Goal: Task Accomplishment & Management: Manage account settings

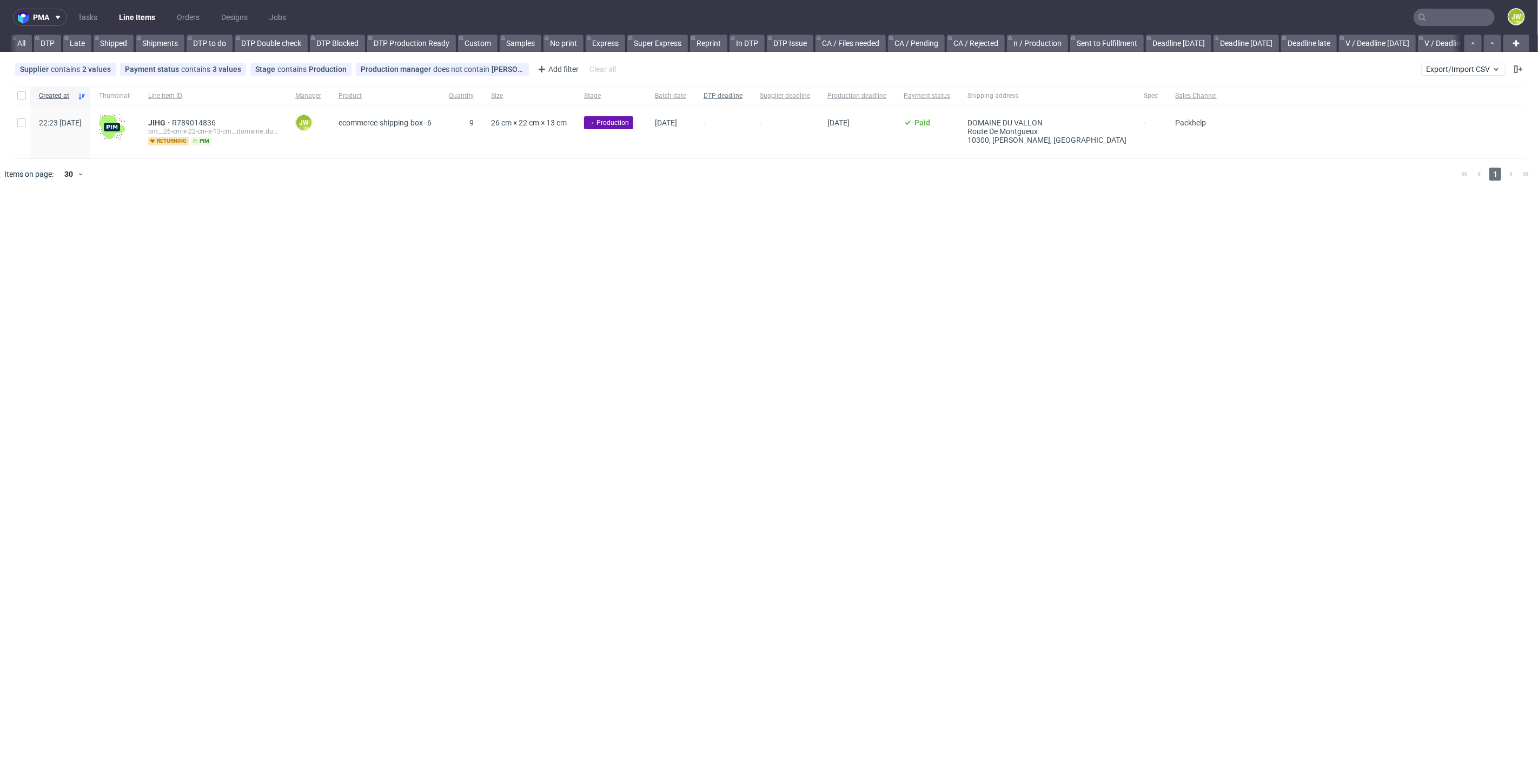
scroll to position [0, 1228]
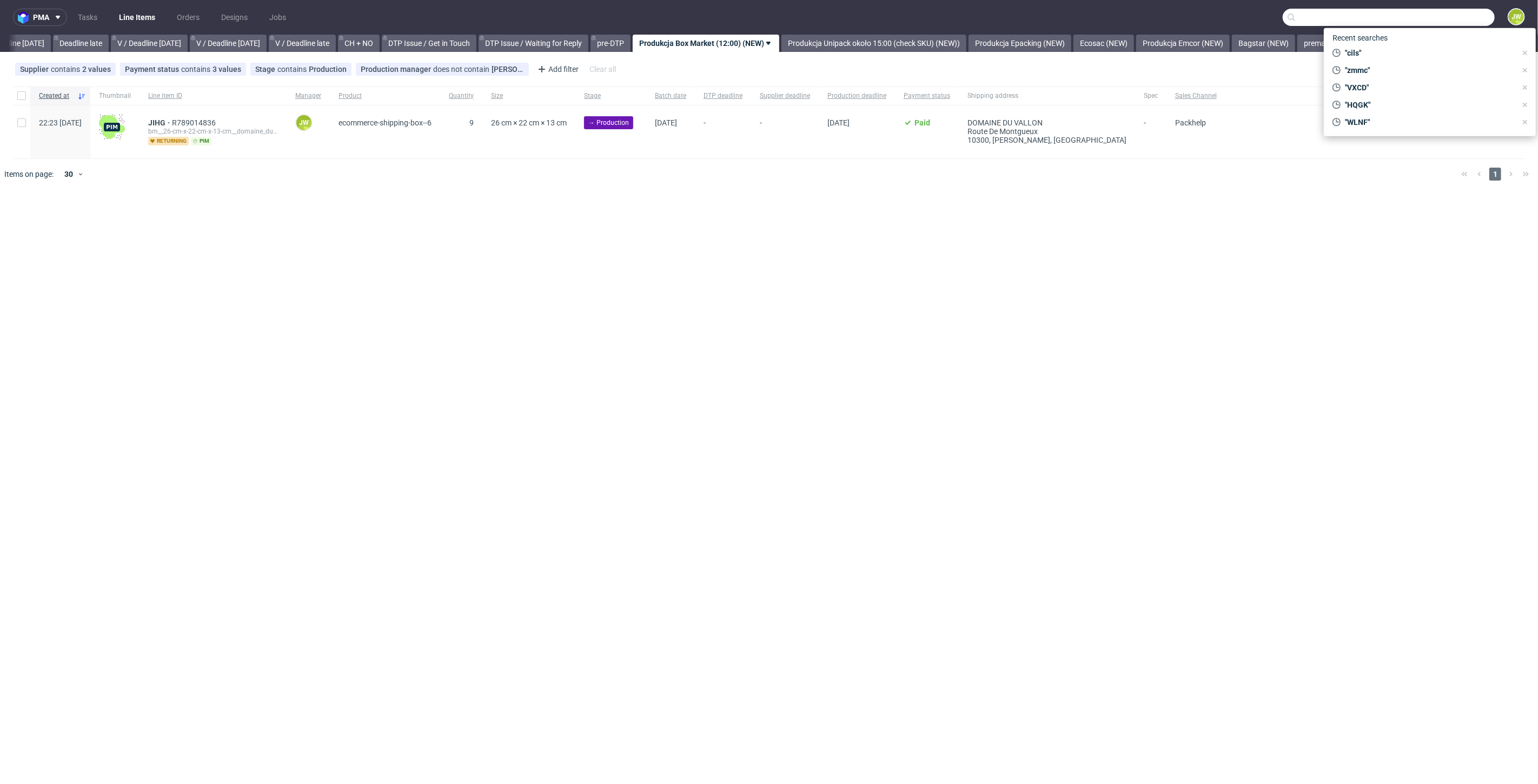
click at [1445, 21] on input "text" at bounding box center [1389, 17] width 212 height 17
drag, startPoint x: 1314, startPoint y: 120, endPoint x: 1219, endPoint y: 89, distance: 99.9
click at [1312, 120] on div at bounding box center [1375, 132] width 300 height 53
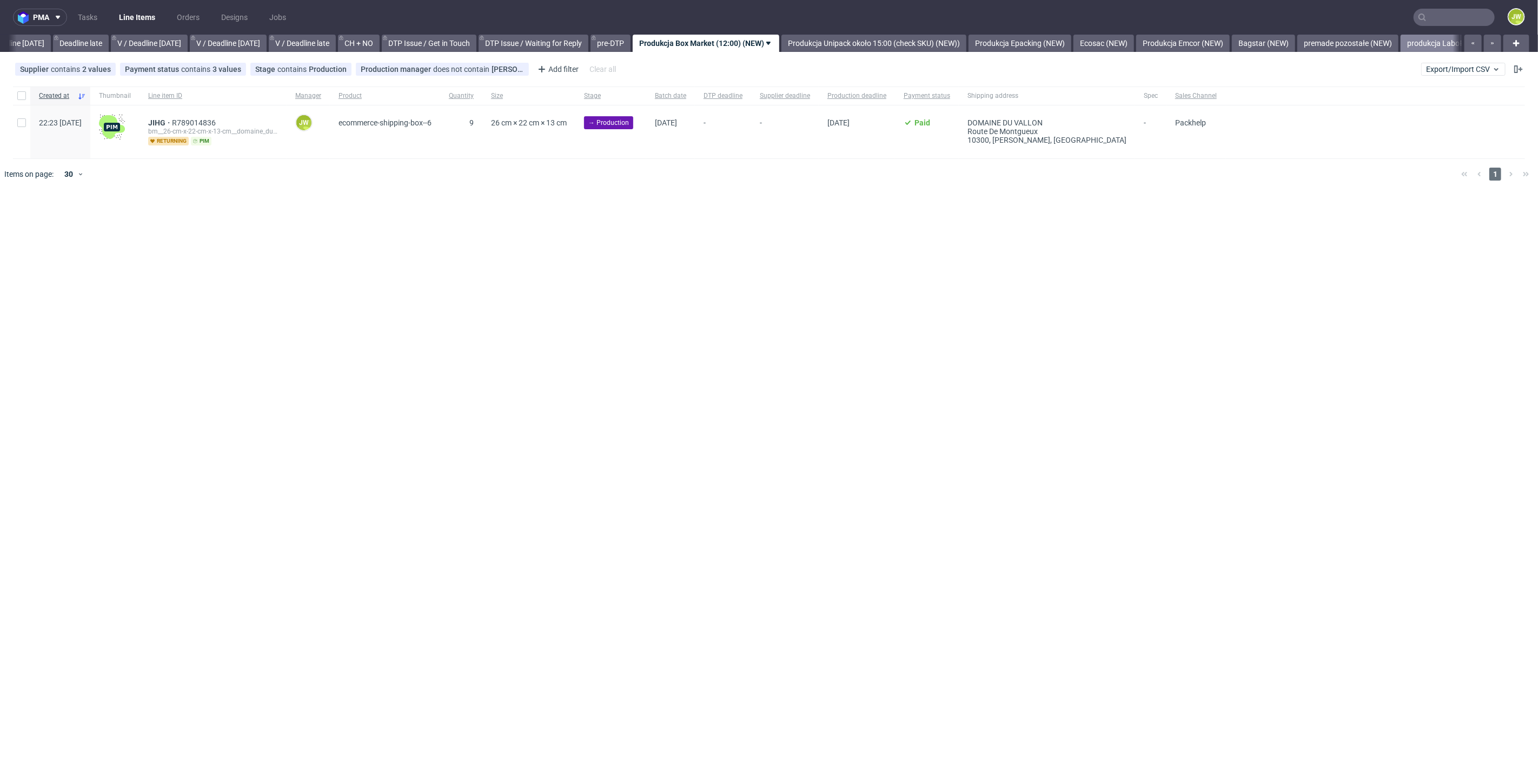
click at [1446, 45] on link "produkcja LaboPrint (15:00) (NEW)" at bounding box center [1466, 43] width 131 height 17
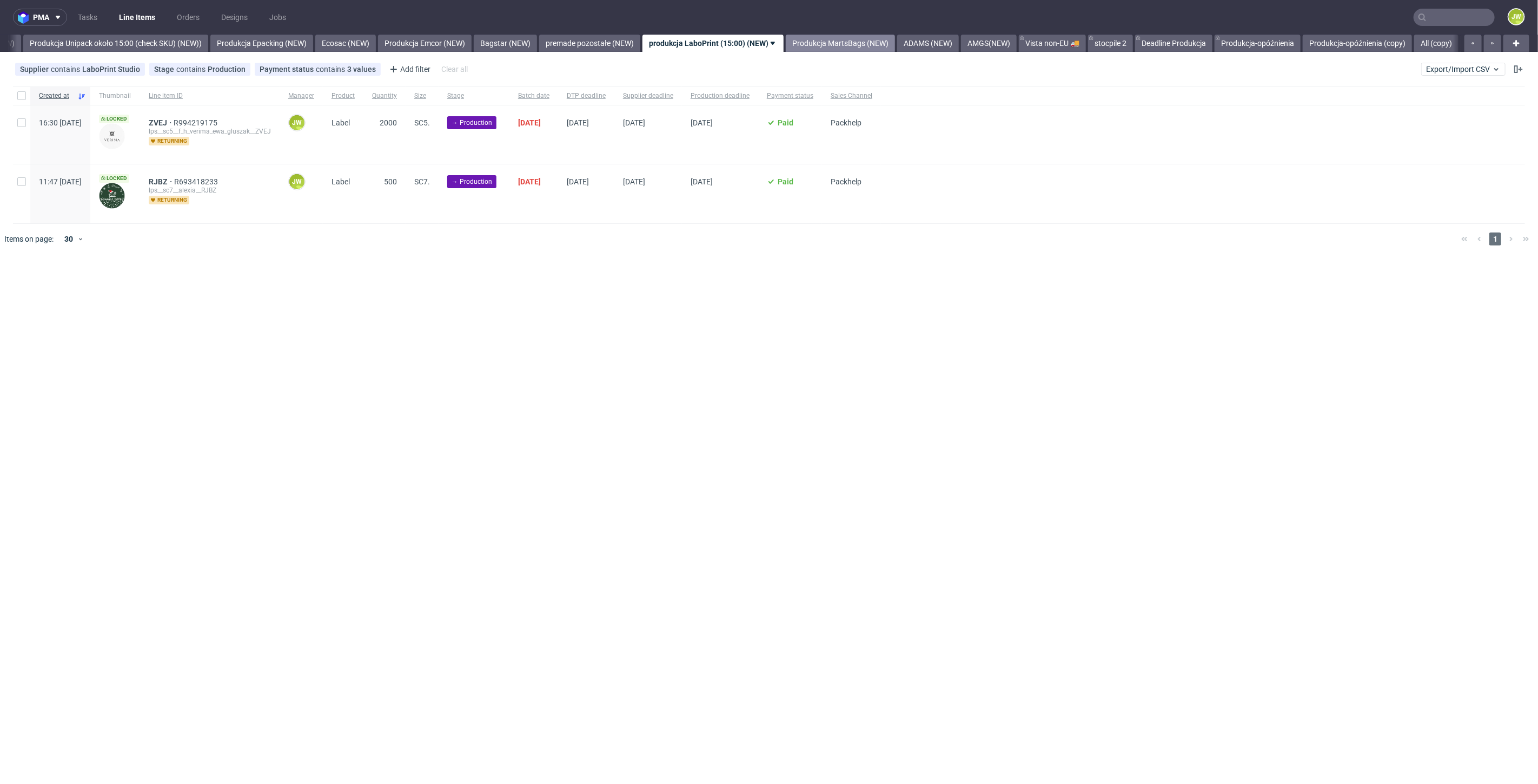
scroll to position [0, 1984]
click at [1363, 43] on link "Produkcja-opóźnienia (copy)" at bounding box center [1349, 43] width 109 height 17
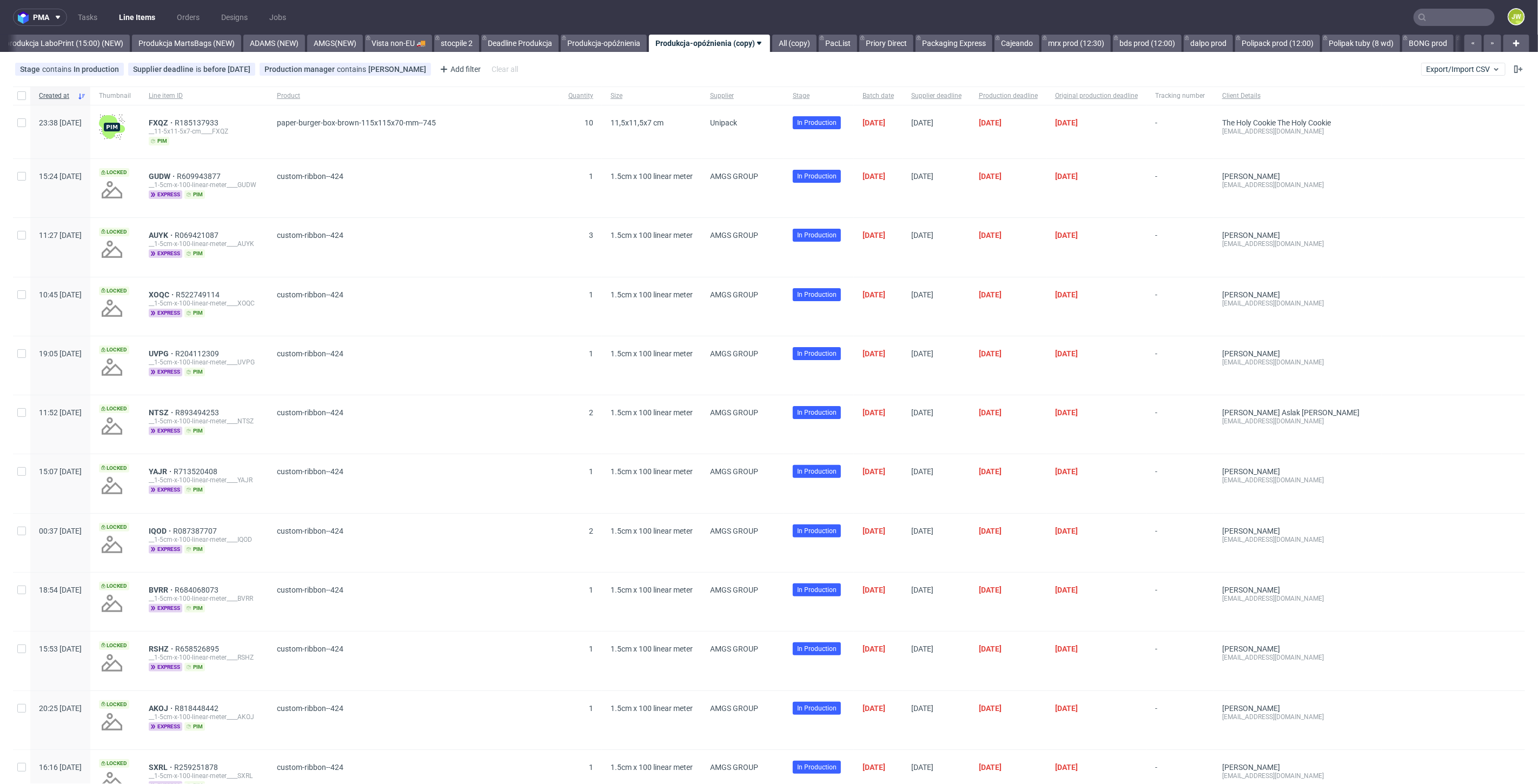
scroll to position [0, 2630]
click at [846, 43] on link "PacList" at bounding box center [827, 43] width 38 height 17
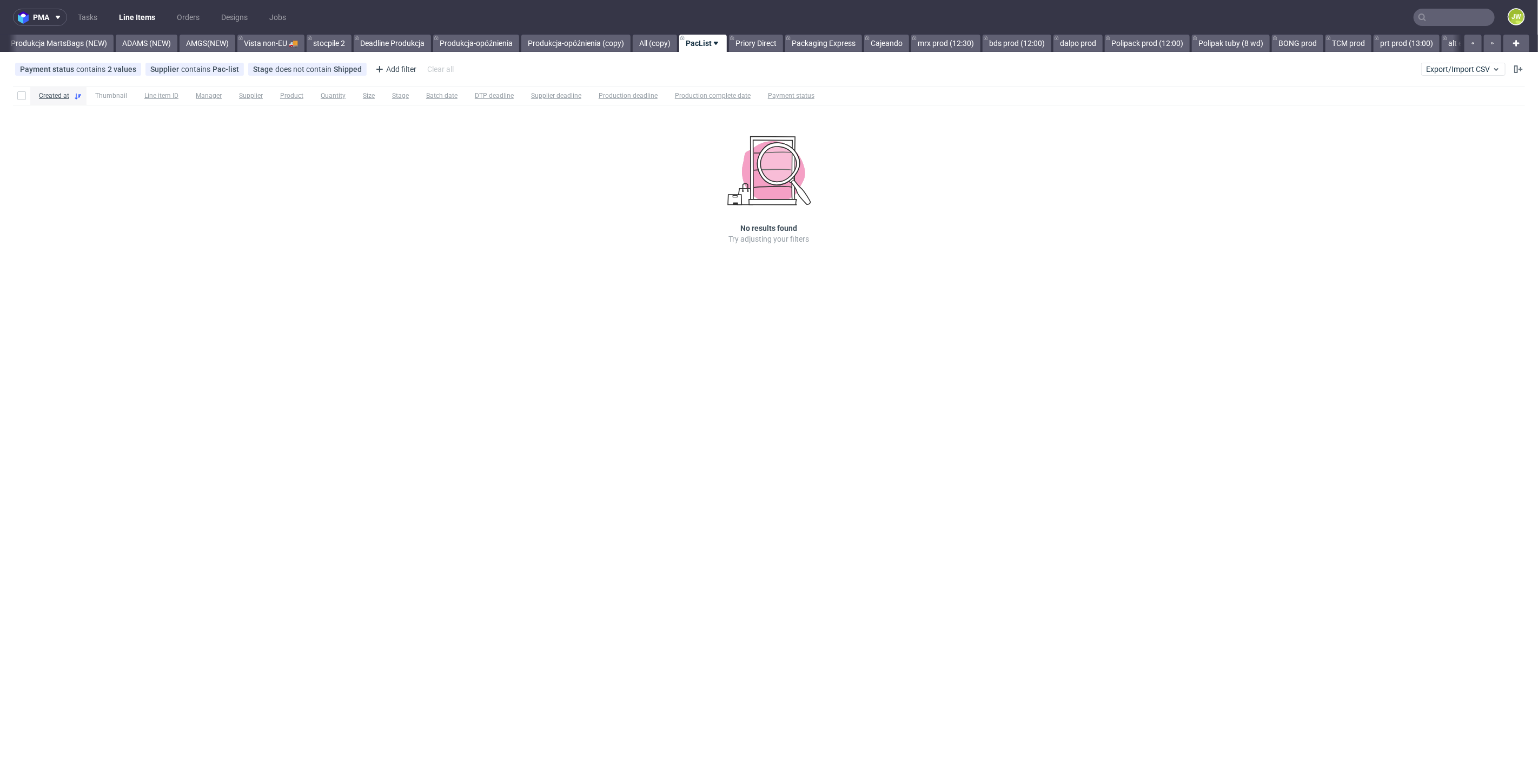
click at [716, 43] on link "PacList" at bounding box center [702, 43] width 47 height 17
click at [677, 40] on link "All (copy)" at bounding box center [655, 43] width 44 height 17
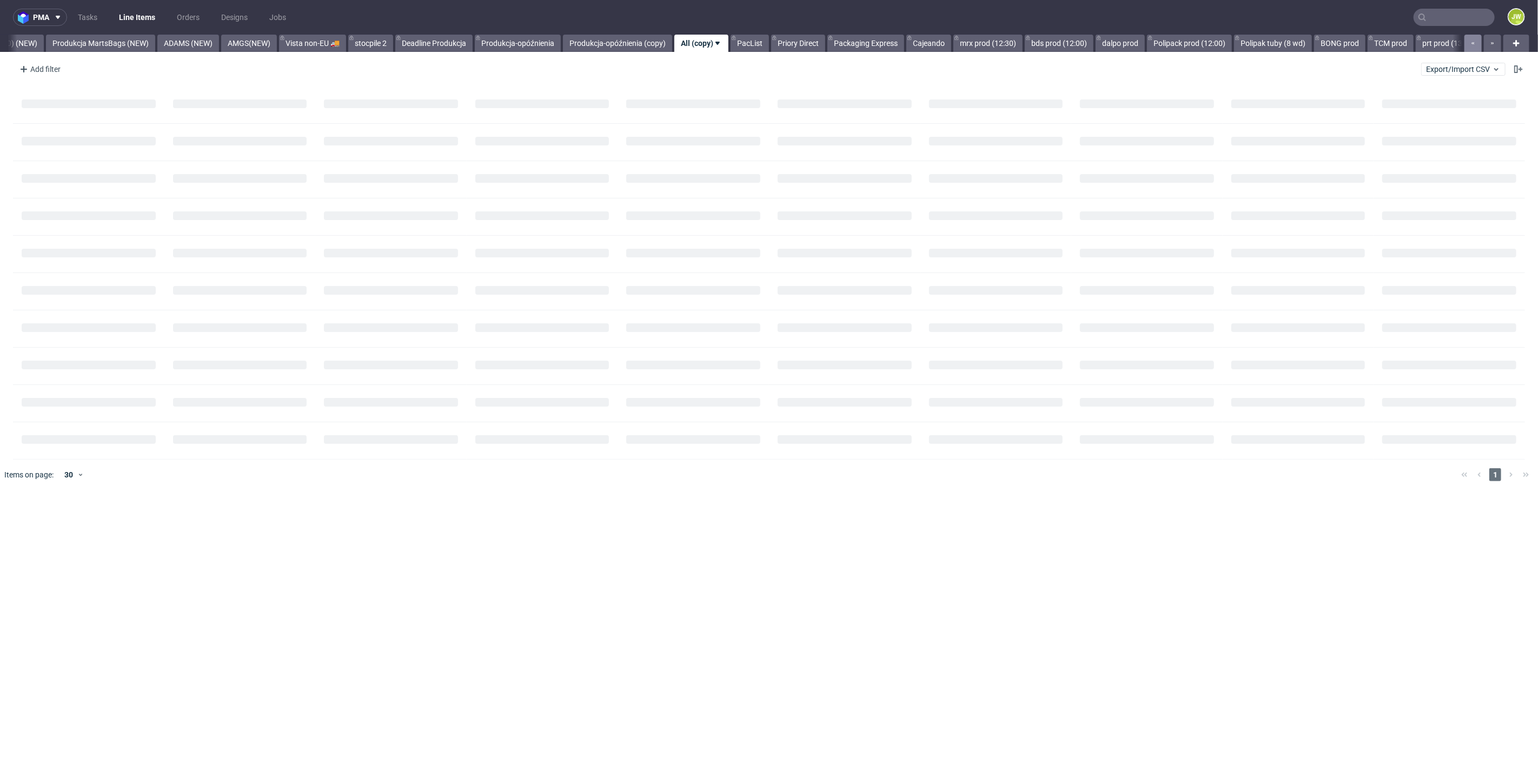
scroll to position [0, 2704]
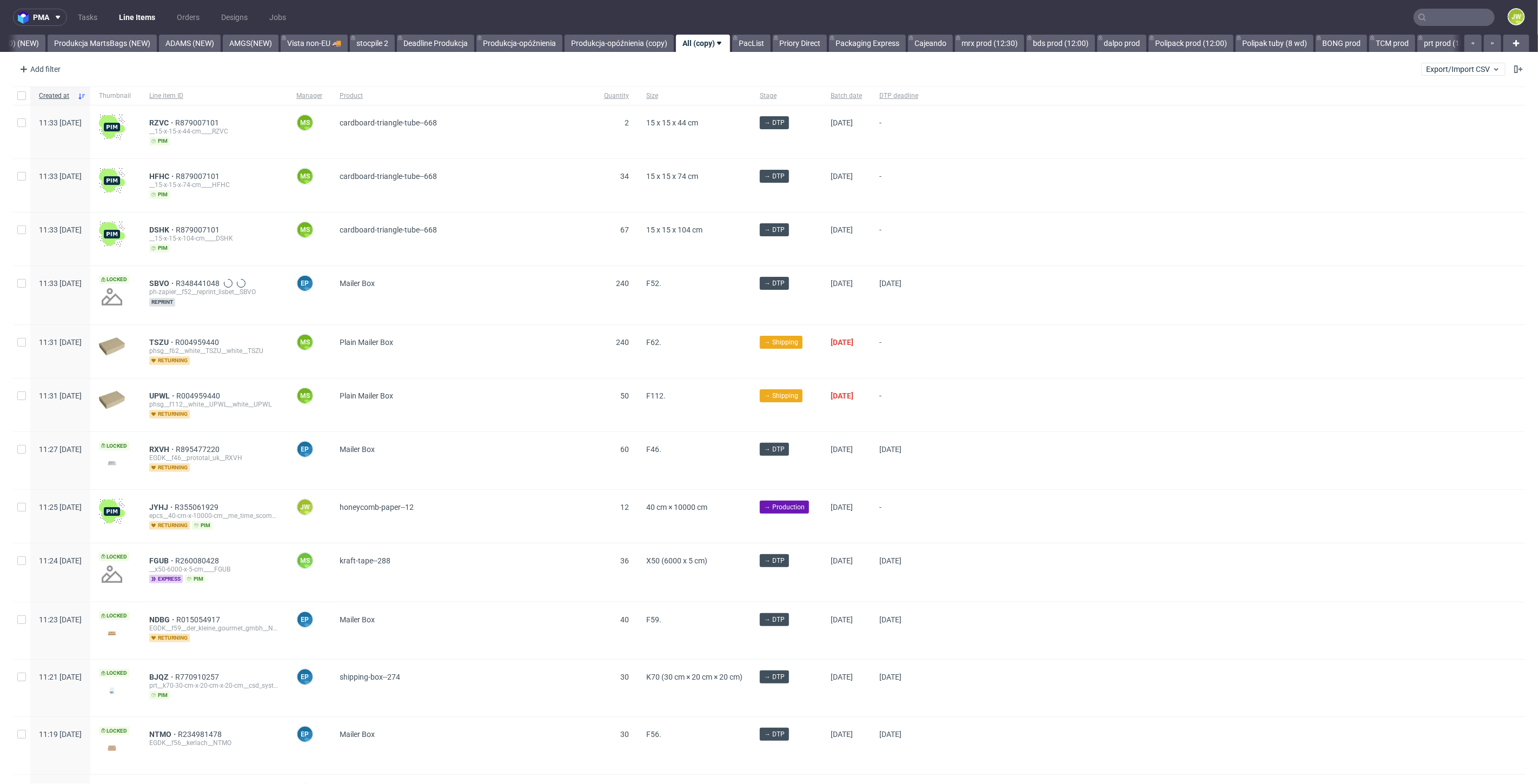
click at [1433, 56] on div "pma Tasks Line Items Orders Designs Jobs JW All DTP Late Shipped Shipments DTP …" at bounding box center [769, 392] width 1538 height 784
click at [47, 66] on div "Add filter" at bounding box center [38, 69] width 47 height 17
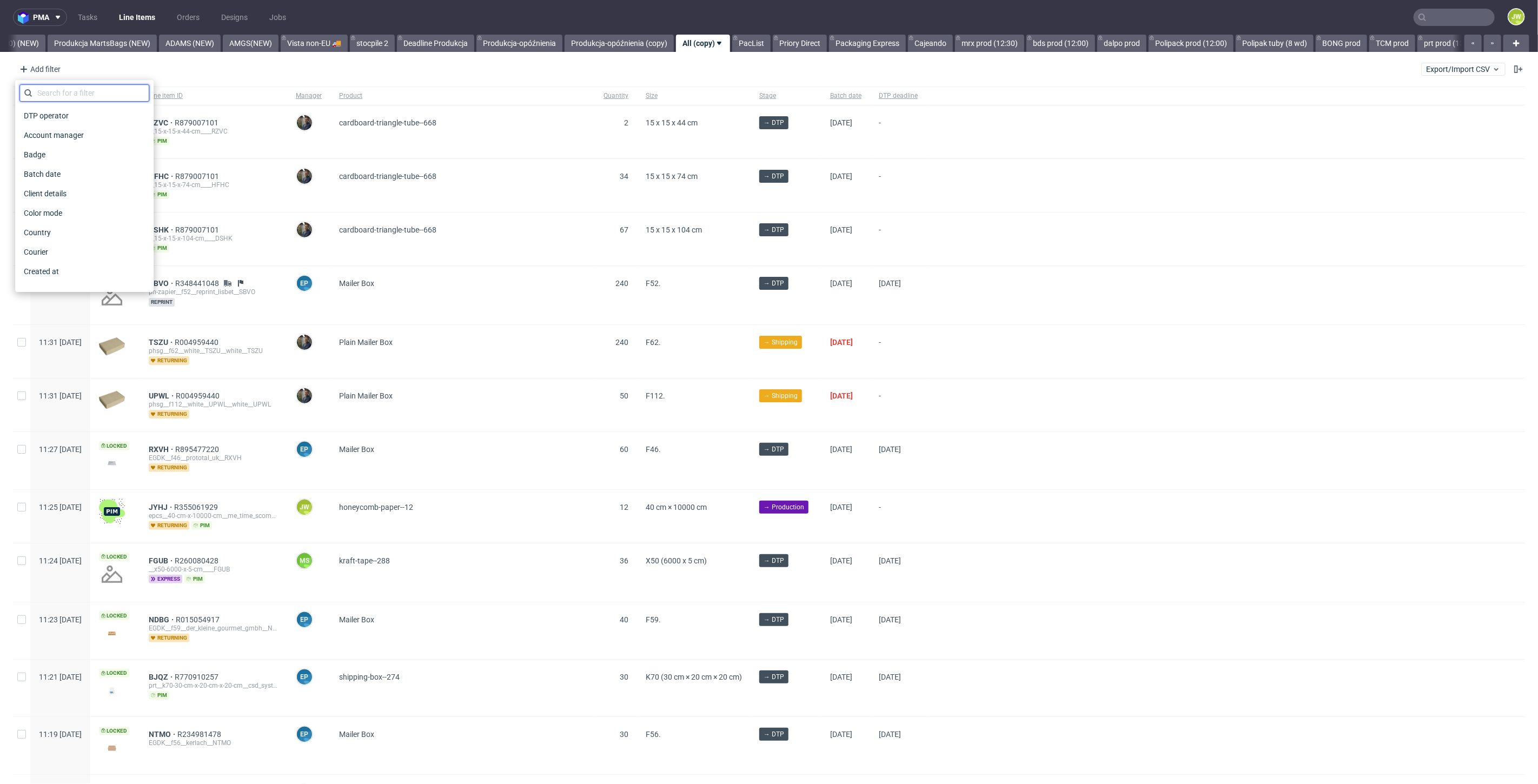
click at [66, 97] on input "text" at bounding box center [84, 93] width 130 height 17
click at [61, 95] on input "name" at bounding box center [84, 93] width 130 height 17
type input "n"
type input "produ"
drag, startPoint x: 34, startPoint y: 176, endPoint x: 791, endPoint y: 122, distance: 758.9
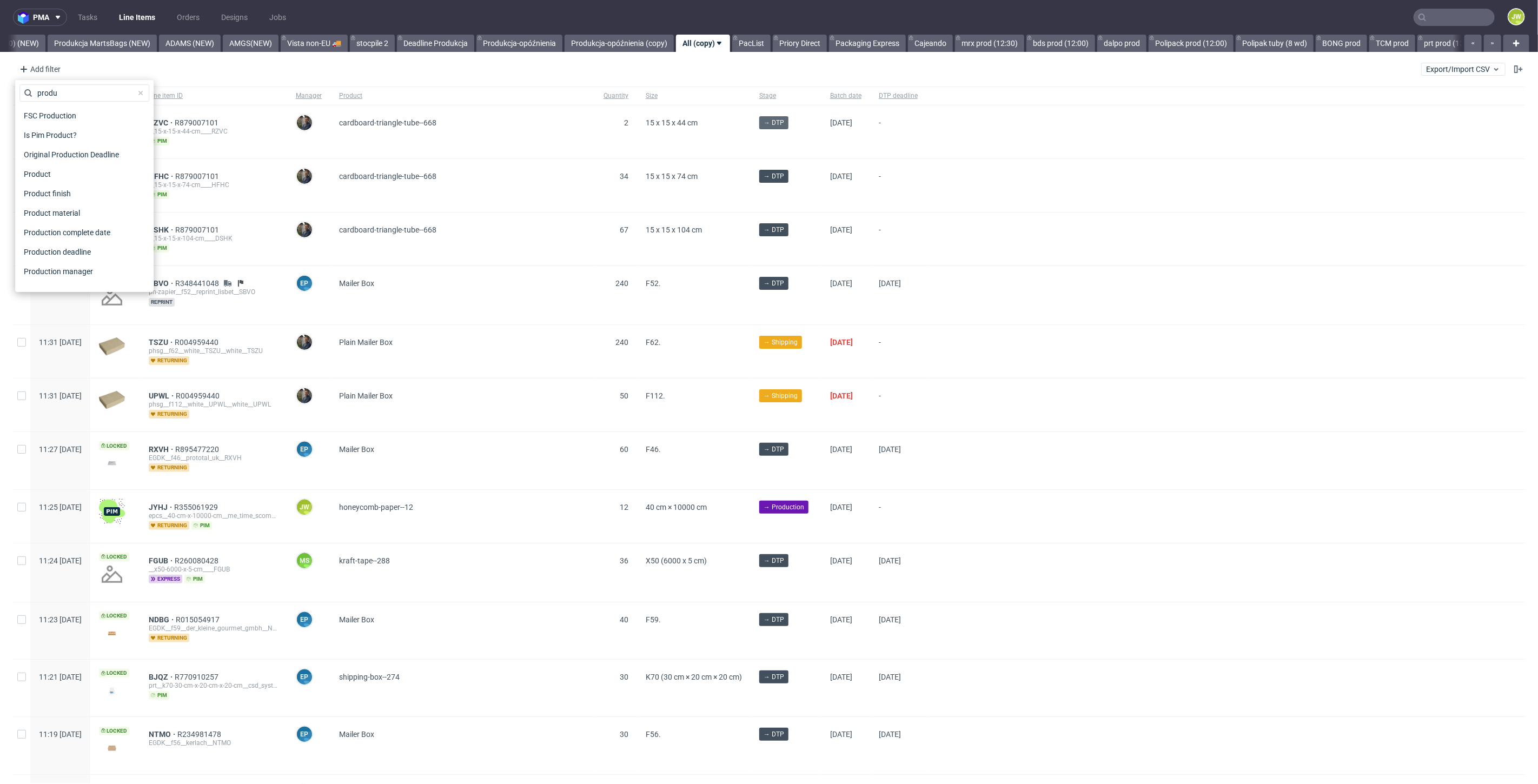
click at [35, 176] on span "Product" at bounding box center [37, 174] width 36 height 15
type input "plain mus"
drag, startPoint x: 71, startPoint y: 130, endPoint x: 62, endPoint y: 136, distance: 10.8
click at [70, 130] on div "Plain Muslin bag" at bounding box center [84, 140] width 130 height 20
click at [62, 138] on div "Plain Muslin bag" at bounding box center [65, 140] width 57 height 11
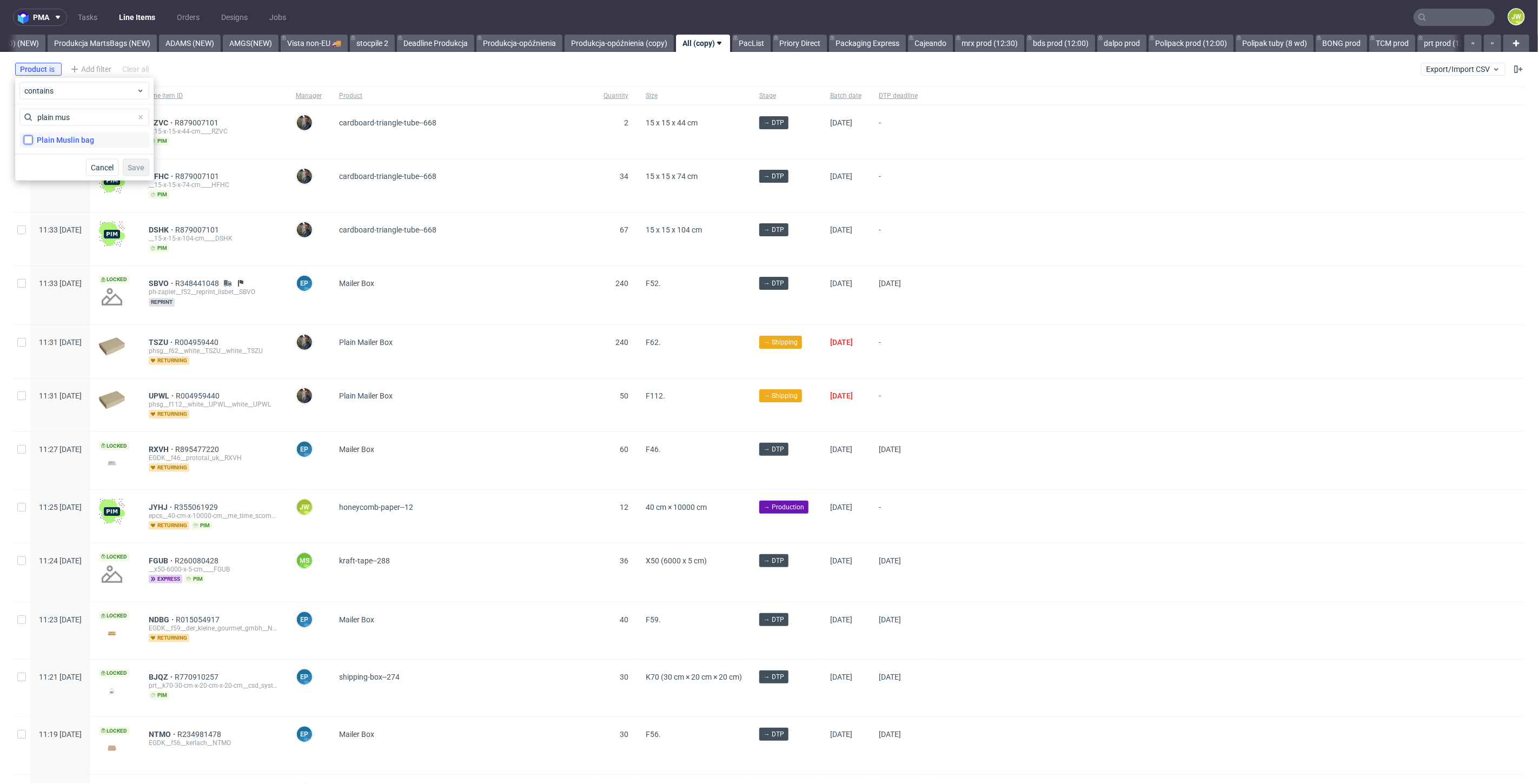
click at [32, 138] on input "Plain Muslin bag" at bounding box center [28, 140] width 9 height 9
checkbox input "true"
click at [129, 168] on span "Save" at bounding box center [136, 168] width 17 height 8
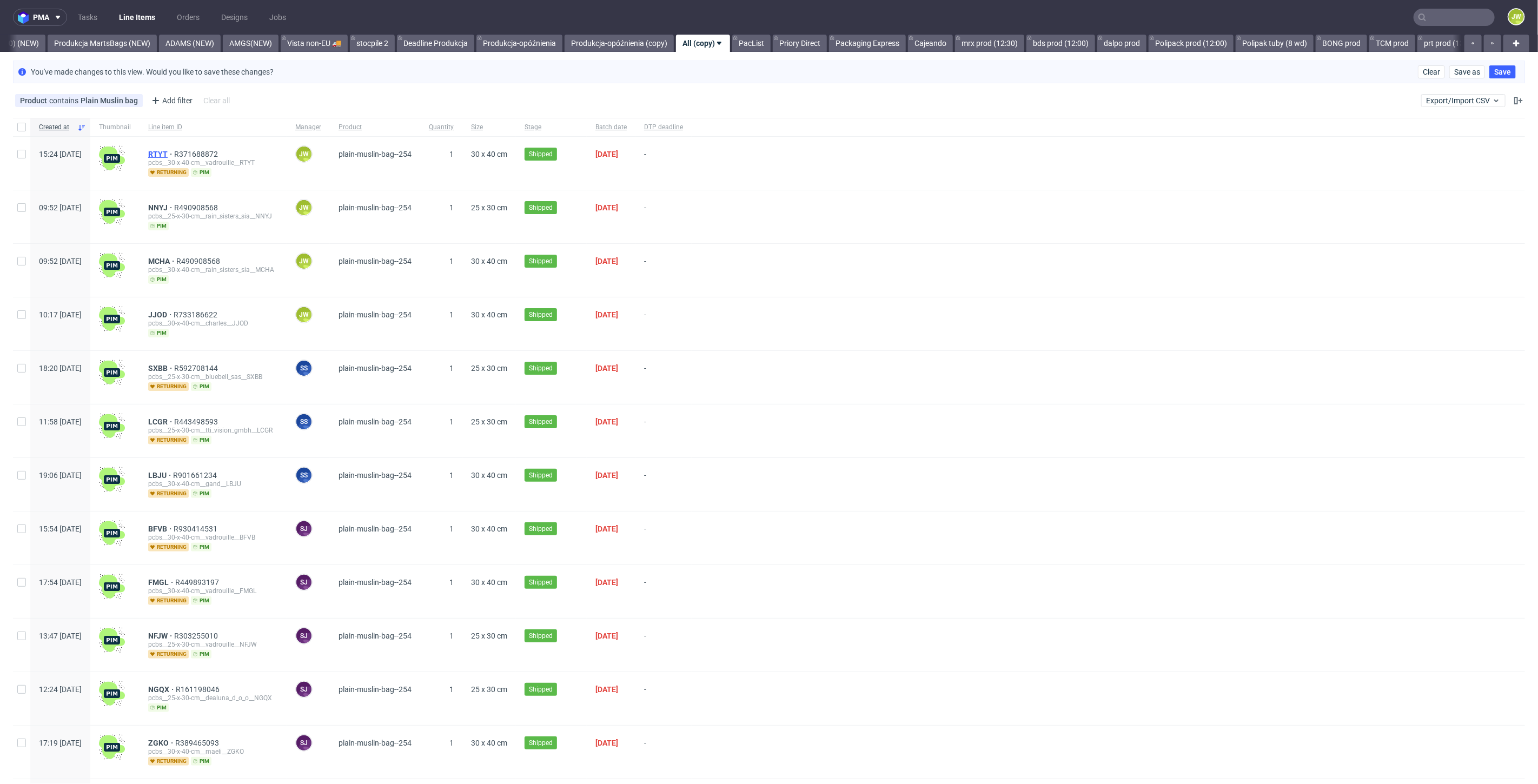
click at [174, 154] on span "RTYT" at bounding box center [161, 154] width 26 height 9
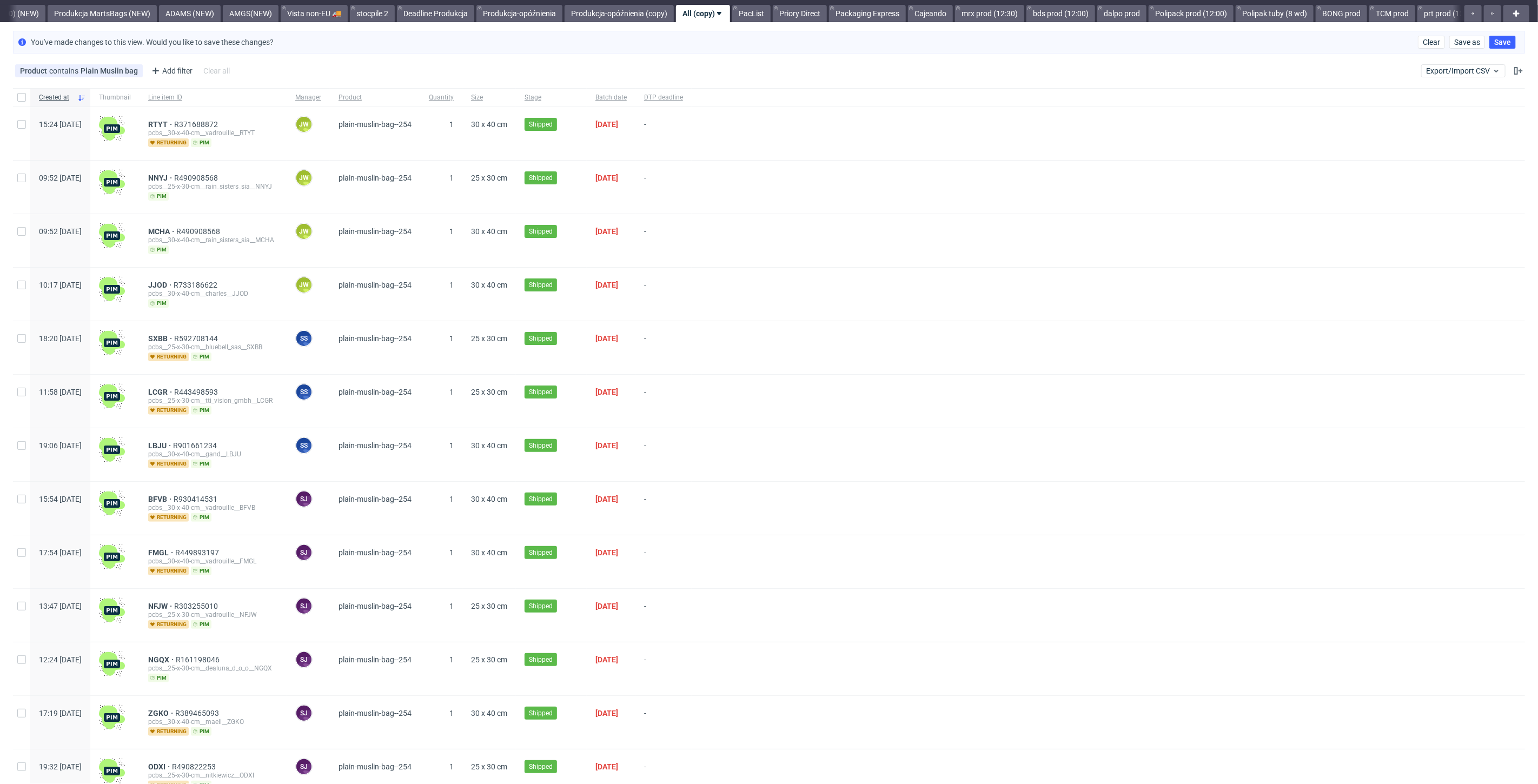
scroll to position [0, 0]
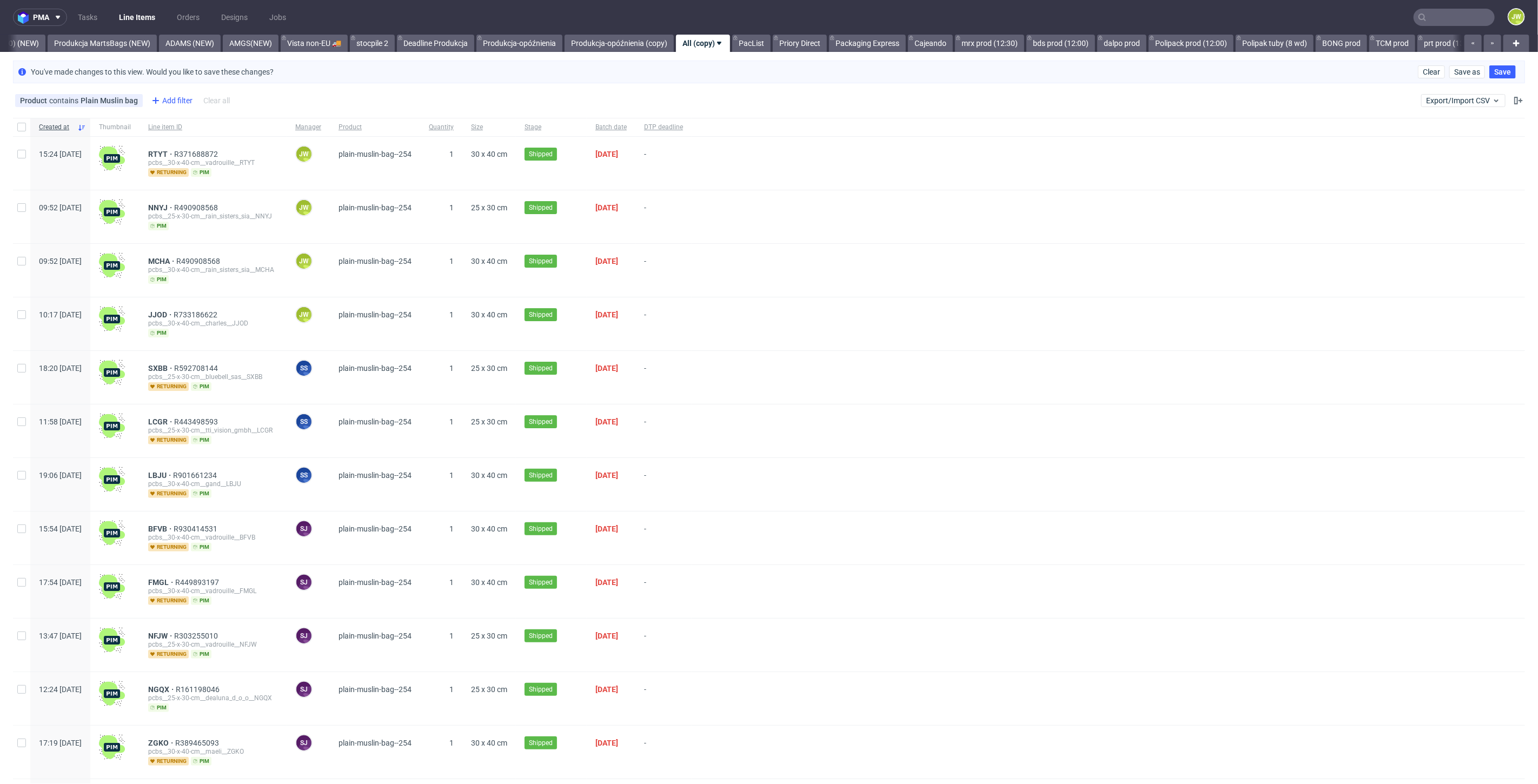
click at [158, 99] on icon at bounding box center [156, 100] width 13 height 13
click at [166, 117] on input "text" at bounding box center [214, 124] width 130 height 17
type input "supp"
click at [177, 168] on span "Supplier" at bounding box center [168, 166] width 37 height 15
click at [199, 149] on input "text" at bounding box center [214, 147] width 130 height 17
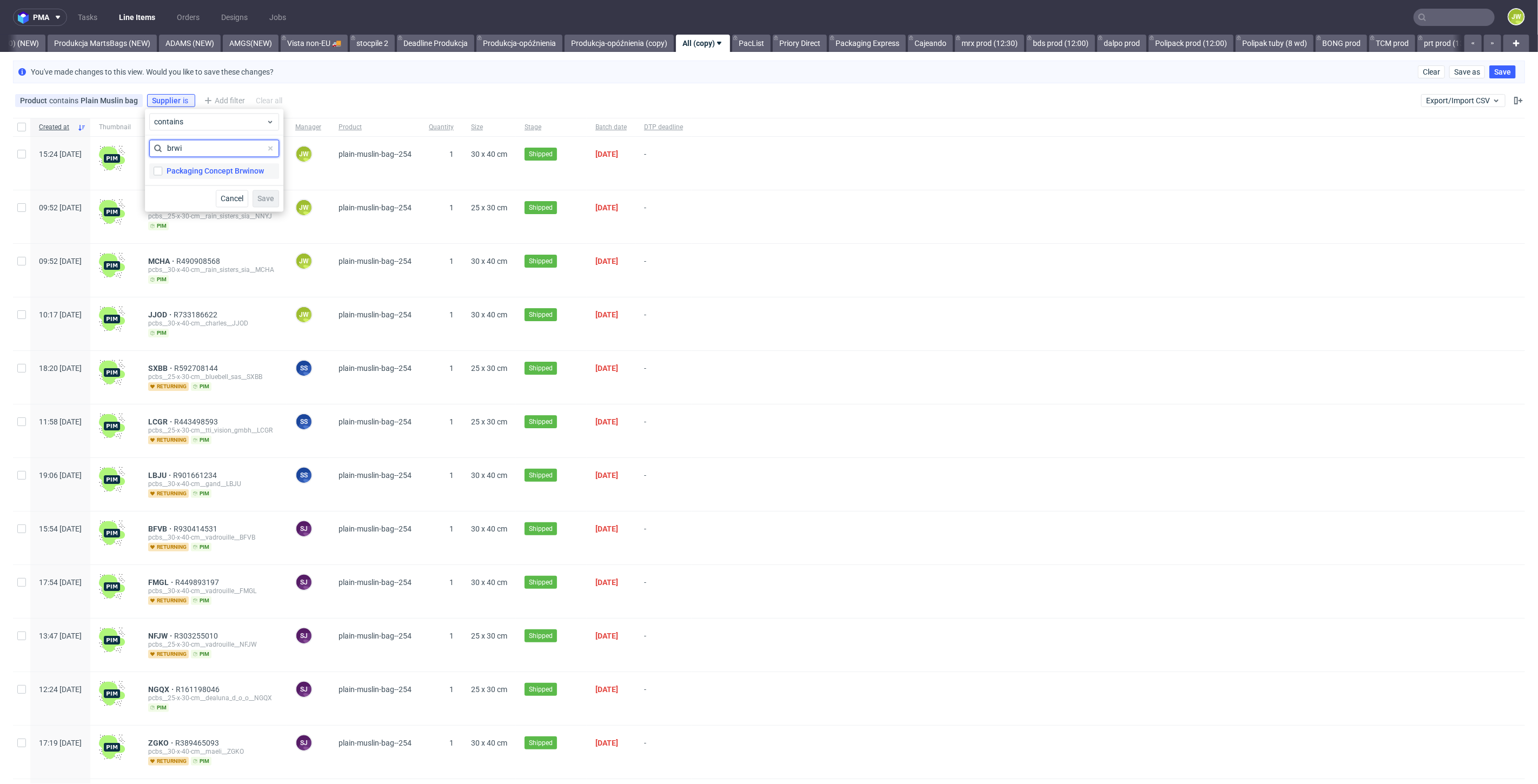
type input "brwi"
drag, startPoint x: 207, startPoint y: 170, endPoint x: 252, endPoint y: 185, distance: 47.4
click at [208, 170] on div "Packaging Concept Brwinow" at bounding box center [215, 170] width 97 height 11
click at [162, 170] on input "Packaging Concept Brwinow" at bounding box center [158, 171] width 9 height 9
checkbox input "true"
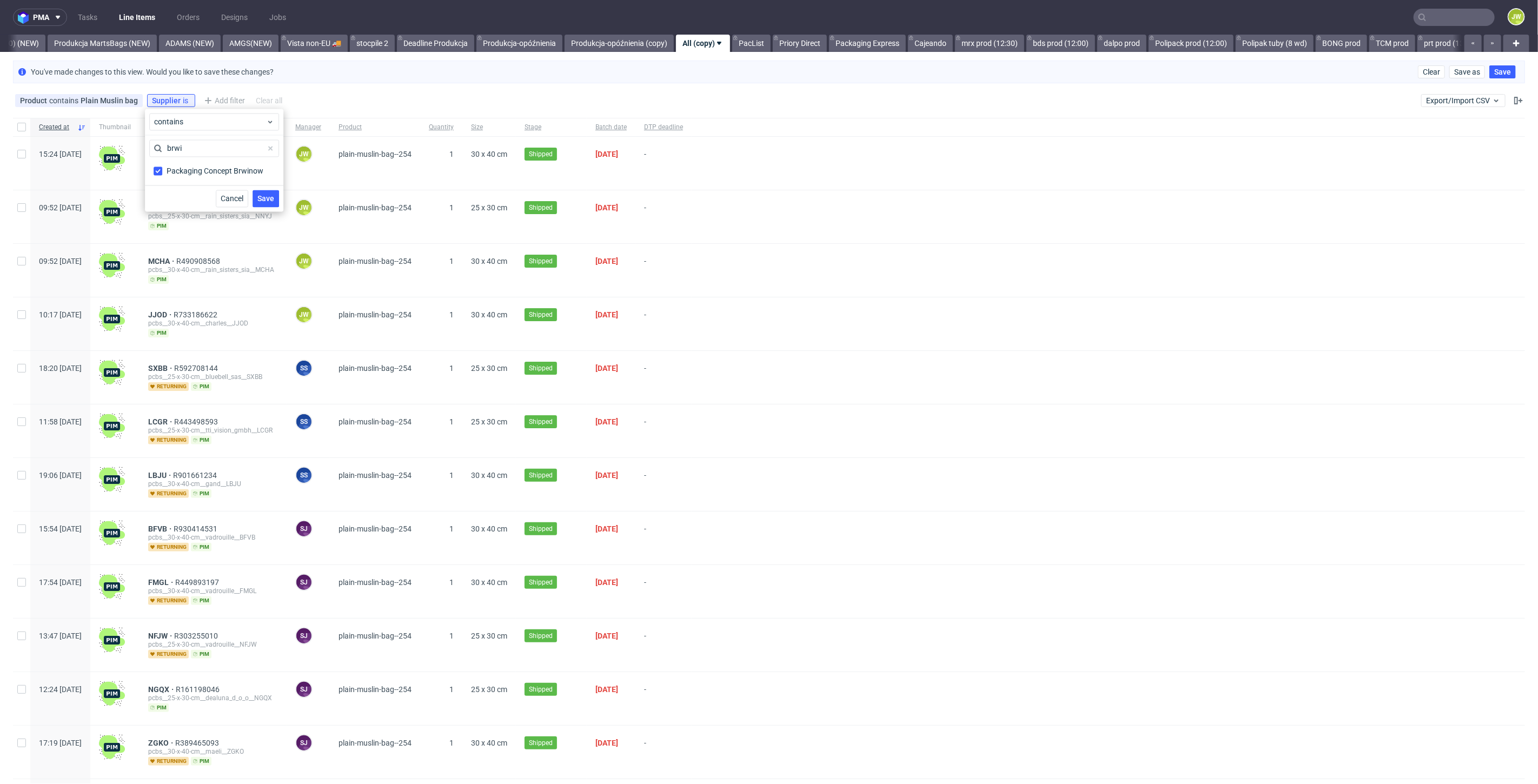
click at [267, 199] on span "Save" at bounding box center [265, 199] width 17 height 8
click at [131, 101] on use at bounding box center [133, 100] width 4 height 4
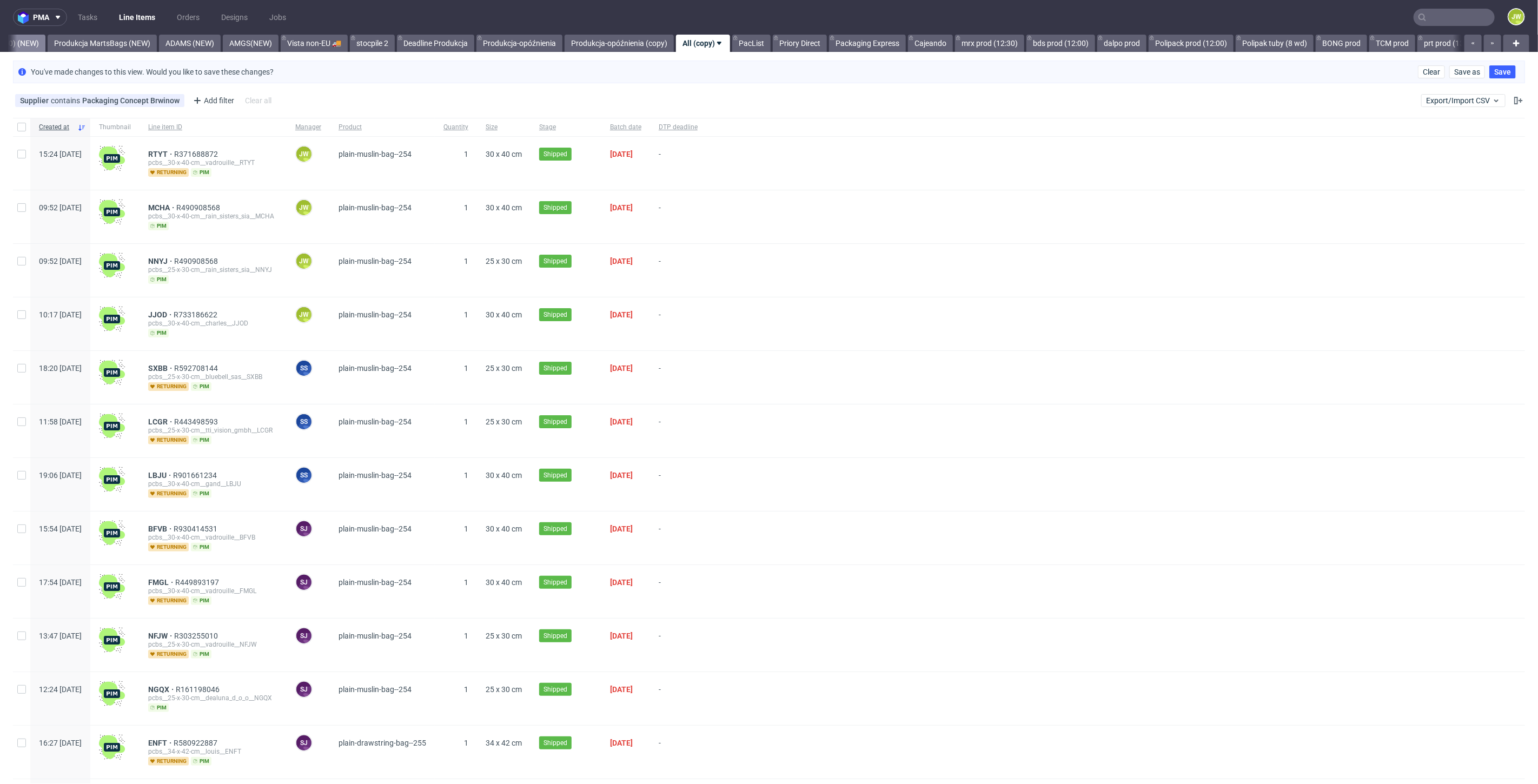
drag, startPoint x: 21, startPoint y: 39, endPoint x: 28, endPoint y: 40, distance: 7.1
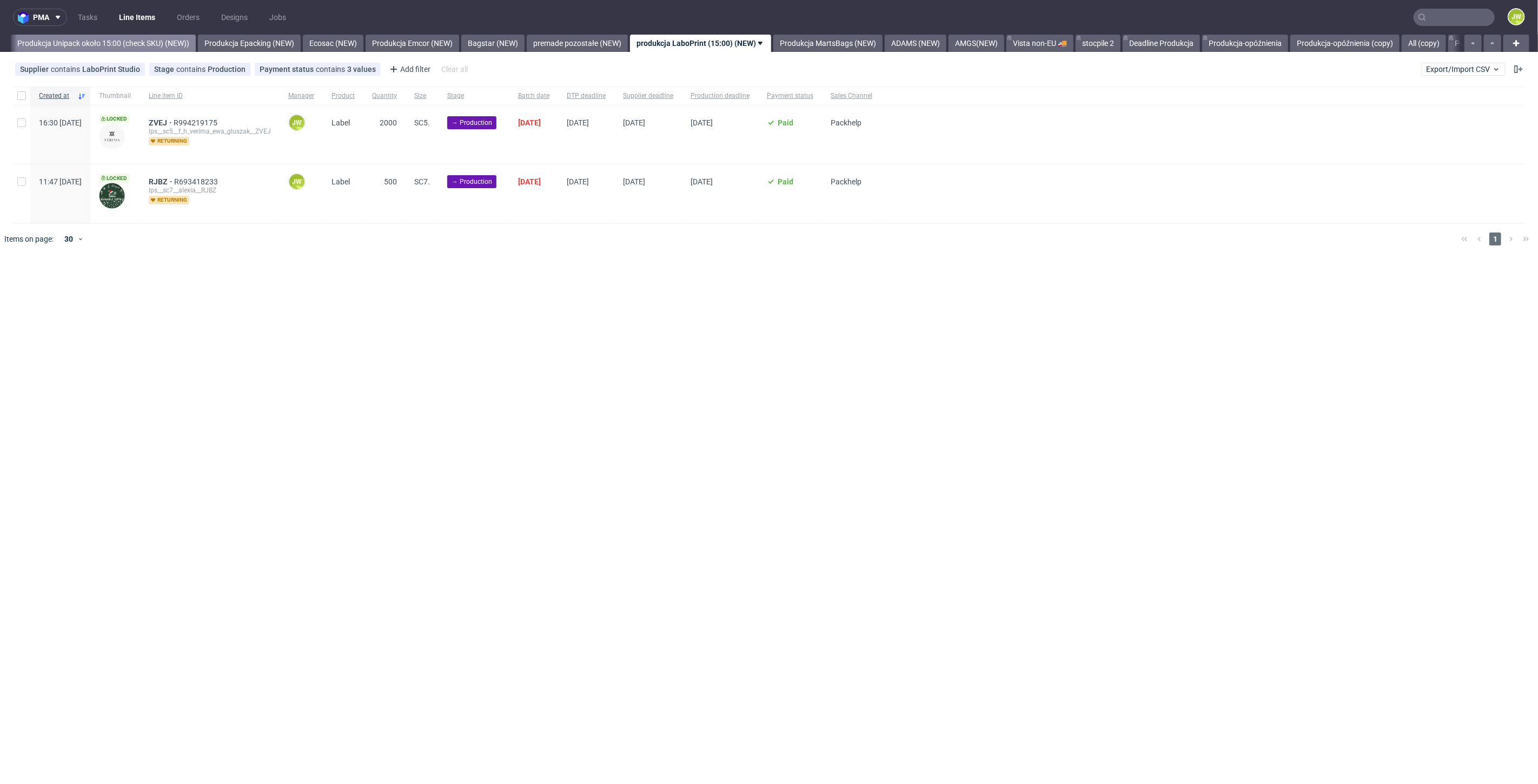
click at [81, 45] on link "Produkcja Unipack około 15:00 (check SKU) (NEW))" at bounding box center [103, 43] width 185 height 17
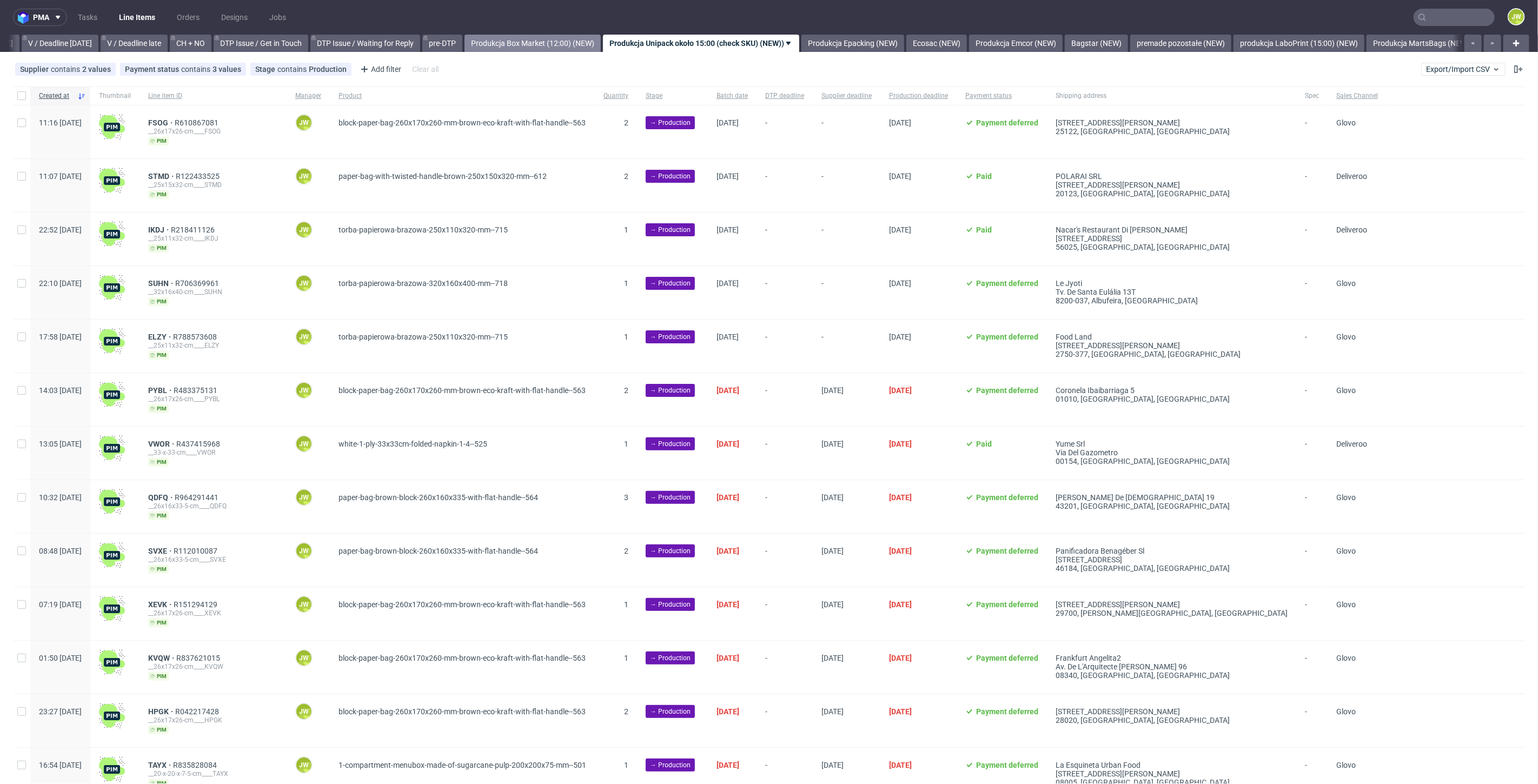
drag, startPoint x: 554, startPoint y: 39, endPoint x: 561, endPoint y: 48, distance: 11.4
click at [554, 39] on link "Produkcja Box Market (12:00) (NEW)" at bounding box center [533, 43] width 136 height 17
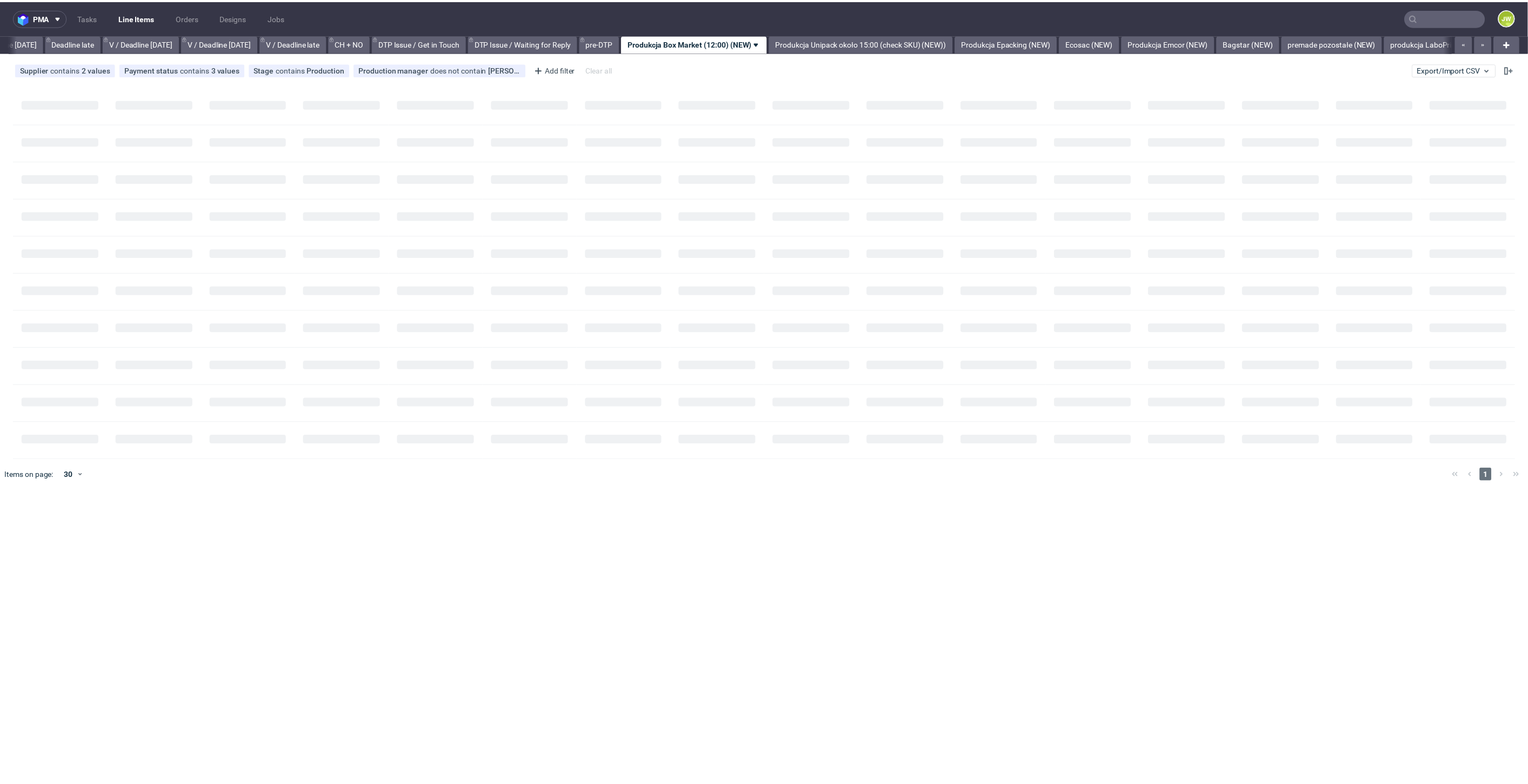
scroll to position [0, 1228]
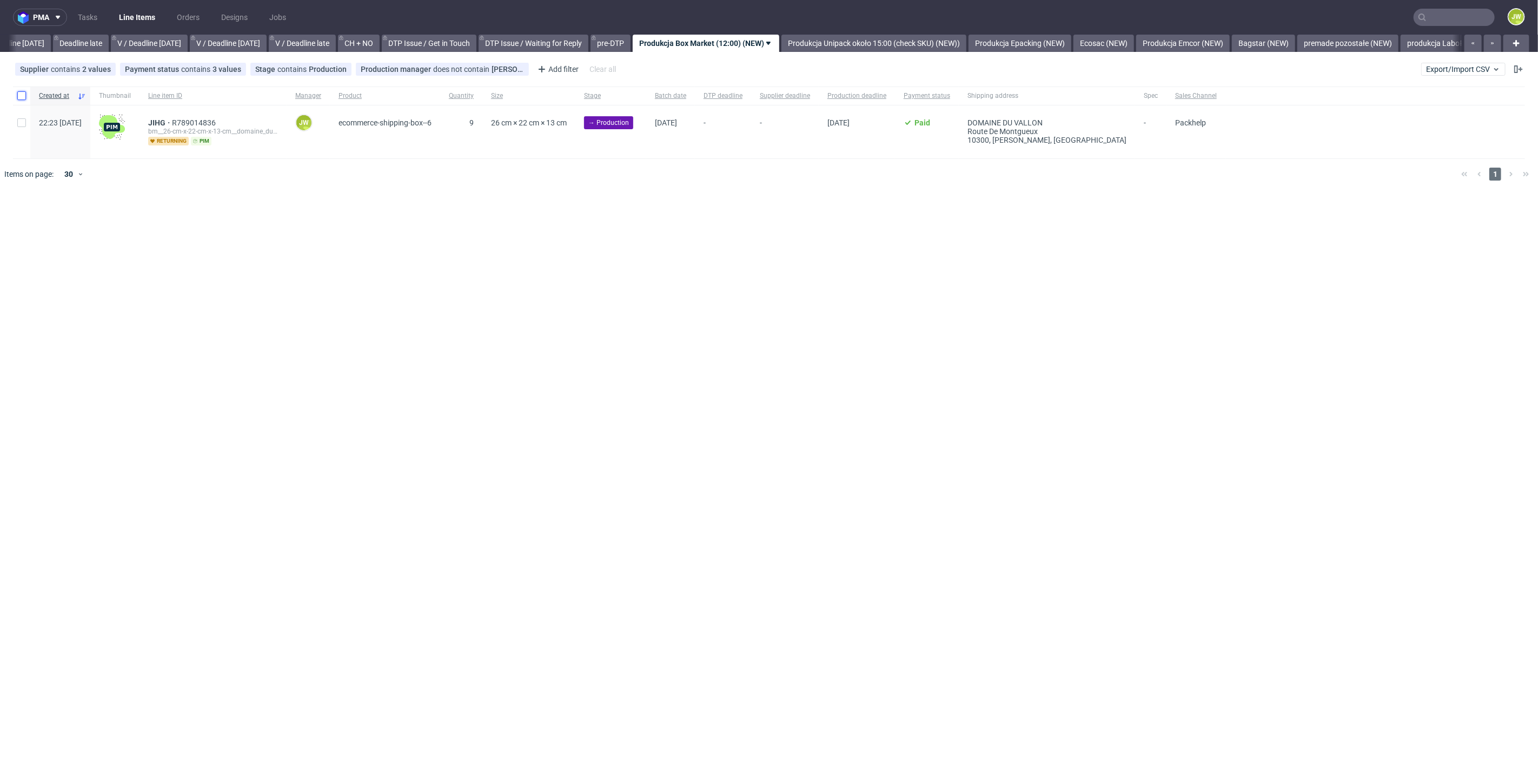
click at [18, 97] on input "checkbox" at bounding box center [21, 96] width 9 height 9
checkbox input "true"
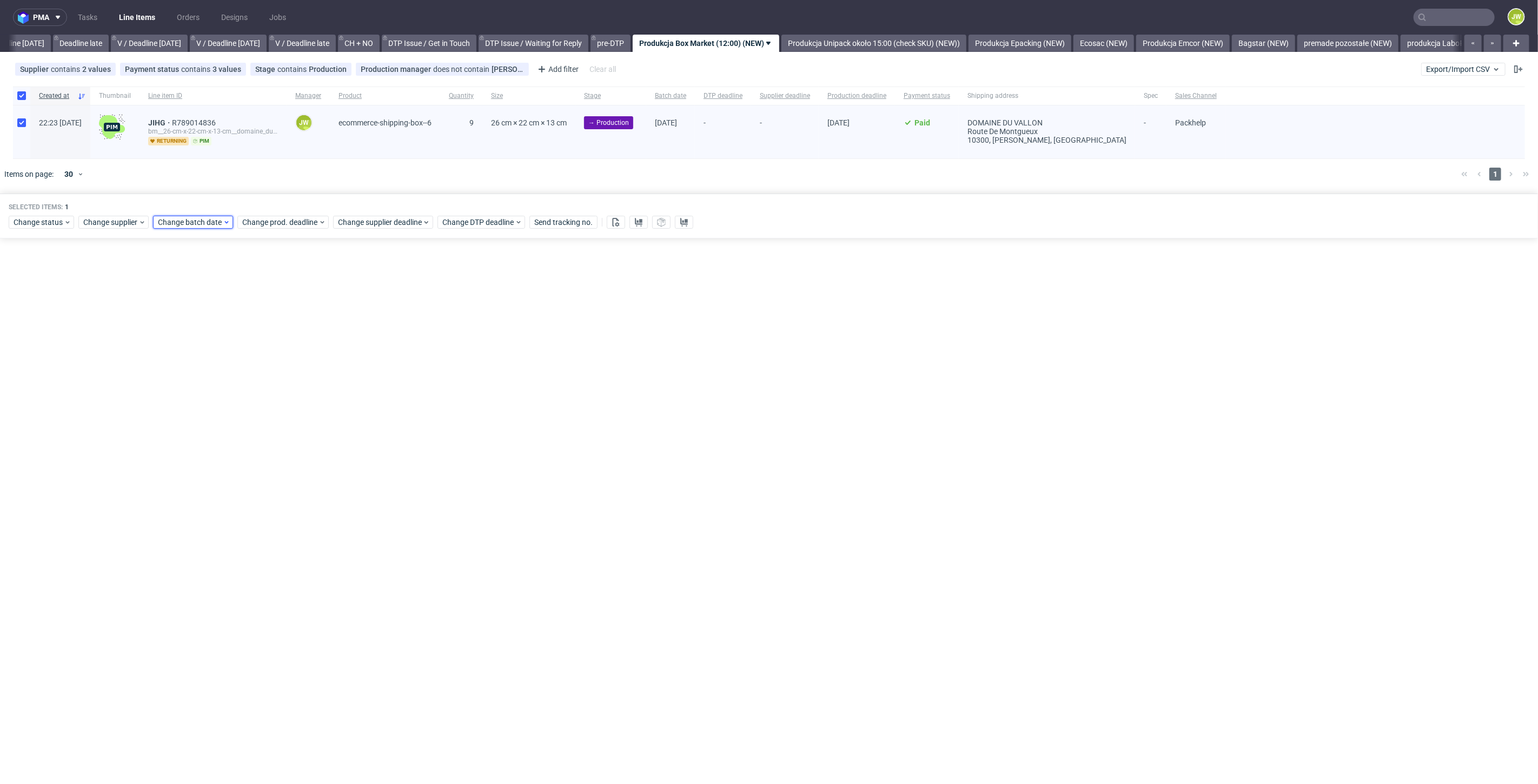
click at [199, 224] on span "Change batch date" at bounding box center [190, 222] width 65 height 11
click at [207, 307] on span "7" at bounding box center [208, 309] width 4 height 11
click at [279, 402] on span "Save" at bounding box center [281, 404] width 17 height 8
click at [269, 223] on span "Change prod. deadline" at bounding box center [280, 222] width 76 height 11
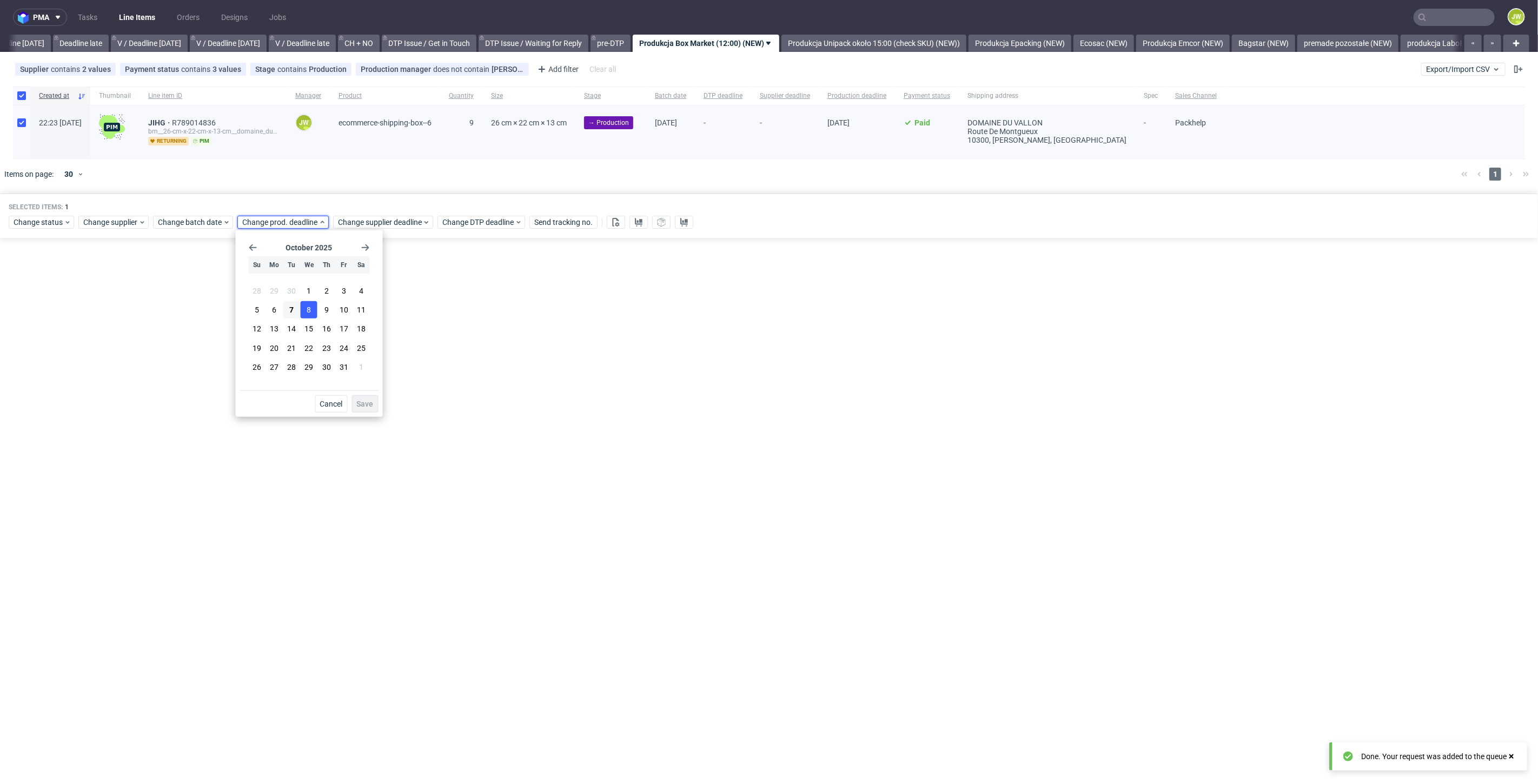
click at [302, 313] on button "8" at bounding box center [309, 309] width 17 height 17
click at [365, 409] on button "Save" at bounding box center [365, 403] width 26 height 17
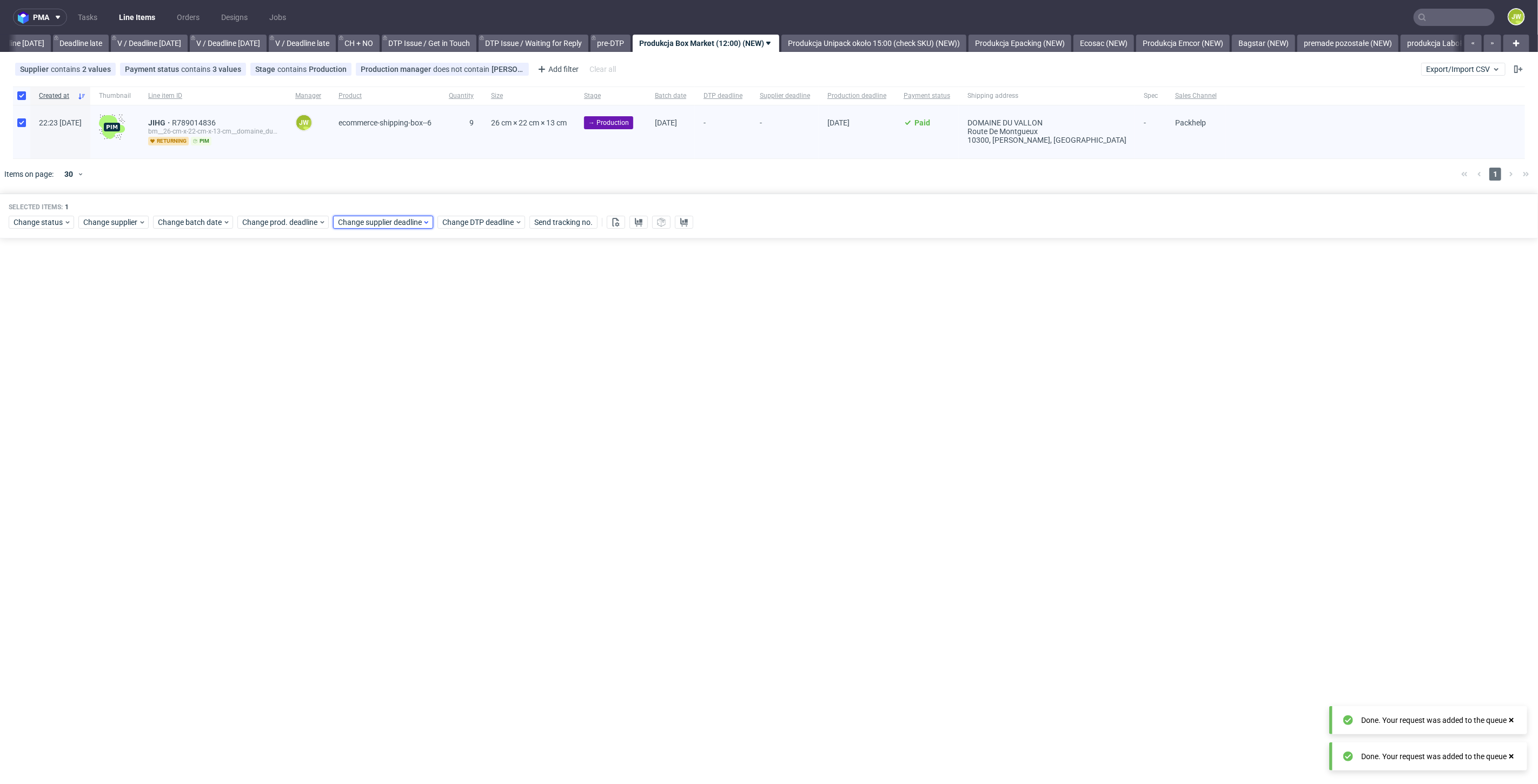
click at [359, 220] on span "Change supplier deadline" at bounding box center [380, 222] width 84 height 11
click at [408, 306] on button "8" at bounding box center [405, 309] width 17 height 17
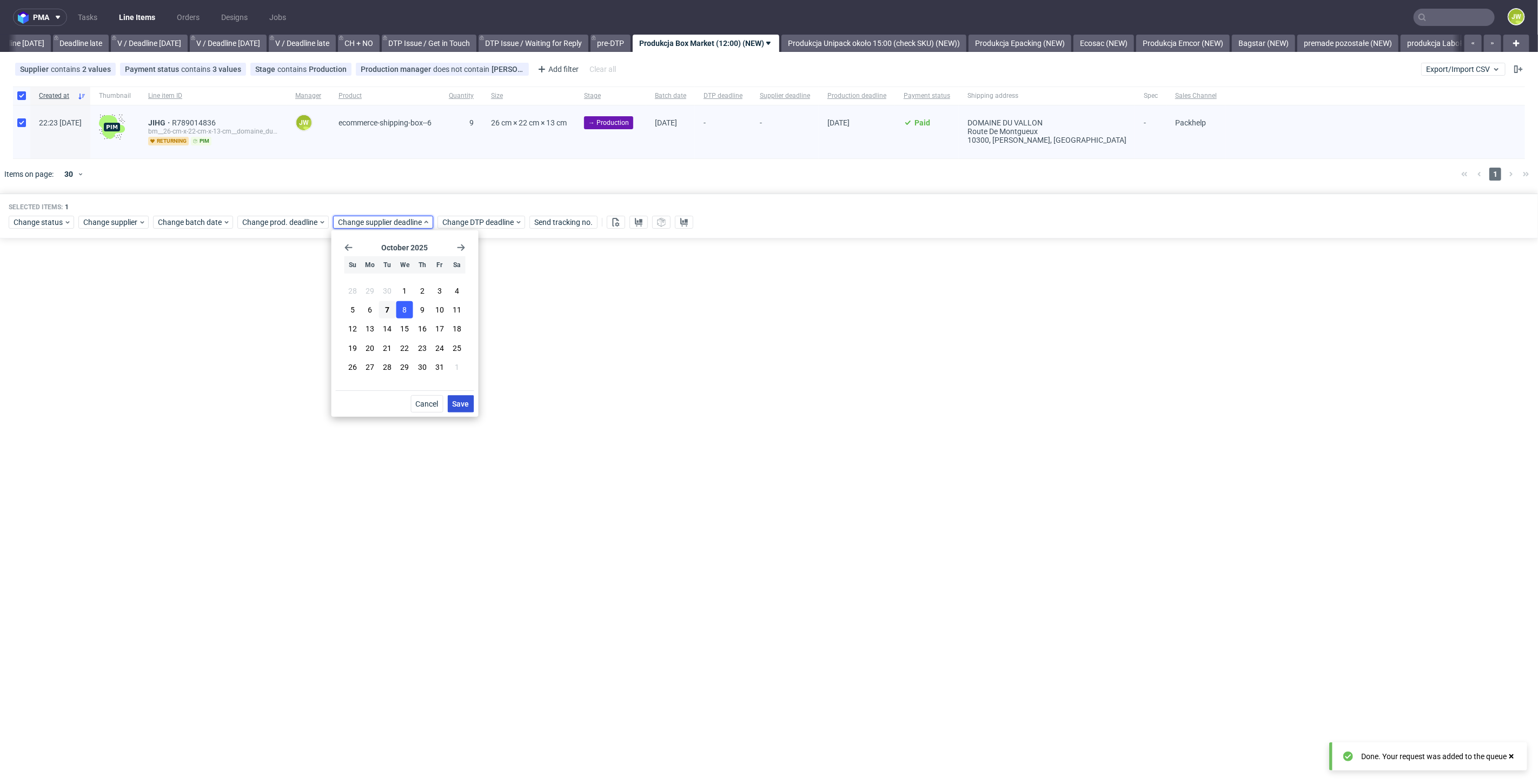
click at [454, 400] on span "Save" at bounding box center [461, 404] width 17 height 8
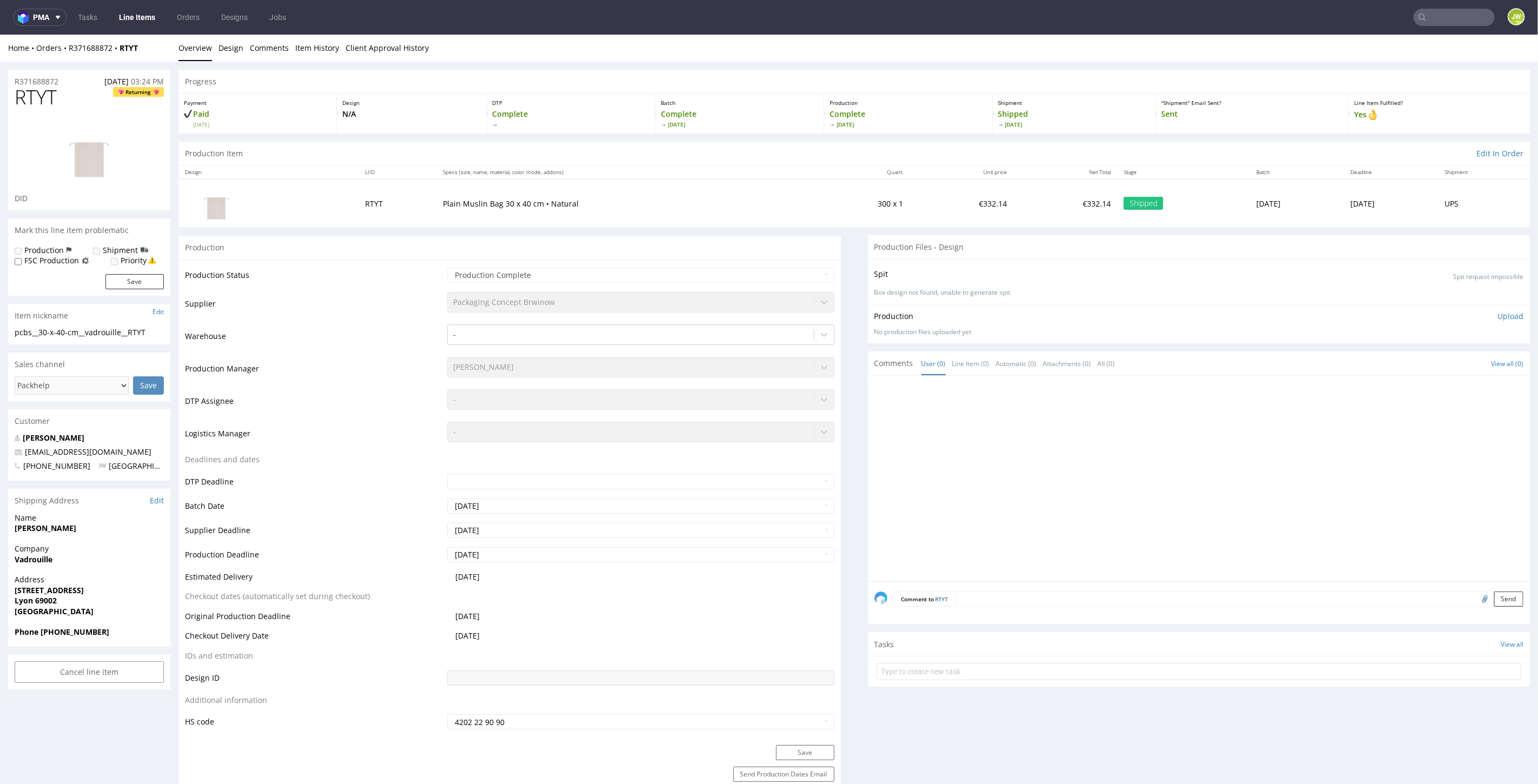
click at [902, 333] on div "No production files uploaded yet" at bounding box center [1199, 331] width 650 height 9
drag, startPoint x: 891, startPoint y: 286, endPoint x: 807, endPoint y: 247, distance: 92.6
click at [891, 287] on p "Box design not found, unable to generate spit" at bounding box center [1199, 292] width 650 height 9
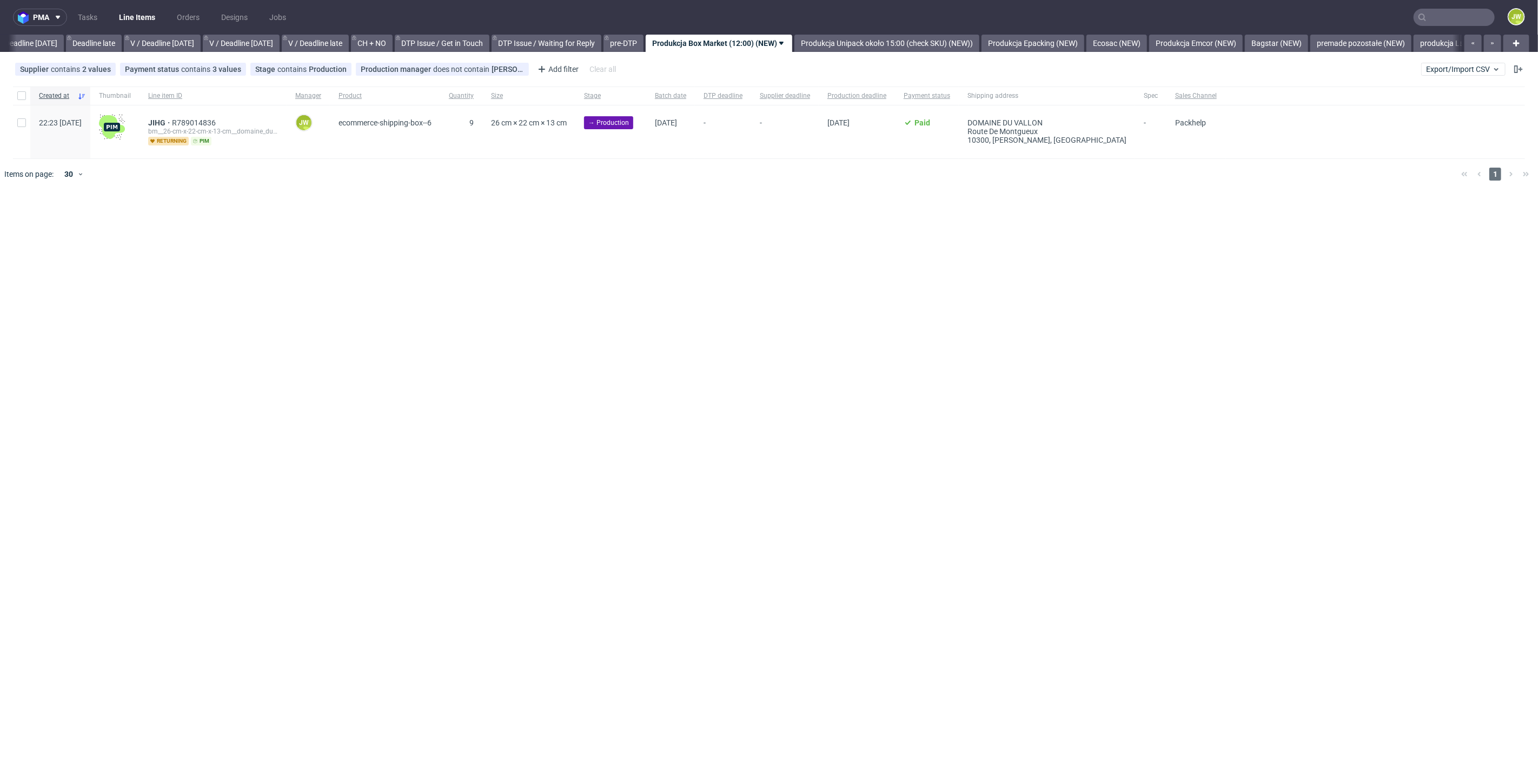
scroll to position [0, 1228]
click at [530, 439] on div "pma Tasks Line Items Orders Designs Jobs JW All DTP Late Shipped Shipments DTP …" at bounding box center [769, 392] width 1538 height 784
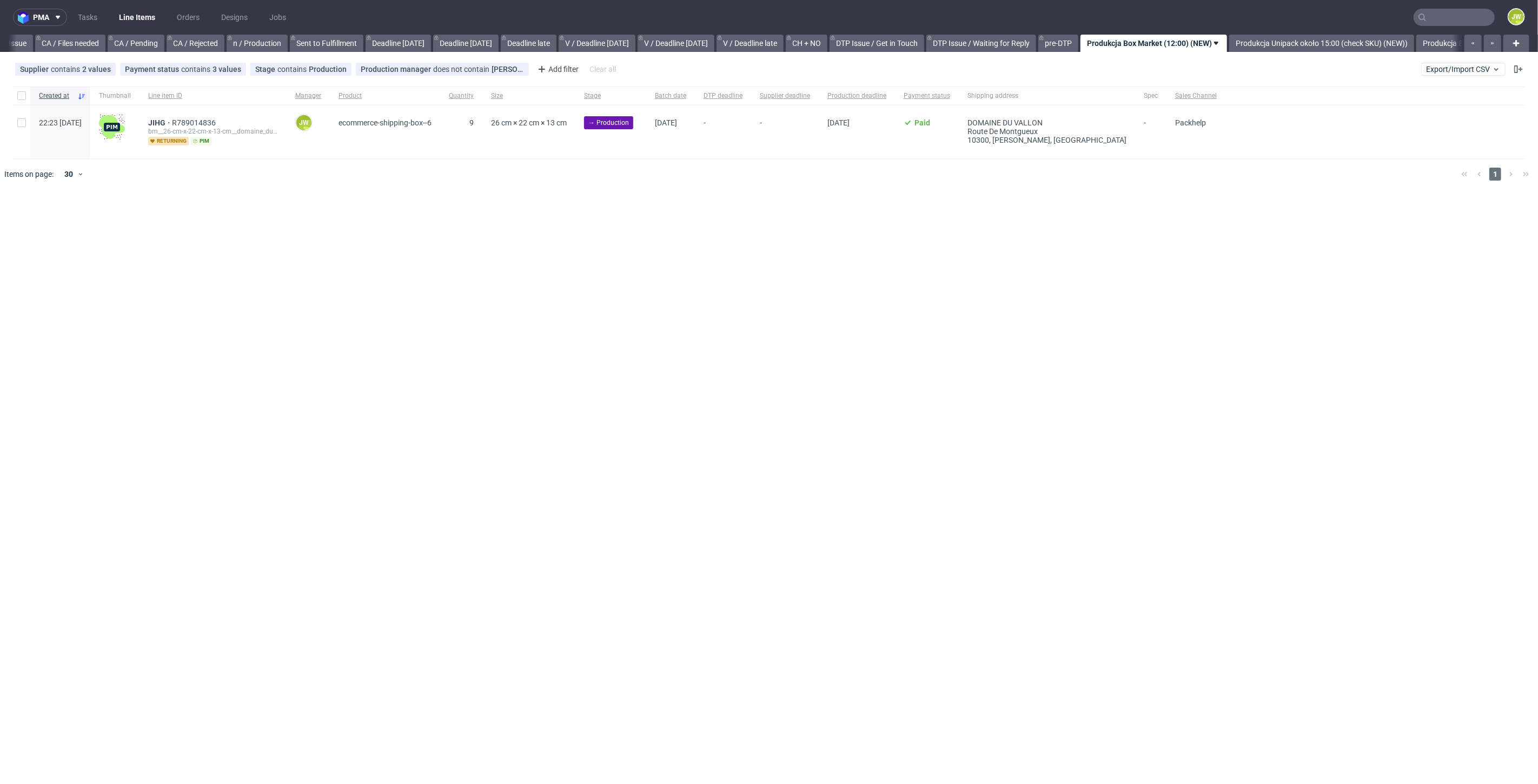
scroll to position [0, 1006]
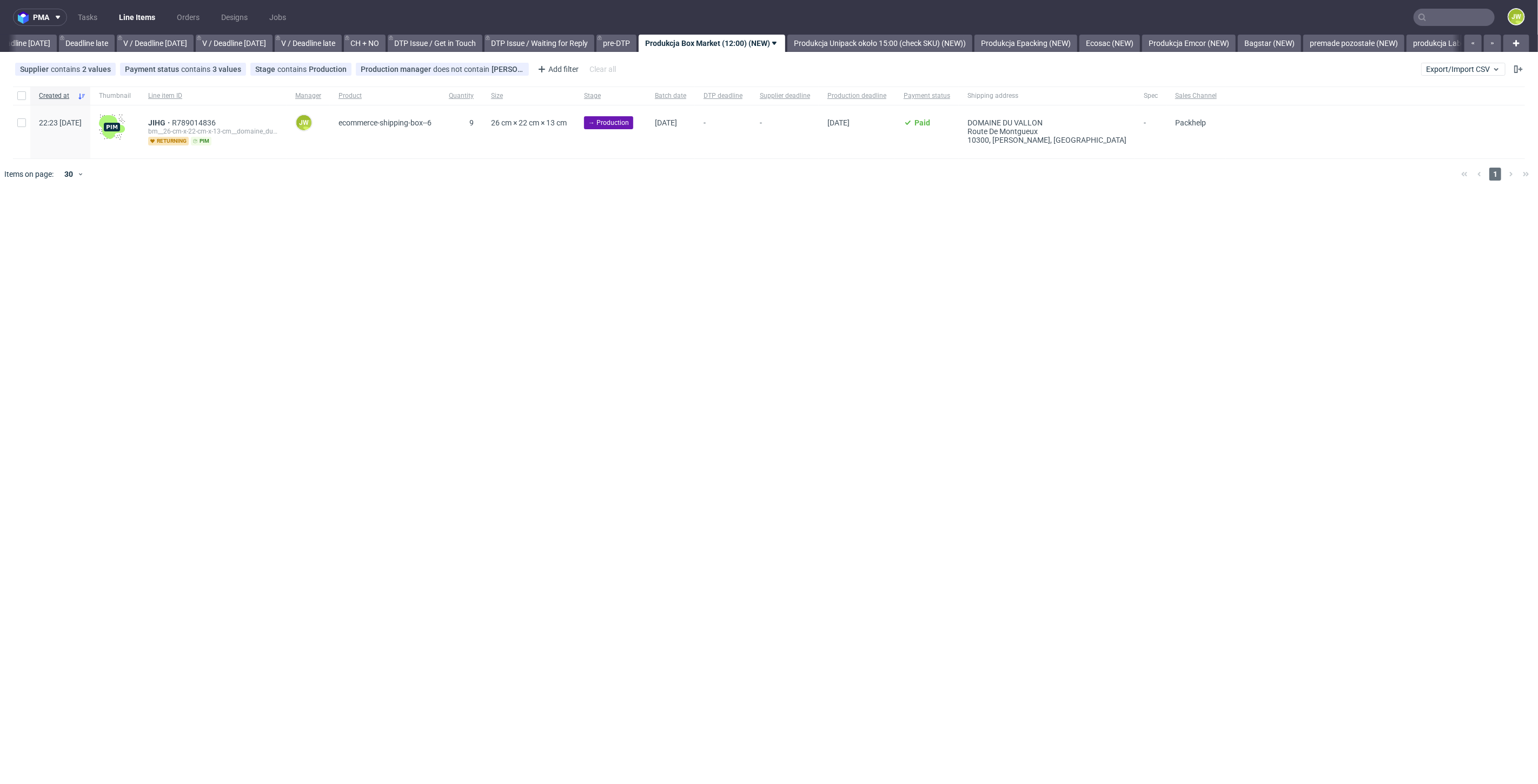
scroll to position [0, 1228]
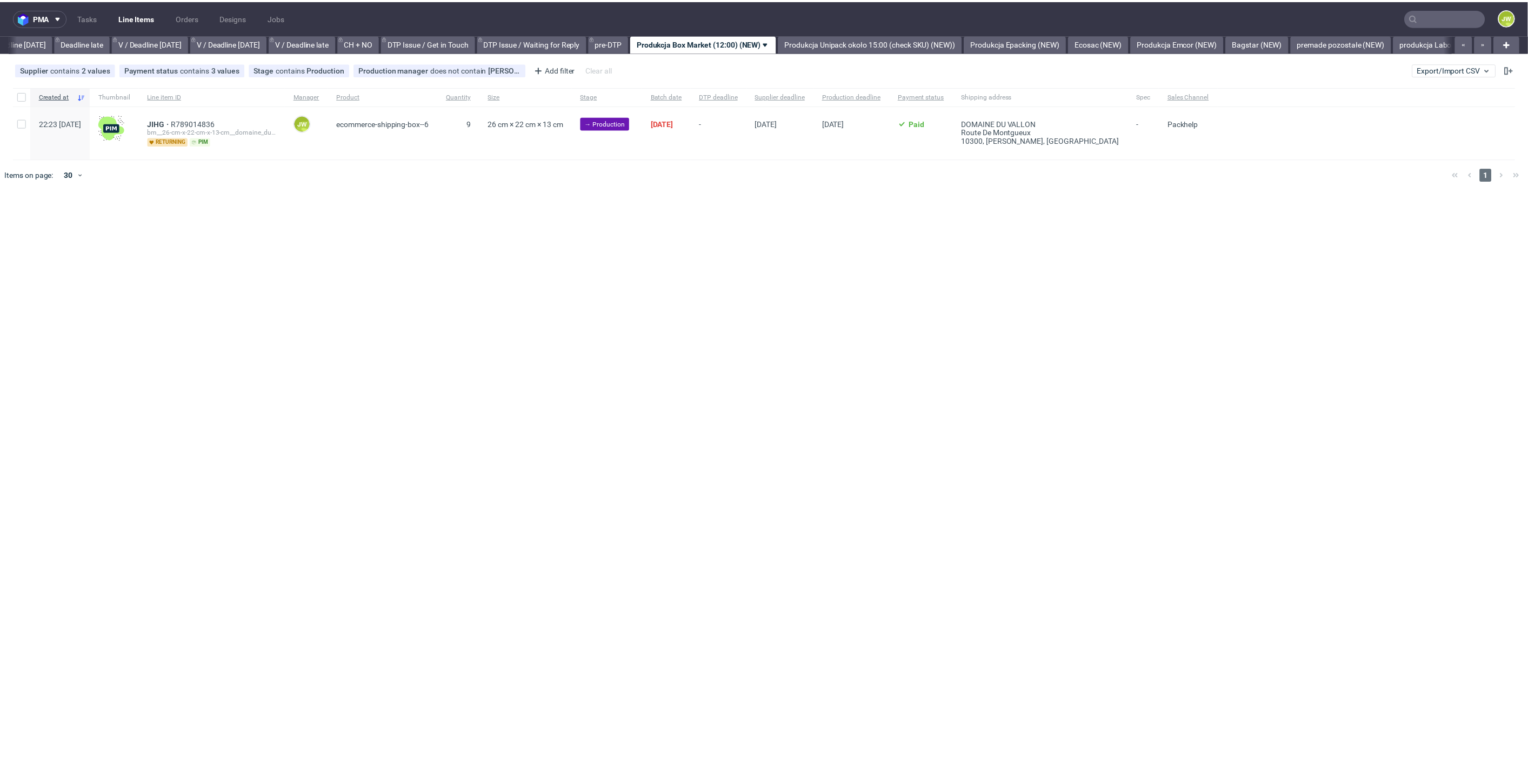
scroll to position [0, 1228]
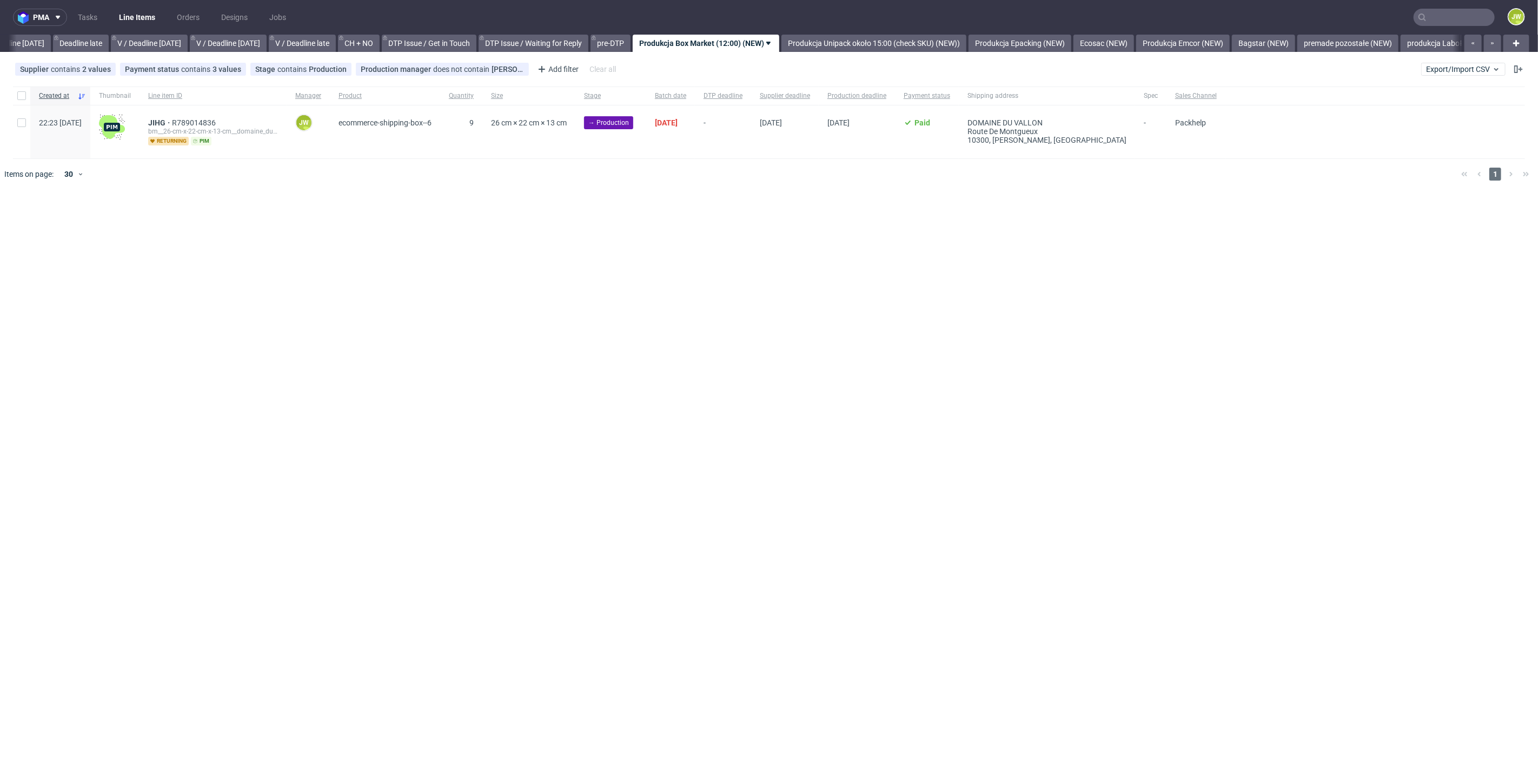
click at [21, 100] on div at bounding box center [21, 95] width 17 height 18
checkbox input "true"
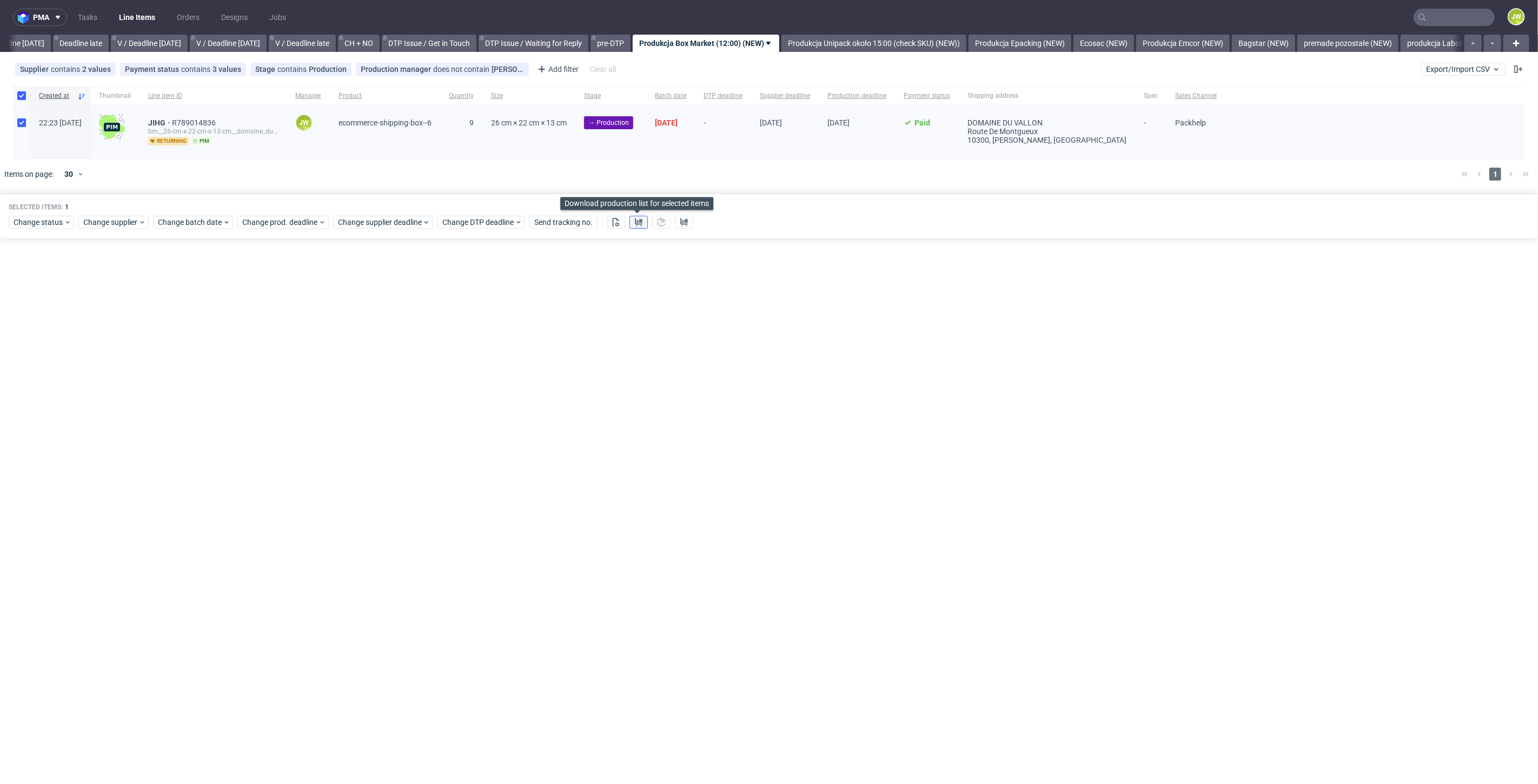
click at [634, 224] on icon at bounding box center [639, 222] width 9 height 9
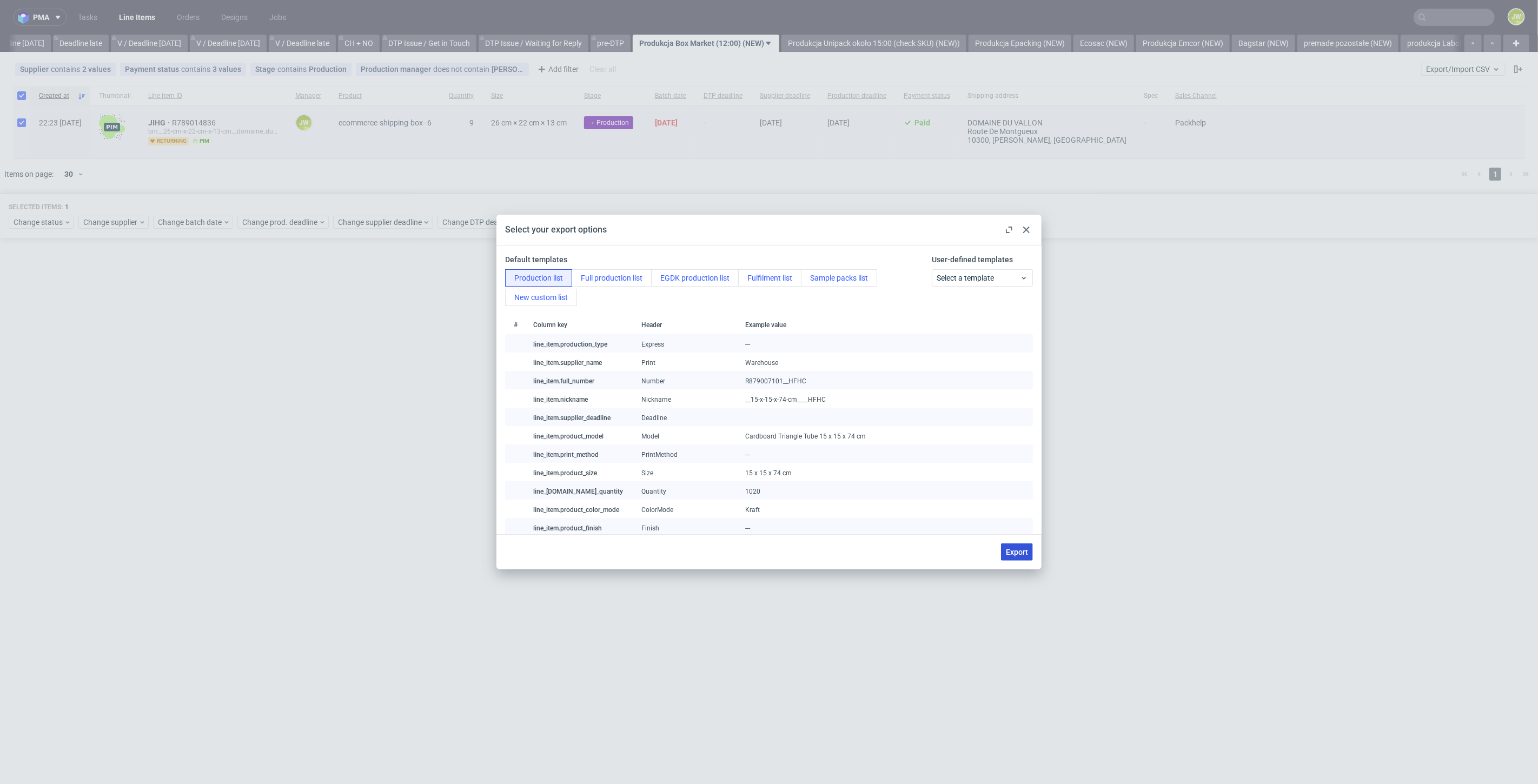
click at [1008, 552] on span "Export" at bounding box center [1017, 552] width 22 height 8
checkbox input "false"
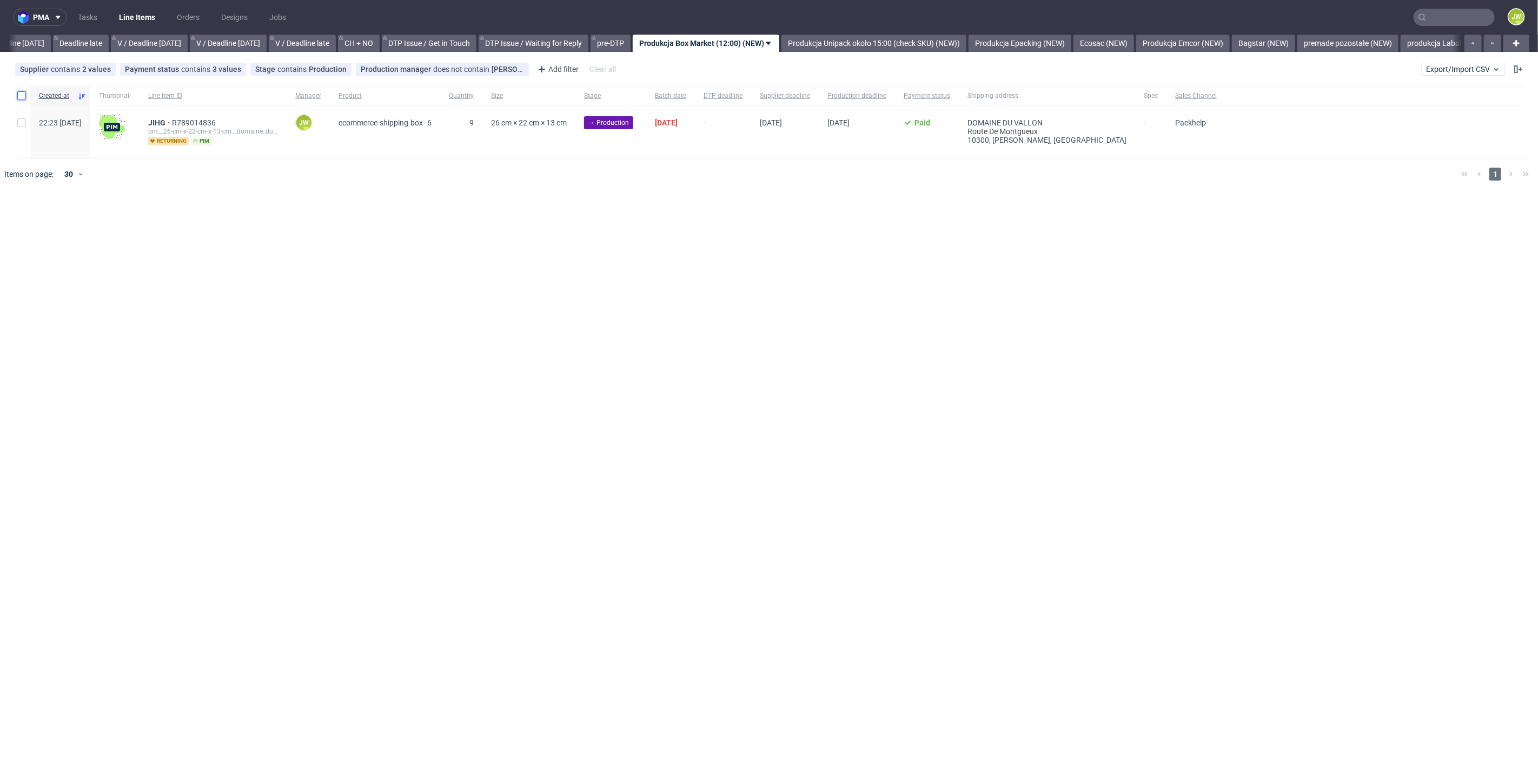
click at [23, 98] on input "checkbox" at bounding box center [21, 96] width 9 height 9
checkbox input "true"
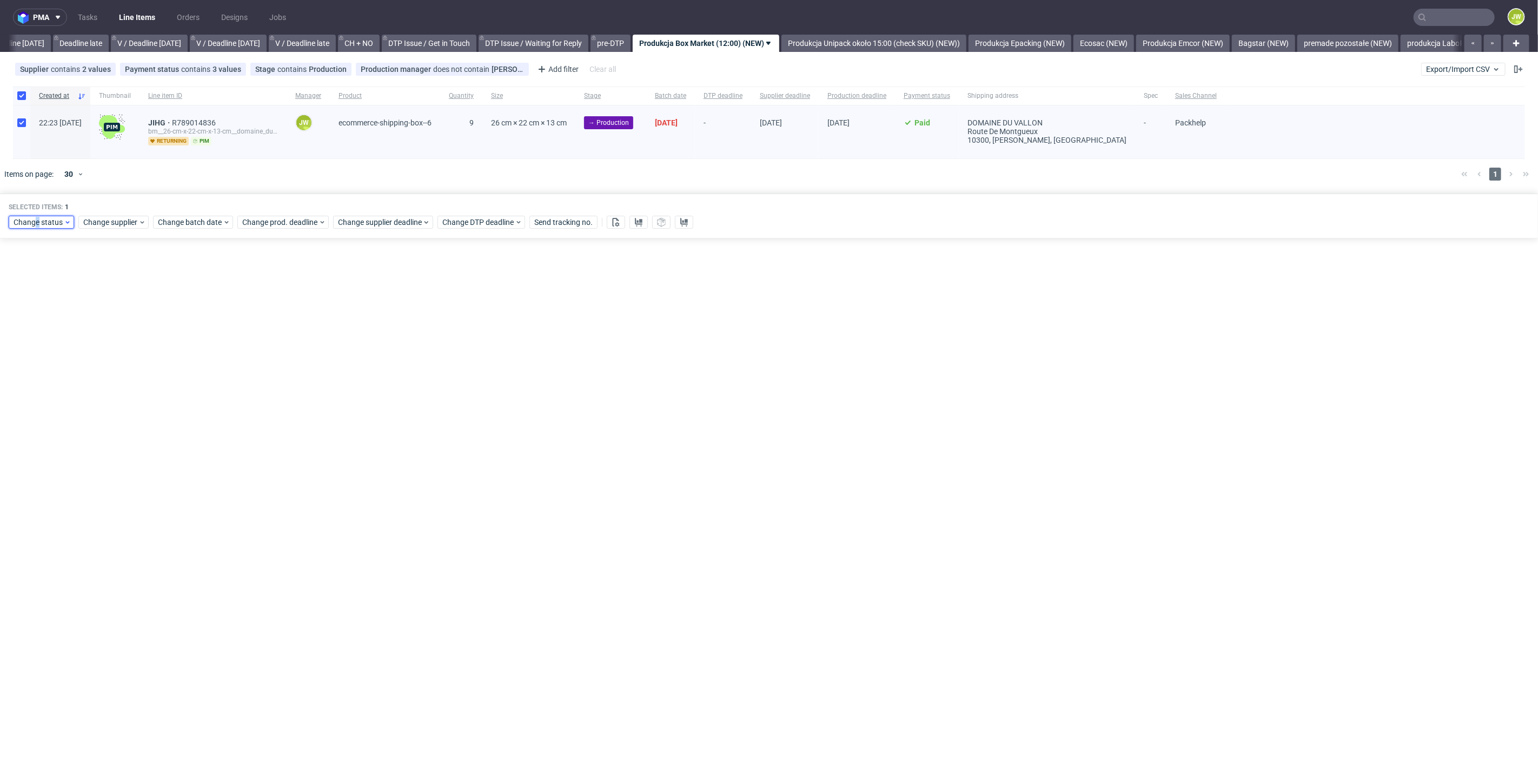
click at [37, 224] on span "Change status" at bounding box center [38, 222] width 50 height 11
click at [43, 356] on span "In Production" at bounding box center [40, 362] width 55 height 15
click at [116, 379] on span "Save" at bounding box center [124, 381] width 17 height 8
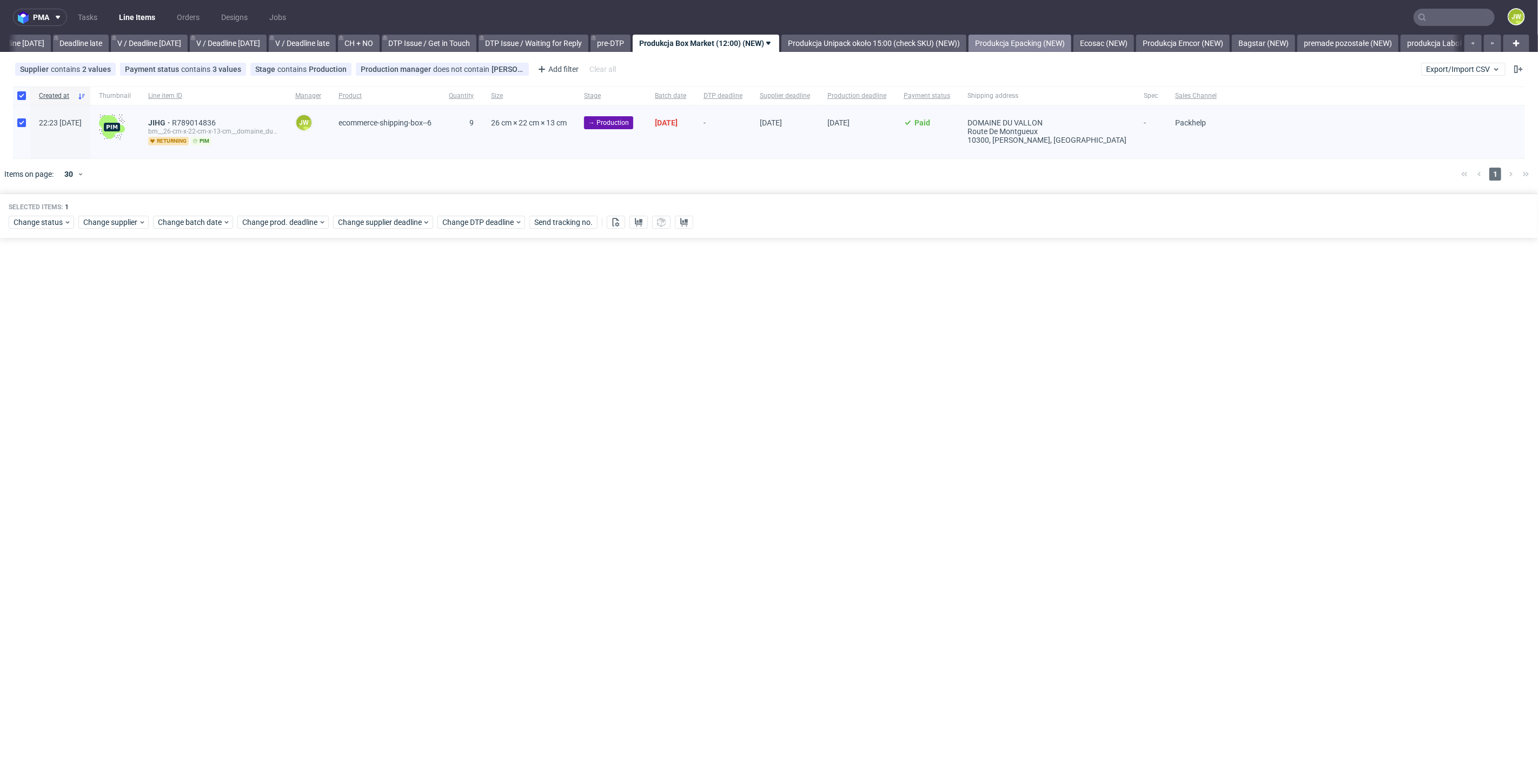
click at [1031, 43] on link "Produkcja Epacking (NEW)" at bounding box center [1020, 43] width 103 height 17
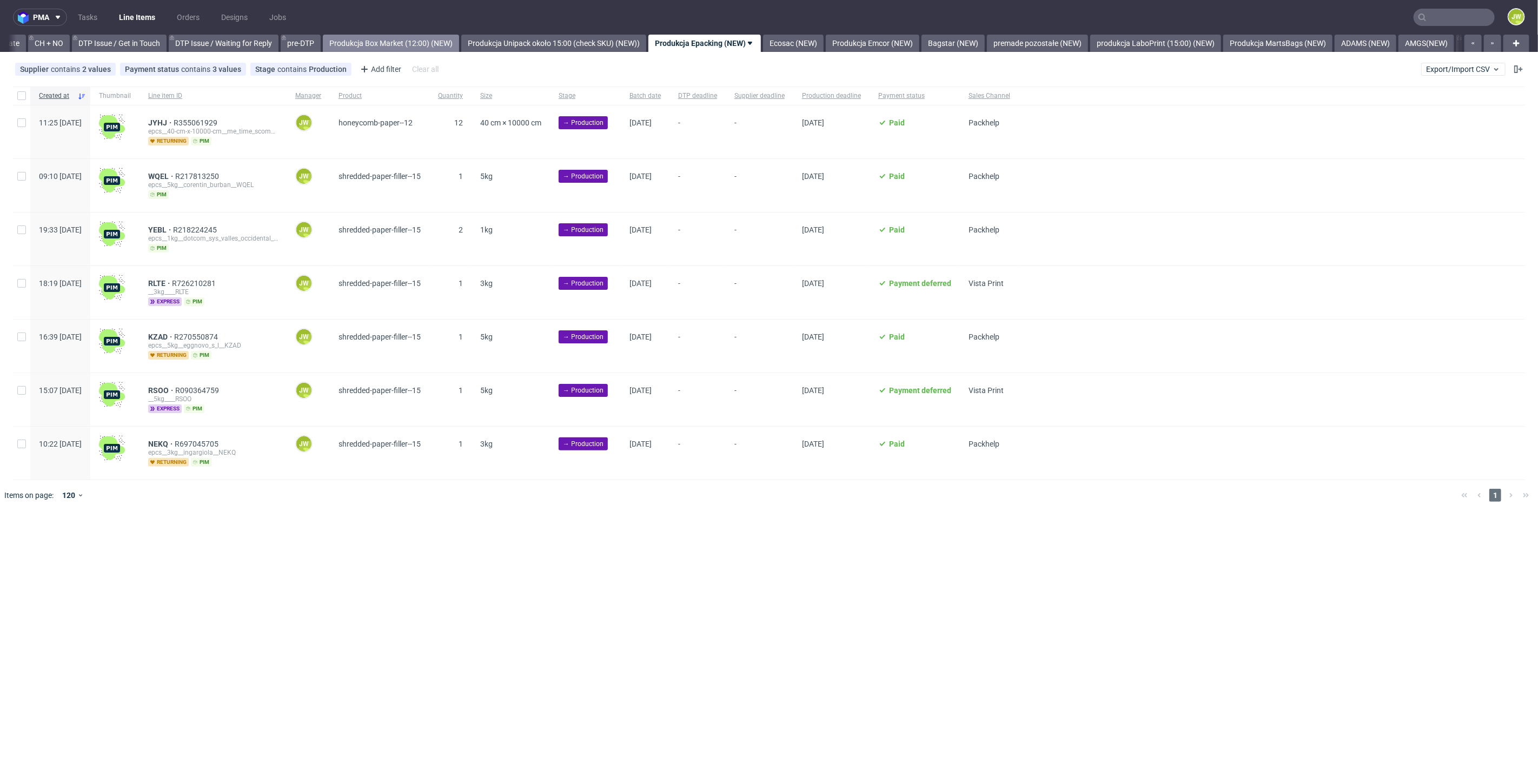
click at [397, 50] on link "Produkcja Box Market (12:00) (NEW)" at bounding box center [391, 43] width 136 height 17
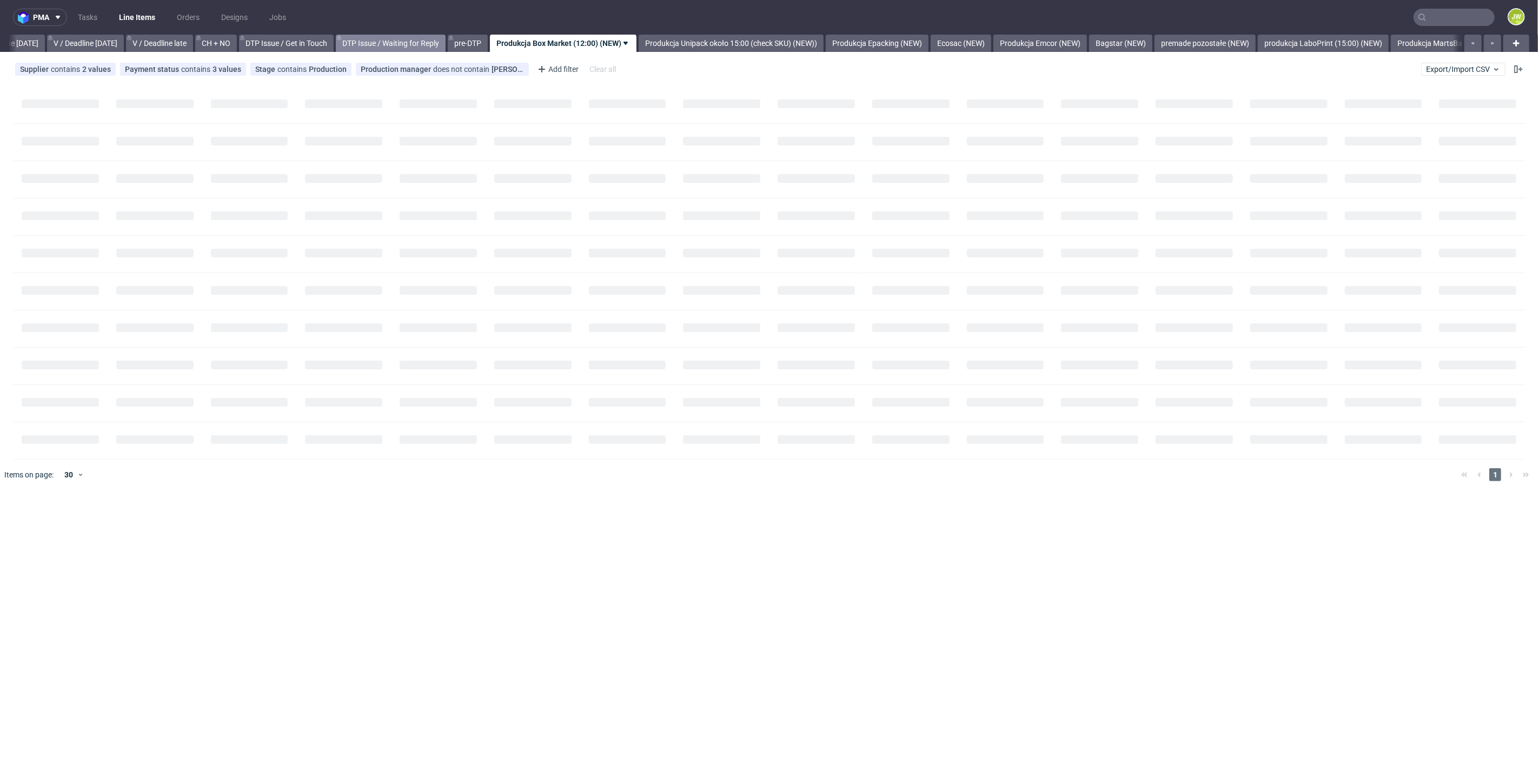
click at [397, 38] on div "All DTP Late Shipped Shipments DTP to do DTP Double check DTP Blocked DTP Produ…" at bounding box center [735, 43] width 1452 height 17
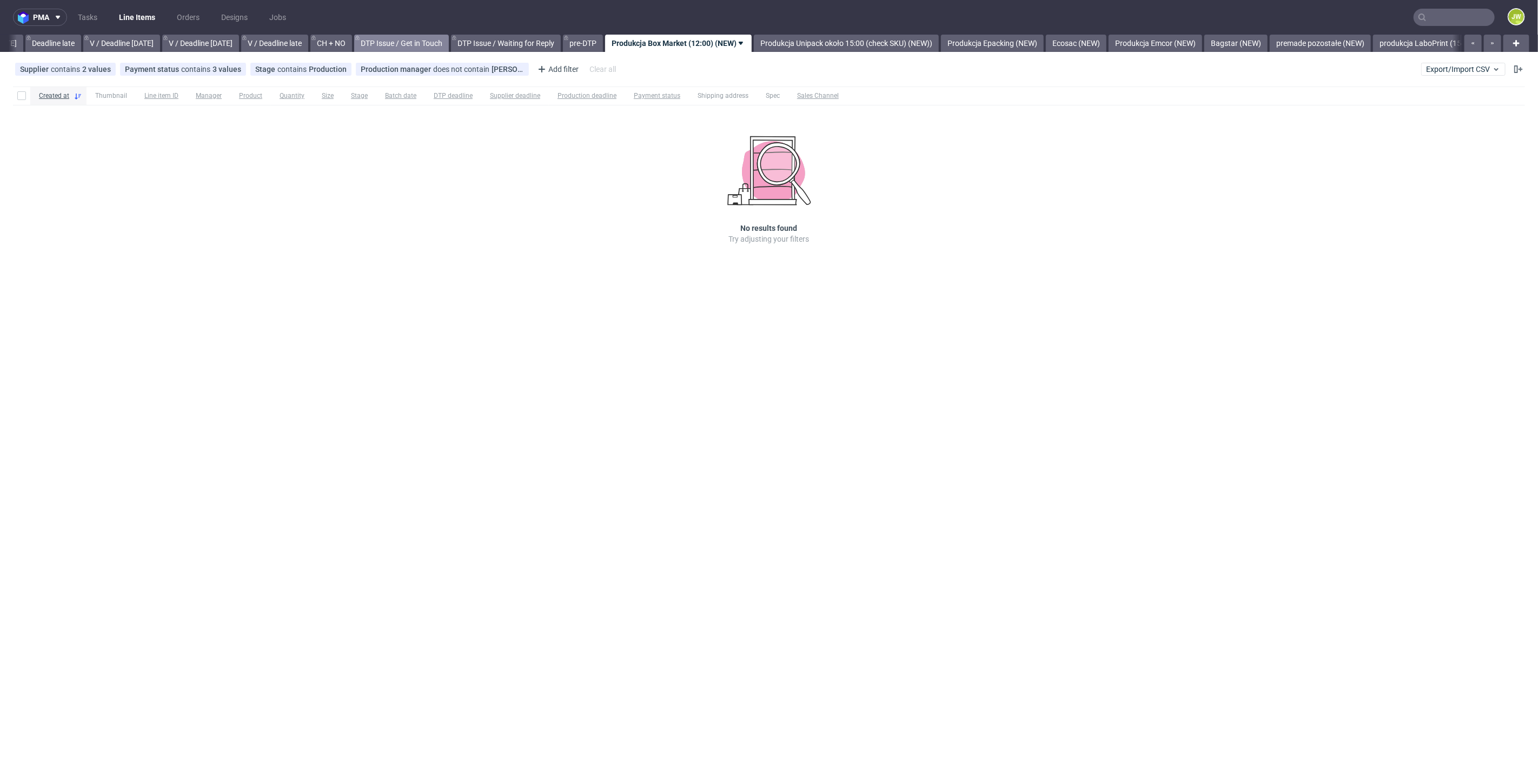
scroll to position [0, 1228]
click at [1032, 42] on link "Produkcja Epacking (NEW)" at bounding box center [1020, 43] width 103 height 17
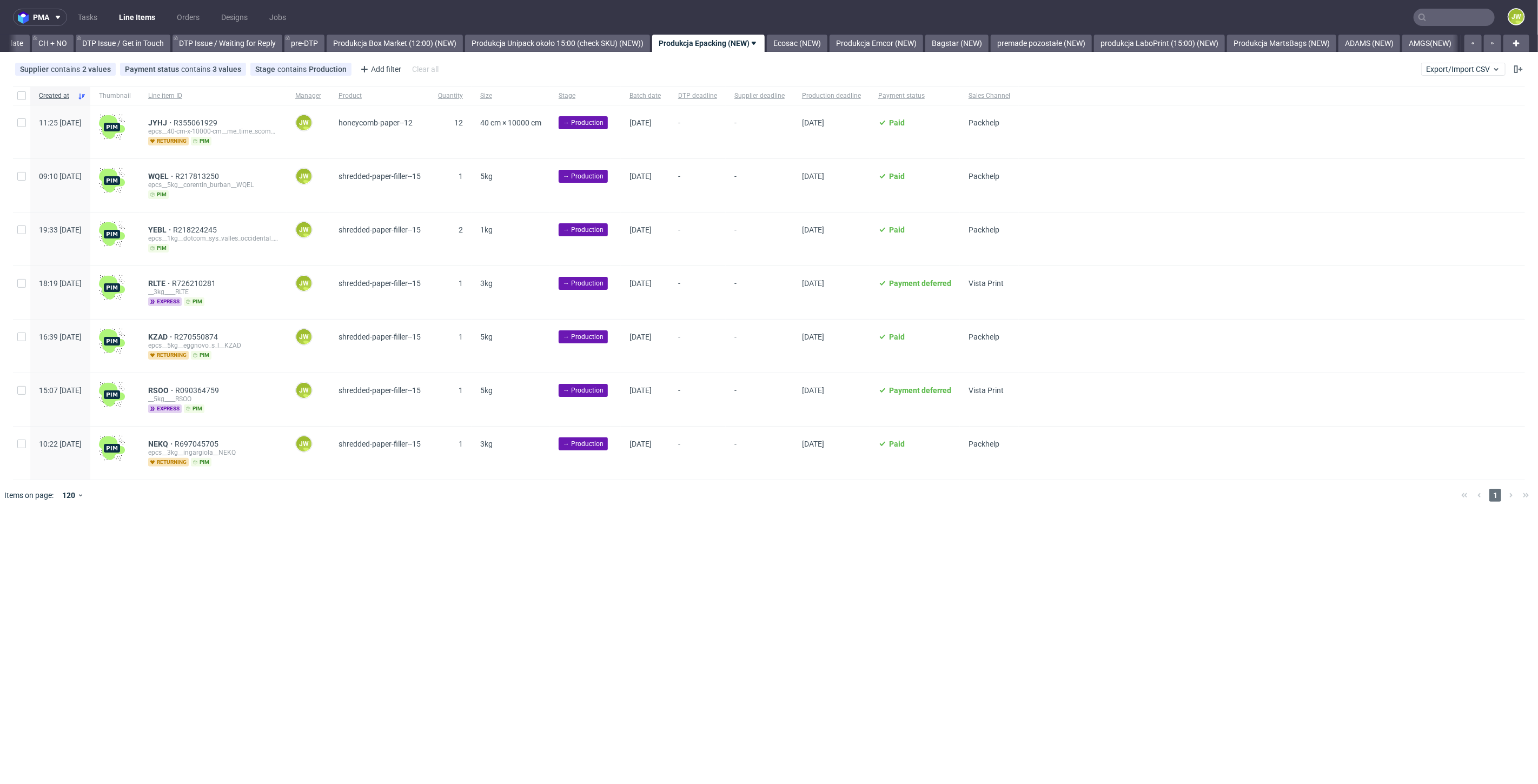
scroll to position [0, 1538]
click at [20, 90] on div at bounding box center [21, 95] width 17 height 18
checkbox input "true"
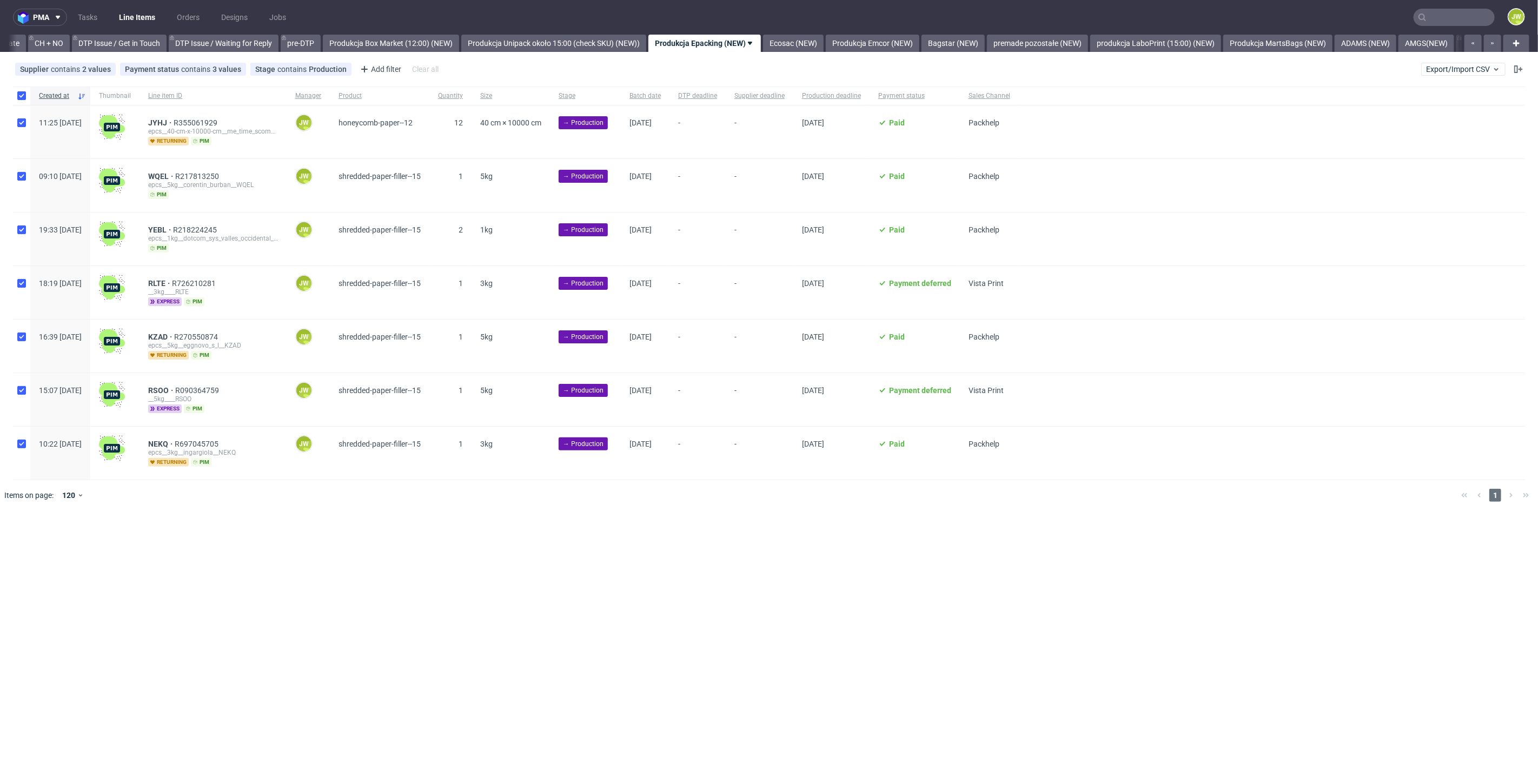
checkbox input "true"
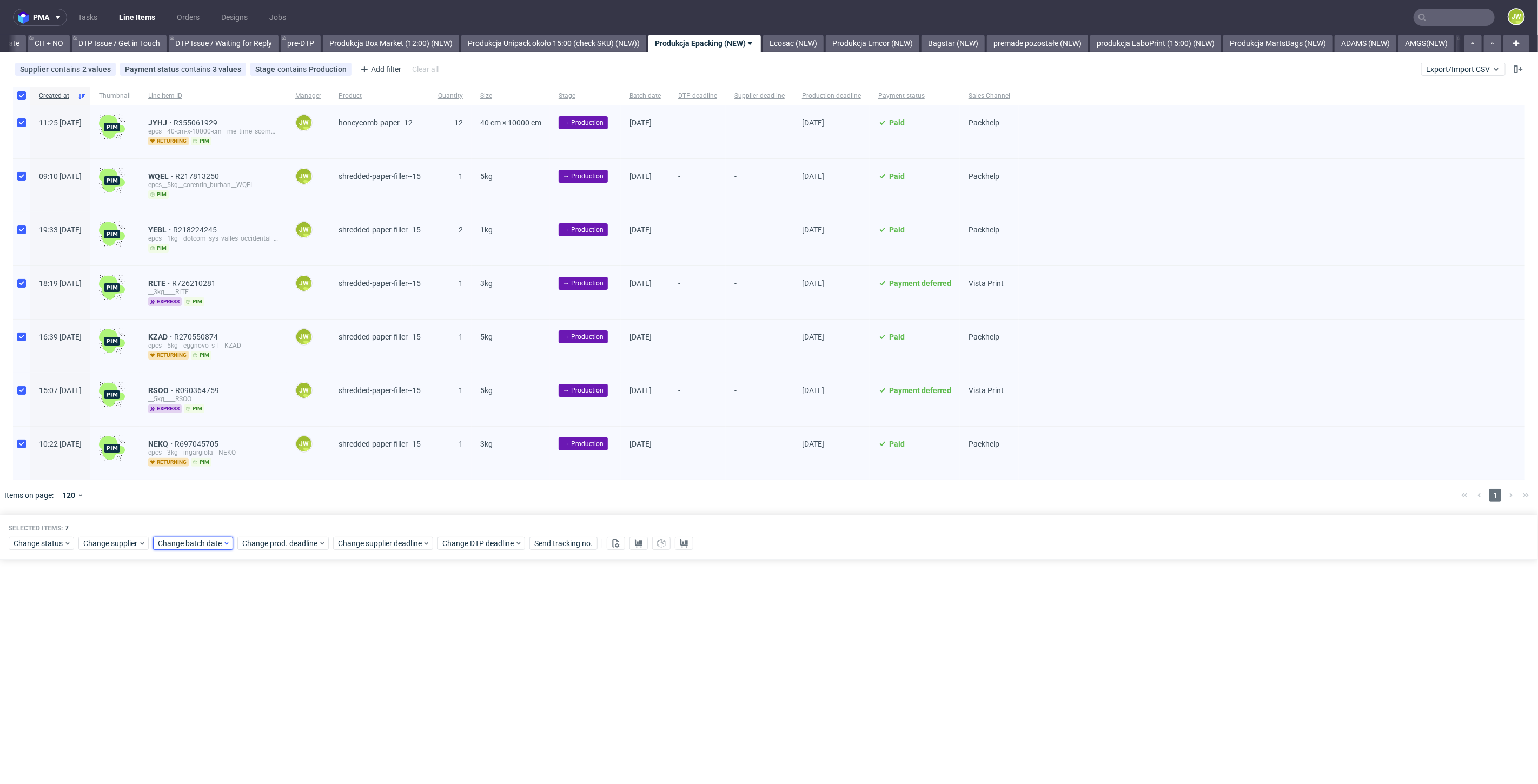
click at [182, 538] on span "Change batch date" at bounding box center [190, 543] width 65 height 11
click at [207, 633] on button "7" at bounding box center [208, 628] width 17 height 17
click at [274, 722] on span "Save" at bounding box center [281, 723] width 17 height 8
drag, startPoint x: 248, startPoint y: 546, endPoint x: 253, endPoint y: 546, distance: 5.0
click at [248, 546] on div "Change prod. deadline" at bounding box center [283, 543] width 91 height 13
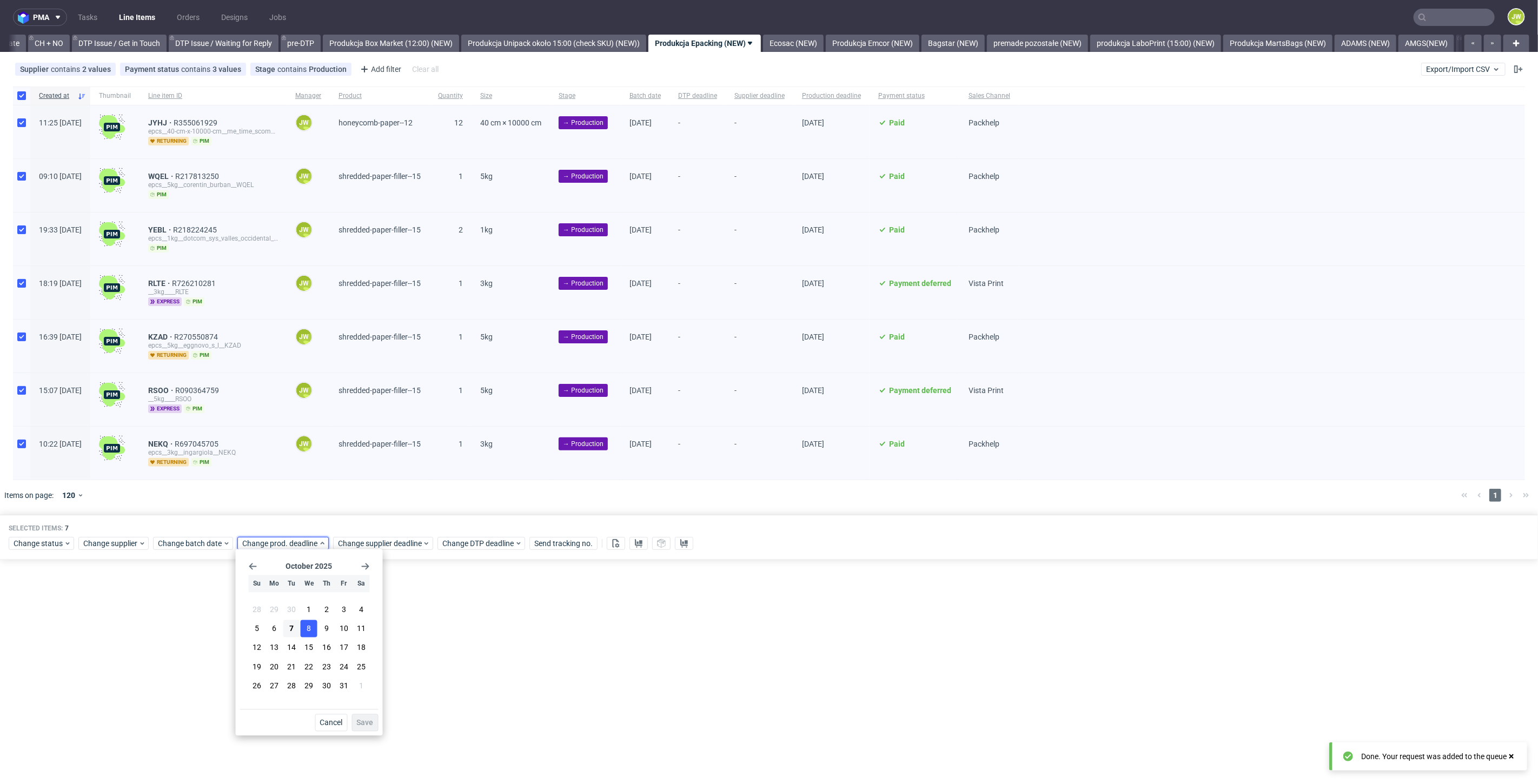
click at [312, 633] on button "8" at bounding box center [309, 628] width 17 height 17
click at [365, 722] on span "Save" at bounding box center [365, 723] width 17 height 8
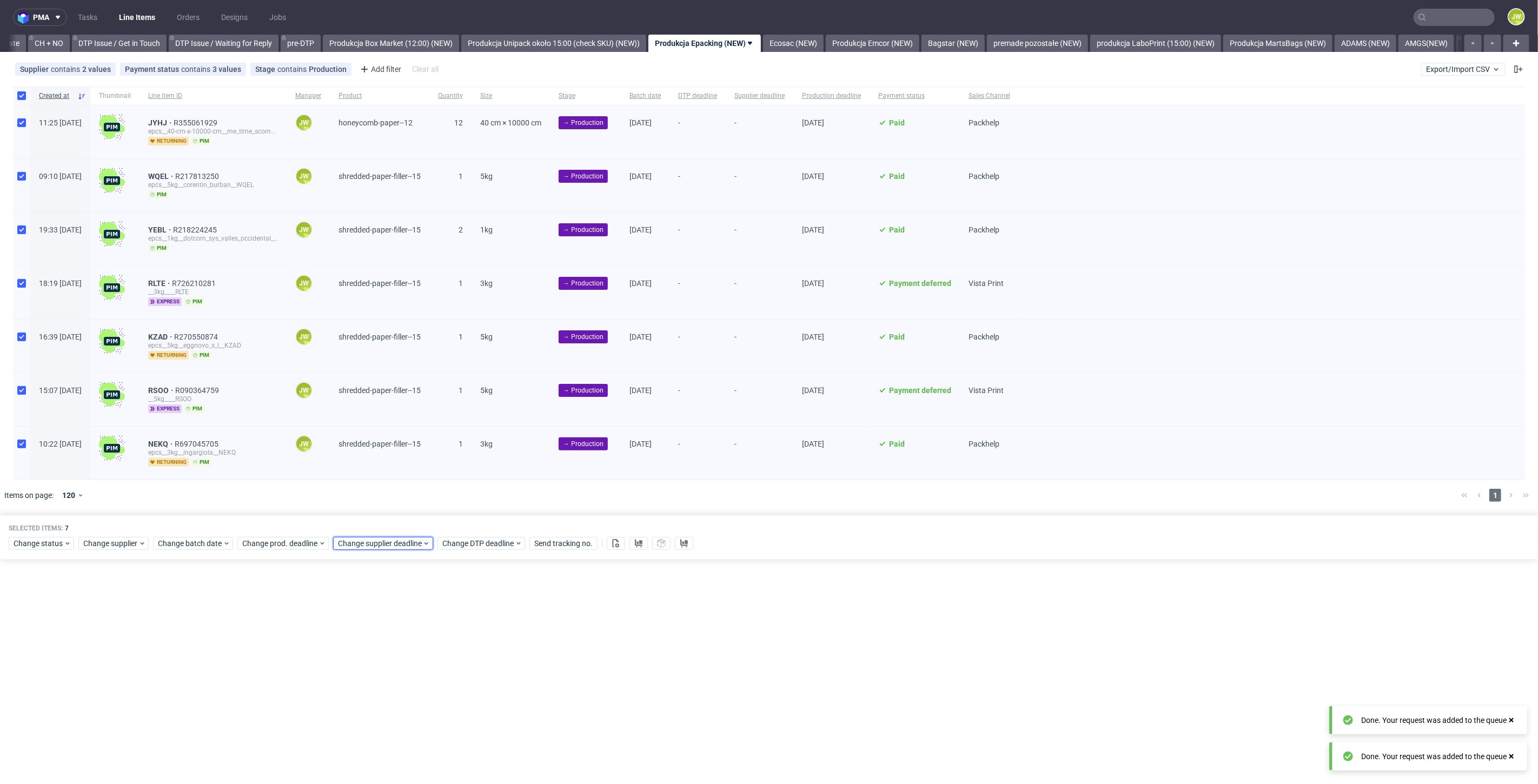
click at [358, 539] on span "Change supplier deadline" at bounding box center [380, 543] width 84 height 11
click at [407, 631] on button "8" at bounding box center [405, 628] width 17 height 17
click at [454, 719] on span "Save" at bounding box center [461, 723] width 17 height 8
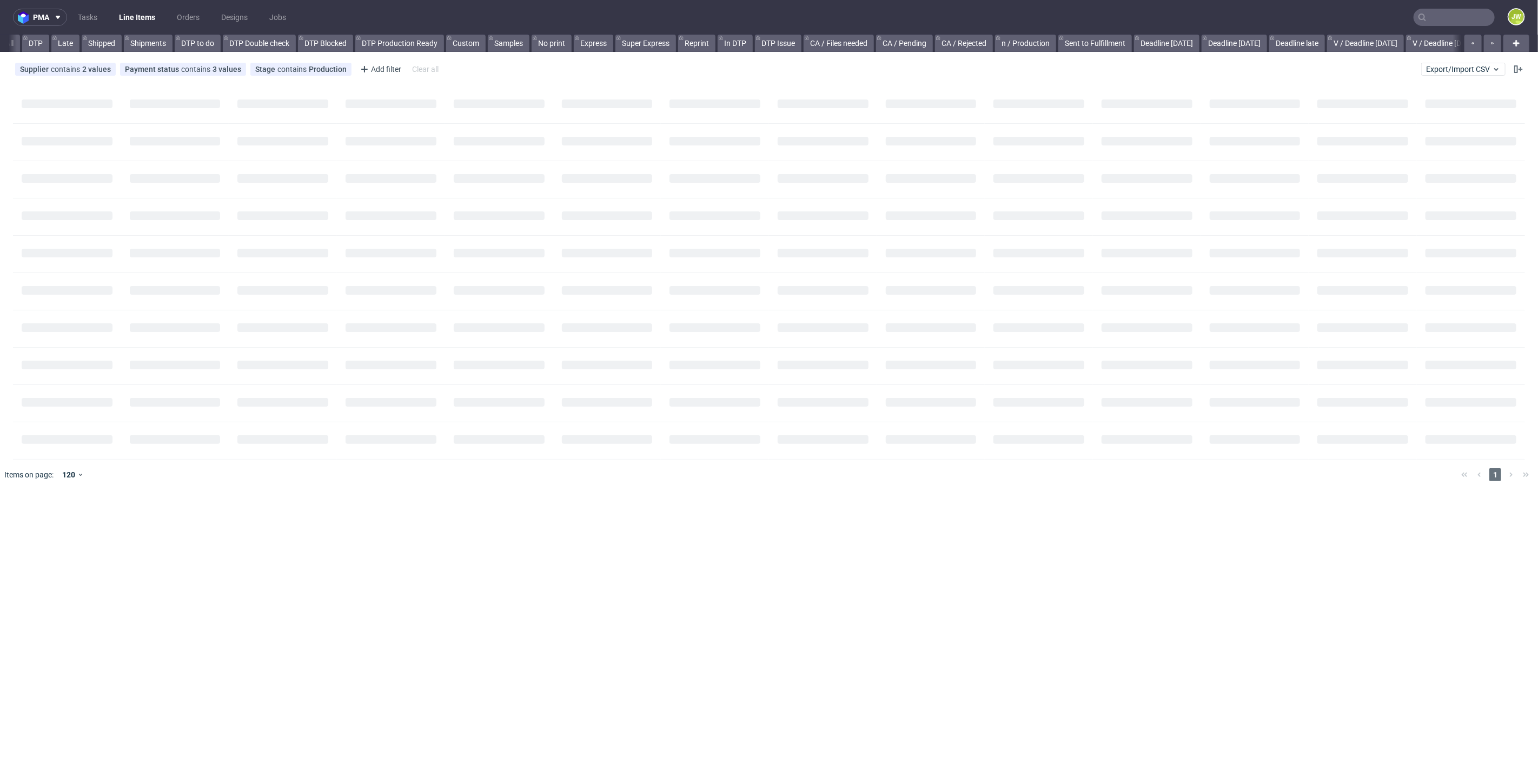
scroll to position [0, 372]
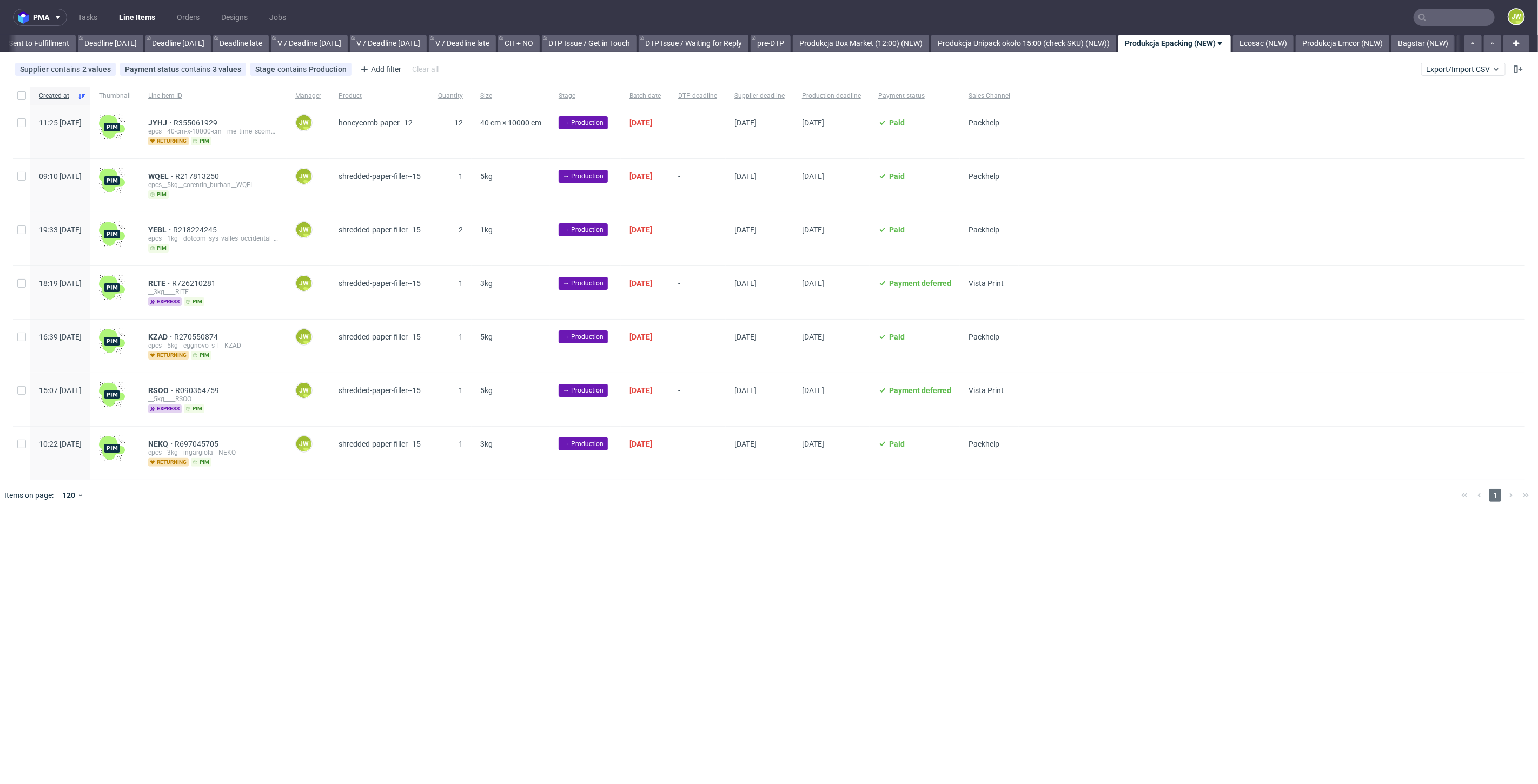
scroll to position [0, 1286]
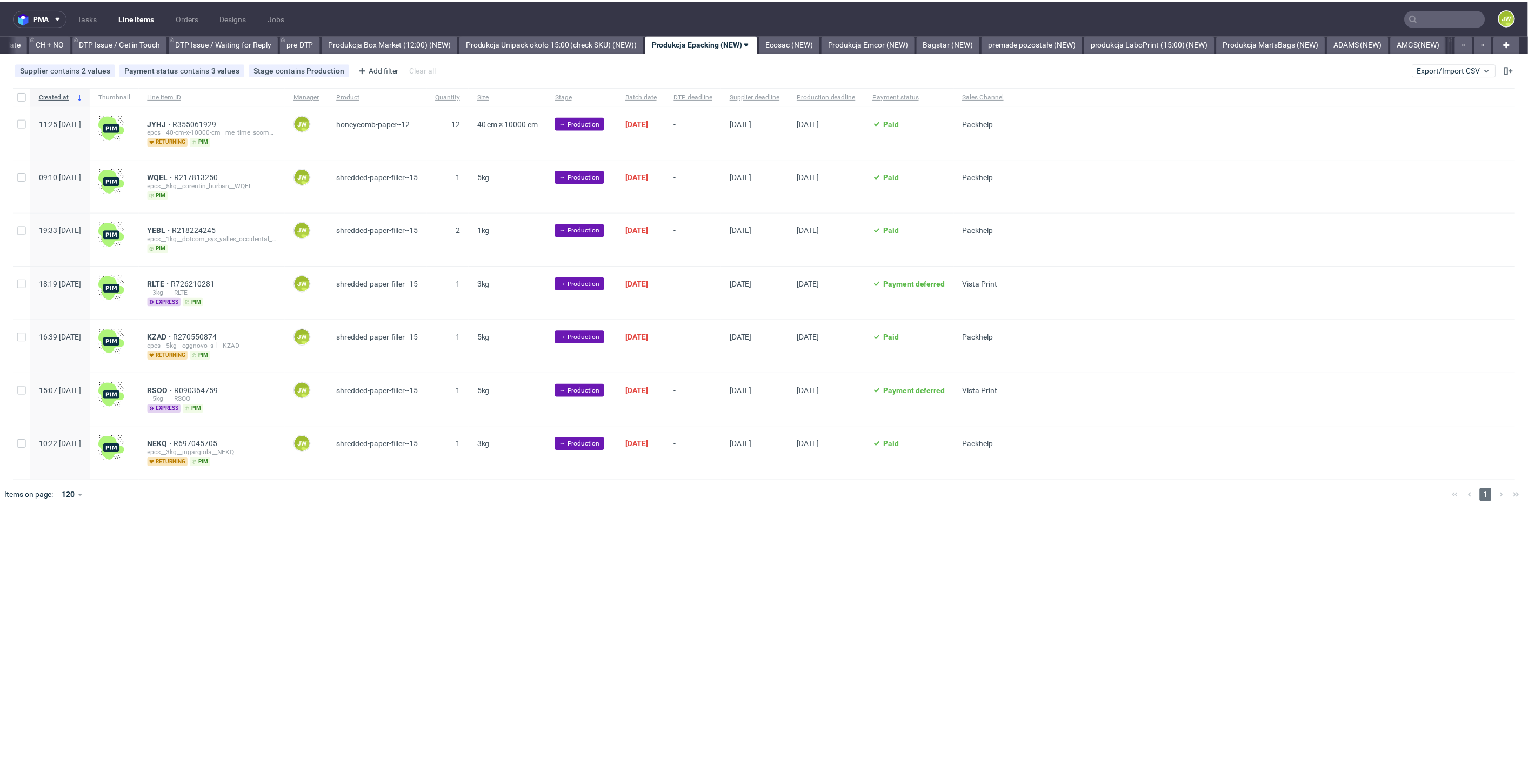
scroll to position [0, 1537]
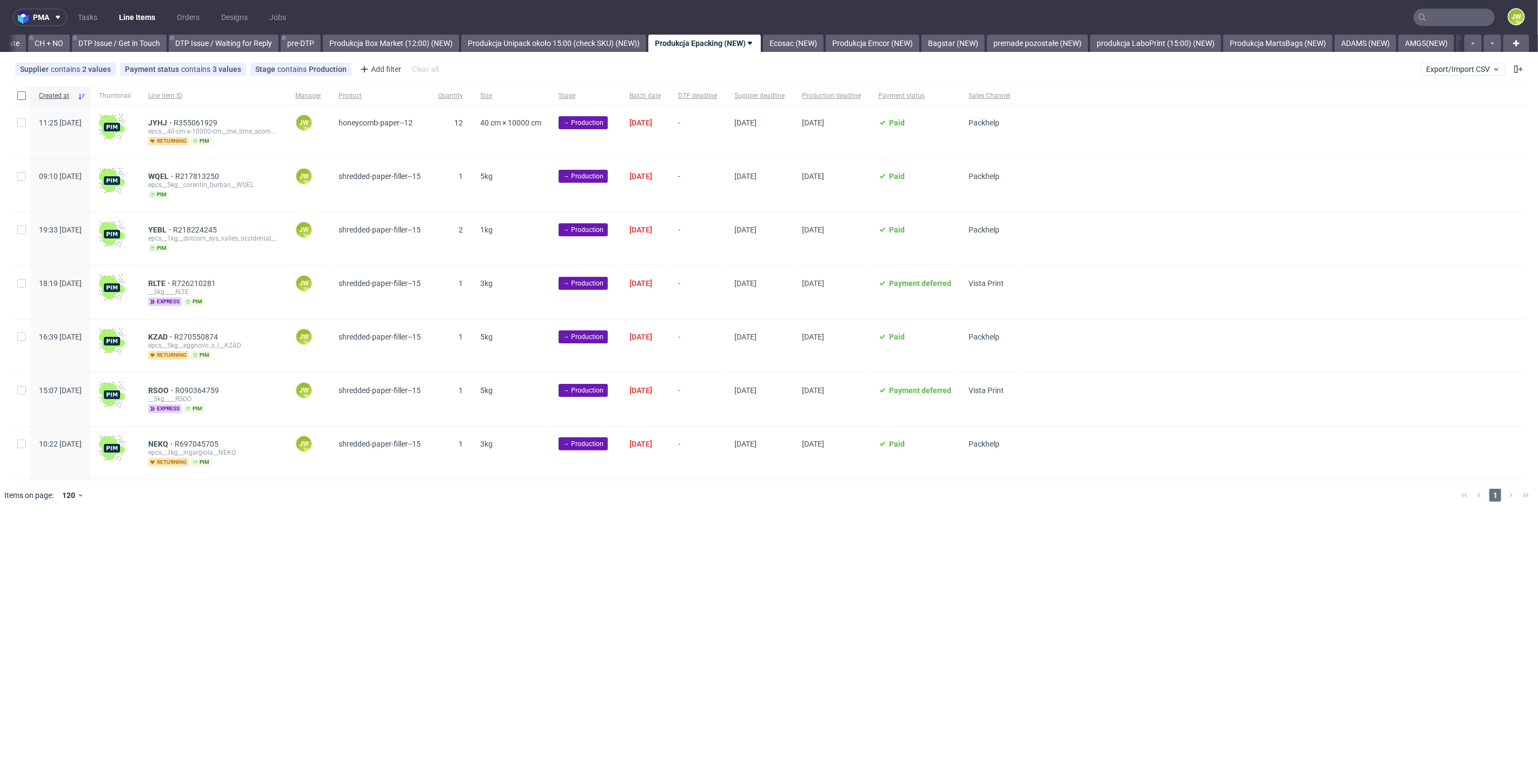
click at [18, 95] on div at bounding box center [21, 95] width 17 height 18
checkbox input "true"
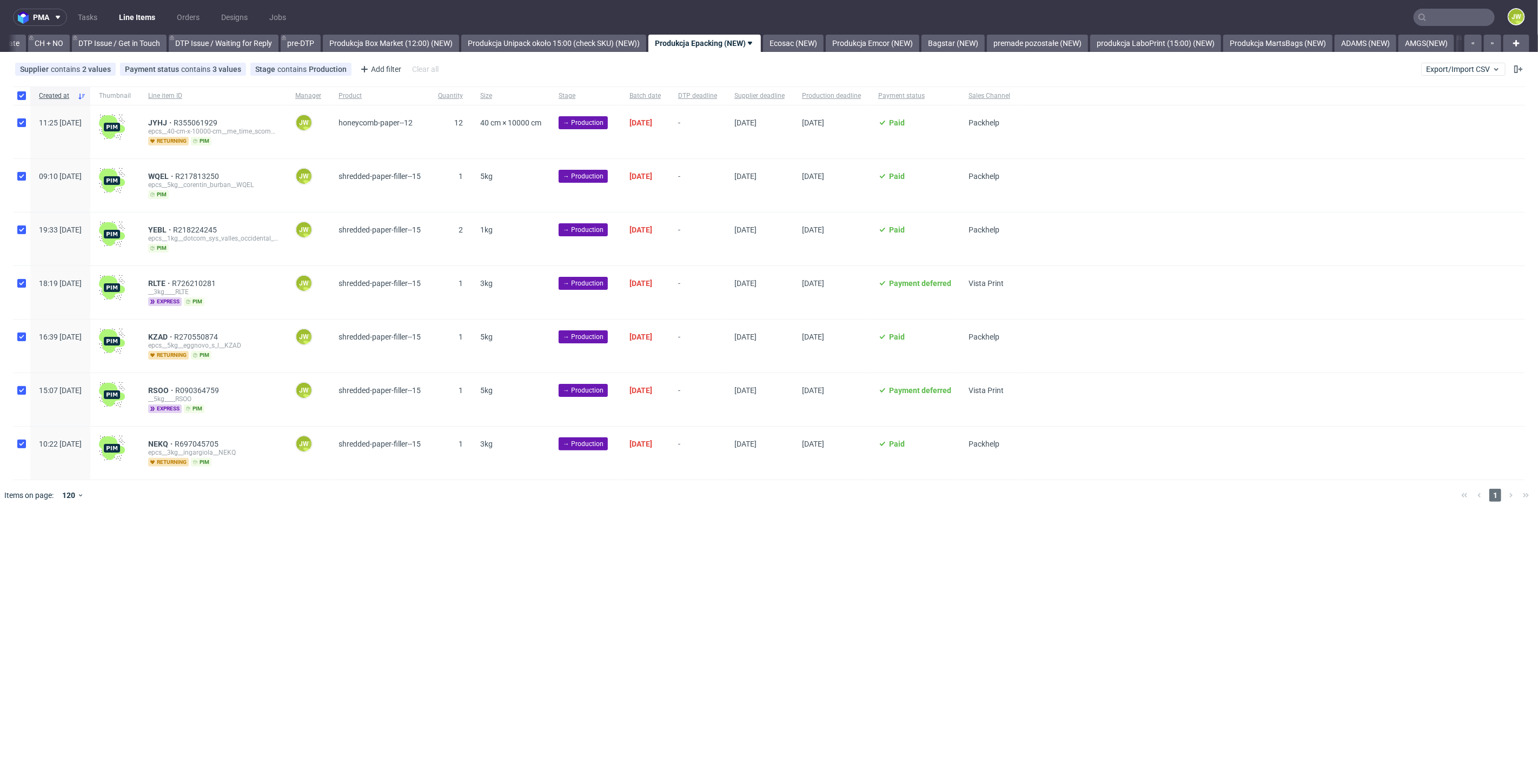
checkbox input "true"
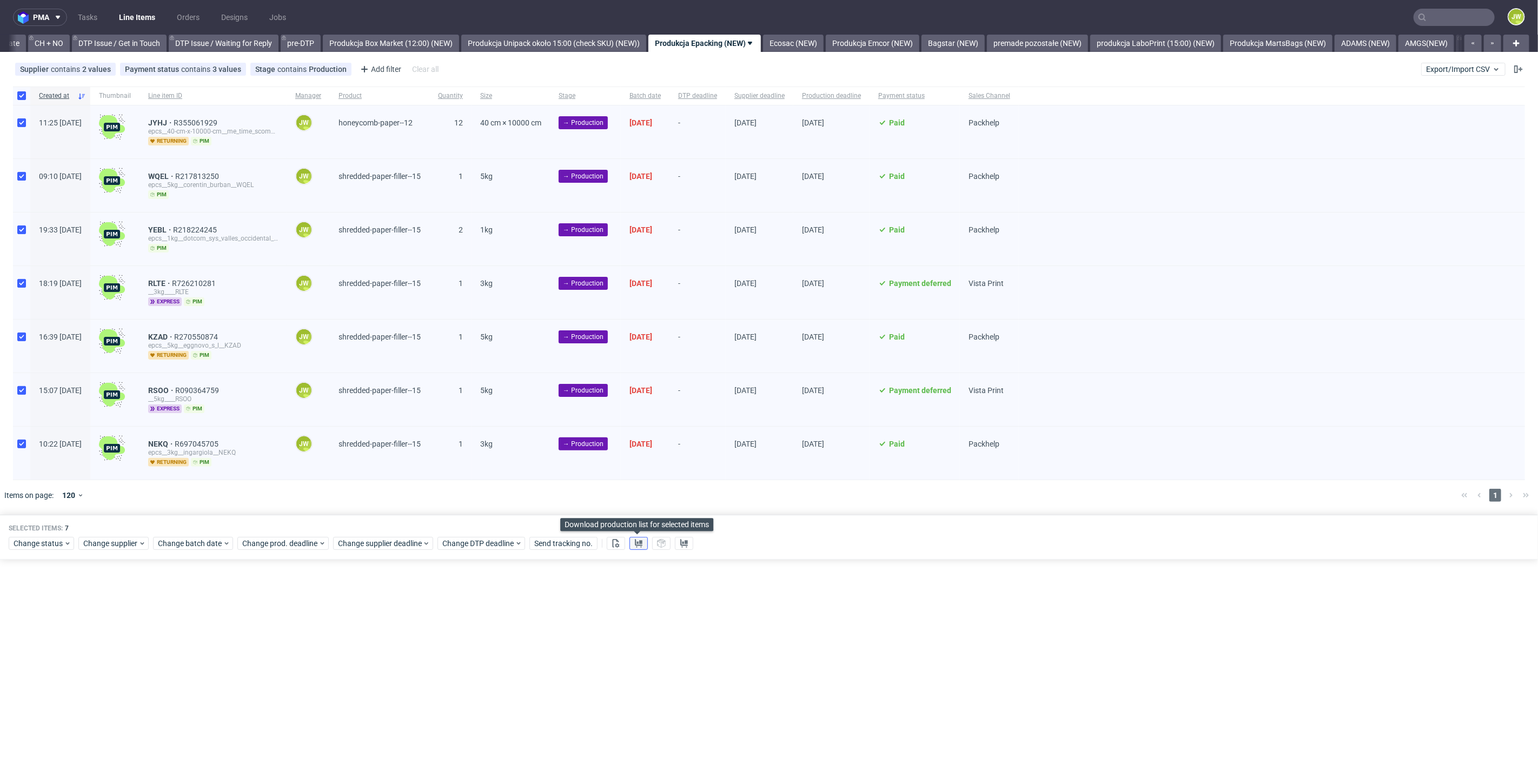
click at [644, 537] on button at bounding box center [638, 543] width 18 height 13
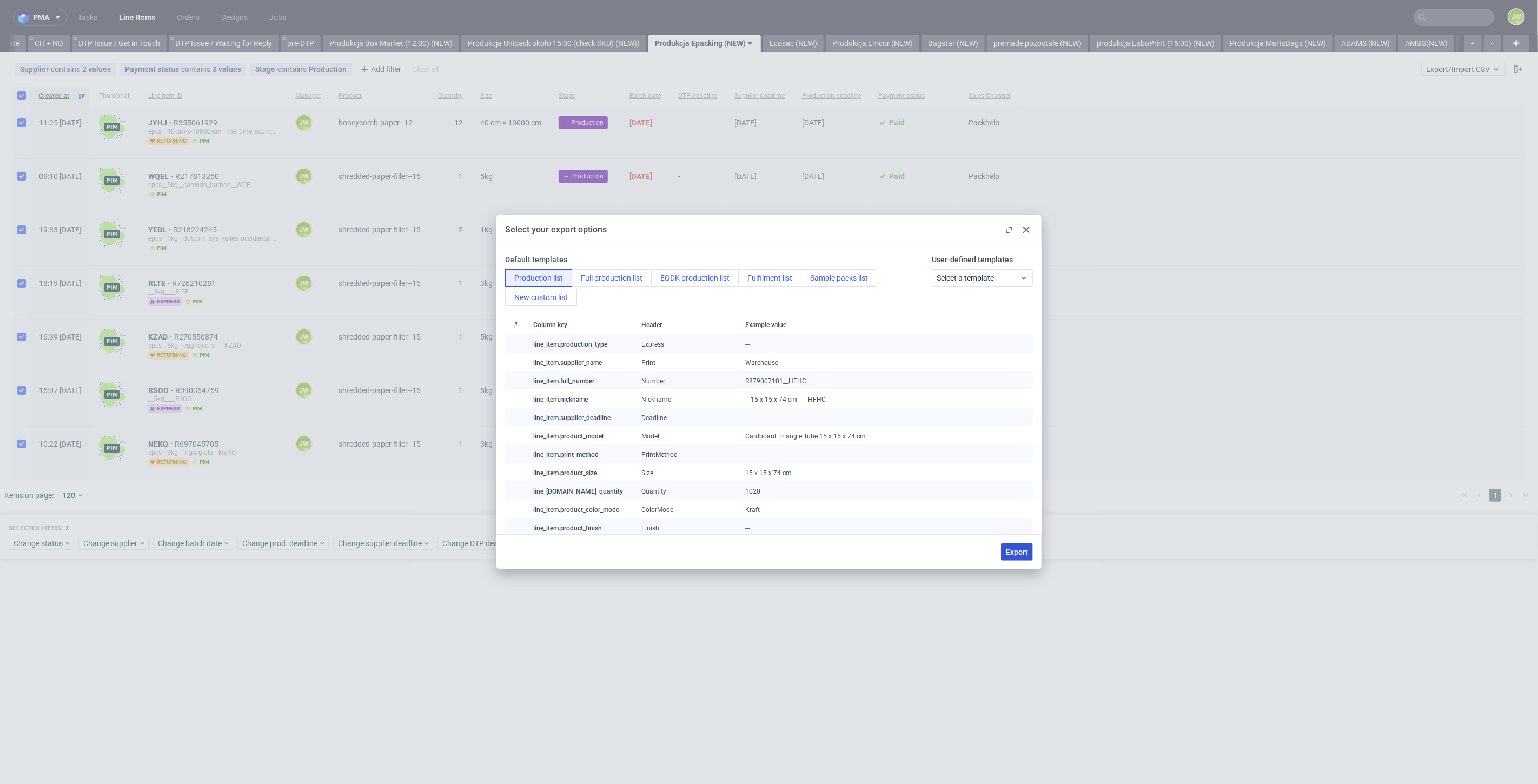
click at [1005, 554] on button "Export" at bounding box center [1017, 551] width 32 height 17
checkbox input "false"
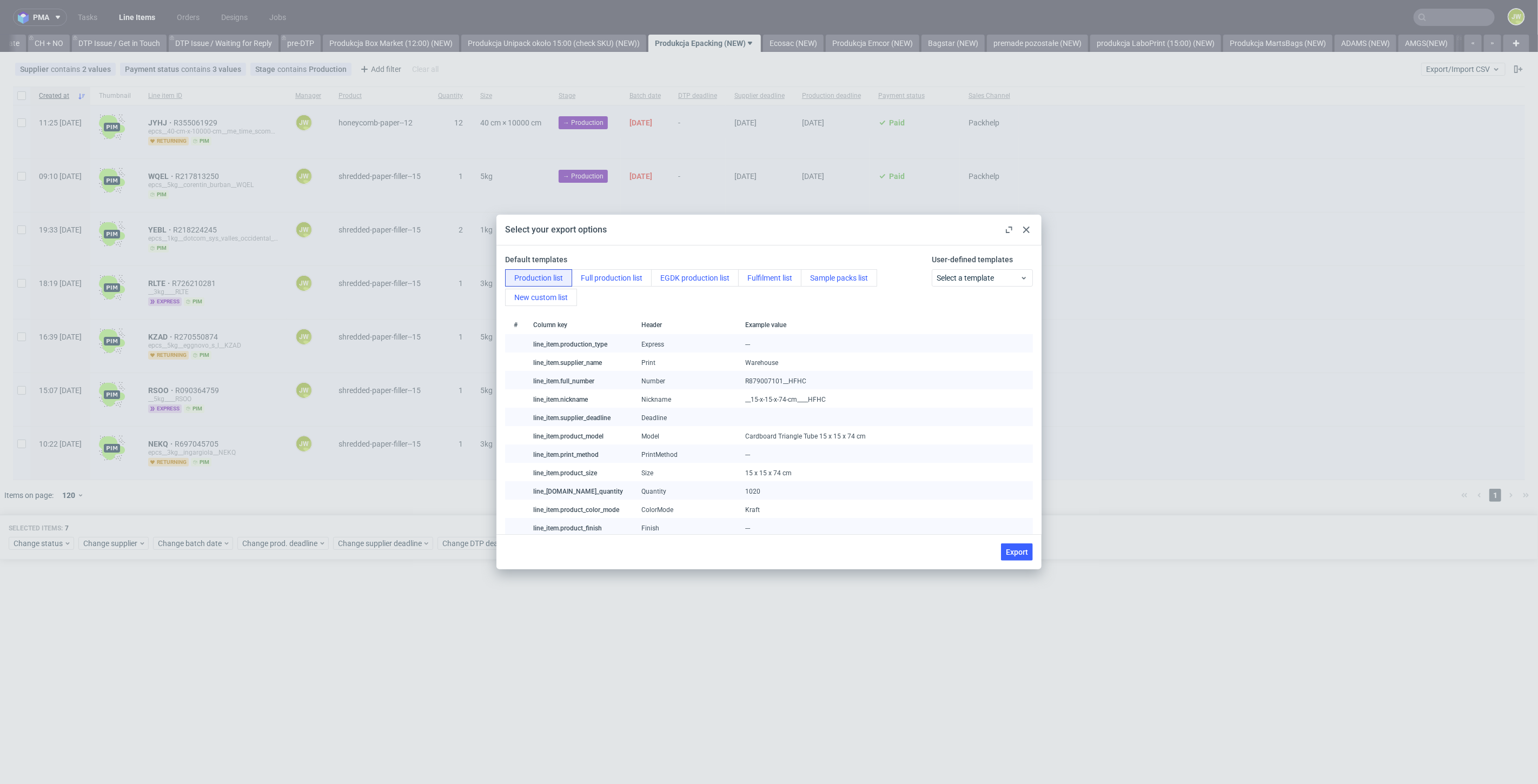
checkbox input "false"
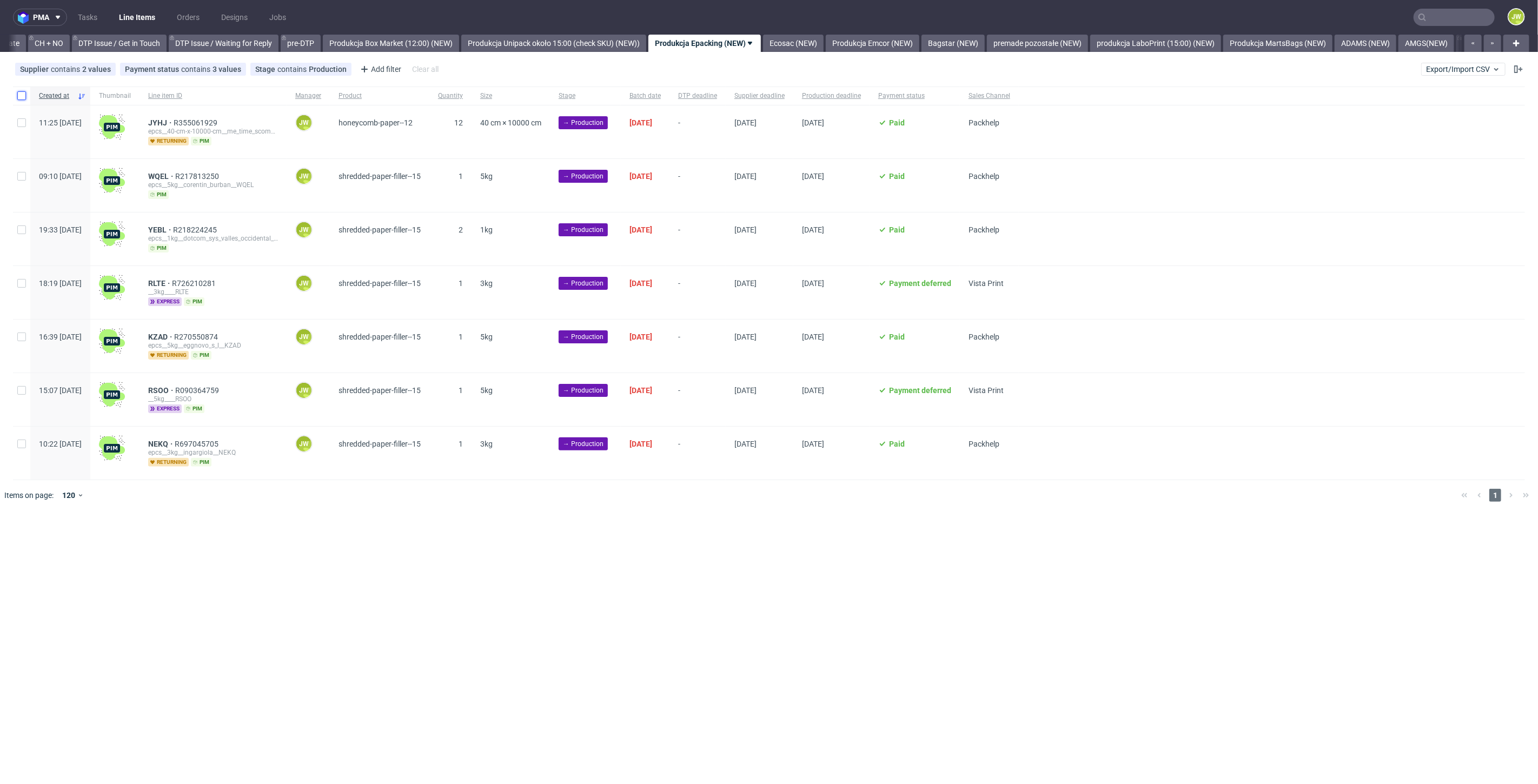
click at [25, 96] on input "checkbox" at bounding box center [21, 96] width 9 height 9
checkbox input "true"
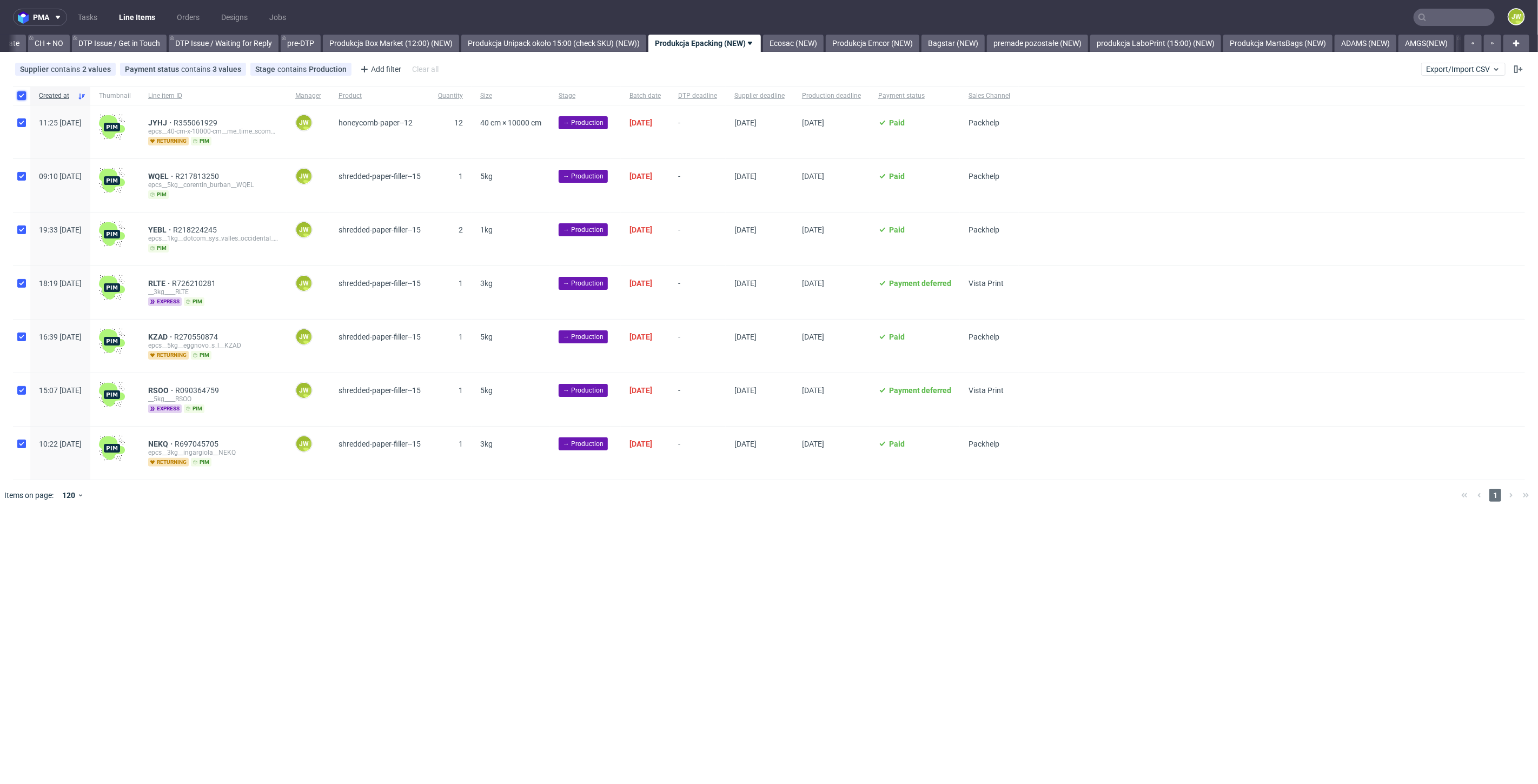
checkbox input "true"
click at [53, 538] on span "Change status" at bounding box center [38, 543] width 50 height 11
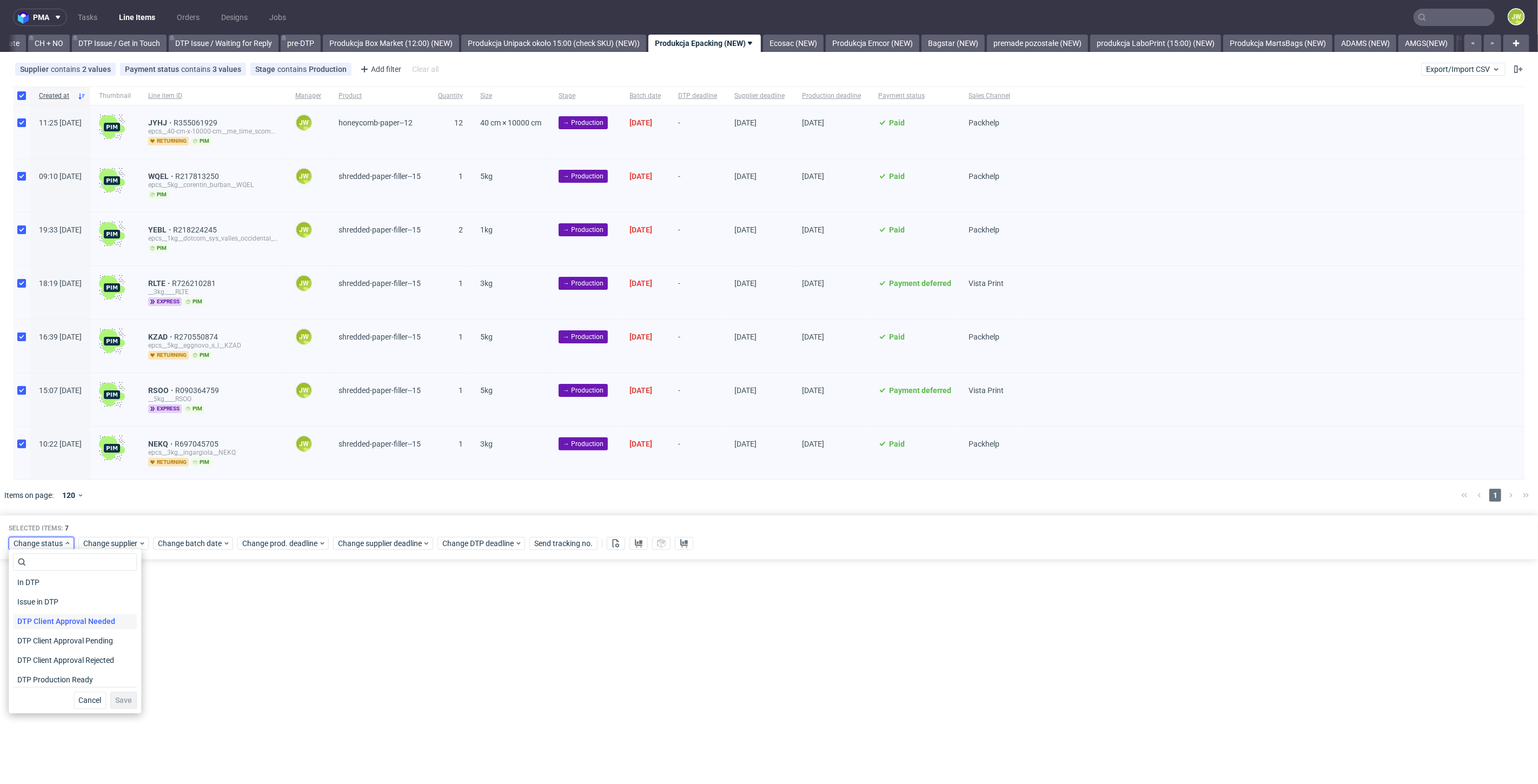
scroll to position [60, 0]
click at [59, 671] on div "In Production" at bounding box center [75, 680] width 124 height 20
click at [65, 679] on span "In Production" at bounding box center [40, 681] width 55 height 15
click at [122, 700] on span "Save" at bounding box center [124, 700] width 17 height 8
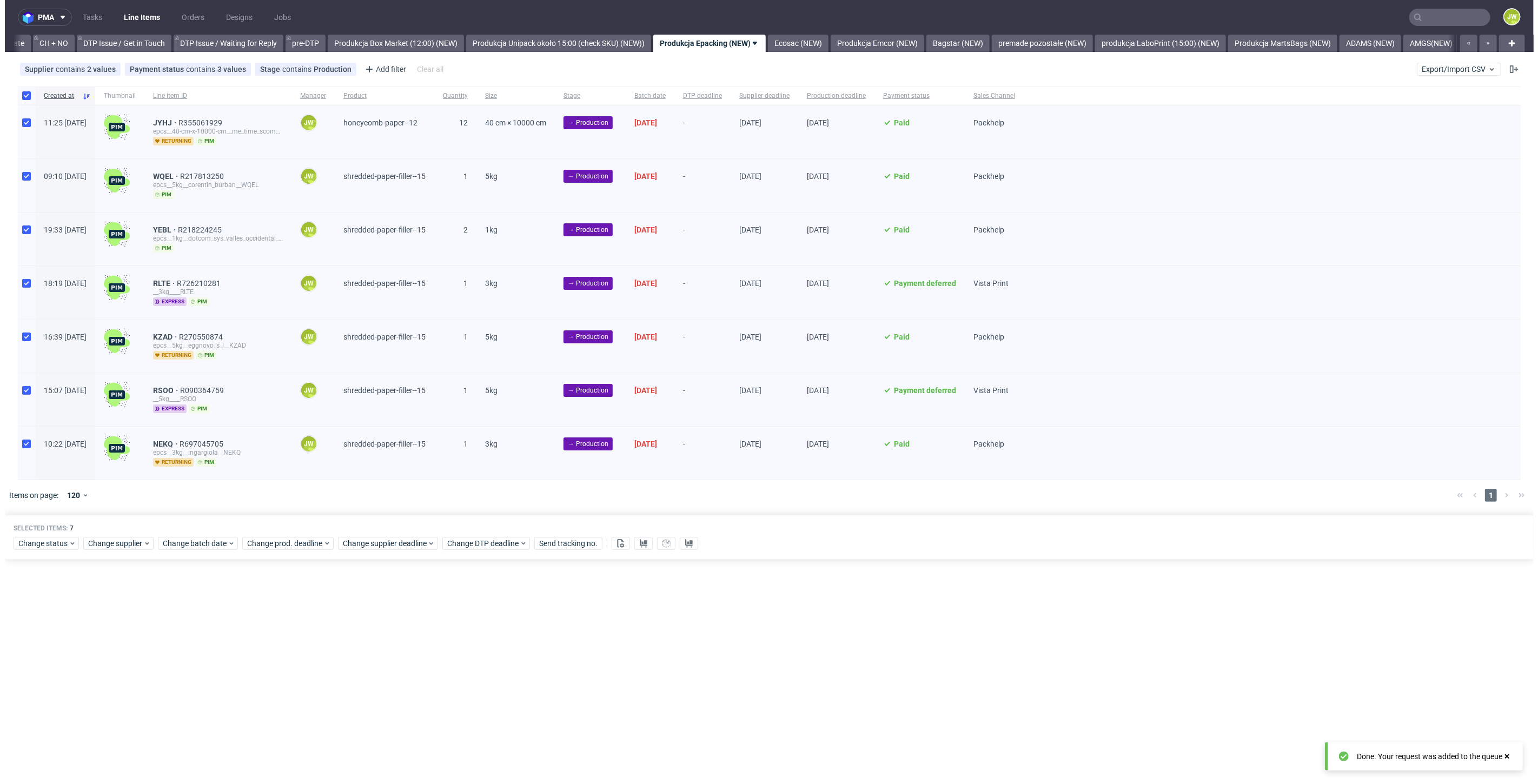
scroll to position [0, 1538]
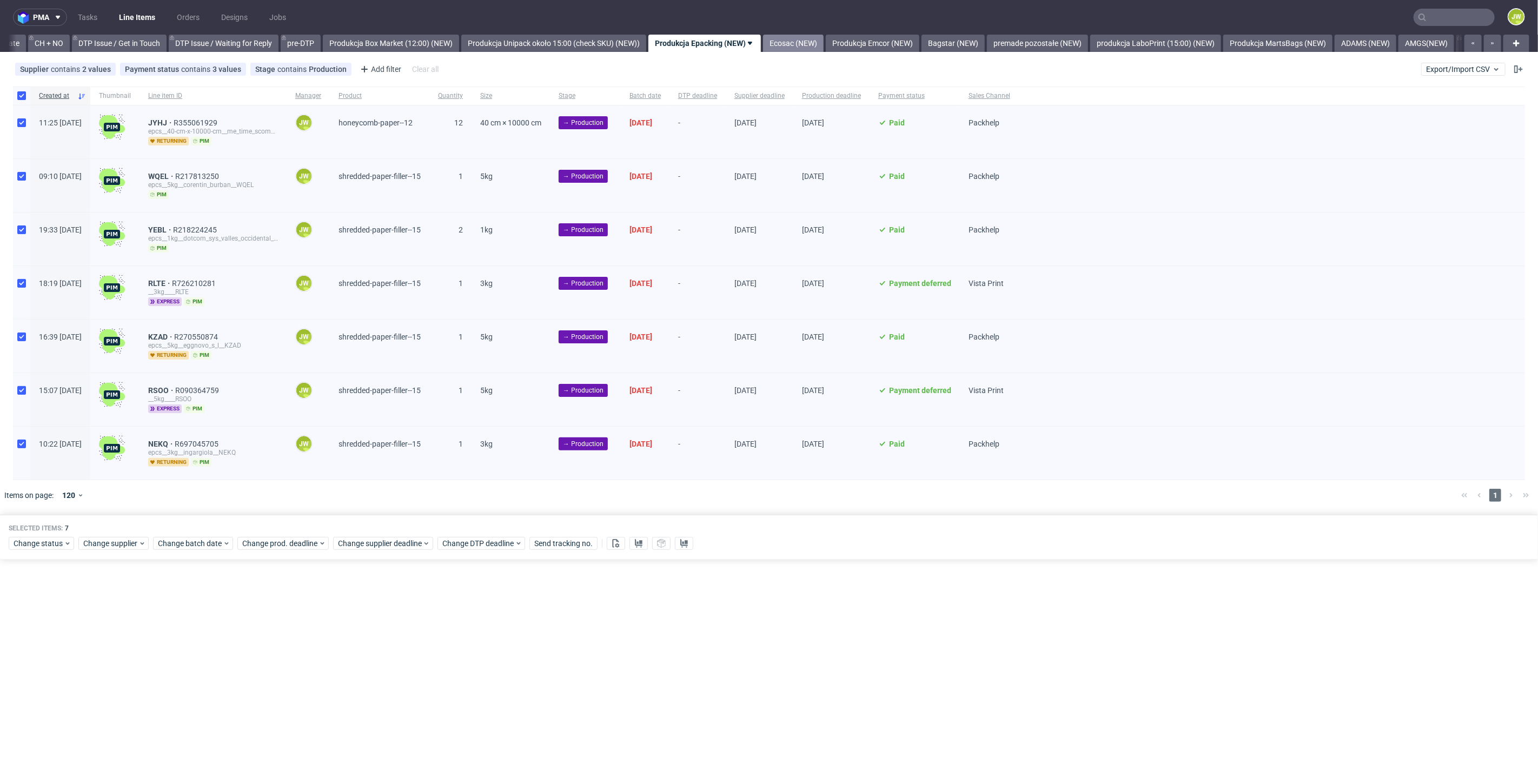
click at [803, 38] on link "Ecosac (NEW)" at bounding box center [793, 43] width 61 height 17
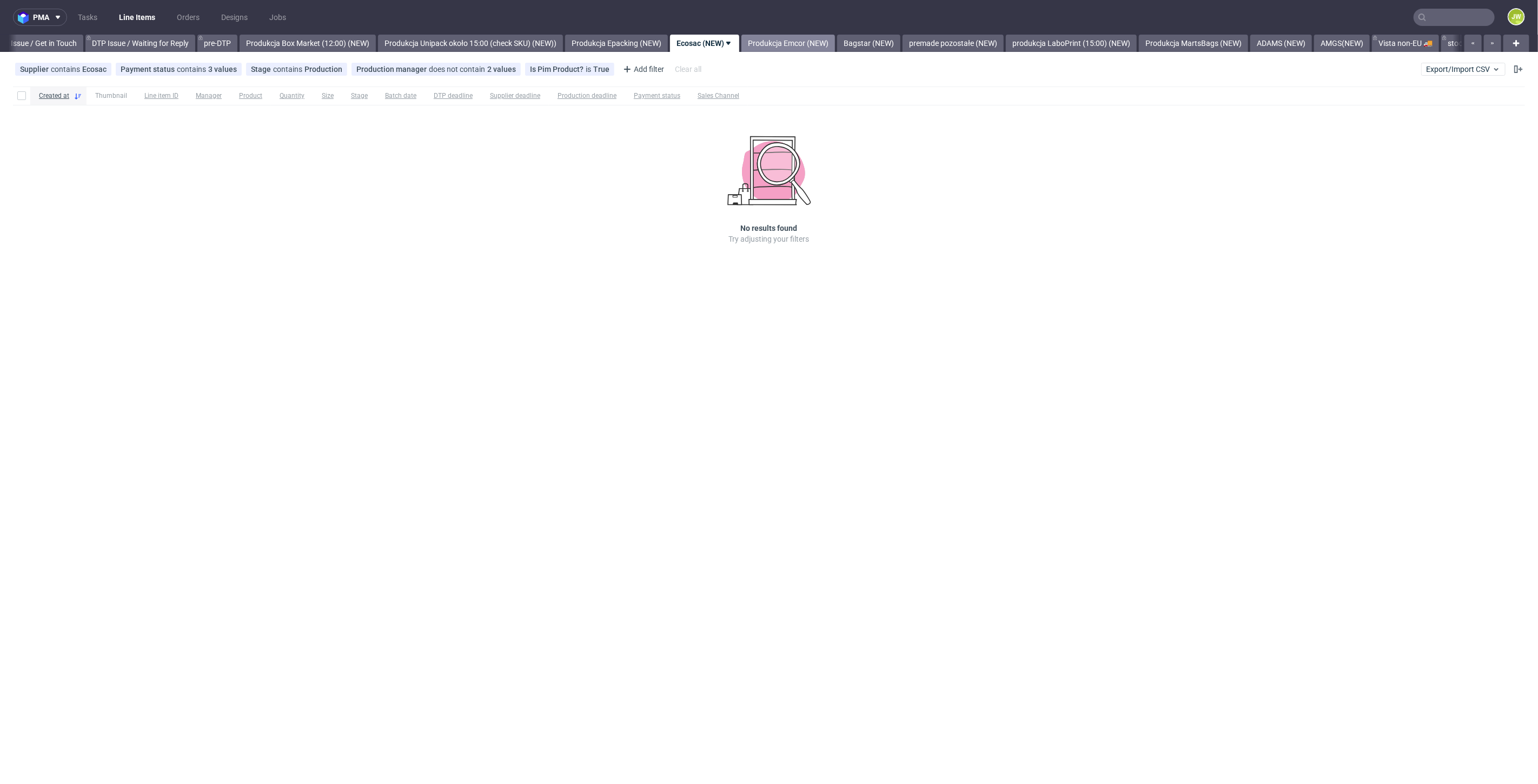
click at [798, 43] on link "Produkcja Emcor (NEW)" at bounding box center [788, 43] width 93 height 17
click at [651, 45] on link "Ecosac (NEW)" at bounding box center [620, 43] width 61 height 17
click at [635, 43] on link "Produkcja Epacking (NEW)" at bounding box center [616, 43] width 103 height 17
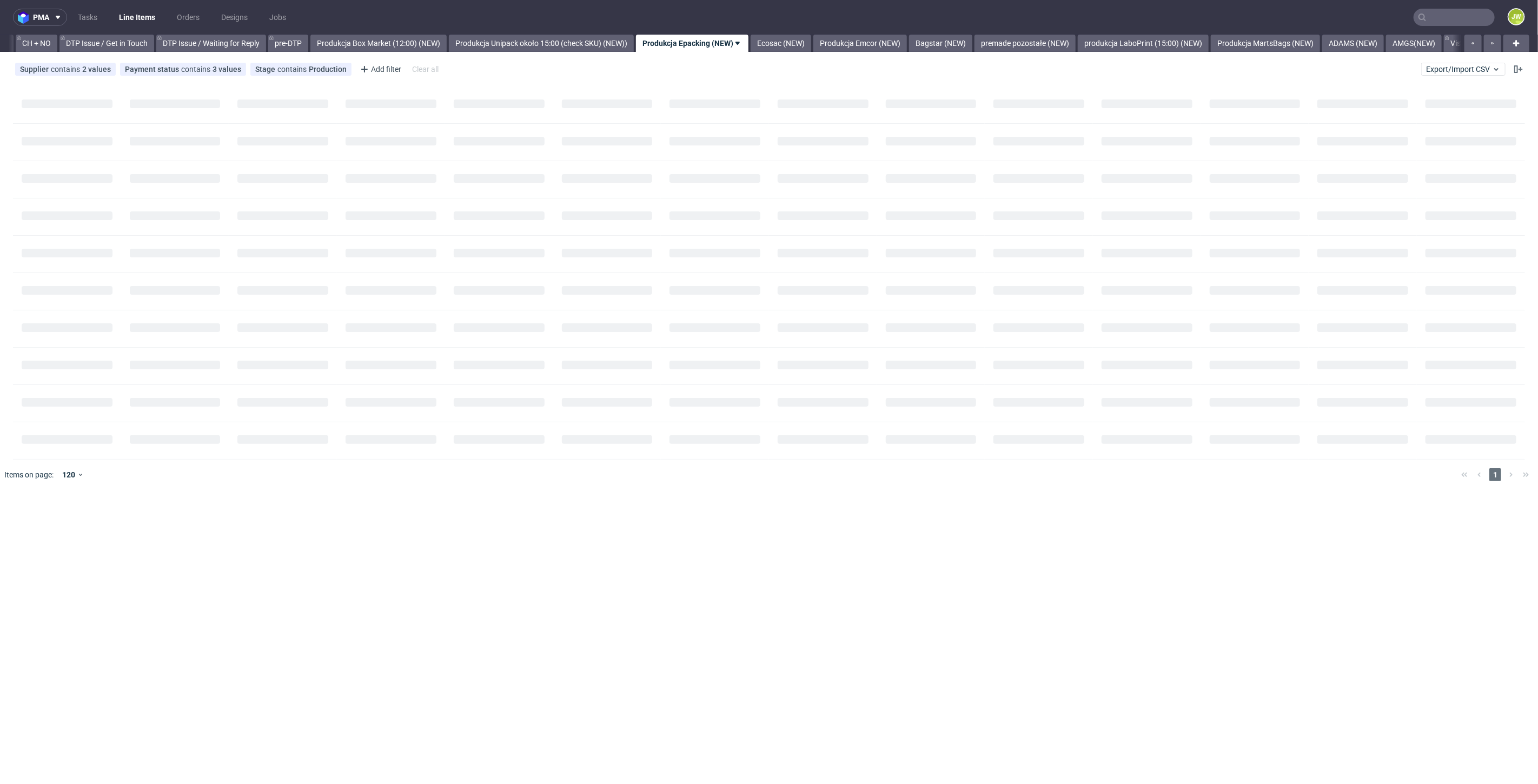
scroll to position [0, 1538]
click at [824, 47] on link "Ecosac (NEW)" at bounding box center [793, 43] width 61 height 17
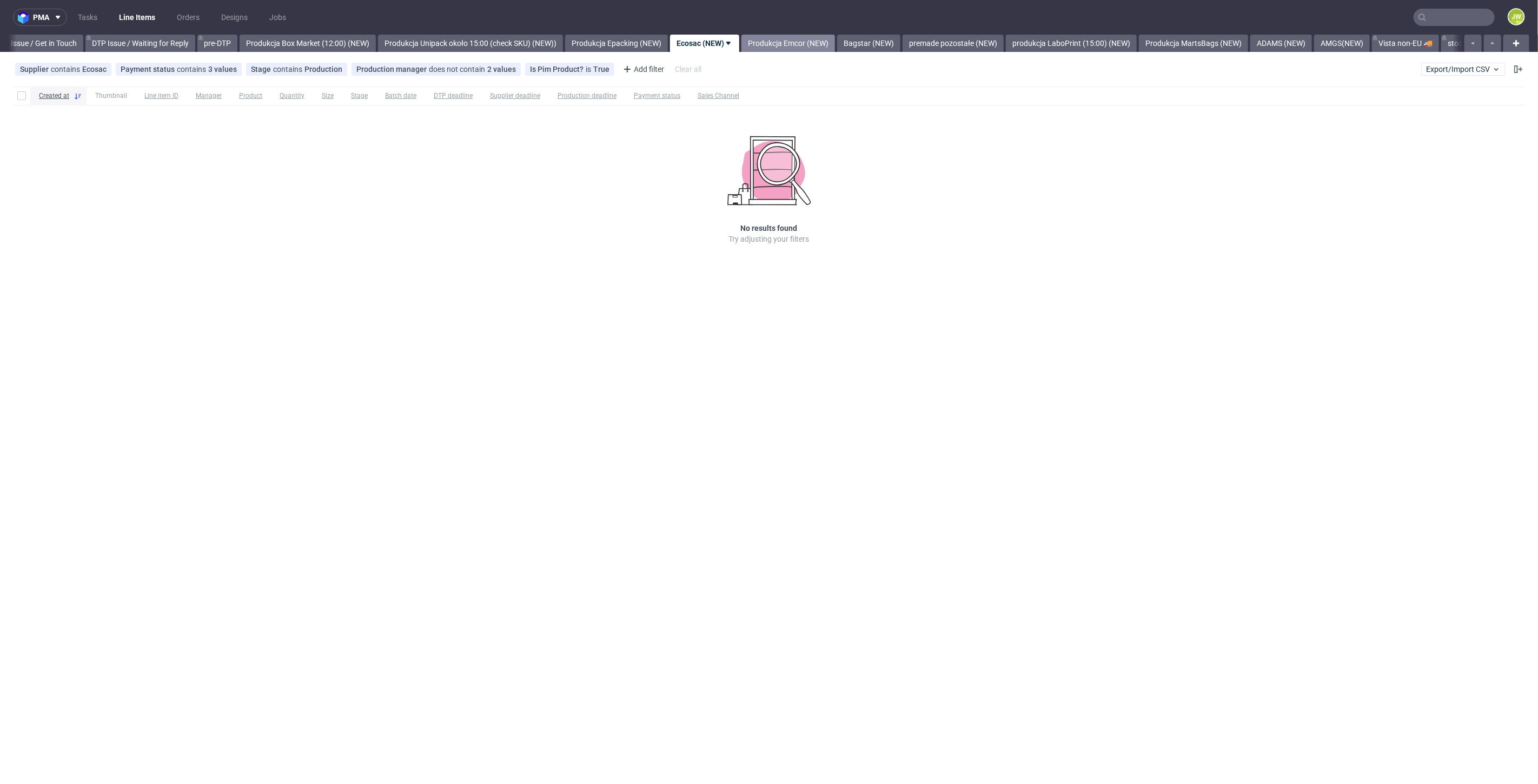
click at [811, 45] on link "Produkcja Emcor (NEW)" at bounding box center [788, 43] width 93 height 17
click at [808, 43] on link "Bagstar (NEW)" at bounding box center [789, 43] width 63 height 17
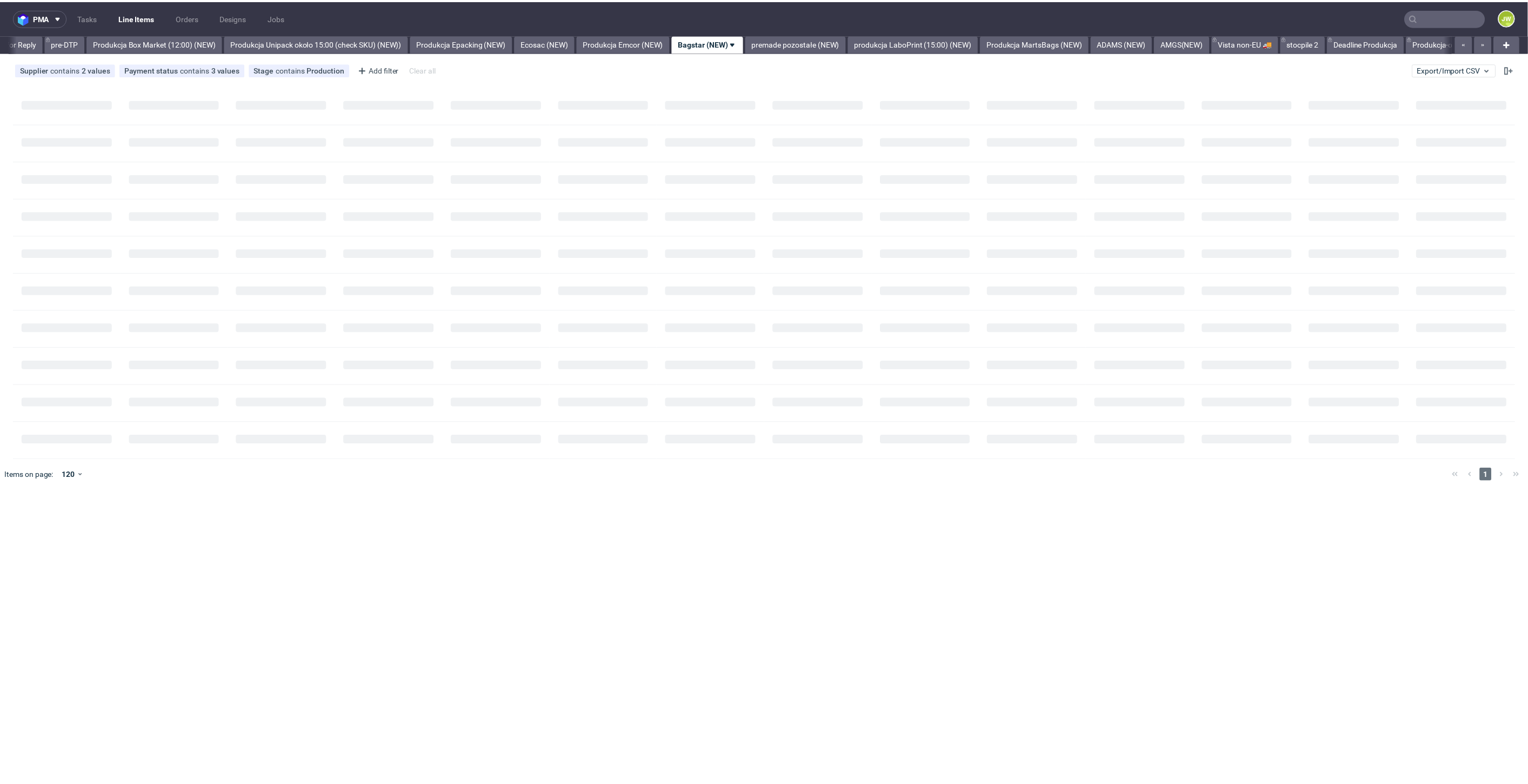
scroll to position [0, 1781]
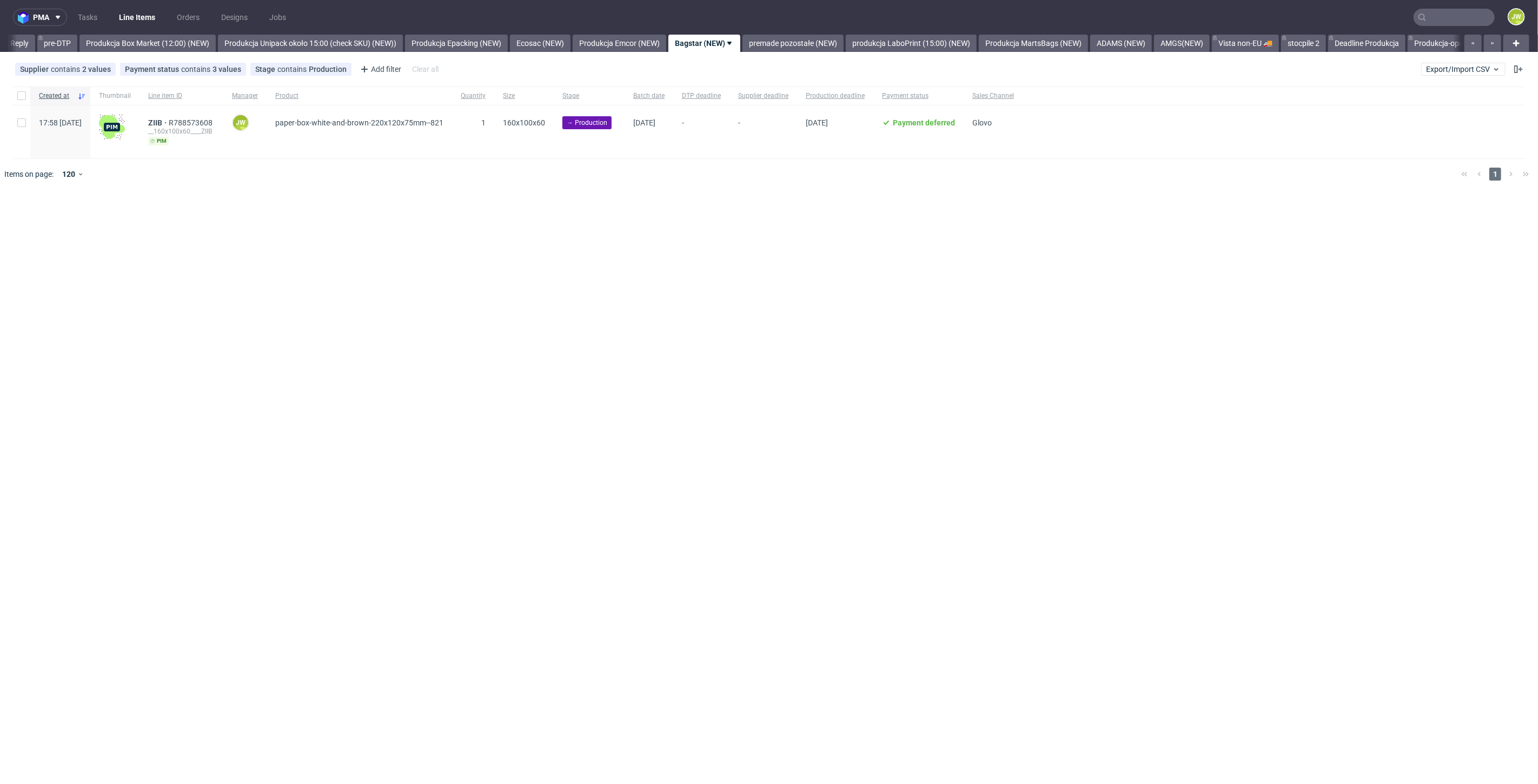
click at [361, 351] on div "pma Tasks Line Items Orders Designs Jobs JW All DTP Late Shipped Shipments DTP …" at bounding box center [769, 392] width 1538 height 784
click at [18, 92] on input "checkbox" at bounding box center [21, 96] width 9 height 9
checkbox input "true"
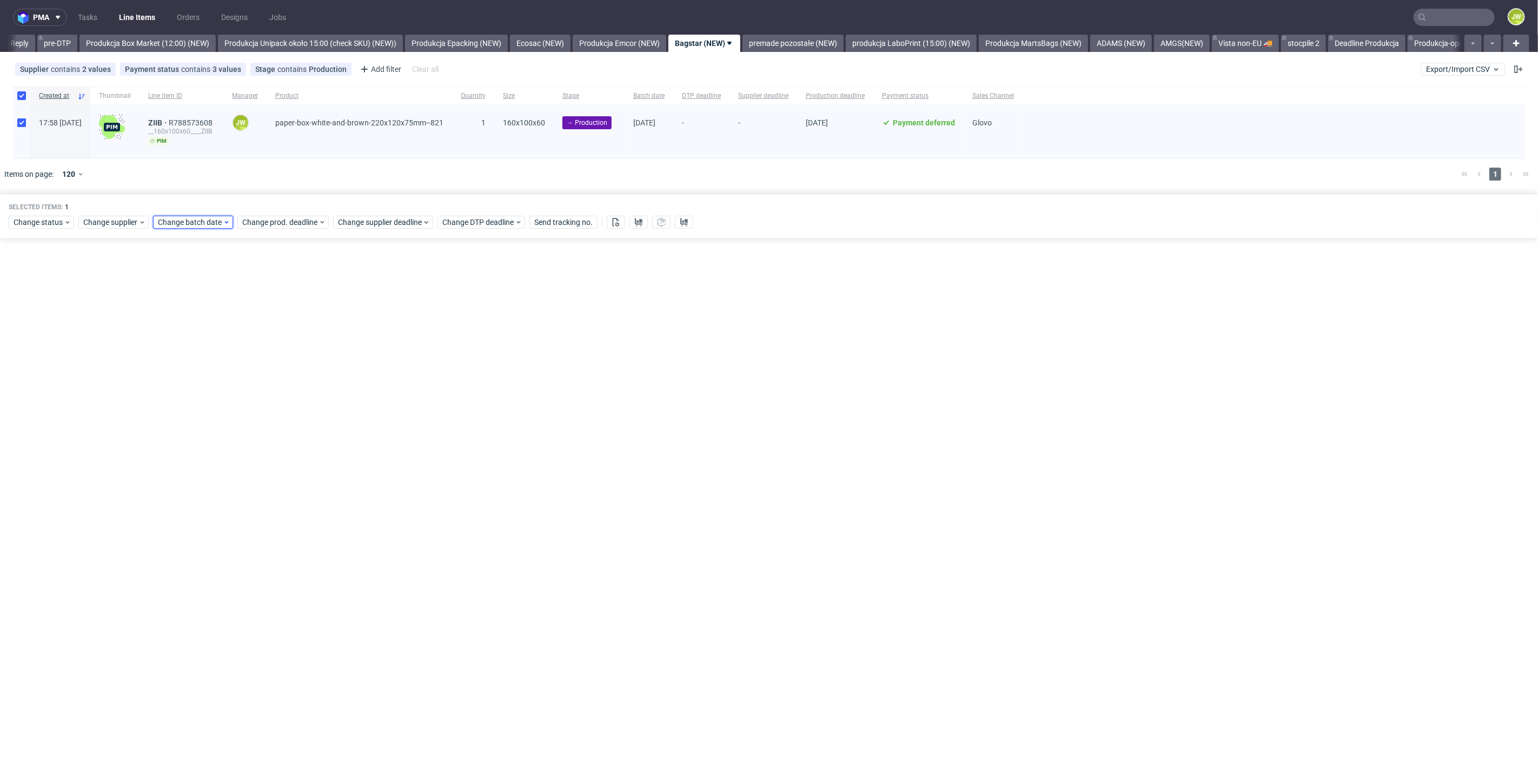
click at [190, 228] on div "Change batch date" at bounding box center [193, 222] width 80 height 13
click at [210, 310] on span "7" at bounding box center [208, 309] width 4 height 11
click at [287, 410] on button "Save" at bounding box center [281, 403] width 26 height 17
click at [264, 226] on span "Change prod. deadline" at bounding box center [280, 222] width 76 height 11
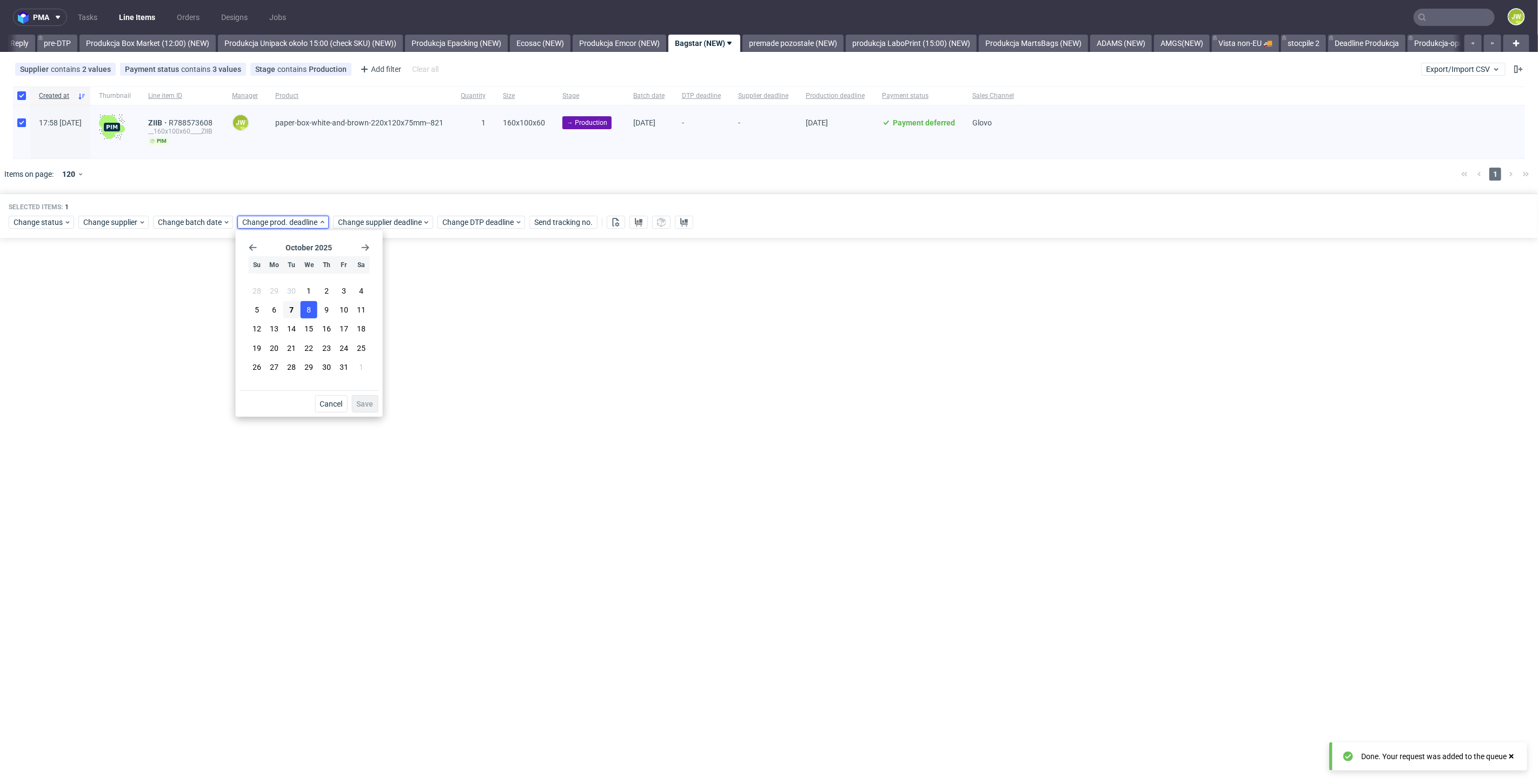
click at [317, 306] on button "8" at bounding box center [309, 309] width 17 height 17
click at [363, 401] on span "Save" at bounding box center [365, 404] width 17 height 8
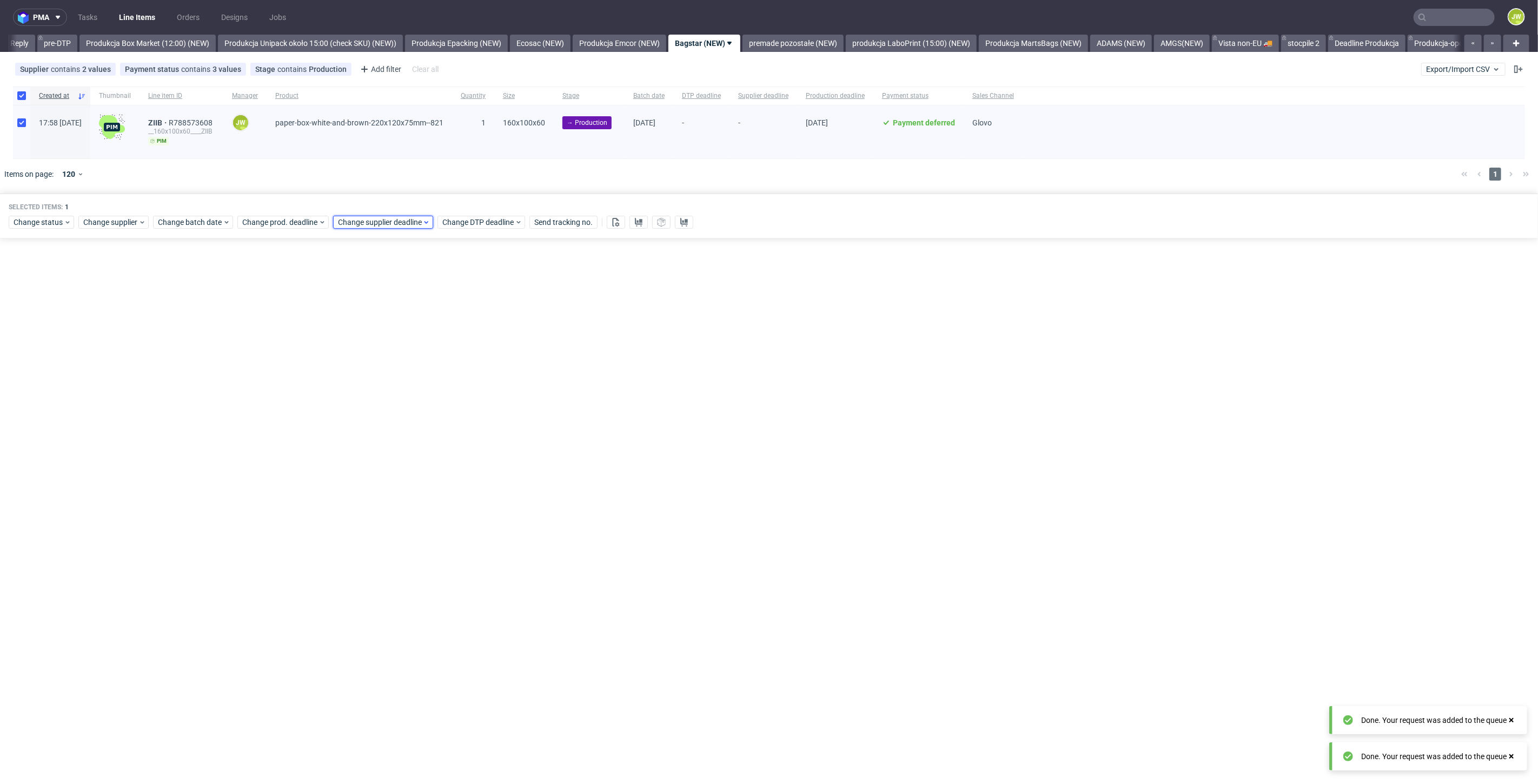
click at [366, 222] on span "Change supplier deadline" at bounding box center [380, 222] width 84 height 11
click at [403, 314] on span "8" at bounding box center [405, 309] width 4 height 11
click at [455, 401] on span "Save" at bounding box center [461, 404] width 17 height 8
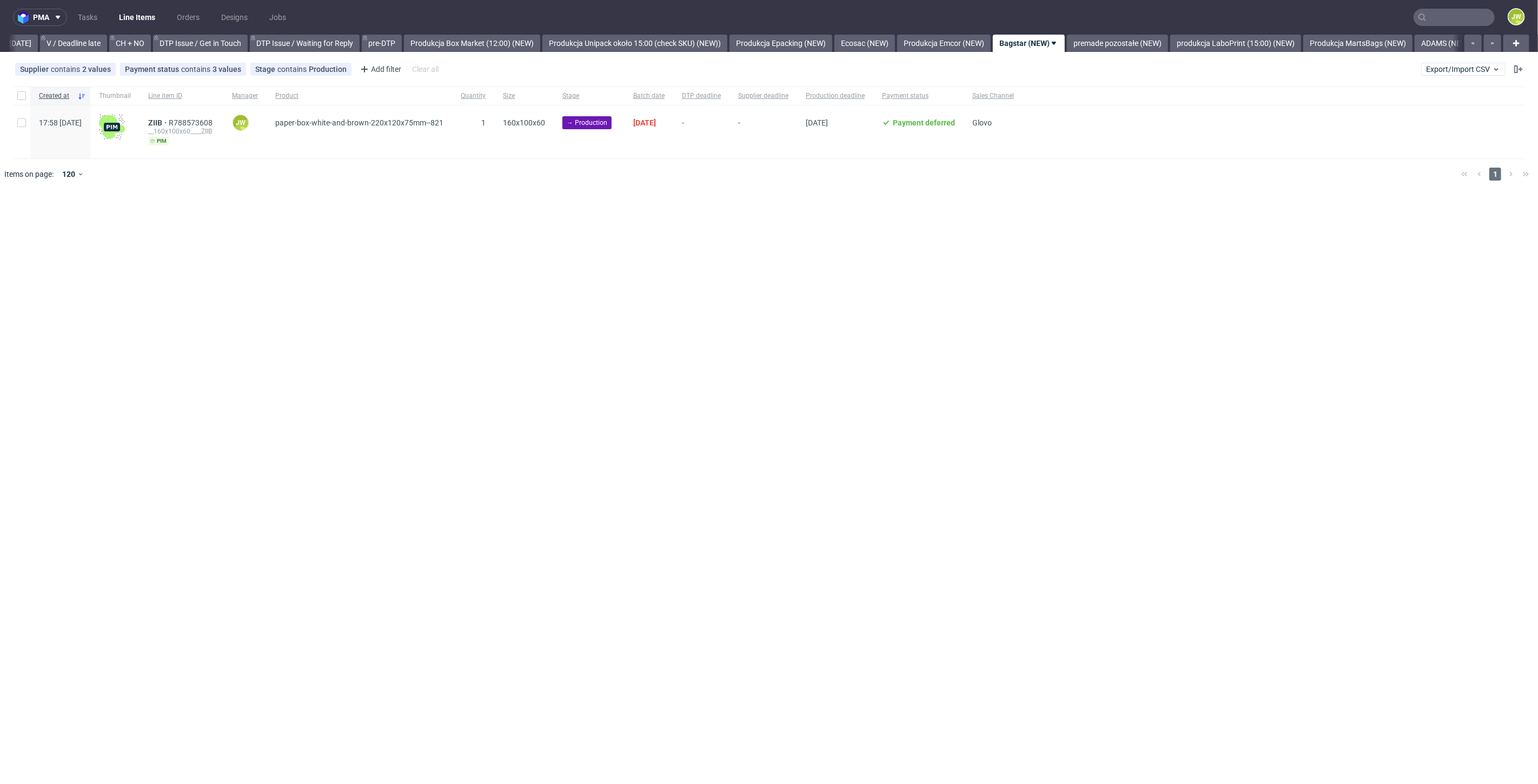
scroll to position [0, 1601]
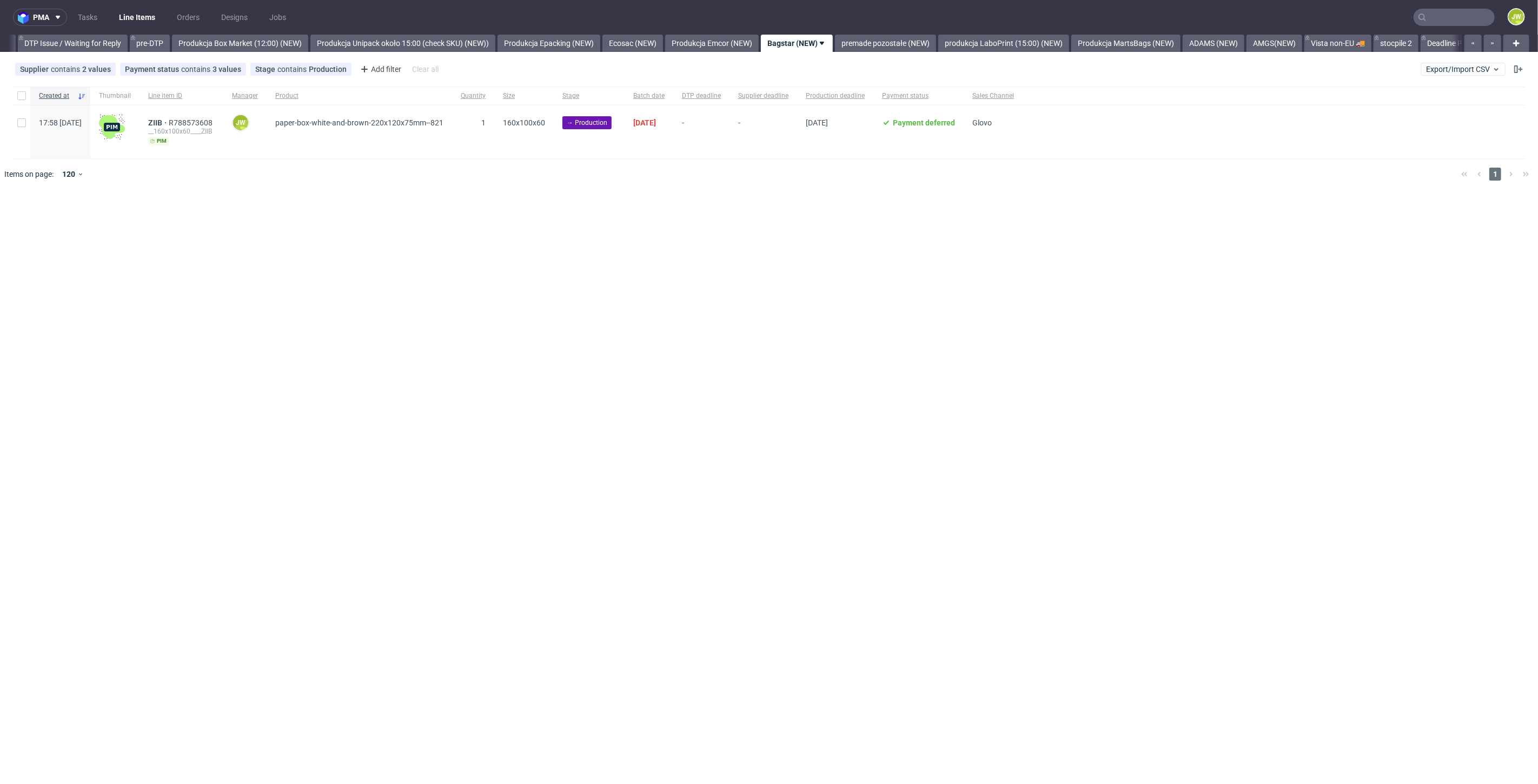
scroll to position [0, 1742]
click at [765, 233] on div "pma Tasks Line Items Orders Designs Jobs JW All DTP Late Shipped Shipments DTP …" at bounding box center [769, 392] width 1538 height 784
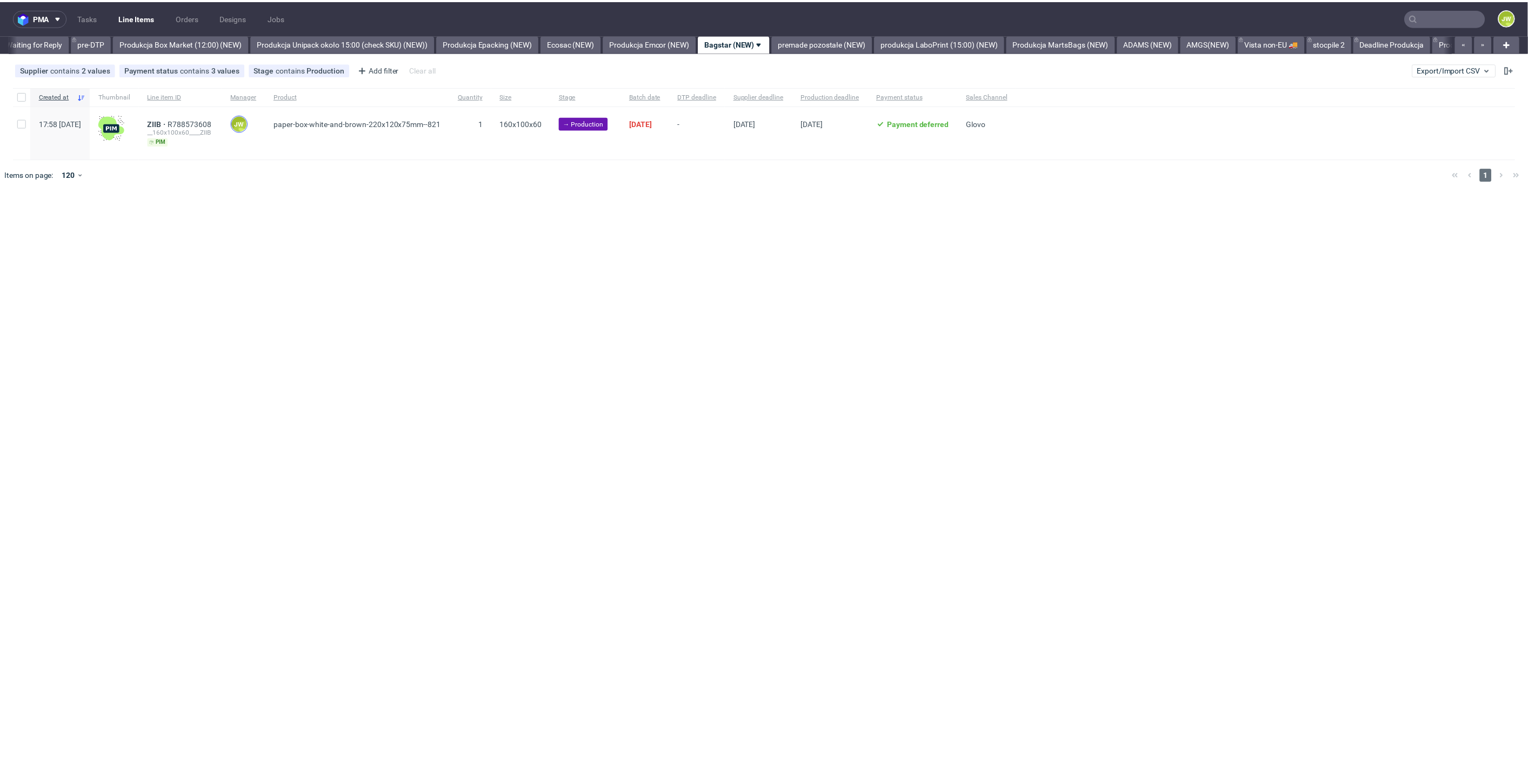
scroll to position [0, 1781]
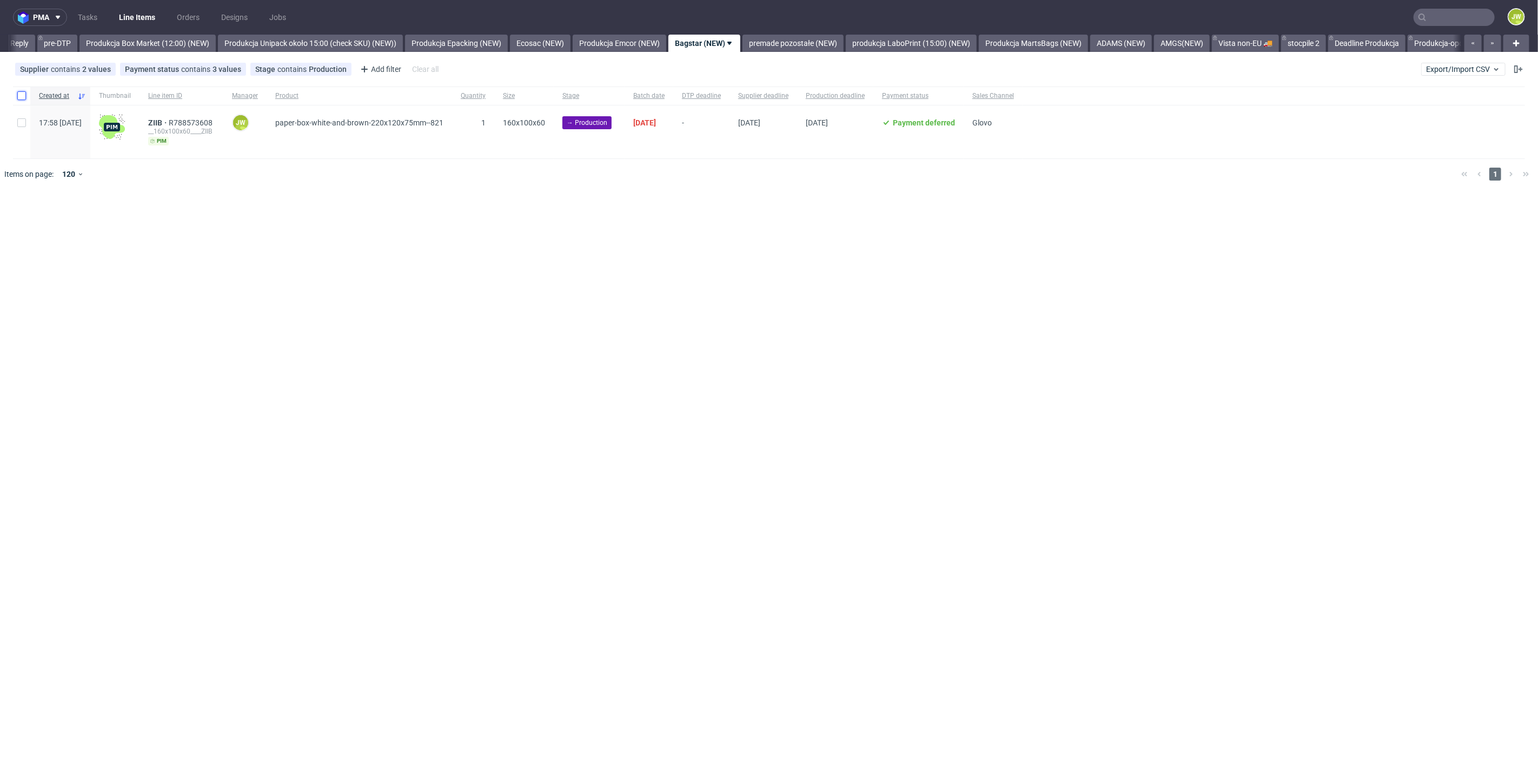
click at [23, 97] on input "checkbox" at bounding box center [21, 96] width 9 height 9
checkbox input "true"
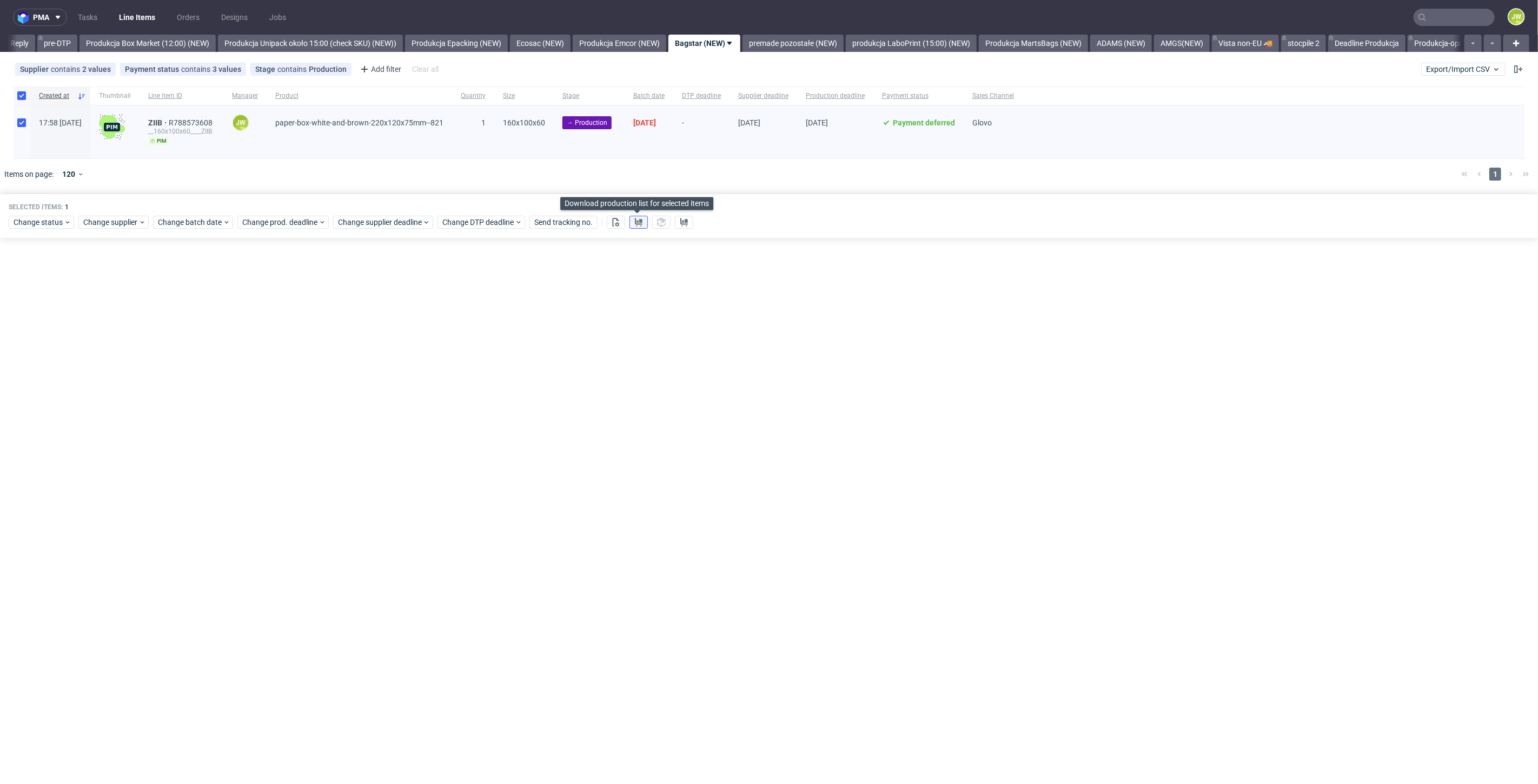
click at [634, 220] on icon at bounding box center [639, 222] width 9 height 9
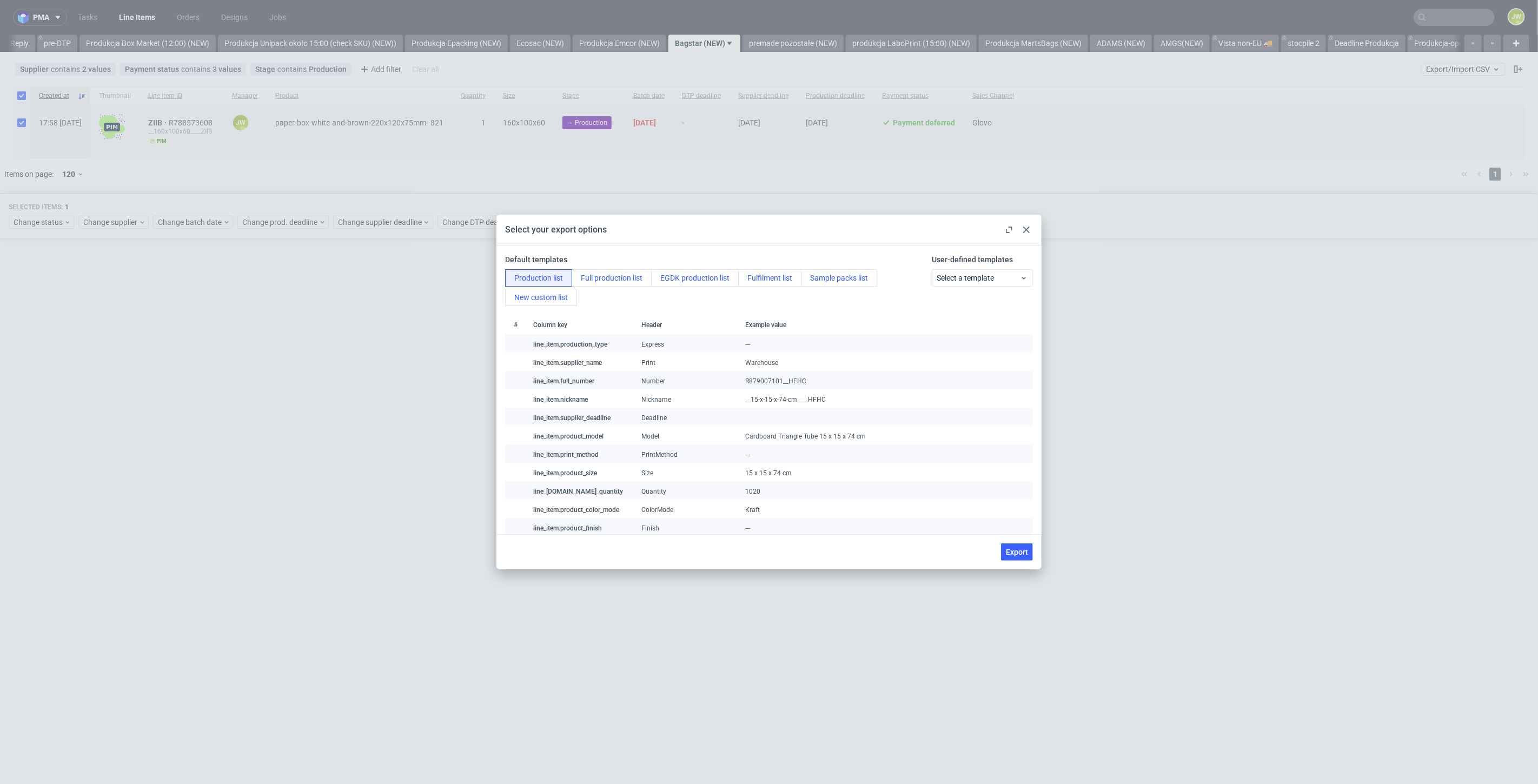
drag, startPoint x: 1023, startPoint y: 543, endPoint x: 1018, endPoint y: 548, distance: 7.1
click at [1019, 548] on button "Export" at bounding box center [1017, 551] width 32 height 17
checkbox input "false"
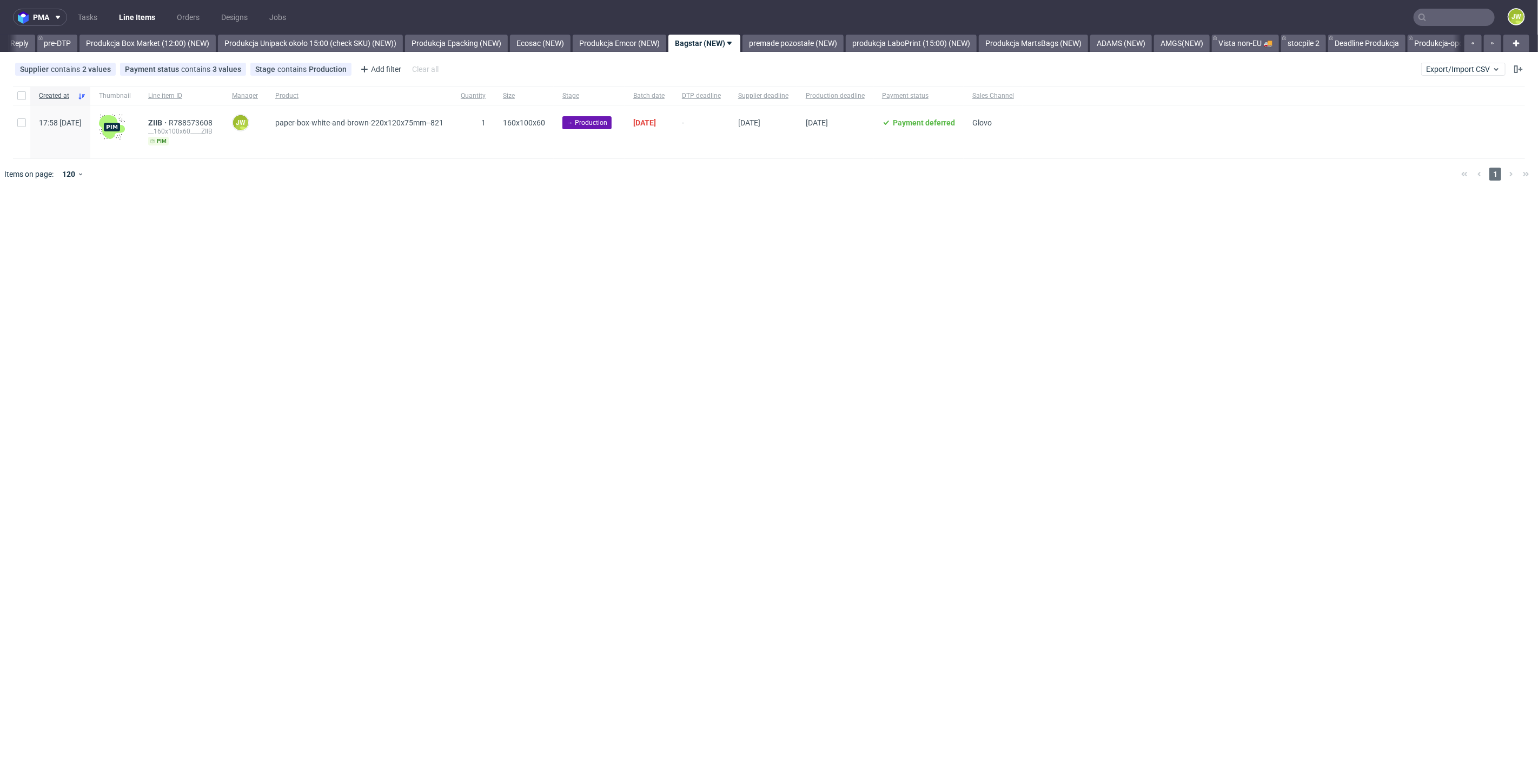
drag, startPoint x: 504, startPoint y: 241, endPoint x: 510, endPoint y: 229, distance: 13.4
click at [504, 241] on div "pma Tasks Line Items Orders Designs Jobs JW All DTP Late Shipped Shipments DTP …" at bounding box center [769, 392] width 1538 height 784
click at [18, 96] on input "checkbox" at bounding box center [21, 96] width 9 height 9
checkbox input "true"
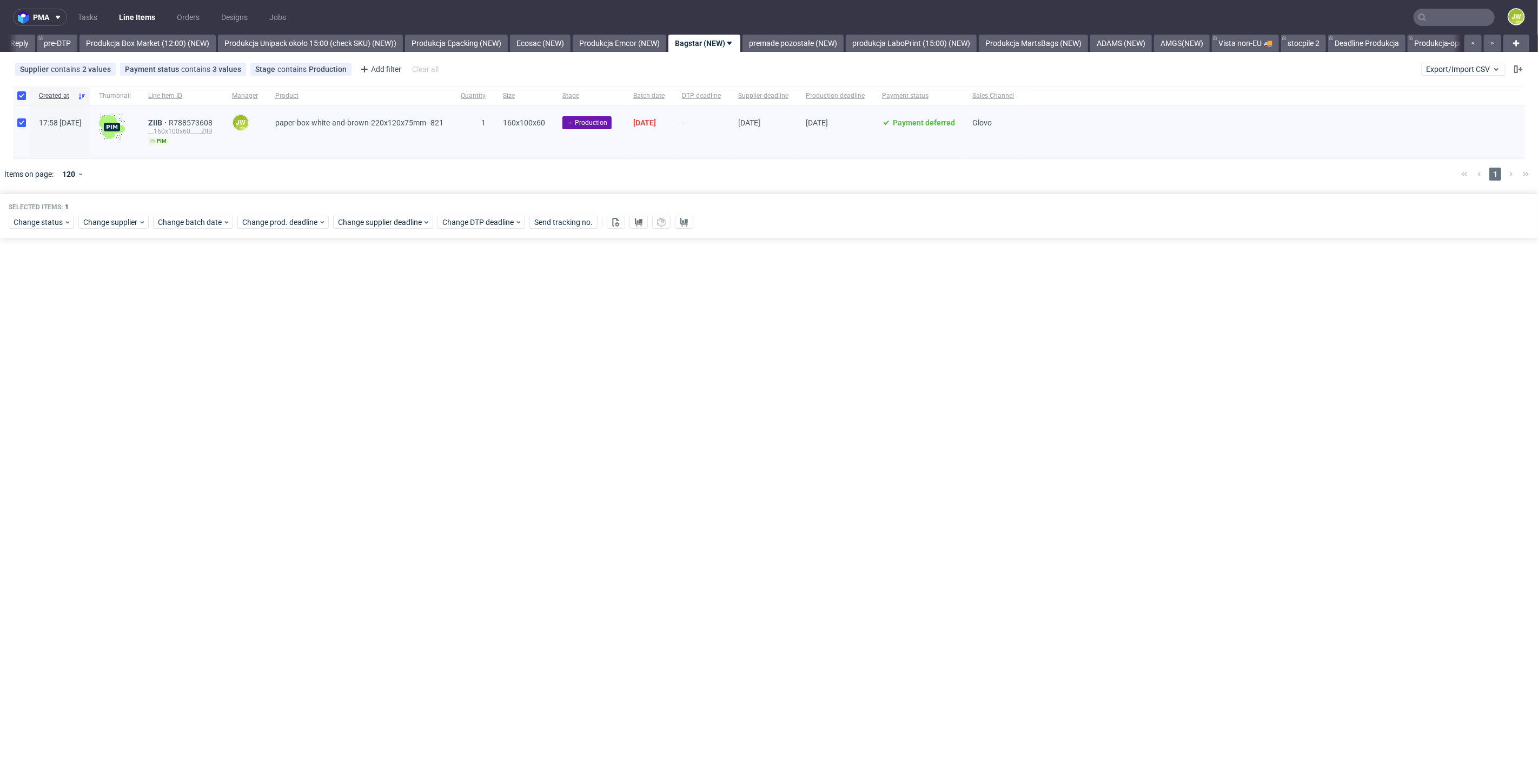
click at [20, 231] on div "Selected items: 1 Change status Change supplier Change batch date Change prod. …" at bounding box center [769, 216] width 1538 height 45
click at [20, 226] on span "Change status" at bounding box center [38, 222] width 50 height 11
click at [27, 357] on span "In Production" at bounding box center [40, 362] width 55 height 15
click at [116, 386] on button "Save" at bounding box center [124, 381] width 26 height 17
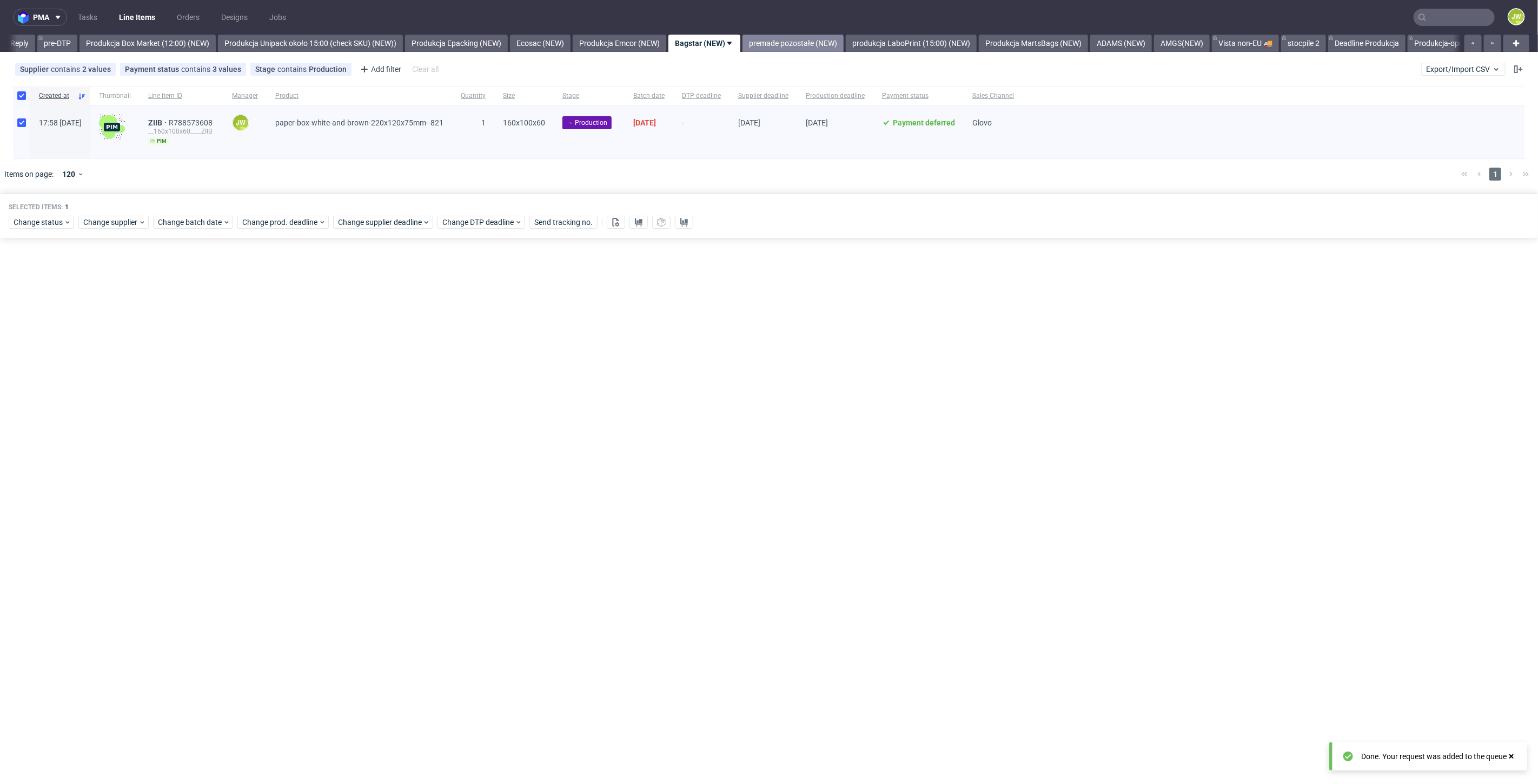
click at [799, 45] on link "premade pozostałe (NEW)" at bounding box center [793, 43] width 101 height 17
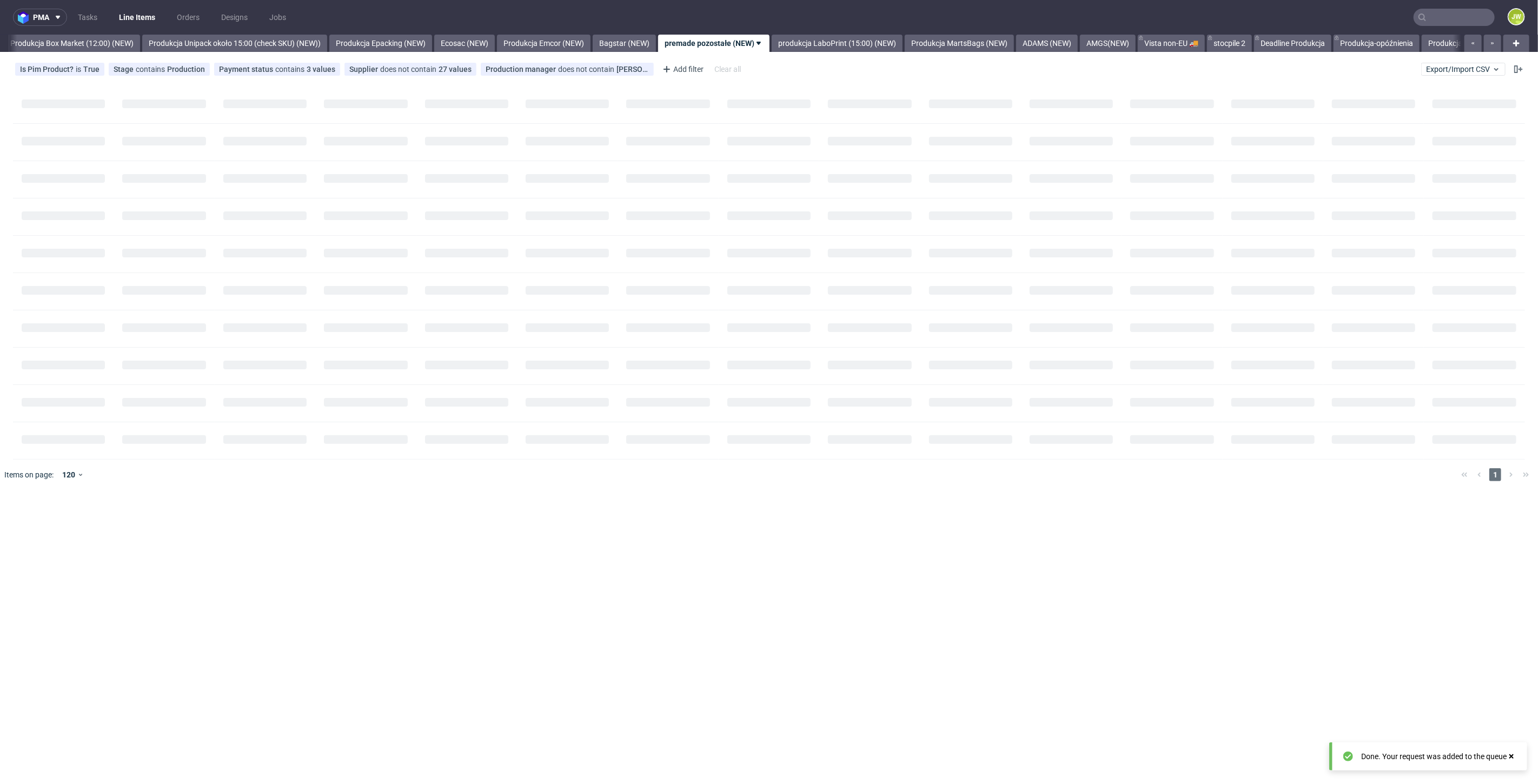
scroll to position [0, 1867]
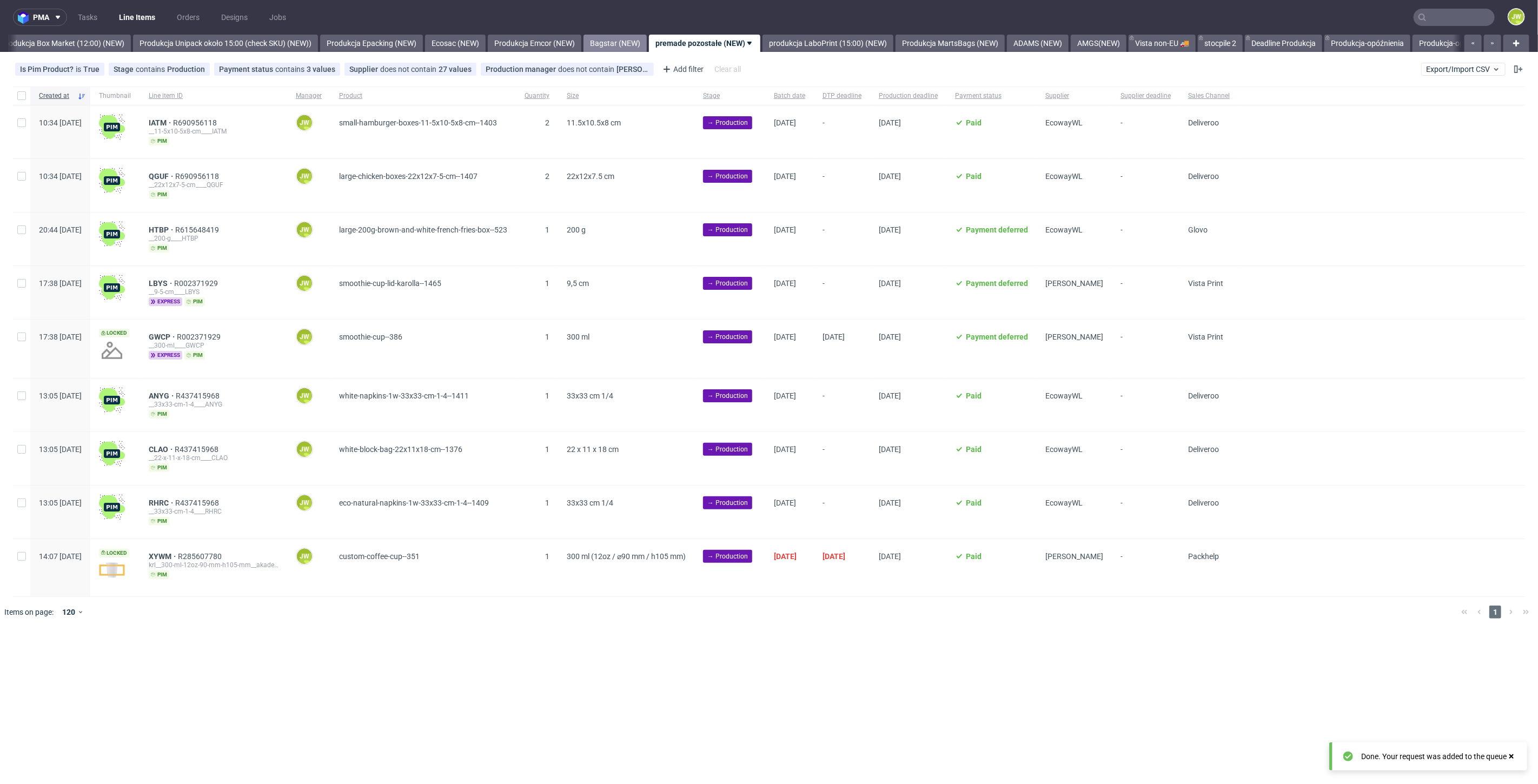
click at [642, 43] on link "Bagstar (NEW)" at bounding box center [615, 43] width 63 height 17
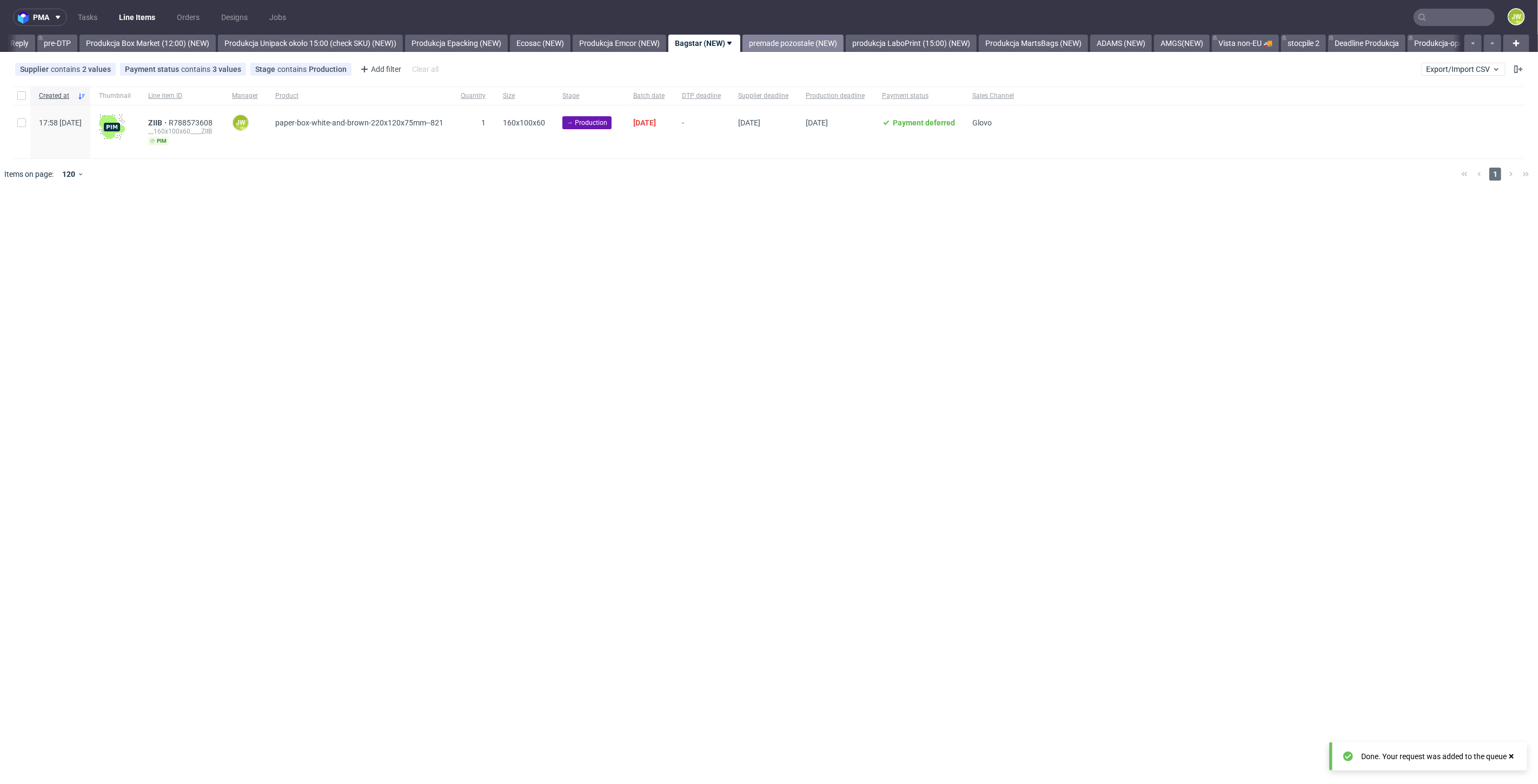
click at [813, 38] on link "premade pozostałe (NEW)" at bounding box center [793, 43] width 101 height 17
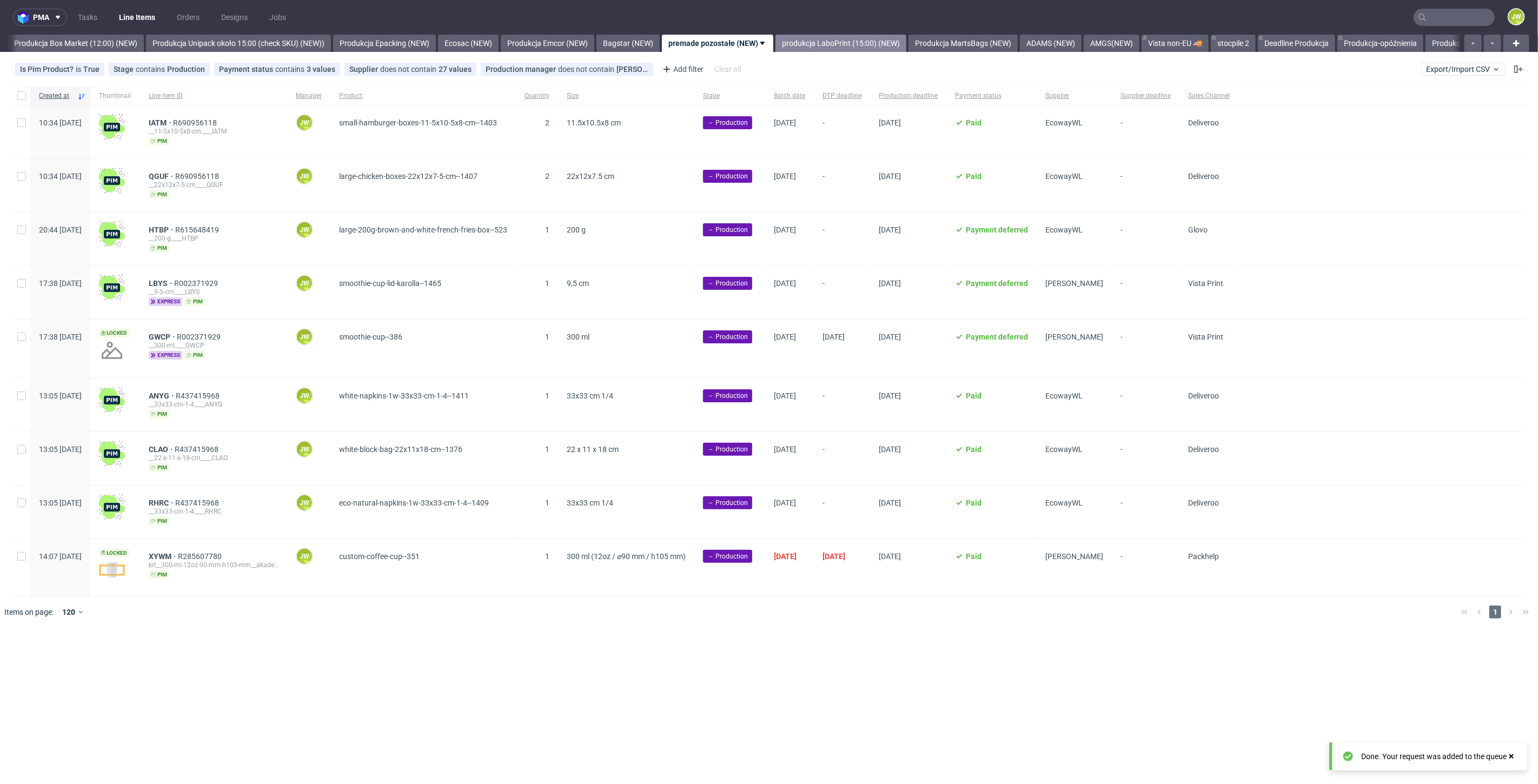
scroll to position [0, 1867]
click at [647, 40] on link "Bagstar (NEW)" at bounding box center [615, 43] width 63 height 17
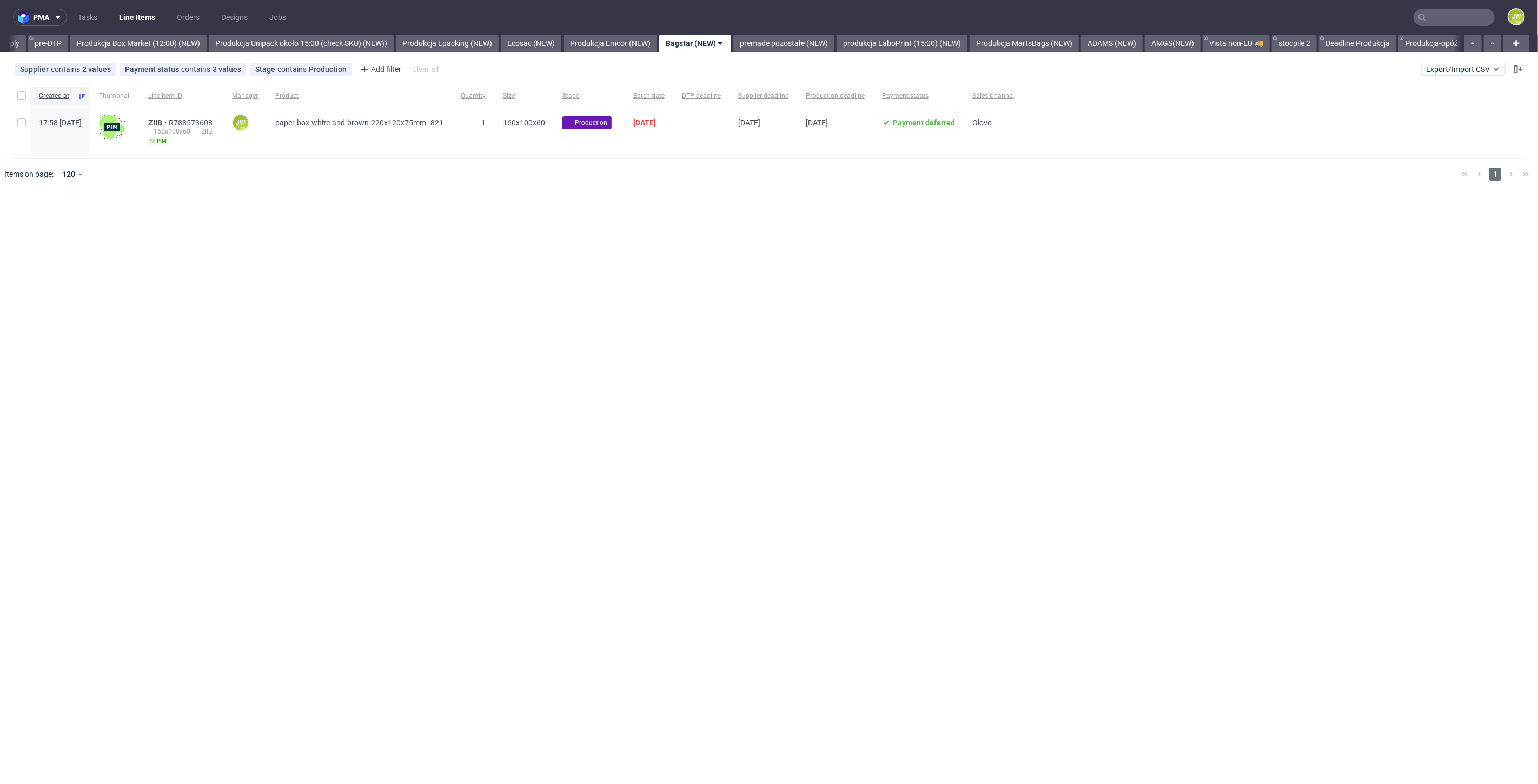
scroll to position [0, 1781]
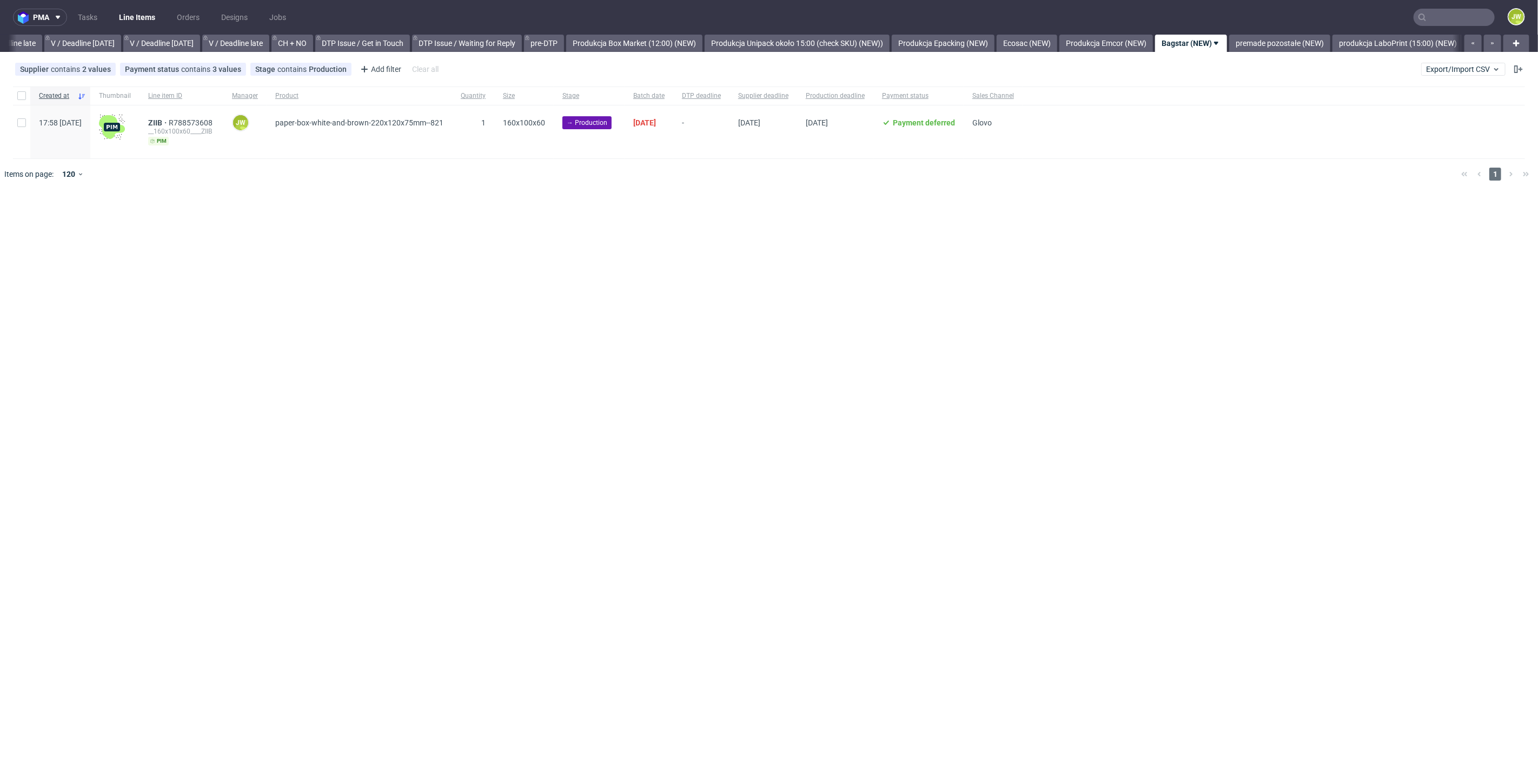
scroll to position [0, 1507]
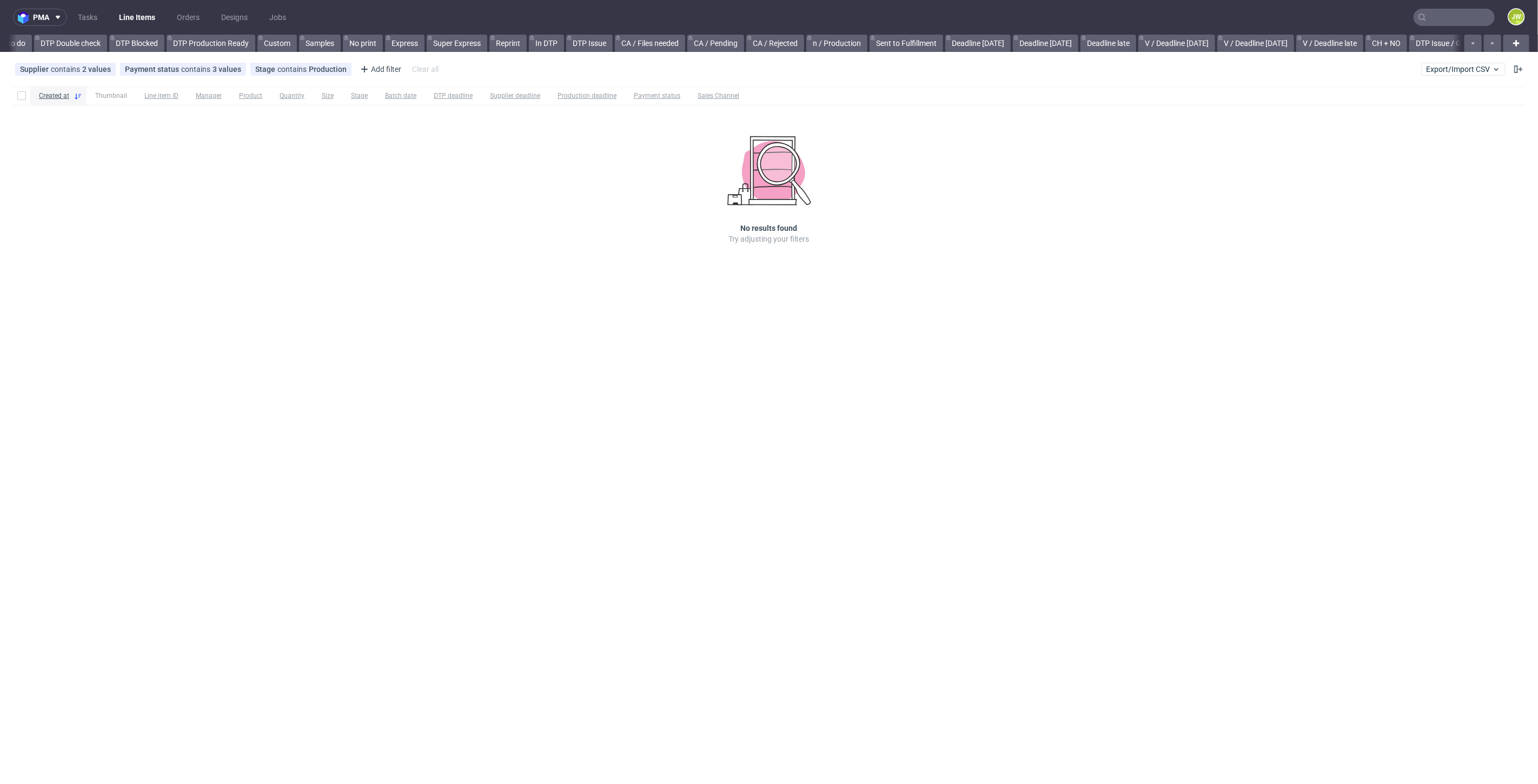
scroll to position [0, 1295]
click at [788, 47] on link "premade pozostałe (NEW)" at bounding box center [793, 43] width 101 height 17
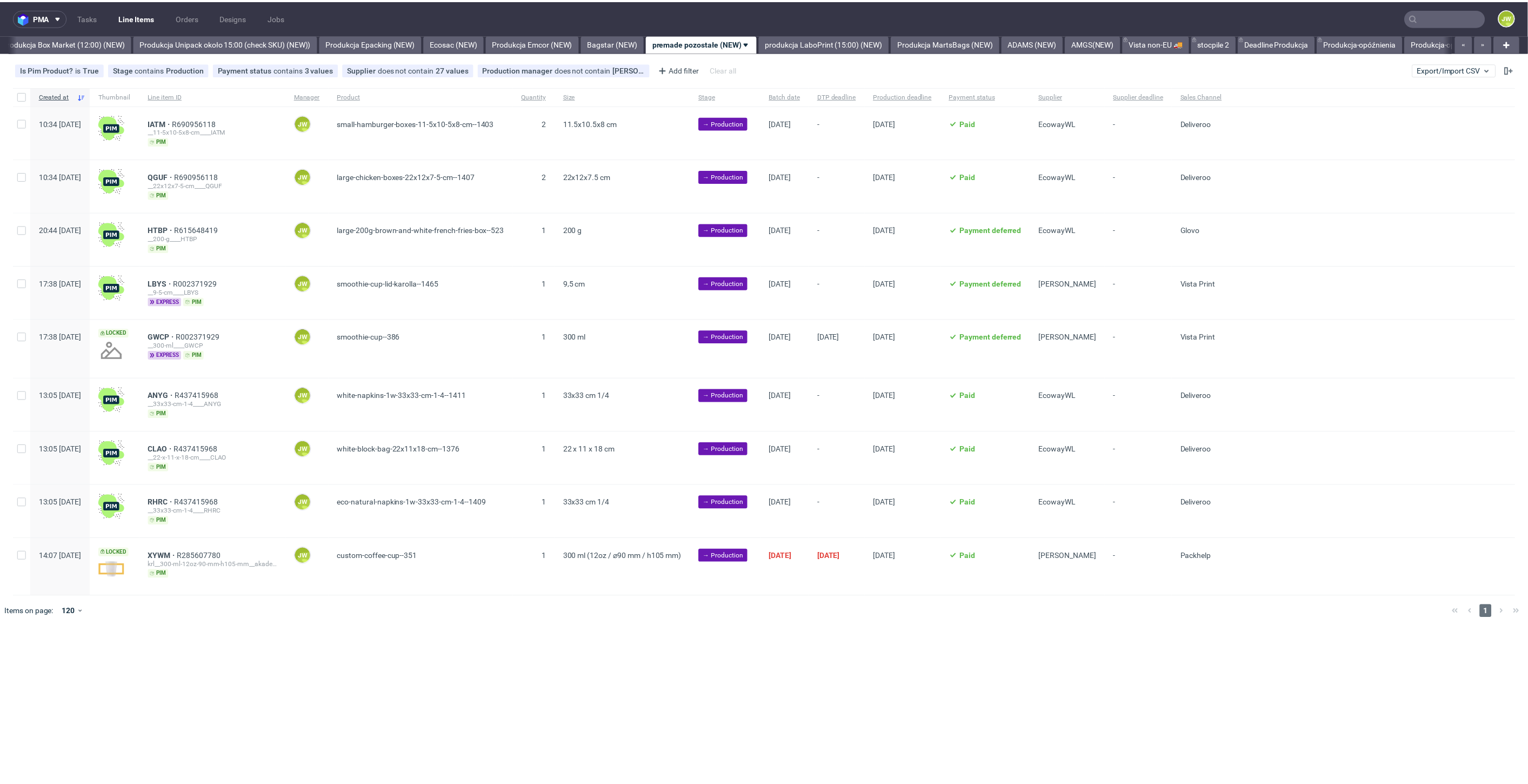
scroll to position [0, 1866]
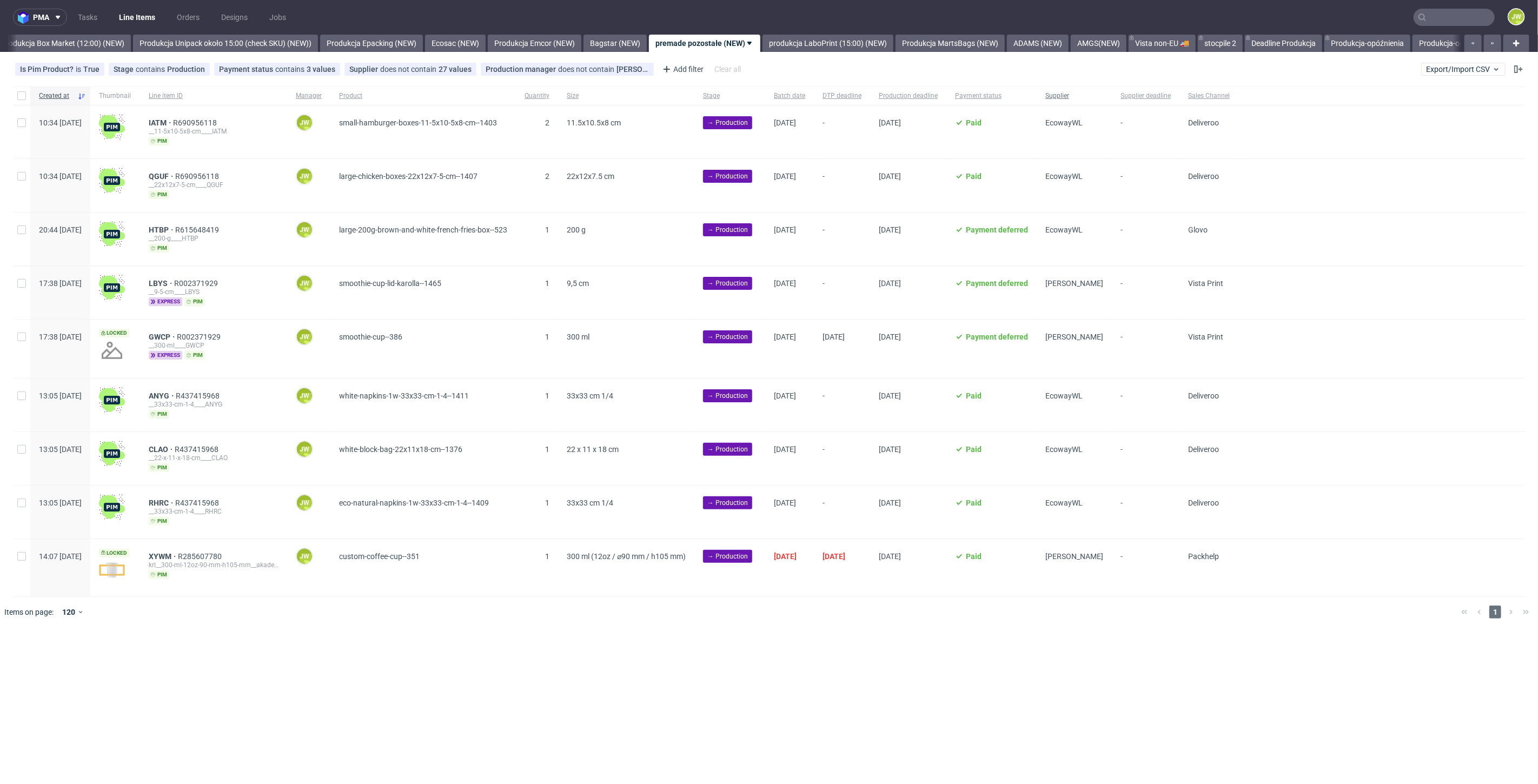
click at [1103, 100] on span "Supplier" at bounding box center [1075, 96] width 58 height 9
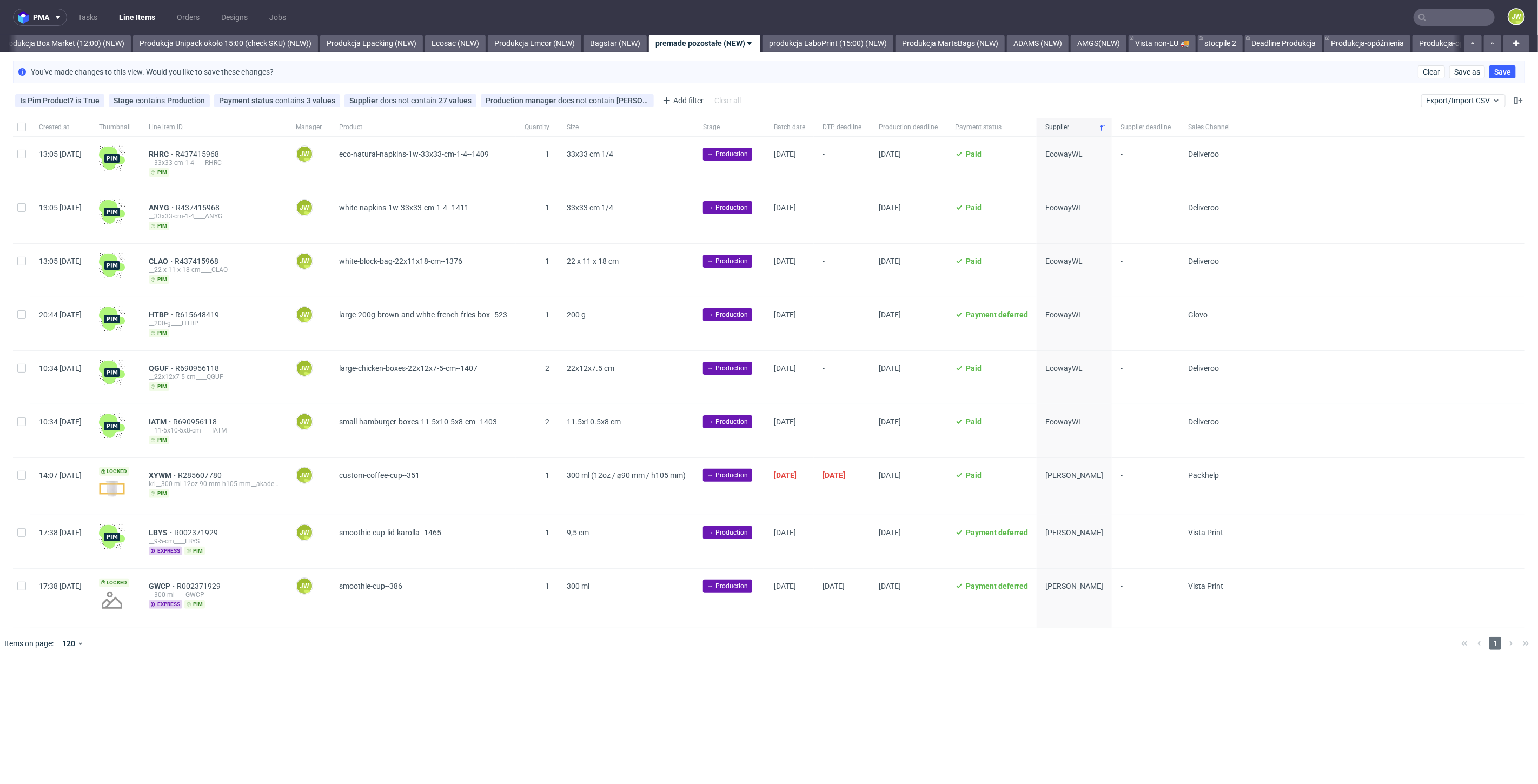
click at [28, 415] on div at bounding box center [21, 430] width 17 height 53
checkbox input "true"
click at [23, 391] on div at bounding box center [21, 378] width 17 height 53
checkbox input "true"
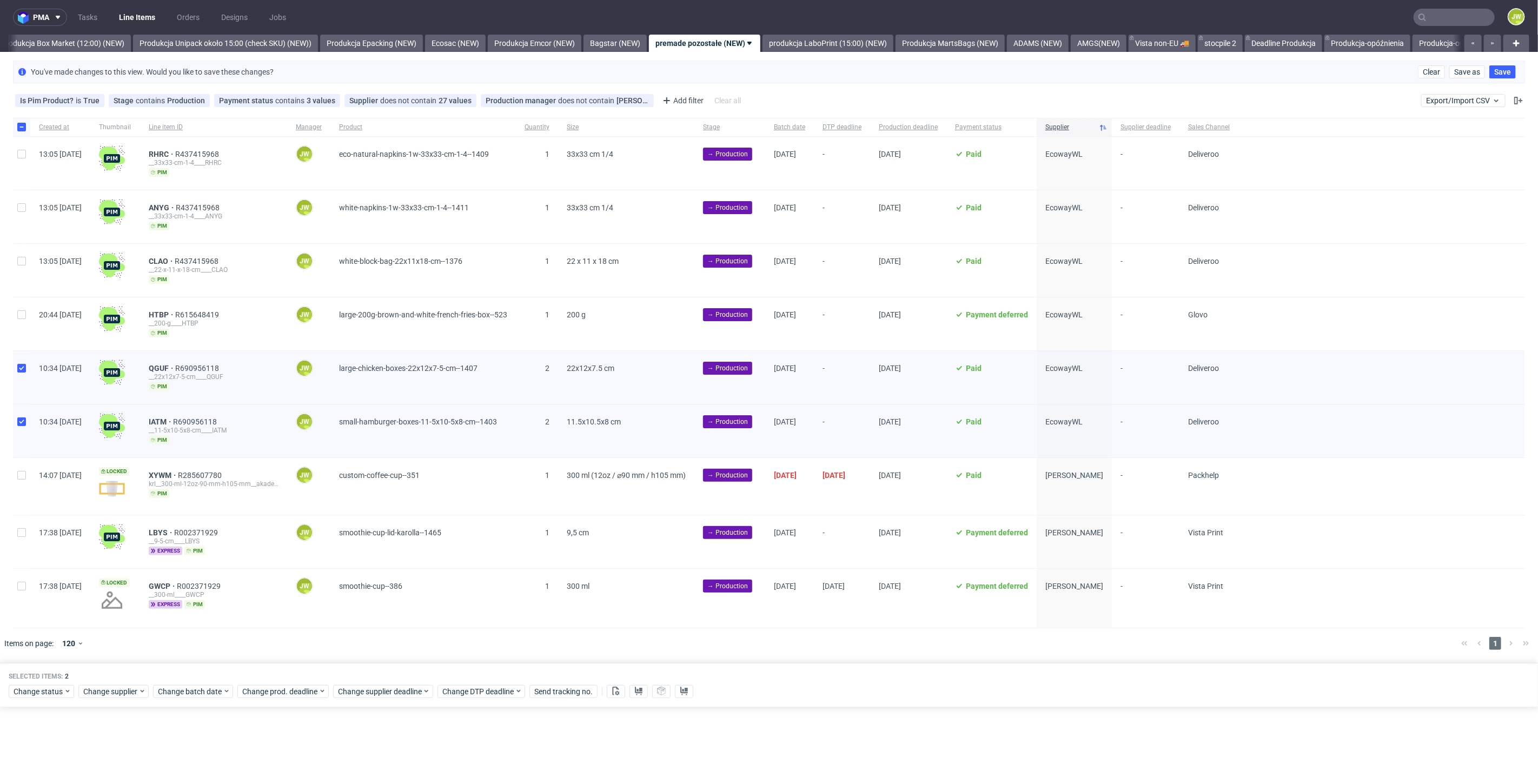
click at [25, 325] on div at bounding box center [21, 324] width 17 height 53
checkbox input "true"
click at [19, 269] on div at bounding box center [21, 270] width 17 height 53
checkbox input "true"
click at [23, 205] on input "checkbox" at bounding box center [21, 207] width 9 height 9
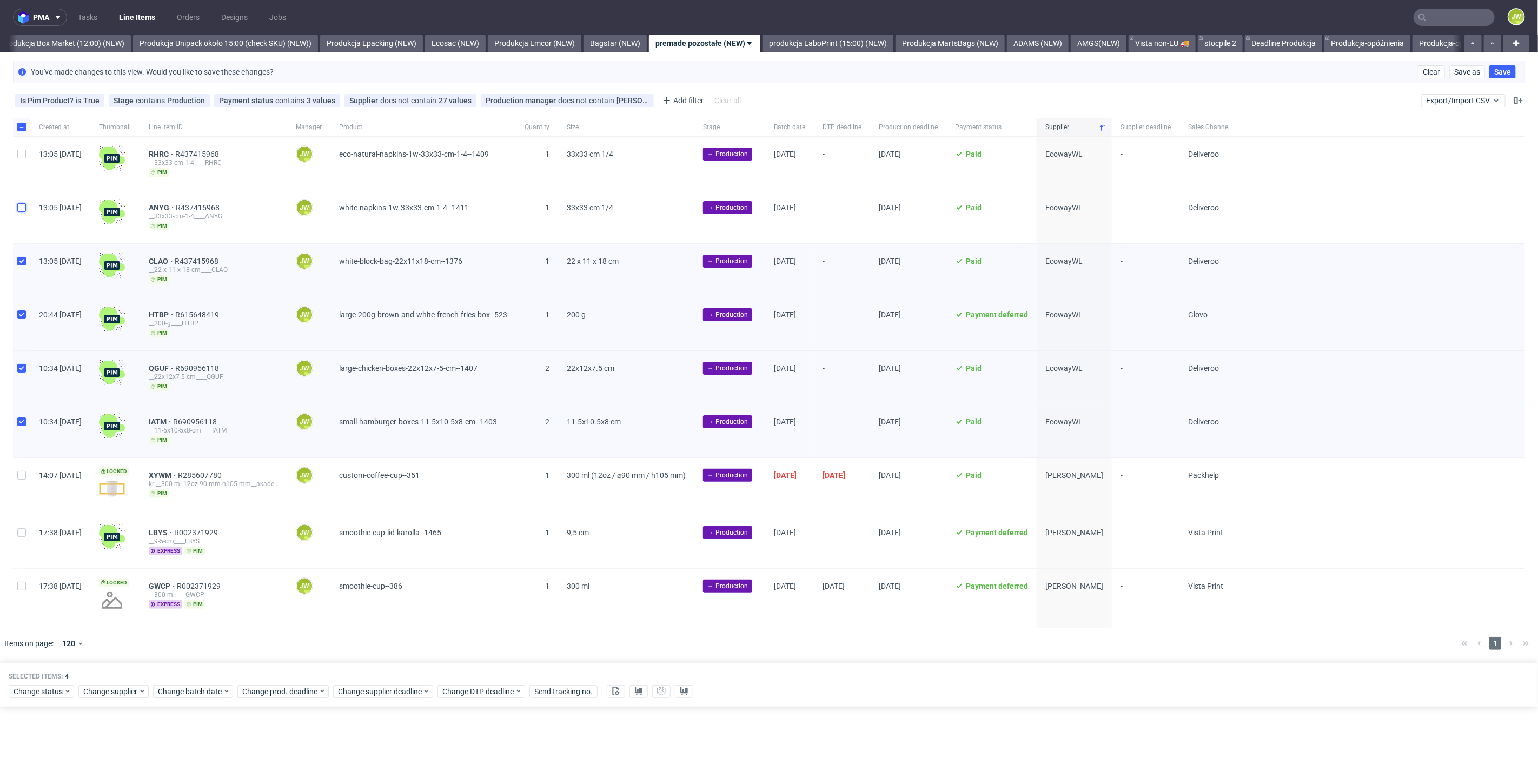
checkbox input "true"
click at [17, 161] on div at bounding box center [21, 163] width 17 height 53
checkbox input "true"
click at [195, 688] on span "Change batch date" at bounding box center [190, 691] width 65 height 11
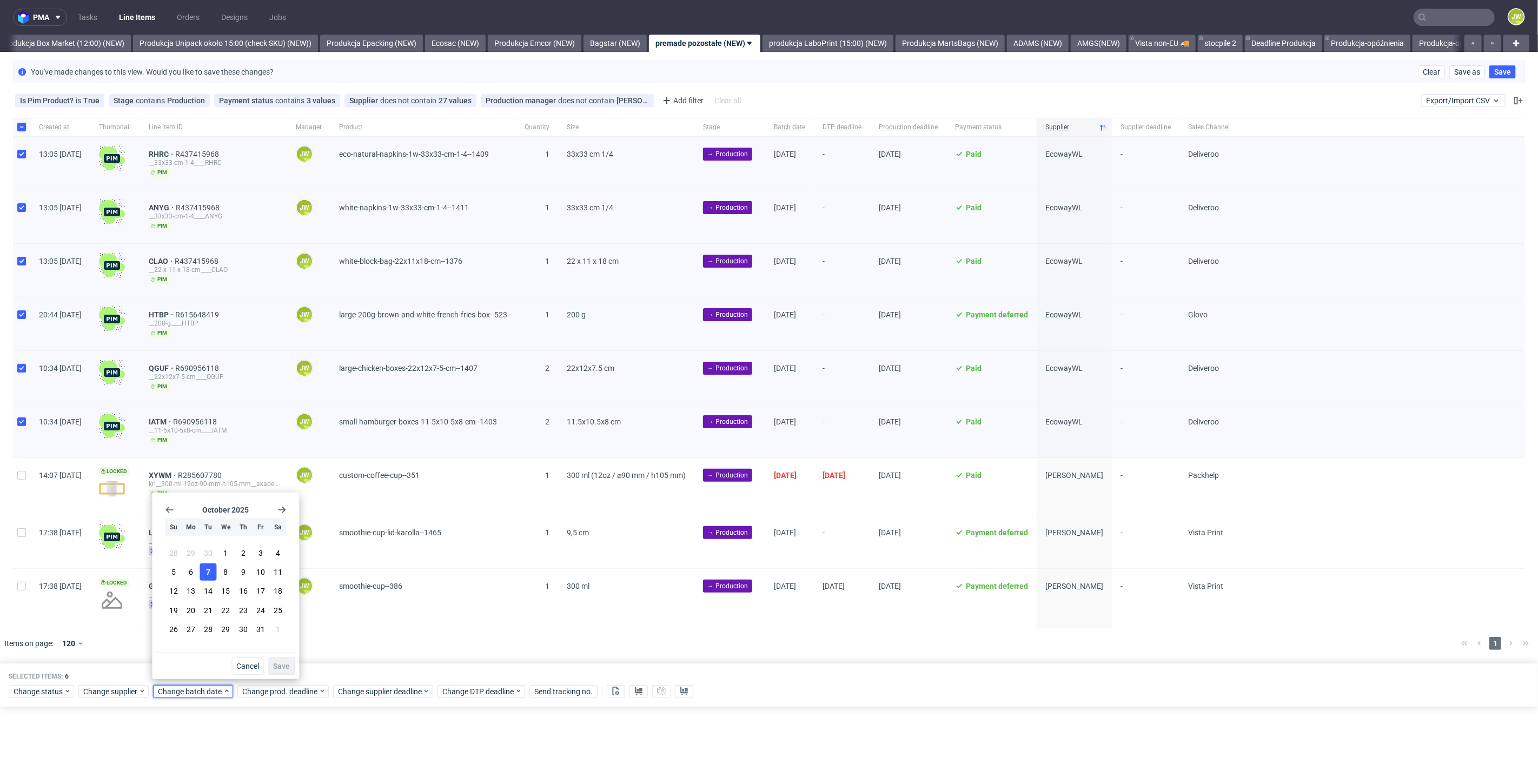
click at [206, 575] on span "7" at bounding box center [208, 572] width 4 height 11
click at [279, 664] on span "Save" at bounding box center [281, 666] width 17 height 8
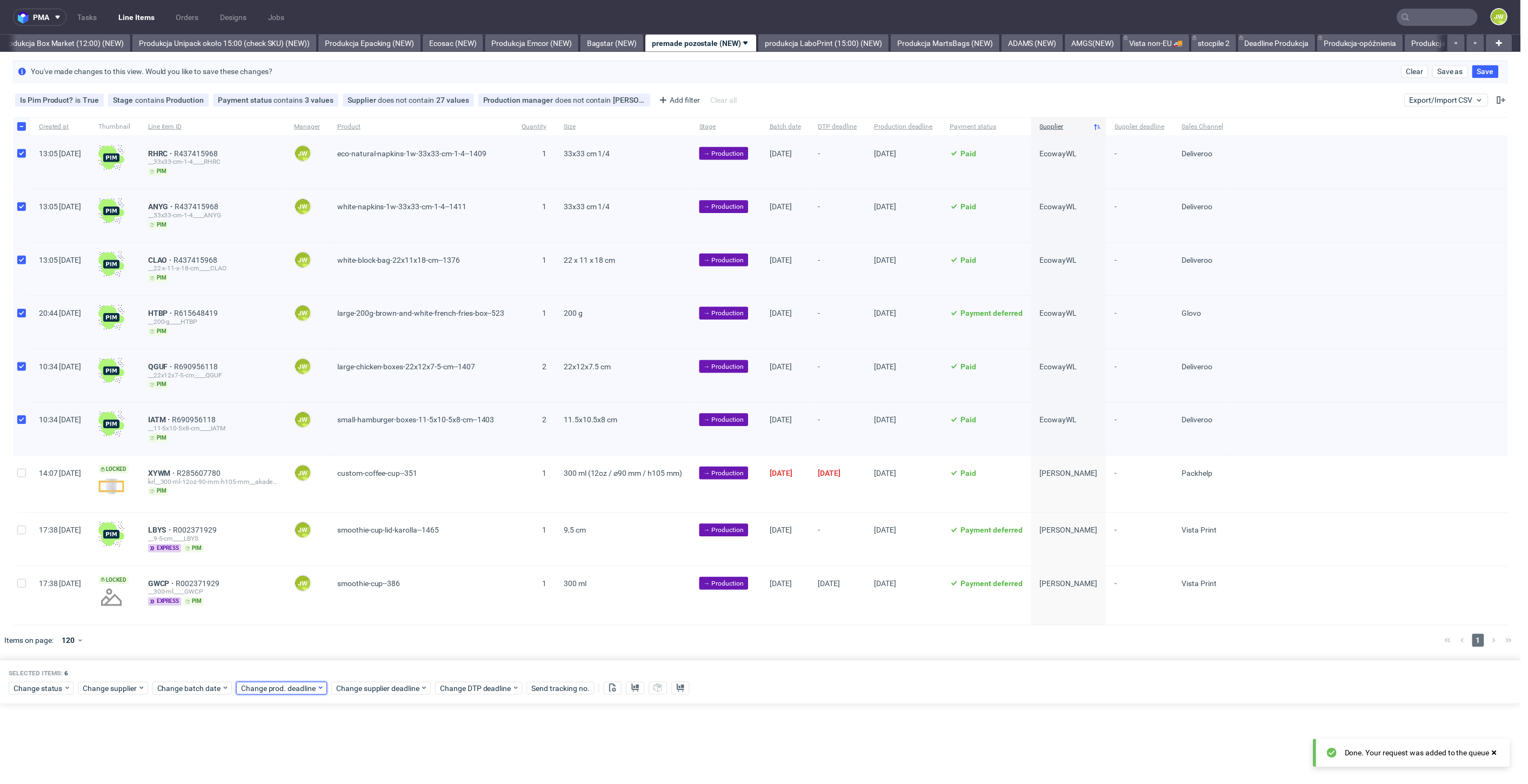
click at [276, 688] on span "Change prod. deadline" at bounding box center [280, 691] width 76 height 11
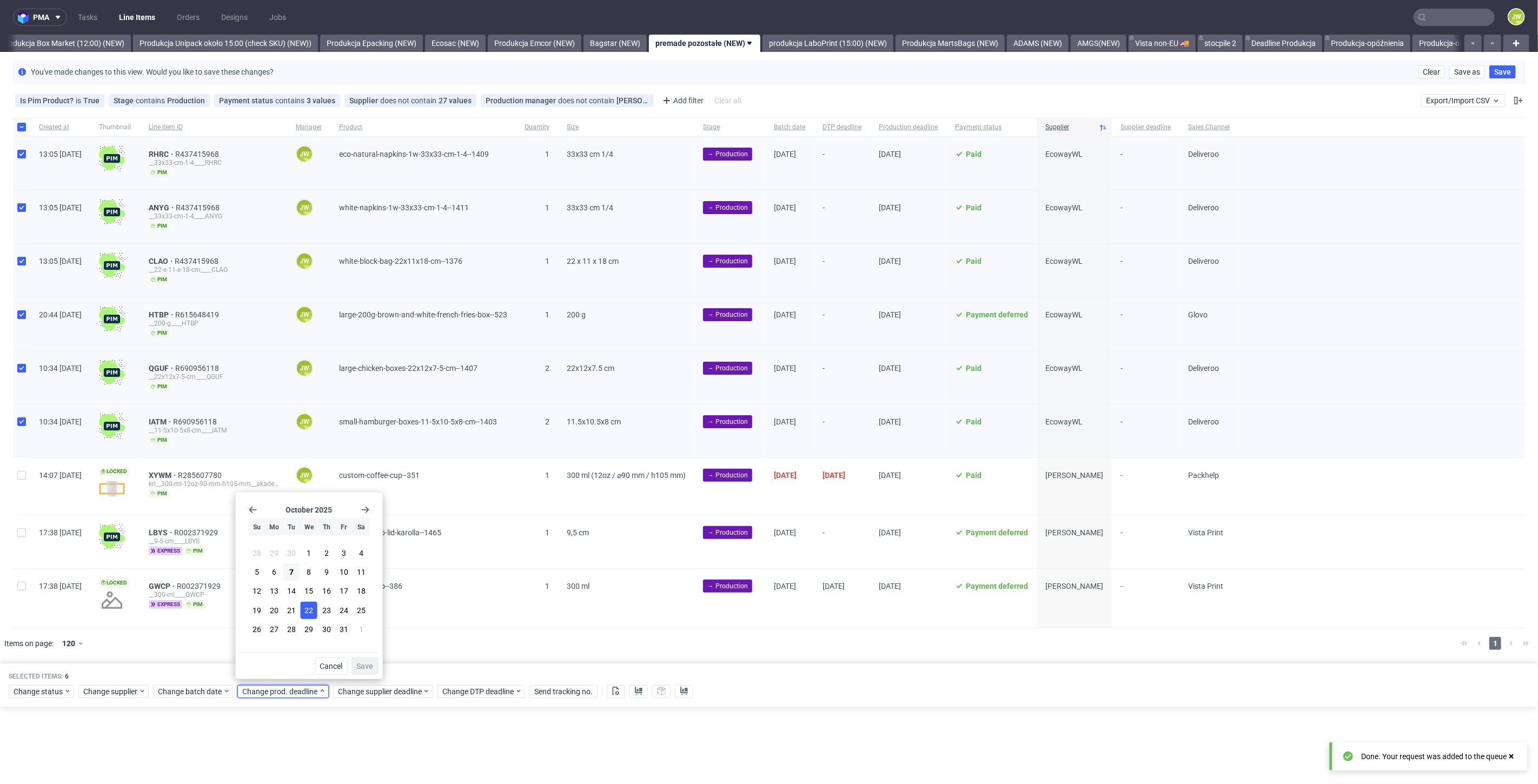
scroll to position [0, 1867]
click at [323, 566] on button "9" at bounding box center [326, 572] width 17 height 17
click at [356, 660] on button "Save" at bounding box center [365, 666] width 26 height 17
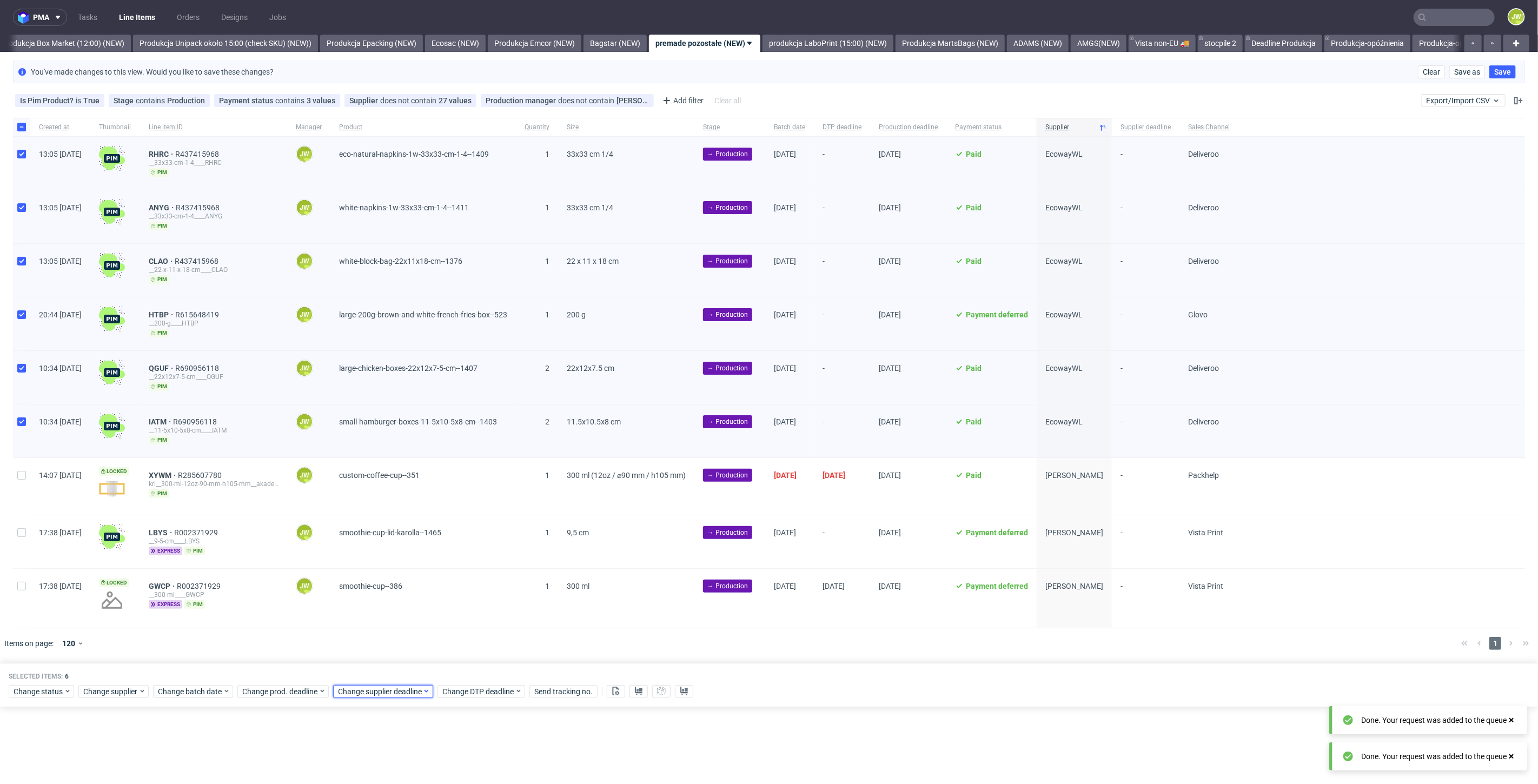
click at [354, 686] on span "Change supplier deadline" at bounding box center [380, 691] width 84 height 11
click at [423, 575] on span "9" at bounding box center [422, 572] width 4 height 11
click at [455, 663] on span "Save" at bounding box center [461, 666] width 17 height 8
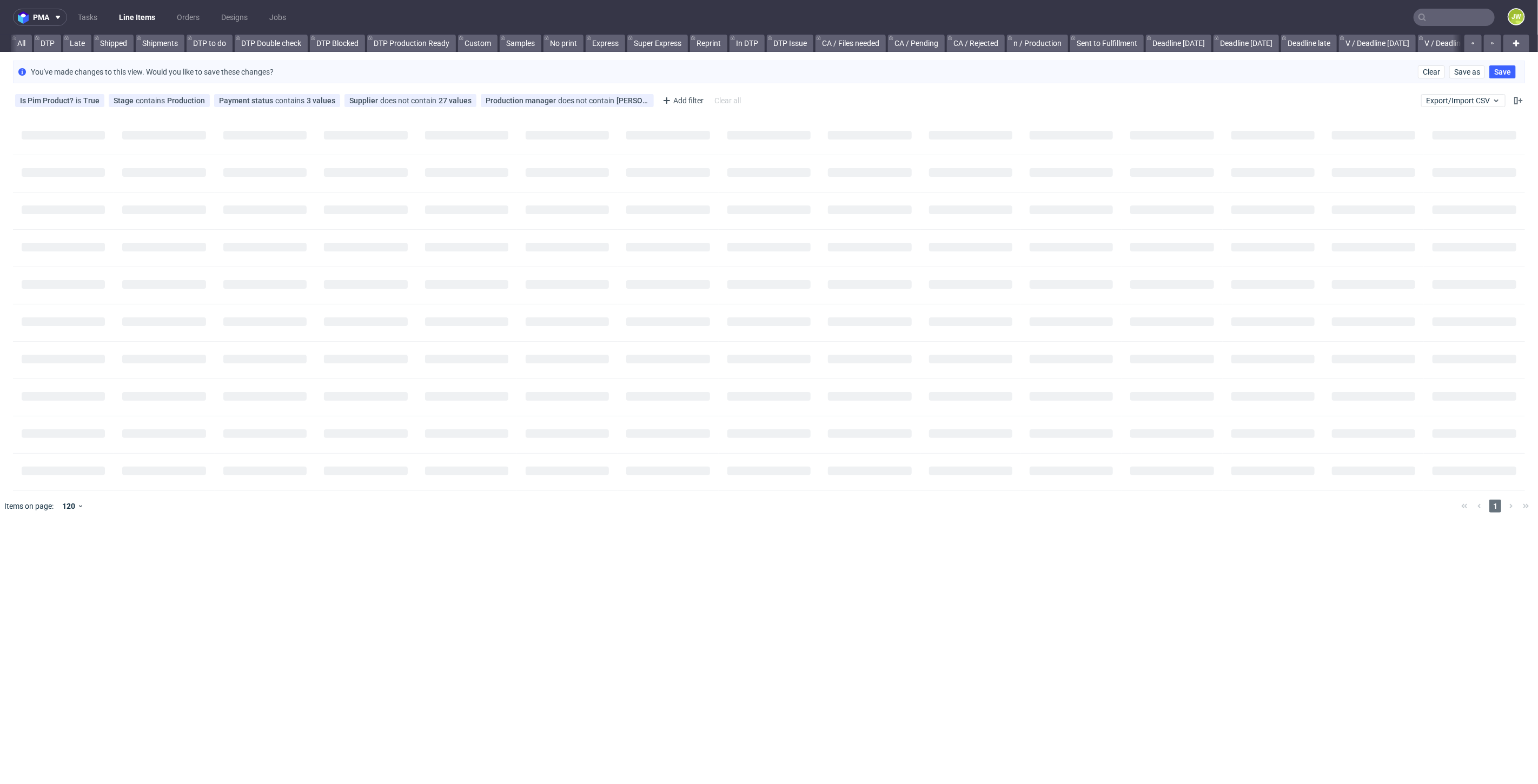
scroll to position [0, 150]
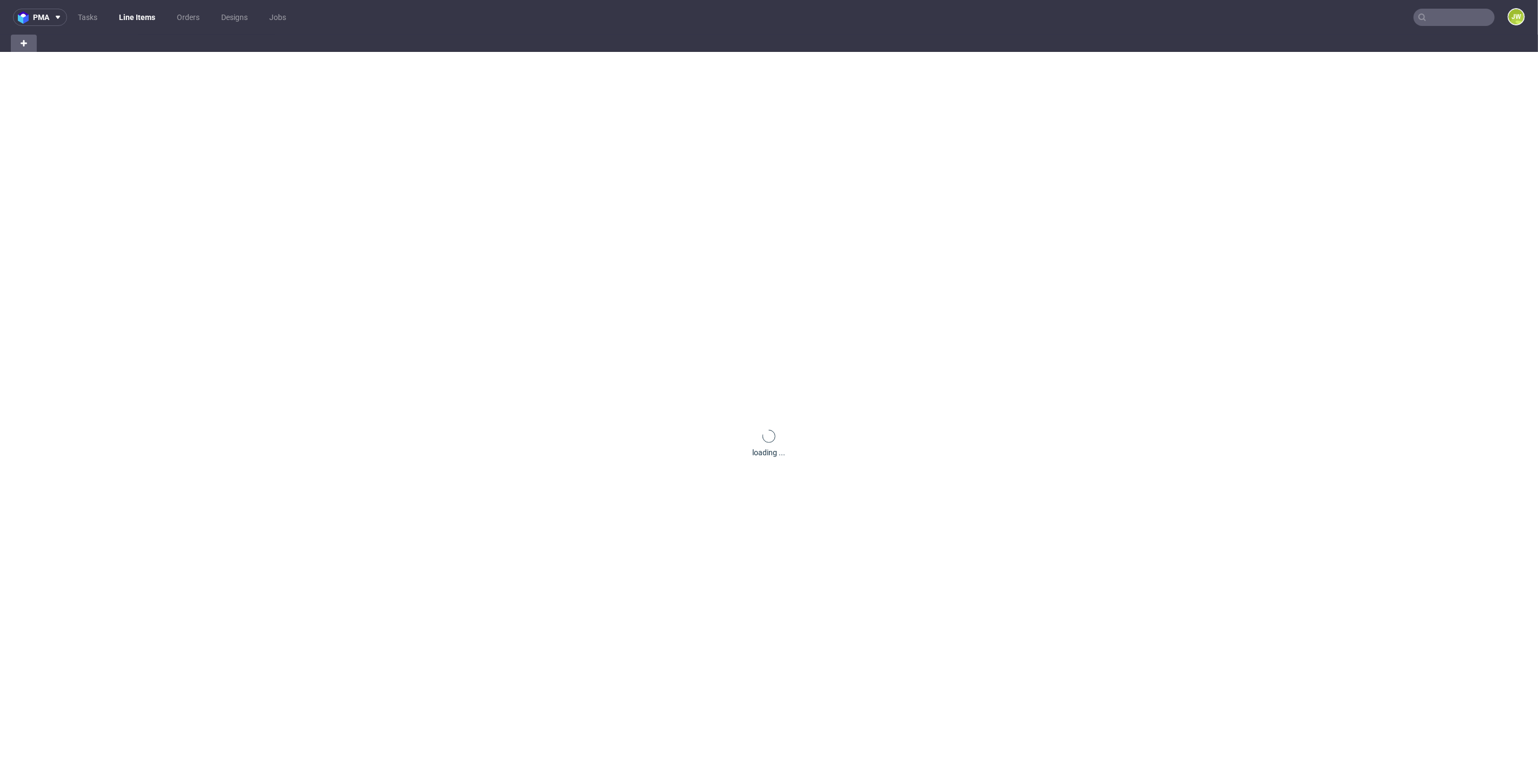
scroll to position [0, 30]
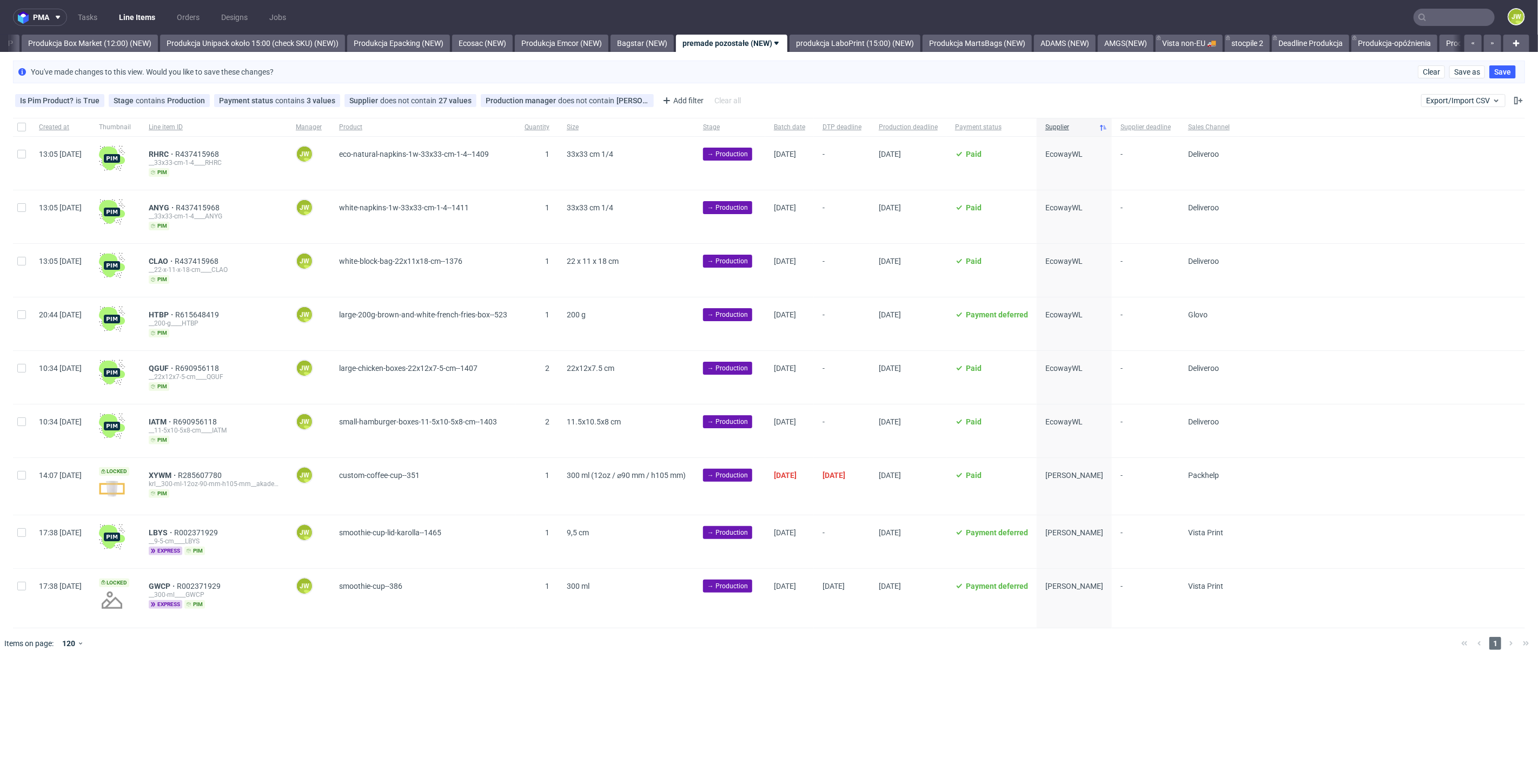
scroll to position [0, 1867]
click at [524, 660] on div "pma Tasks Line Items Orders Designs Jobs JW All DTP Late Shipped Shipments DTP …" at bounding box center [769, 392] width 1538 height 784
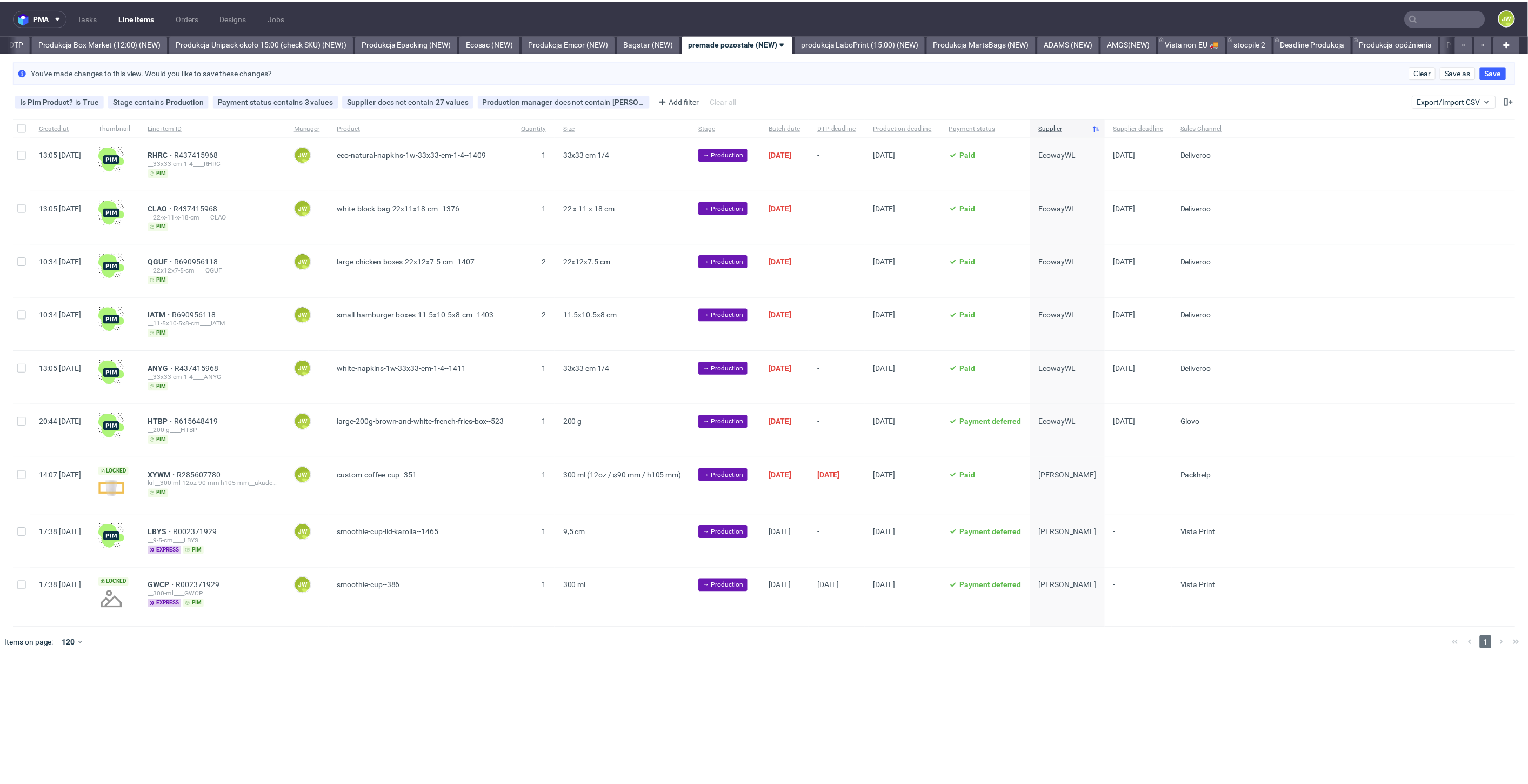
scroll to position [0, 1866]
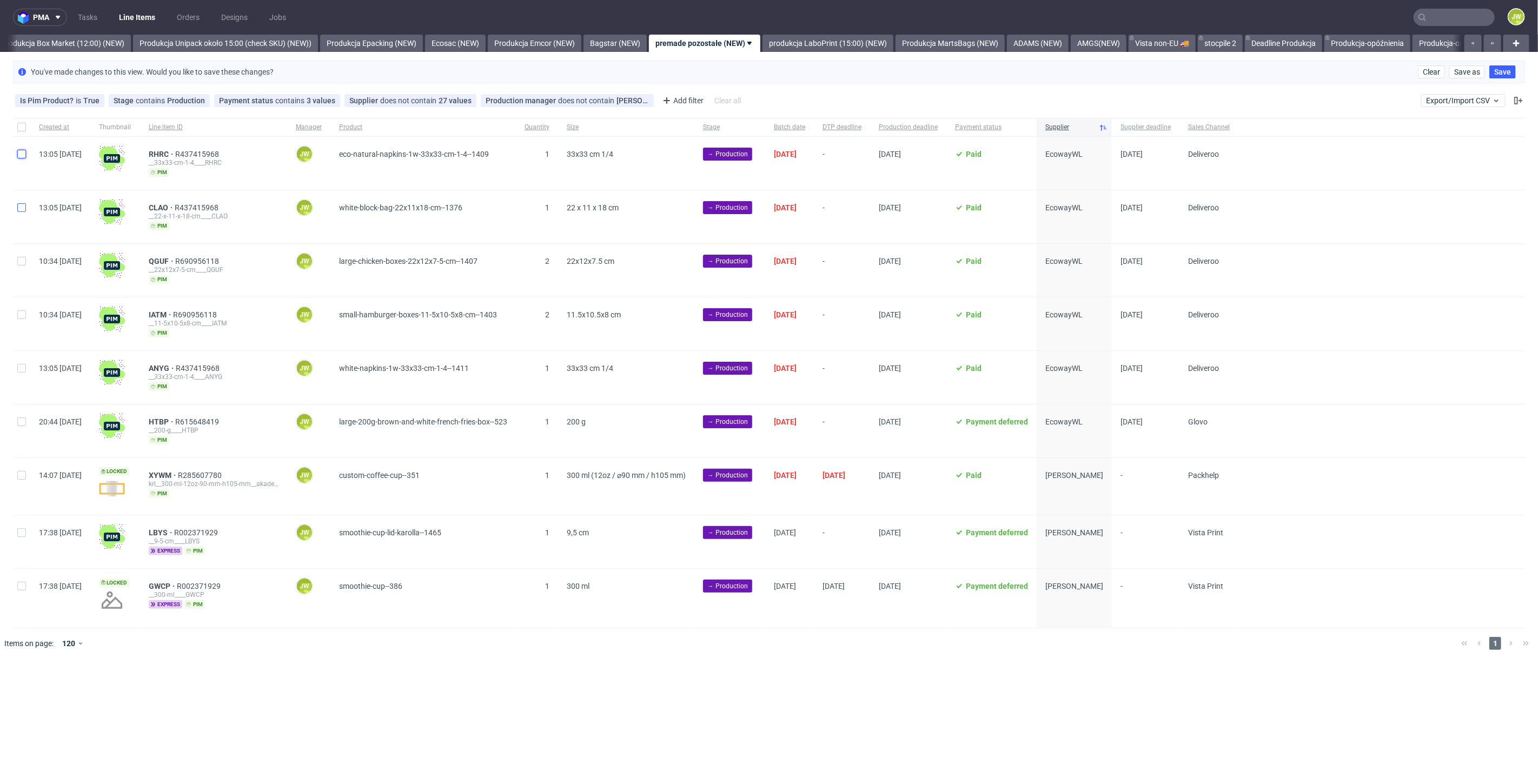
drag, startPoint x: 18, startPoint y: 156, endPoint x: 21, endPoint y: 207, distance: 51.1
click at [19, 159] on div at bounding box center [21, 163] width 17 height 53
checkbox input "true"
click at [23, 211] on div at bounding box center [21, 217] width 17 height 53
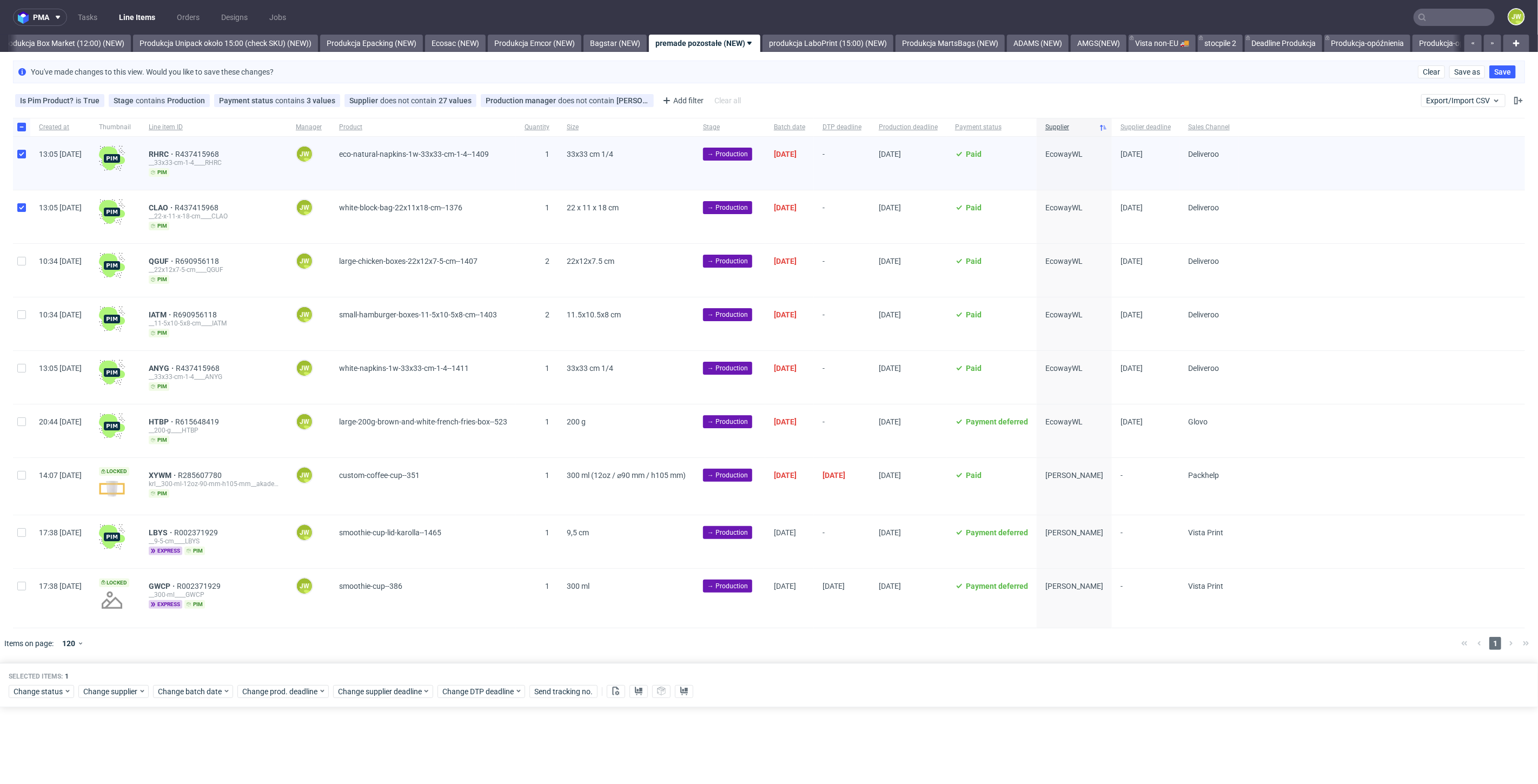
checkbox input "true"
click at [26, 252] on div at bounding box center [21, 270] width 17 height 53
click at [23, 291] on div at bounding box center [21, 270] width 17 height 53
checkbox input "false"
click at [20, 306] on div at bounding box center [21, 324] width 17 height 53
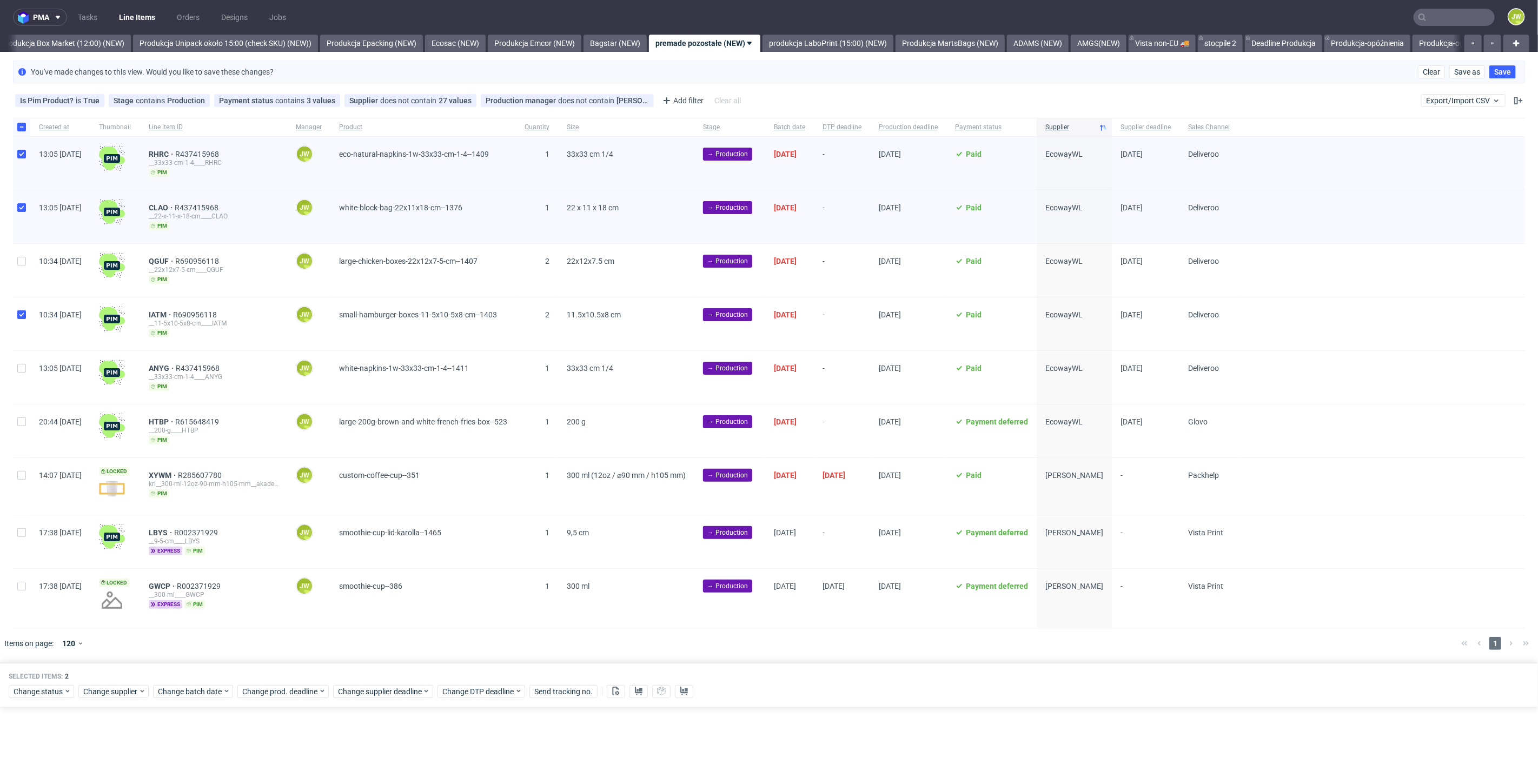
checkbox input "true"
drag, startPoint x: 24, startPoint y: 287, endPoint x: 21, endPoint y: 271, distance: 16.3
click at [22, 275] on div at bounding box center [21, 270] width 17 height 53
checkbox input "true"
drag, startPoint x: 25, startPoint y: 368, endPoint x: 21, endPoint y: 374, distance: 7.2
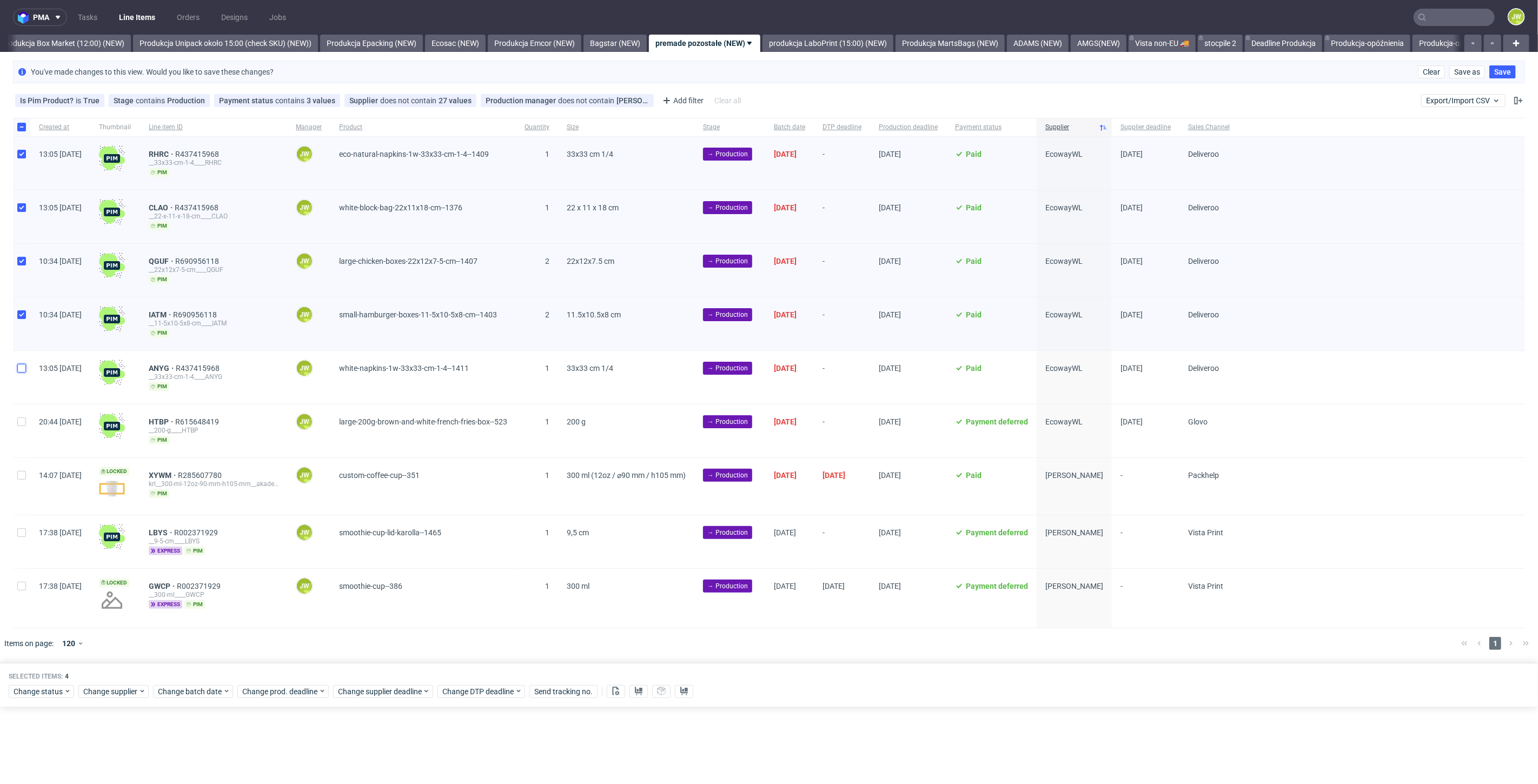
click at [25, 369] on input "checkbox" at bounding box center [21, 368] width 9 height 9
checkbox input "true"
click at [20, 409] on div at bounding box center [21, 430] width 17 height 53
checkbox input "true"
click at [630, 690] on button at bounding box center [638, 691] width 18 height 13
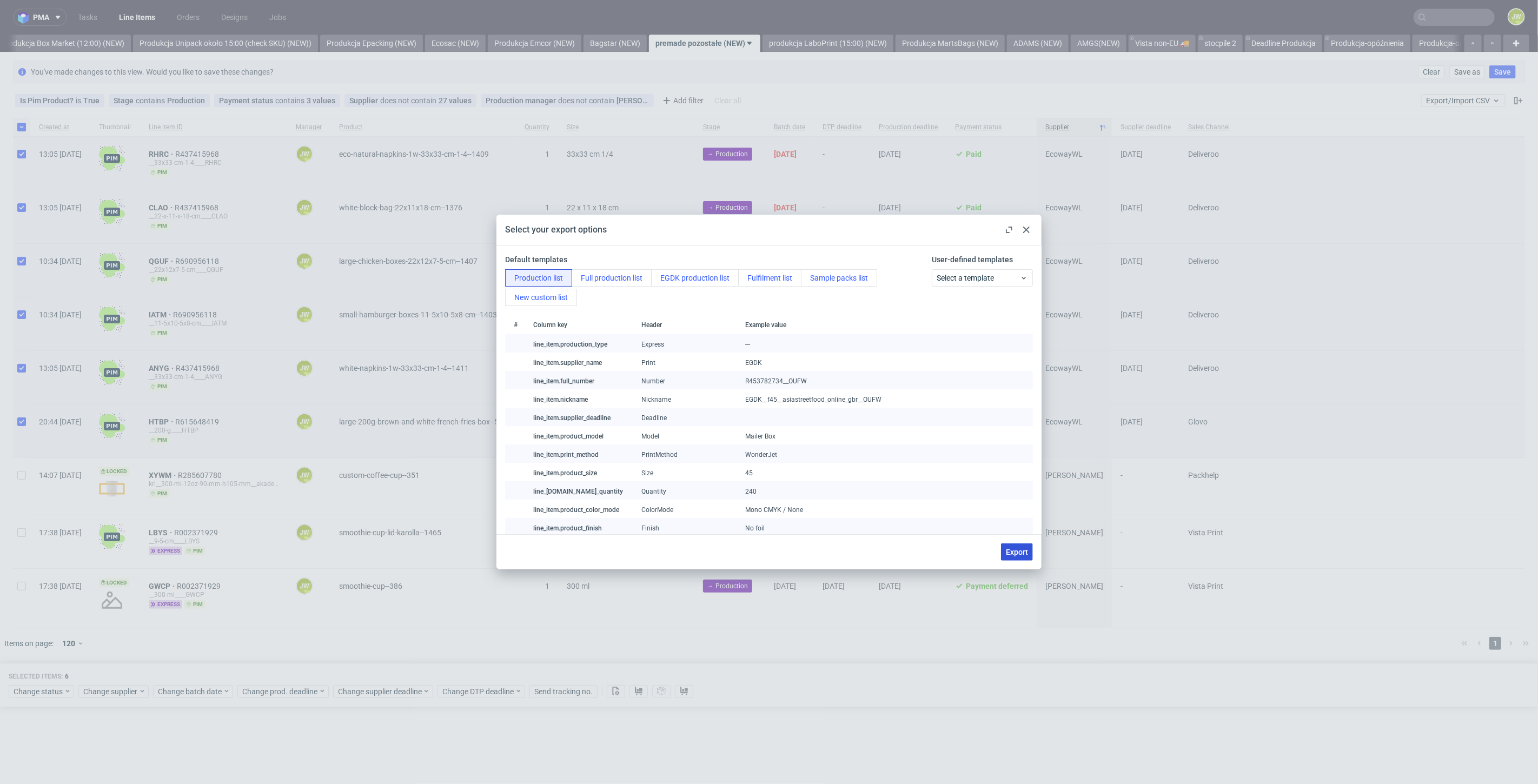
click at [1022, 548] on span "Export" at bounding box center [1017, 552] width 22 height 8
checkbox input "false"
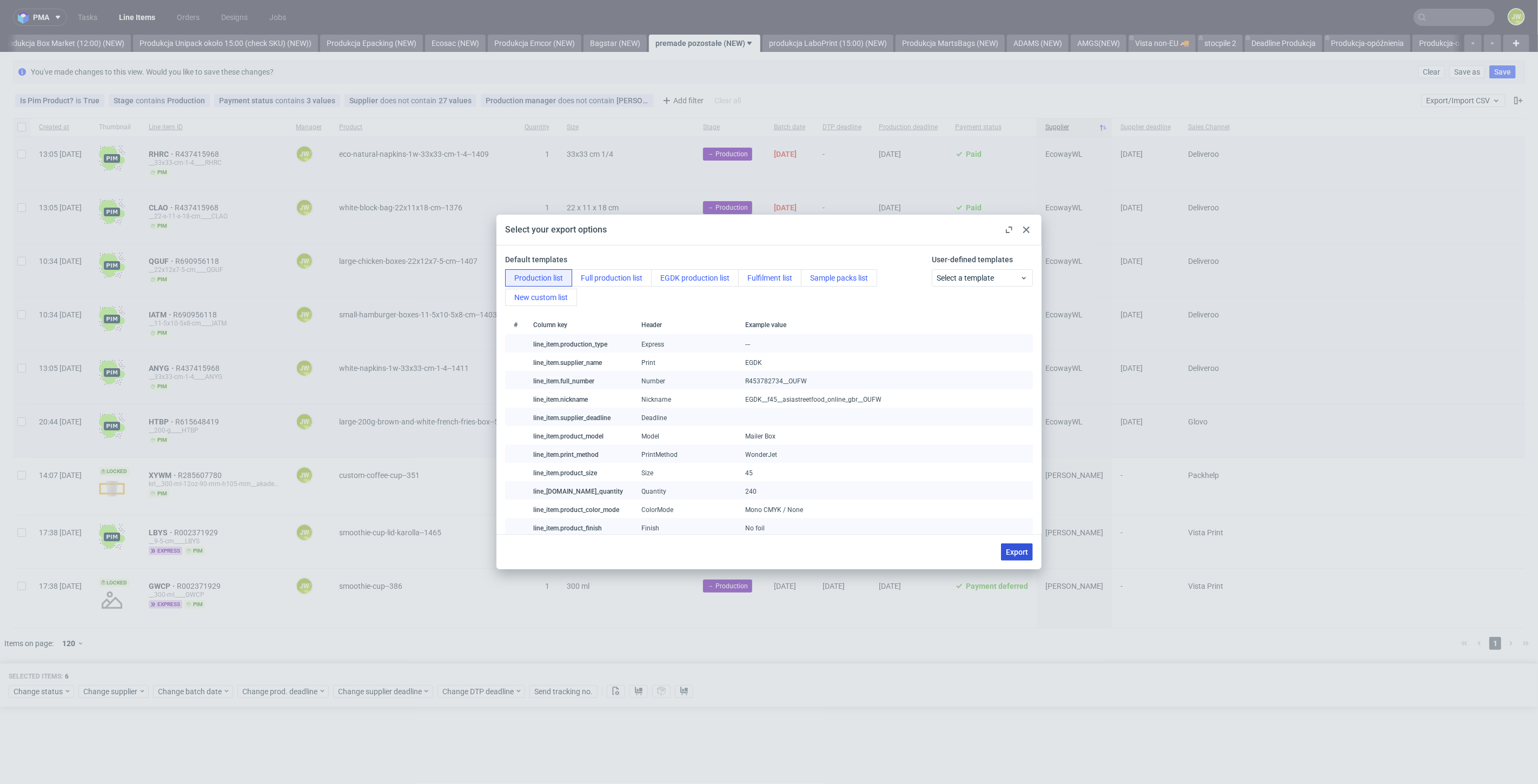
checkbox input "false"
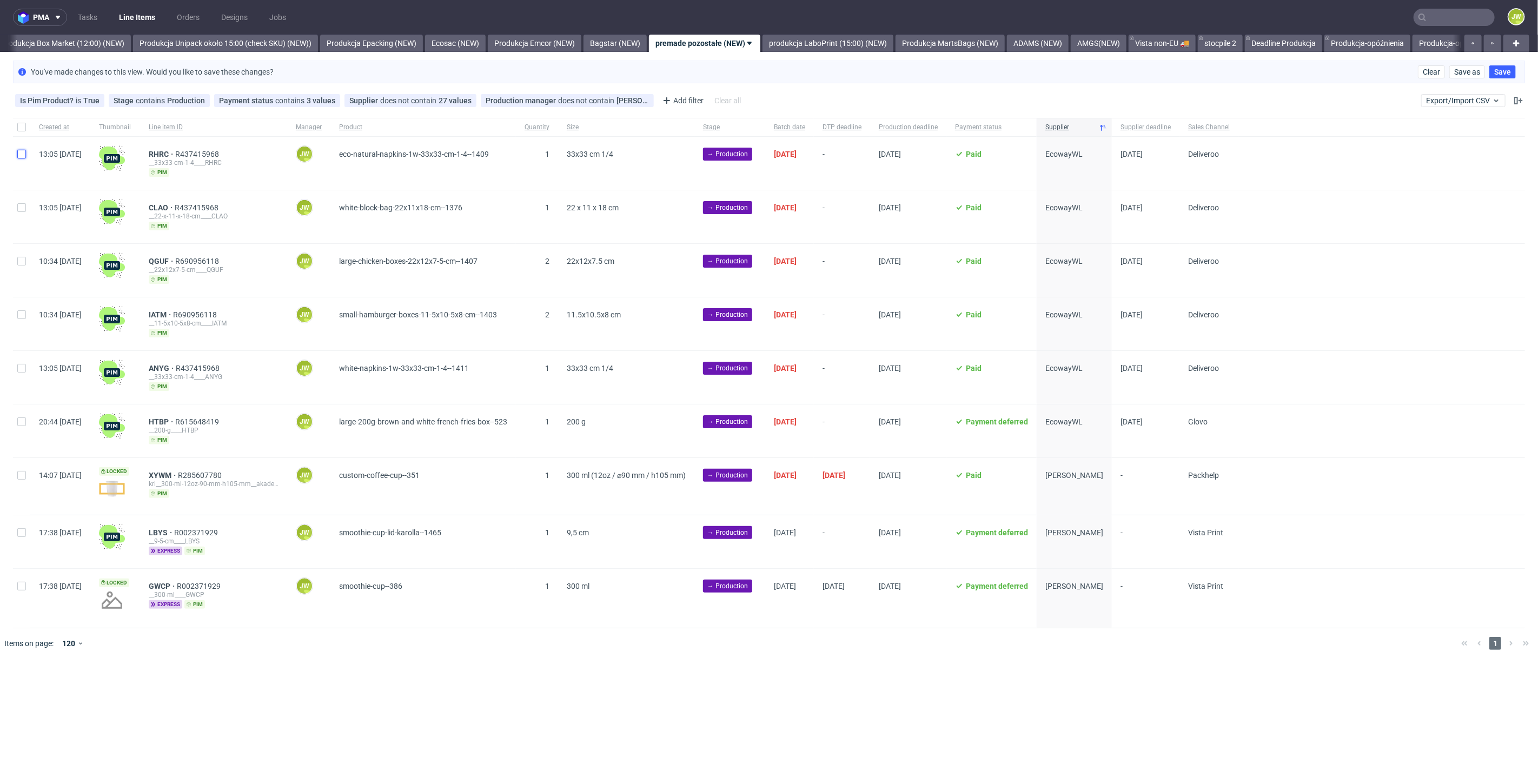
click at [25, 154] on input "checkbox" at bounding box center [21, 154] width 9 height 9
checkbox input "true"
click at [21, 192] on div at bounding box center [21, 217] width 17 height 53
checkbox input "true"
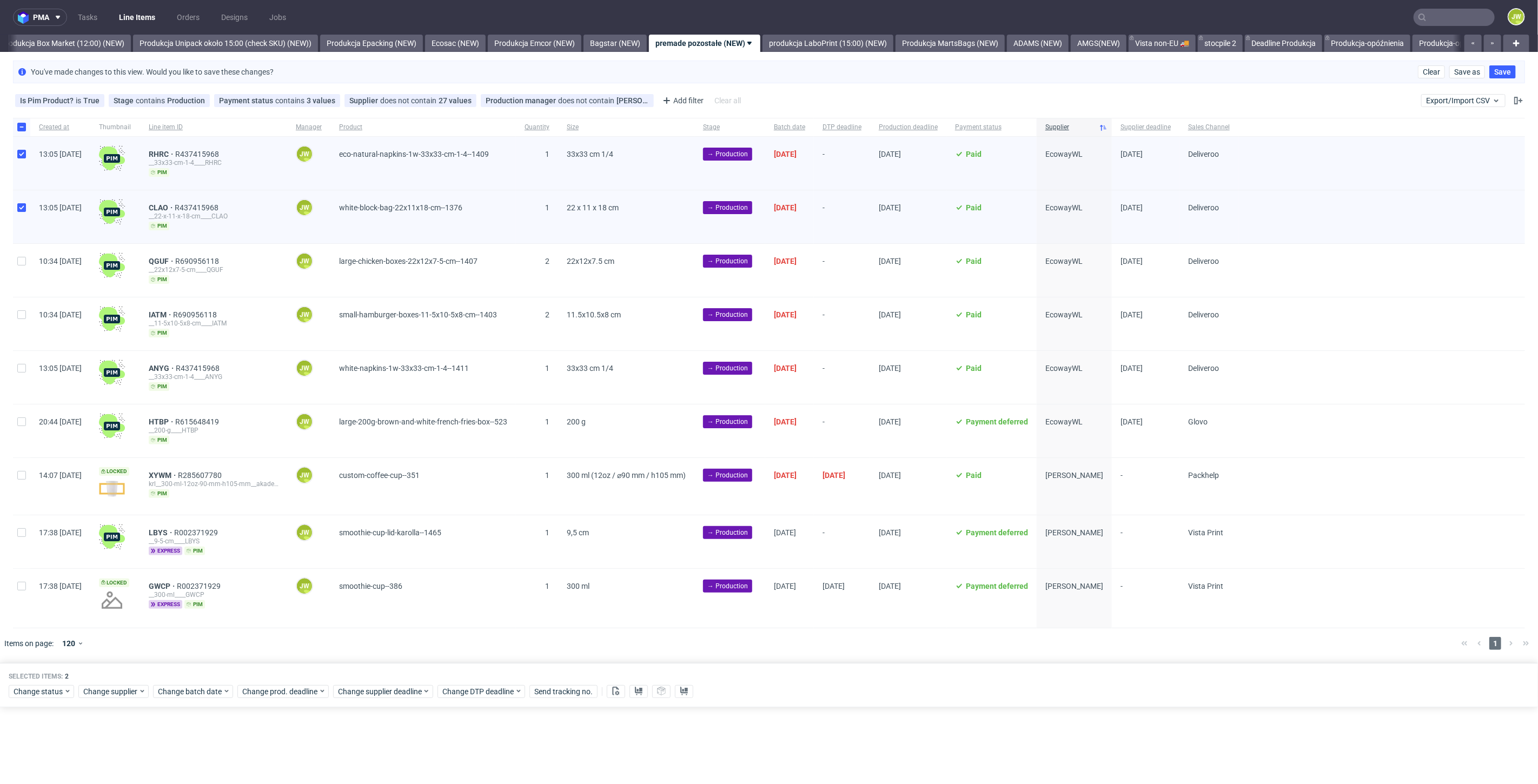
drag, startPoint x: 23, startPoint y: 250, endPoint x: 18, endPoint y: 280, distance: 30.4
click at [25, 253] on div at bounding box center [21, 270] width 17 height 53
checkbox input "true"
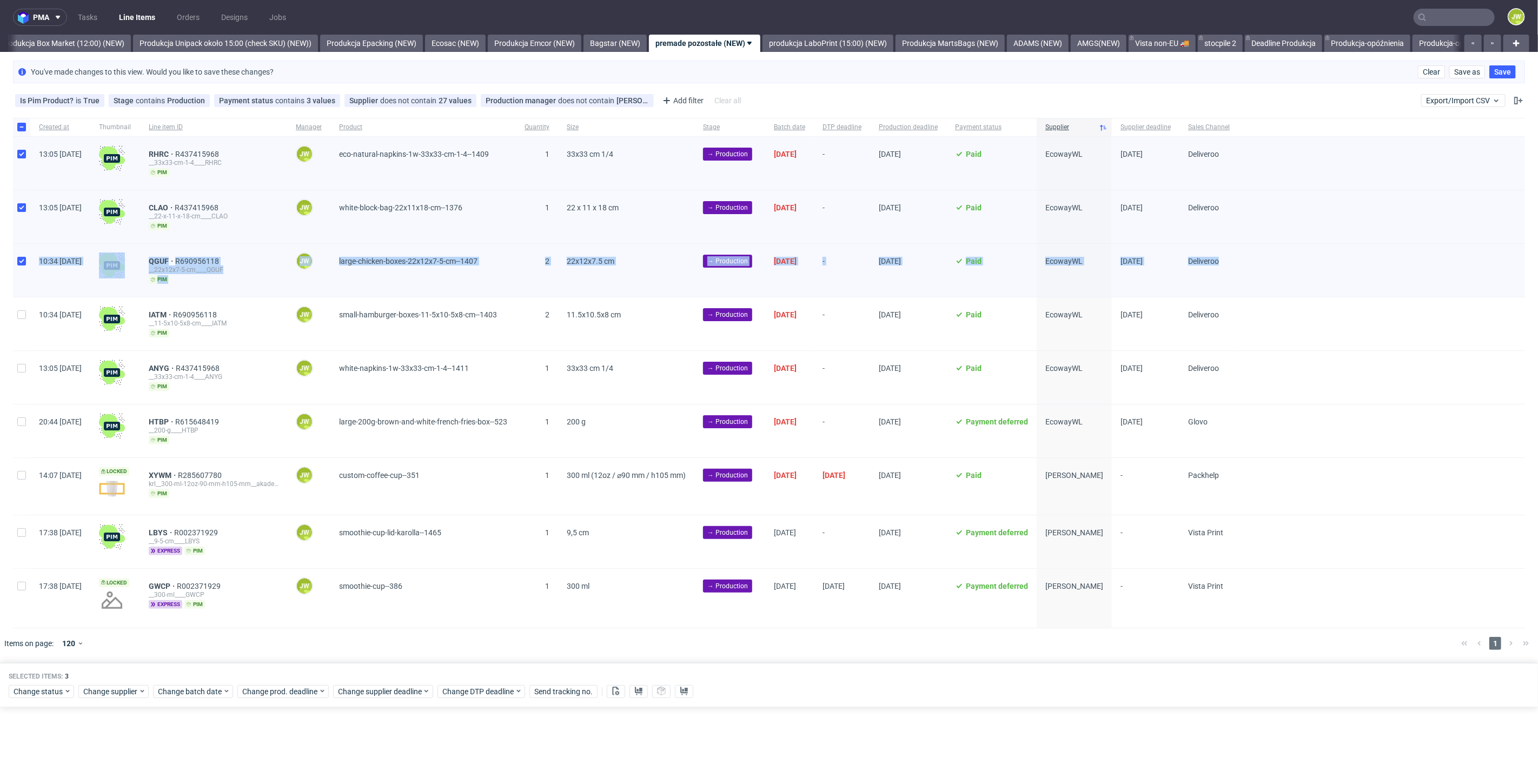
drag, startPoint x: 18, startPoint y: 295, endPoint x: 16, endPoint y: 338, distance: 43.0
click at [21, 305] on div "Created at Thumbnail Line item ID Manager Product Quantity Size Stage Batch dat…" at bounding box center [769, 373] width 1512 height 510
click at [18, 325] on div at bounding box center [21, 324] width 17 height 53
checkbox input "true"
click at [17, 365] on input "checkbox" at bounding box center [21, 368] width 9 height 9
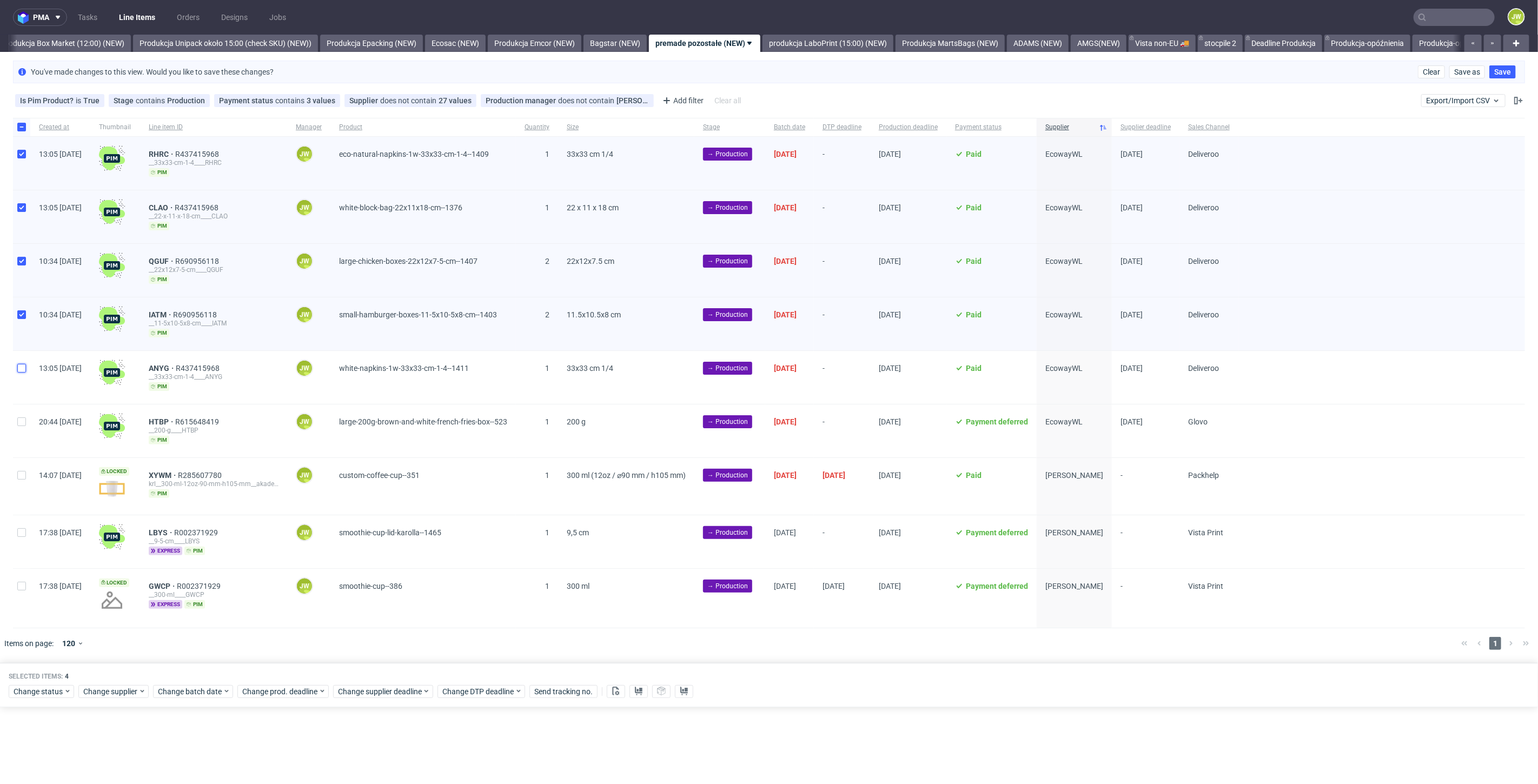
checkbox input "true"
click at [20, 412] on div at bounding box center [21, 430] width 17 height 53
checkbox input "true"
click at [35, 687] on span "Change status" at bounding box center [38, 691] width 50 height 11
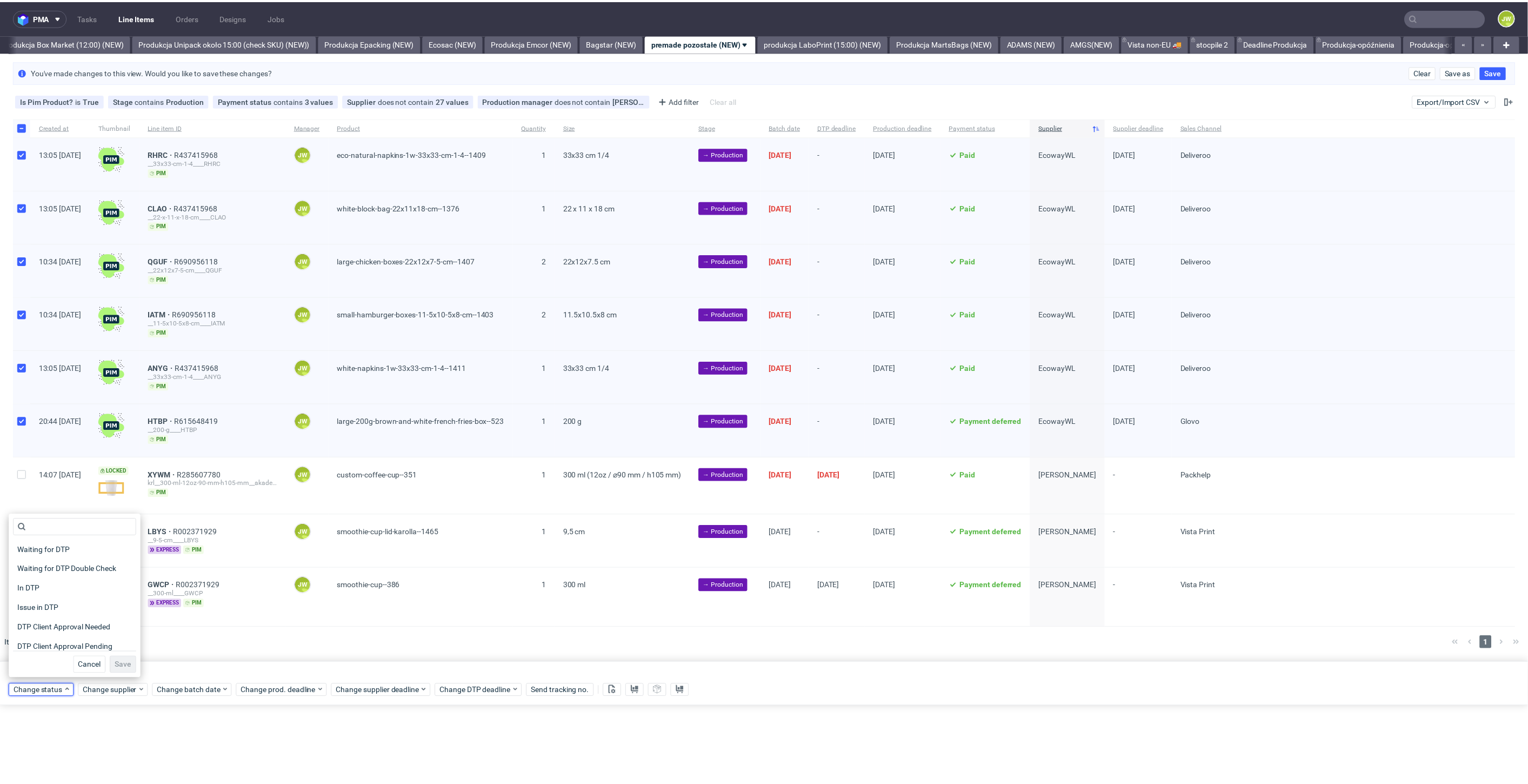
scroll to position [60, 0]
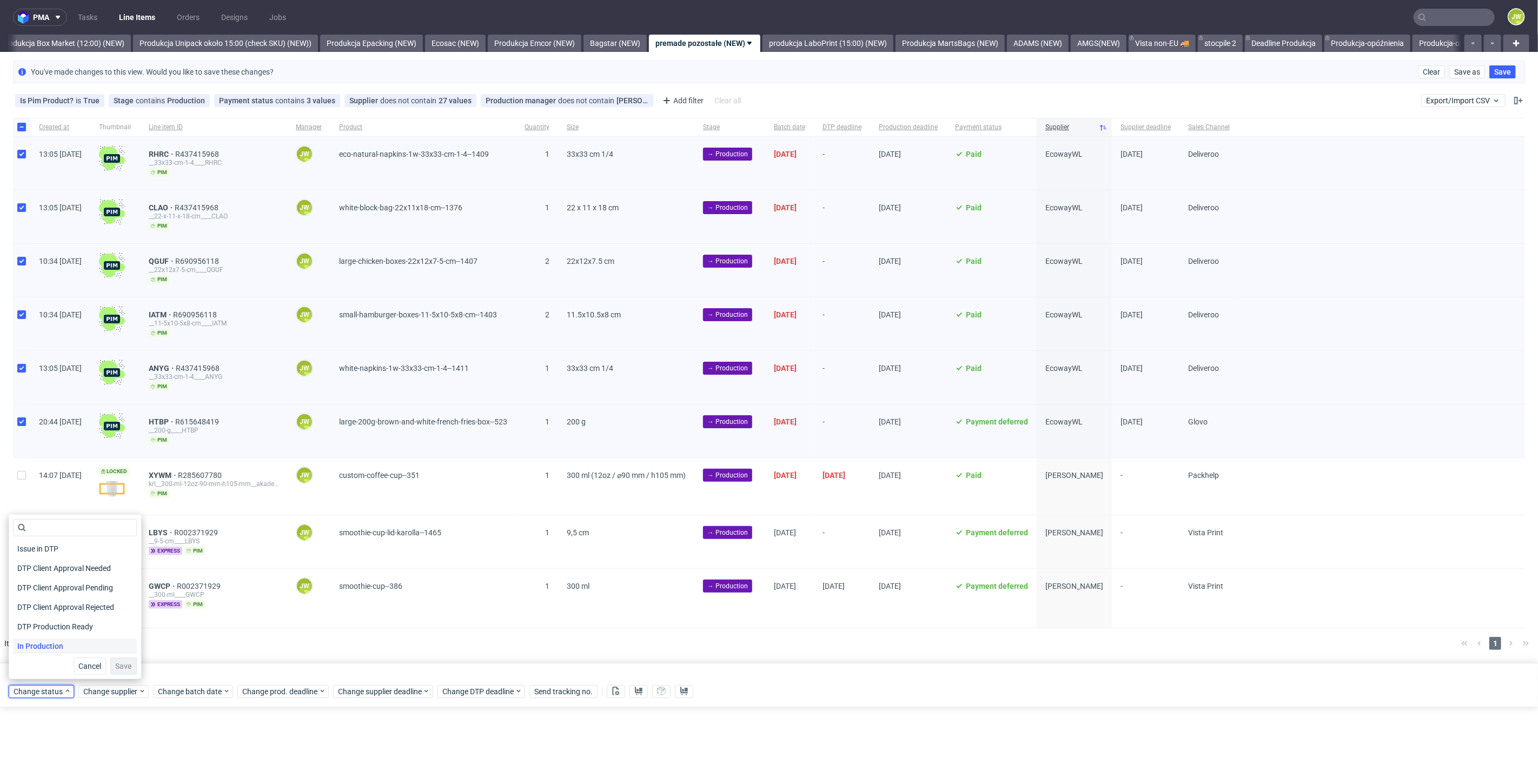
click at [40, 650] on span "In Production" at bounding box center [40, 646] width 55 height 15
click at [40, 645] on span "In Production" at bounding box center [40, 646] width 55 height 15
click at [115, 667] on span "Save" at bounding box center [124, 666] width 17 height 8
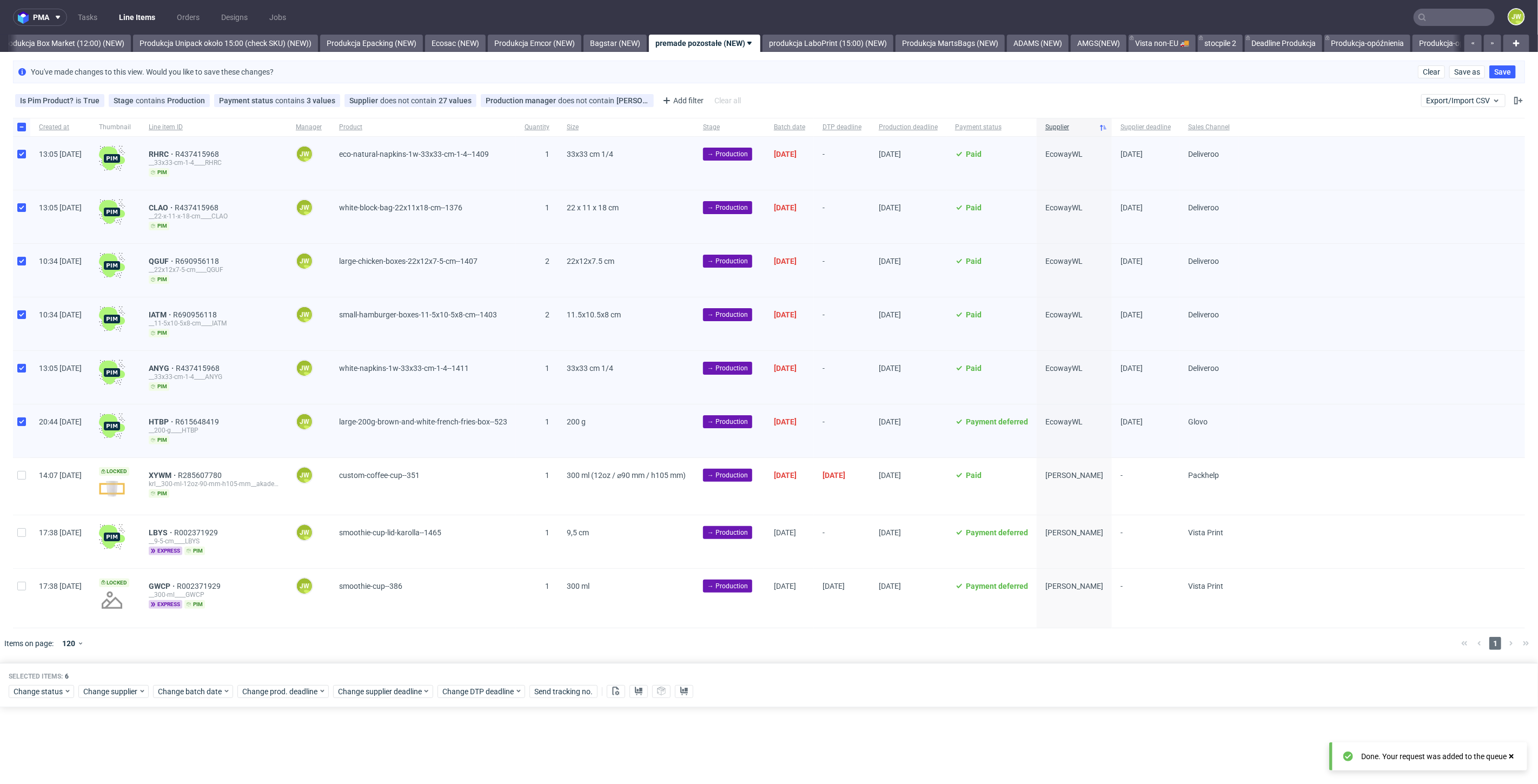
scroll to position [0, 1867]
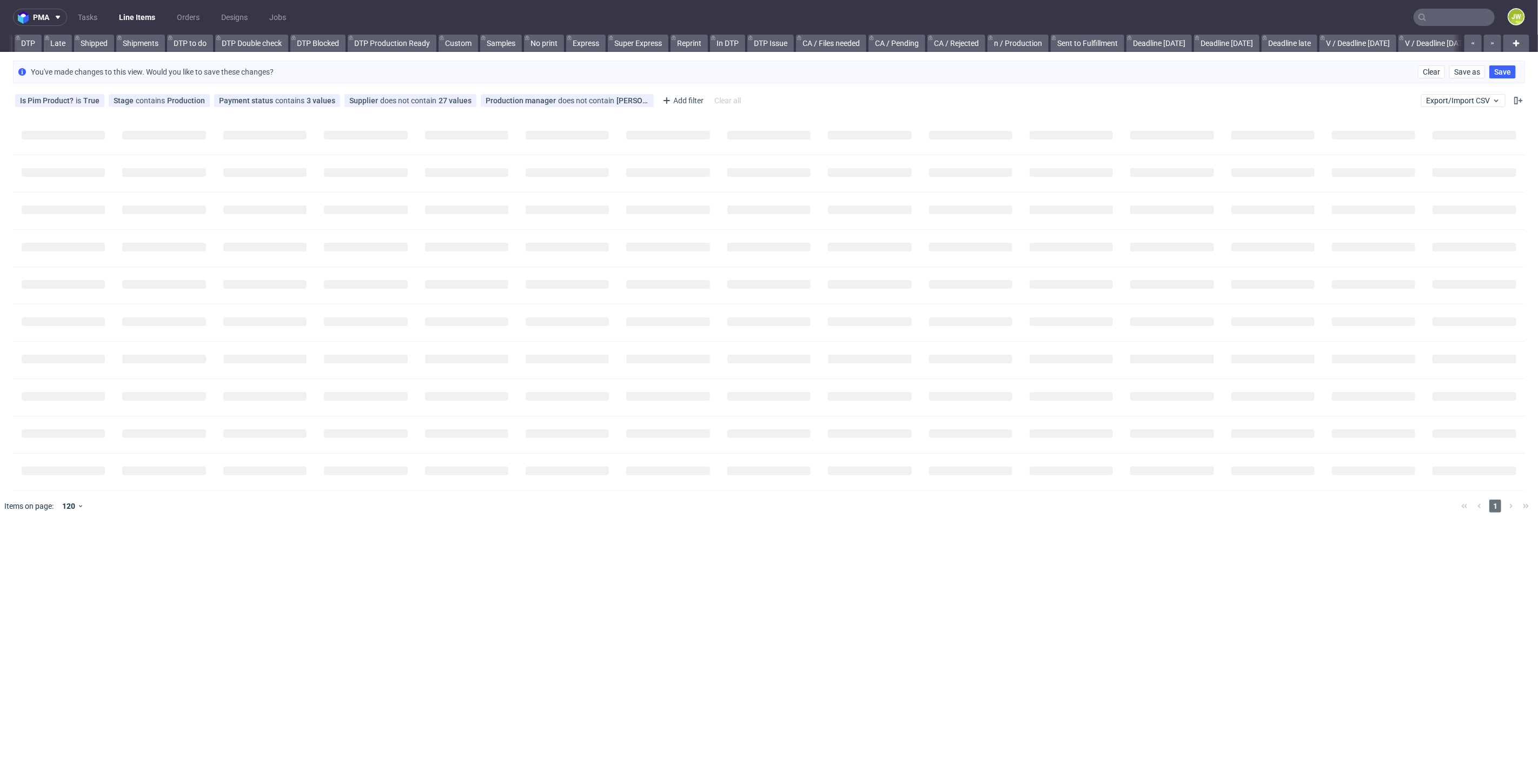
scroll to position [0, 525]
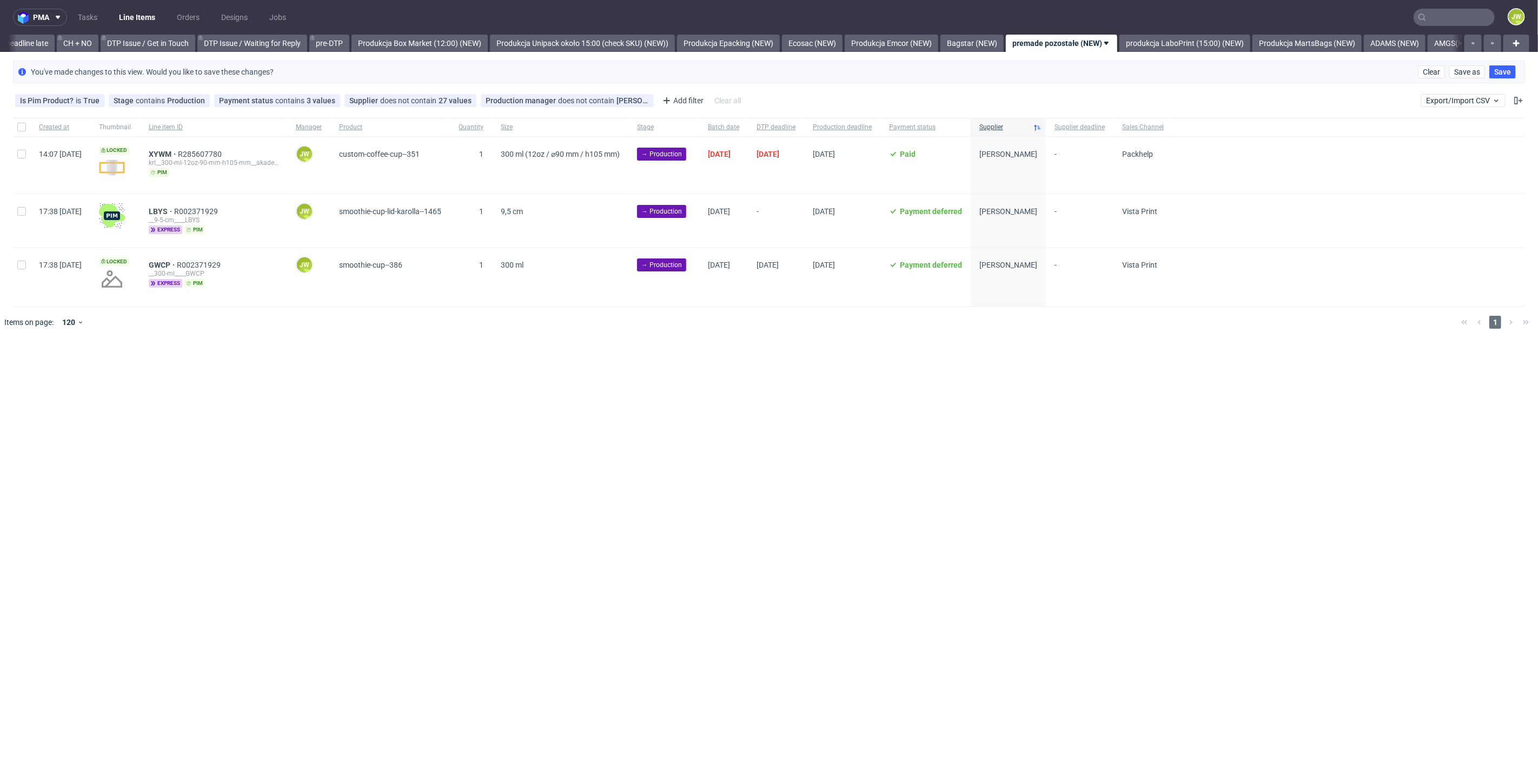
scroll to position [0, 1665]
click at [935, 546] on div "pma Tasks Line Items Orders Designs Jobs JW All DTP Late Shipped Shipments DTP …" at bounding box center [769, 392] width 1538 height 784
click at [237, 379] on div "pma Tasks Line Items Orders Designs Jobs JW All DTP Late Shipped Shipments DTP …" at bounding box center [769, 392] width 1538 height 784
click at [26, 214] on div at bounding box center [21, 221] width 17 height 53
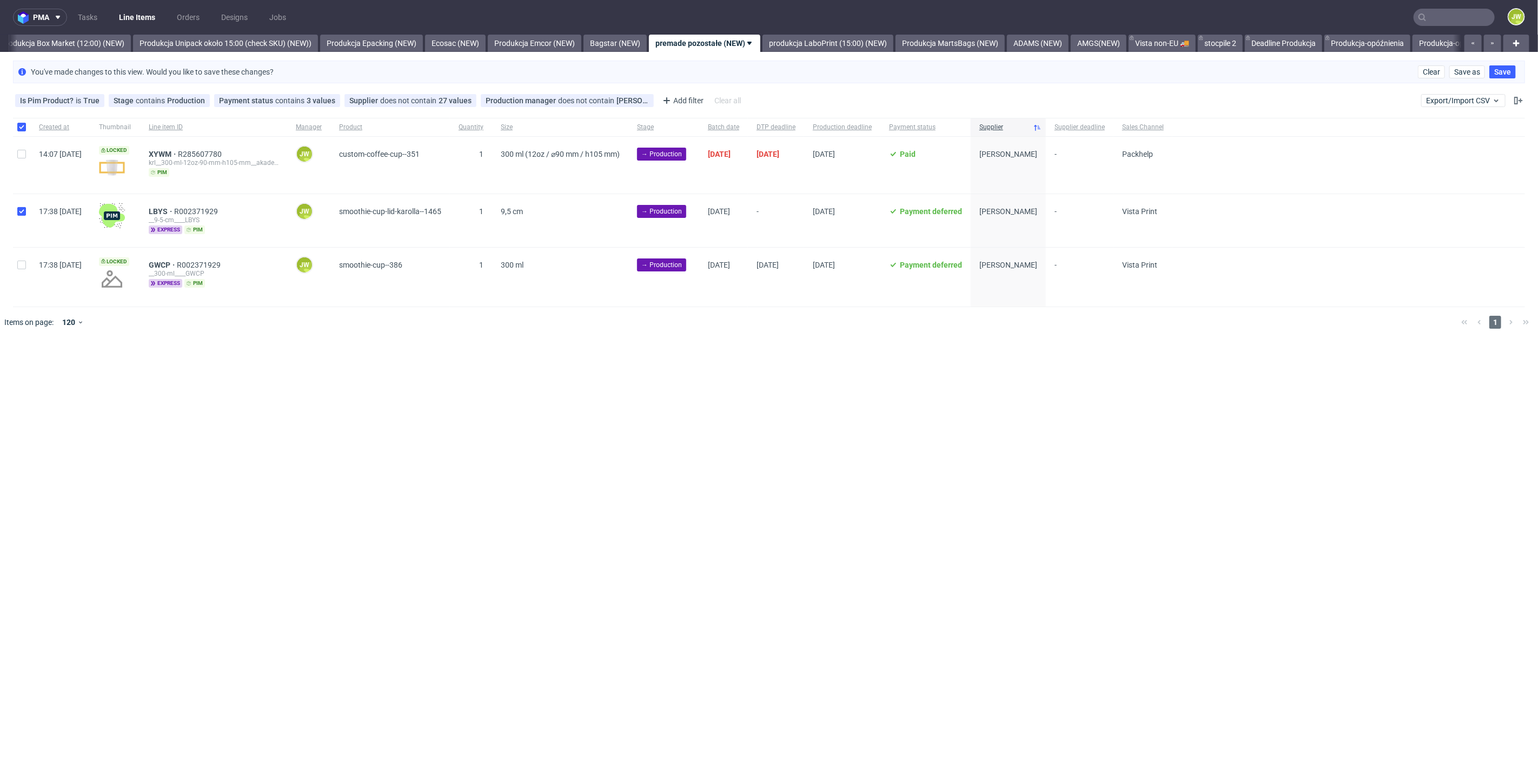
checkbox input "true"
click at [17, 272] on div at bounding box center [21, 277] width 17 height 59
checkbox input "true"
click at [202, 366] on span "Change batch date" at bounding box center [190, 370] width 65 height 11
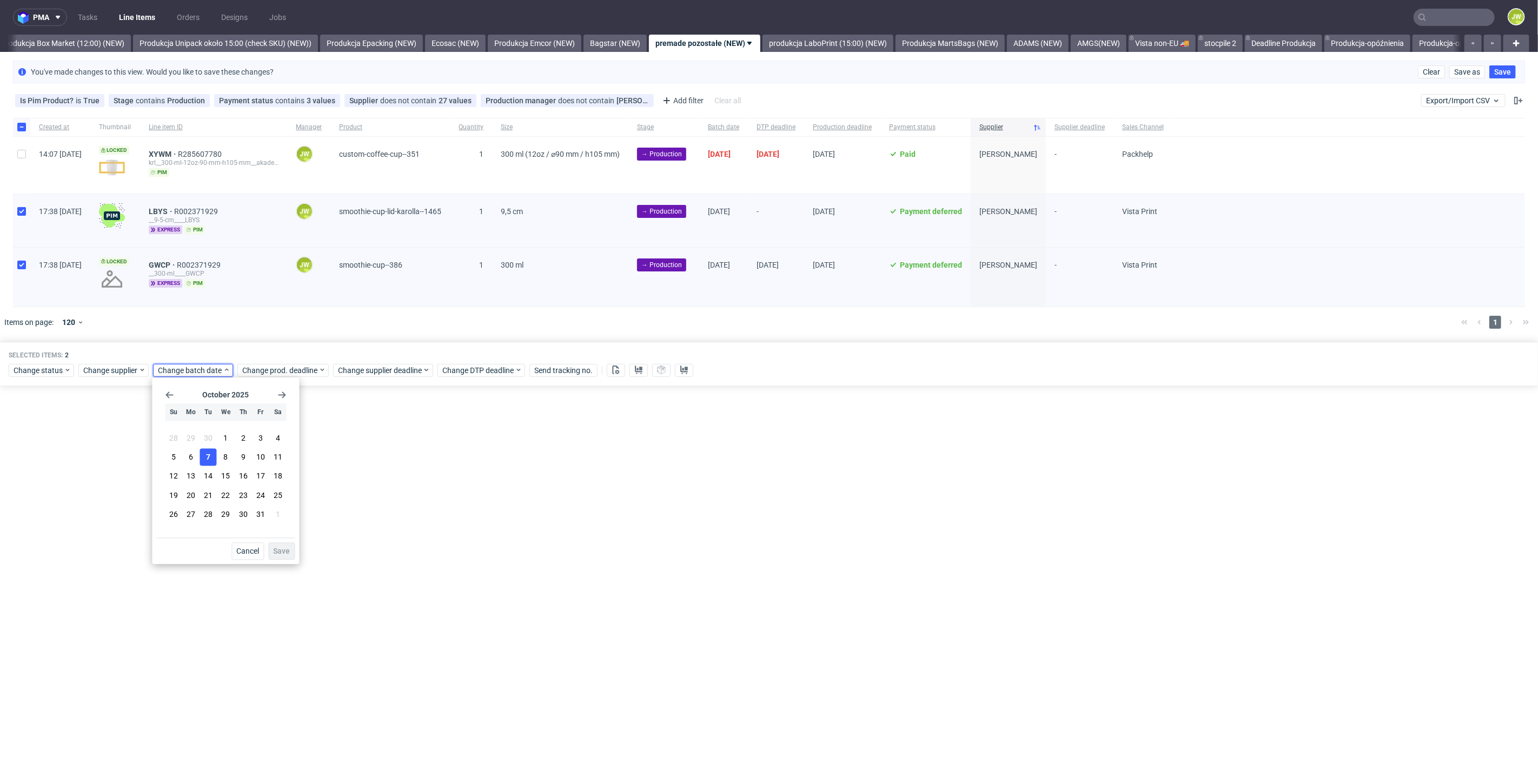
click at [206, 459] on span "7" at bounding box center [208, 457] width 4 height 11
drag, startPoint x: 285, startPoint y: 551, endPoint x: 279, endPoint y: 500, distance: 51.4
click at [285, 550] on span "Save" at bounding box center [281, 551] width 17 height 8
drag, startPoint x: 278, startPoint y: 376, endPoint x: 291, endPoint y: 378, distance: 13.2
click at [277, 374] on div "Selected items: 2 Change status Change supplier Change batch date Change prod. …" at bounding box center [769, 364] width 1538 height 45
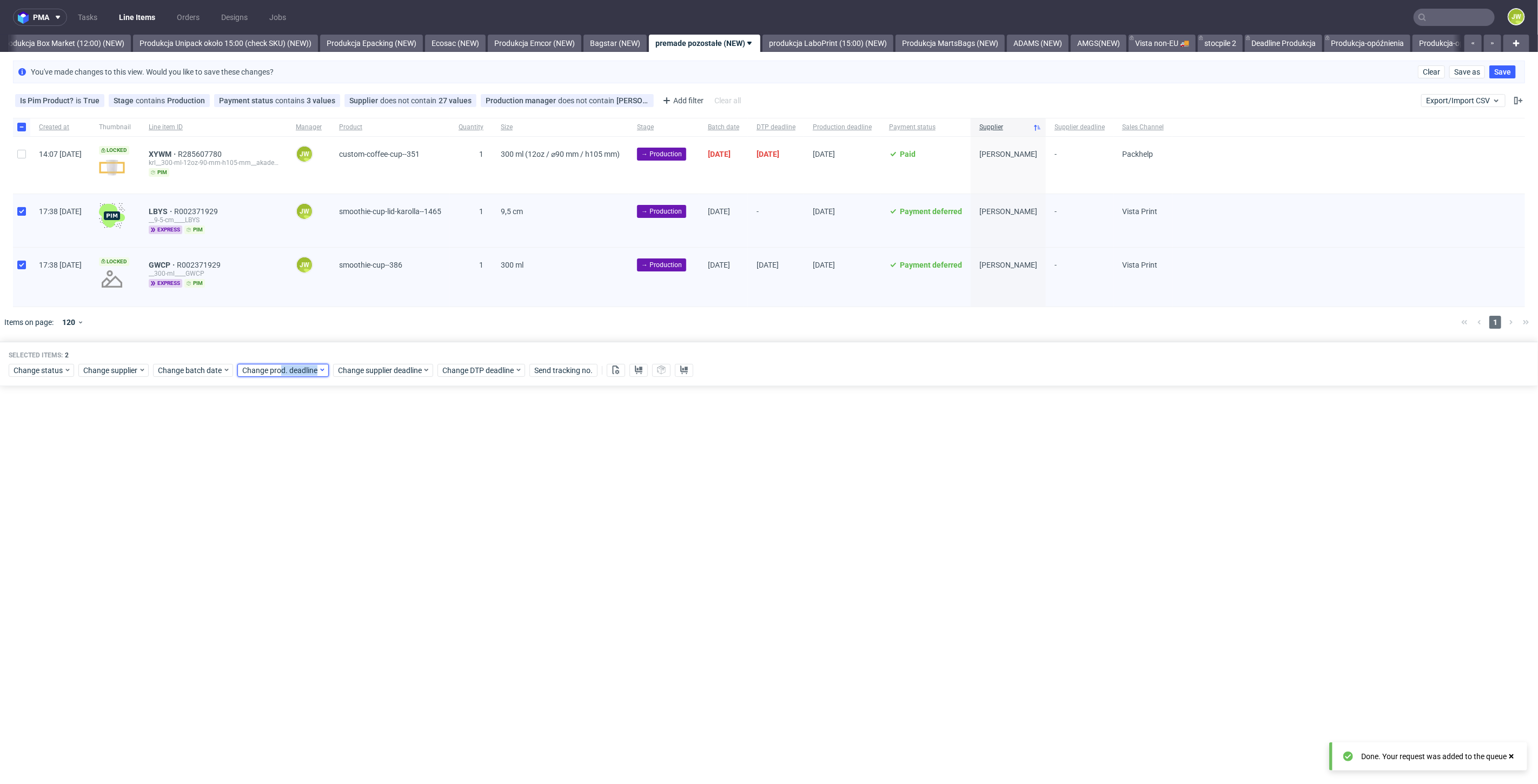
click at [286, 367] on span "Change prod. deadline" at bounding box center [280, 370] width 76 height 11
click at [364, 393] on icon "Go forward 1 month" at bounding box center [366, 395] width 9 height 9
click at [244, 395] on div "November 2025 Su Mo Tu We Th Fr Sa 26 27 28 29 30 31 1 2 3 4 5 6 7 8 9 10 11 12…" at bounding box center [310, 459] width 139 height 156
click at [253, 392] on icon "Go back 1 month" at bounding box center [253, 395] width 9 height 9
click at [363, 394] on icon "Go forward 1 month" at bounding box center [366, 395] width 9 height 9
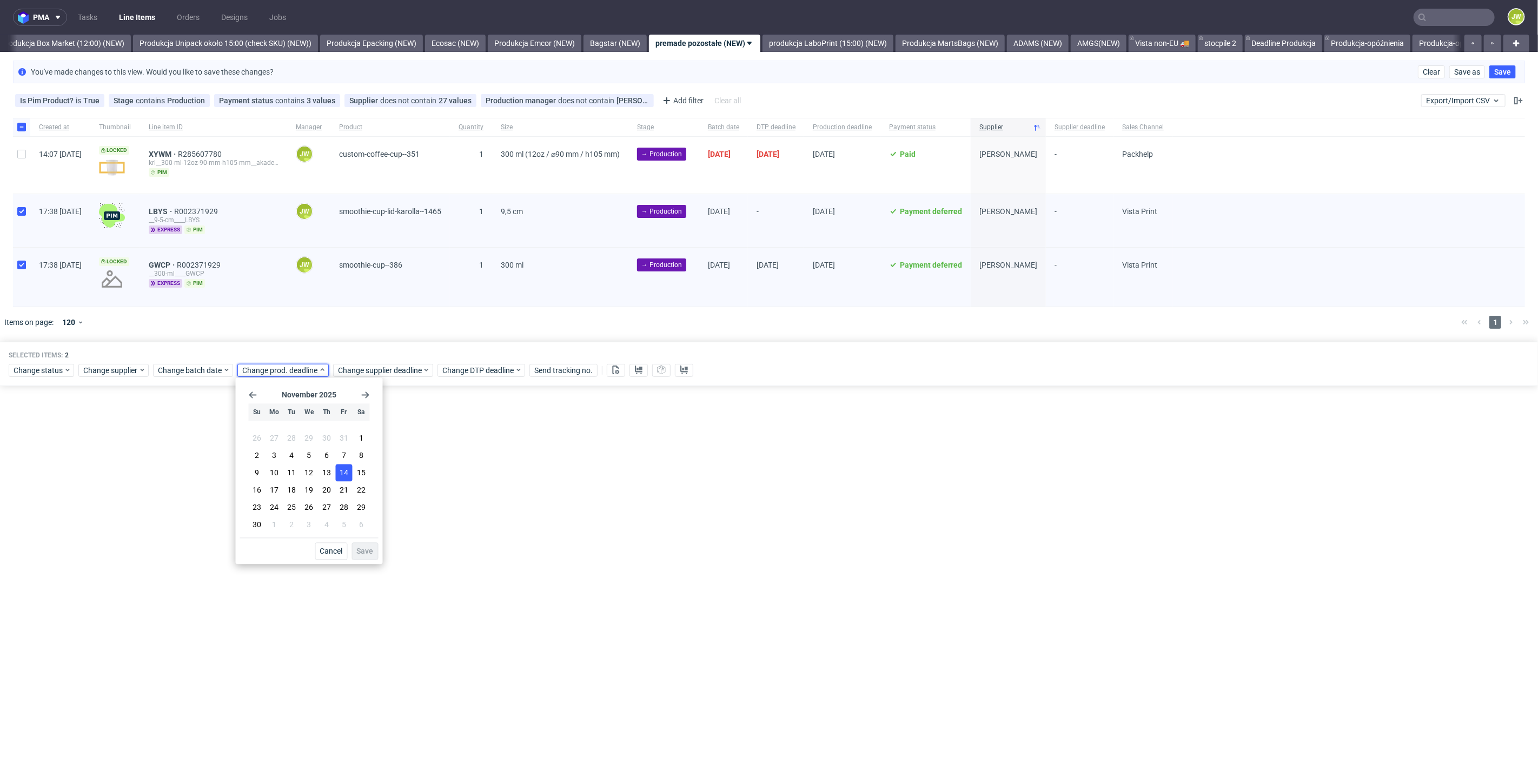
click at [336, 473] on button "14" at bounding box center [344, 473] width 17 height 17
drag, startPoint x: 362, startPoint y: 550, endPoint x: 366, endPoint y: 507, distance: 43.2
click at [363, 548] on span "Save" at bounding box center [365, 551] width 17 height 8
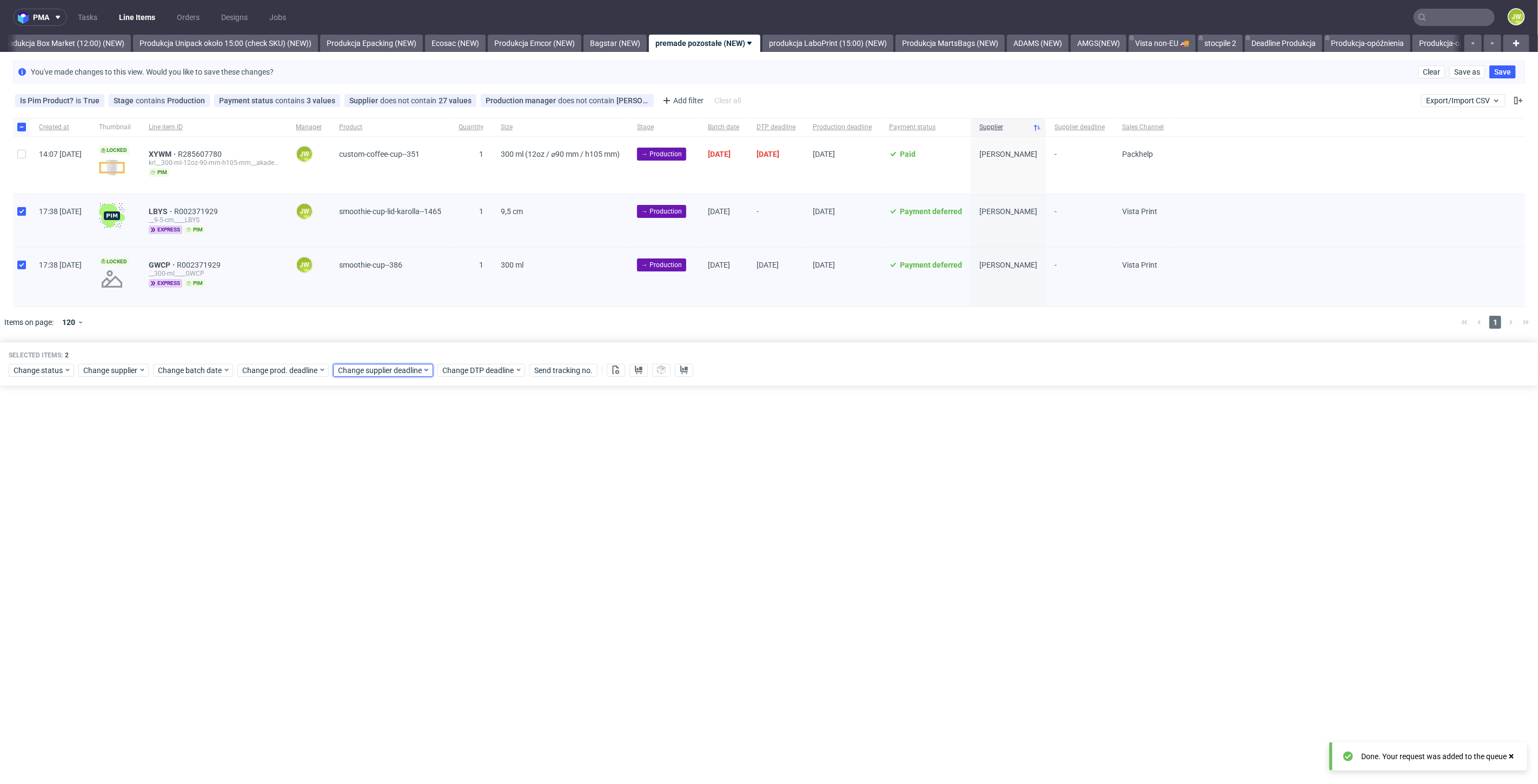
click at [365, 373] on span "Change supplier deadline" at bounding box center [380, 370] width 84 height 11
click at [458, 391] on icon "Go forward 1 month" at bounding box center [462, 395] width 9 height 9
click at [438, 471] on span "14" at bounding box center [440, 473] width 9 height 11
click at [458, 548] on span "Save" at bounding box center [461, 551] width 17 height 8
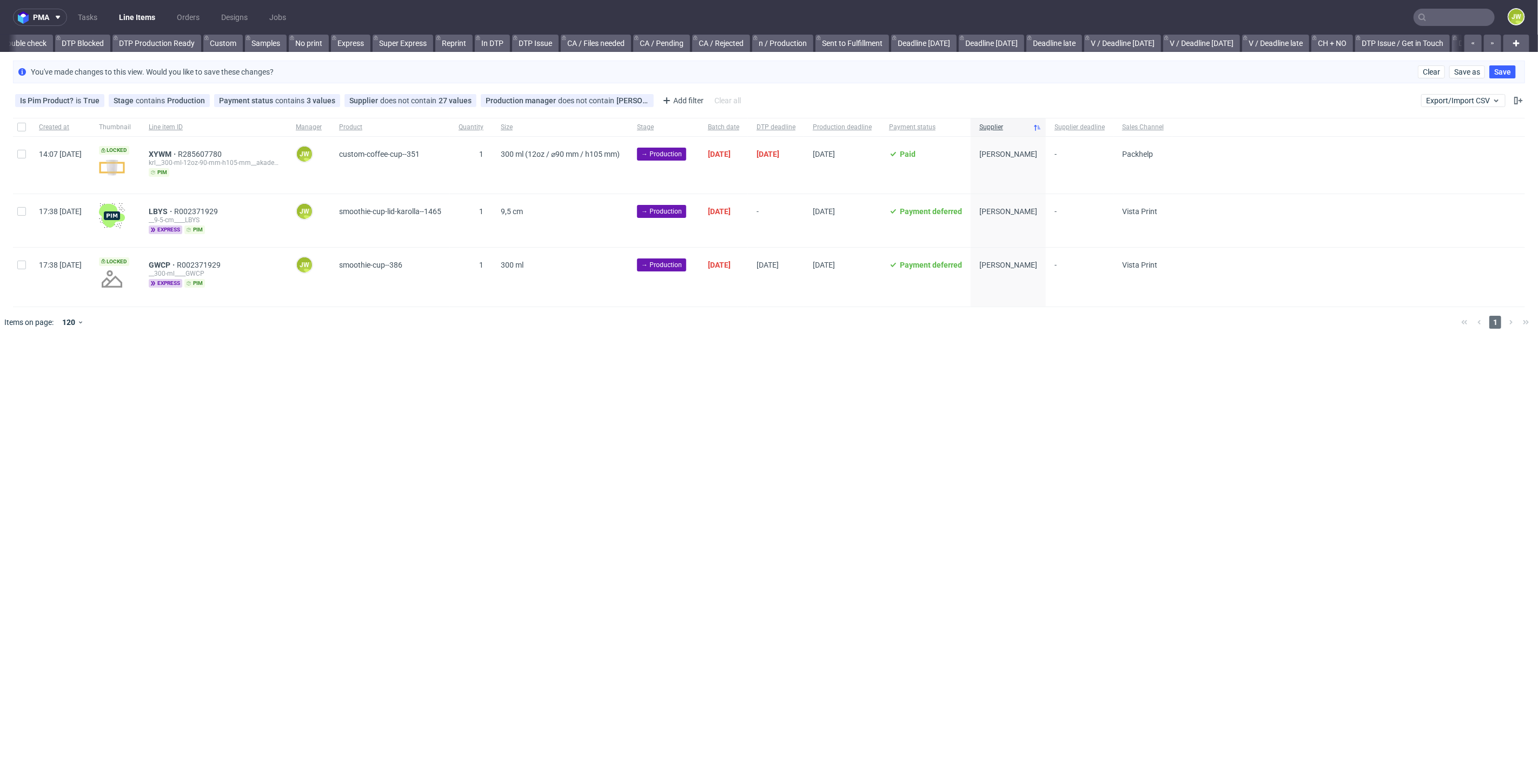
scroll to position [0, 1112]
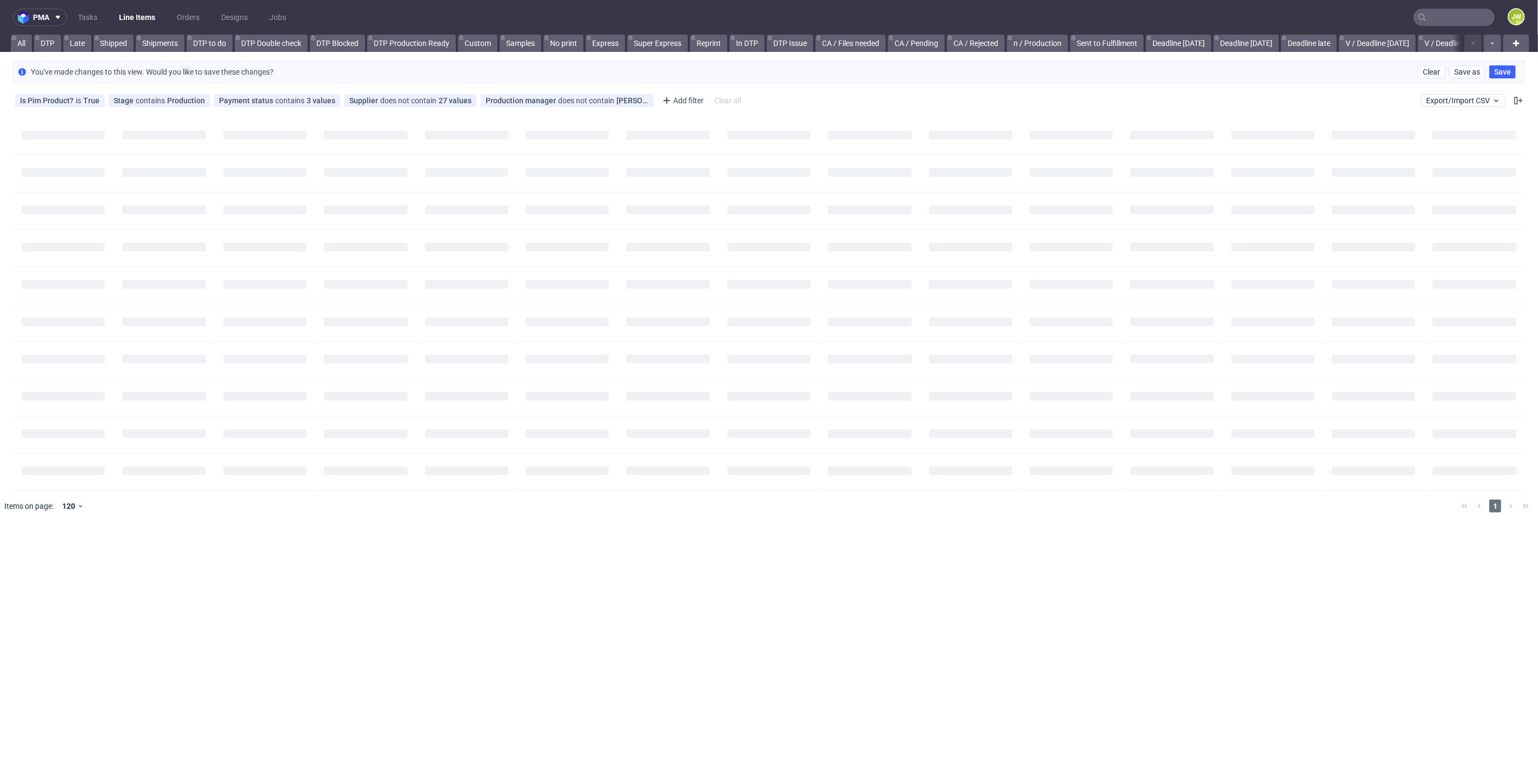
scroll to position [0, 30]
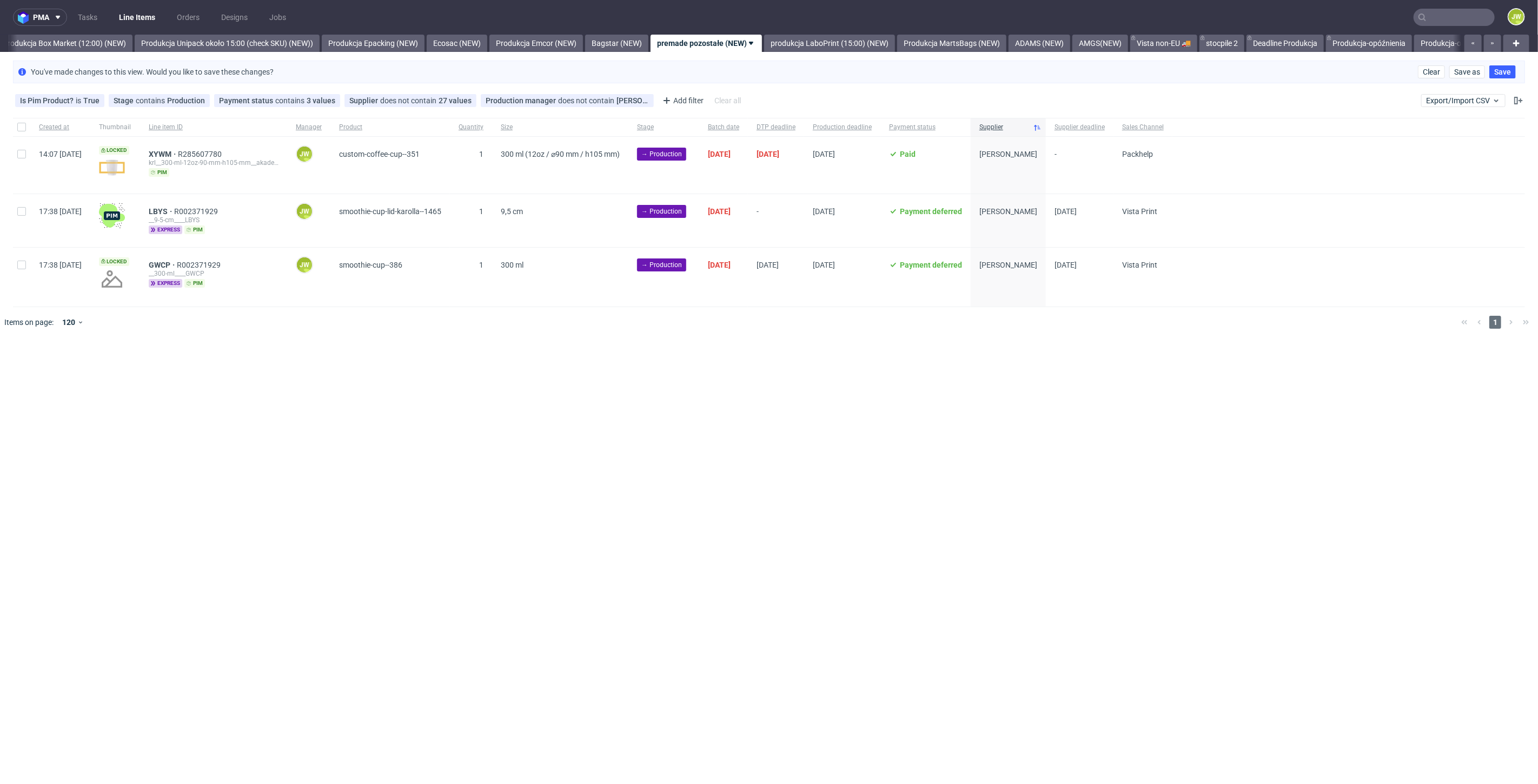
scroll to position [0, 1867]
click at [661, 412] on div "pma Tasks Line Items Orders Designs Jobs JW All DTP Late Shipped Shipments DTP …" at bounding box center [769, 392] width 1538 height 784
drag, startPoint x: 192, startPoint y: 154, endPoint x: 192, endPoint y: 147, distance: 7.0
click at [178, 154] on span "XYWM" at bounding box center [163, 154] width 29 height 9
click at [845, 294] on div "[DATE]" at bounding box center [842, 277] width 76 height 59
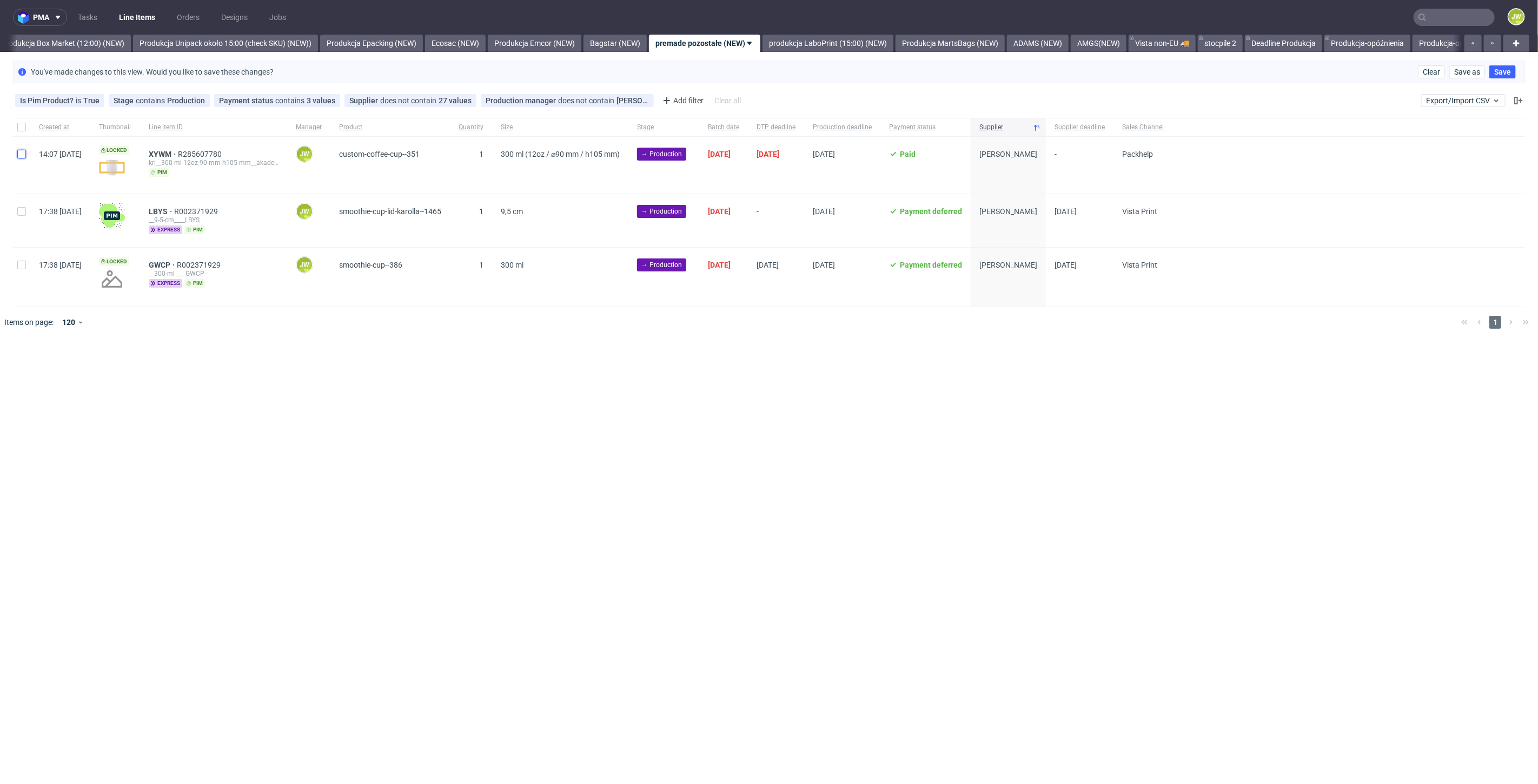
click at [23, 153] on input "checkbox" at bounding box center [21, 154] width 9 height 9
checkbox input "true"
click at [192, 373] on span "Change batch date" at bounding box center [190, 370] width 65 height 11
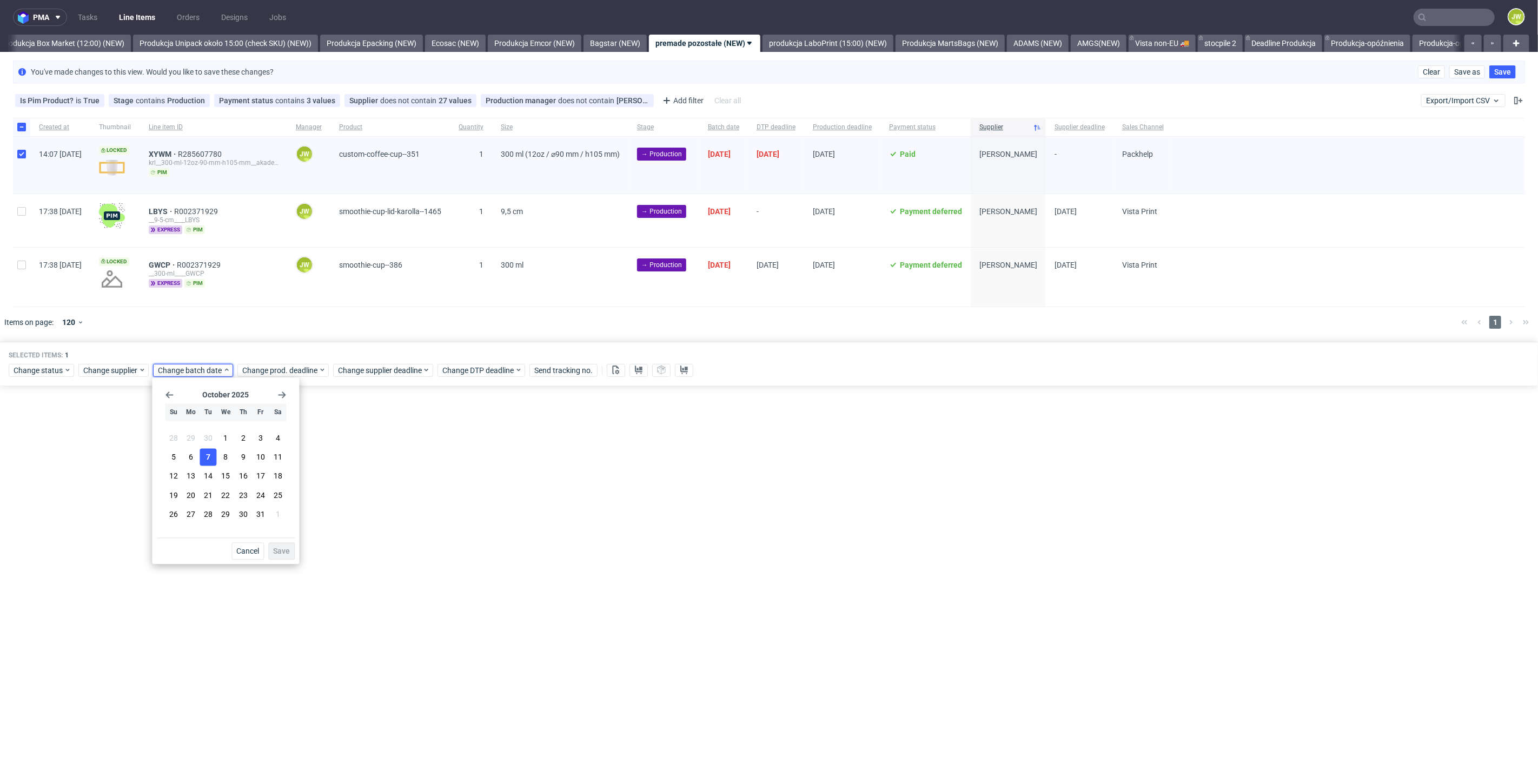
click at [202, 459] on button "7" at bounding box center [208, 457] width 17 height 17
click at [279, 548] on span "Save" at bounding box center [281, 551] width 17 height 8
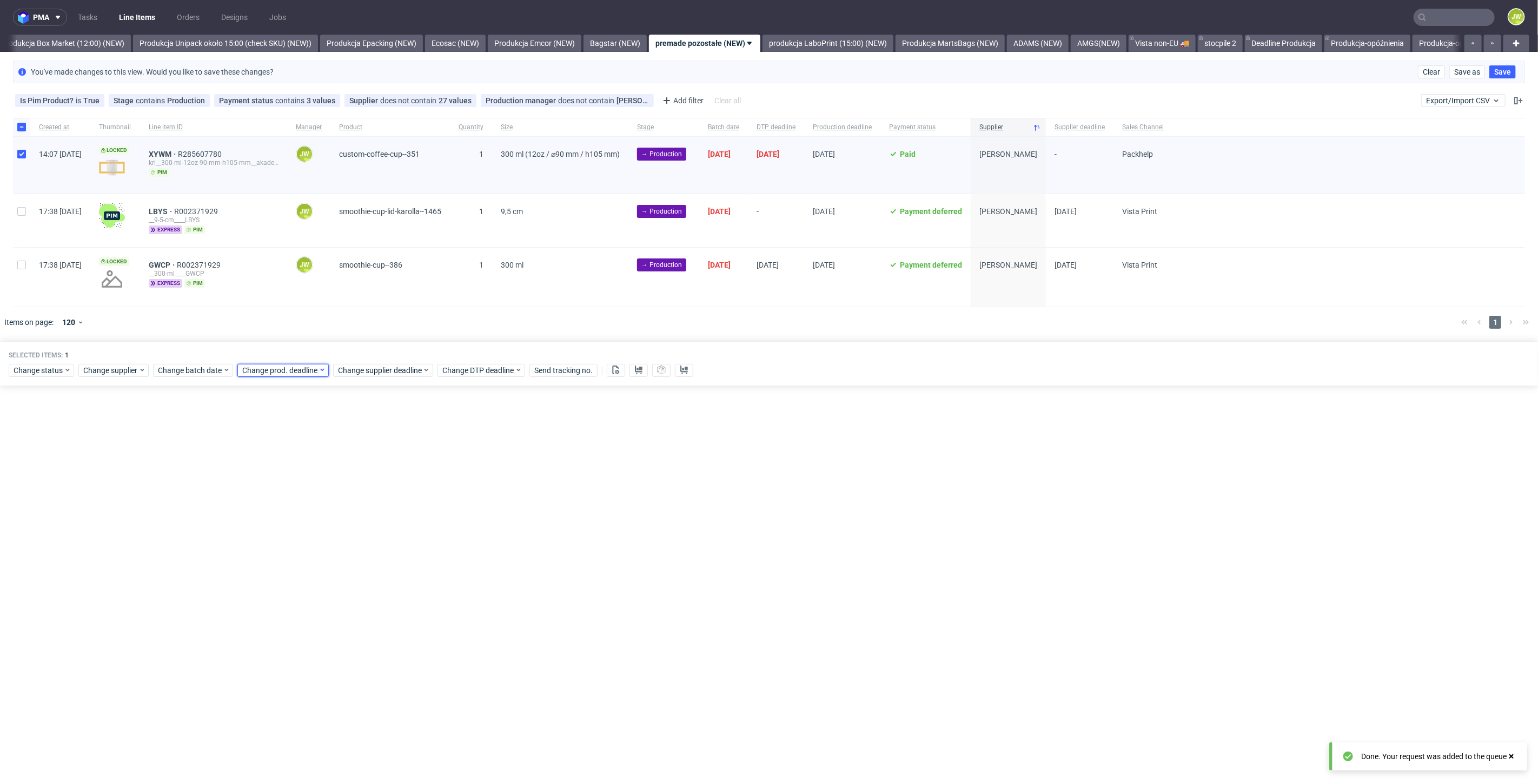
click at [261, 365] on span "Change prod. deadline" at bounding box center [280, 370] width 76 height 11
click at [341, 514] on span "31" at bounding box center [344, 514] width 9 height 11
click at [363, 555] on span "Save" at bounding box center [365, 551] width 17 height 8
click at [361, 369] on span "Change supplier deadline" at bounding box center [380, 370] width 84 height 11
drag, startPoint x: 435, startPoint y: 512, endPoint x: 443, endPoint y: 526, distance: 16.1
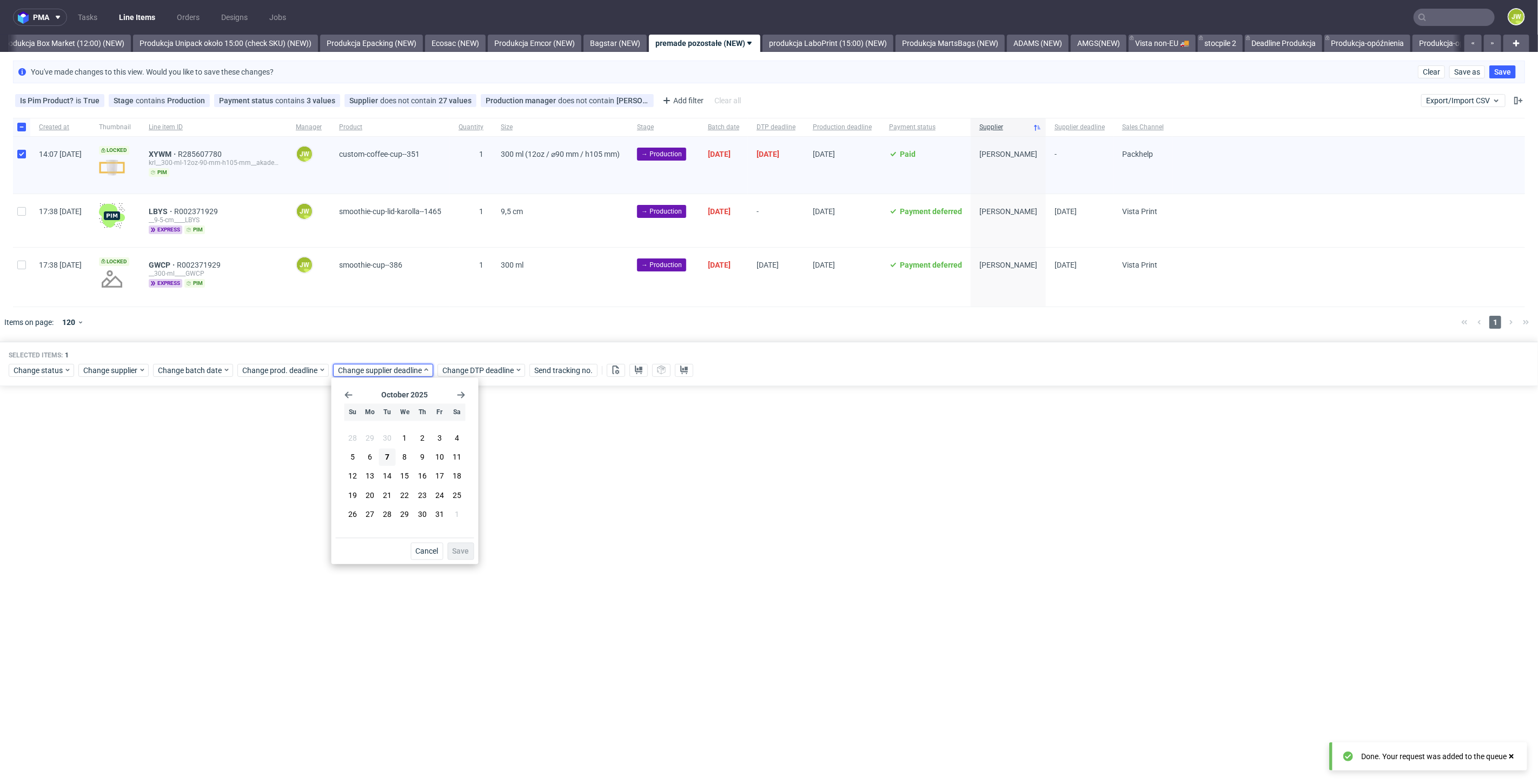
click at [436, 512] on span "31" at bounding box center [440, 514] width 9 height 11
click at [454, 551] on span "Save" at bounding box center [461, 551] width 17 height 8
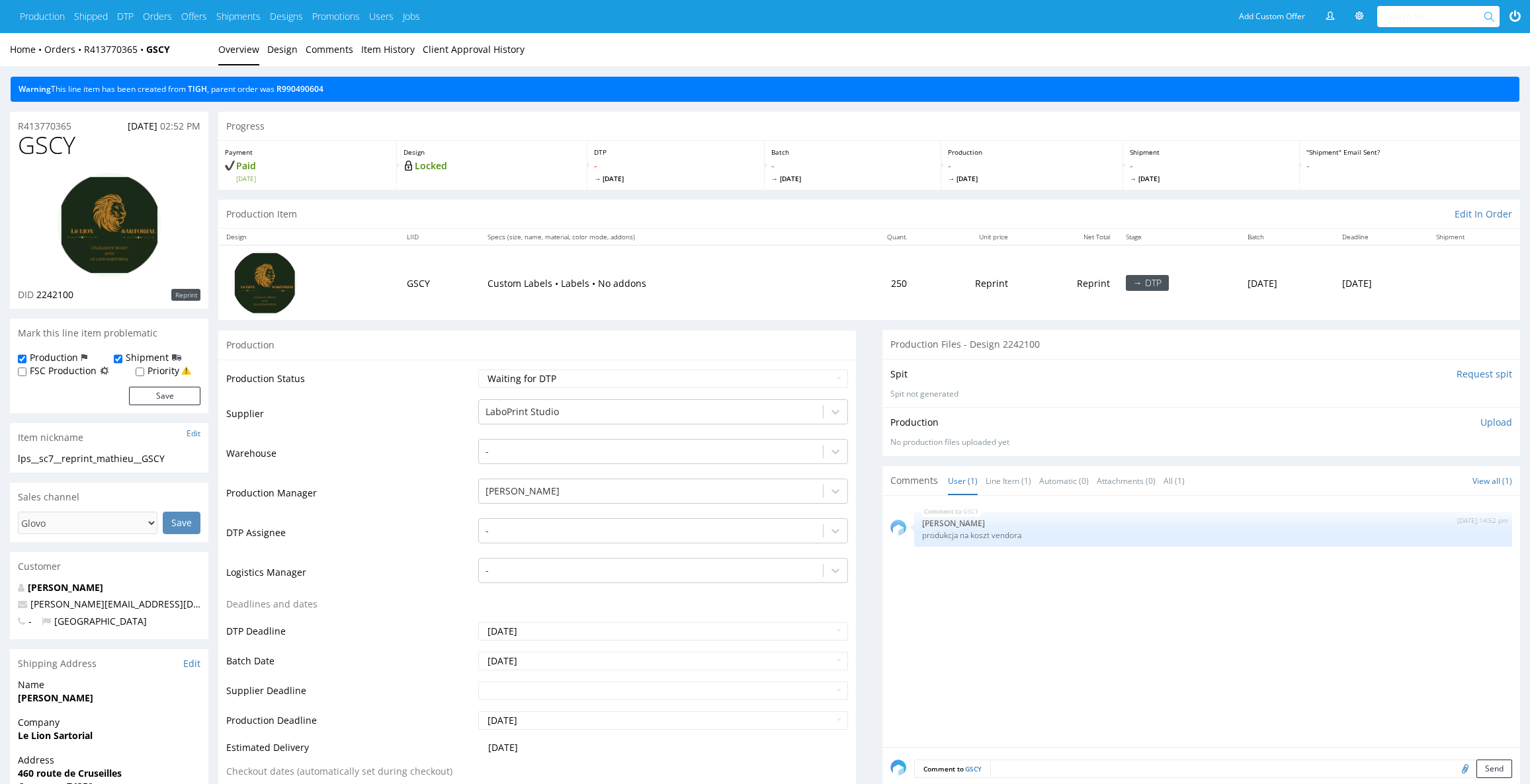
scroll to position [59, 0]
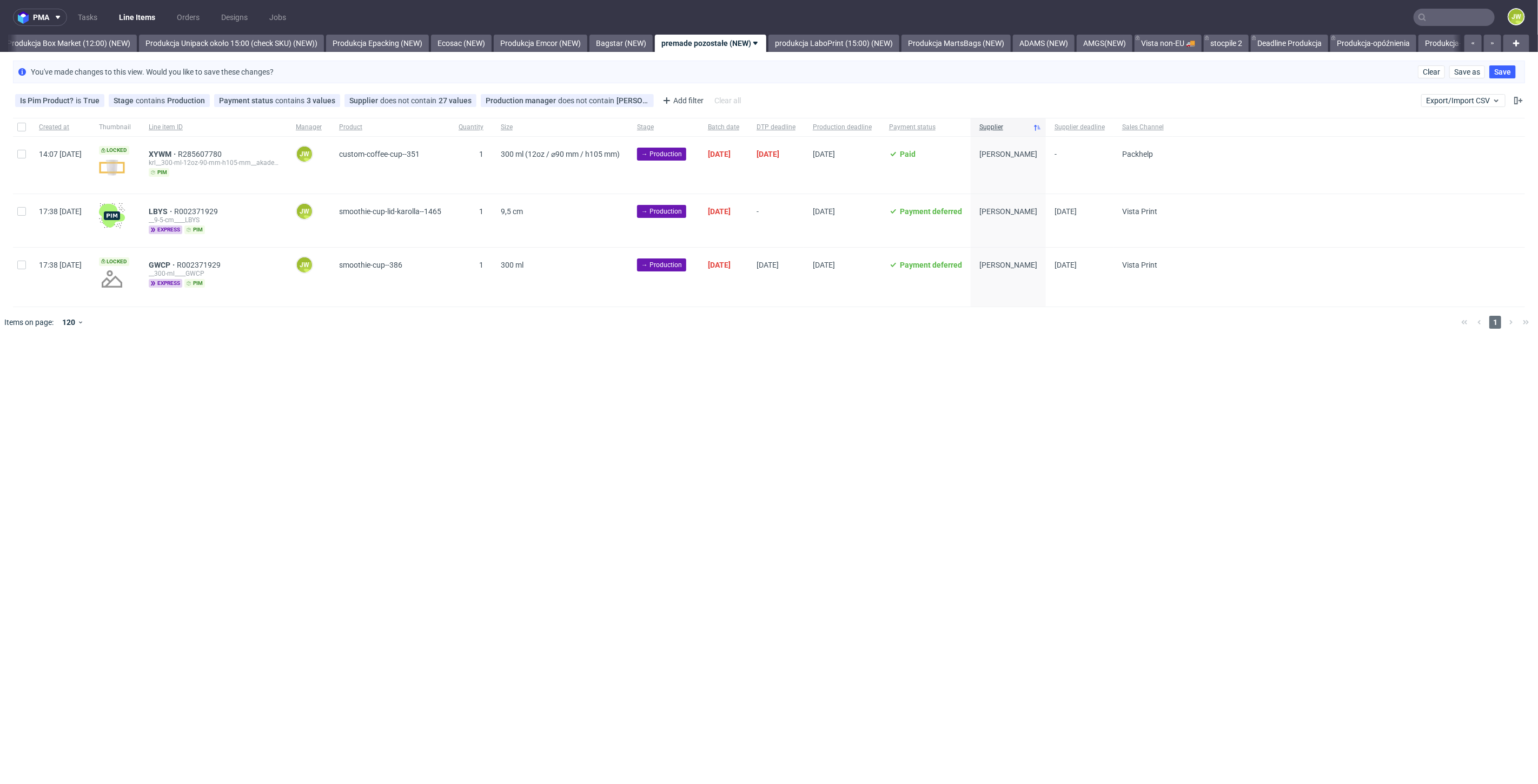
scroll to position [0, 1867]
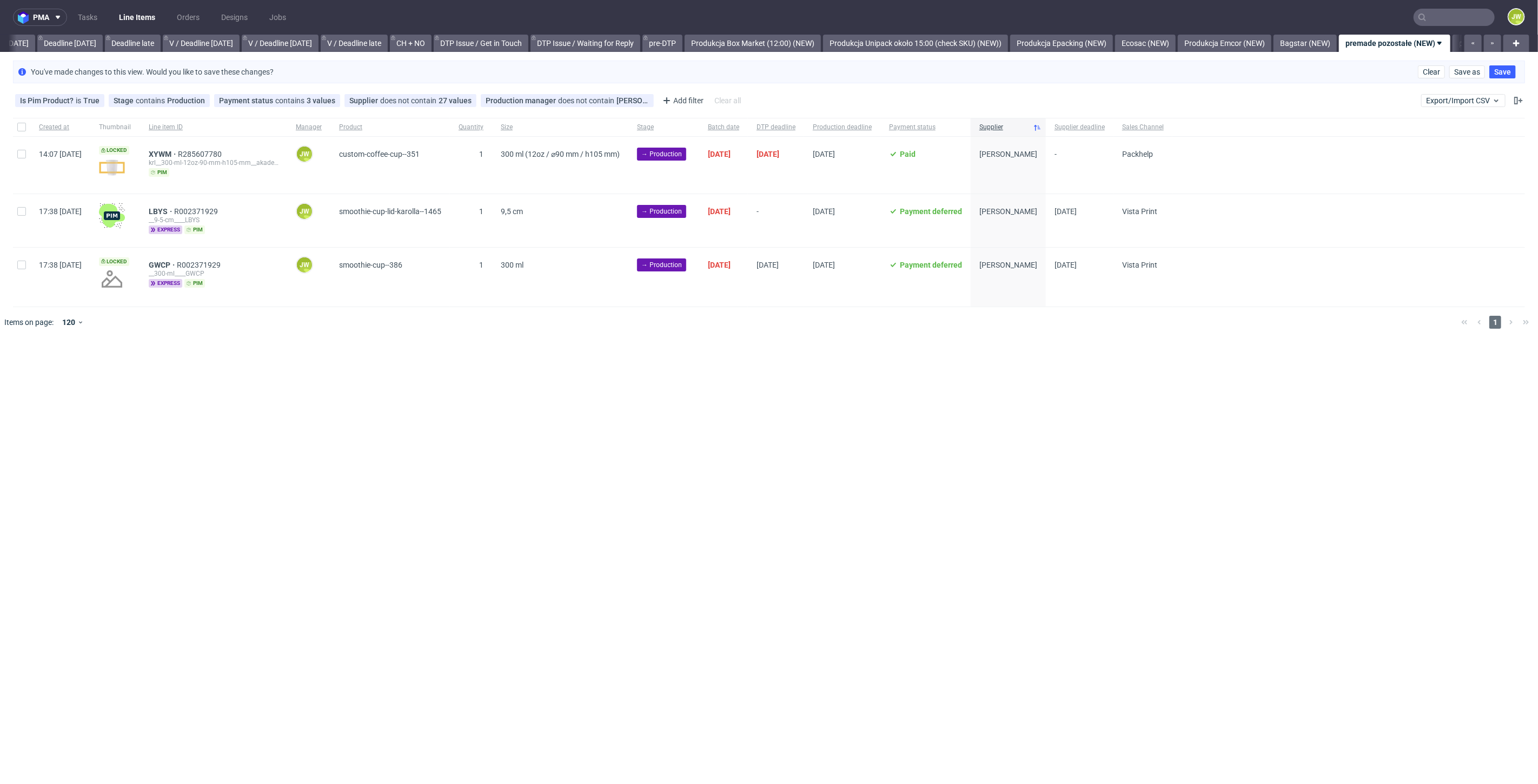
scroll to position [0, 1478]
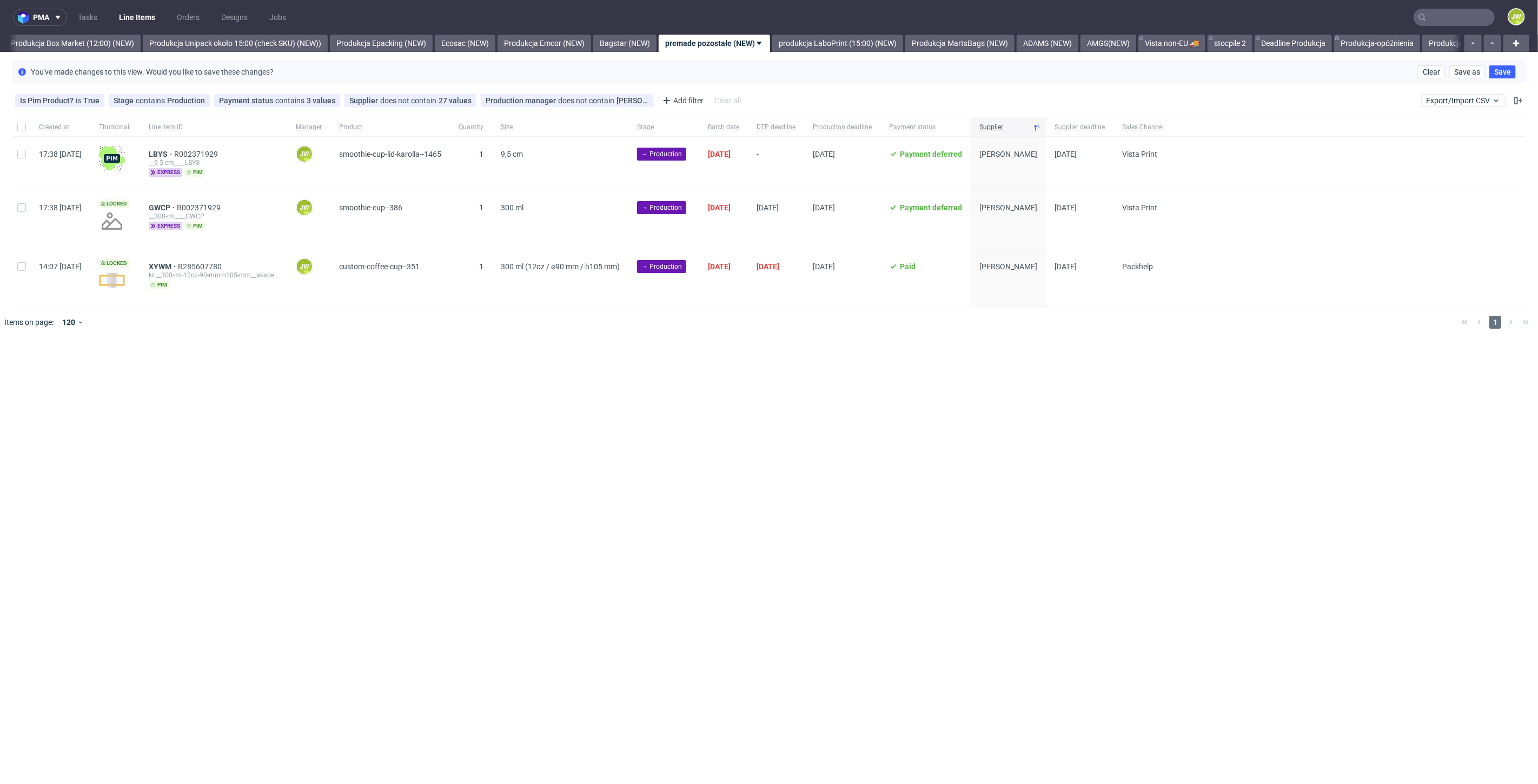
scroll to position [0, 1867]
click at [841, 349] on div "pma Tasks Line Items Orders Designs Jobs JW All DTP Late Shipped Shipments DTP …" at bounding box center [769, 392] width 1538 height 784
click at [26, 155] on div at bounding box center [21, 163] width 17 height 53
checkbox input "true"
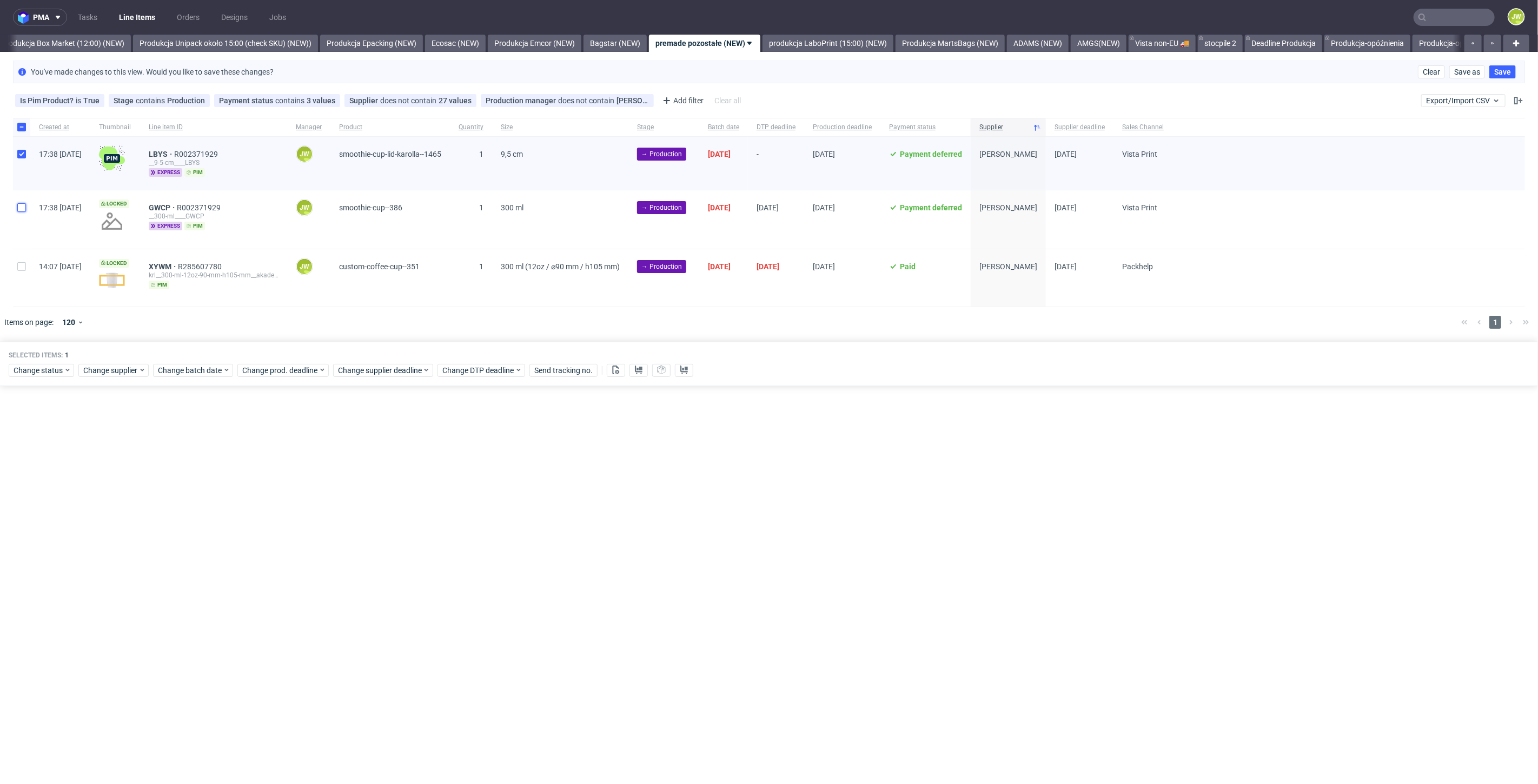
click at [23, 207] on input "checkbox" at bounding box center [21, 207] width 9 height 9
checkbox input "true"
drag, startPoint x: 610, startPoint y: 371, endPoint x: 628, endPoint y: 371, distance: 18.0
click at [614, 370] on icon at bounding box center [616, 370] width 9 height 9
click at [635, 370] on use at bounding box center [639, 370] width 8 height 9
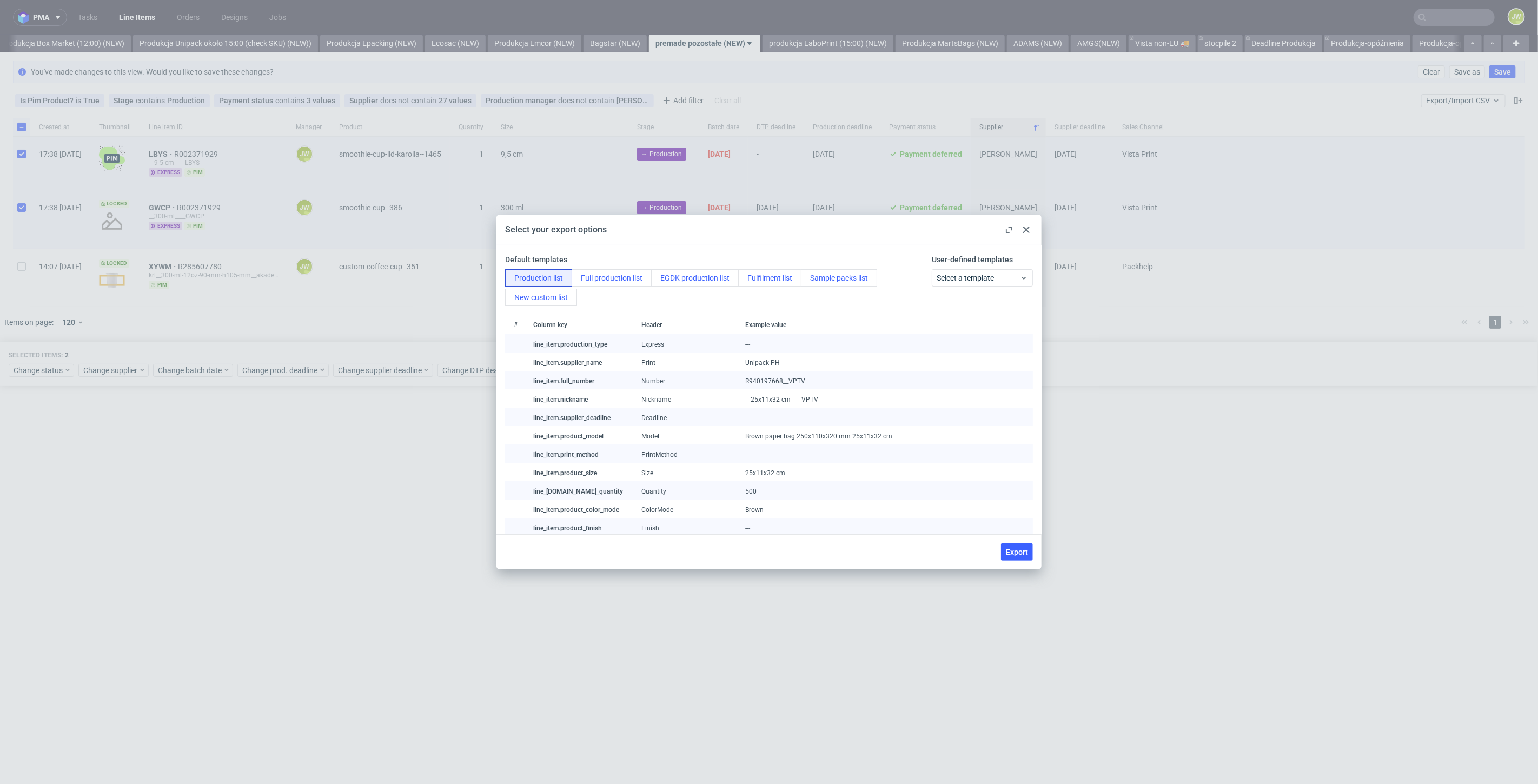
click at [1015, 551] on span "Export" at bounding box center [1017, 552] width 22 height 8
checkbox input "false"
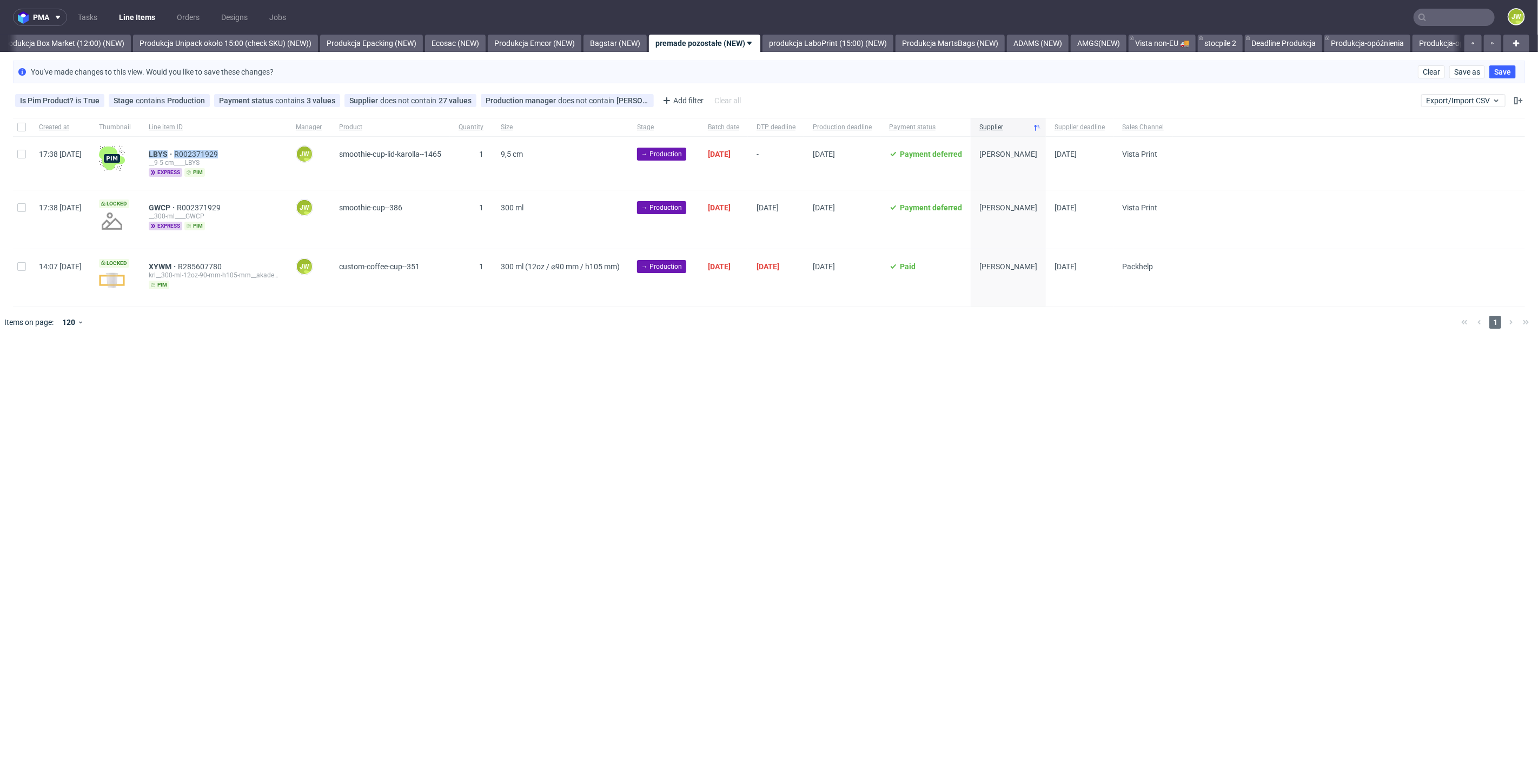
drag, startPoint x: 260, startPoint y: 152, endPoint x: 180, endPoint y: 154, distance: 80.0
click at [180, 154] on div "LBYS R002371929 __9-5-cm____LBYS express pim" at bounding box center [213, 163] width 147 height 53
copy div "LBYS R002371929"
drag, startPoint x: 264, startPoint y: 208, endPoint x: 172, endPoint y: 207, distance: 92.0
click at [172, 207] on div "GWCP R002371929 __300-ml____GWCP express pim" at bounding box center [213, 219] width 147 height 59
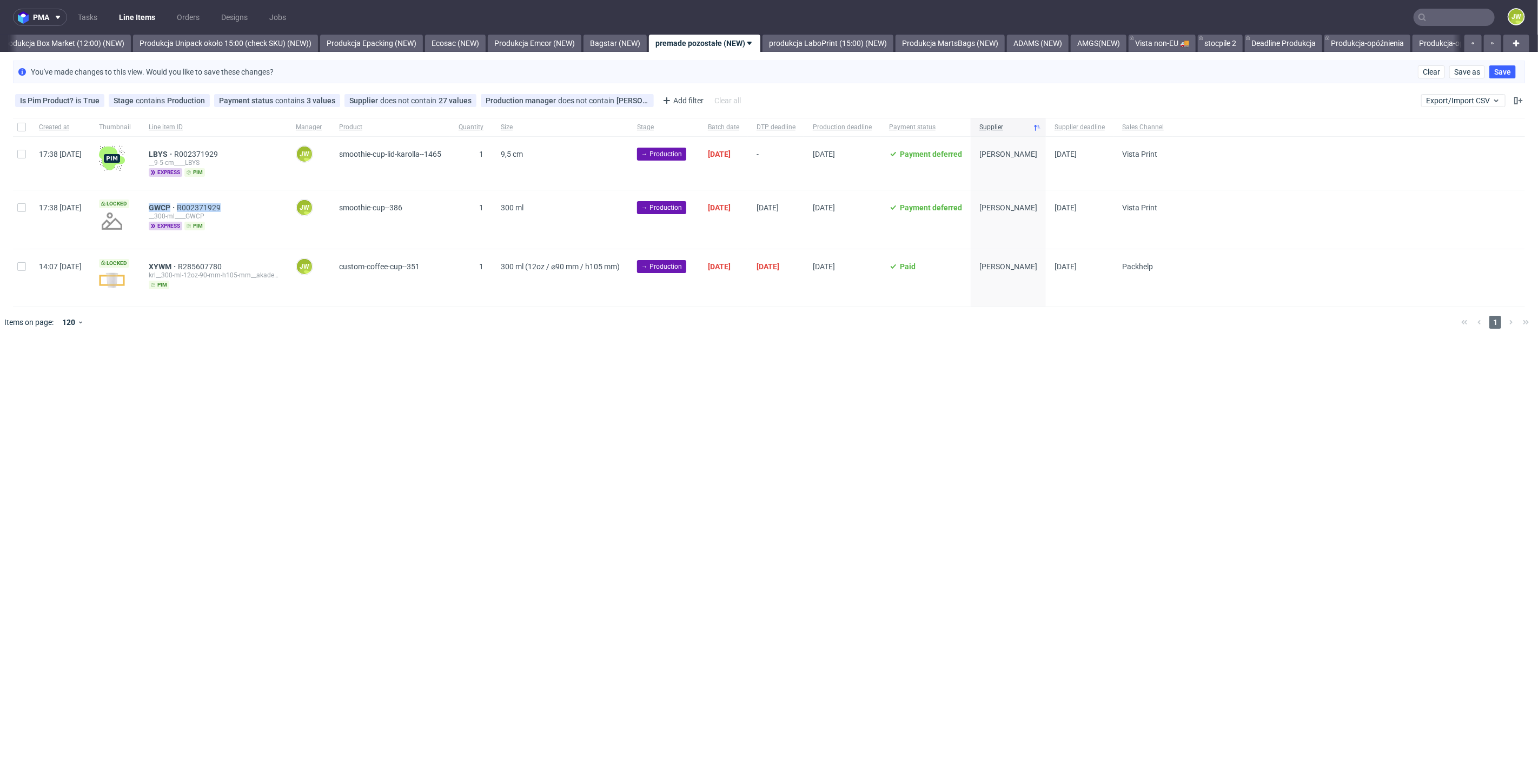
copy div "GWCP R002371929"
click at [328, 384] on div "pma Tasks Line Items Orders Designs Jobs JW All DTP Late Shipped Shipments DTP …" at bounding box center [769, 392] width 1538 height 784
drag, startPoint x: 271, startPoint y: 261, endPoint x: 173, endPoint y: 268, distance: 98.2
click at [173, 268] on div "XYWM R285607780 krl__300-ml-12oz-90-mm-h105-mm__akademia_artystyczna_magdalena_…" at bounding box center [213, 277] width 147 height 57
copy div "XYWM R285607780"
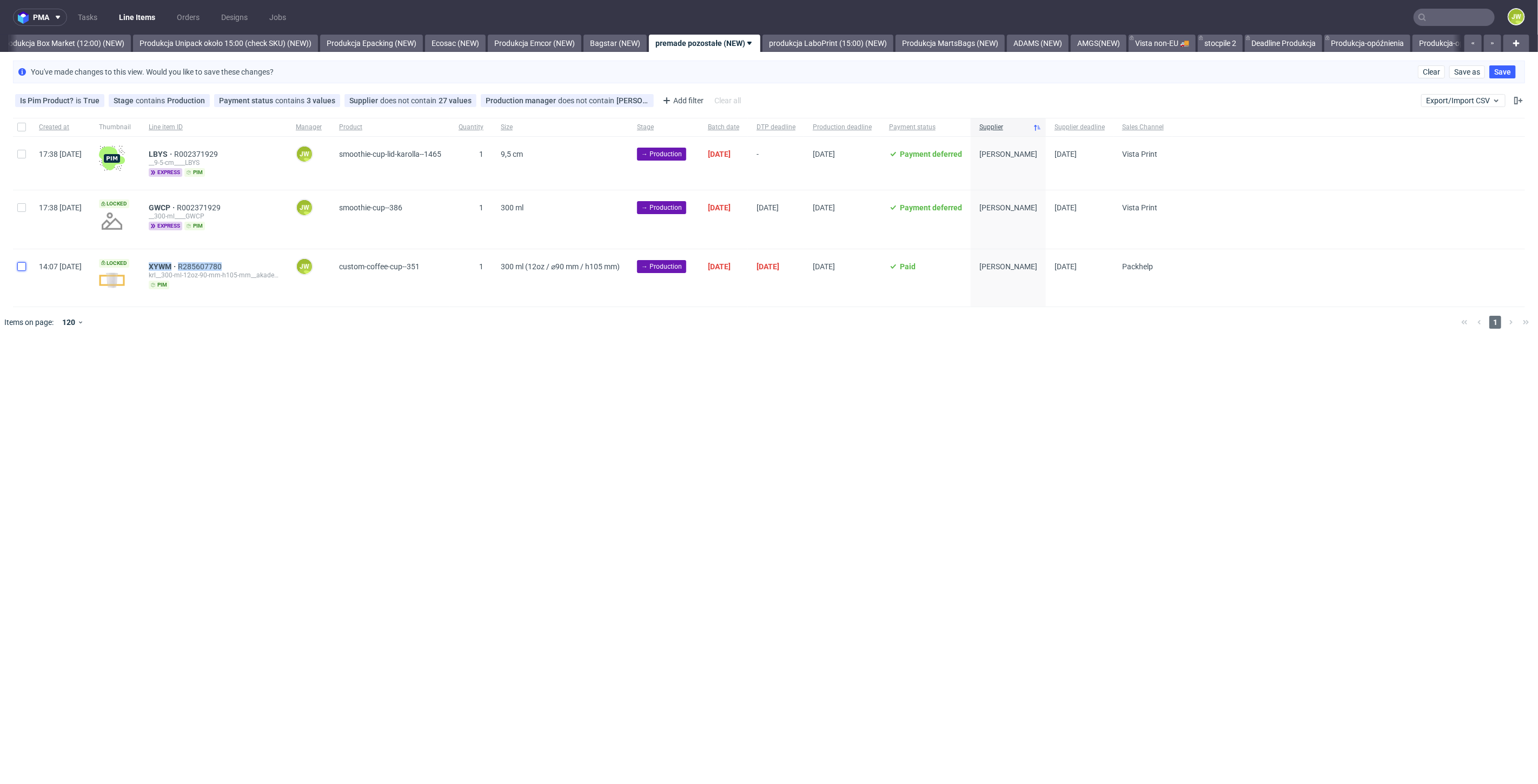
click at [20, 268] on input "checkbox" at bounding box center [21, 267] width 9 height 9
checkbox input "true"
drag, startPoint x: 158, startPoint y: 368, endPoint x: 169, endPoint y: 370, distance: 11.2
click at [158, 368] on span "Change batch date" at bounding box center [190, 370] width 65 height 11
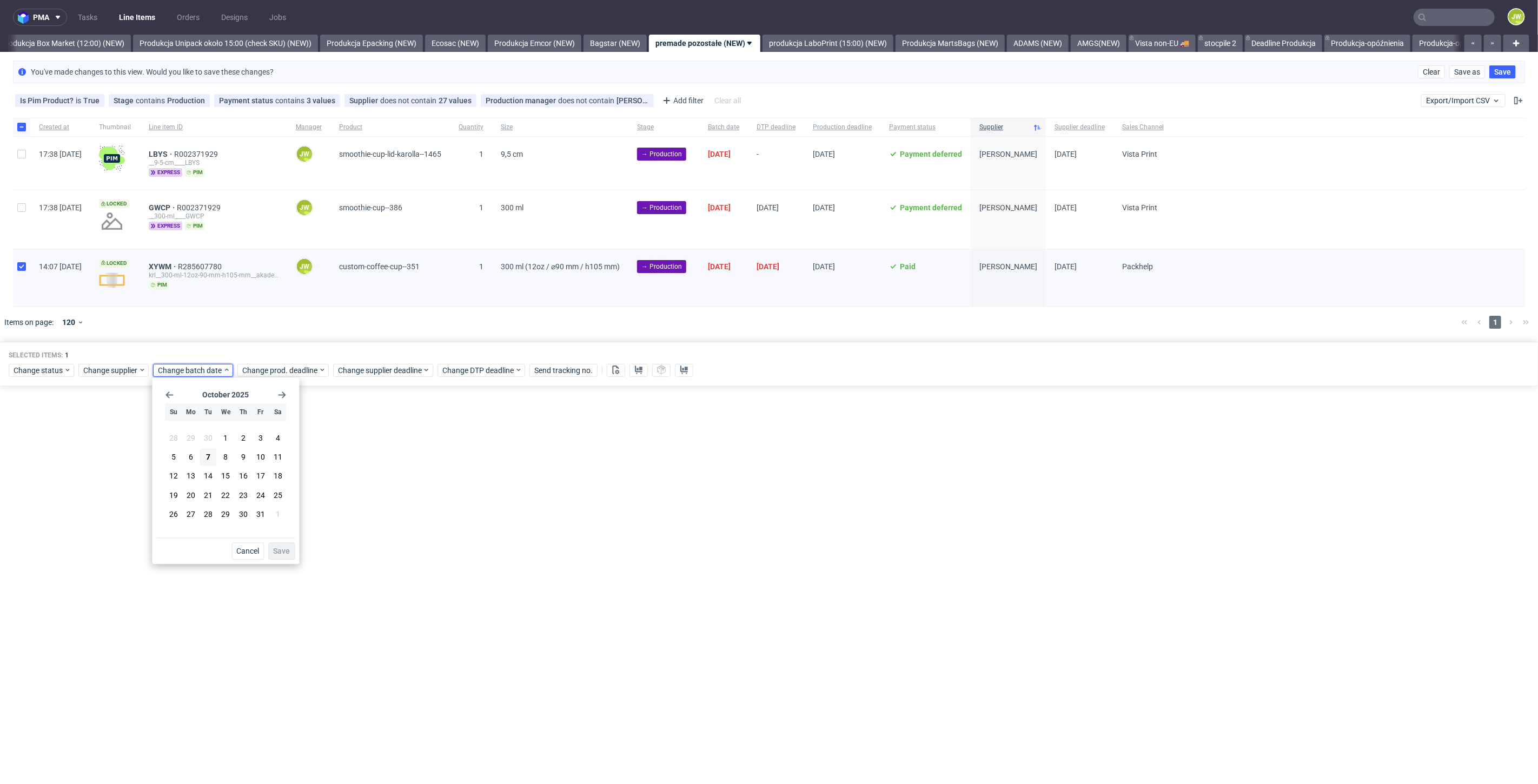
click at [481, 504] on div "pma Tasks Line Items Orders Designs Jobs JW All DTP Late Shipped Shipments DTP …" at bounding box center [769, 392] width 1538 height 784
click at [614, 373] on button at bounding box center [615, 370] width 18 height 13
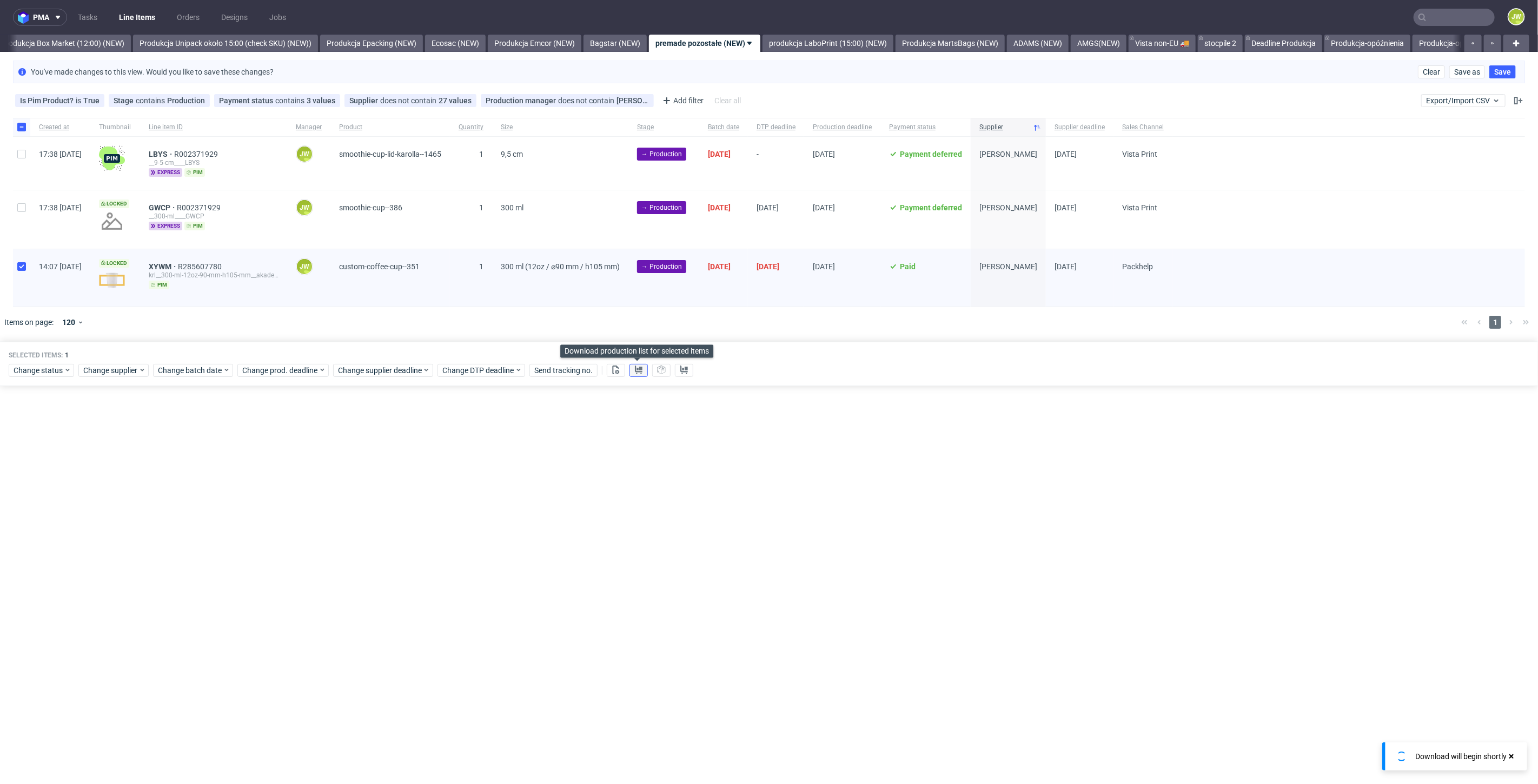
click at [634, 369] on icon at bounding box center [639, 370] width 9 height 9
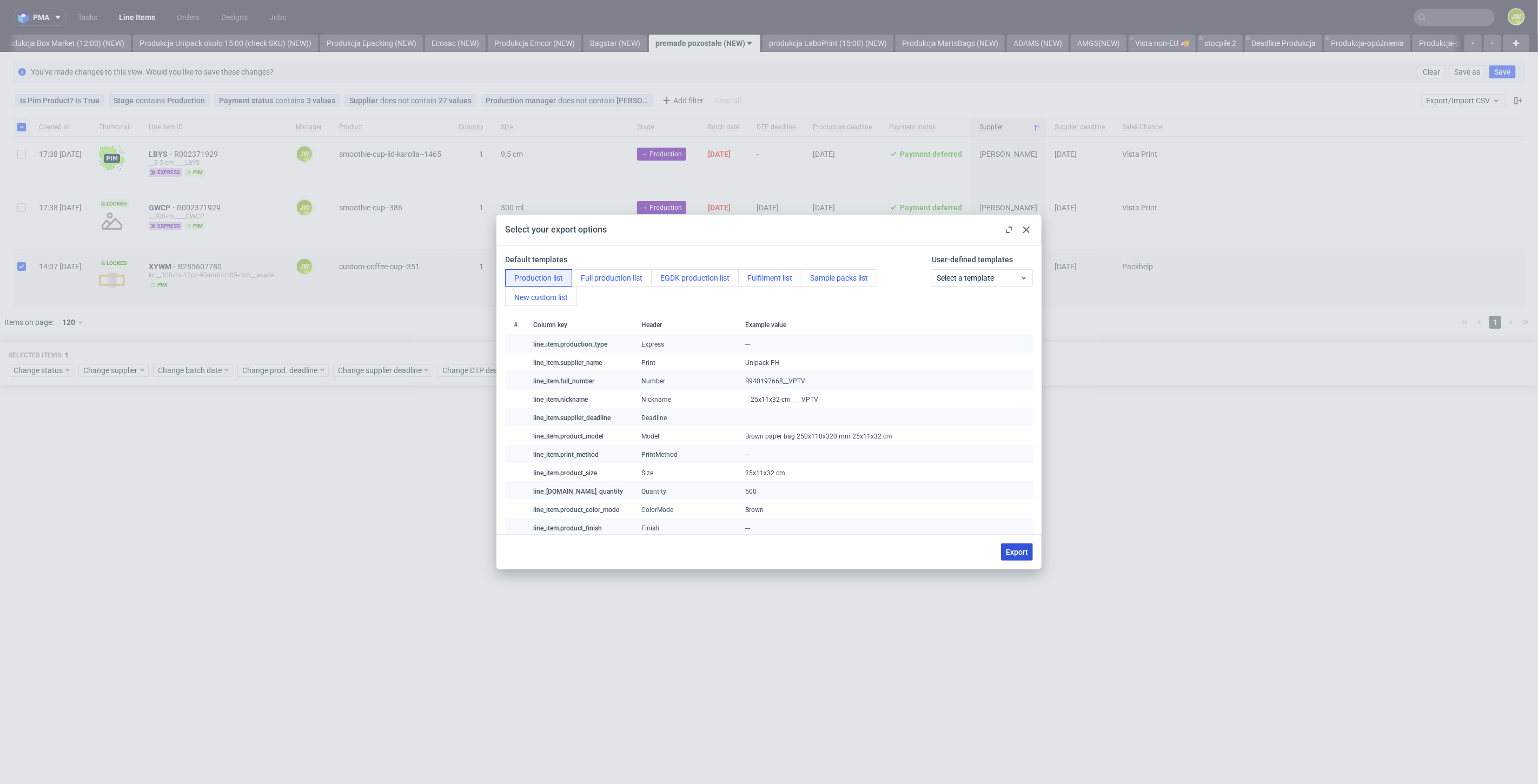
click at [1015, 548] on span "Export" at bounding box center [1017, 552] width 22 height 8
checkbox input "false"
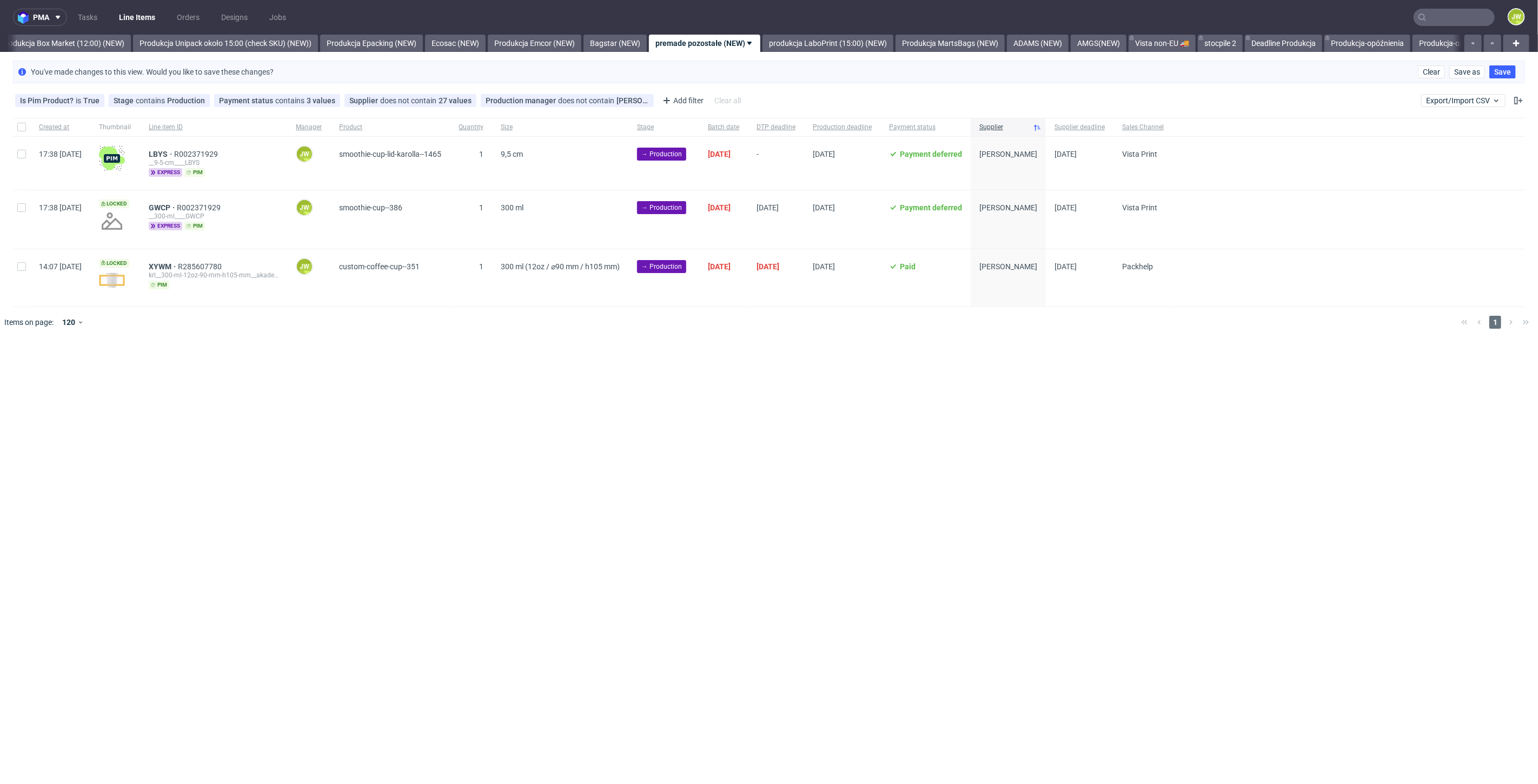
click at [448, 367] on div "pma Tasks Line Items Orders Designs Jobs JW All DTP Late Shipped Shipments DTP …" at bounding box center [769, 392] width 1538 height 784
click at [25, 125] on input "checkbox" at bounding box center [21, 127] width 9 height 9
checkbox input "true"
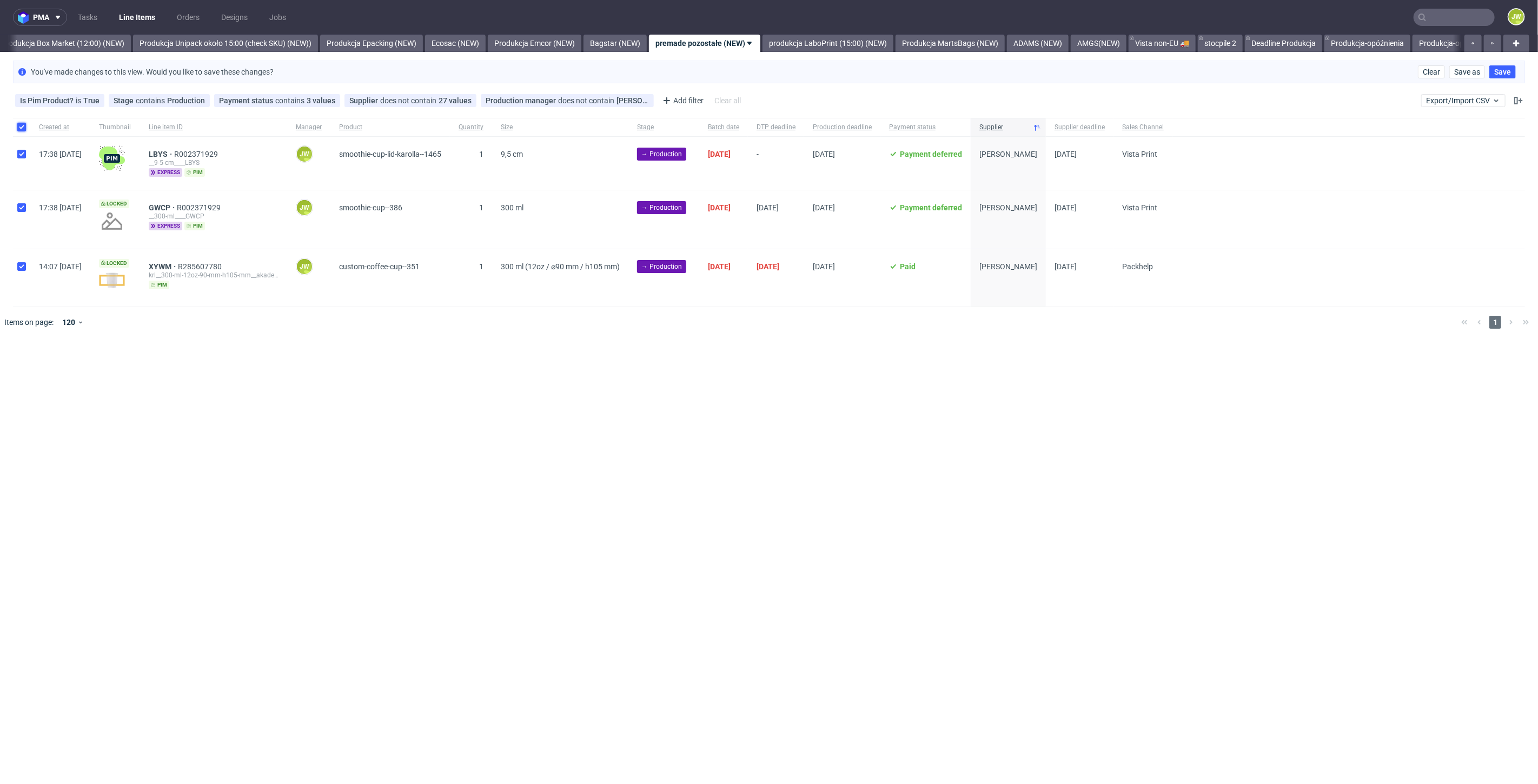
checkbox input "true"
drag, startPoint x: 38, startPoint y: 366, endPoint x: 40, endPoint y: 372, distance: 6.3
click at [38, 366] on span "Change status" at bounding box center [38, 370] width 50 height 11
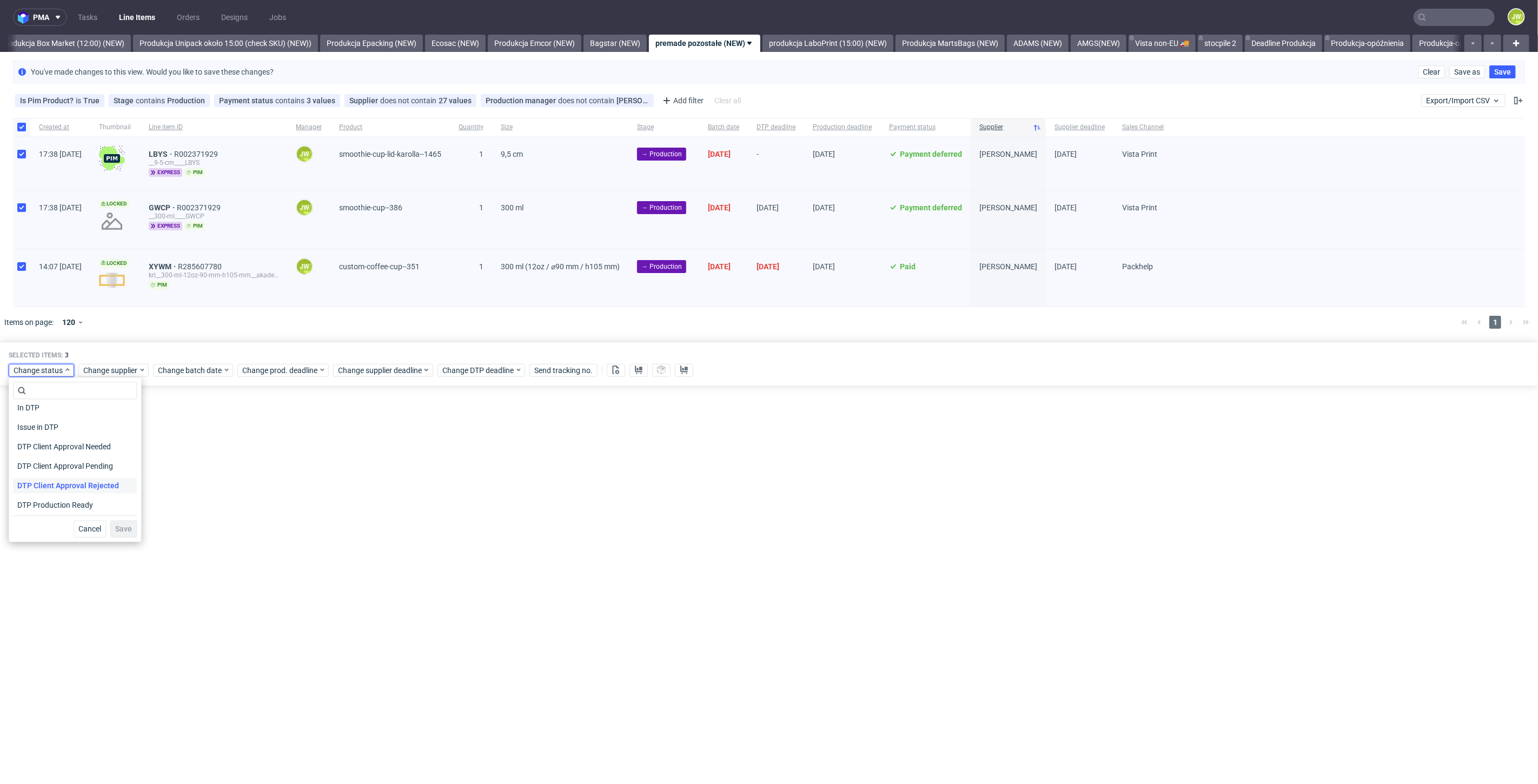
scroll to position [60, 0]
click at [42, 503] on span "In Production" at bounding box center [40, 509] width 55 height 15
drag, startPoint x: 116, startPoint y: 530, endPoint x: 363, endPoint y: 285, distance: 347.9
click at [117, 530] on span "Save" at bounding box center [124, 529] width 17 height 8
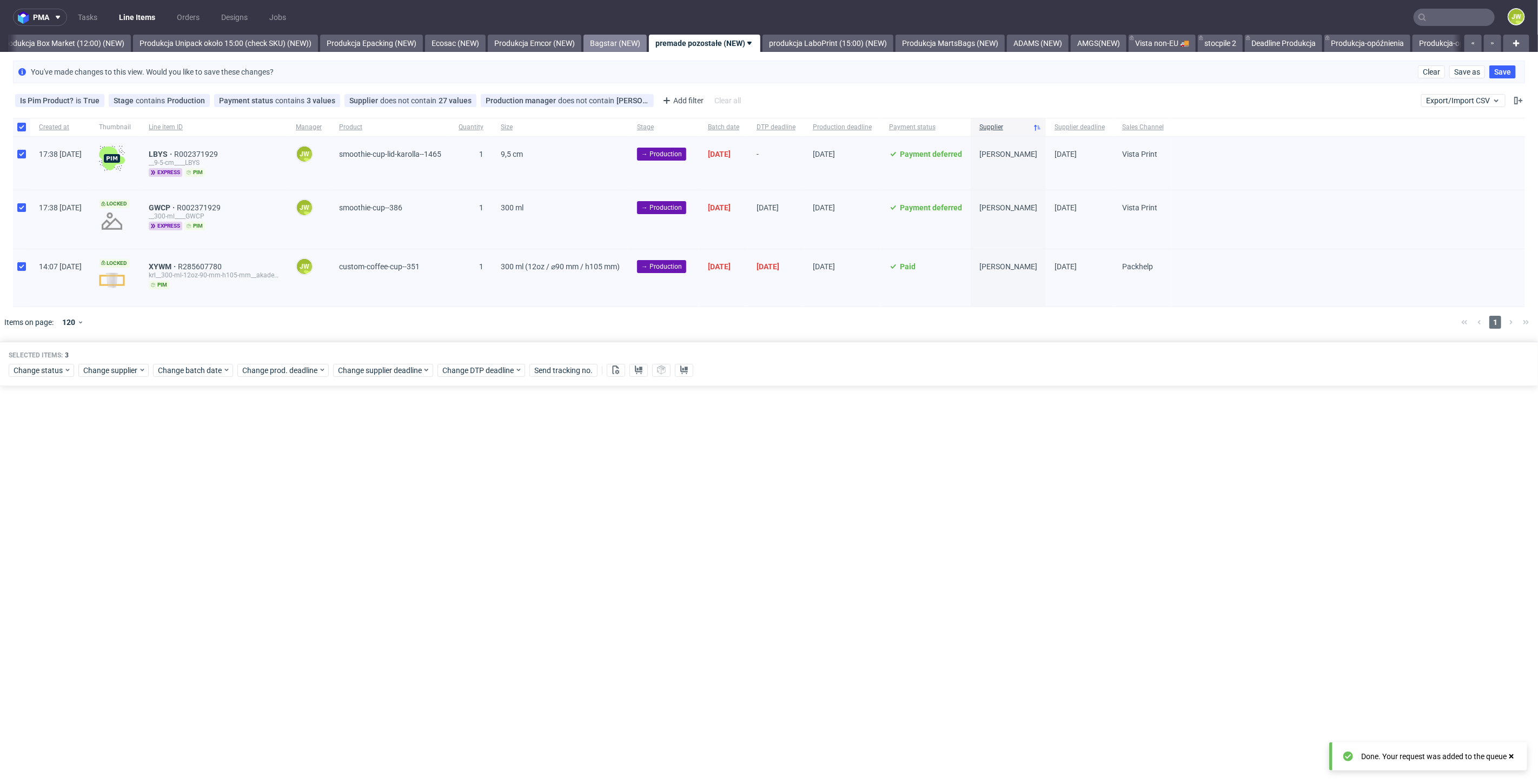
click at [647, 35] on link "Bagstar (NEW)" at bounding box center [615, 43] width 63 height 17
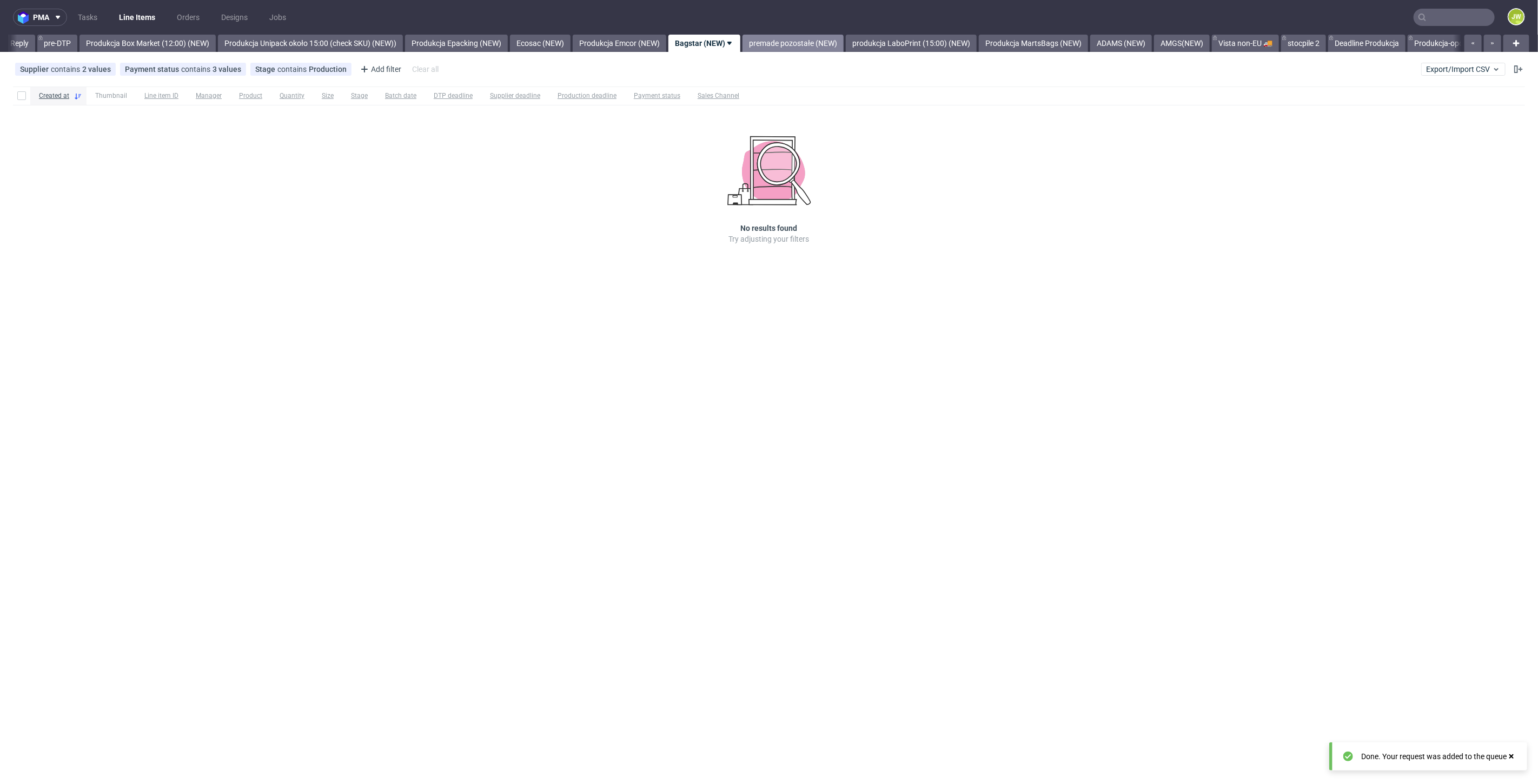
click at [805, 40] on link "premade pozostałe (NEW)" at bounding box center [793, 43] width 101 height 17
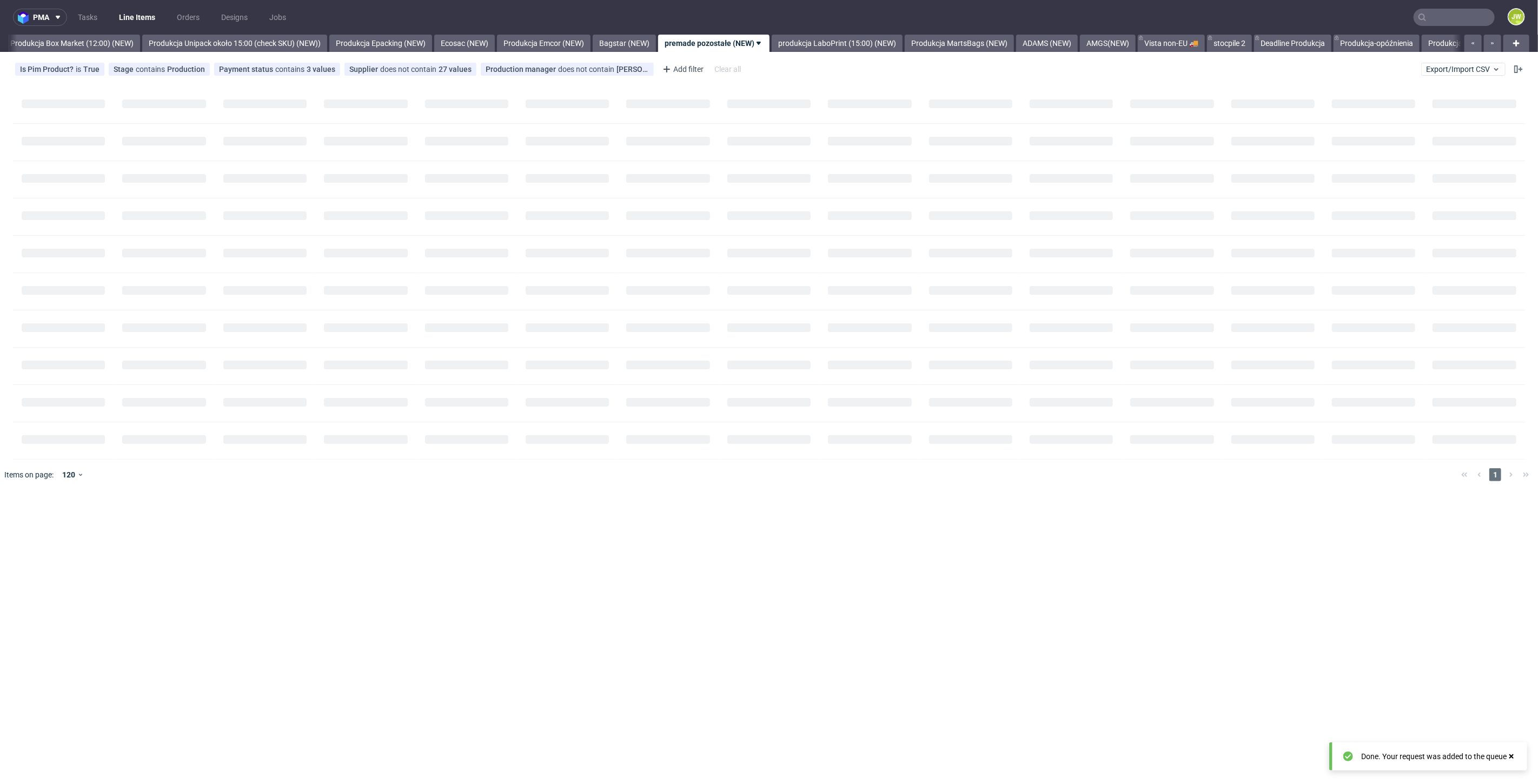
scroll to position [0, 1867]
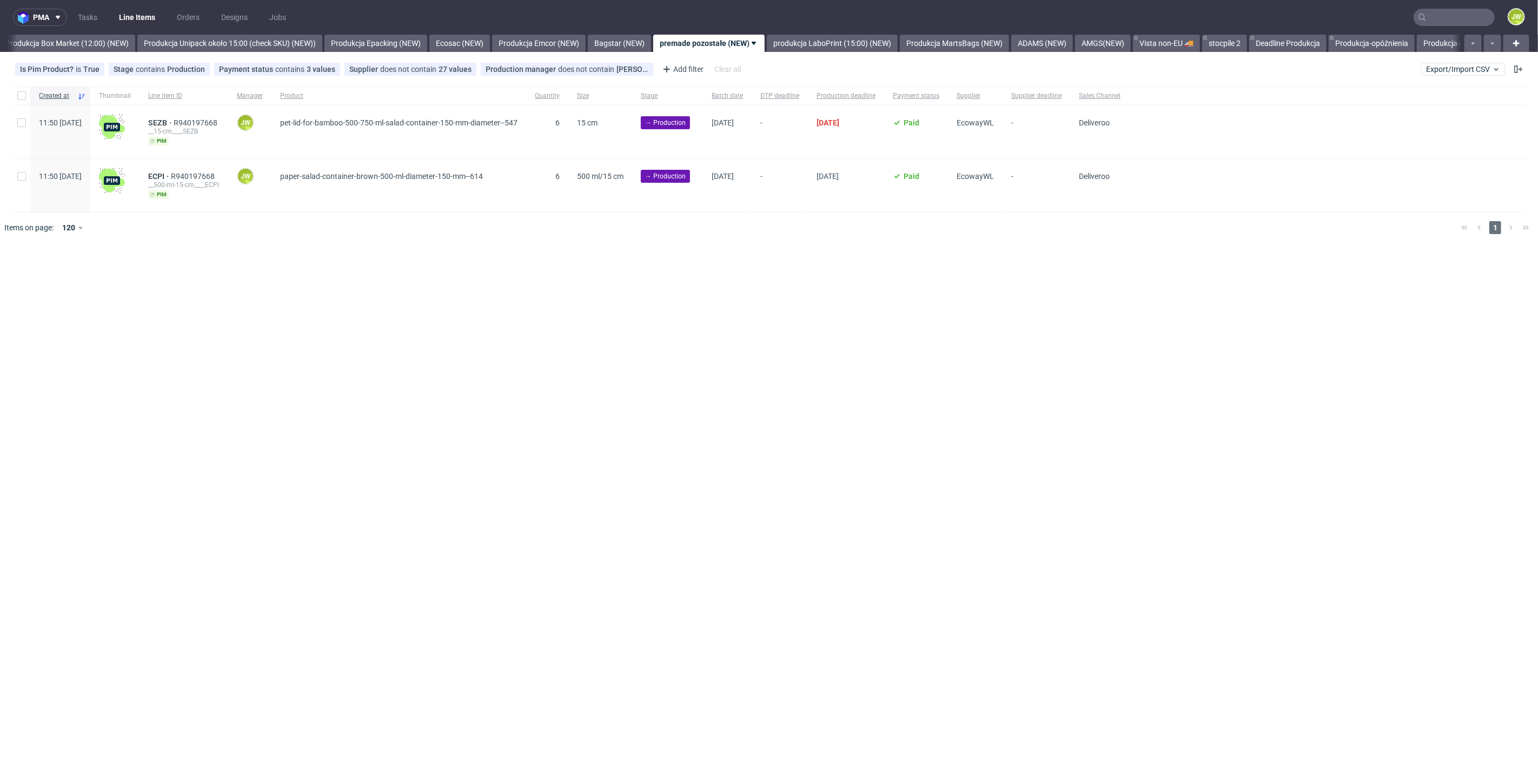
scroll to position [0, 1867]
click at [827, 50] on link "produkcja LaboPrint (15:00) (NEW)" at bounding box center [828, 43] width 131 height 17
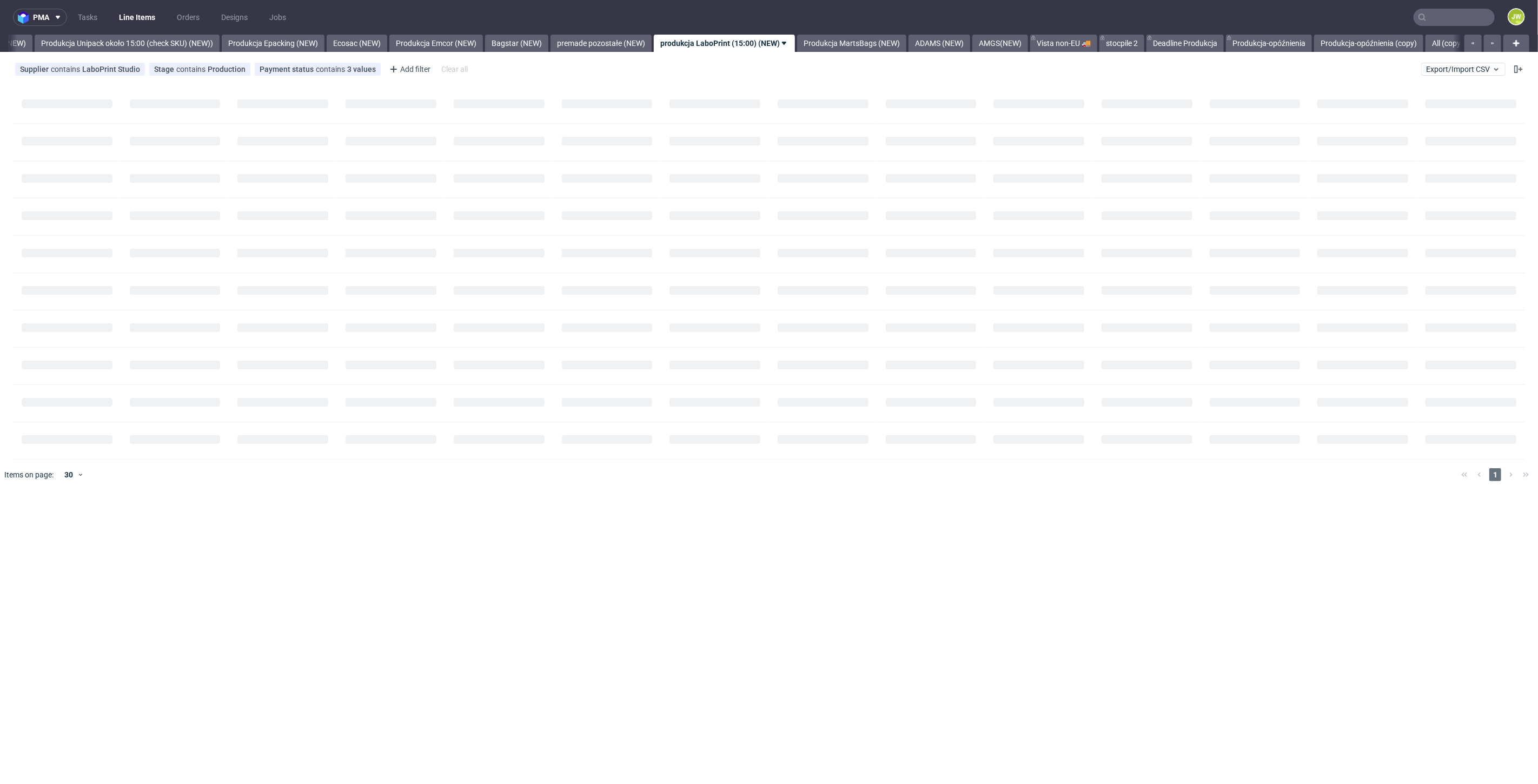
scroll to position [0, 1984]
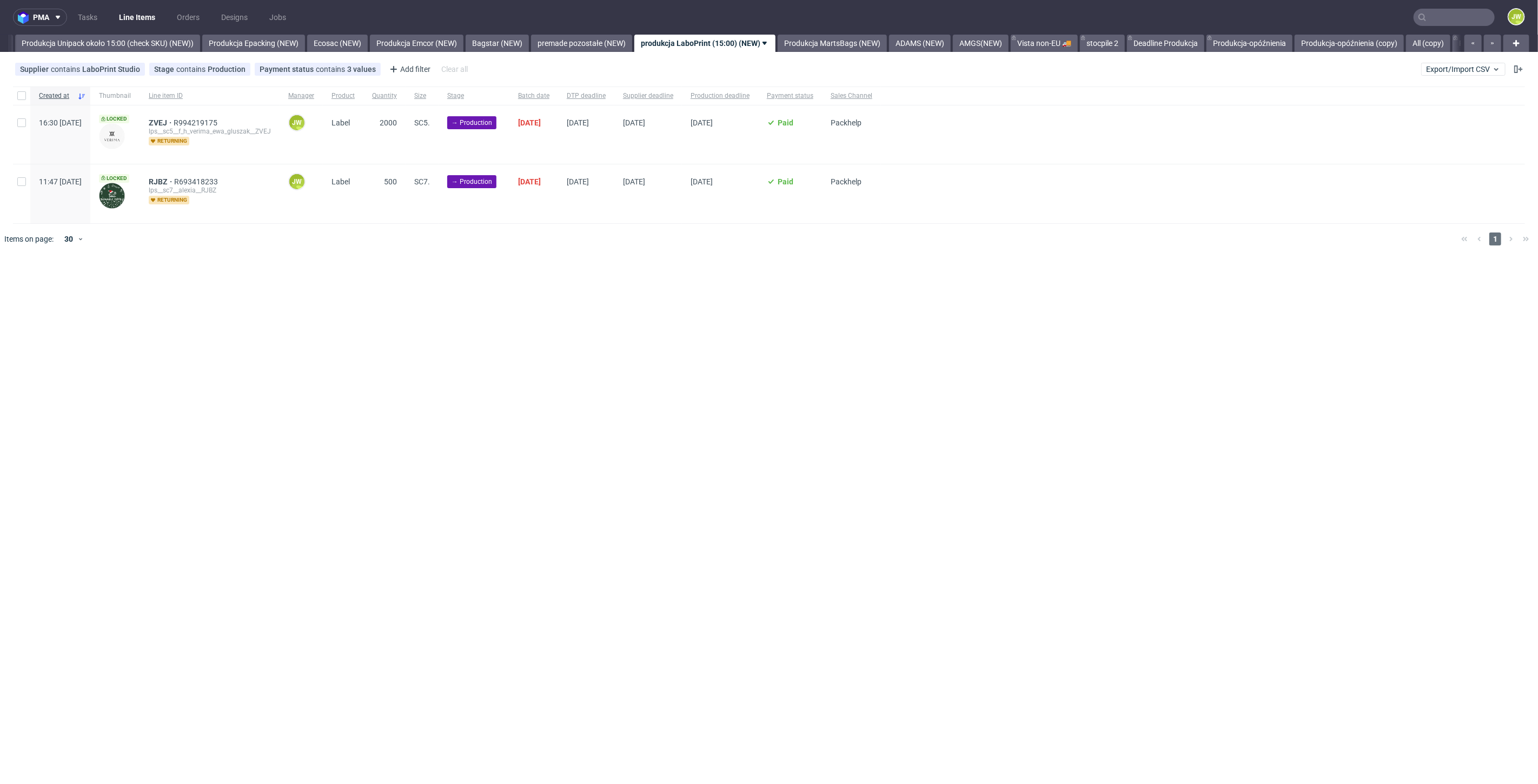
click at [459, 386] on div "pma Tasks Line Items Orders Designs Jobs JW All DTP Late Shipped Shipments DTP …" at bounding box center [769, 392] width 1538 height 784
click at [27, 100] on div at bounding box center [21, 95] width 17 height 18
checkbox input "true"
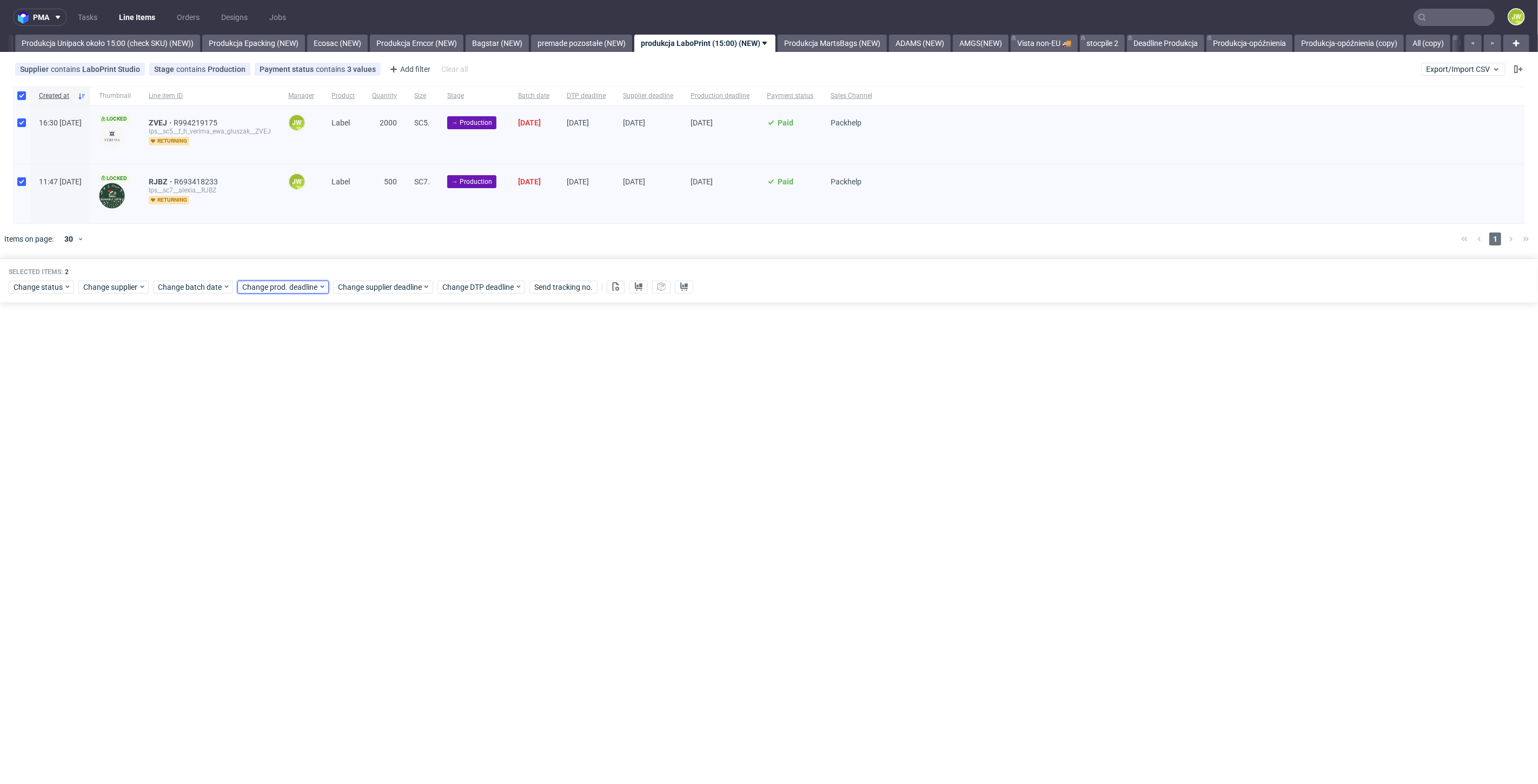
click at [260, 285] on span "Change prod. deadline" at bounding box center [280, 287] width 76 height 11
click at [191, 282] on span "Change batch date" at bounding box center [190, 287] width 65 height 11
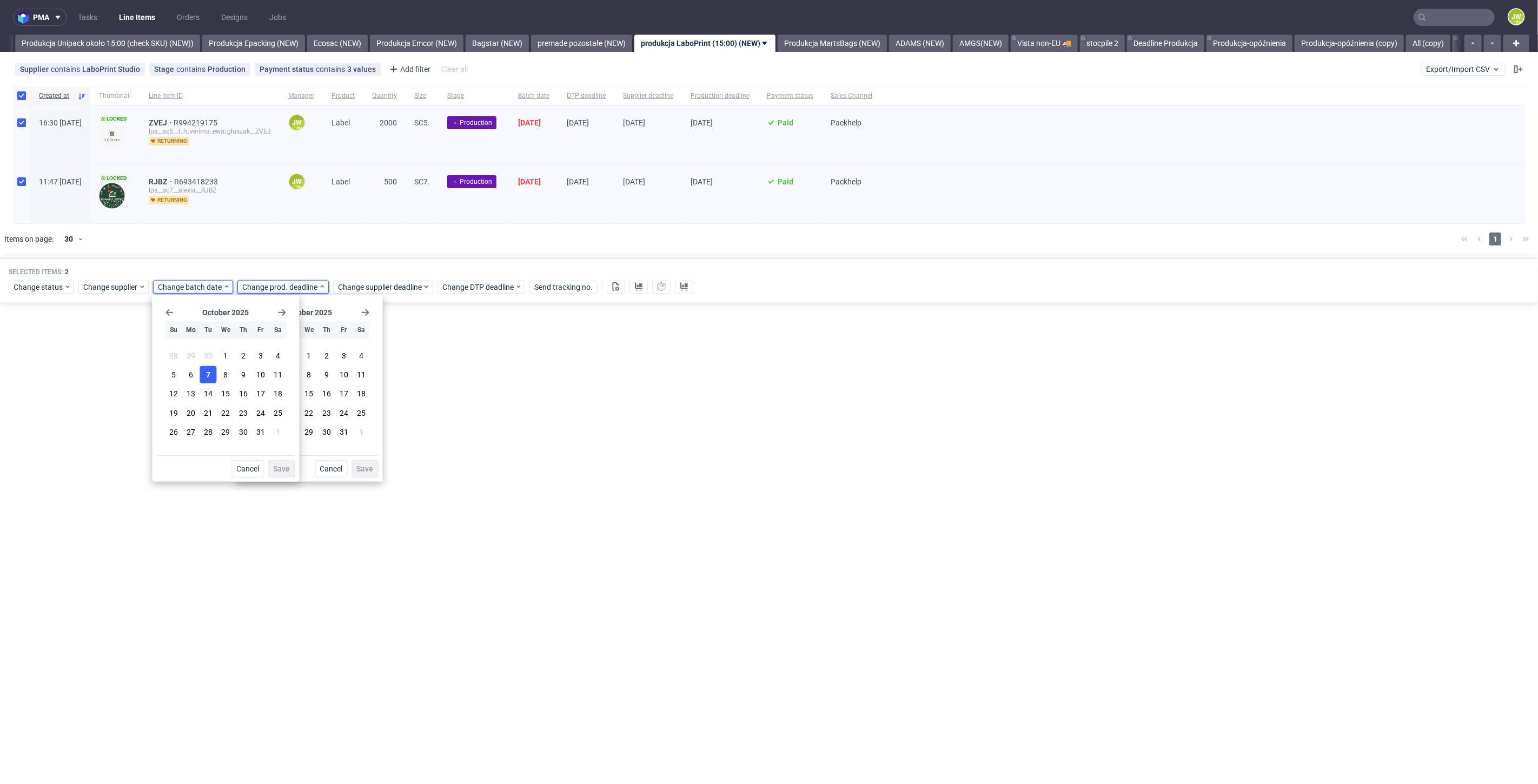
click at [207, 369] on span "7" at bounding box center [208, 374] width 4 height 11
drag, startPoint x: 272, startPoint y: 465, endPoint x: 276, endPoint y: 367, distance: 98.1
click at [272, 465] on button "Save" at bounding box center [281, 468] width 26 height 17
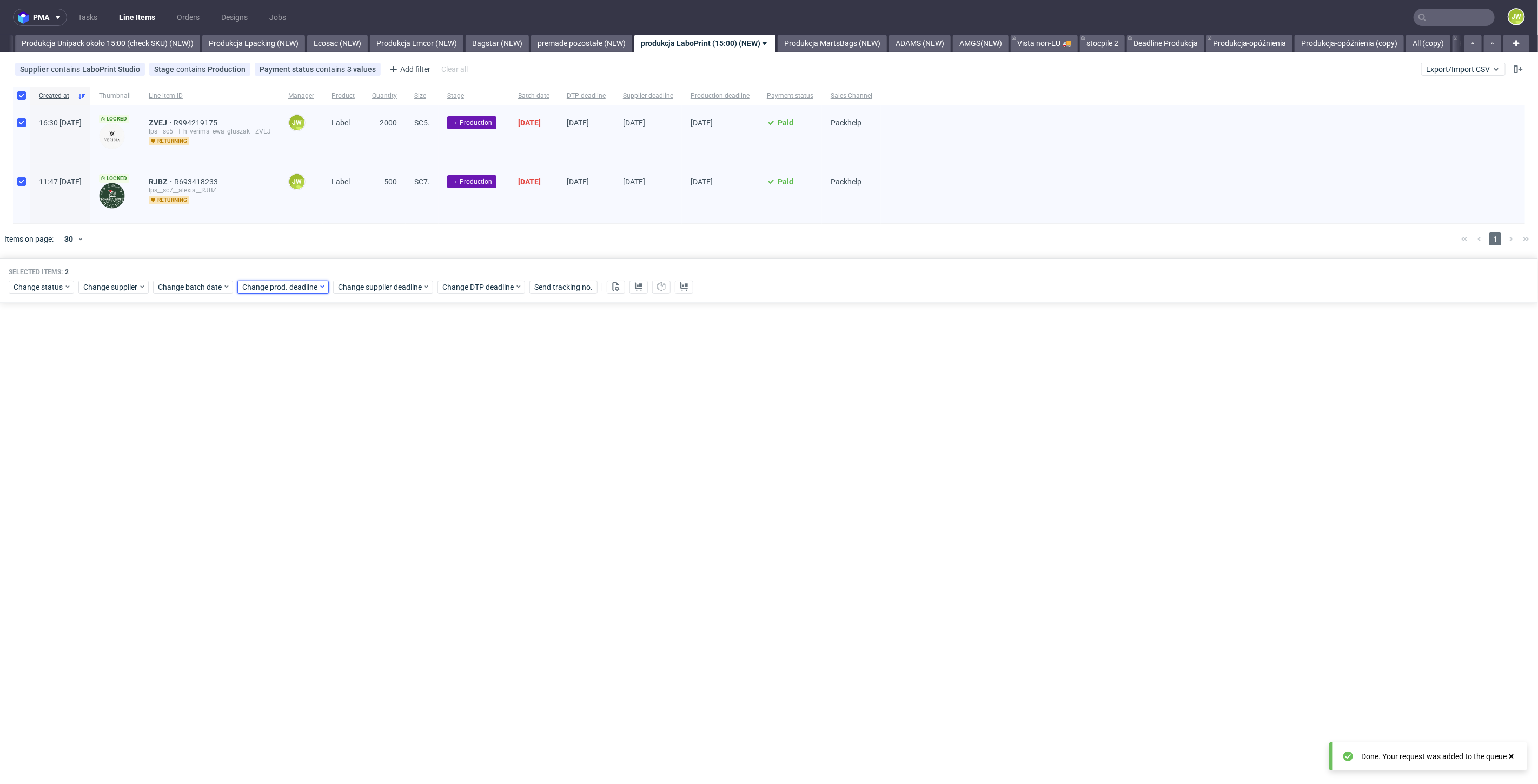
click at [262, 284] on span "Change prod. deadline" at bounding box center [280, 287] width 76 height 11
click at [292, 391] on span "14" at bounding box center [291, 393] width 9 height 11
click at [371, 466] on span "Save" at bounding box center [365, 469] width 17 height 8
click at [359, 282] on span "Change supplier deadline" at bounding box center [380, 287] width 84 height 11
click at [382, 389] on button "14" at bounding box center [387, 393] width 17 height 17
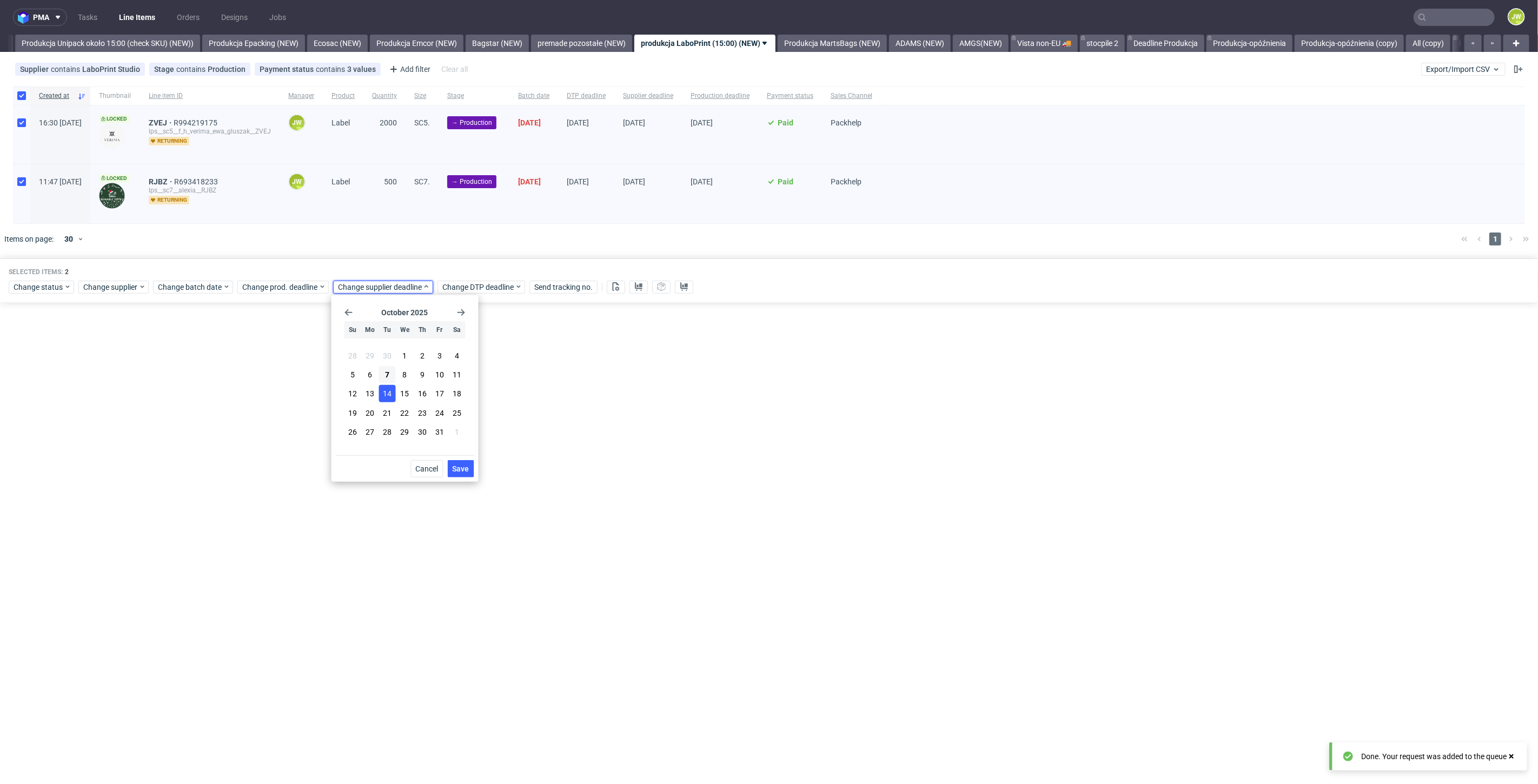
click at [465, 472] on span "Save" at bounding box center [461, 469] width 17 height 8
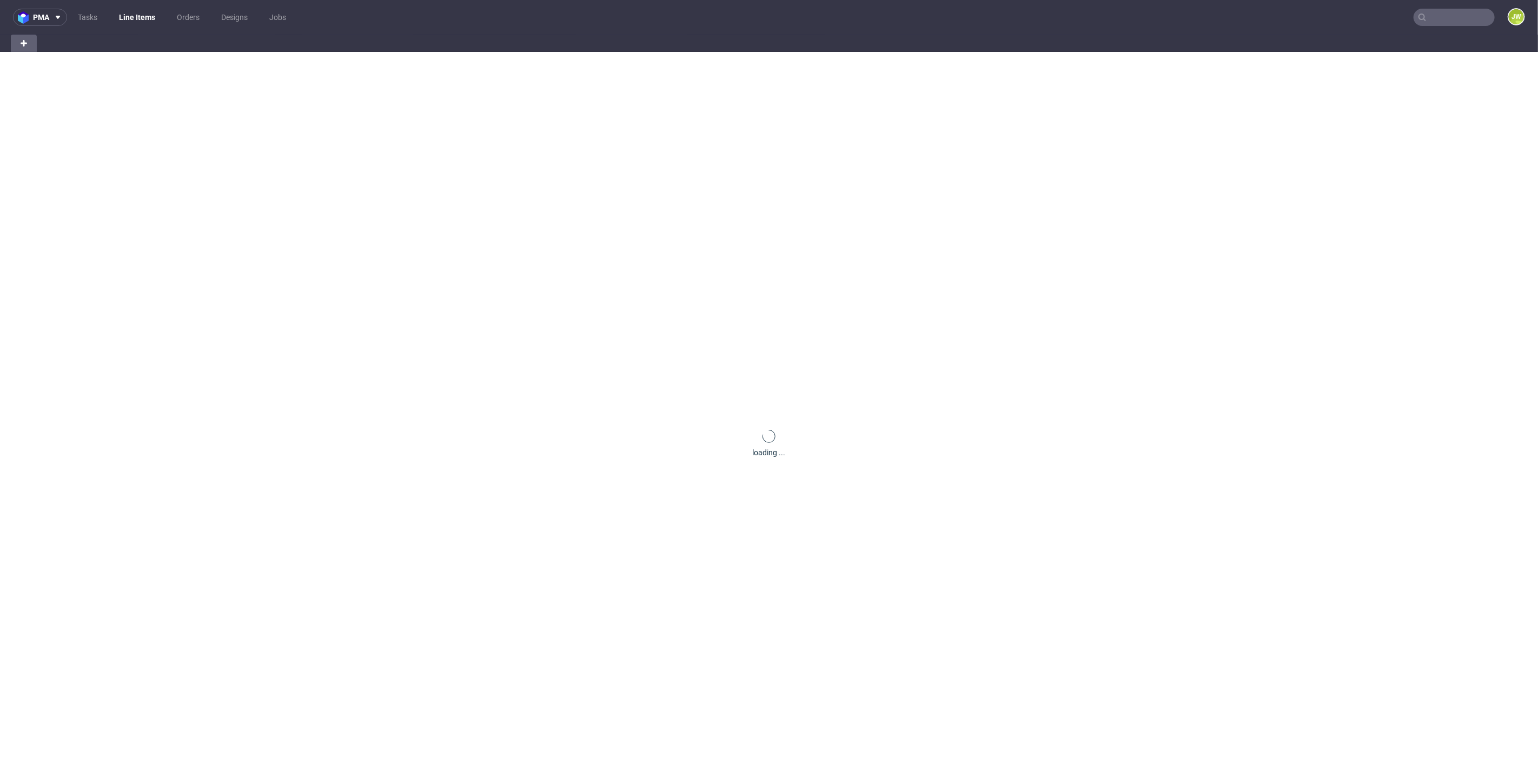
scroll to position [0, 29]
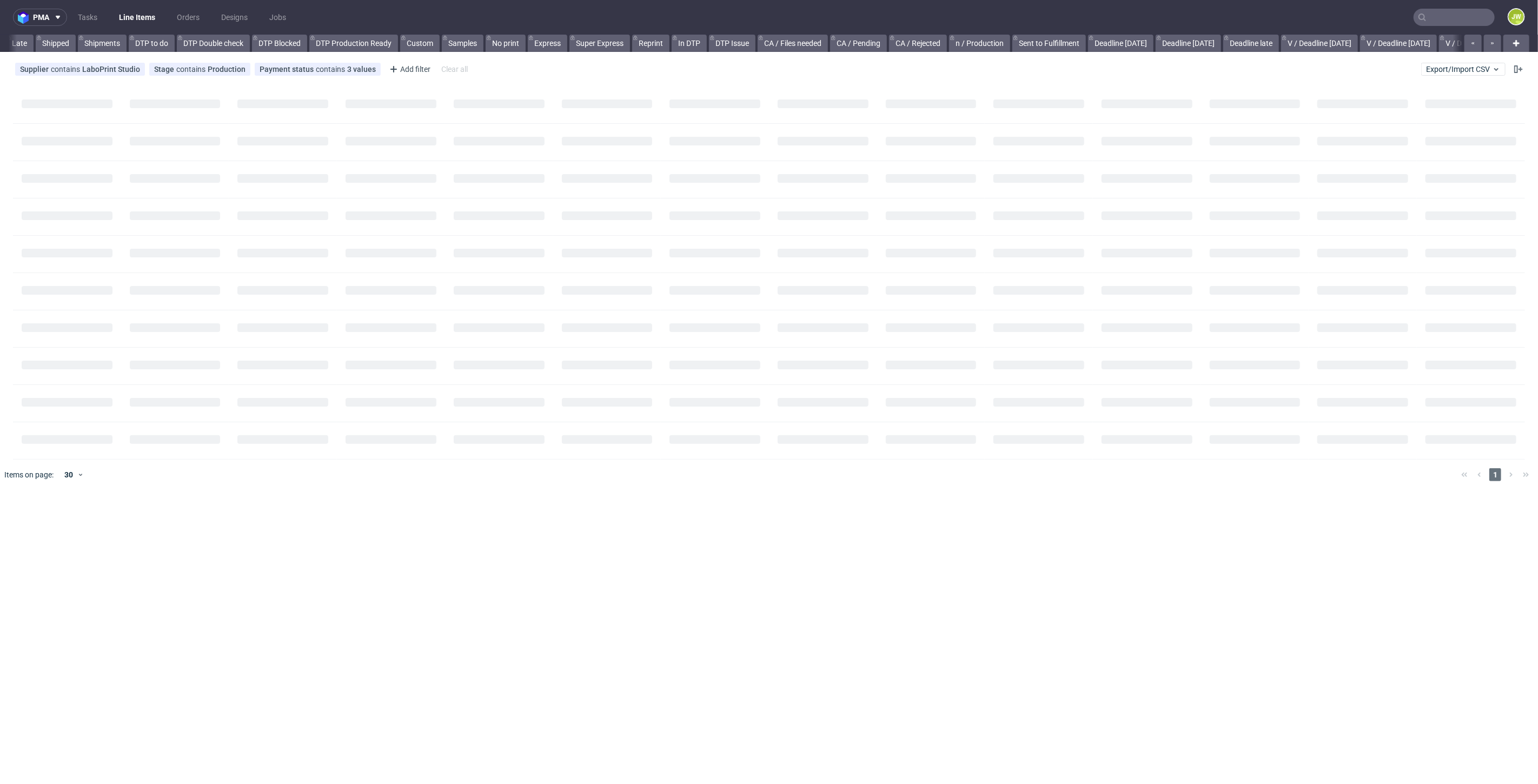
scroll to position [0, 618]
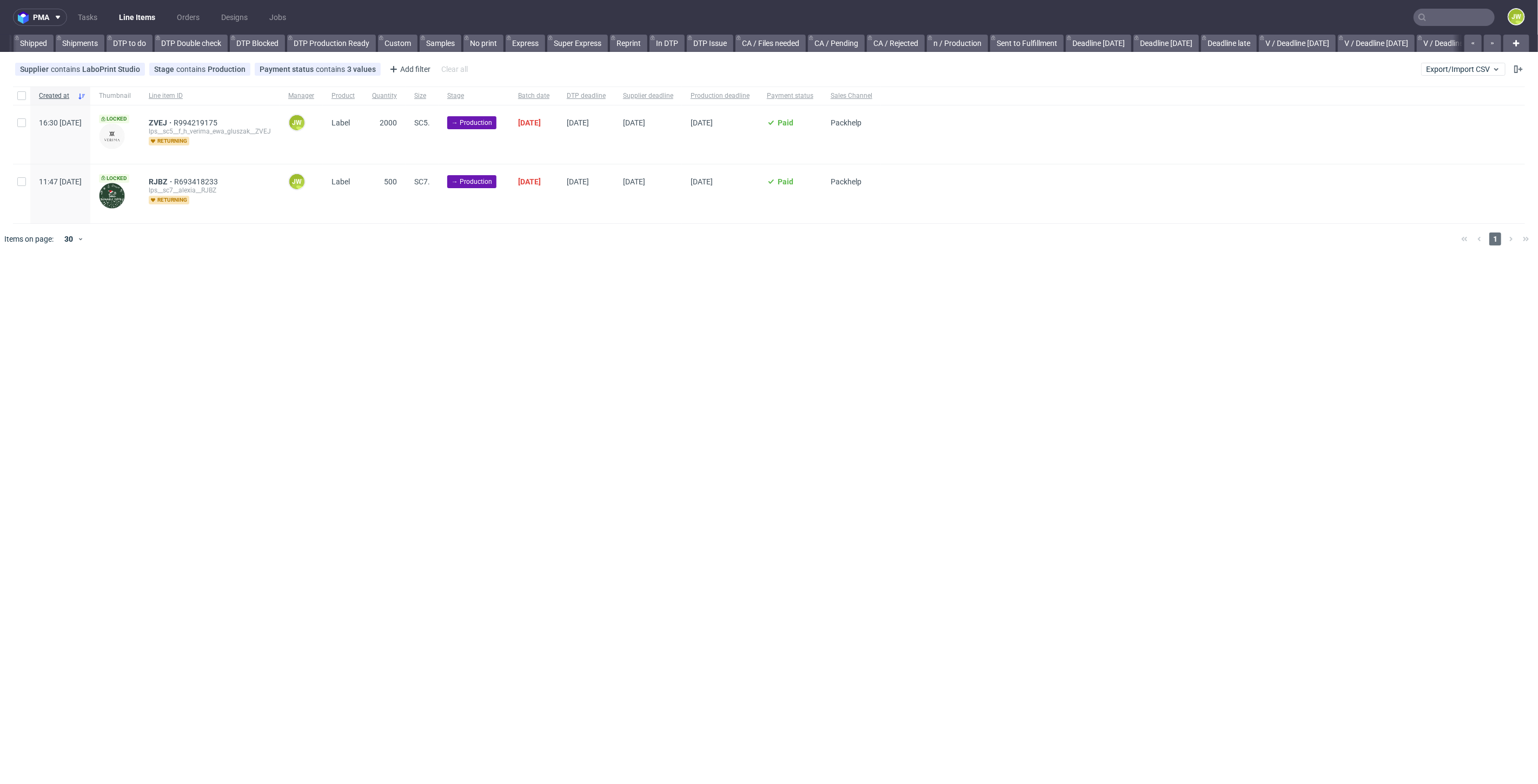
scroll to position [0, 1267]
click at [479, 334] on div "pma Tasks Line Items Orders Designs Jobs JW All DTP Late Shipped Shipments DTP …" at bounding box center [769, 392] width 1538 height 784
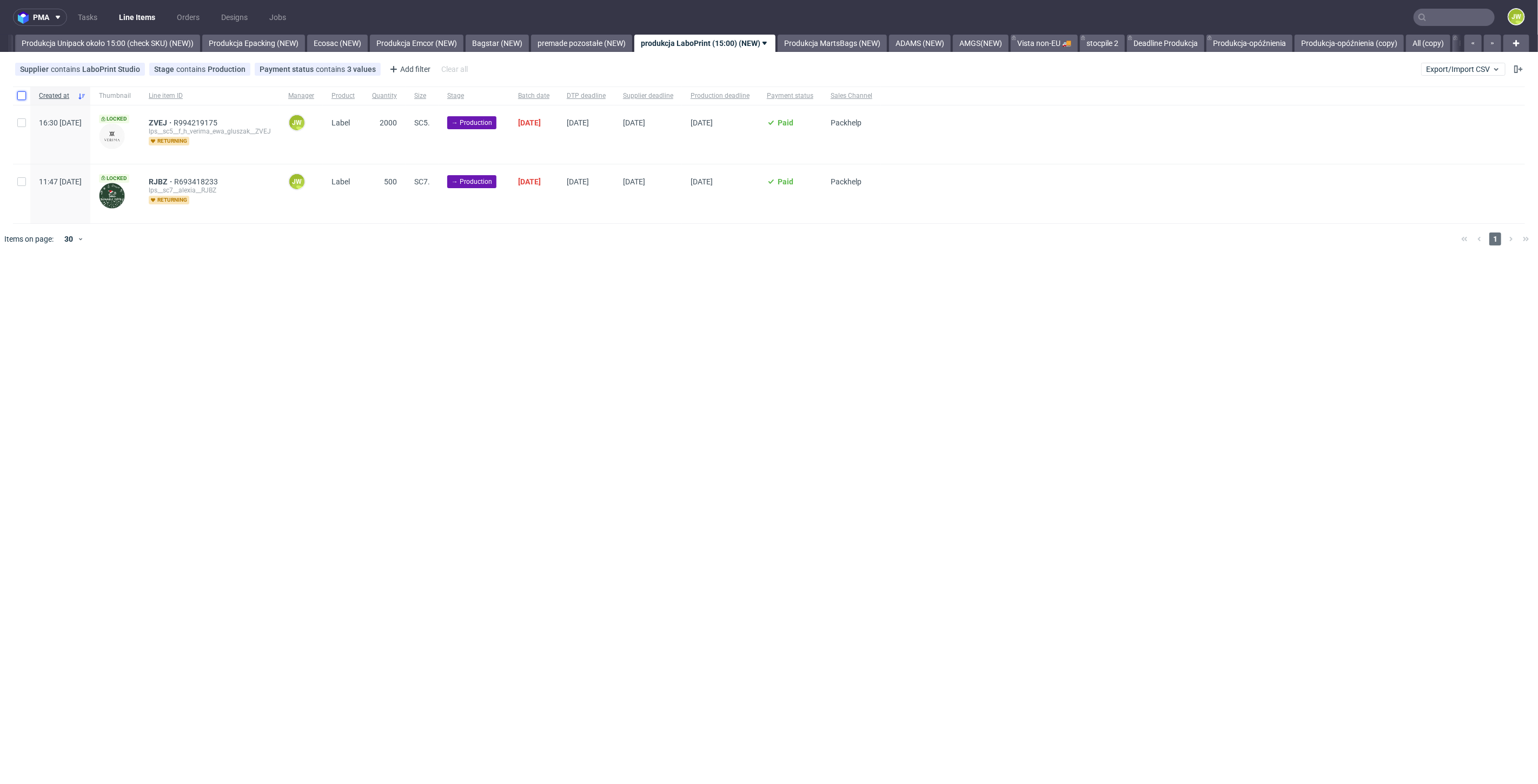
click at [18, 96] on input "checkbox" at bounding box center [21, 96] width 9 height 9
checkbox input "true"
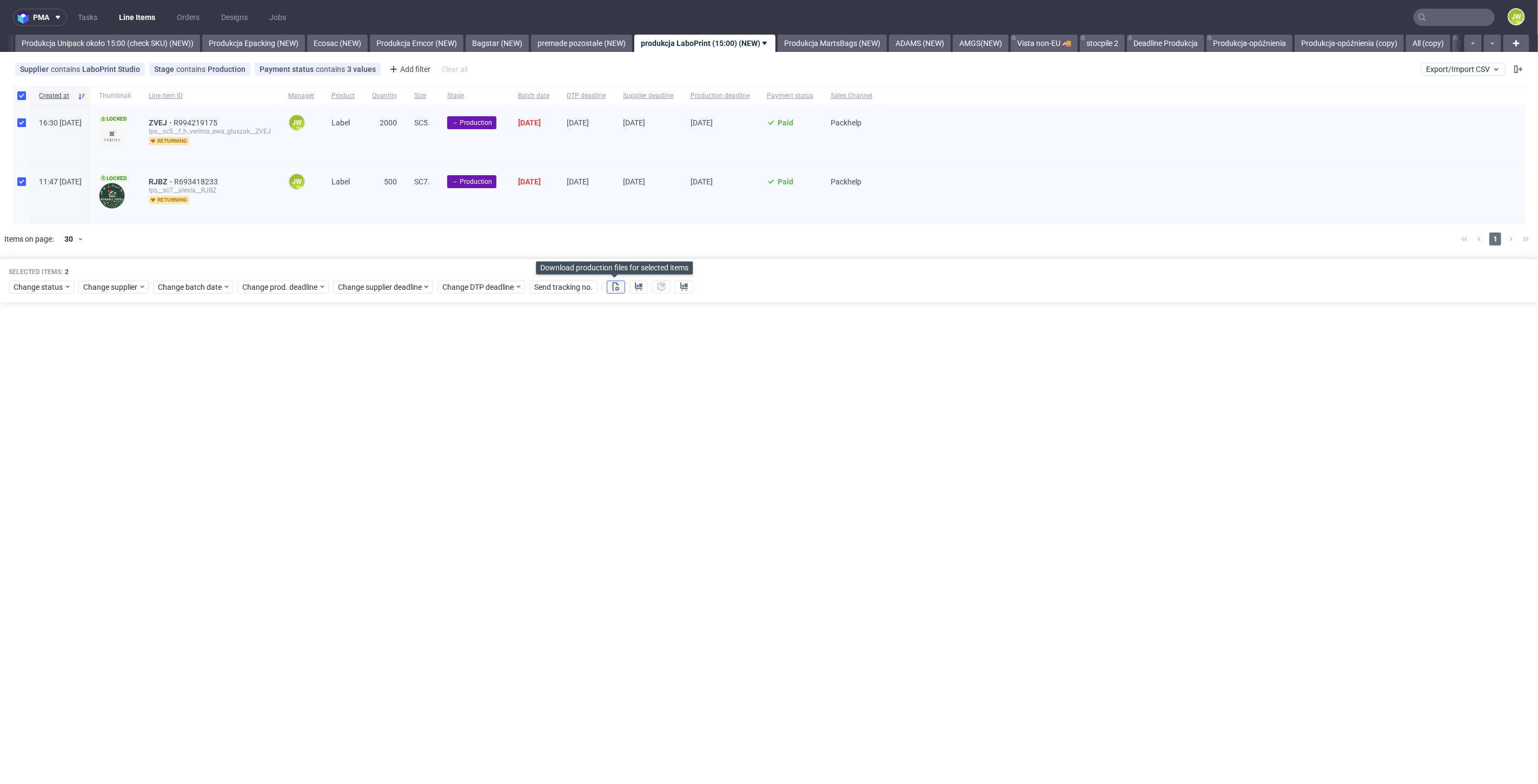
click at [617, 283] on icon at bounding box center [616, 287] width 9 height 9
click at [635, 285] on icon at bounding box center [639, 287] width 9 height 9
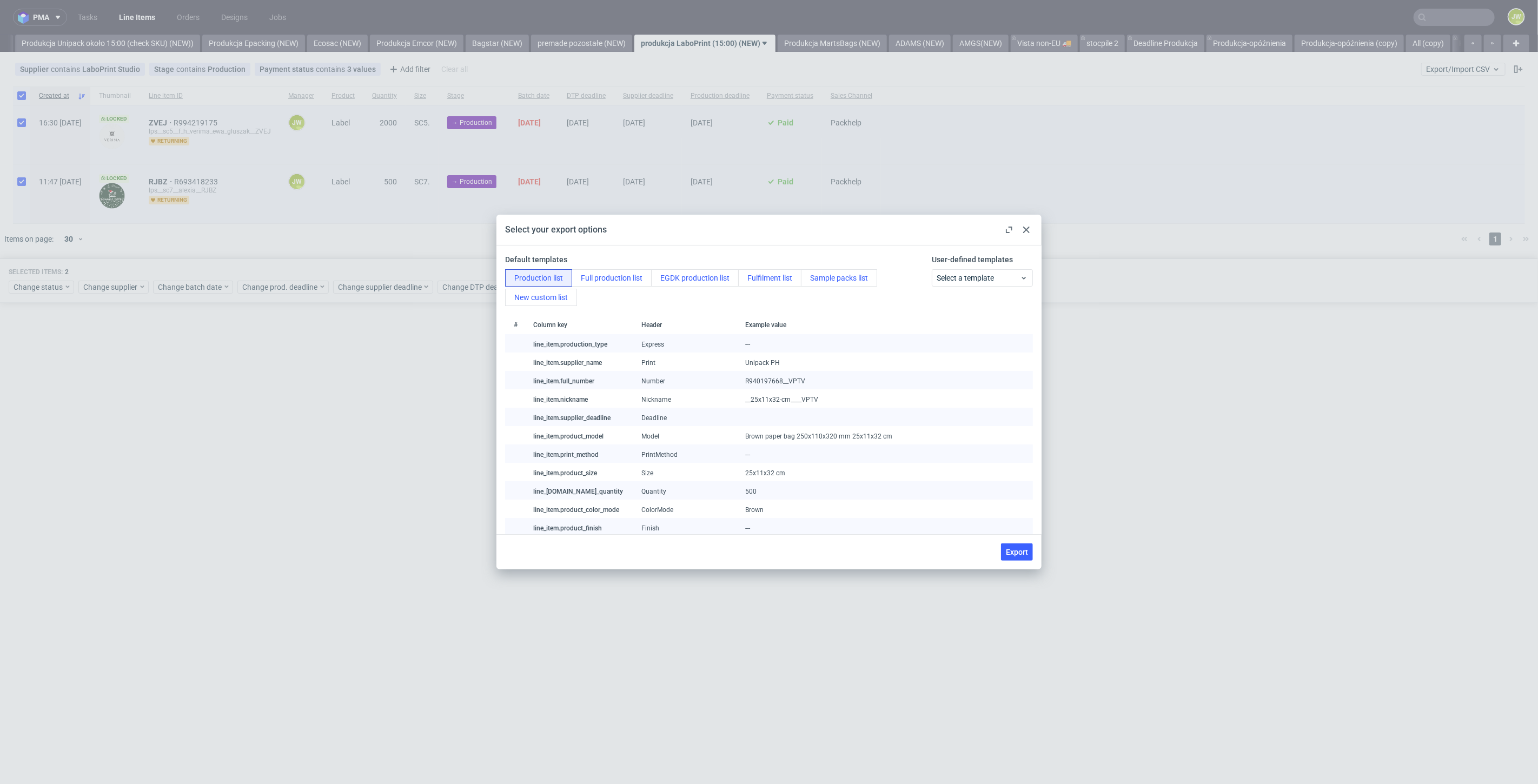
click at [1020, 556] on span "Export" at bounding box center [1017, 552] width 22 height 8
checkbox input "false"
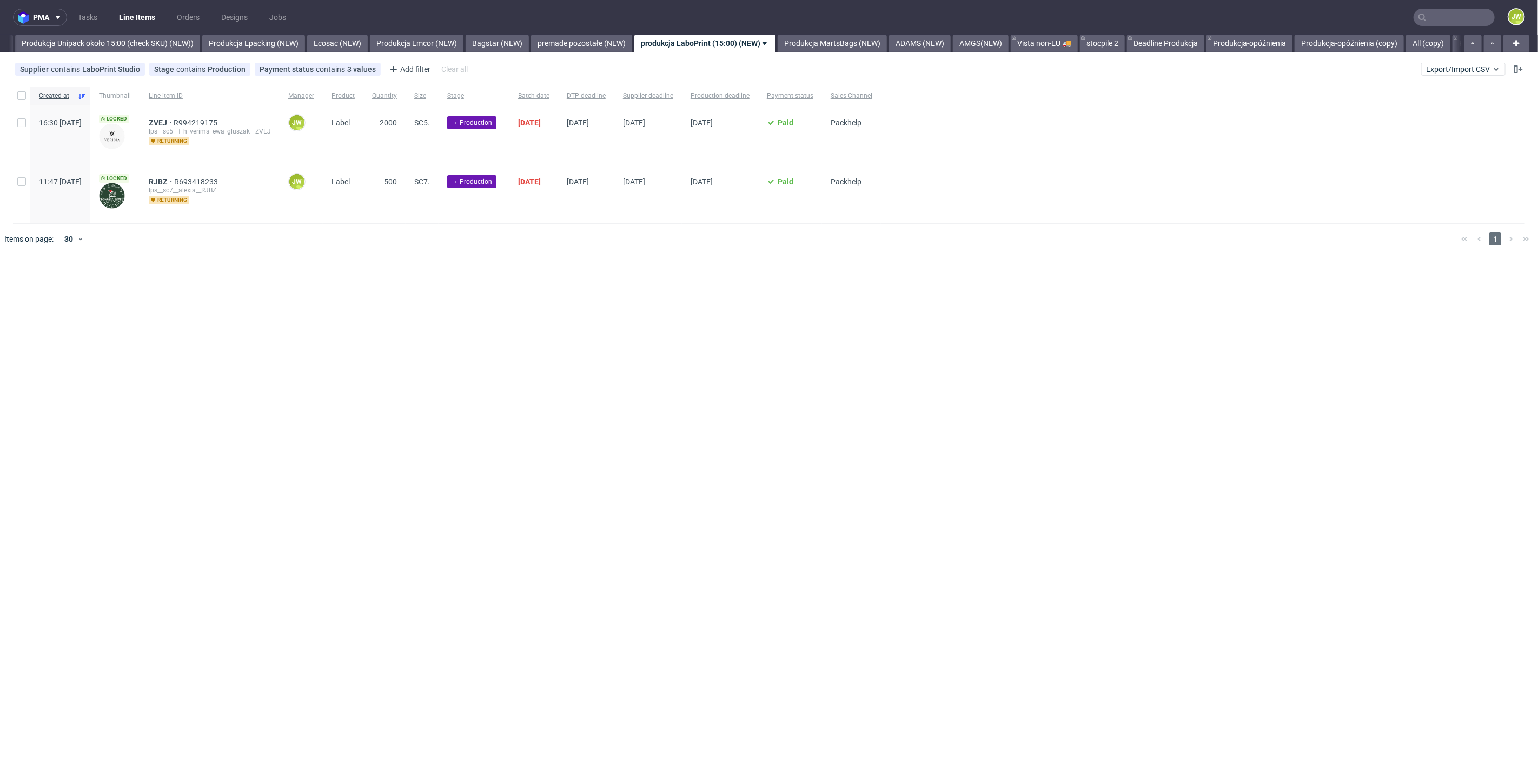
drag, startPoint x: 325, startPoint y: 369, endPoint x: 314, endPoint y: 354, distance: 18.6
click at [322, 363] on div "pma Tasks Line Items Orders Designs Jobs JW All DTP Late Shipped Shipments DTP …" at bounding box center [769, 392] width 1538 height 784
click at [21, 94] on input "checkbox" at bounding box center [21, 96] width 9 height 9
checkbox input "true"
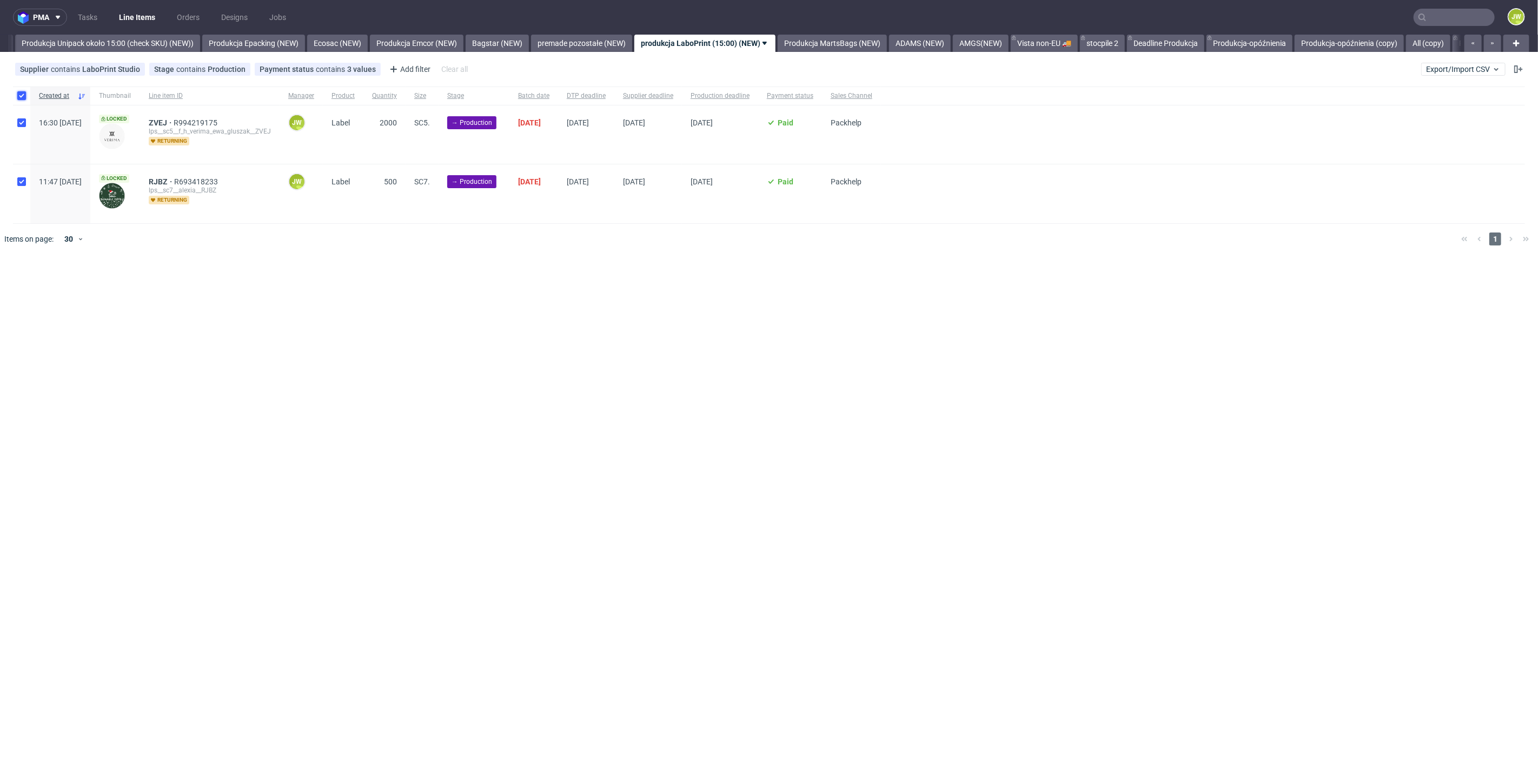
checkbox input "true"
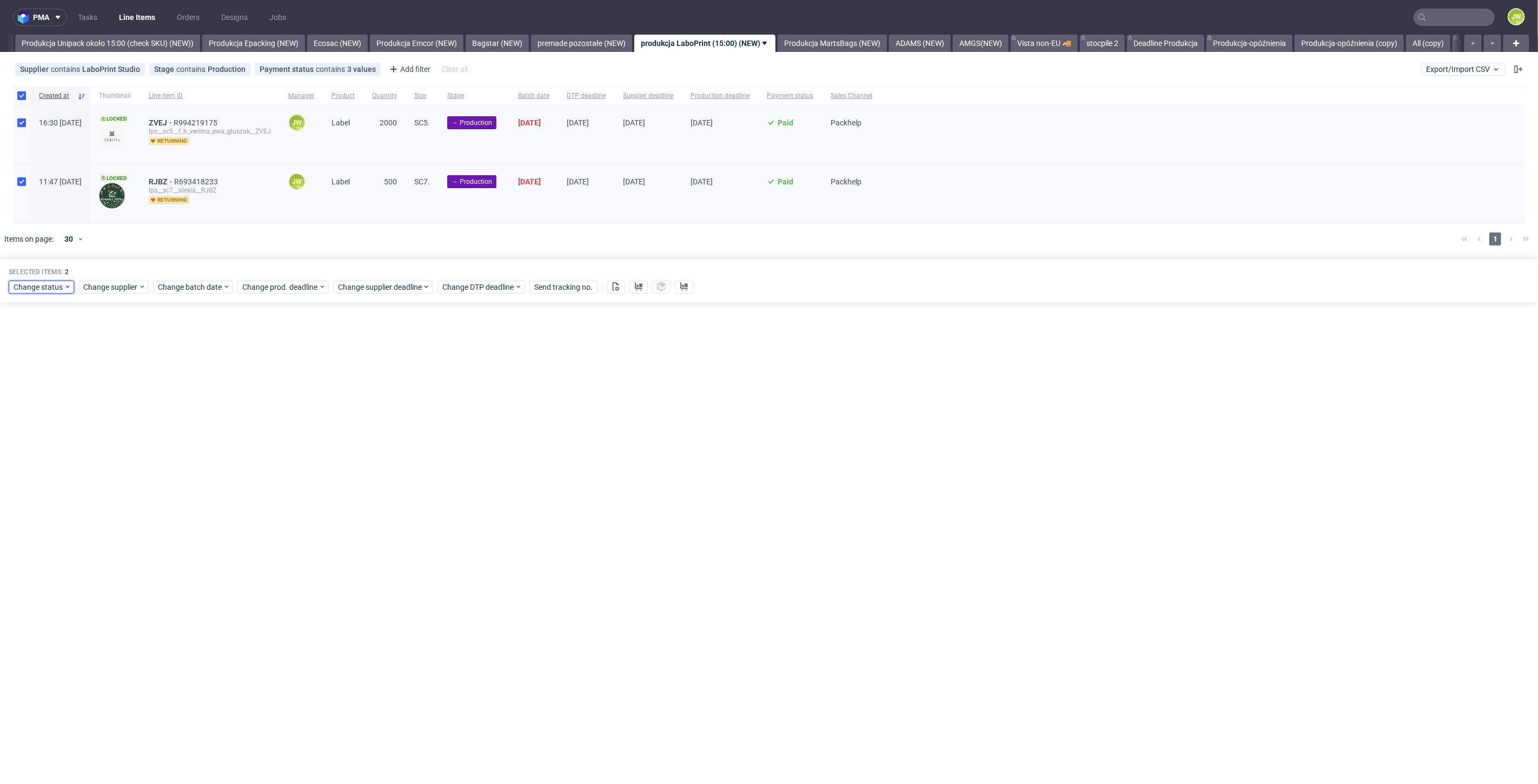
click at [47, 291] on span "Change status" at bounding box center [38, 287] width 50 height 11
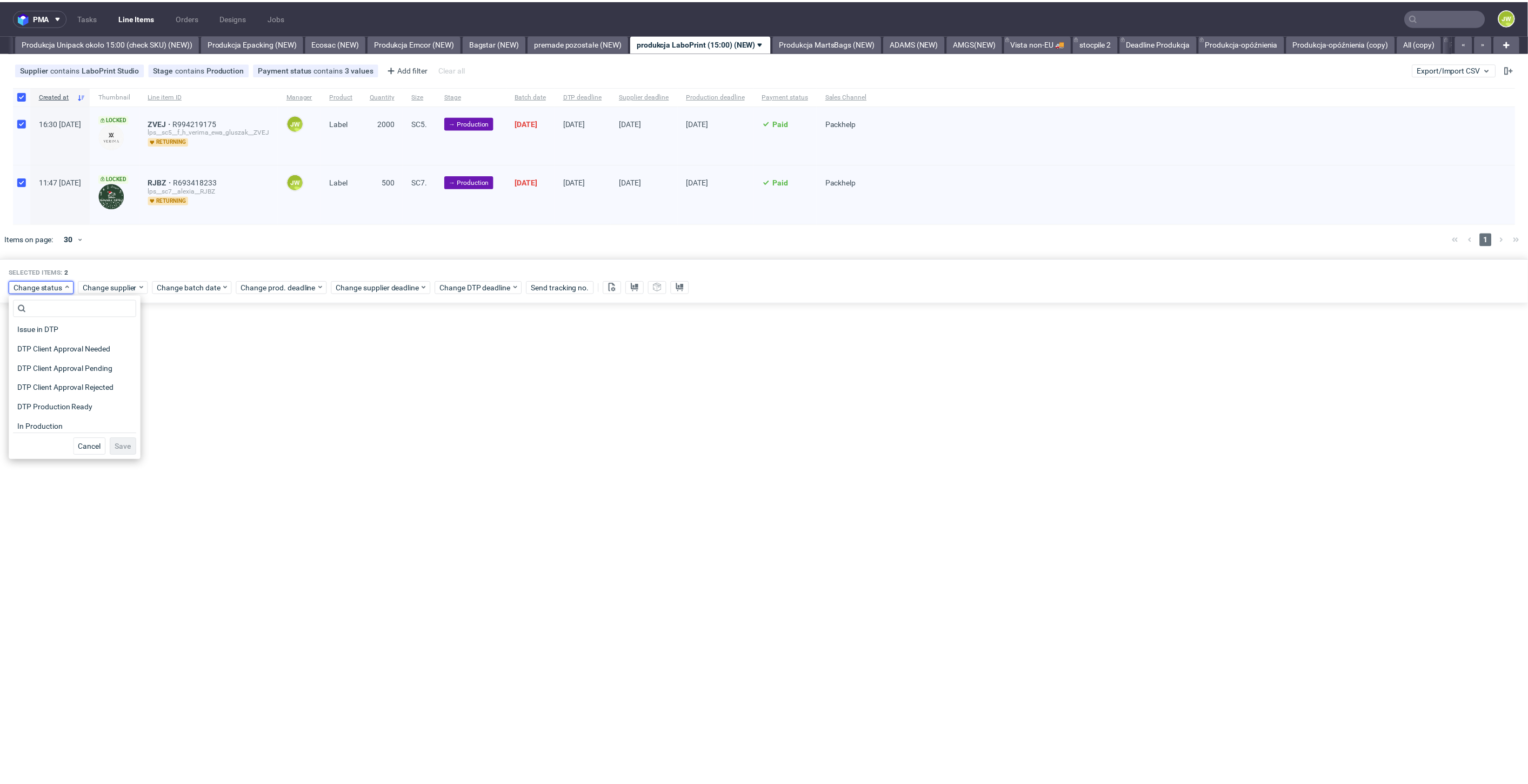
scroll to position [120, 0]
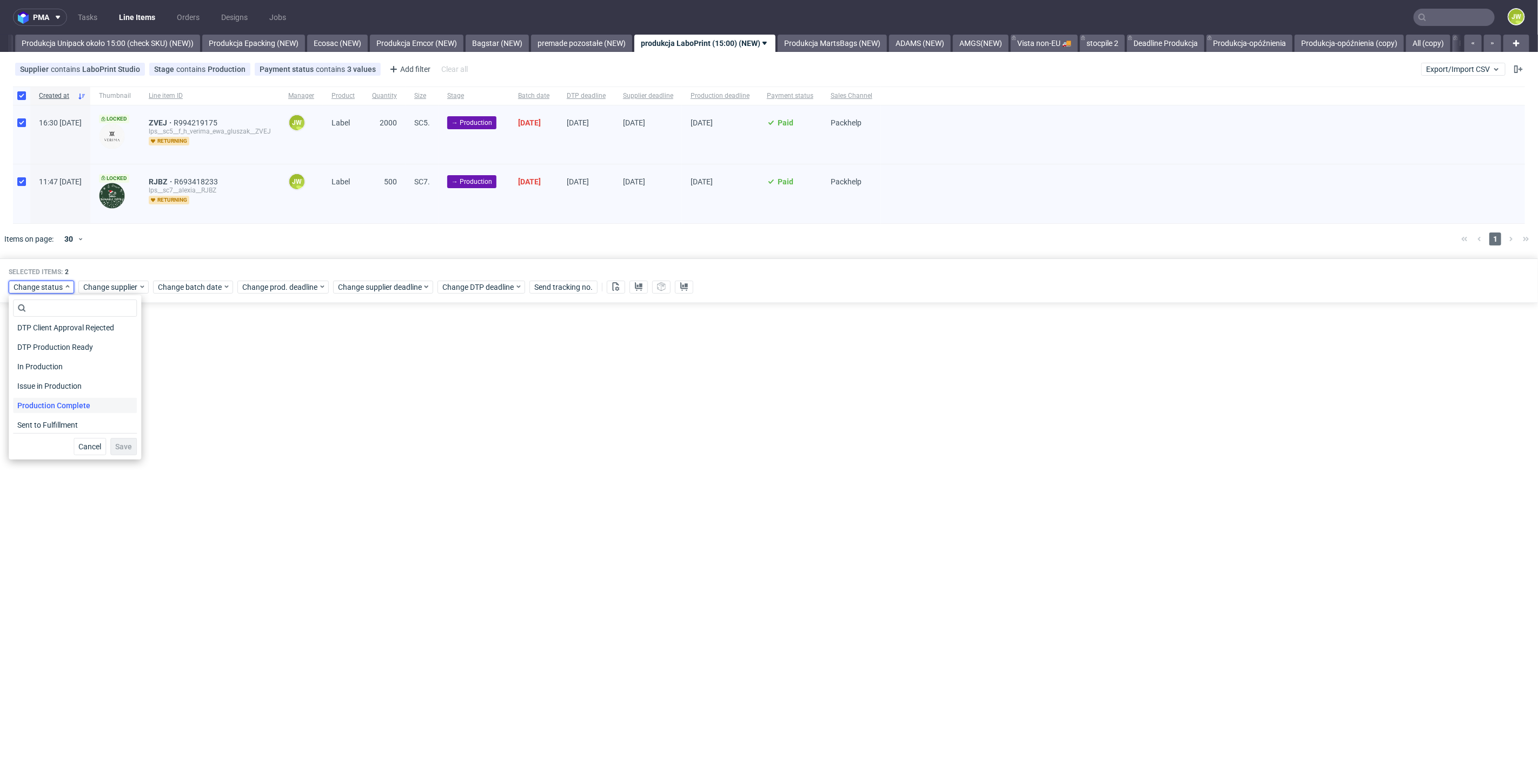
click at [38, 405] on span "Production Complete" at bounding box center [54, 405] width 81 height 15
click at [33, 362] on span "In Production" at bounding box center [40, 366] width 55 height 15
click at [120, 449] on span "Save" at bounding box center [124, 446] width 17 height 8
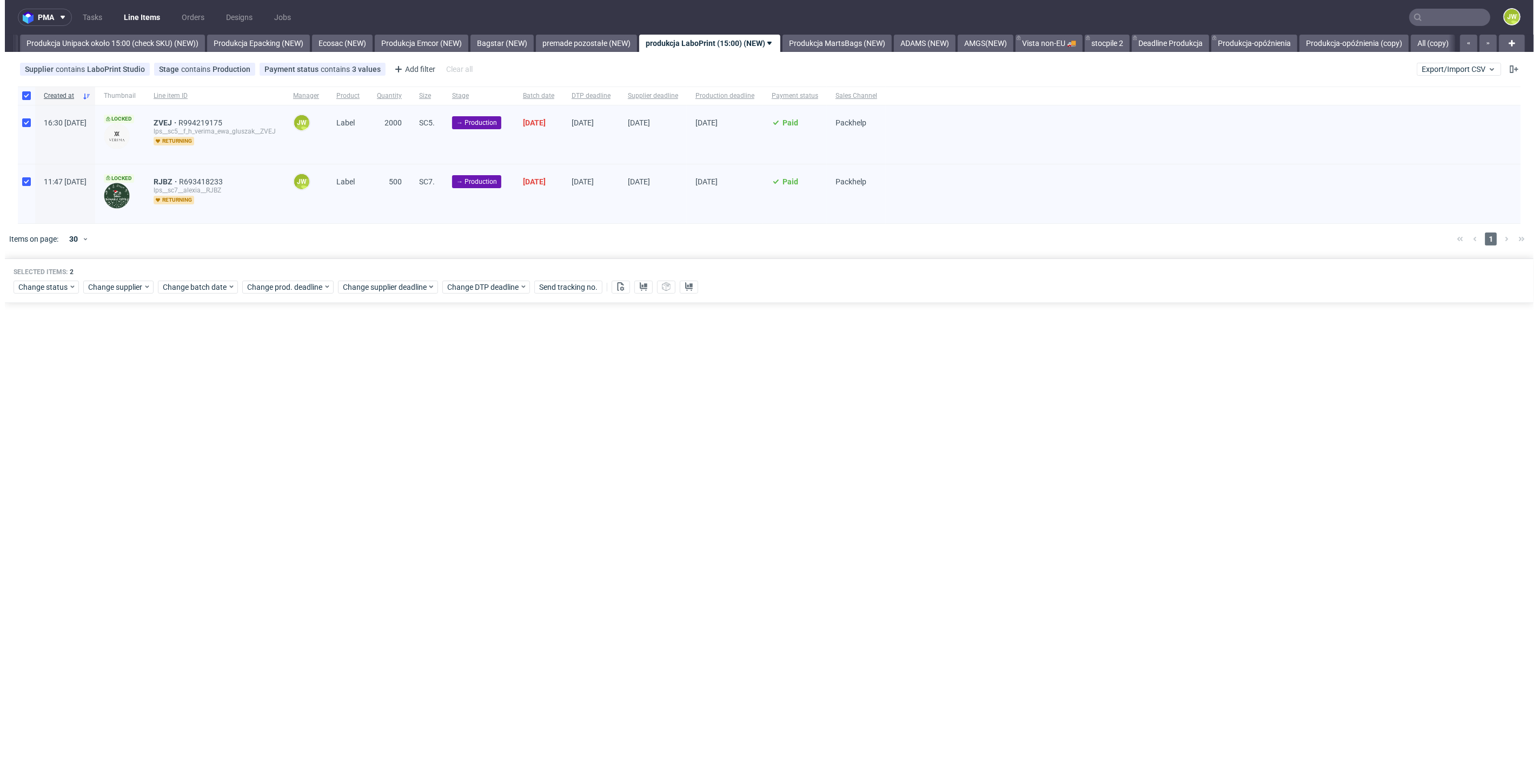
scroll to position [0, 1984]
click at [855, 42] on link "Produkcja MartsBags (NEW)" at bounding box center [832, 43] width 109 height 17
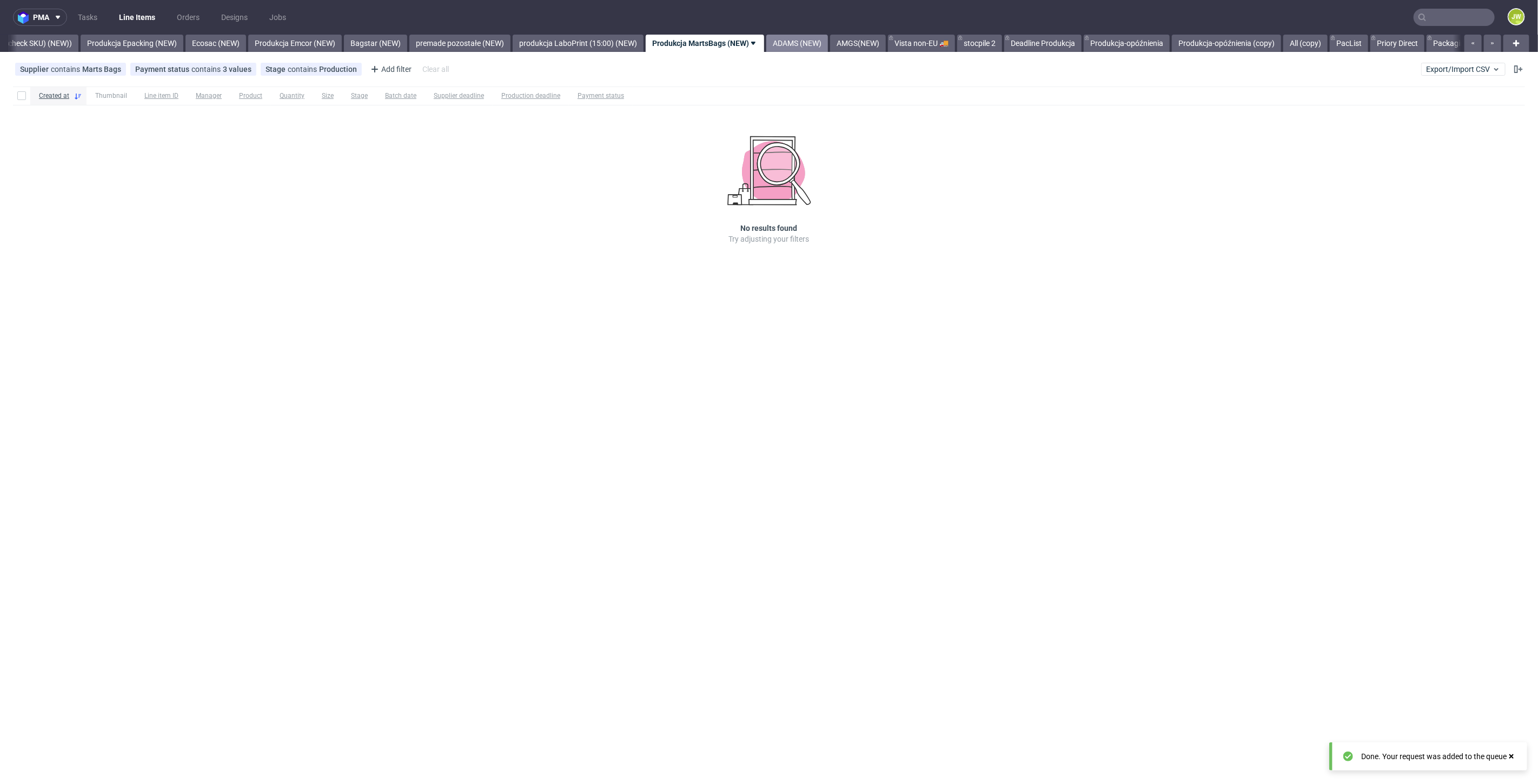
click at [828, 45] on link "ADAMS (NEW)" at bounding box center [797, 43] width 62 height 17
drag, startPoint x: 801, startPoint y: 40, endPoint x: 805, endPoint y: 70, distance: 30.3
click at [798, 41] on link "AMGS(NEW)" at bounding box center [770, 43] width 55 height 17
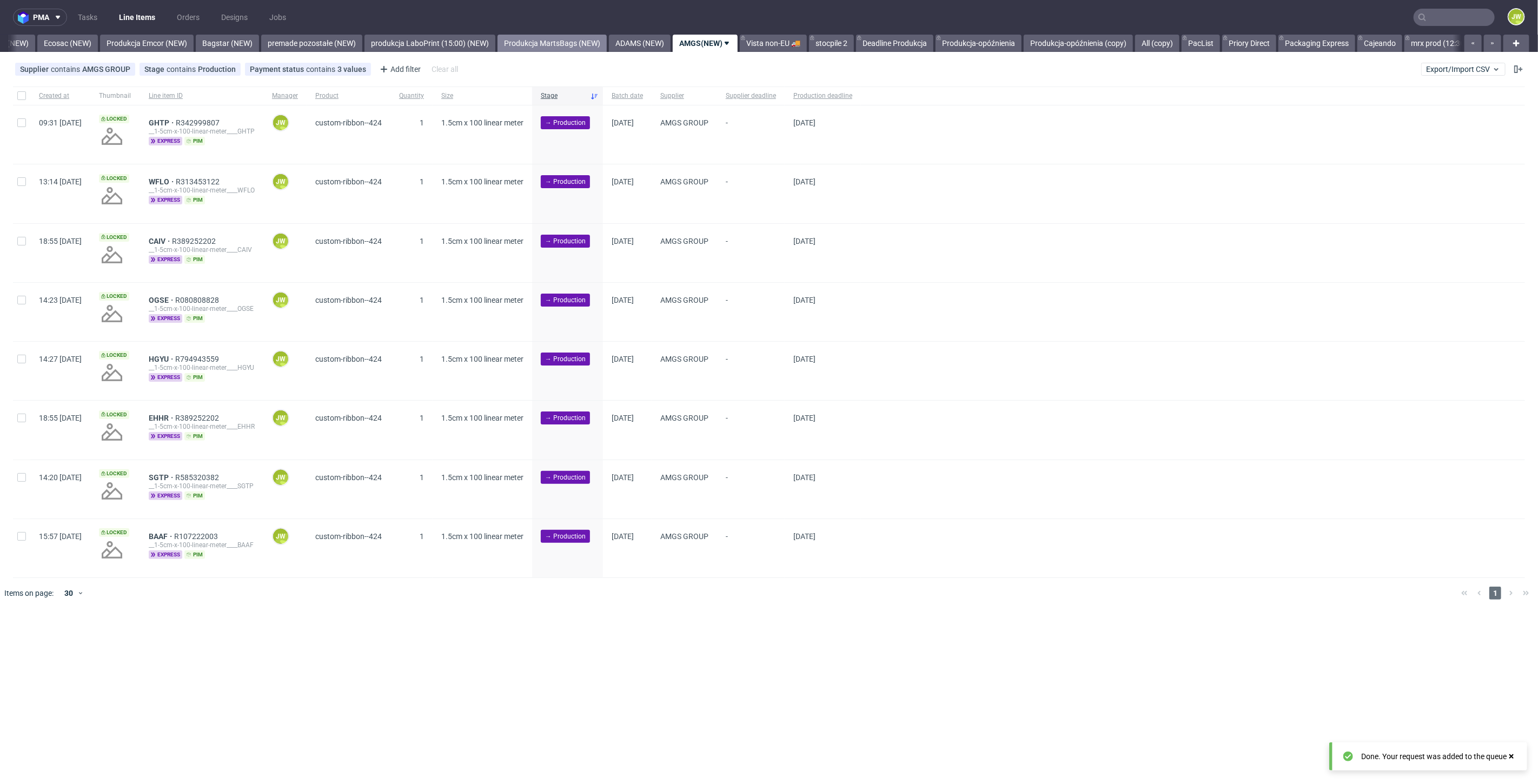
click at [570, 43] on link "Produkcja MartsBags (NEW)" at bounding box center [552, 43] width 109 height 17
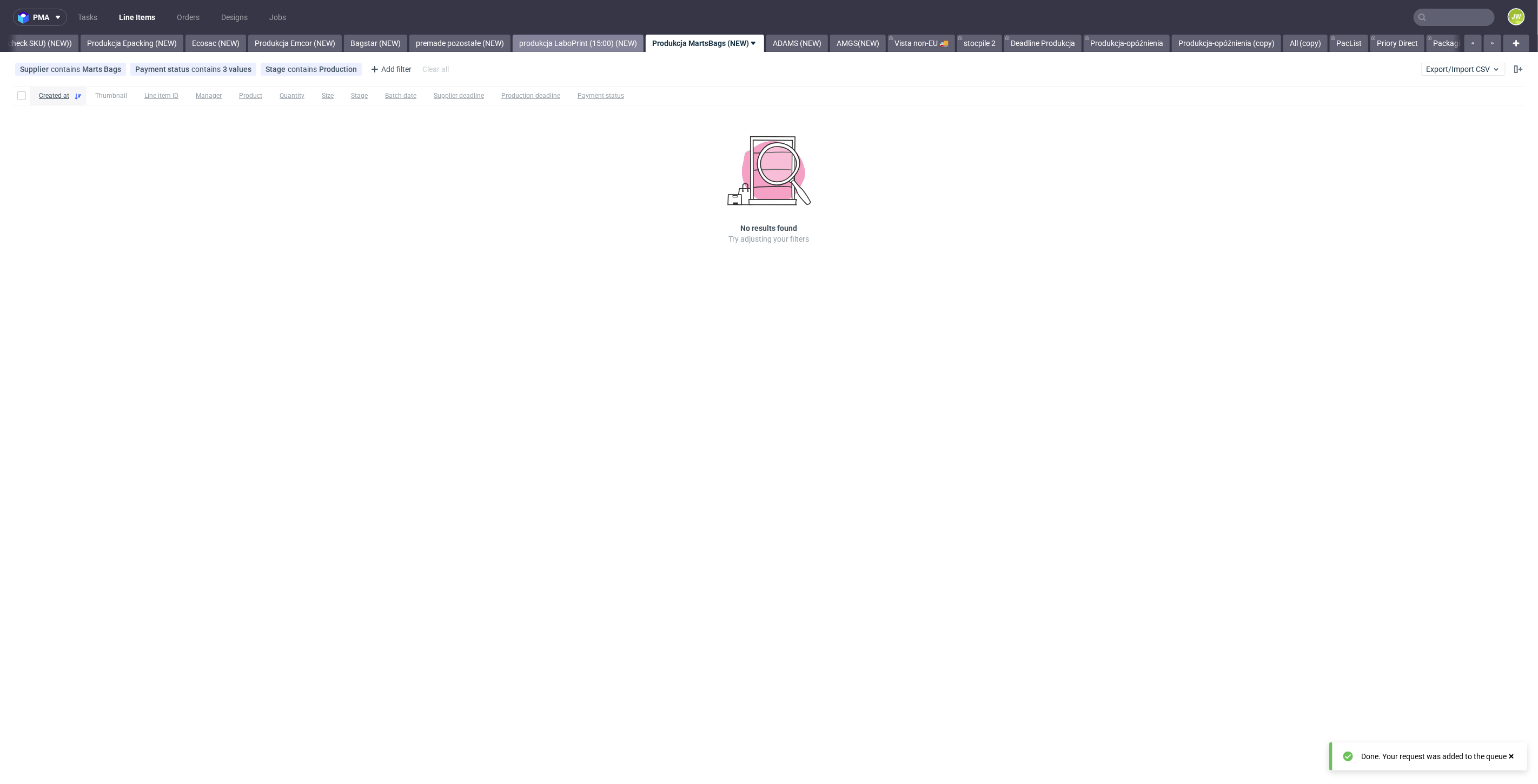
click at [606, 45] on link "produkcja LaboPrint (15:00) (NEW)" at bounding box center [578, 43] width 131 height 17
drag, startPoint x: 957, startPoint y: 40, endPoint x: 957, endPoint y: 49, distance: 9.0
click at [951, 40] on link "ADAMS (NEW)" at bounding box center [920, 43] width 62 height 17
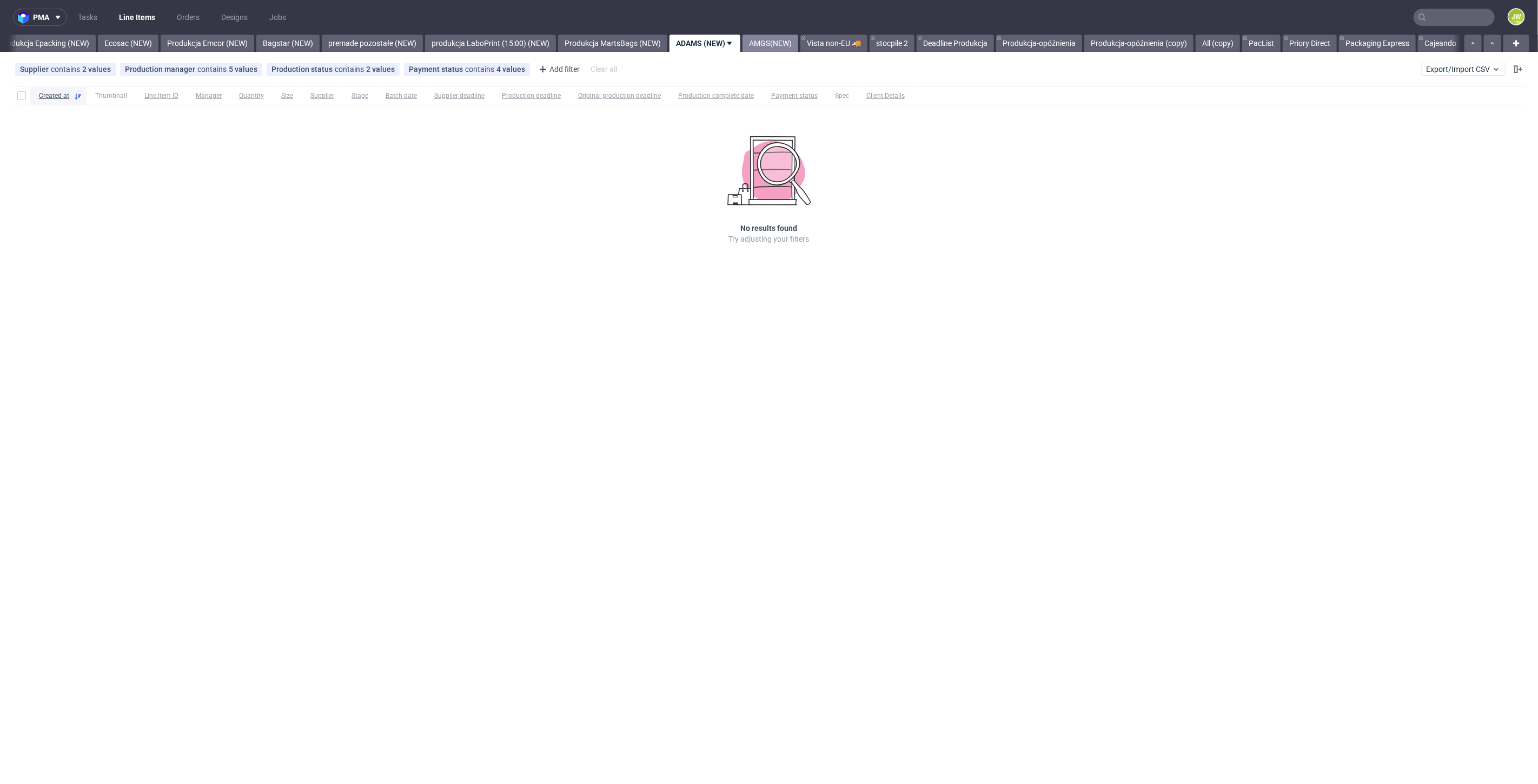
click at [789, 40] on link "AMGS(NEW)" at bounding box center [770, 43] width 55 height 17
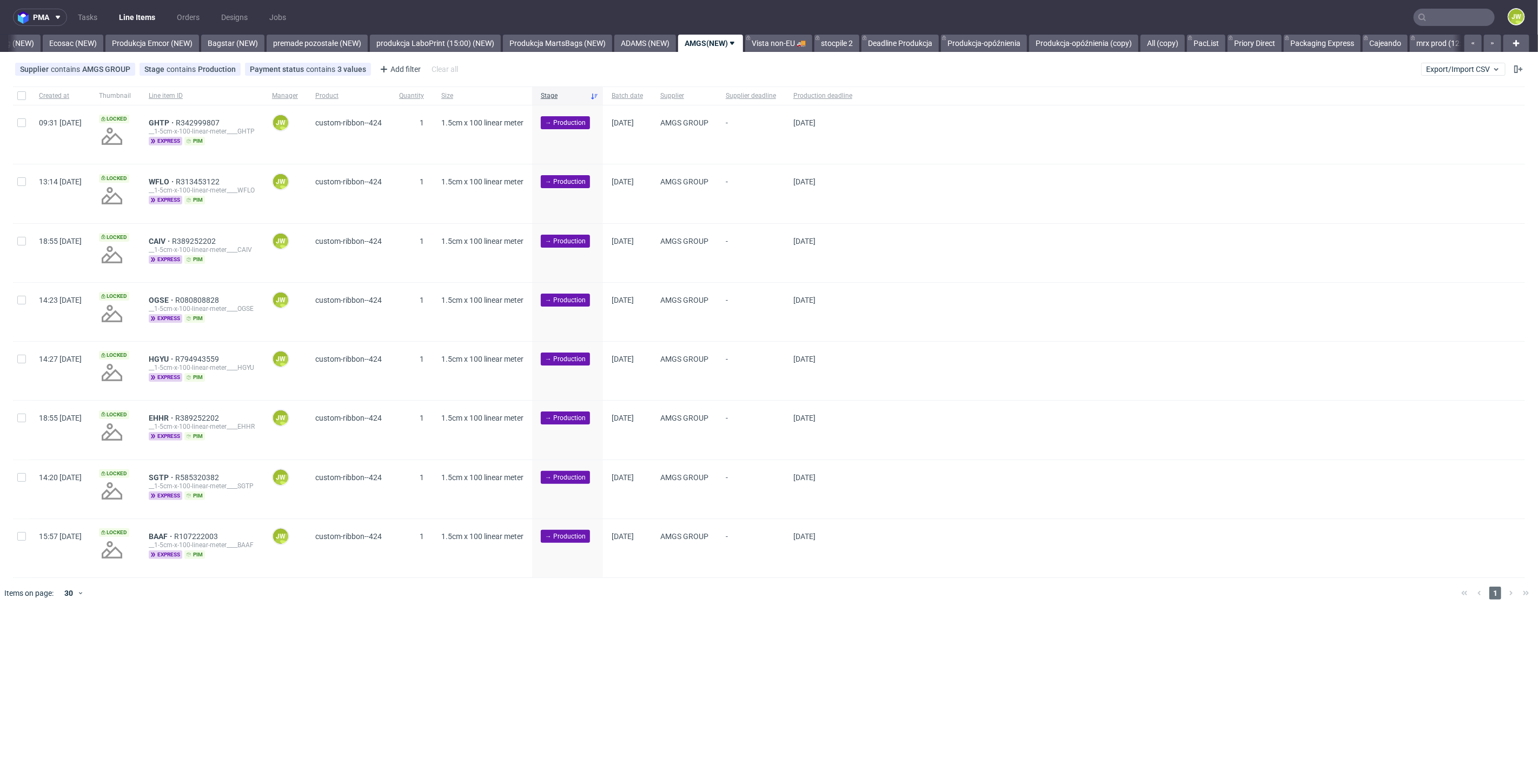
scroll to position [0, 2254]
click at [17, 92] on input "checkbox" at bounding box center [21, 96] width 9 height 9
checkbox input "true"
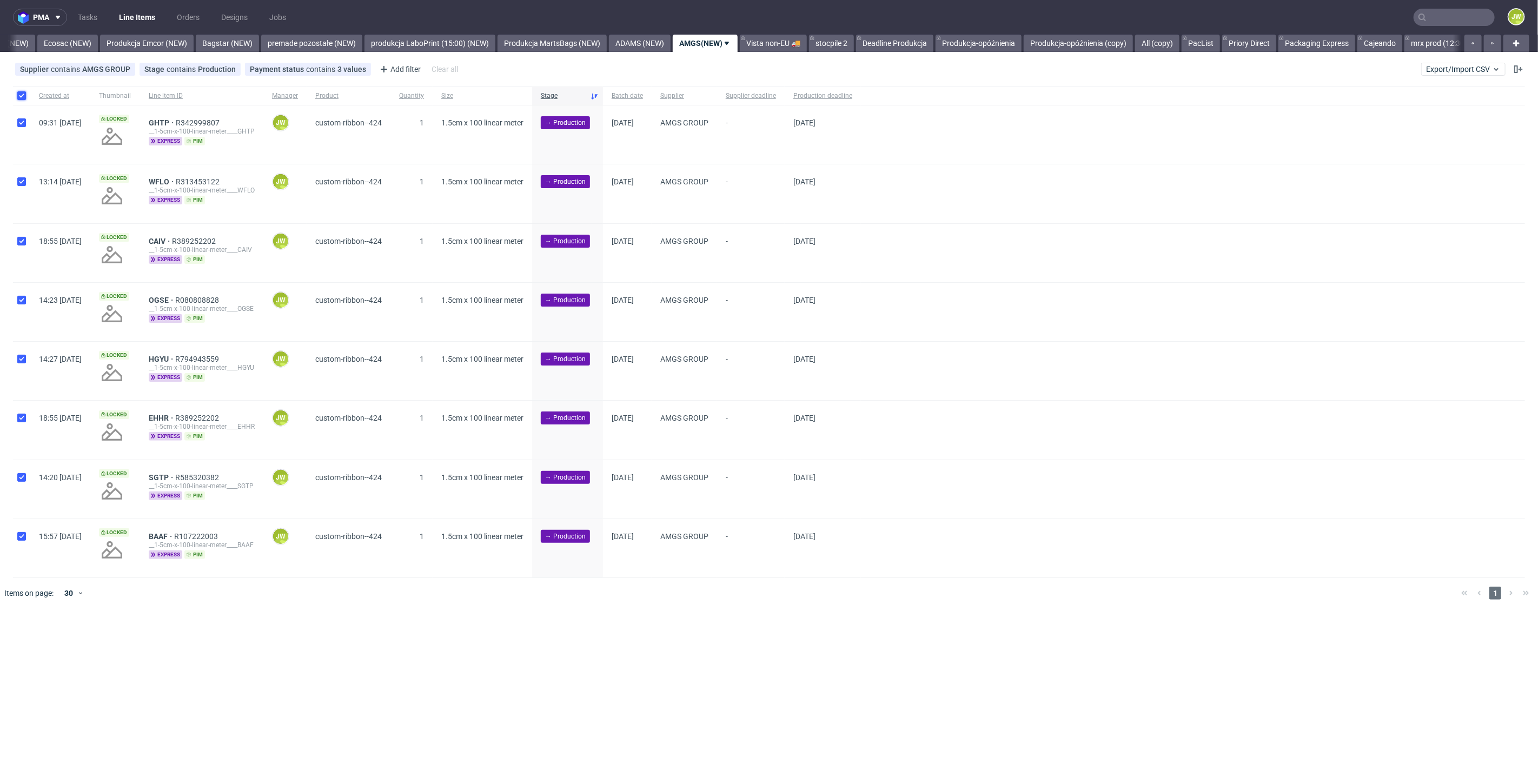
checkbox input "true"
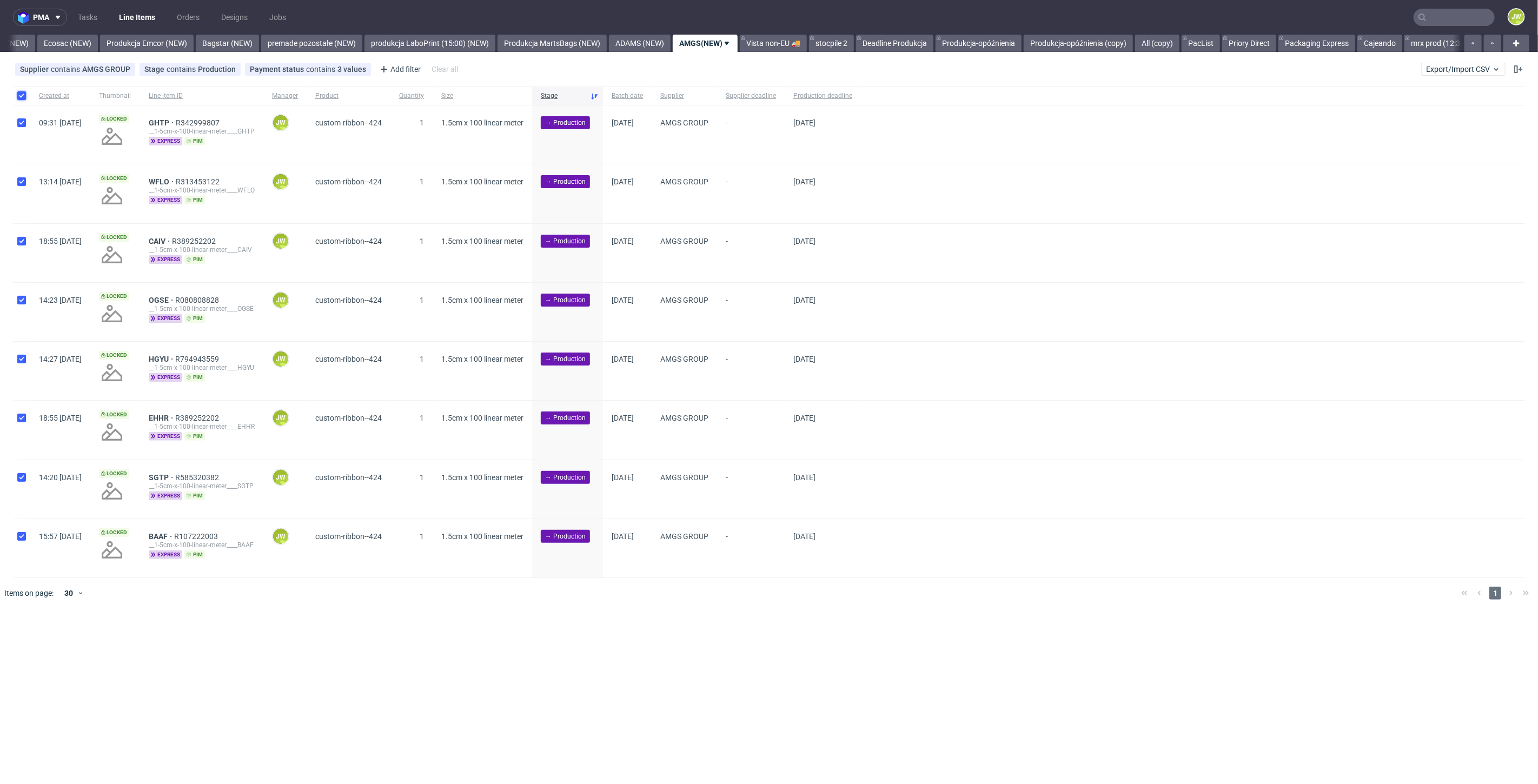
checkbox input "true"
click at [199, 642] on span "Change batch date" at bounding box center [190, 641] width 65 height 11
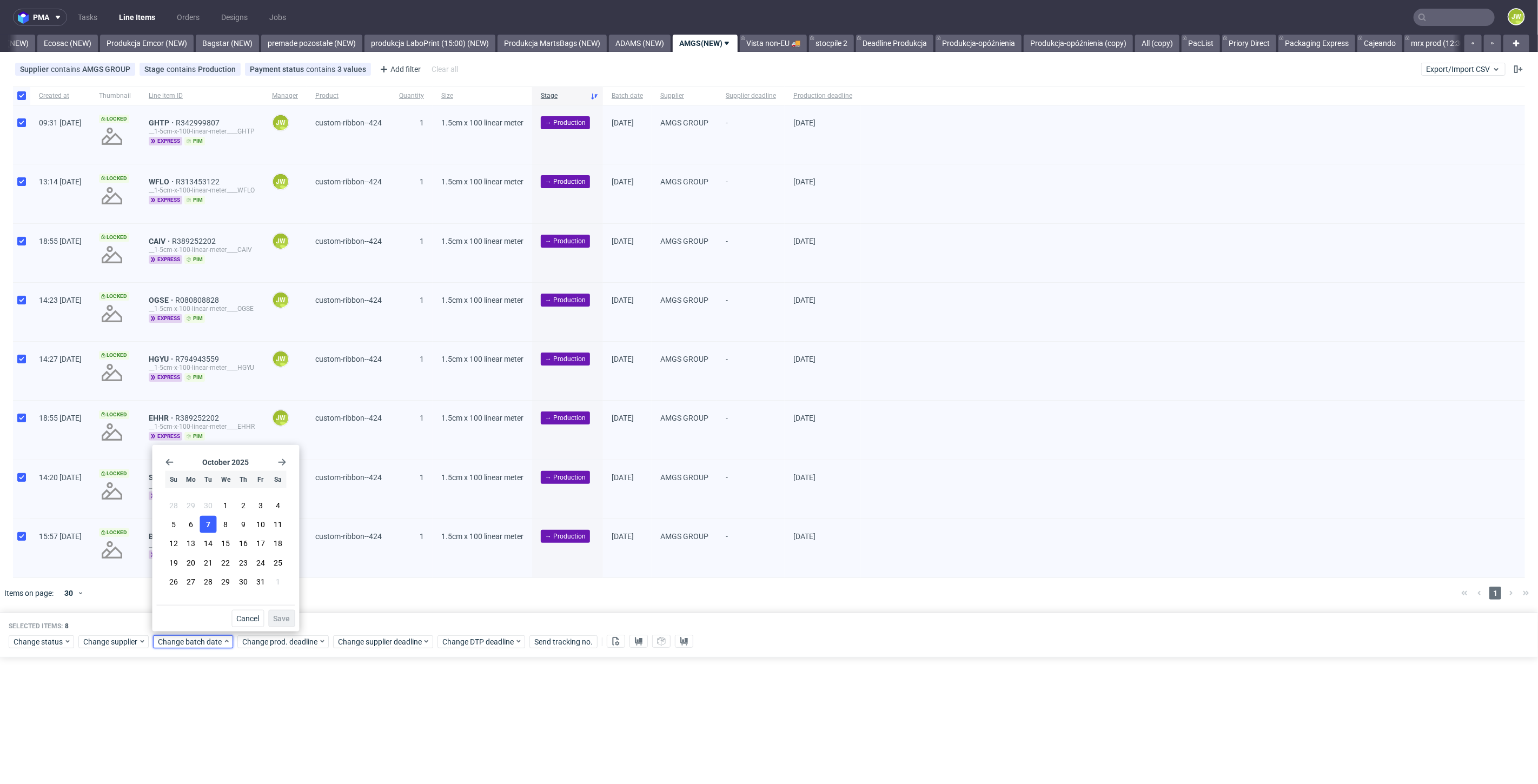
click at [209, 531] on button "7" at bounding box center [208, 524] width 17 height 17
click at [278, 617] on span "Save" at bounding box center [281, 618] width 17 height 8
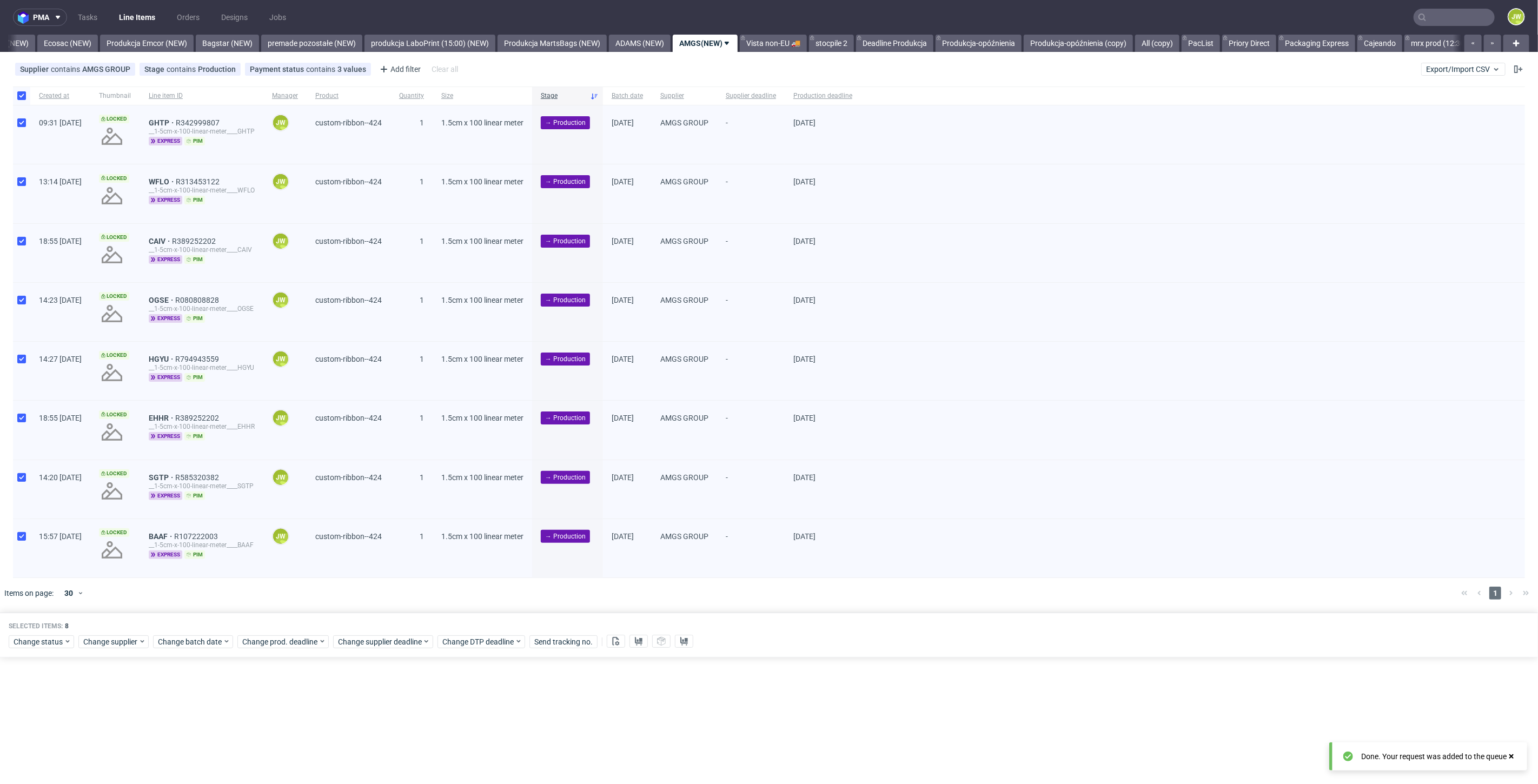
click at [276, 632] on div "Change status Change supplier Change batch date Change prod. deadline Change su…" at bounding box center [769, 640] width 1521 height 16
click at [276, 640] on span "Change prod. deadline" at bounding box center [280, 641] width 76 height 11
click at [291, 541] on span "14" at bounding box center [291, 543] width 9 height 11
click at [361, 617] on span "Save" at bounding box center [365, 618] width 17 height 8
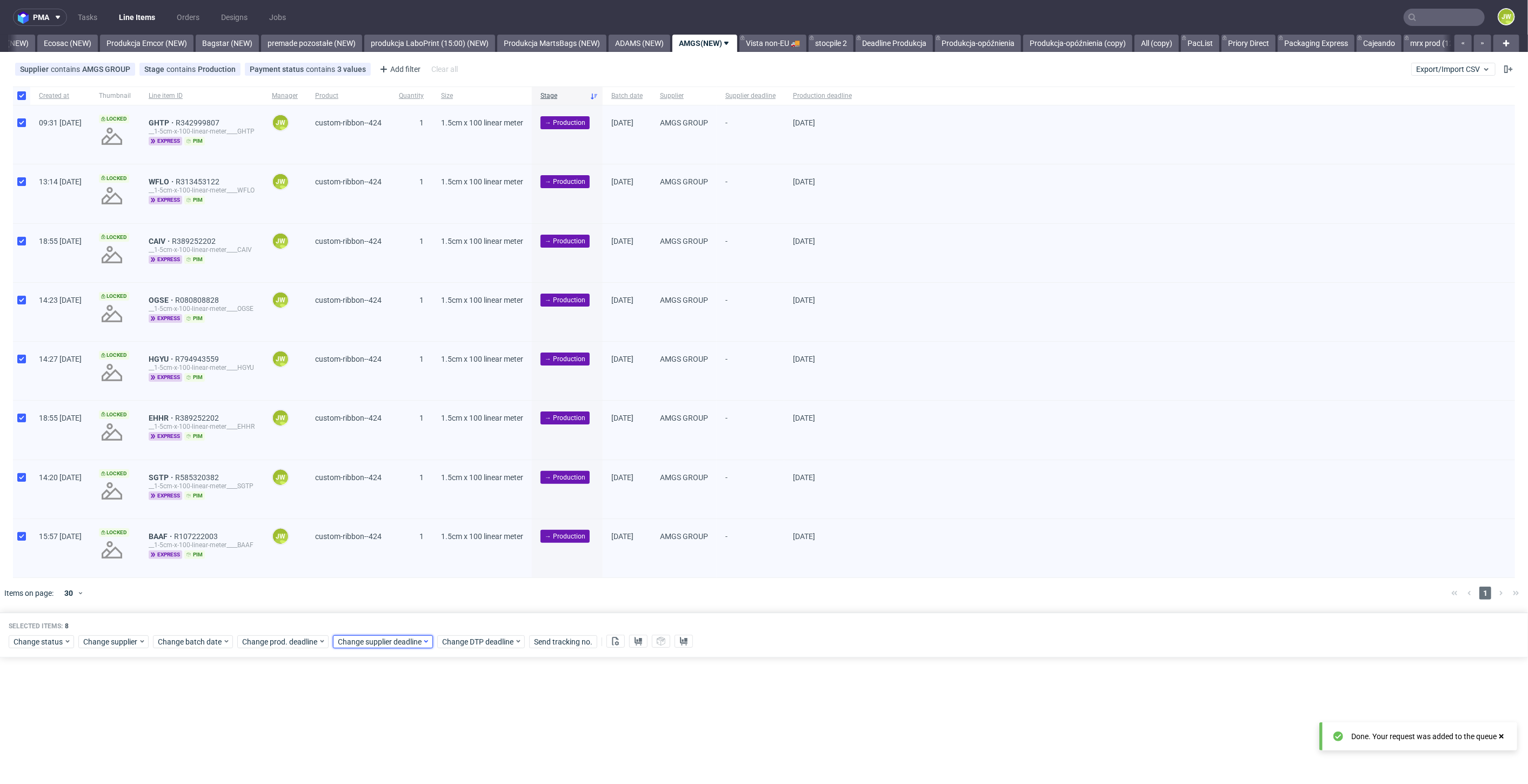
click at [362, 640] on span "Change supplier deadline" at bounding box center [380, 641] width 84 height 11
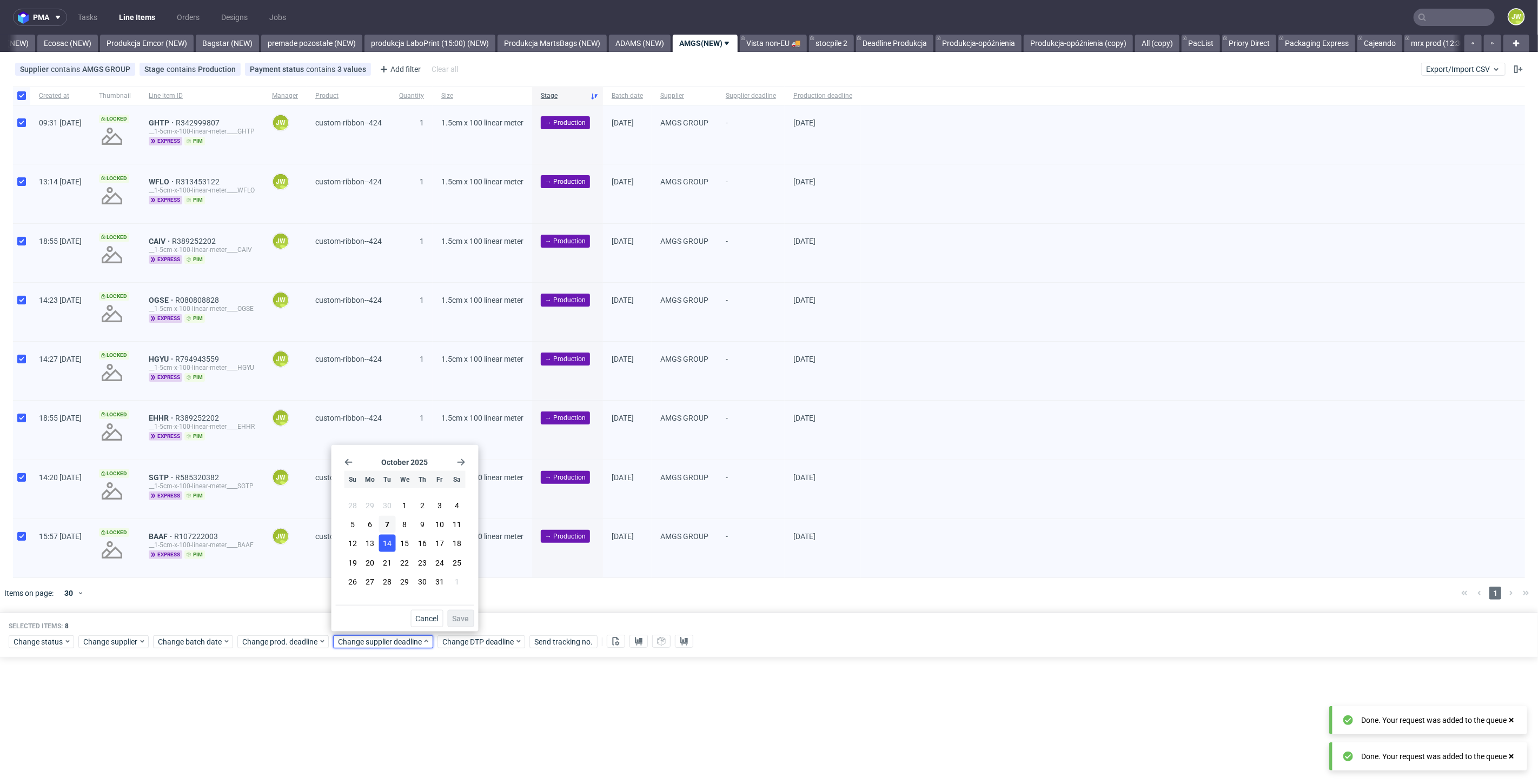
click at [388, 545] on span "14" at bounding box center [387, 543] width 9 height 11
click at [454, 613] on button "Save" at bounding box center [461, 618] width 26 height 17
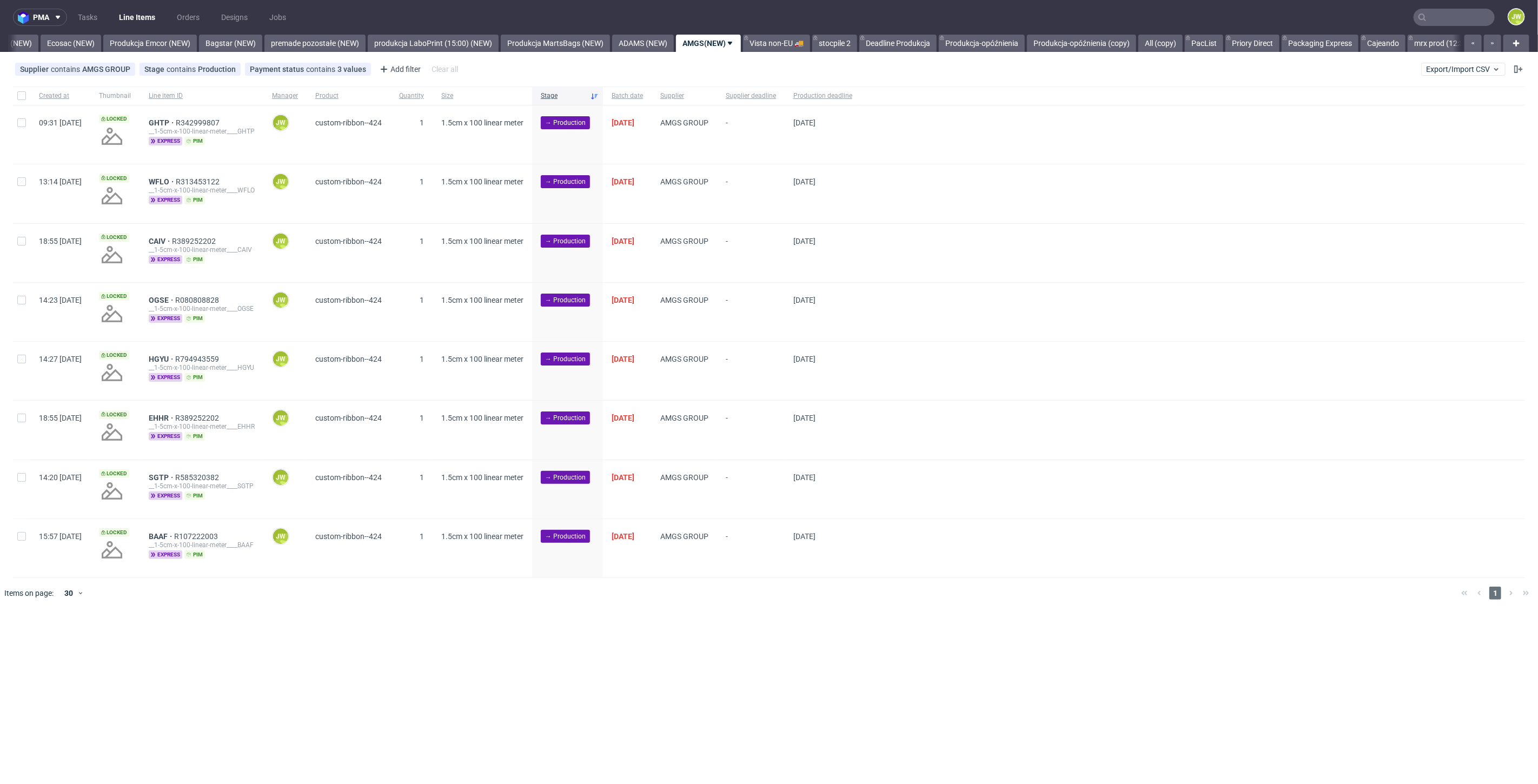
scroll to position [0, 2254]
drag, startPoint x: 18, startPoint y: 124, endPoint x: 34, endPoint y: 144, distance: 25.6
click at [18, 124] on input "checkbox" at bounding box center [21, 123] width 9 height 9
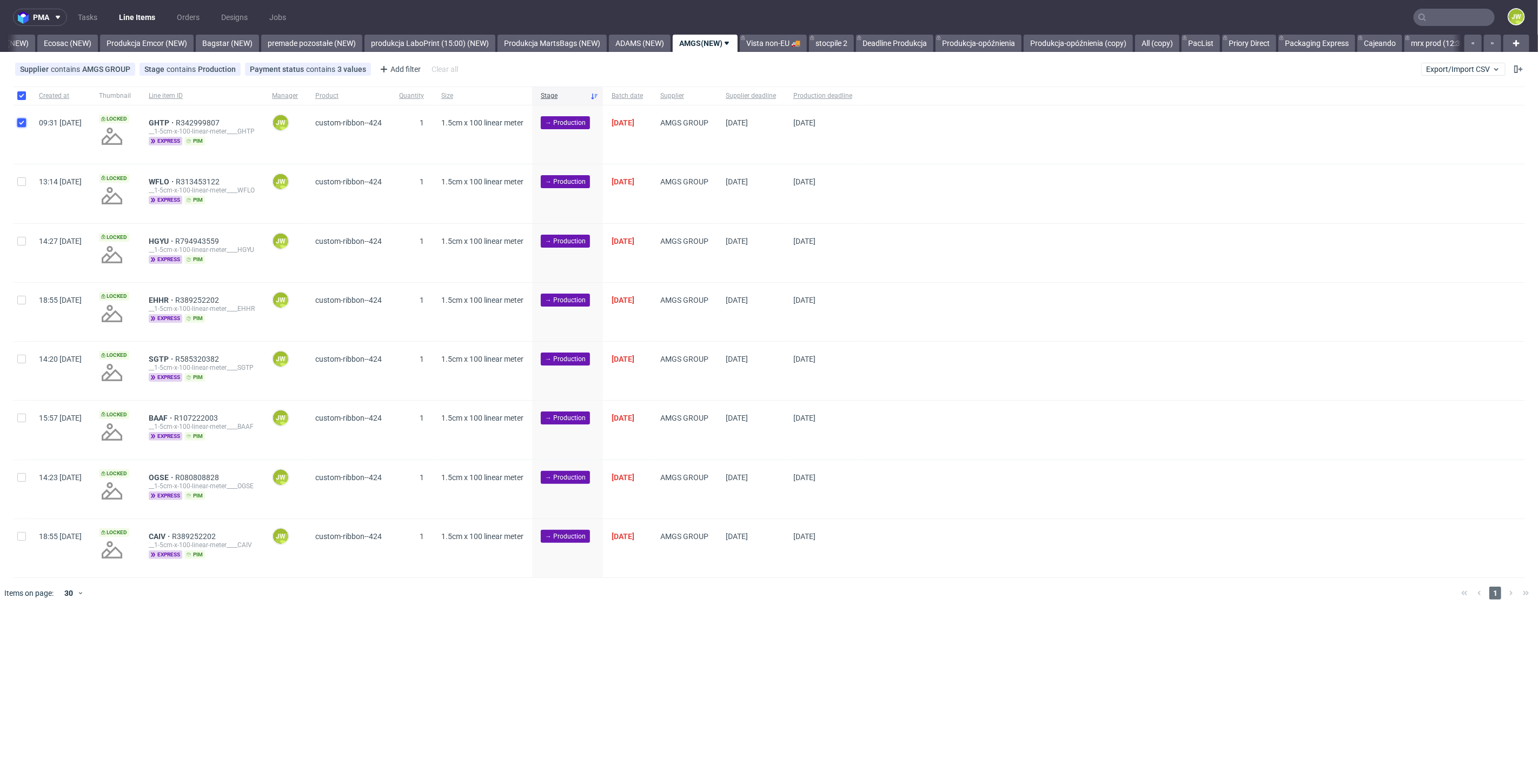
checkbox input "true"
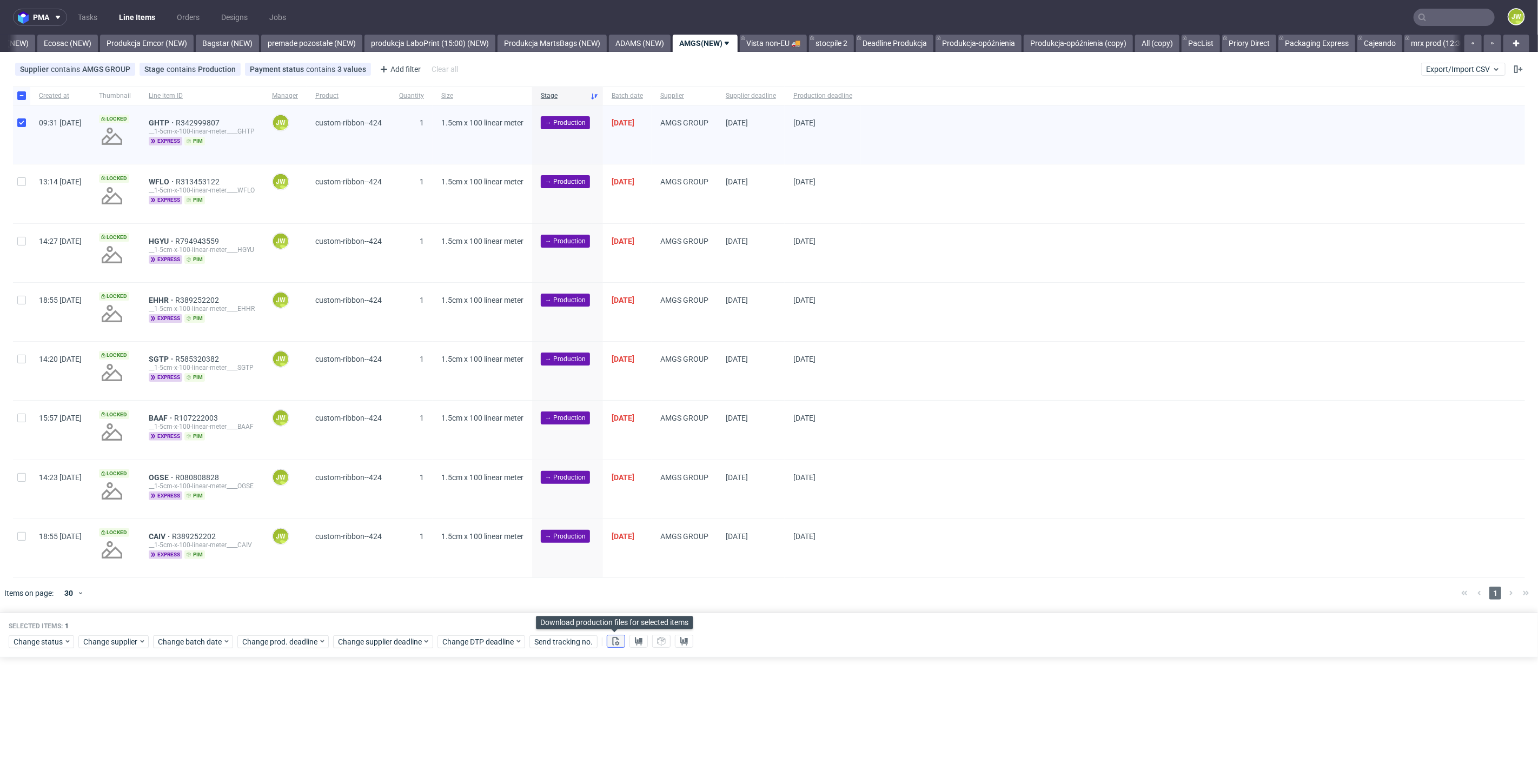
click at [614, 641] on use at bounding box center [616, 641] width 7 height 9
click at [637, 642] on use at bounding box center [639, 641] width 8 height 9
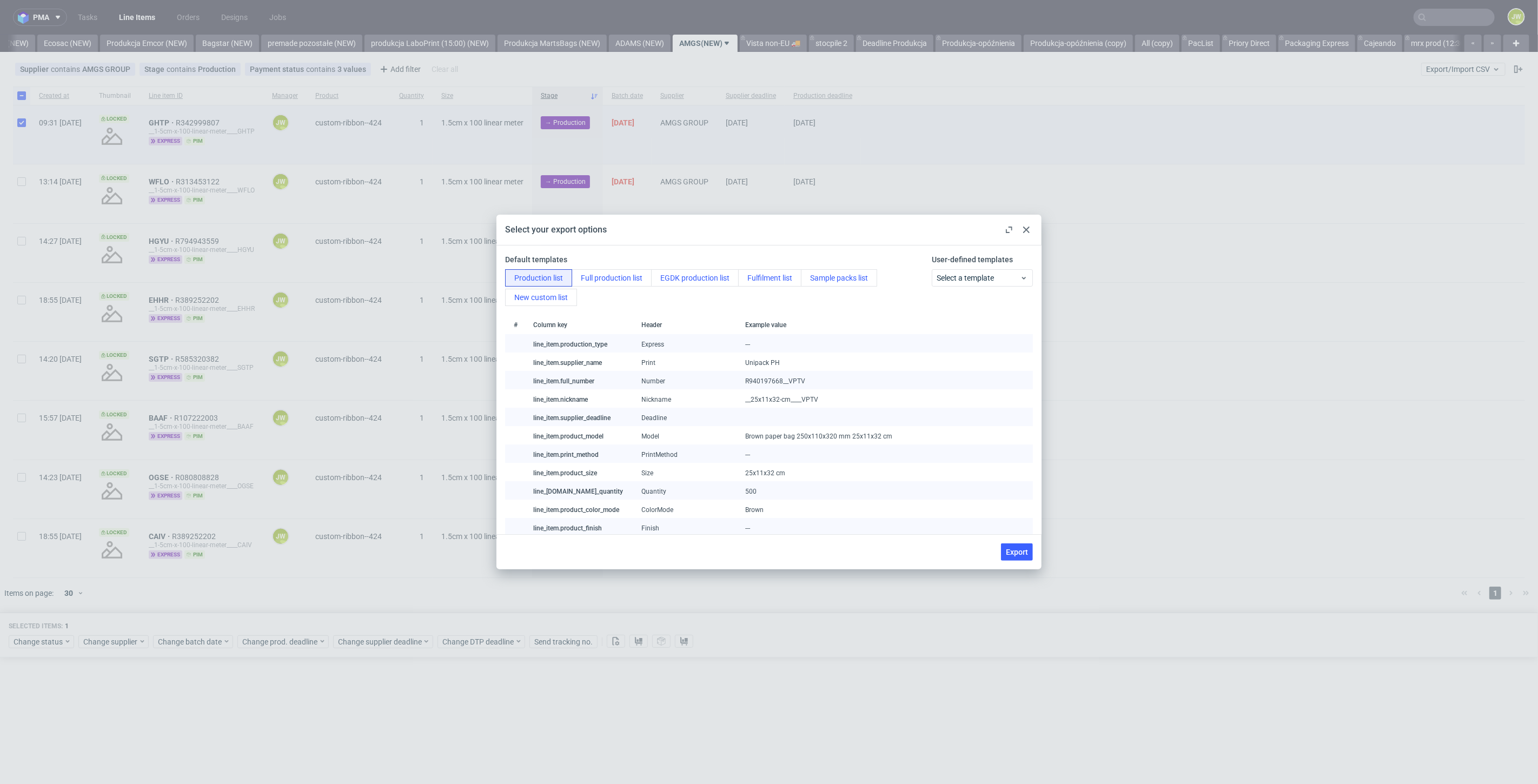
drag, startPoint x: 1008, startPoint y: 555, endPoint x: 1005, endPoint y: 566, distance: 11.4
click at [1008, 554] on span "Export" at bounding box center [1017, 552] width 22 height 8
checkbox input "false"
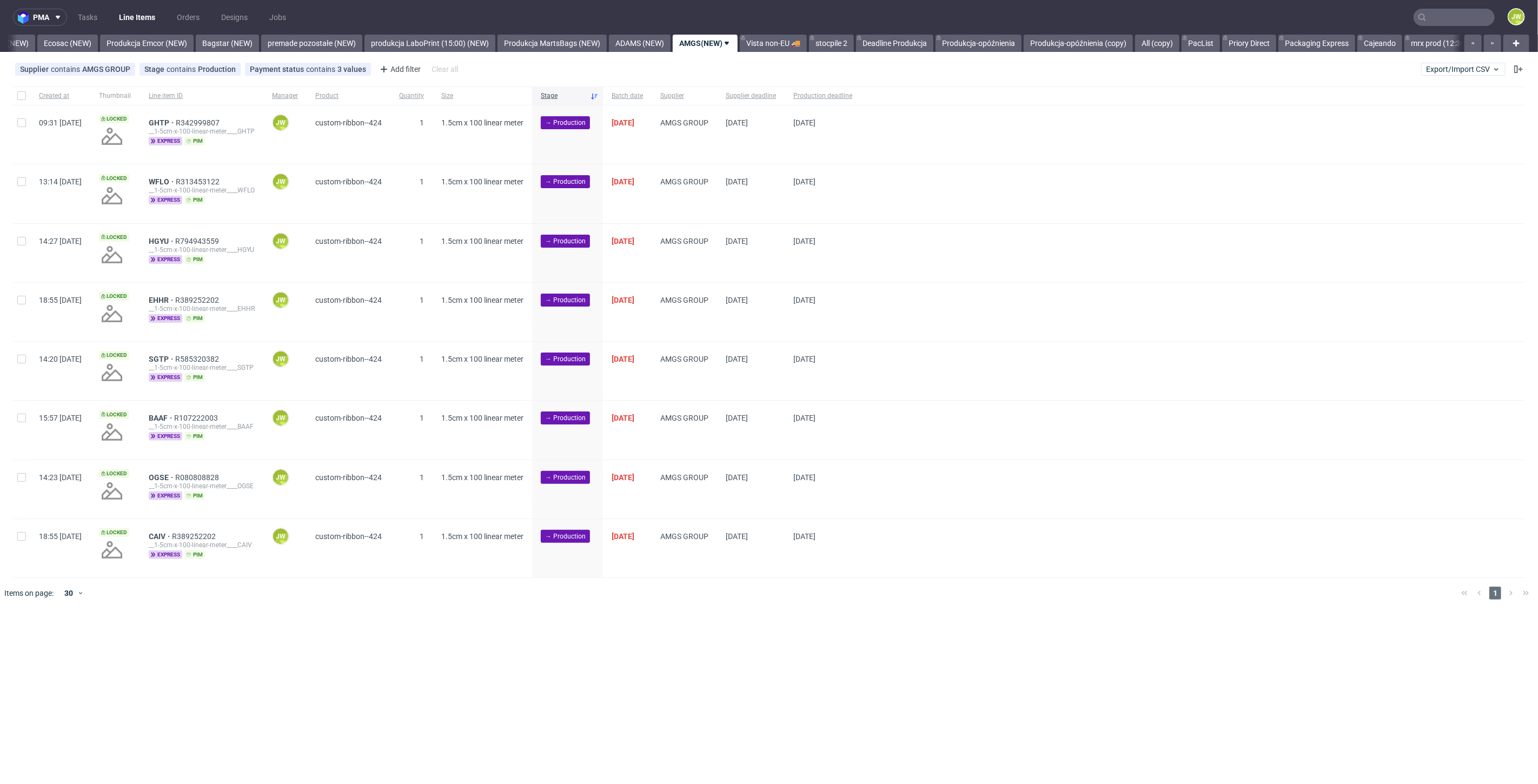
click at [1005, 646] on div "pma Tasks Line Items Orders Designs Jobs JW All DTP Late Shipped Shipments DTP …" at bounding box center [769, 392] width 1538 height 784
click at [21, 95] on input "checkbox" at bounding box center [21, 96] width 9 height 9
checkbox input "true"
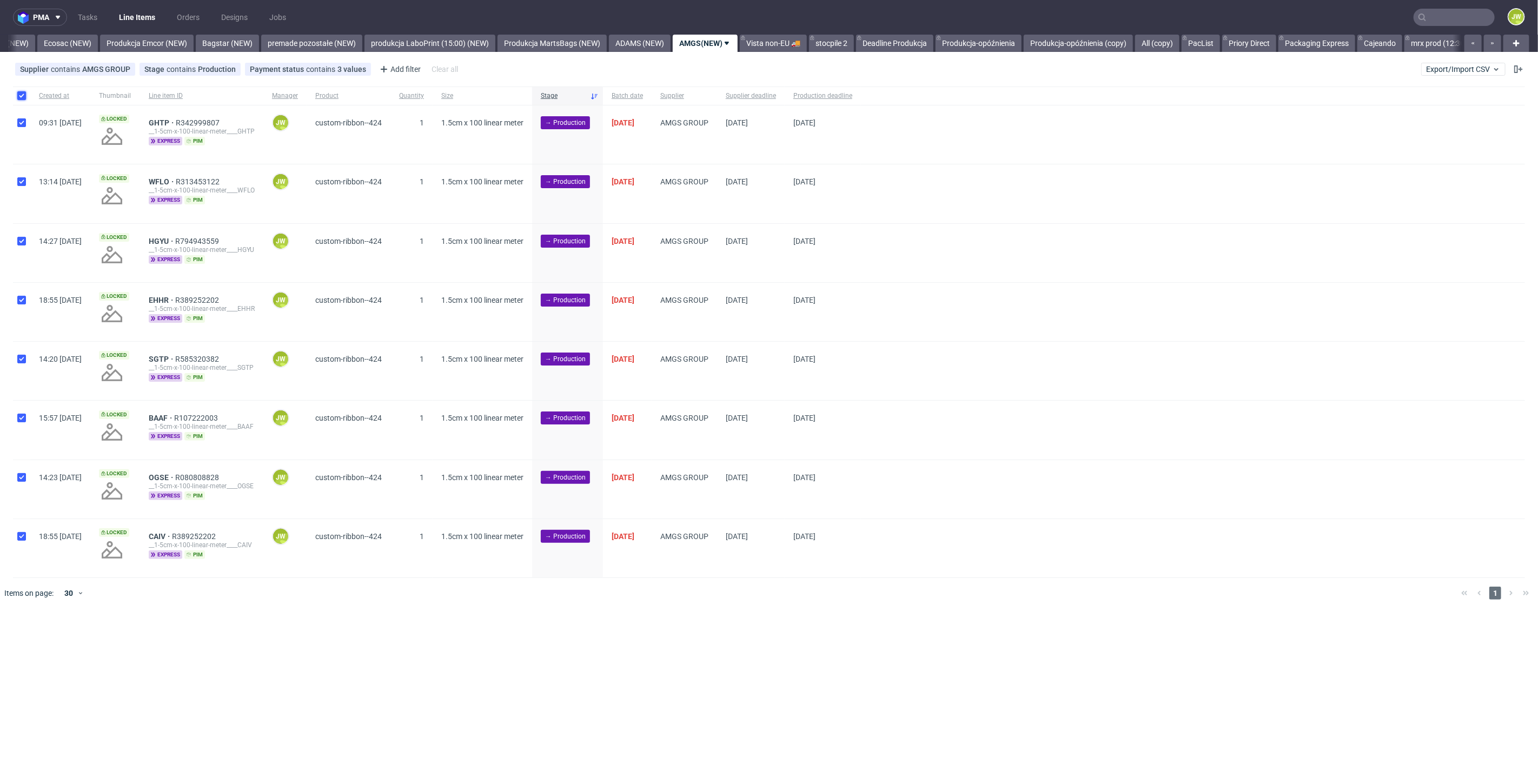
checkbox input "true"
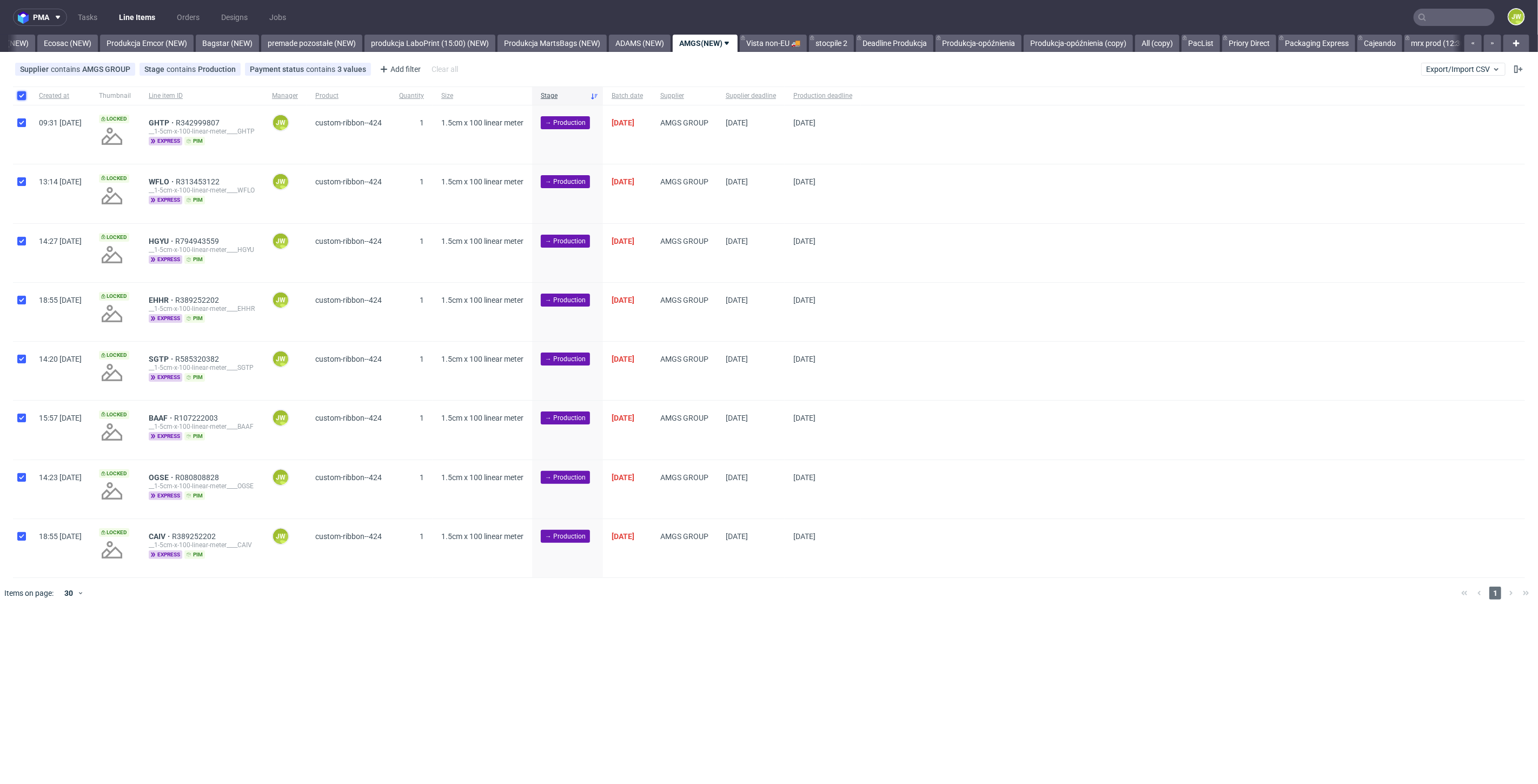
checkbox input "true"
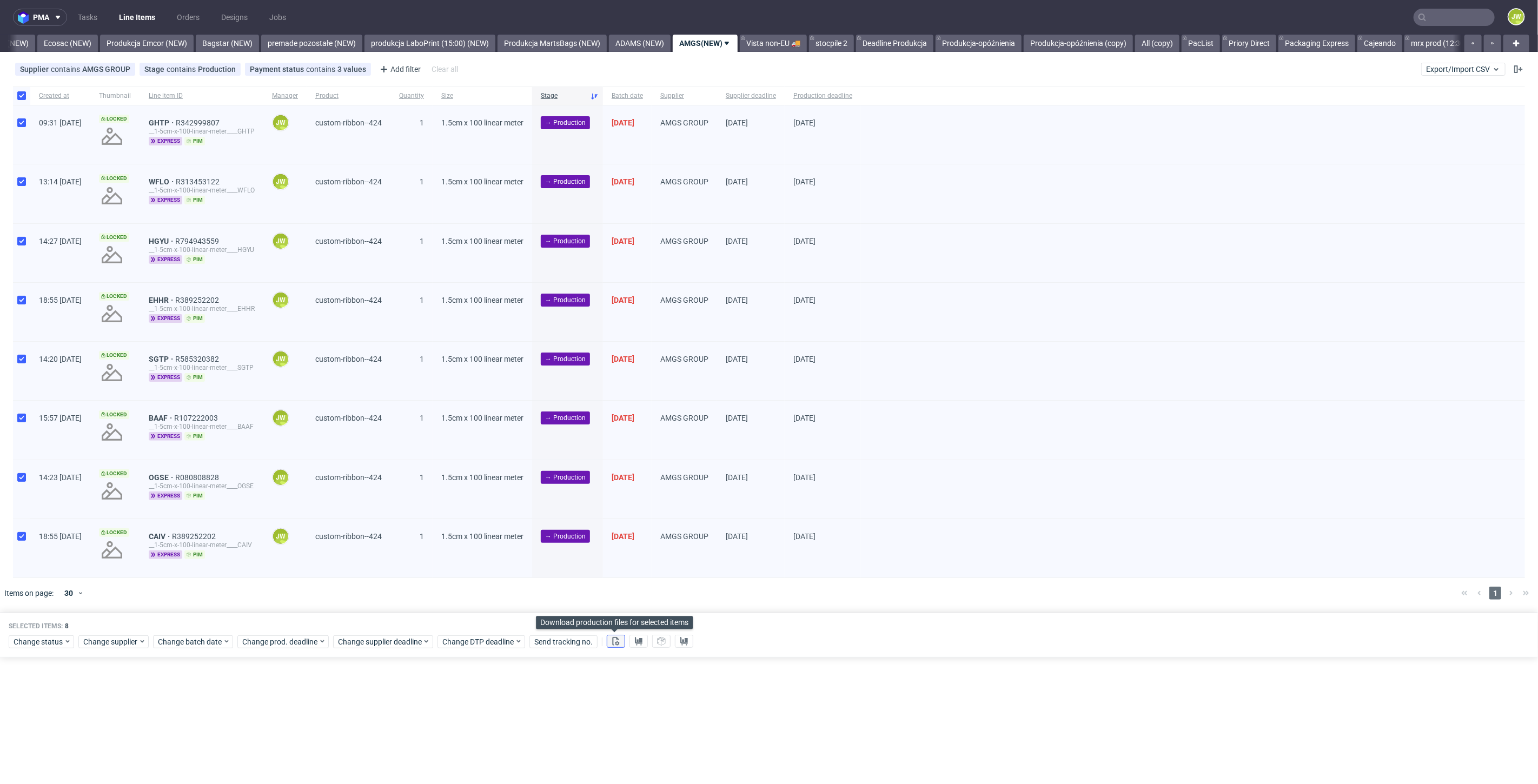
click at [610, 642] on button at bounding box center [615, 641] width 18 height 13
click at [639, 638] on use at bounding box center [639, 641] width 8 height 9
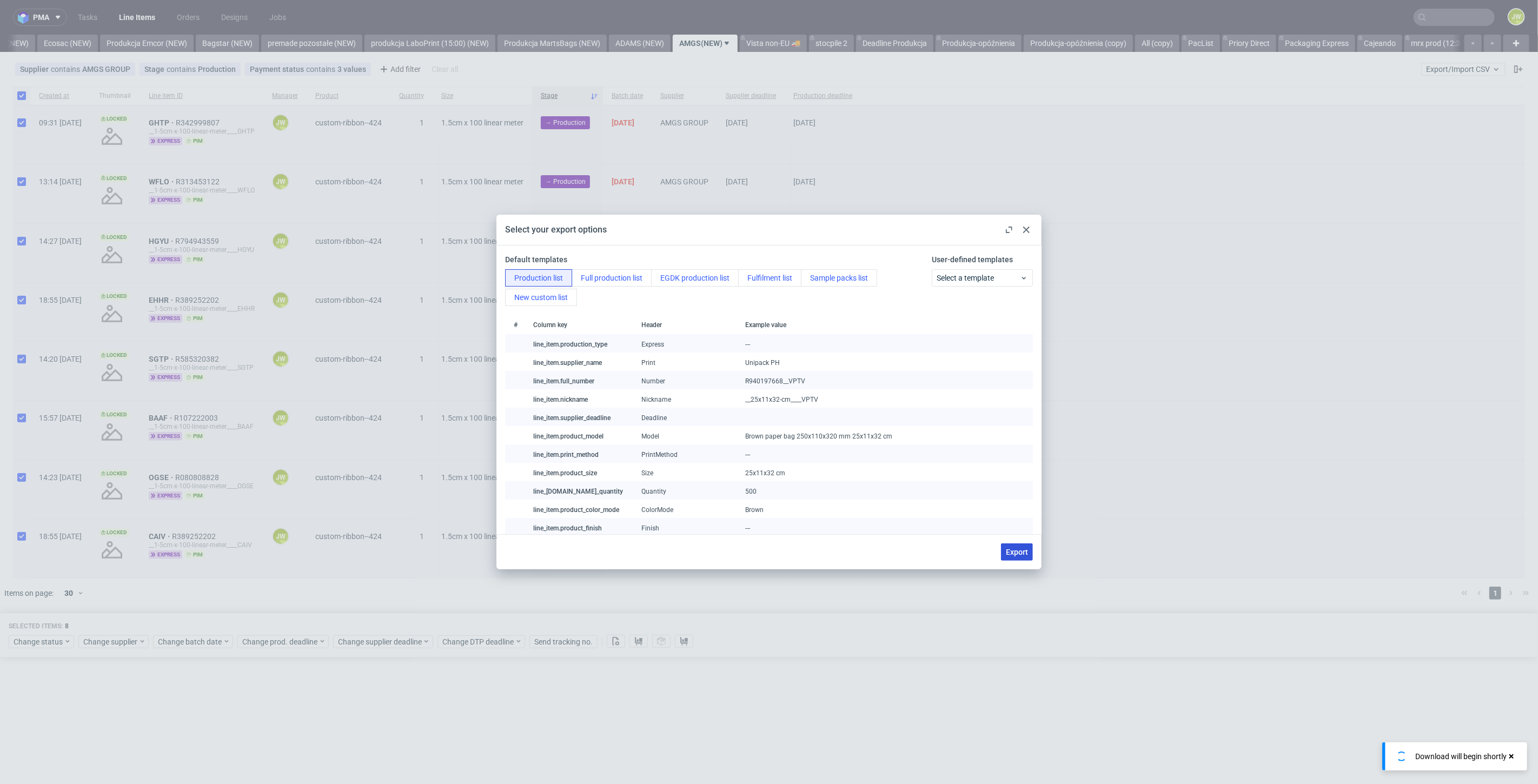
click at [1021, 556] on button "Export" at bounding box center [1017, 551] width 32 height 17
checkbox input "false"
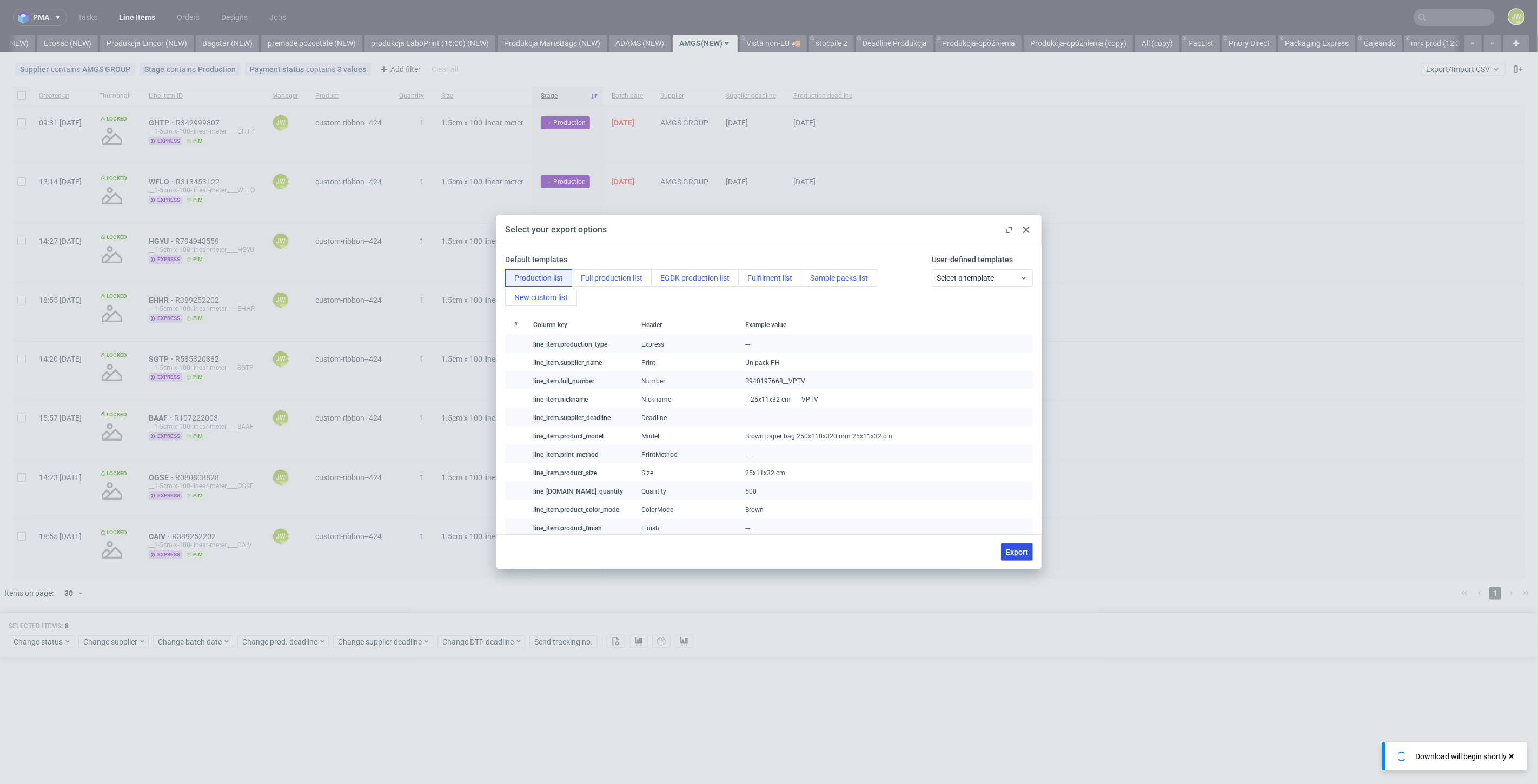
checkbox input "false"
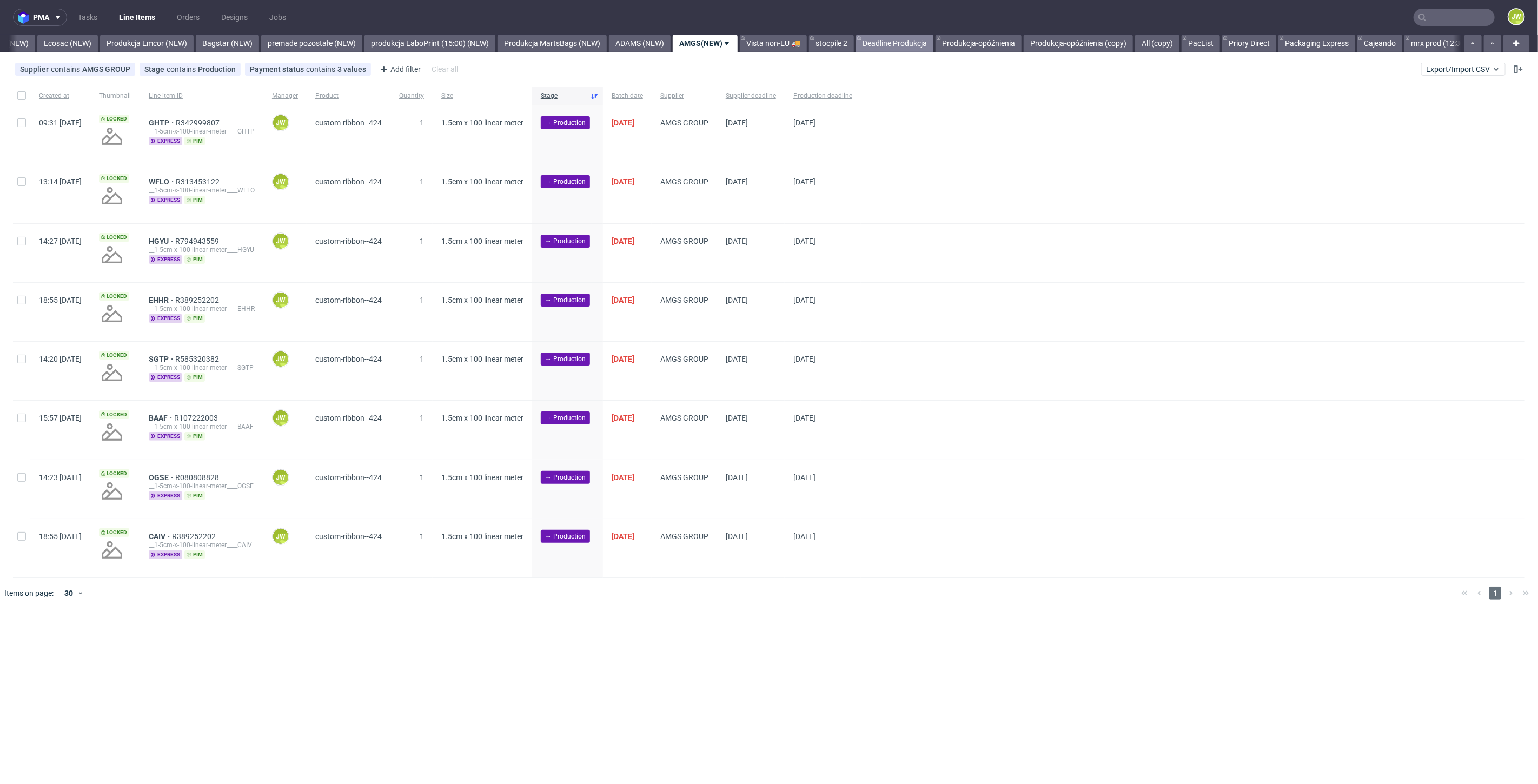
click at [920, 47] on link "Deadline Produkcja" at bounding box center [895, 43] width 78 height 17
click at [1355, 38] on link "Packaging Express" at bounding box center [1317, 43] width 77 height 17
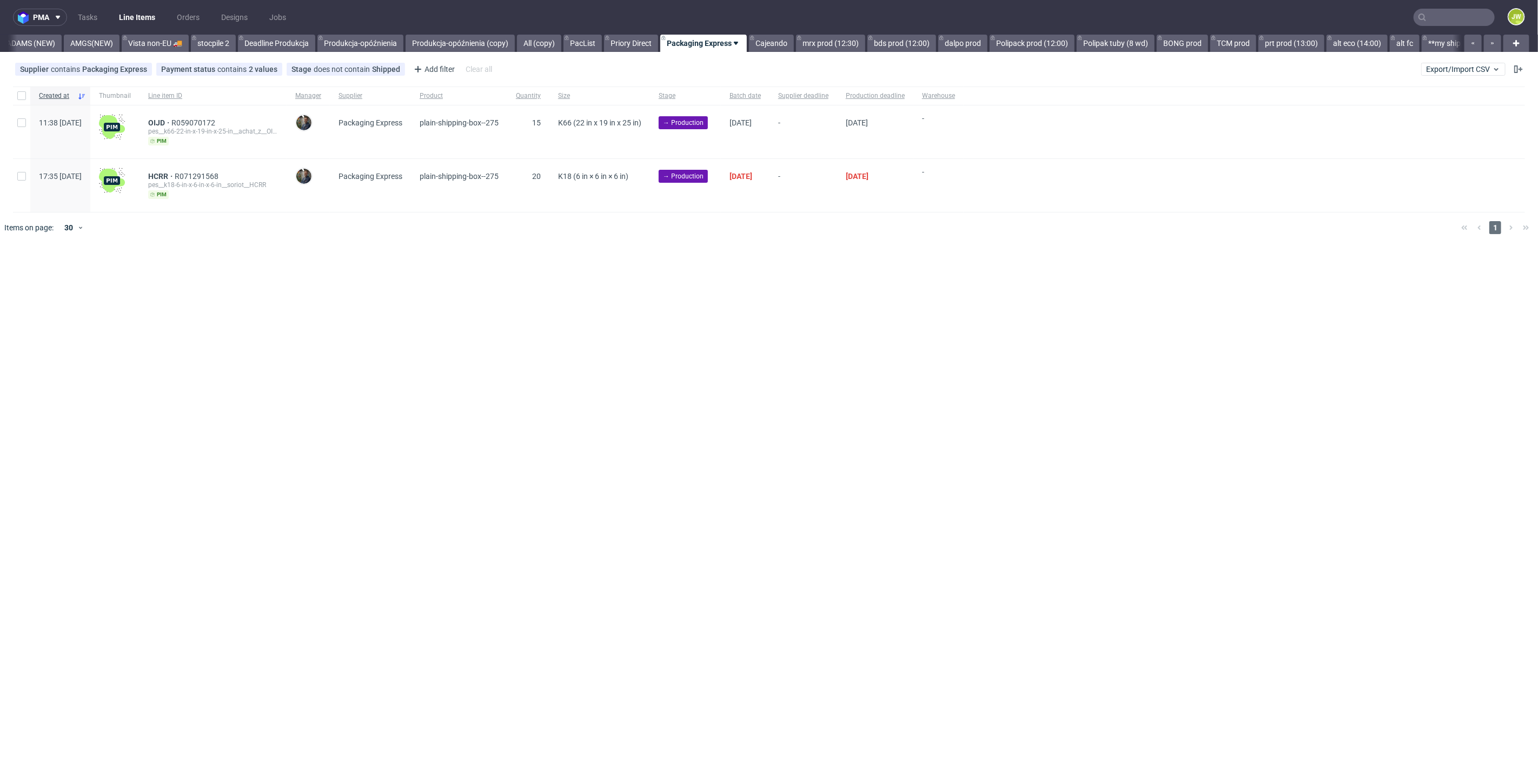
scroll to position [0, 2863]
click at [175, 174] on span "HCRR" at bounding box center [161, 176] width 26 height 9
click at [793, 49] on link "Cajeando" at bounding box center [771, 43] width 45 height 17
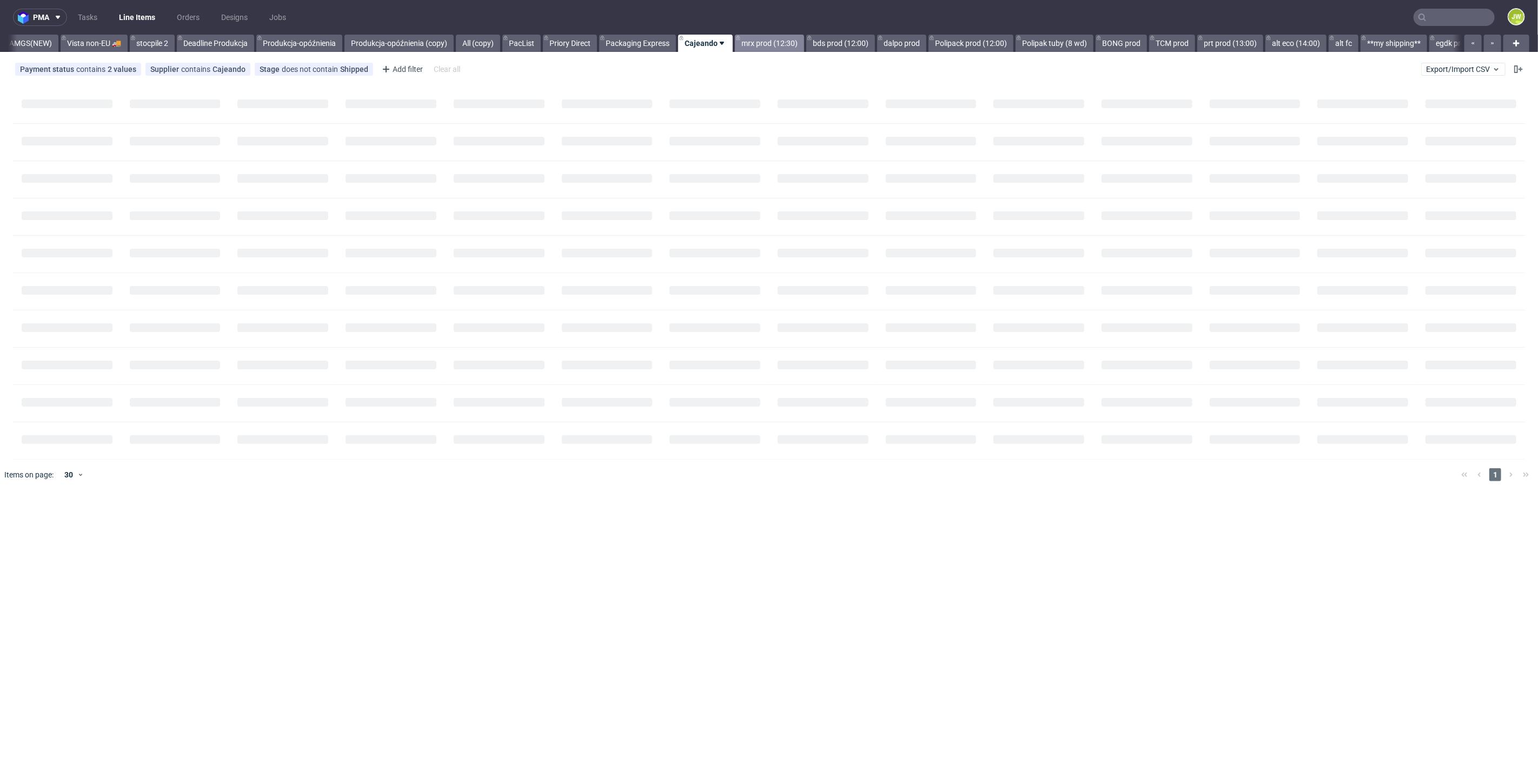
scroll to position [0, 2926]
click at [45, 33] on nav "pma Tasks Line Items Orders Designs Jobs JW" at bounding box center [769, 17] width 1538 height 35
click at [50, 40] on link "AMGS(NEW)" at bounding box center [28, 43] width 55 height 17
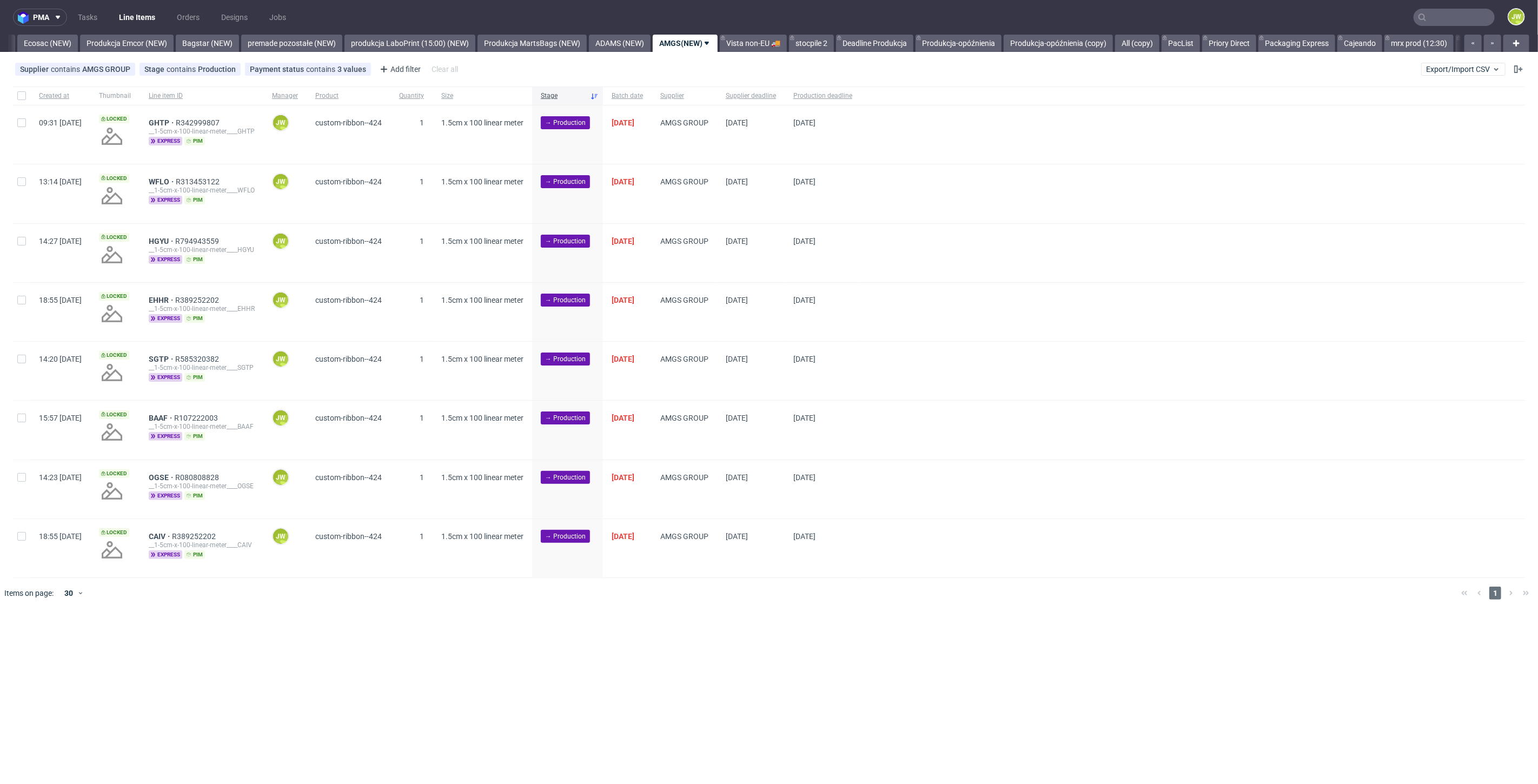
scroll to position [0, 2254]
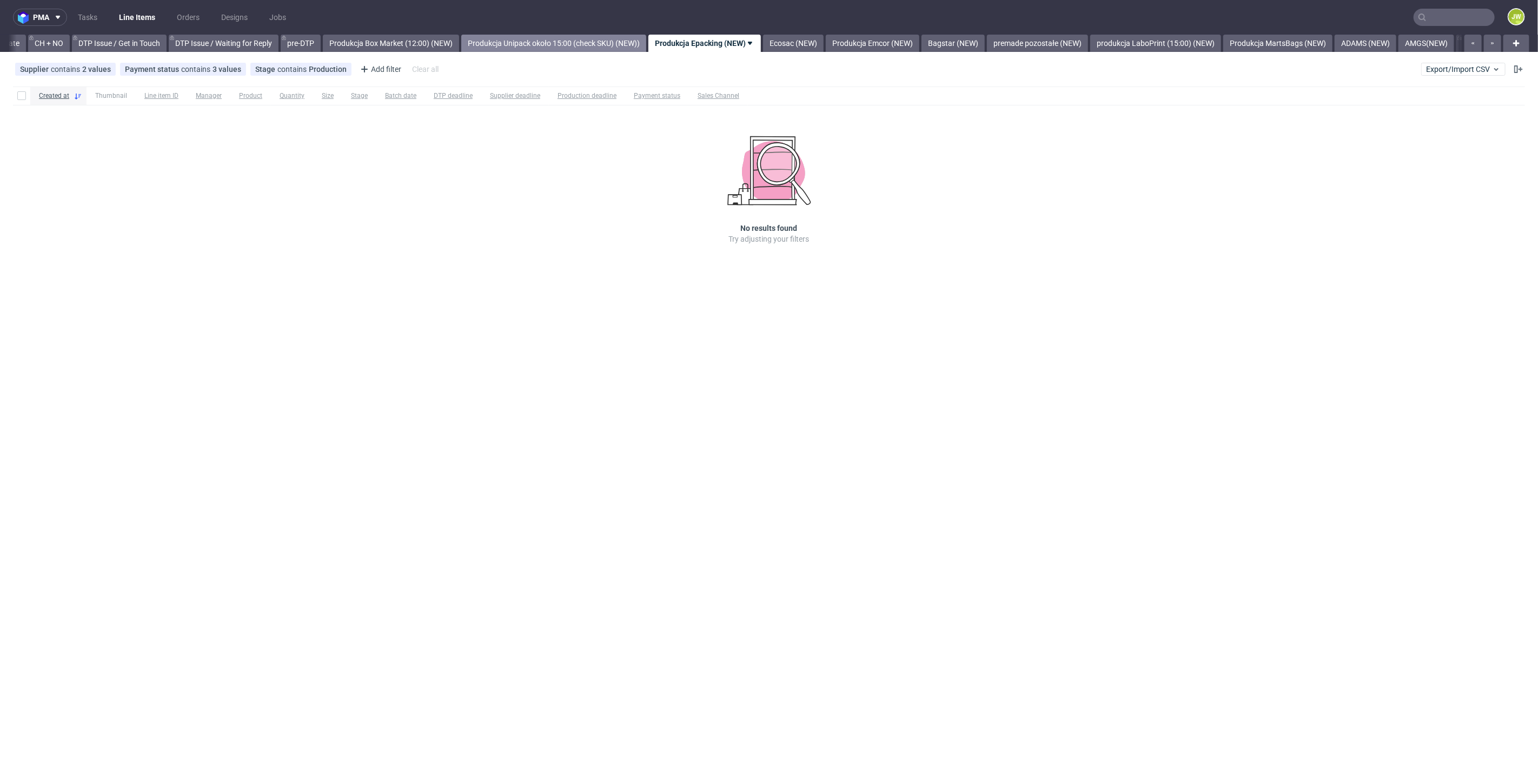
click at [551, 37] on link "Produkcja Unipack około 15:00 (check SKU) (NEW))" at bounding box center [554, 43] width 185 height 17
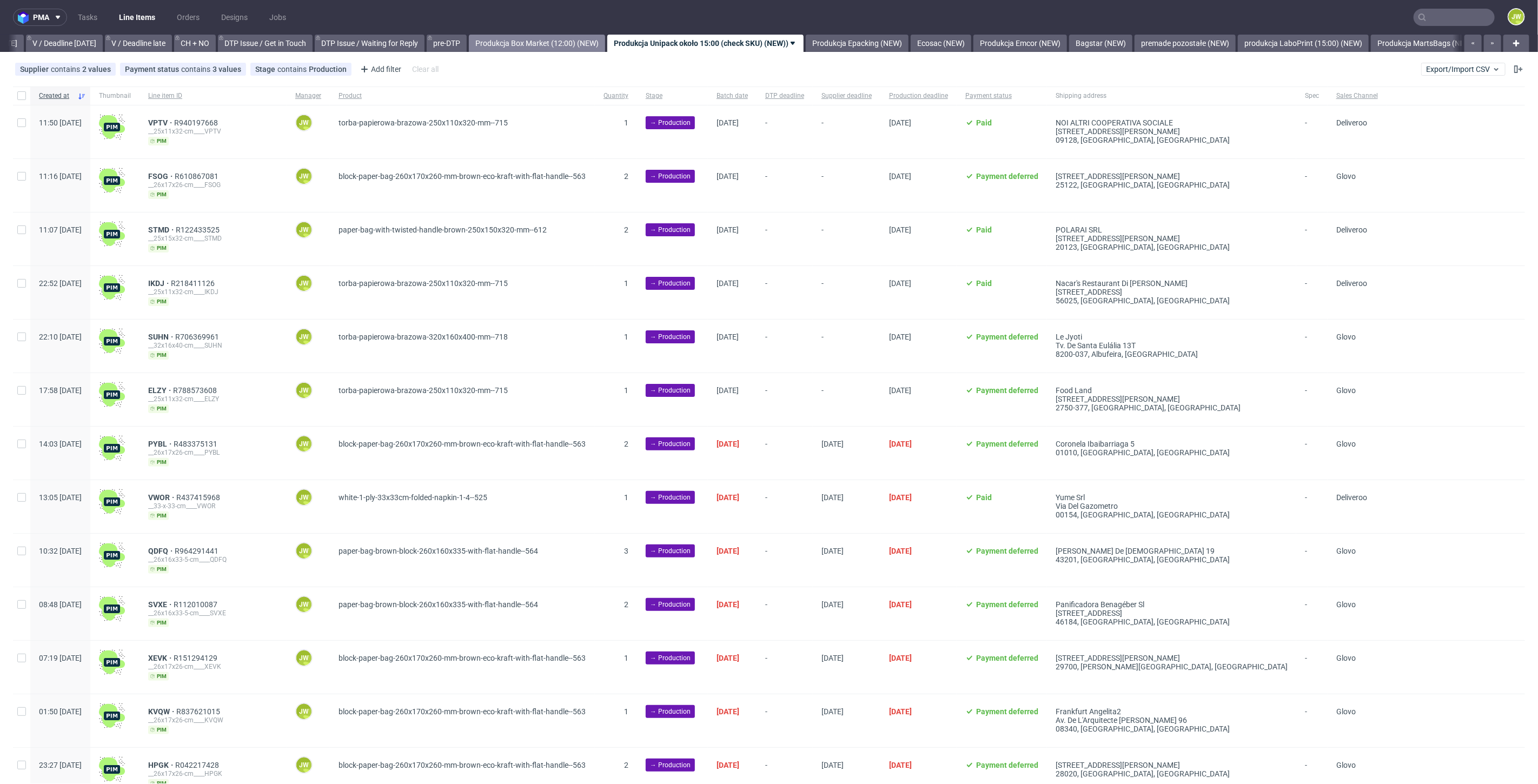
click at [556, 47] on link "Produkcja Box Market (12:00) (NEW)" at bounding box center [537, 43] width 136 height 17
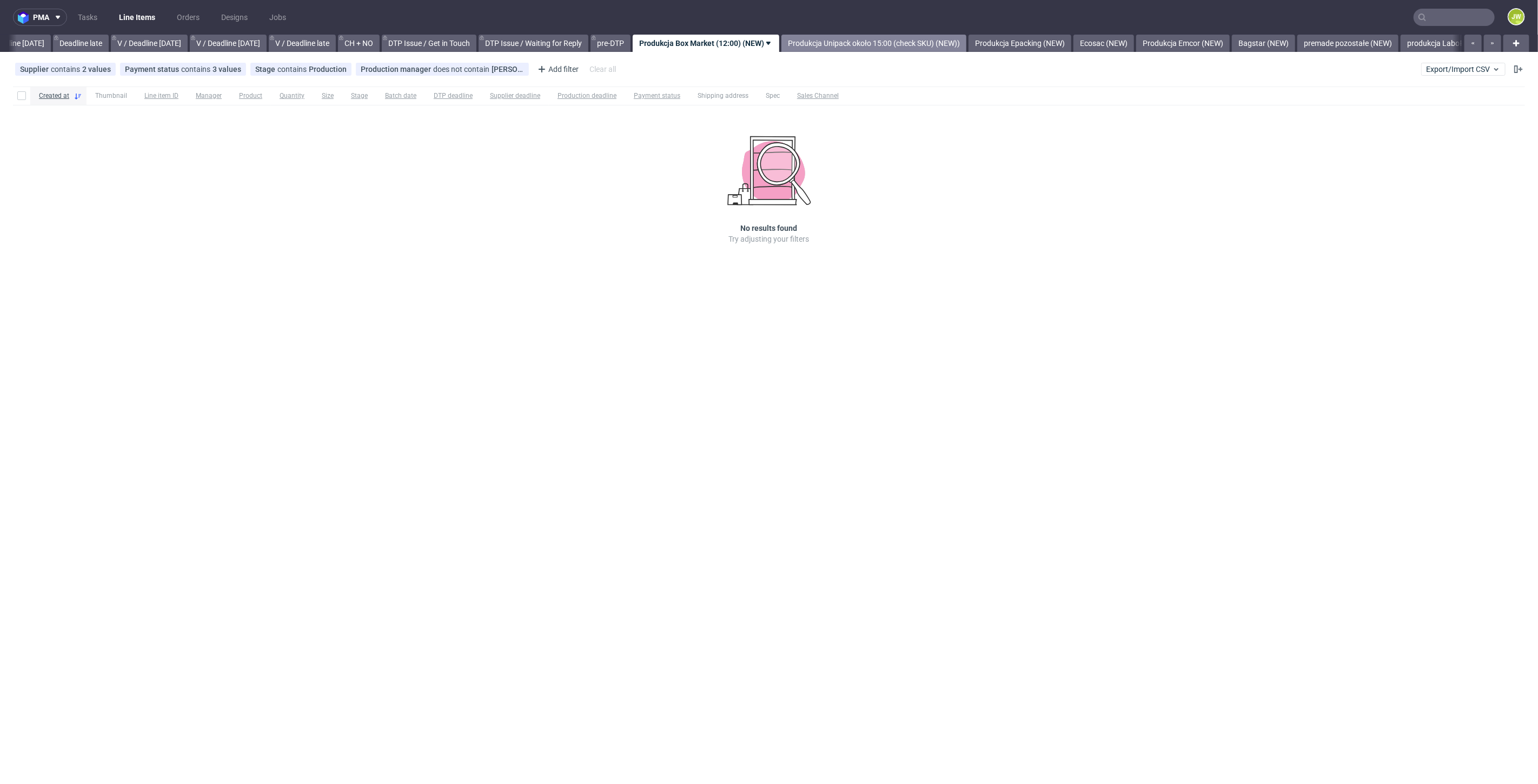
click at [815, 47] on link "Produkcja Unipack około 15:00 (check SKU) (NEW))" at bounding box center [873, 43] width 185 height 17
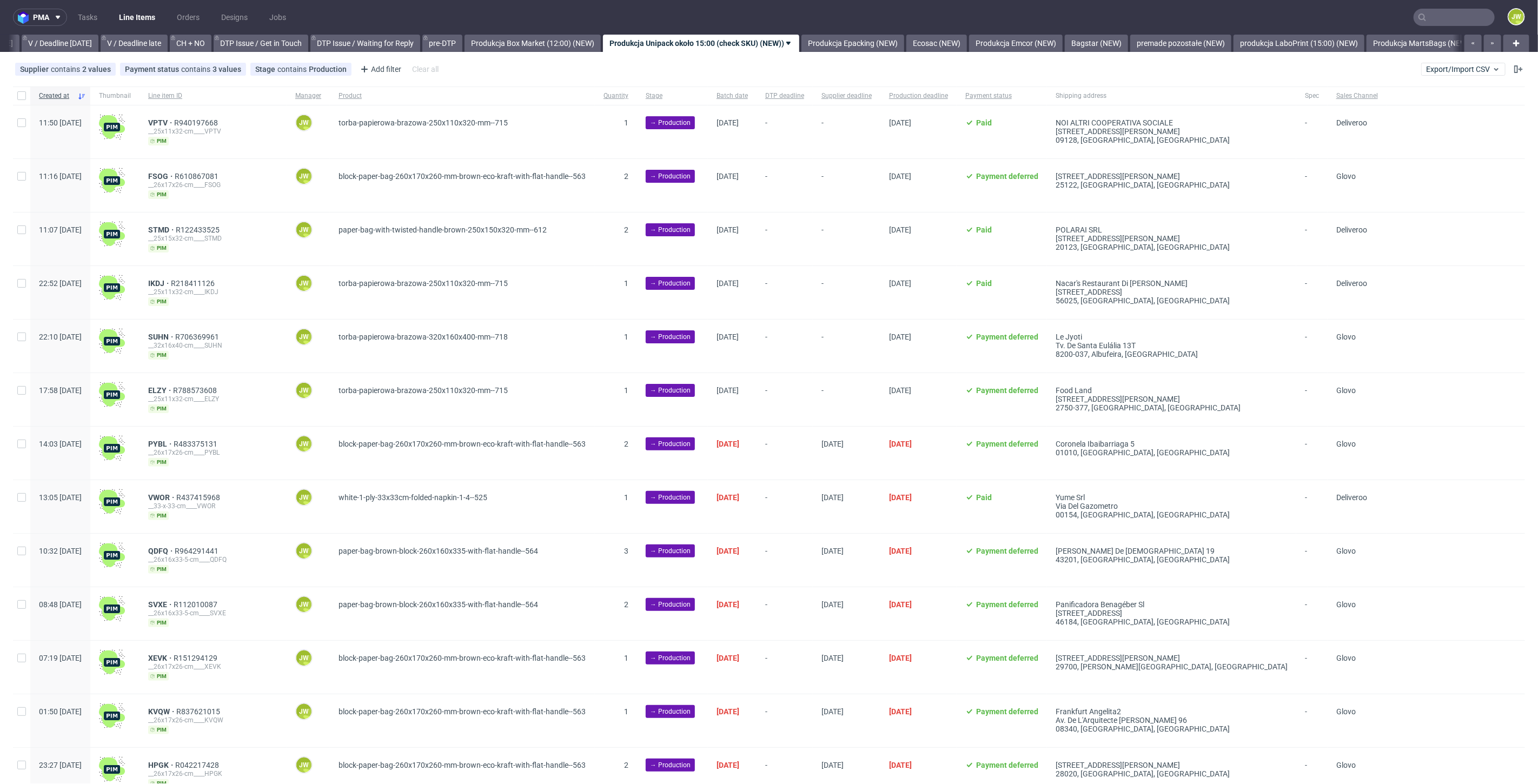
click at [28, 101] on div at bounding box center [21, 95] width 17 height 18
checkbox input "true"
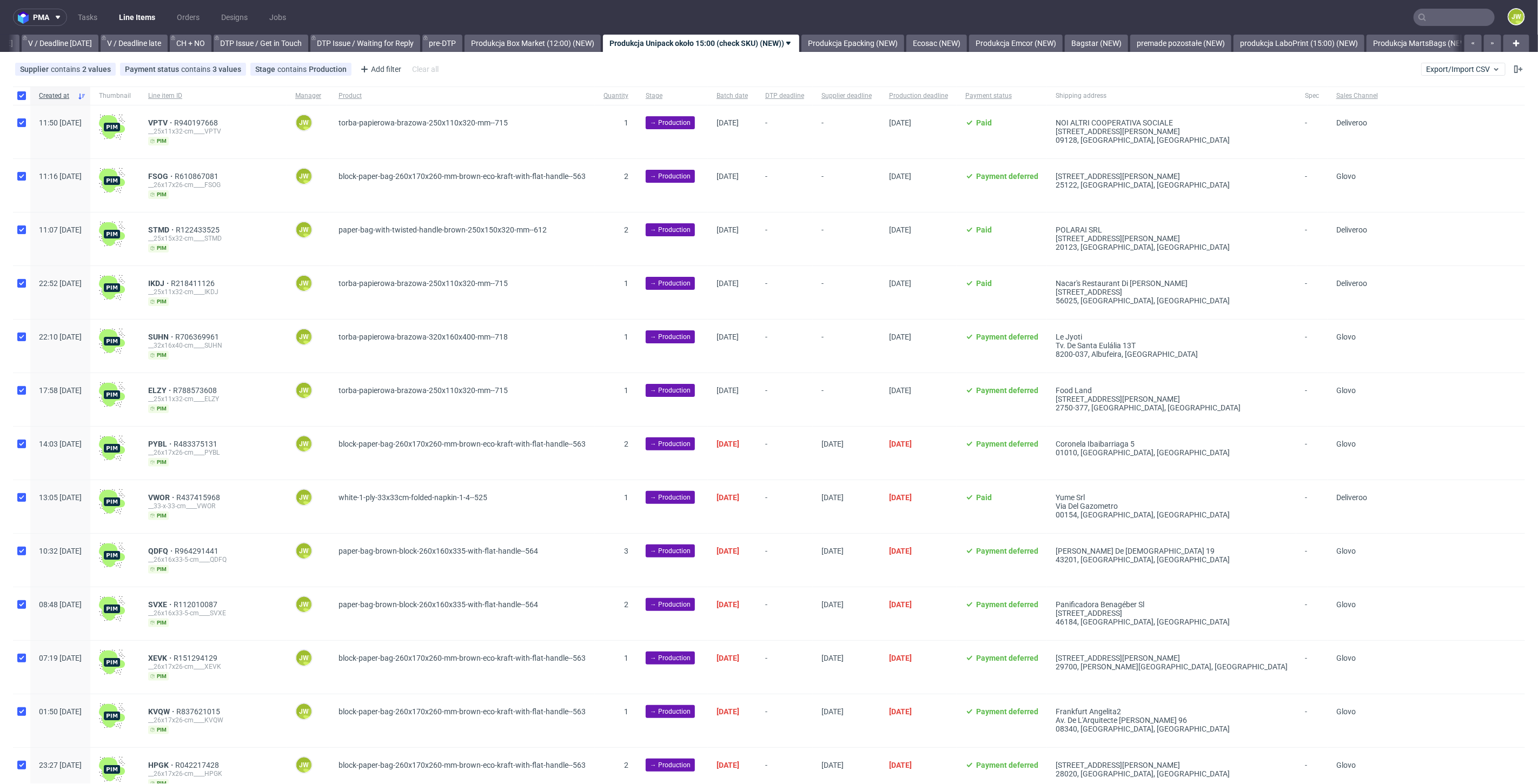
checkbox input "true"
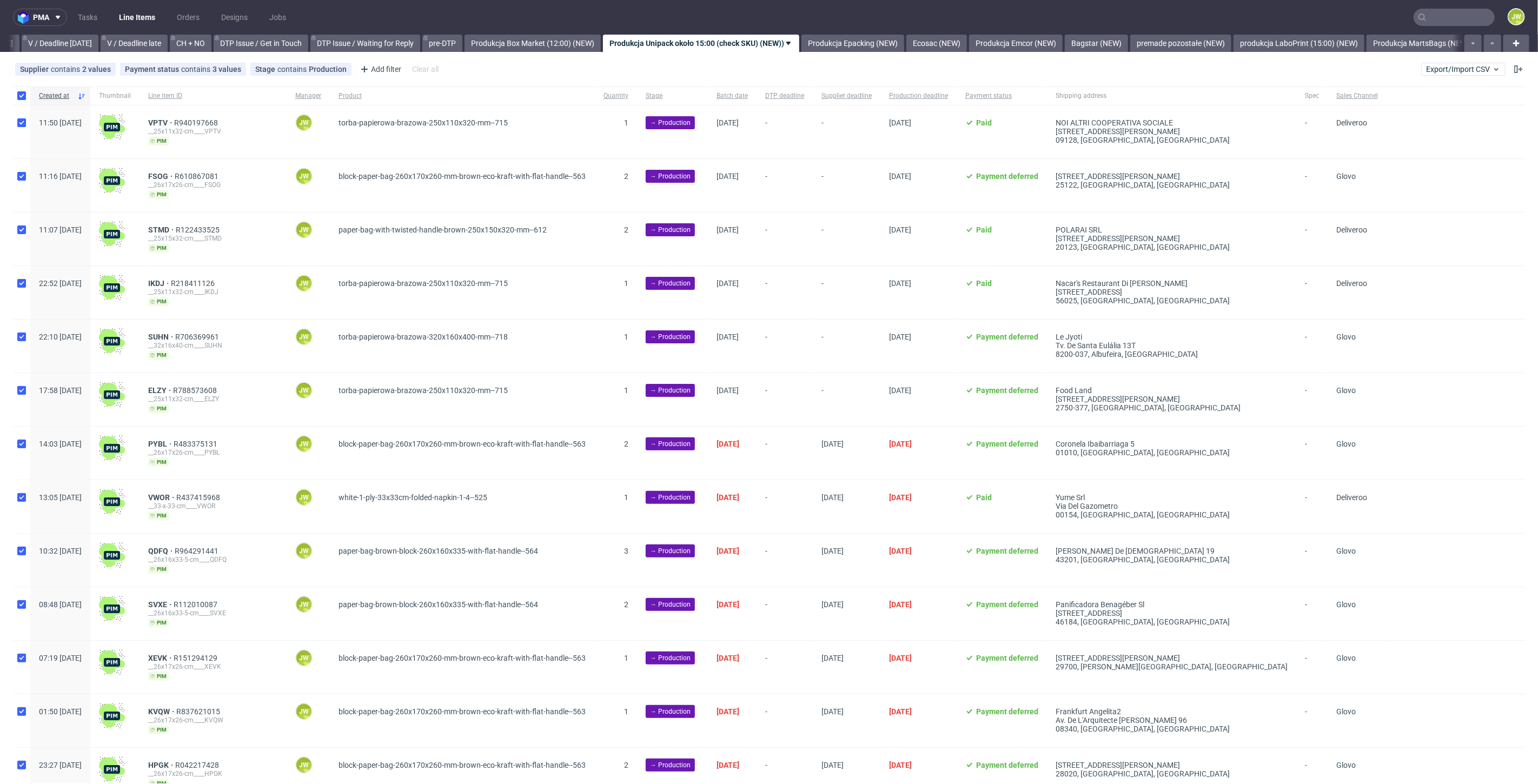
checkbox input "true"
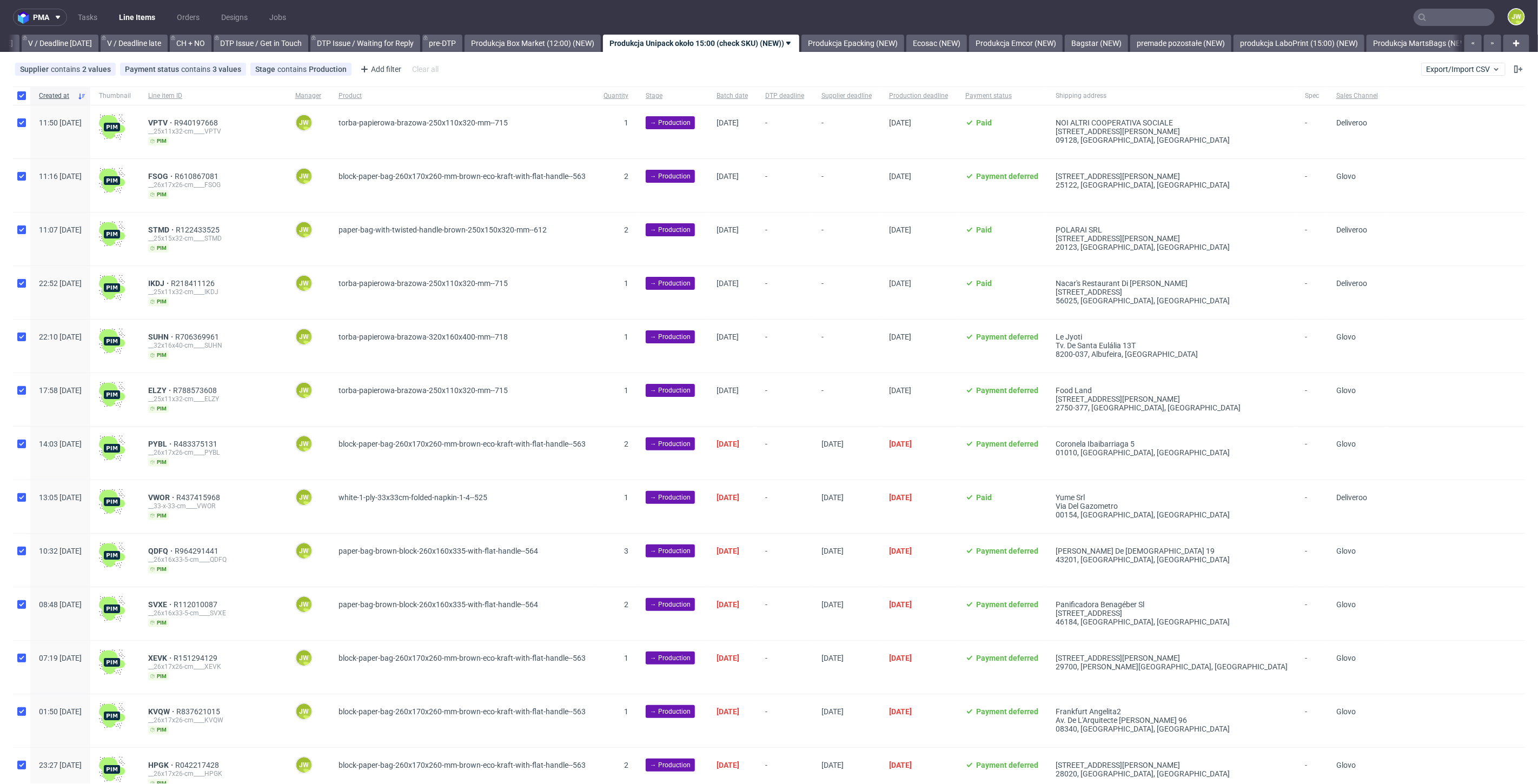
checkbox input "true"
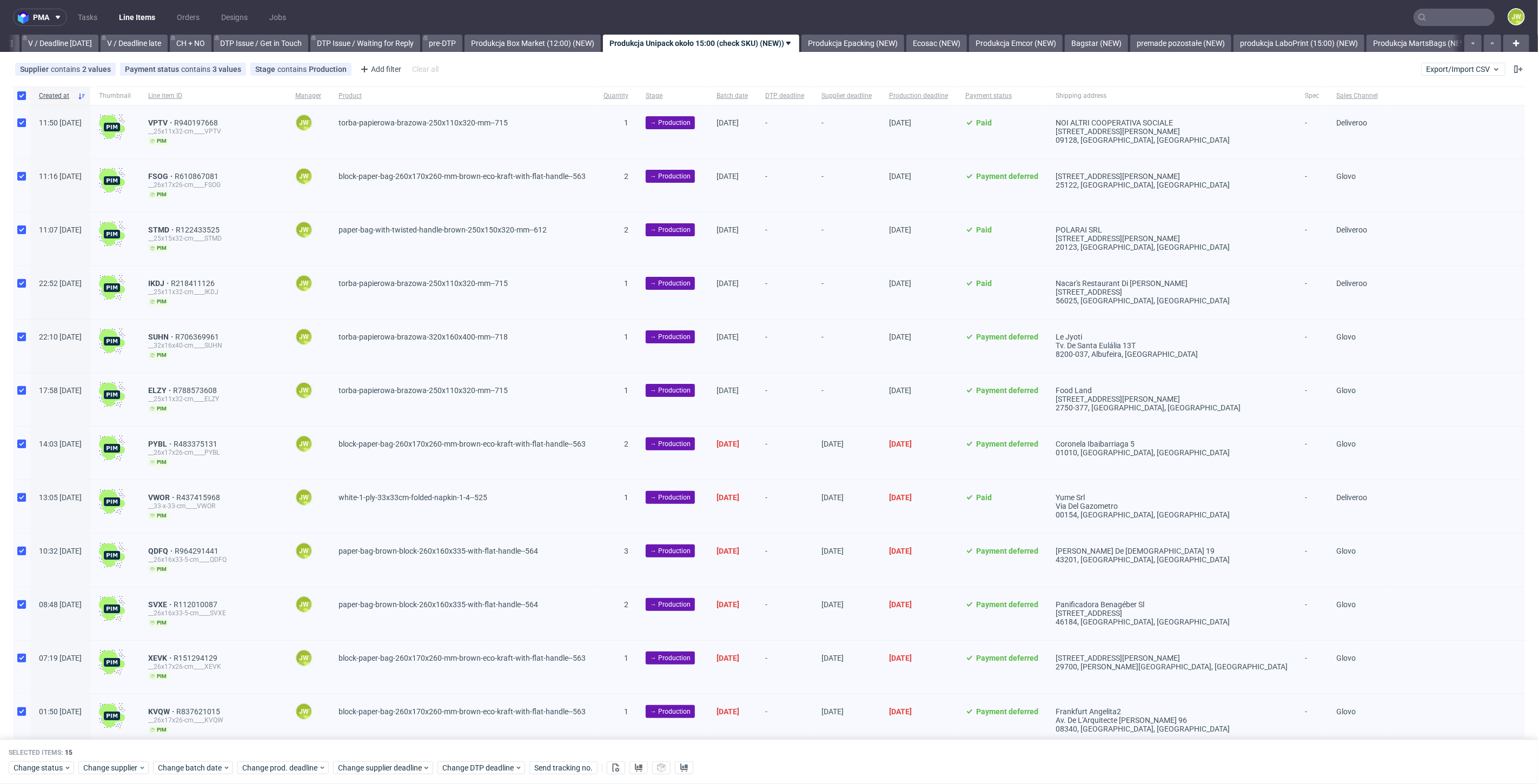
click at [25, 91] on div at bounding box center [21, 95] width 17 height 18
checkbox input "false"
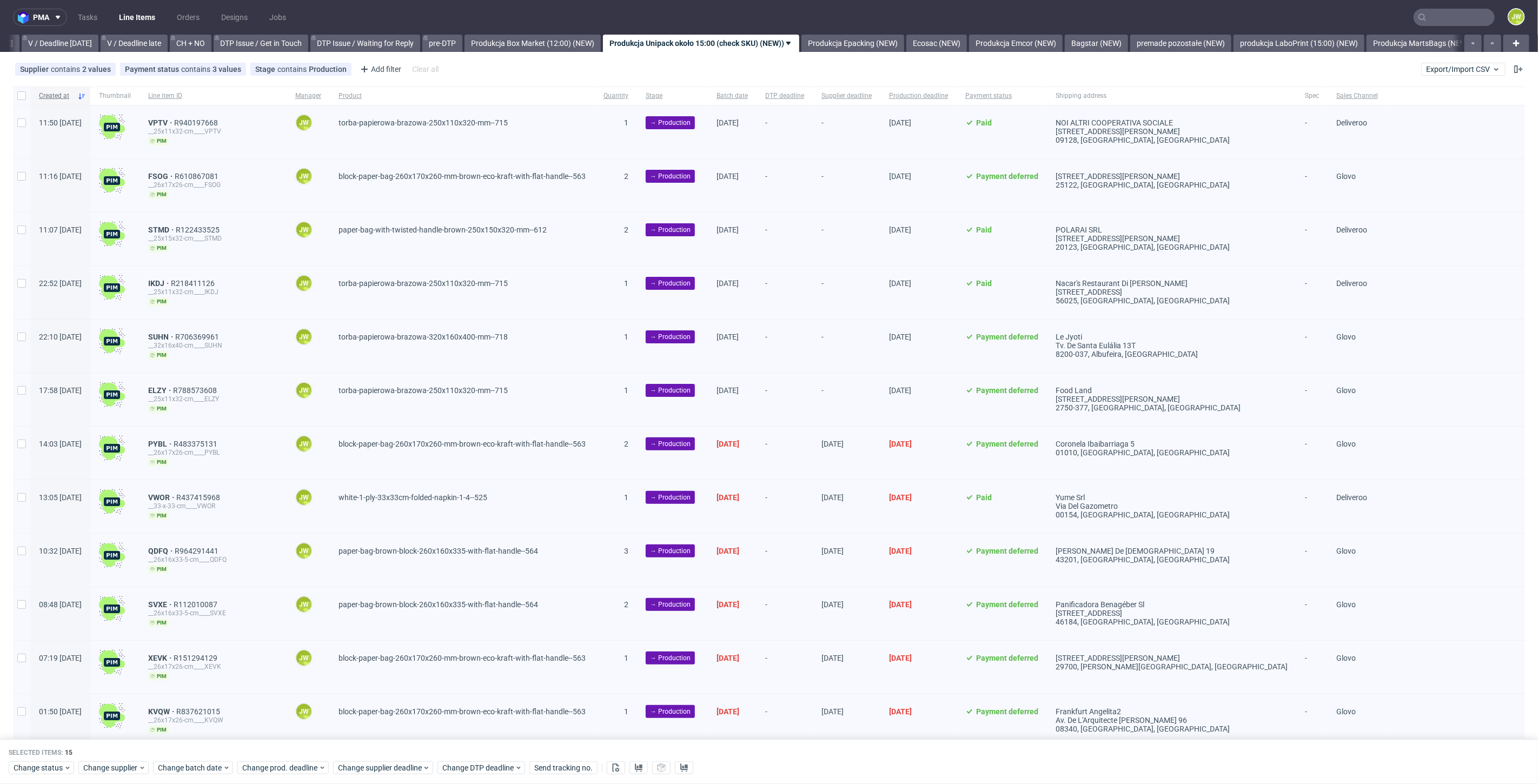
checkbox input "false"
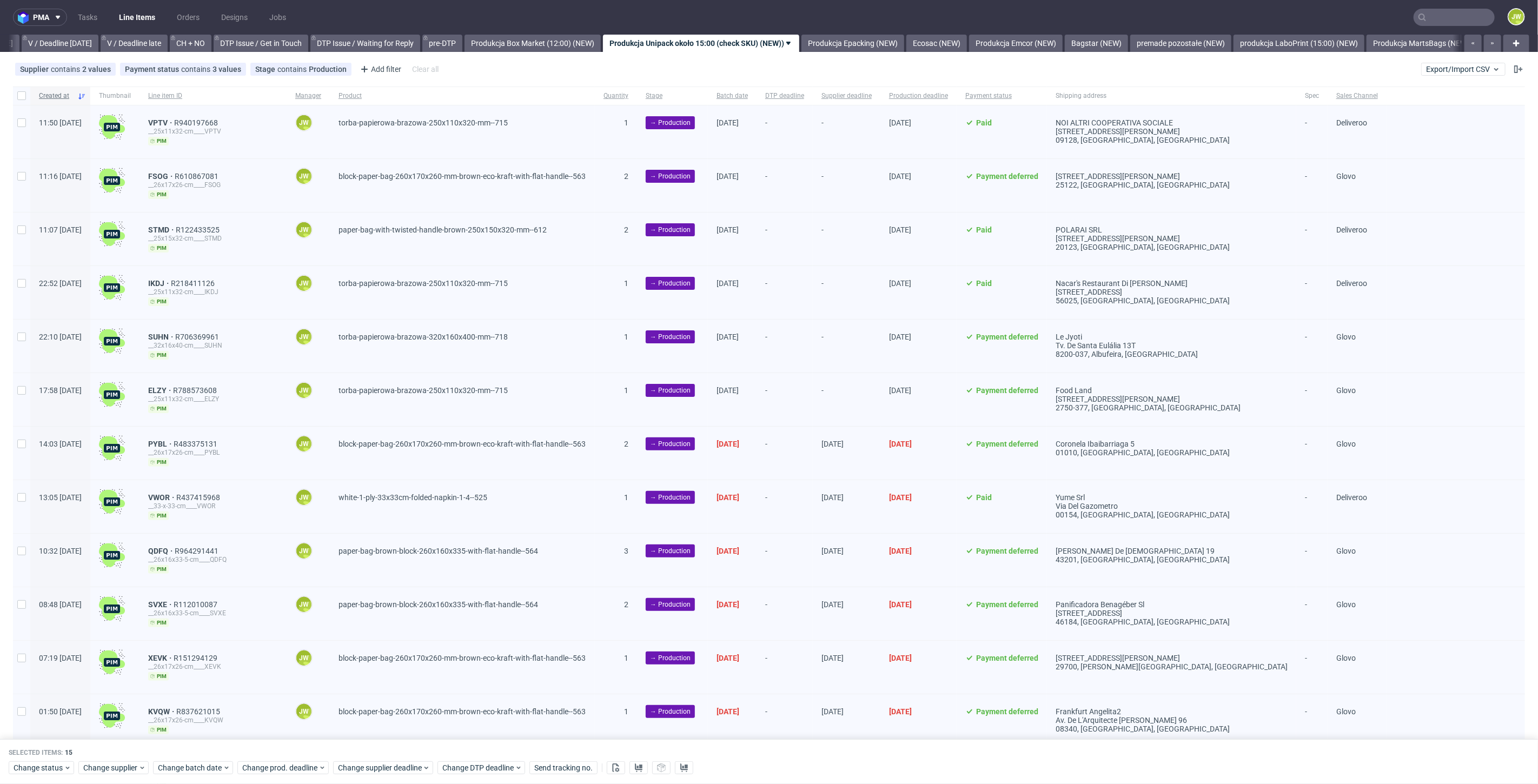
checkbox input "false"
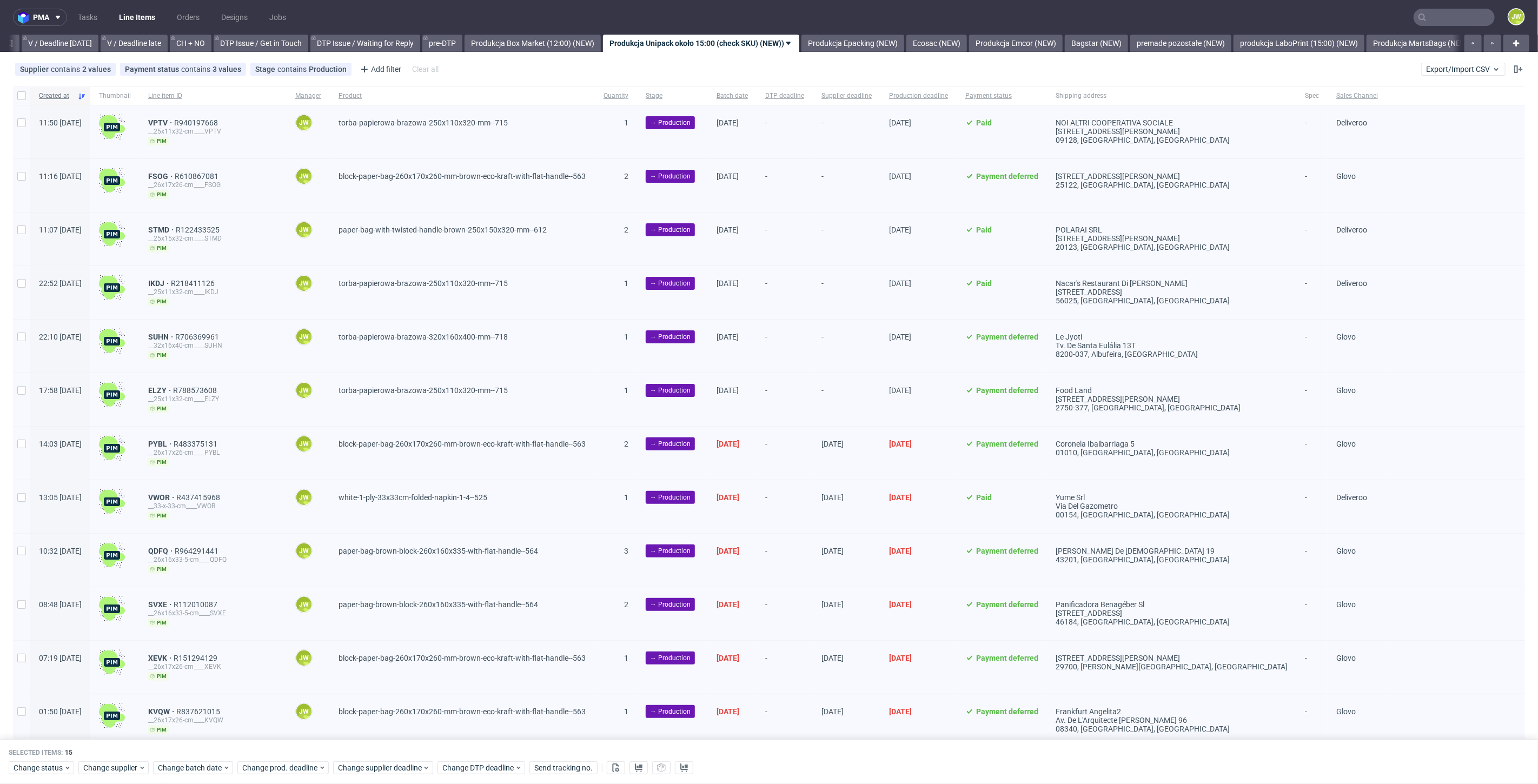
checkbox input "false"
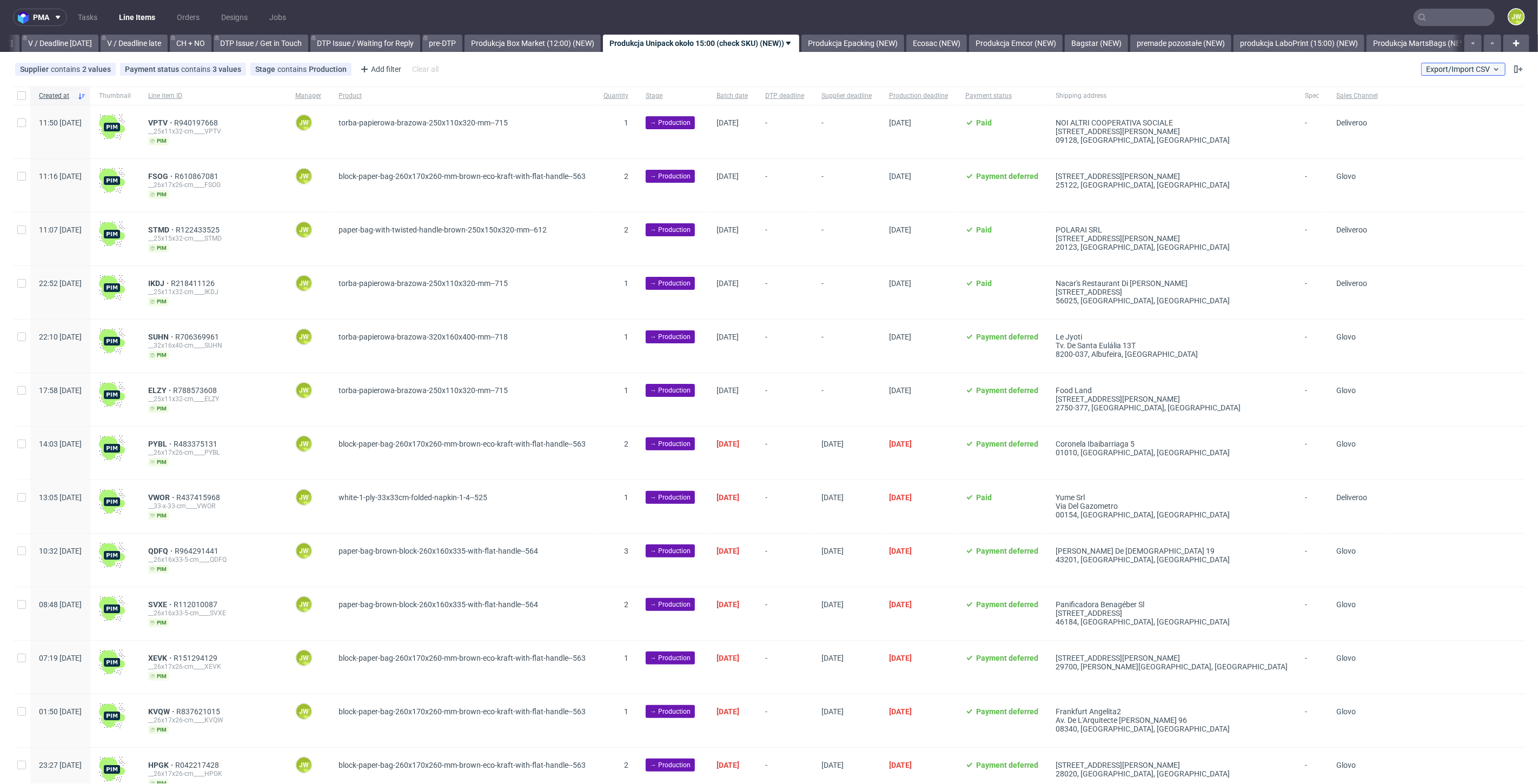
click at [1421, 73] on button "Export/Import CSV" at bounding box center [1464, 69] width 84 height 13
click at [1404, 106] on link "Import shipments CSV" at bounding box center [1429, 113] width 127 height 17
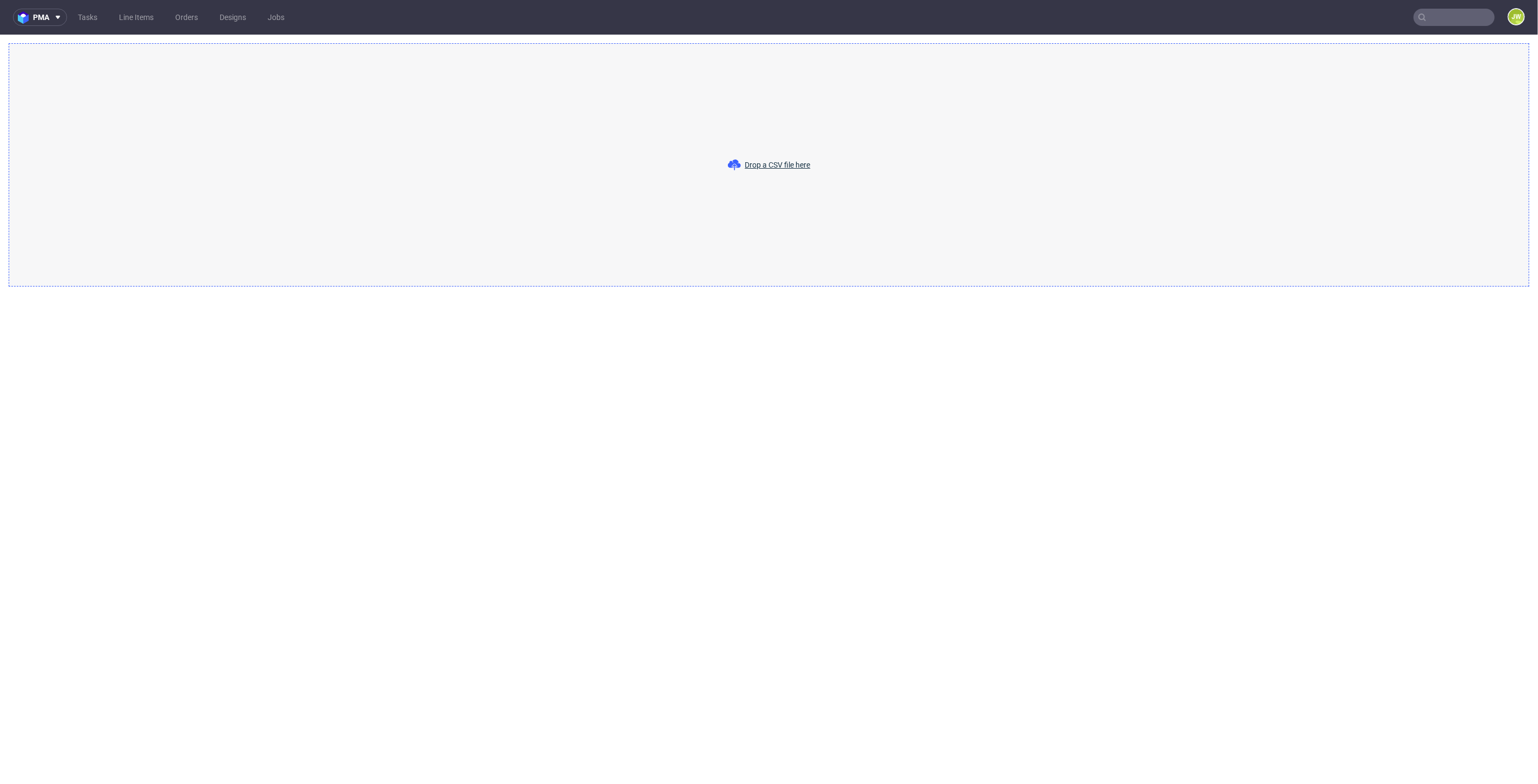
click at [781, 158] on div "Drop a CSV file here" at bounding box center [769, 165] width 1521 height 243
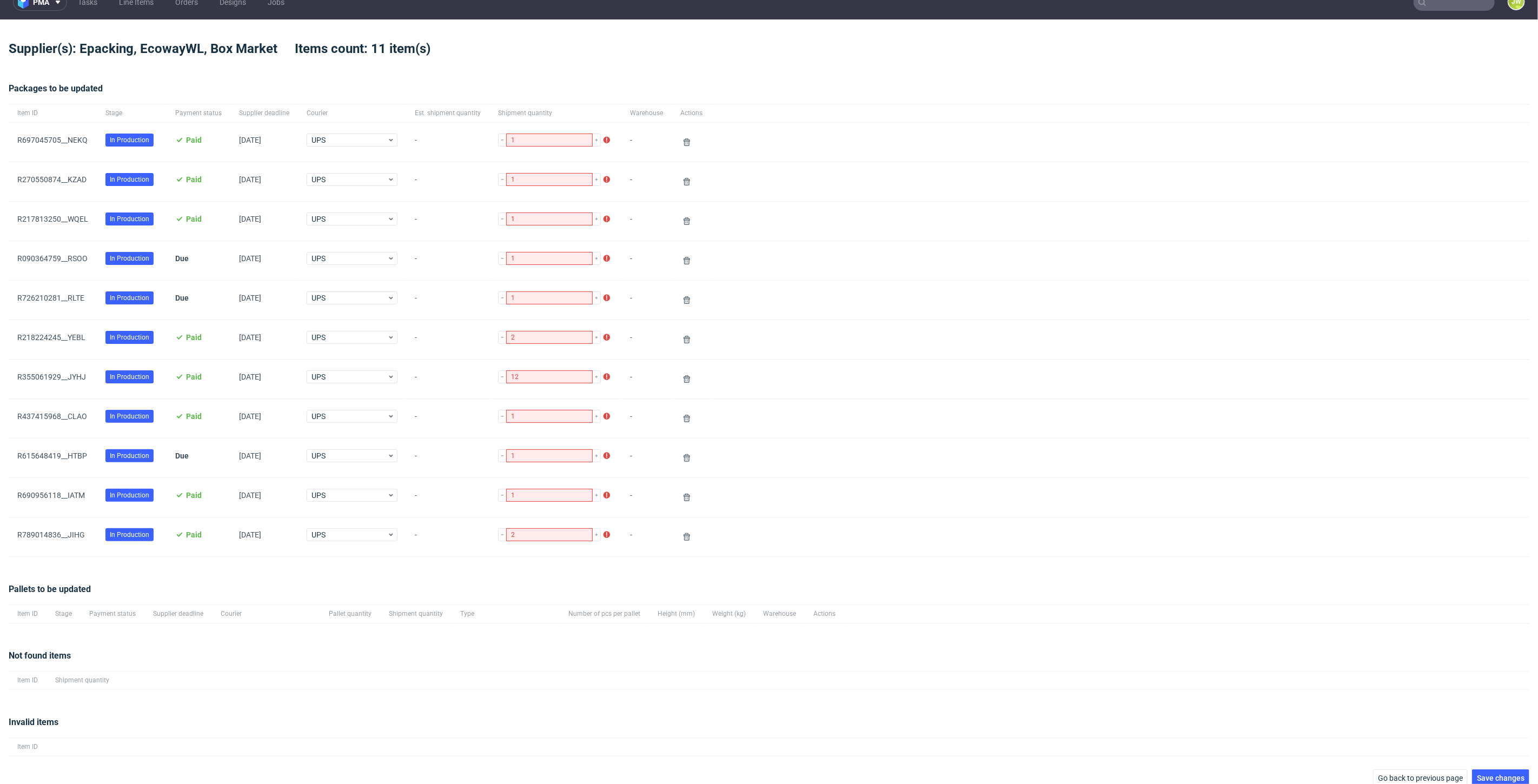
scroll to position [24, 0]
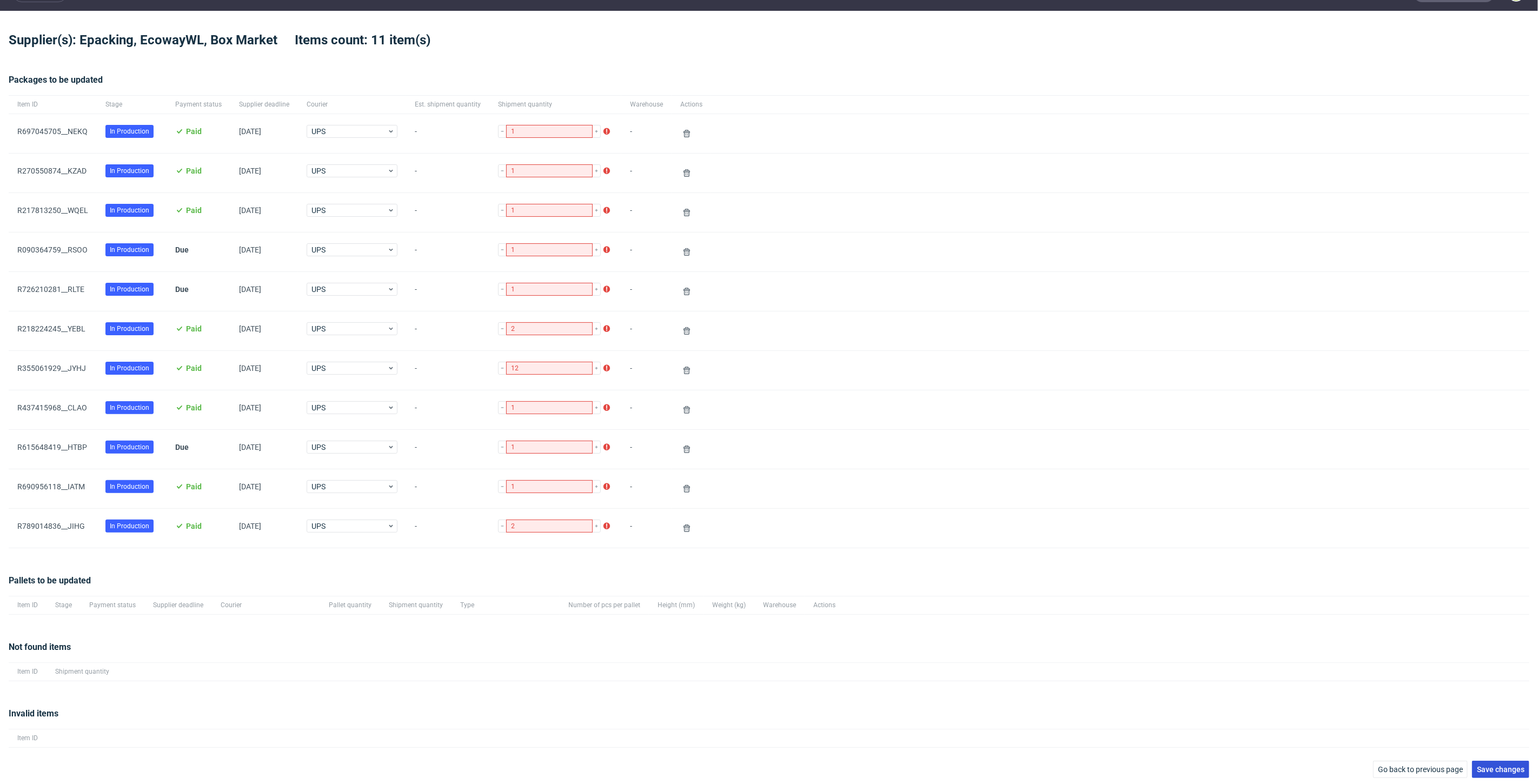
click at [1486, 765] on span "Save changes" at bounding box center [1500, 769] width 47 height 8
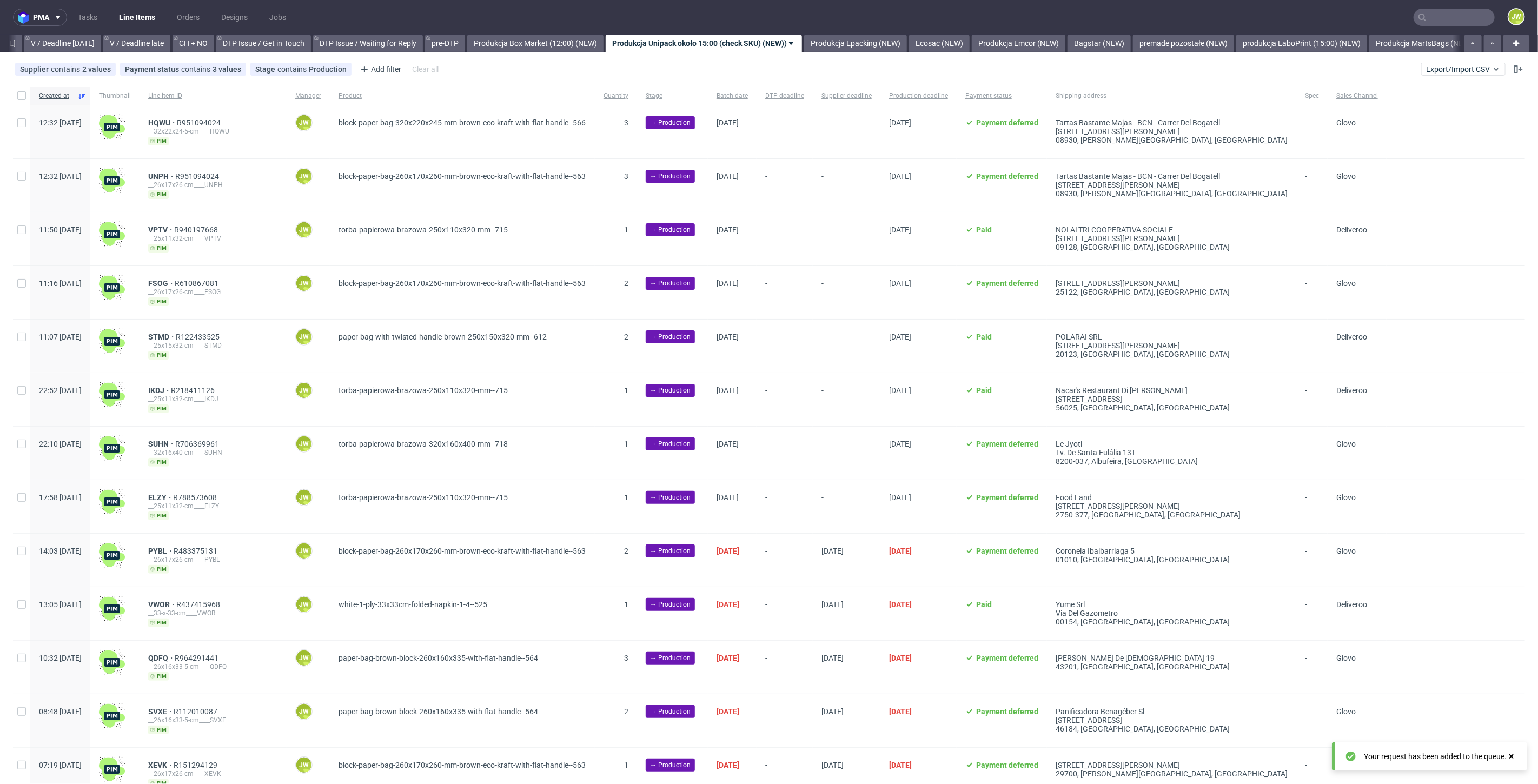
scroll to position [0, 1396]
click at [1452, 20] on input "text" at bounding box center [1454, 17] width 81 height 17
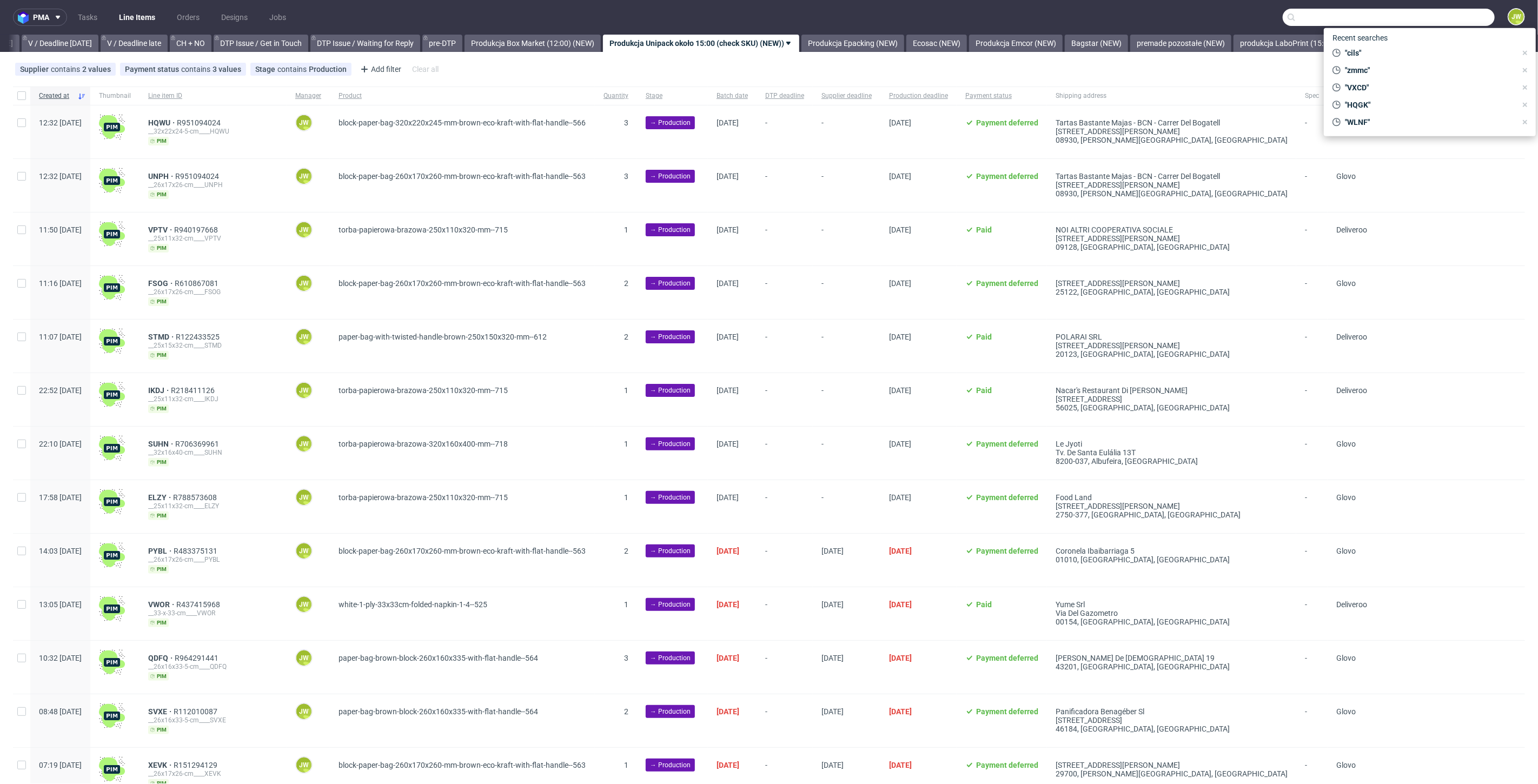
paste input "F1590F667H"
type input "F1590F667H"
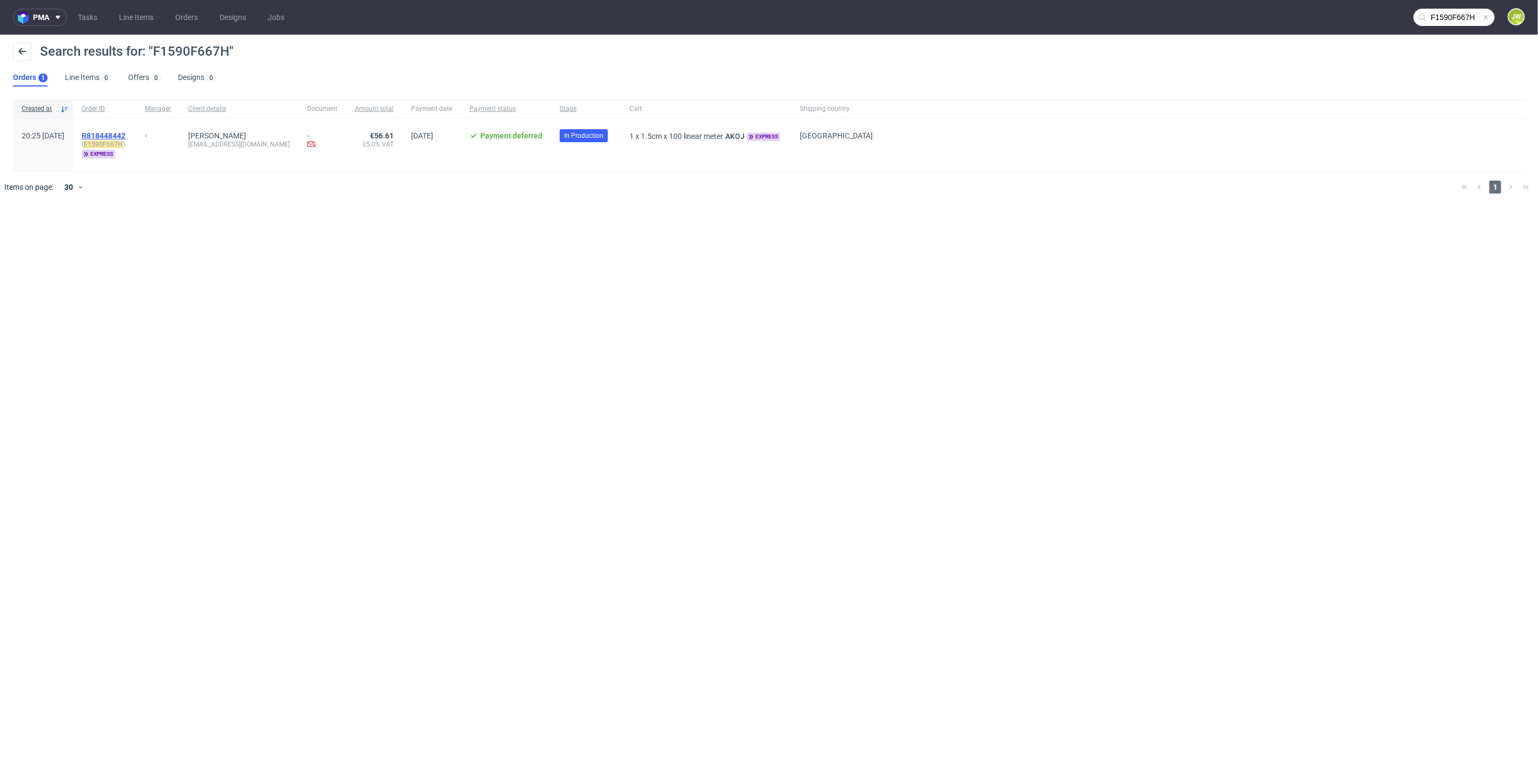
click at [125, 134] on span "R818448442" at bounding box center [103, 135] width 44 height 9
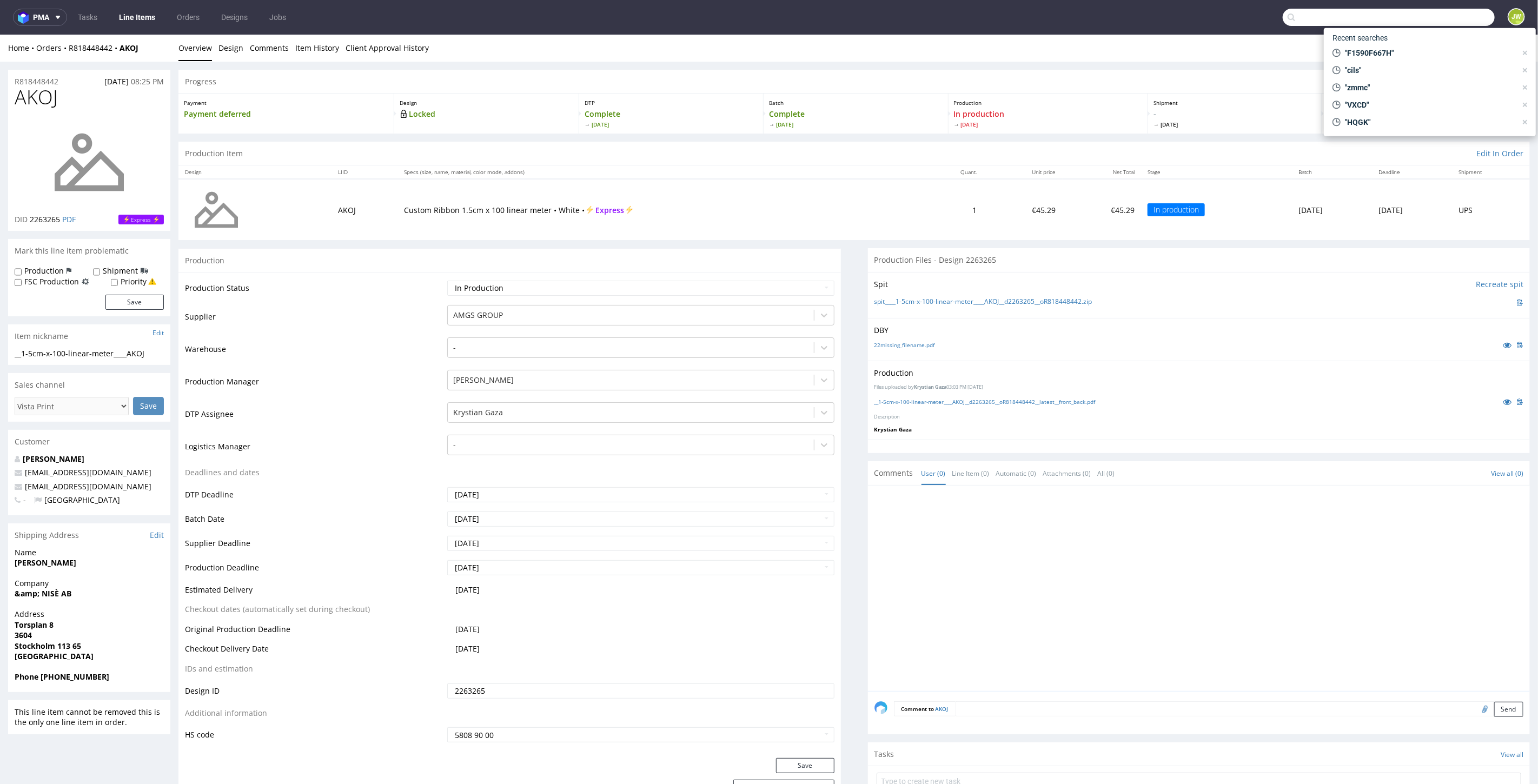
click at [1433, 11] on input "text" at bounding box center [1389, 17] width 212 height 17
paste input "AOKS"
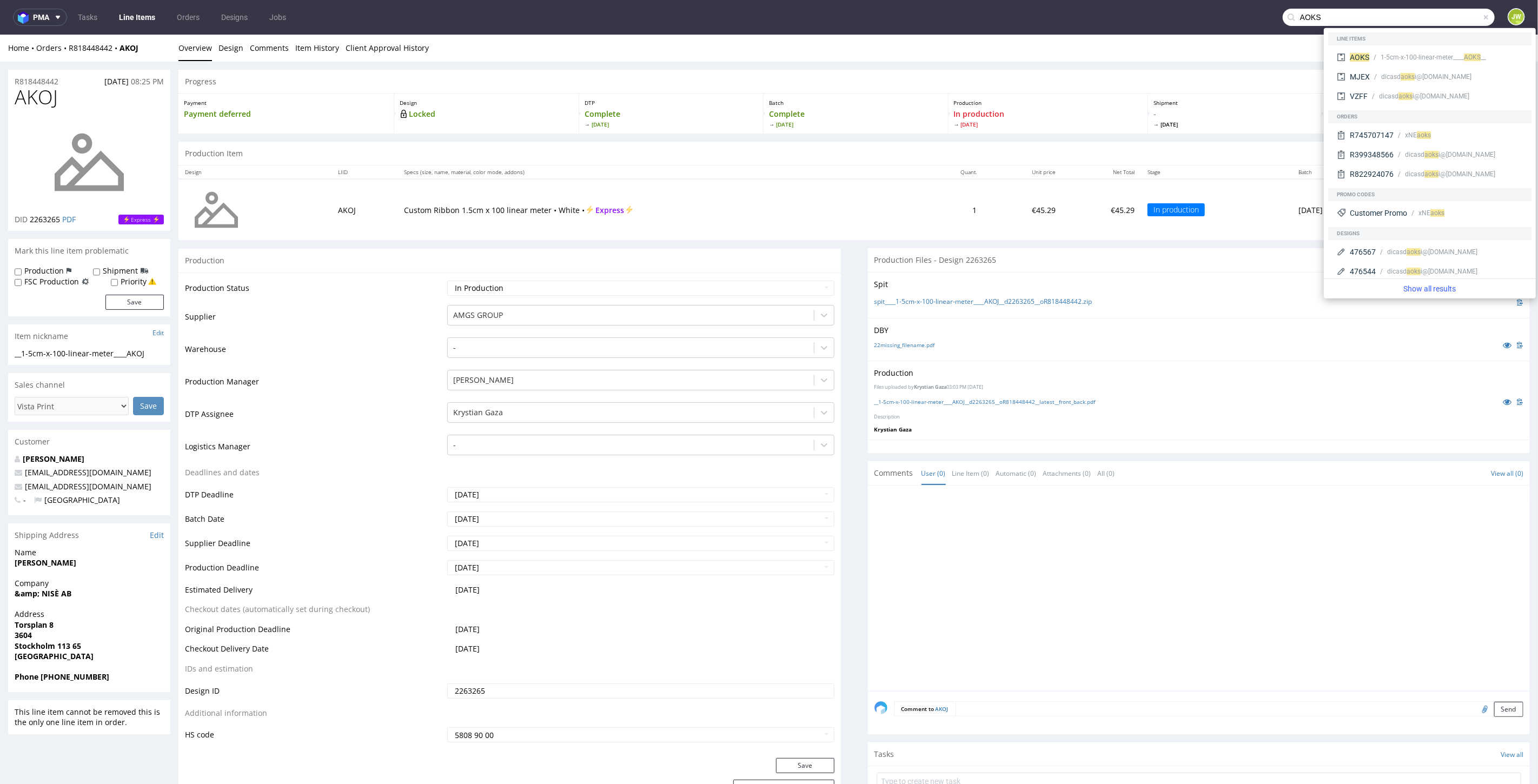
type input "AOKS"
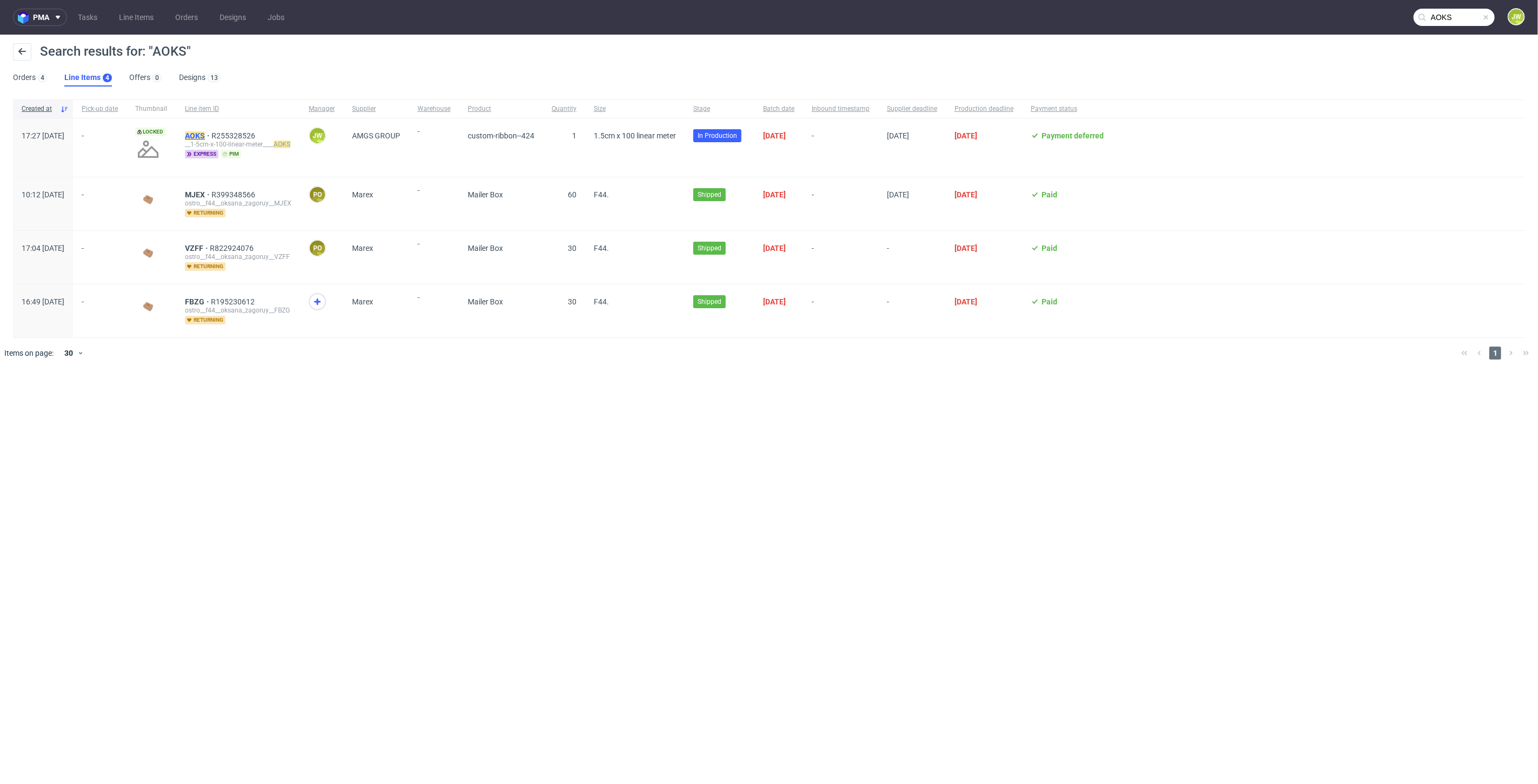
click at [205, 136] on mark "AOKS" at bounding box center [195, 135] width 20 height 9
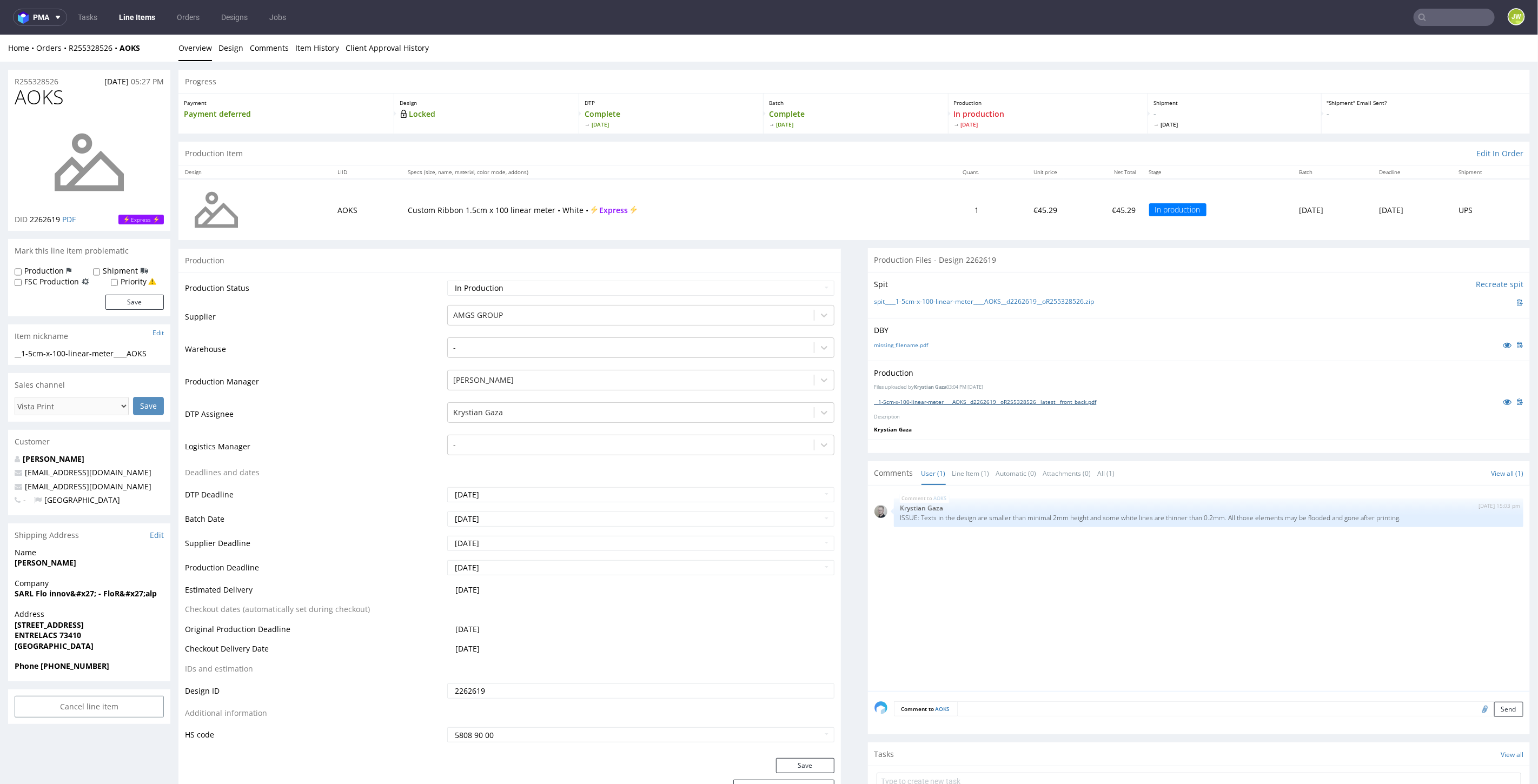
click at [943, 397] on link "__1-5cm-x-100-linear-meter____AOKS__d2262619__oR255328526__latest__front_back.p…" at bounding box center [986, 401] width 222 height 8
drag, startPoint x: 155, startPoint y: 50, endPoint x: 66, endPoint y: 55, distance: 89.1
click at [65, 55] on div "Home Orders R255328526 AOKS Overview Design Comments Item History Client Approv…" at bounding box center [769, 47] width 1538 height 27
copy div "R255328526 AOKS"
click at [1442, 17] on input "text" at bounding box center [1454, 17] width 81 height 17
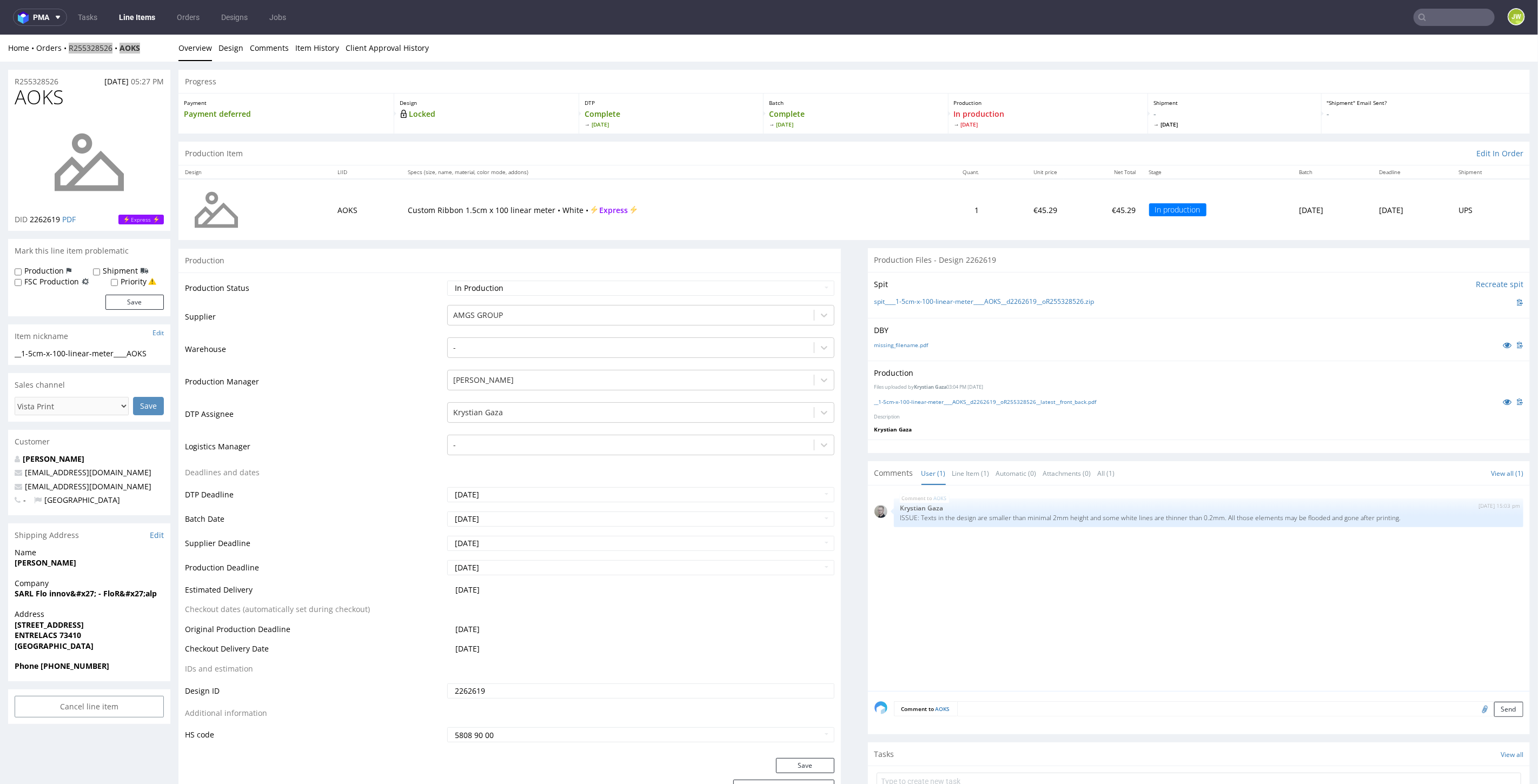
paste input "XOQC"
type input "XOQC"
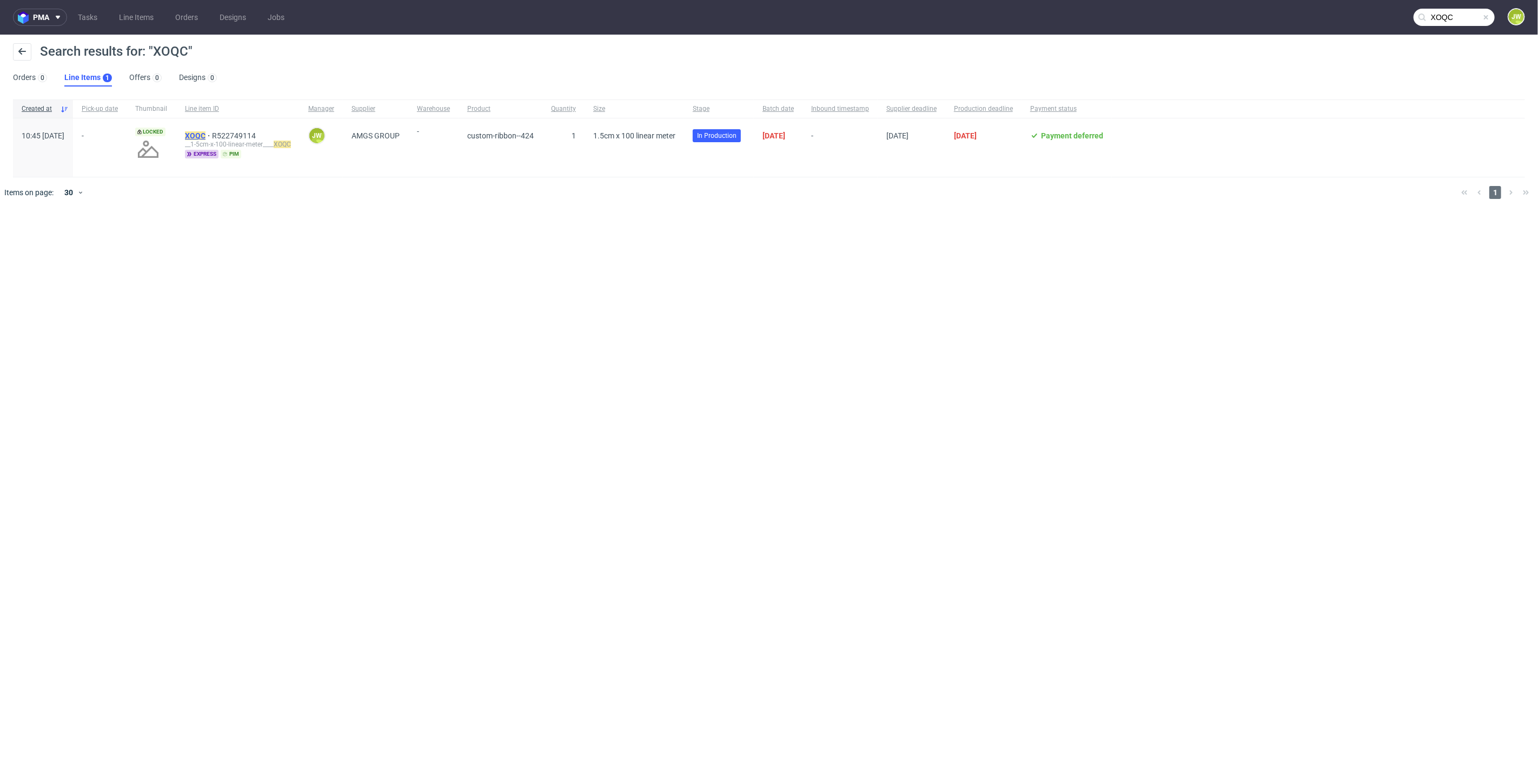
click at [206, 137] on mark "XOQC" at bounding box center [195, 135] width 21 height 9
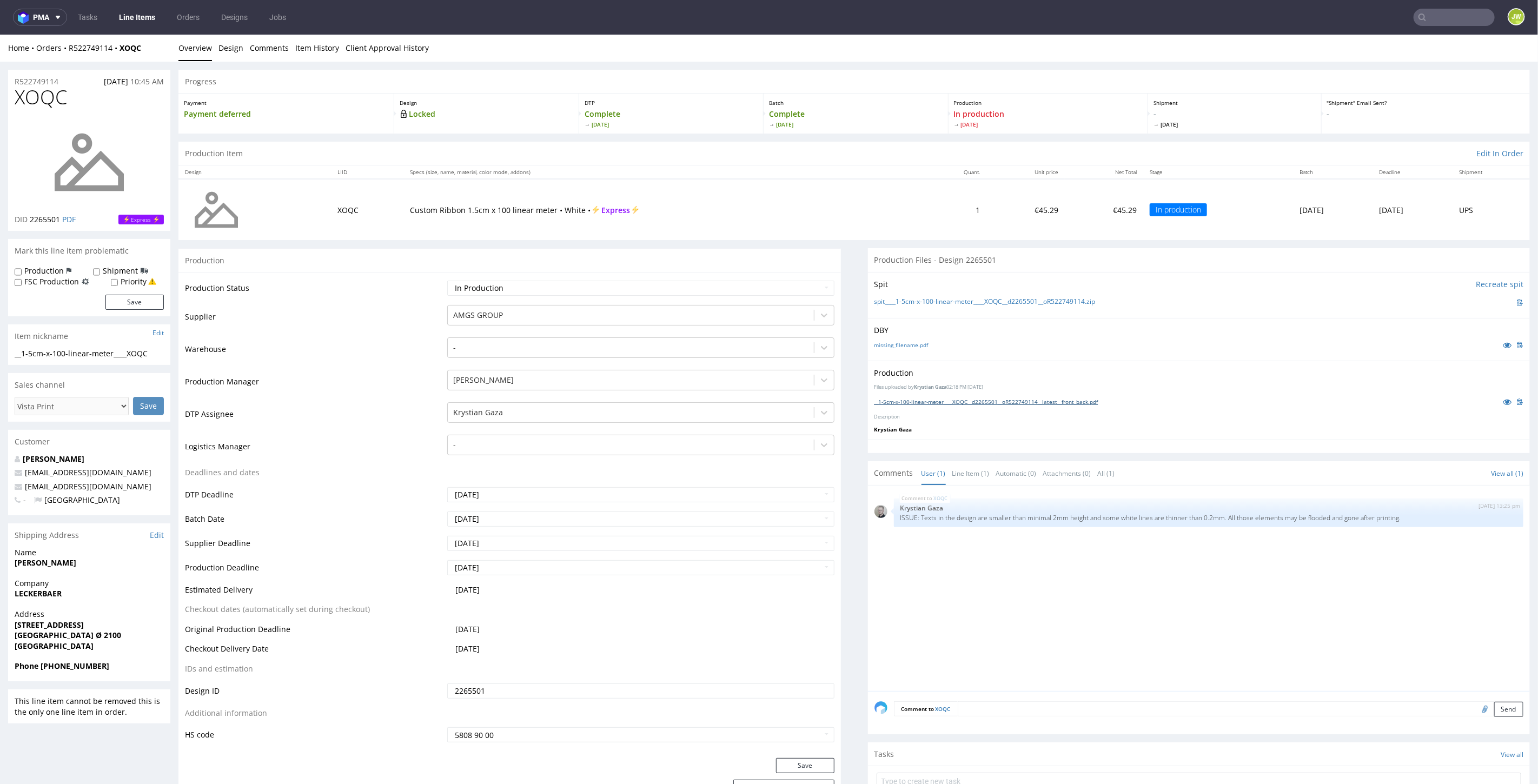
click at [890, 398] on link "__1-5cm-x-100-linear-meter____XOQC__d2265501__oR522749114__latest__front_back.p…" at bounding box center [986, 401] width 224 height 8
click at [1435, 12] on input "text" at bounding box center [1454, 17] width 81 height 17
paste input "NTSZ"
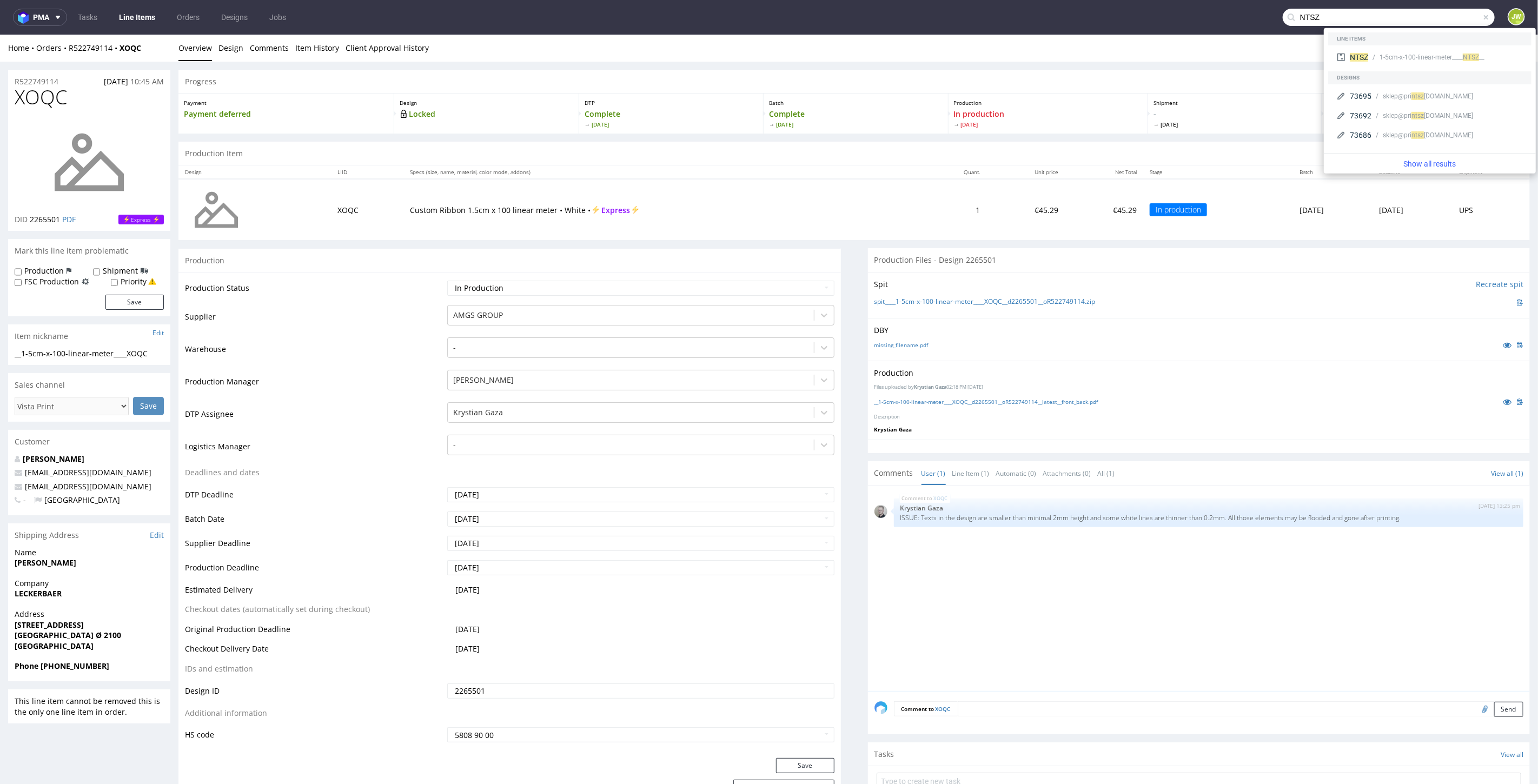
type input "NTSZ"
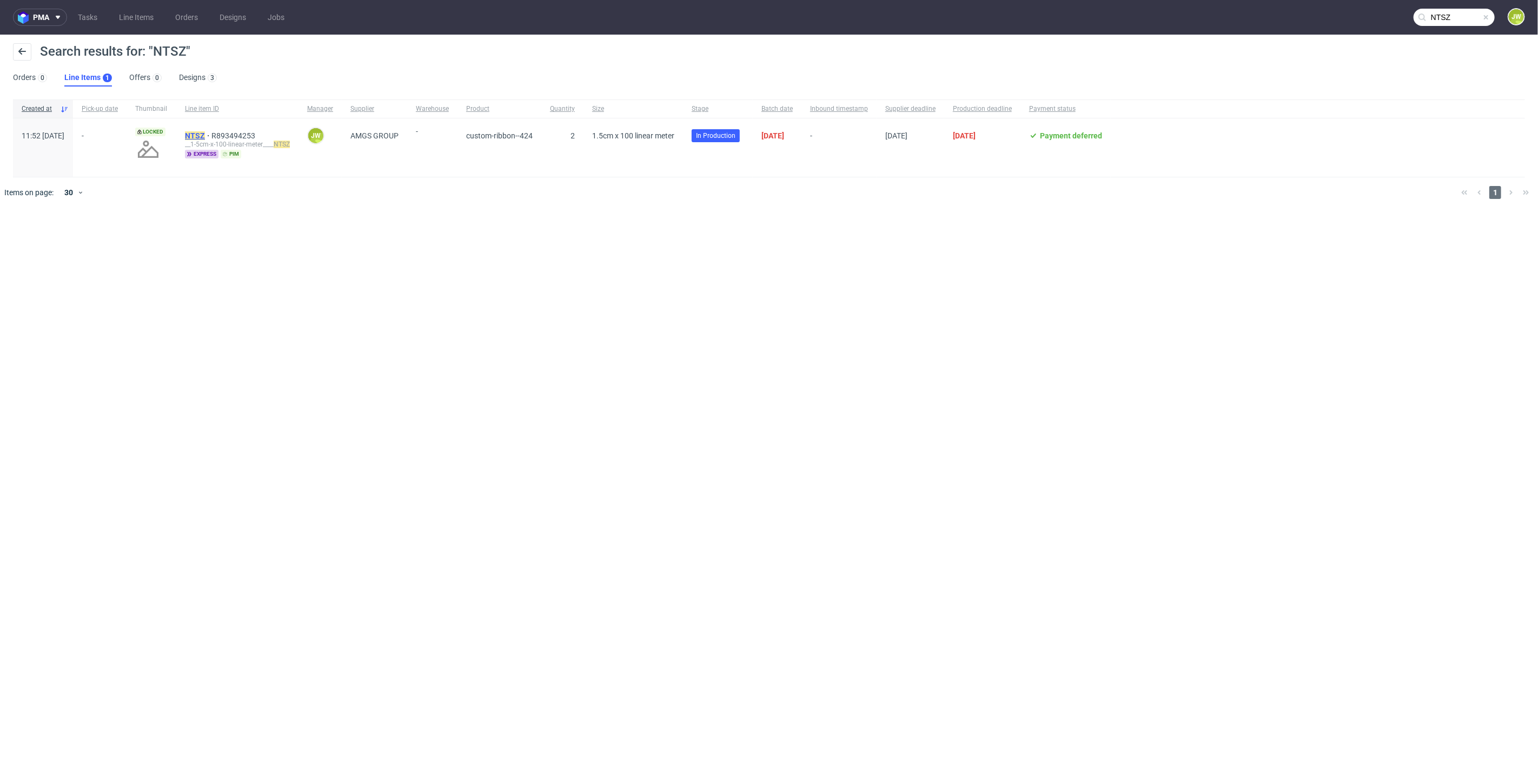
click at [205, 132] on mark "NTSZ" at bounding box center [195, 135] width 20 height 9
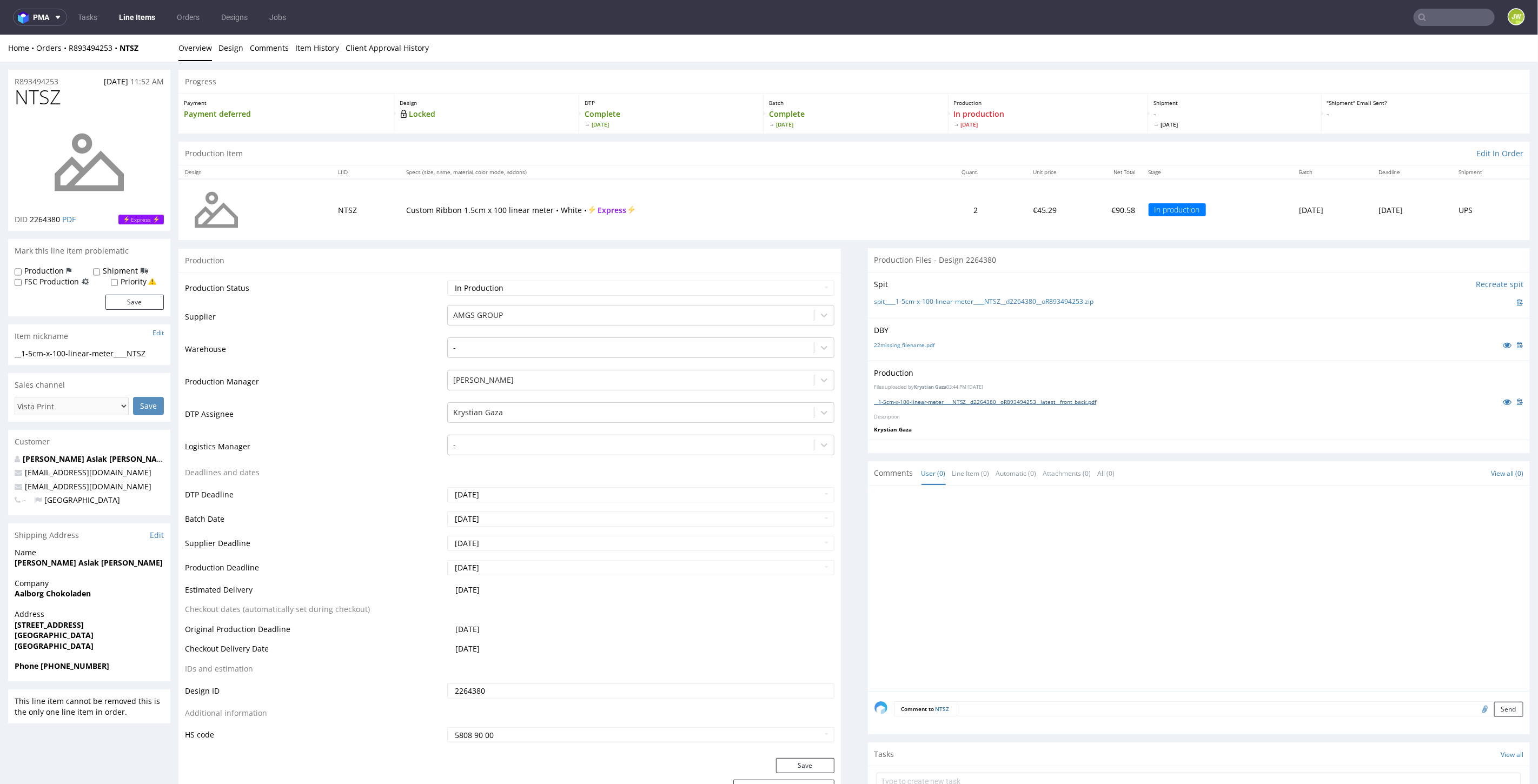
click at [914, 397] on link "__1-5cm-x-100-linear-meter____NTSZ__d2264380__oR893494253__latest__front_back.p…" at bounding box center [986, 401] width 222 height 8
click at [1445, 14] on input "text" at bounding box center [1454, 17] width 81 height 17
type input "BLNA"
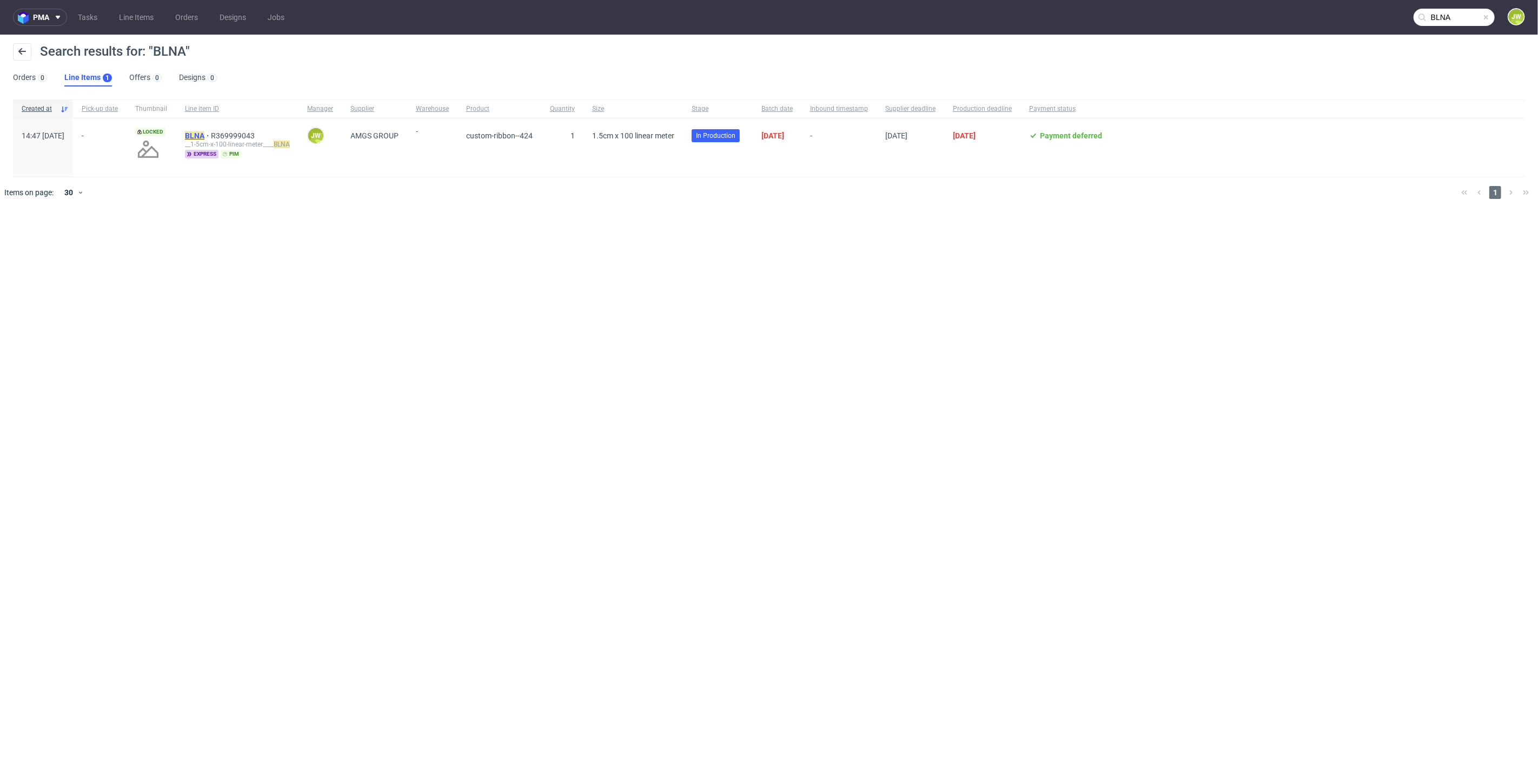
click at [204, 132] on mark "BLNA" at bounding box center [194, 135] width 20 height 9
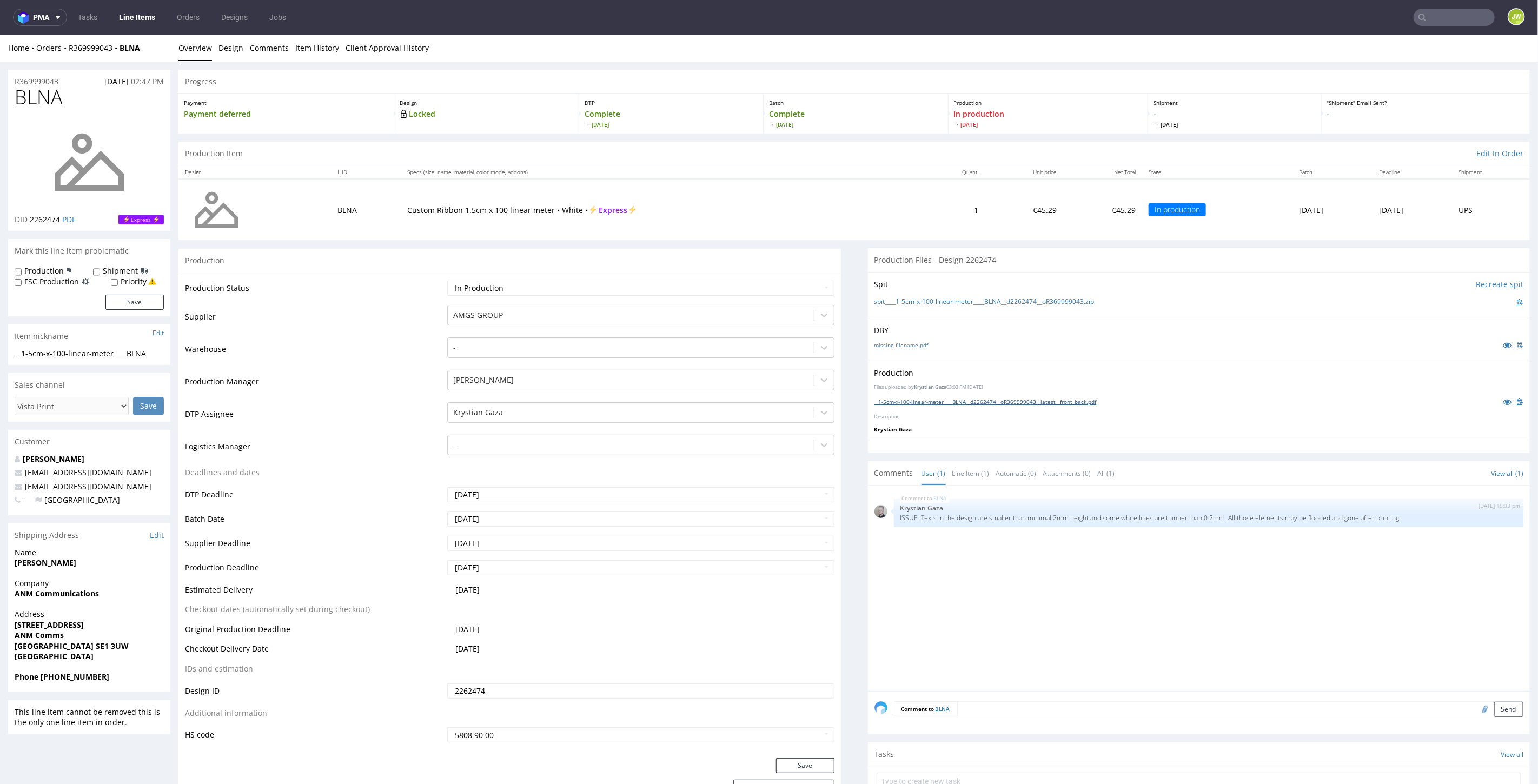
click at [890, 398] on link "__1-5cm-x-100-linear-meter____BLNA__d2262474__oR369999043__latest__front_back.p…" at bounding box center [986, 401] width 222 height 8
drag, startPoint x: 1462, startPoint y: 30, endPoint x: 1450, endPoint y: 19, distance: 16.3
click at [1462, 30] on nav "pma Tasks Line Items Orders Designs Jobs JW" at bounding box center [769, 17] width 1538 height 35
click at [1448, 17] on input "text" at bounding box center [1454, 17] width 81 height 17
paste input "DVKN"
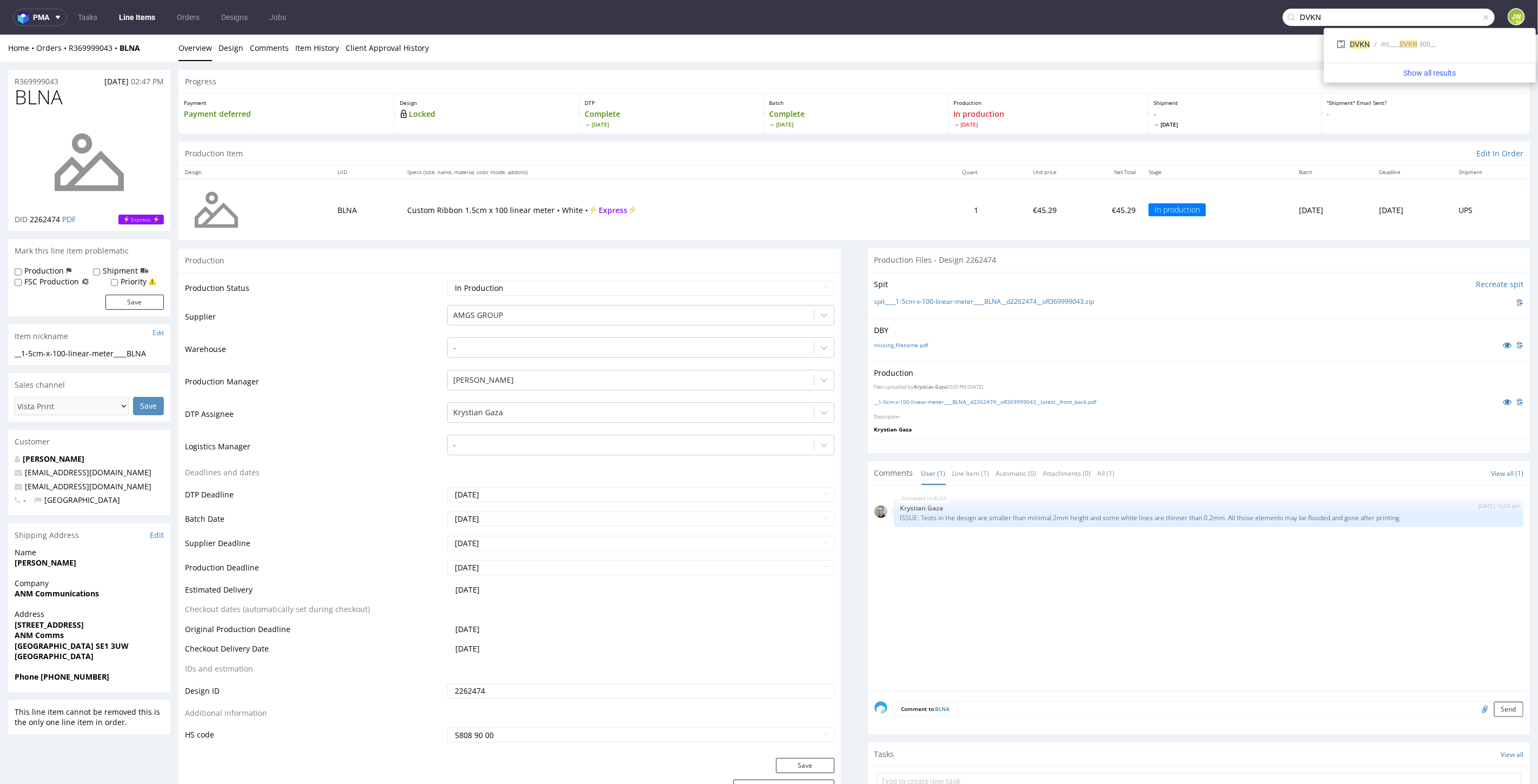
type input "DVKN"
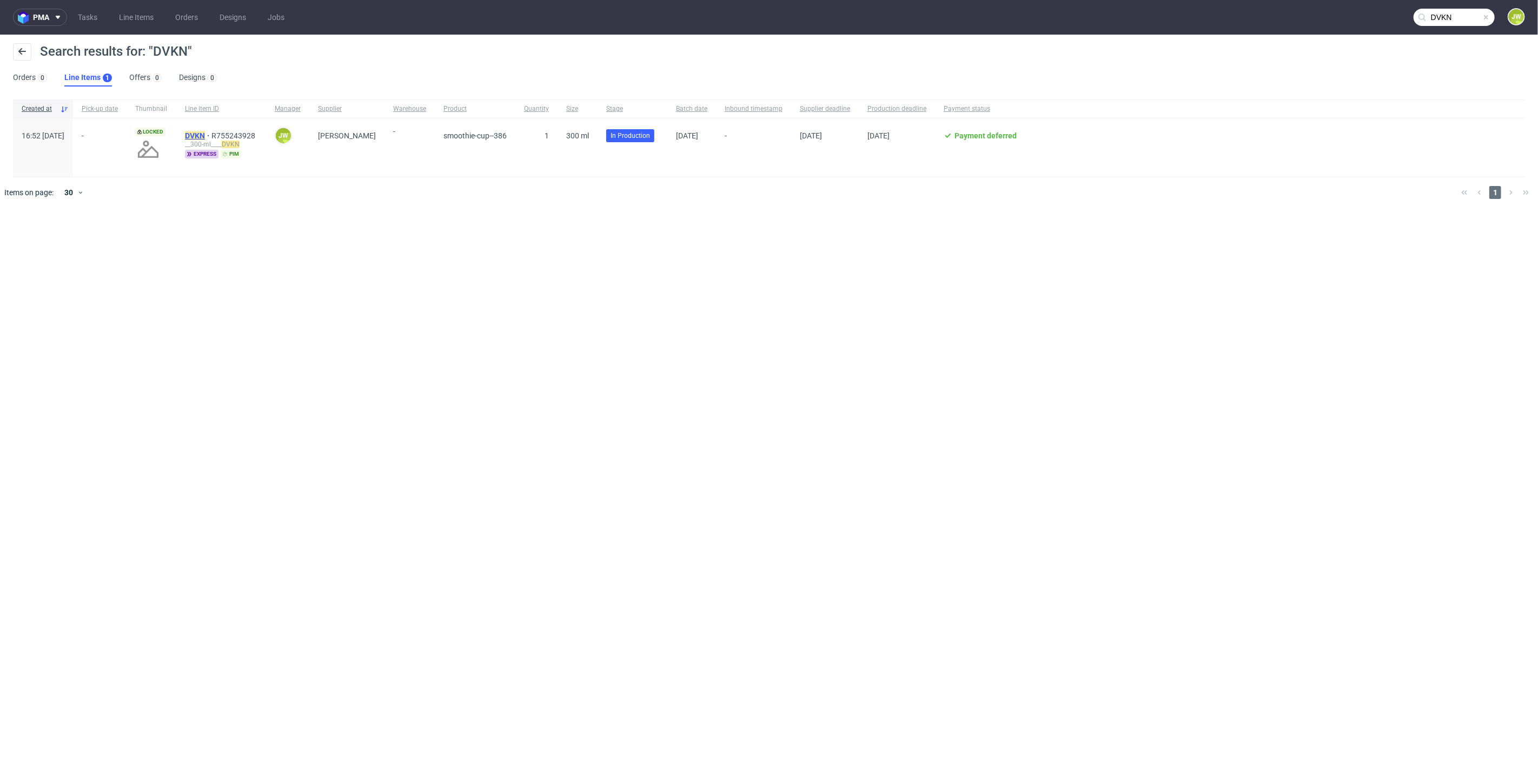
click at [205, 136] on mark "DVKN" at bounding box center [195, 135] width 20 height 9
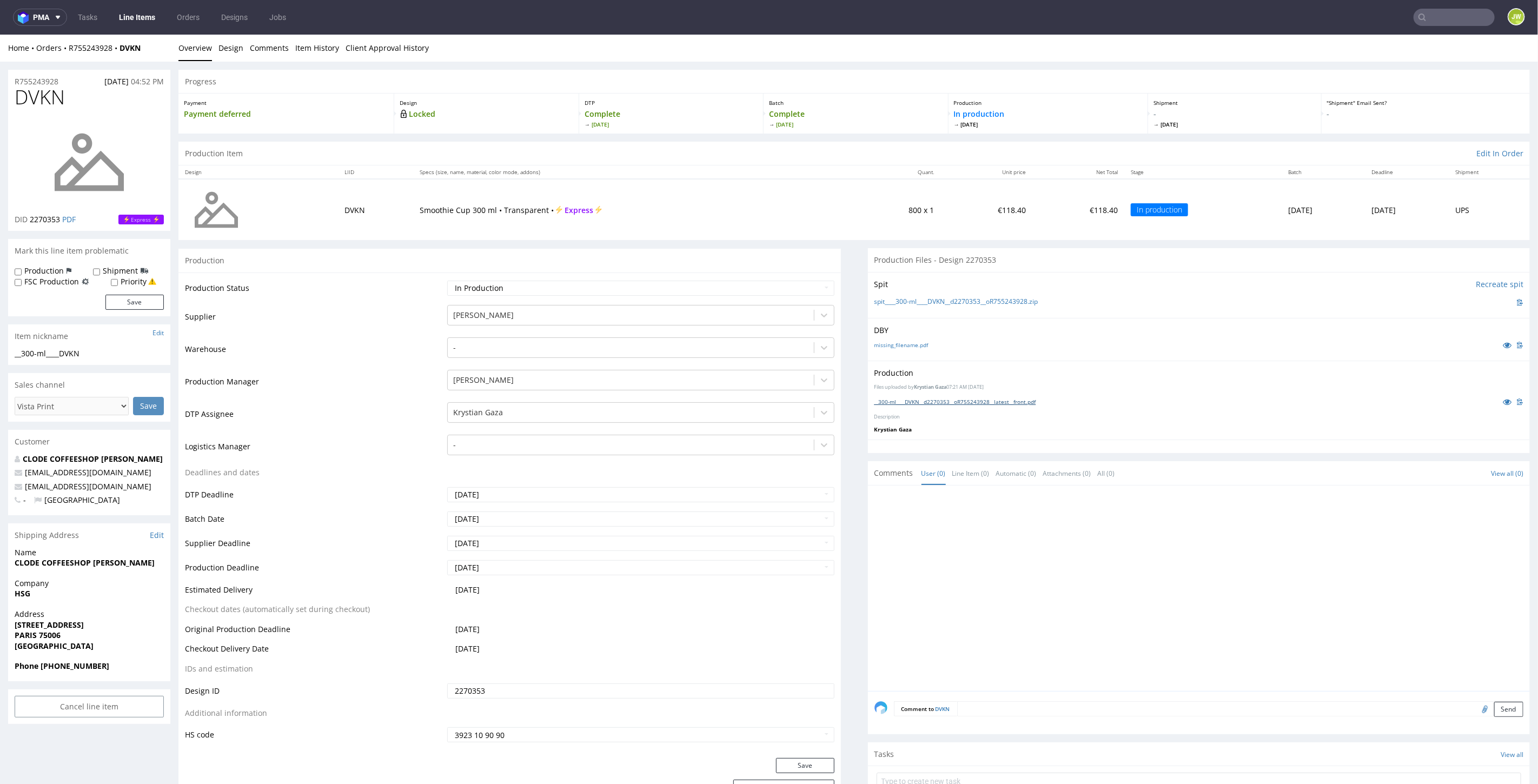
click at [909, 401] on link "__300-ml____DVKN__d2270353__oR755243928__latest__front.pdf" at bounding box center [955, 401] width 161 height 8
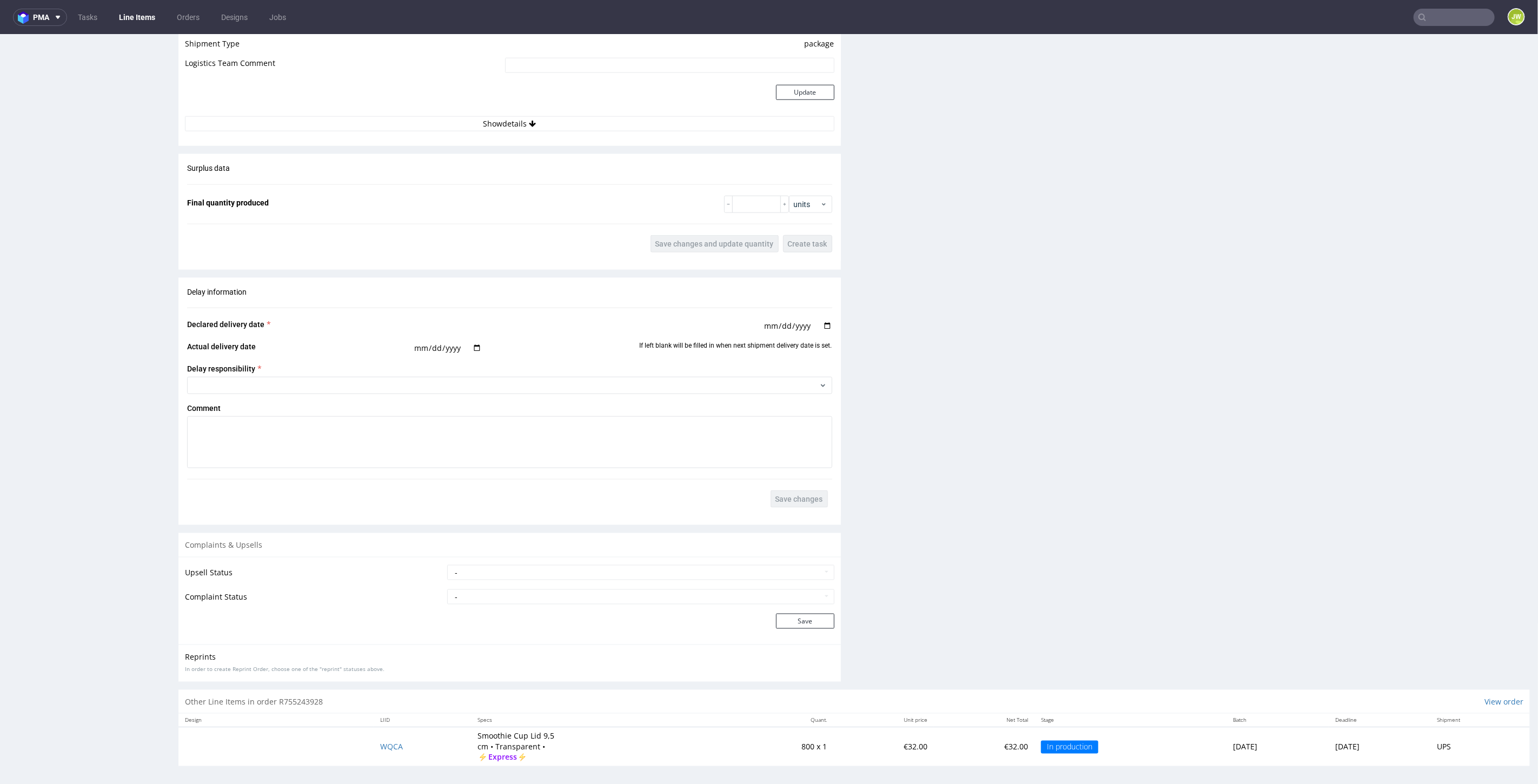
scroll to position [3, 0]
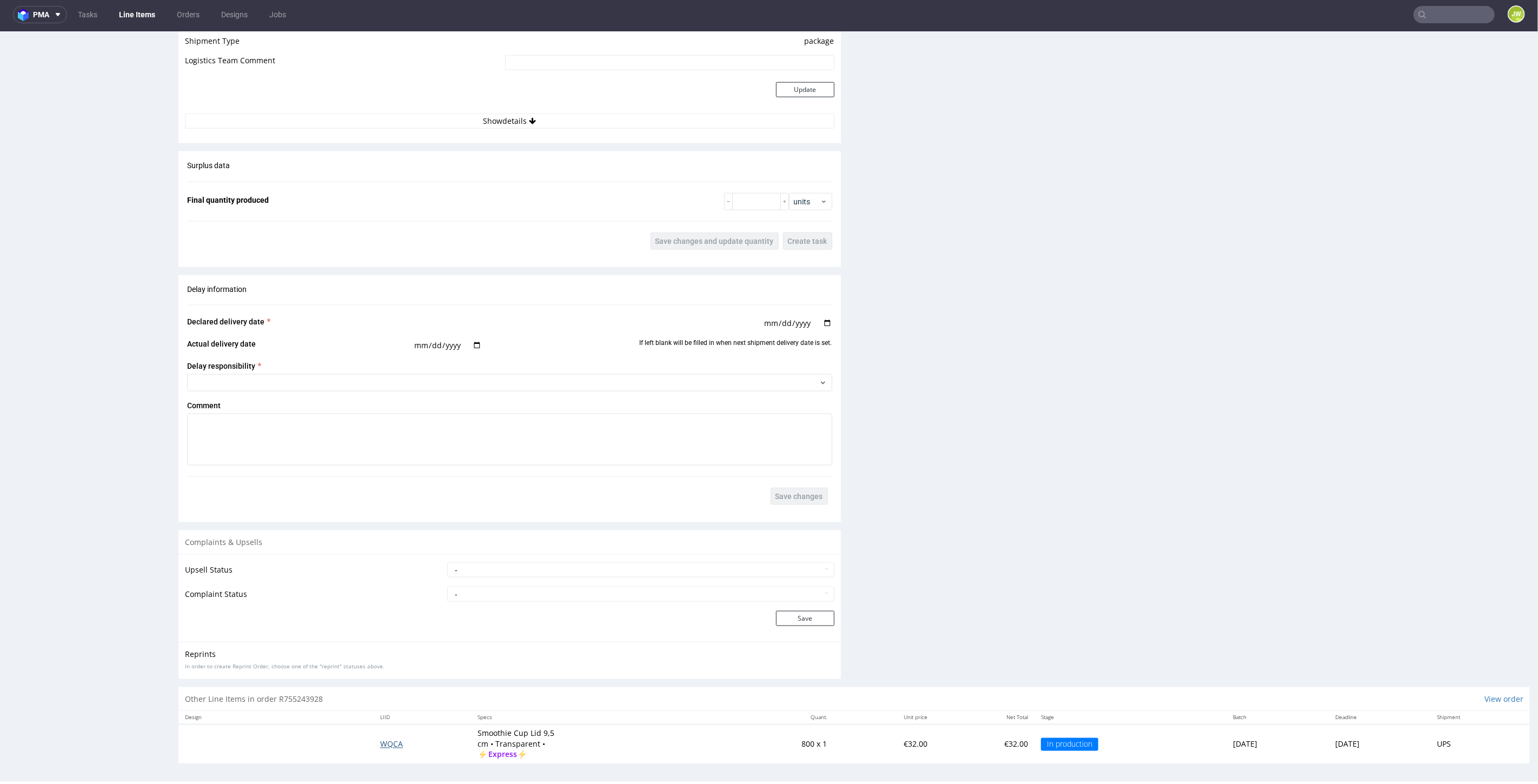
click at [380, 743] on span "WQCA" at bounding box center [392, 743] width 23 height 10
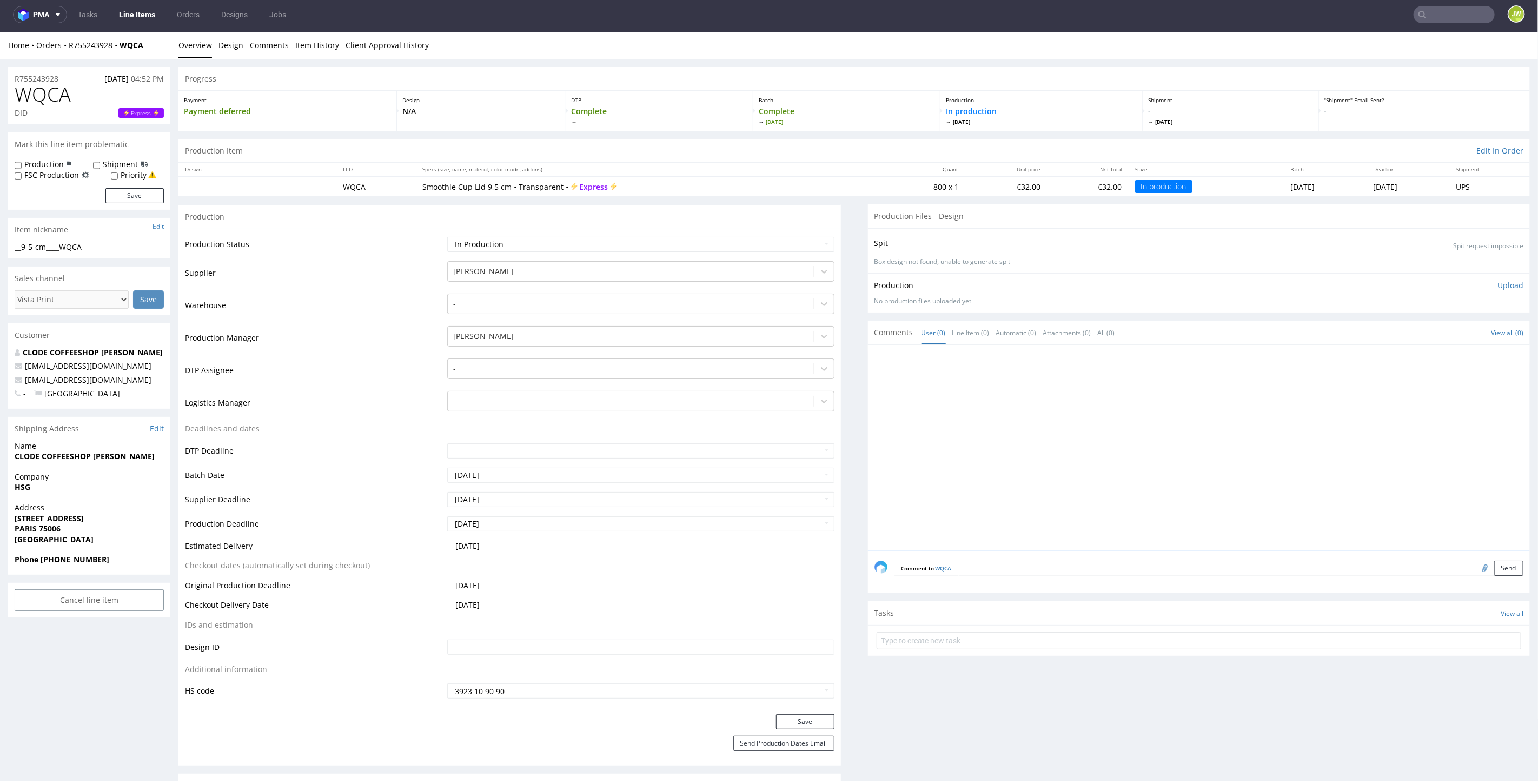
click at [893, 302] on div "No production files uploaded yet" at bounding box center [1199, 301] width 650 height 9
click at [1468, 19] on nav "pma Tasks Line Items Orders Designs Jobs JW" at bounding box center [769, 14] width 1538 height 35
click at [1466, 15] on input "text" at bounding box center [1454, 14] width 81 height 17
paste input "ITUF"
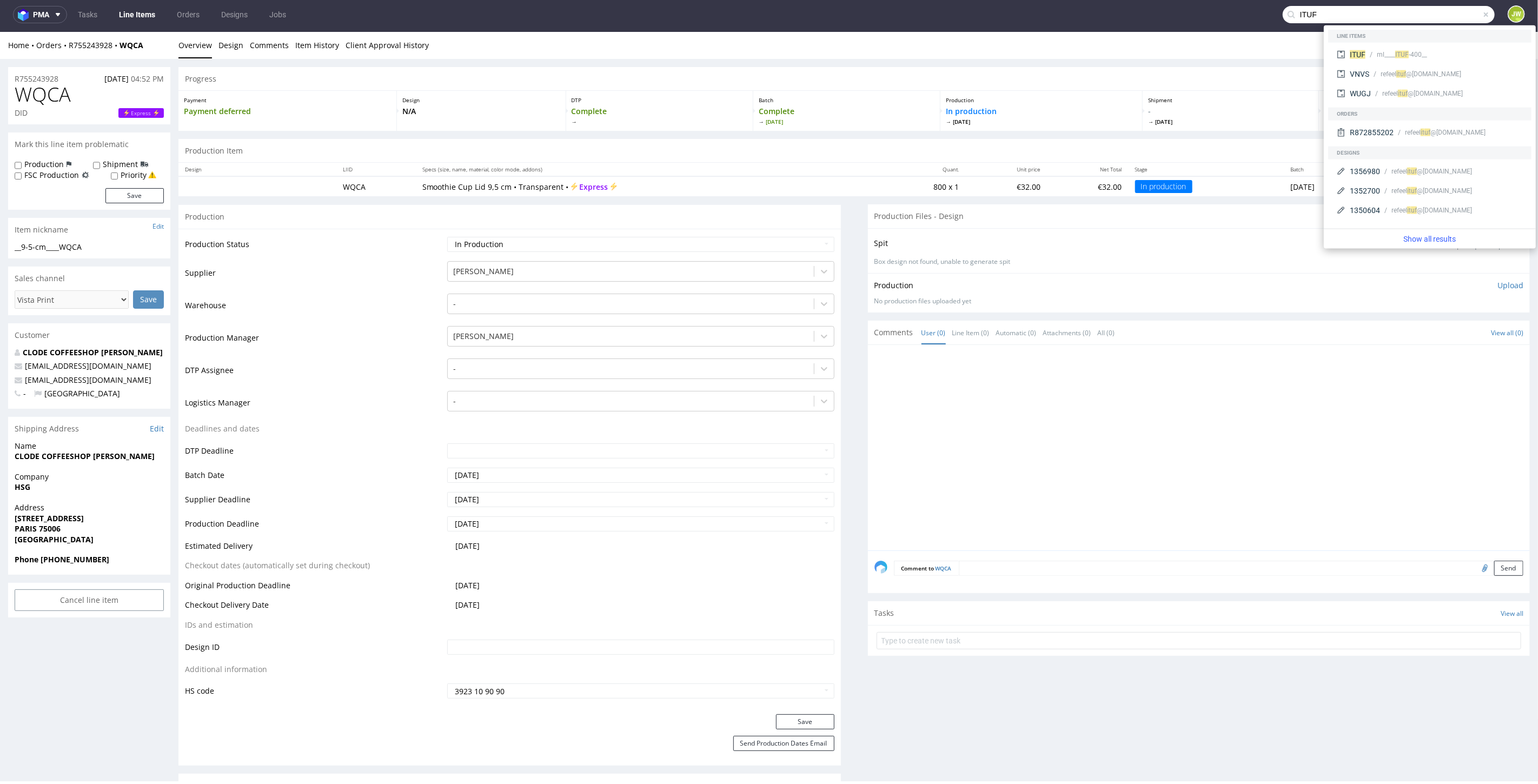
type input "ITUF"
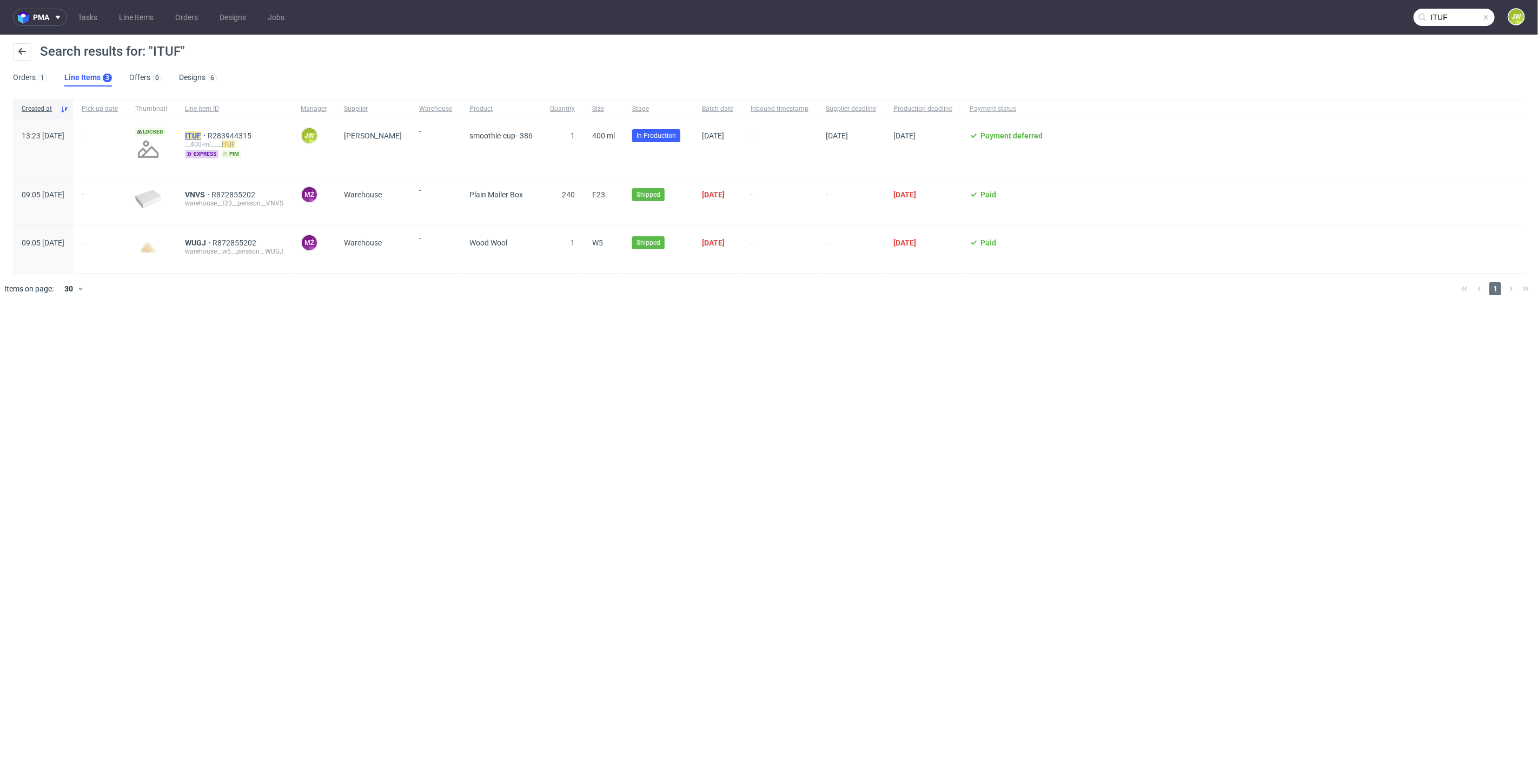
click at [201, 133] on mark "ITUF" at bounding box center [193, 135] width 16 height 9
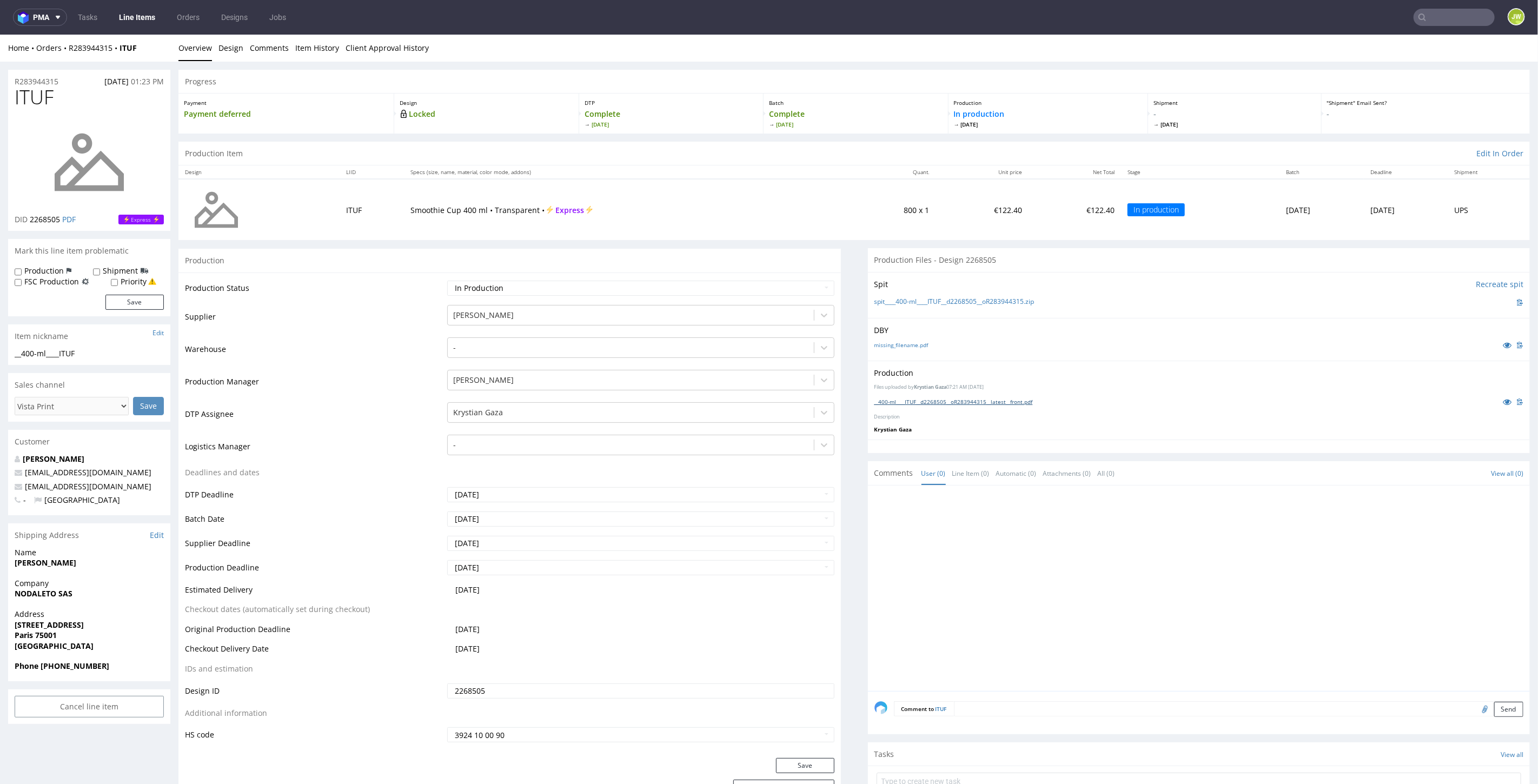
click at [931, 401] on link "__400-ml____ITUF__d2268505__oR283944315__latest__front.pdf" at bounding box center [953, 401] width 158 height 8
click at [1474, 8] on nav "pma Tasks Line Items Orders Designs Jobs JW" at bounding box center [769, 17] width 1538 height 35
click at [1451, 21] on input "text" at bounding box center [1454, 17] width 81 height 17
paste input "_AOKS"
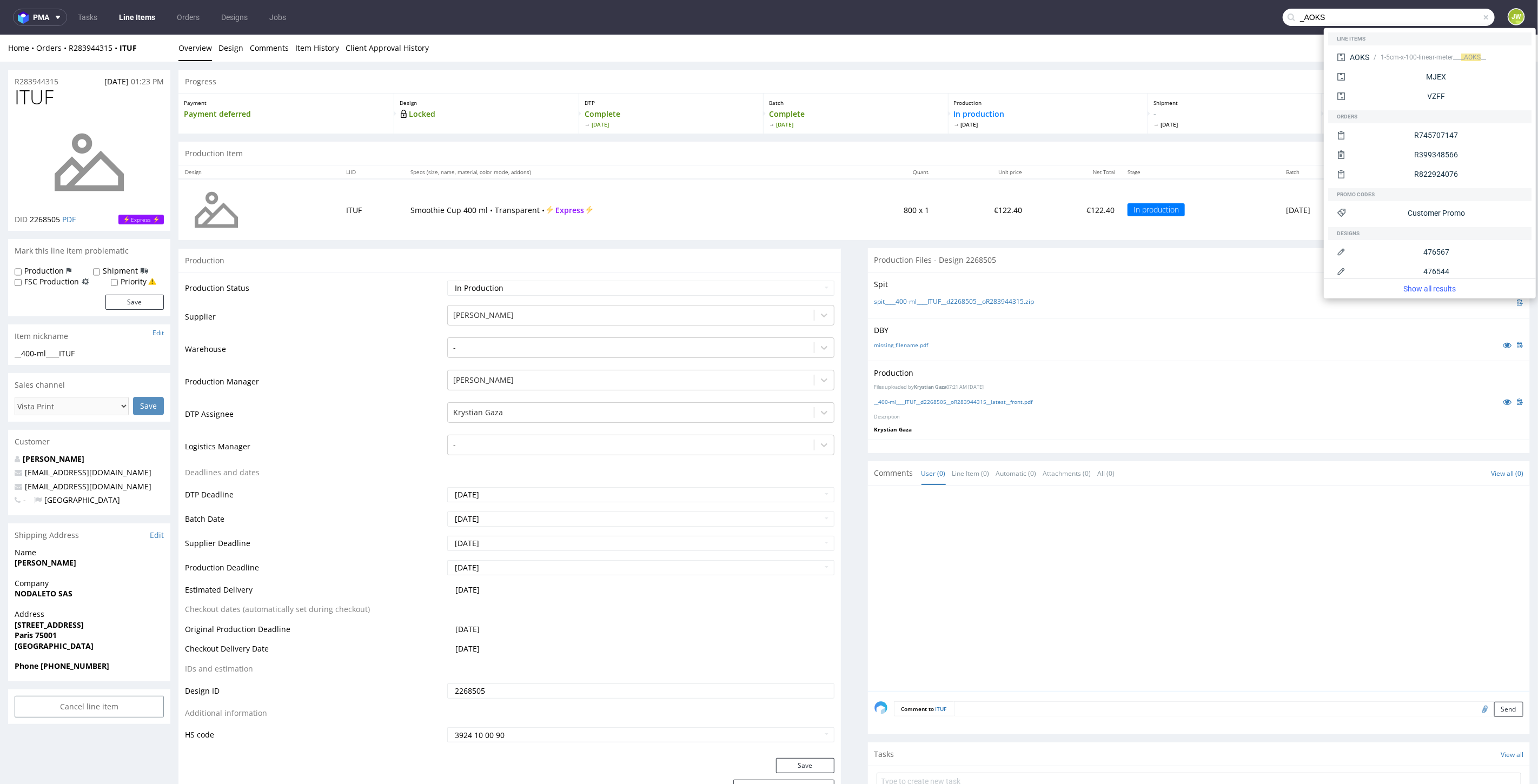
drag, startPoint x: 1293, startPoint y: 21, endPoint x: 1317, endPoint y: 4, distance: 29.4
click at [1293, 21] on input "_AOKS" at bounding box center [1389, 17] width 212 height 17
type input "_AOKS"
drag, startPoint x: 1356, startPoint y: 55, endPoint x: 1331, endPoint y: 26, distance: 38.3
click at [1356, 55] on div "AOKS" at bounding box center [1360, 57] width 20 height 11
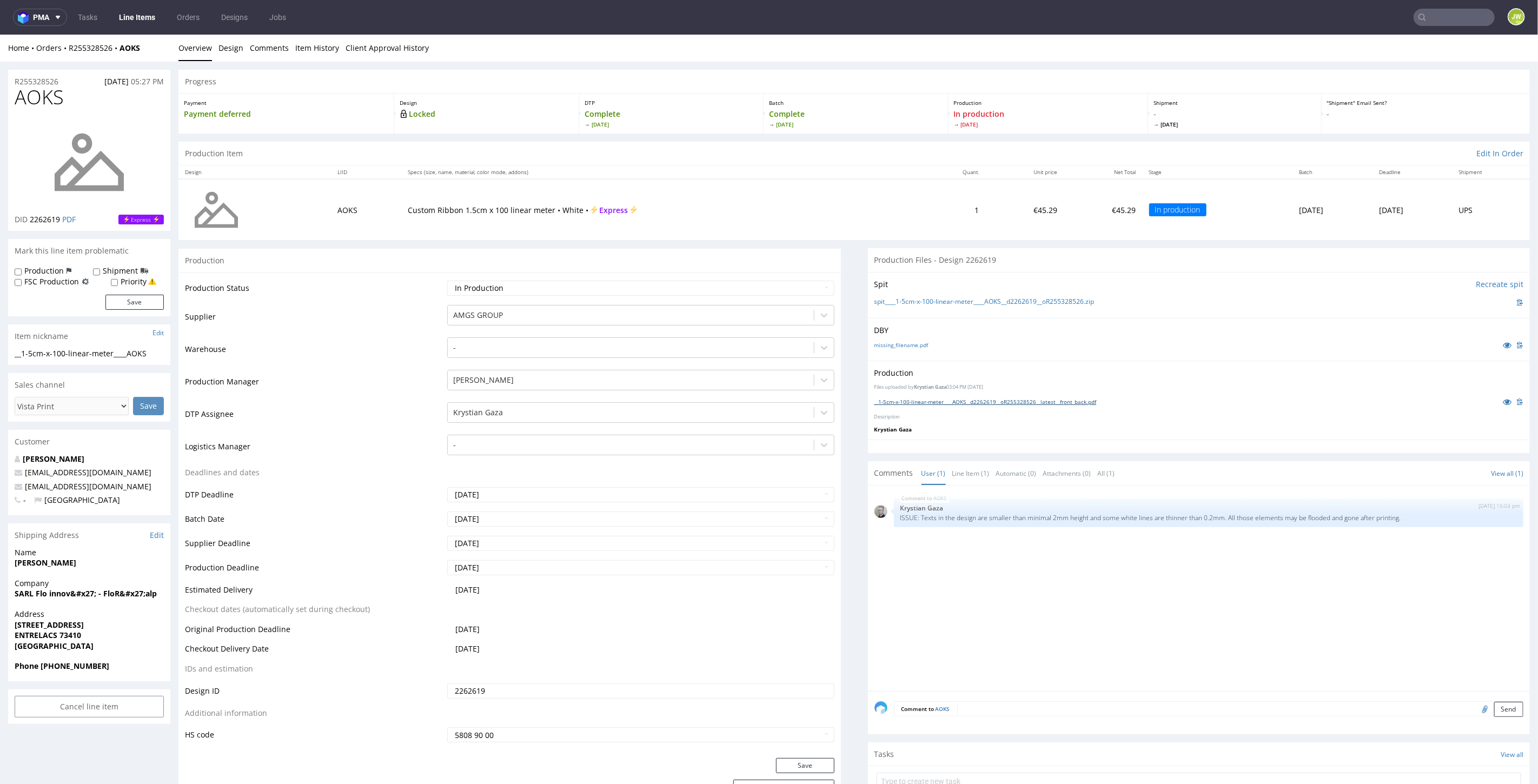
click at [922, 403] on link "__1-5cm-x-100-linear-meter____AOKS__d2262619__oR255328526__latest__front_back.p…" at bounding box center [986, 401] width 222 height 8
click at [131, 23] on link "Line Items" at bounding box center [137, 17] width 49 height 17
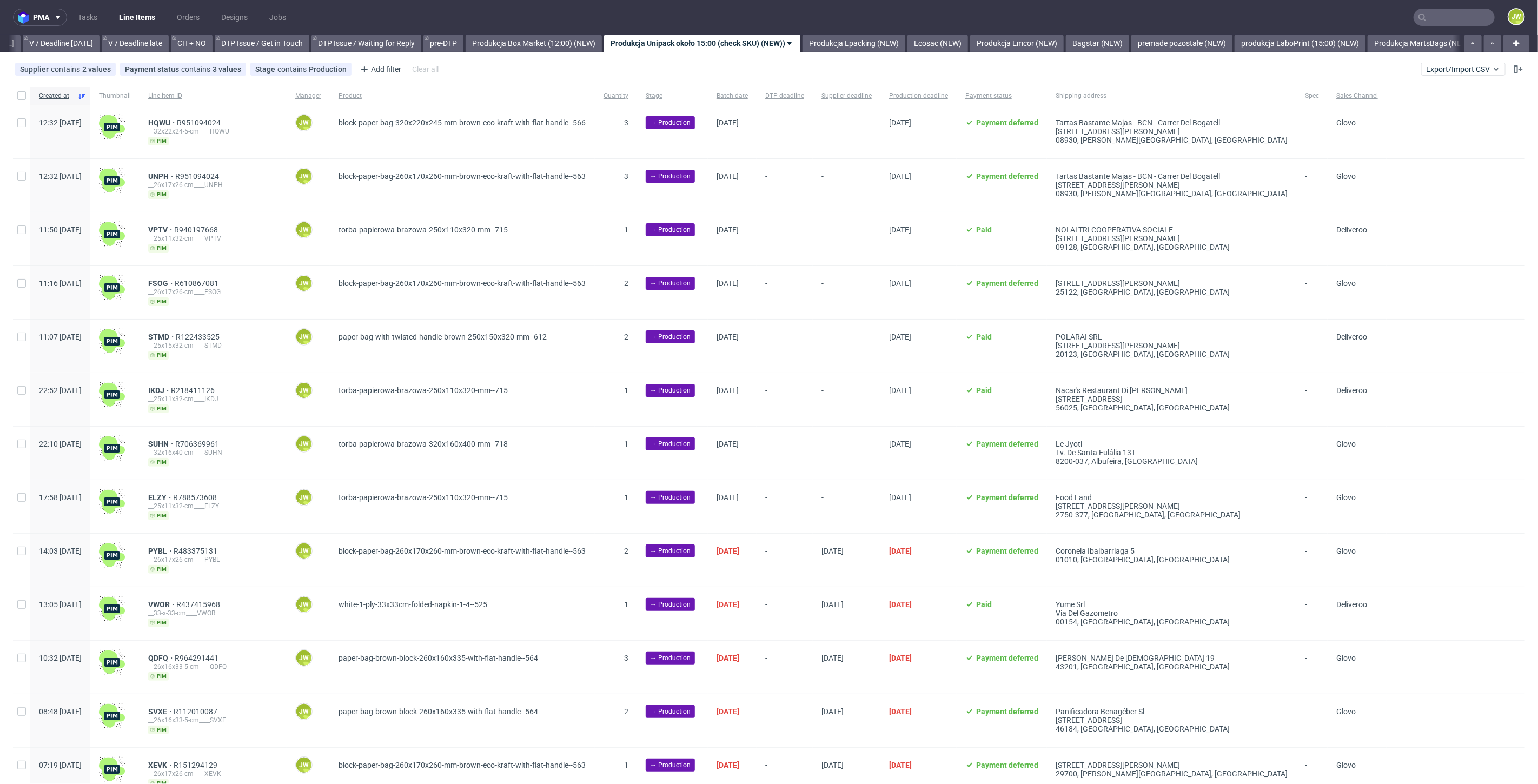
scroll to position [0, 1396]
click at [1422, 6] on nav "pma Tasks Line Items Orders Designs Jobs JW" at bounding box center [769, 17] width 1538 height 35
click at [1425, 11] on input "text" at bounding box center [1454, 17] width 81 height 17
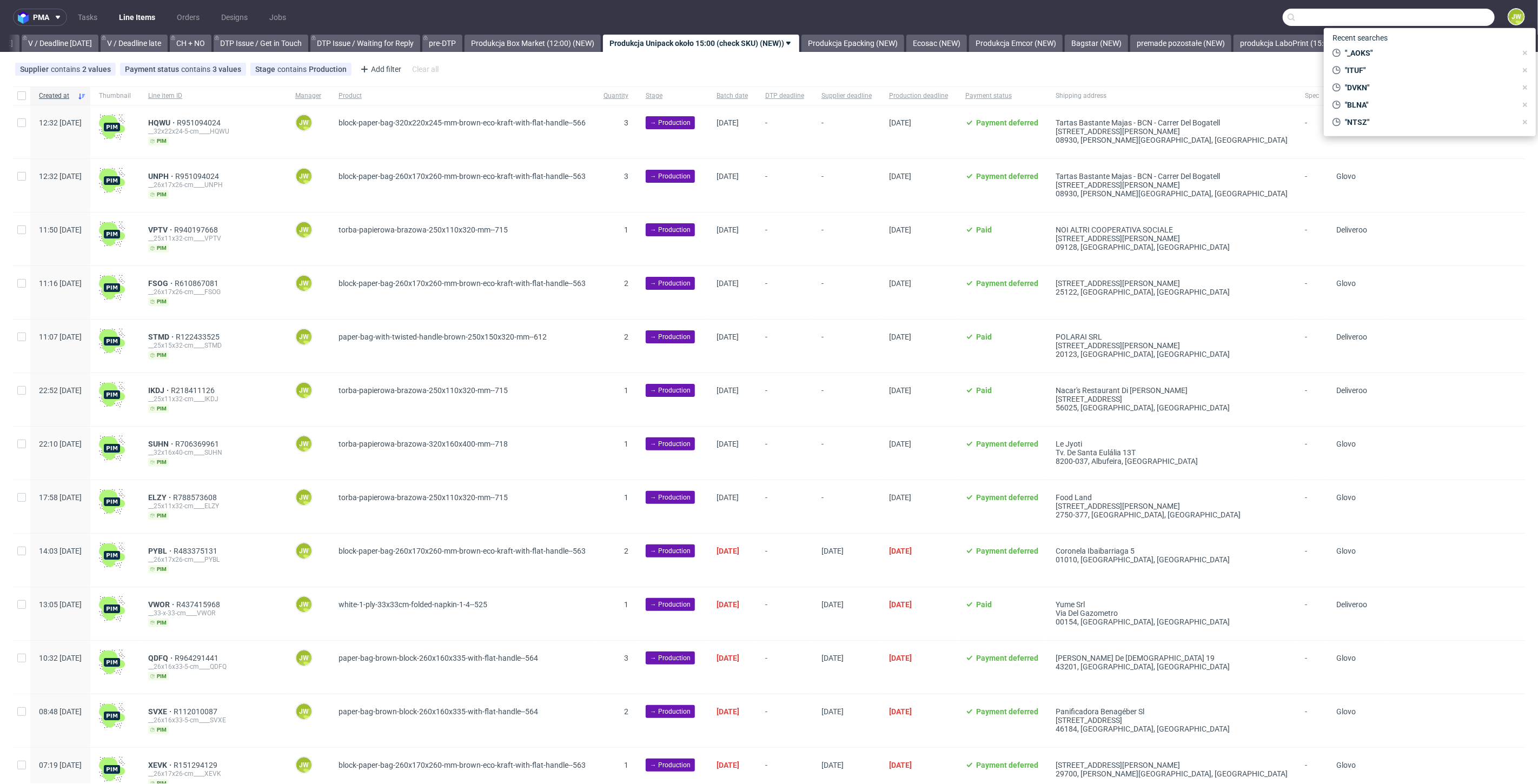
paste input "MQUY"
type input "MQUY"
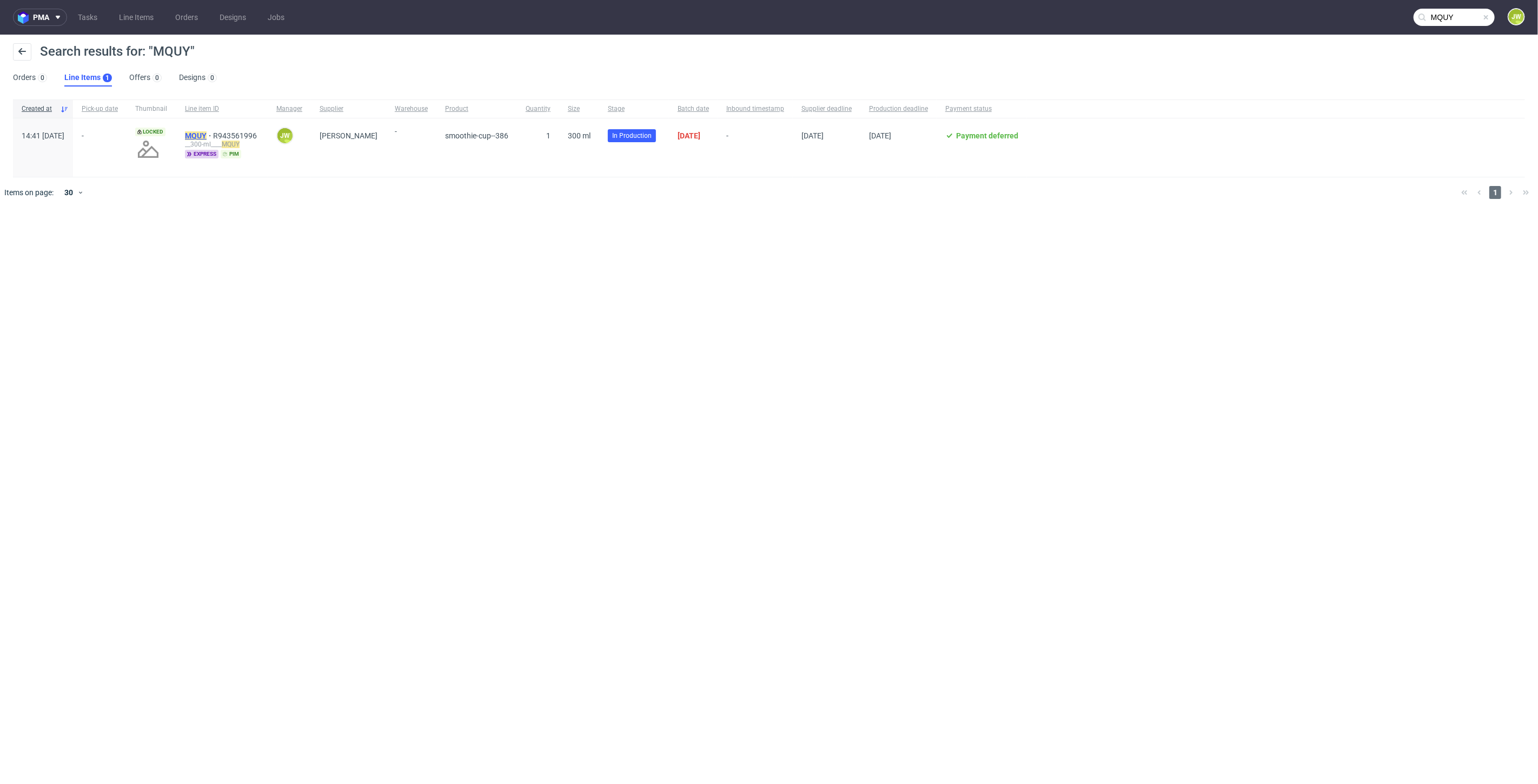
click at [207, 137] on mark "MQUY" at bounding box center [195, 135] width 21 height 9
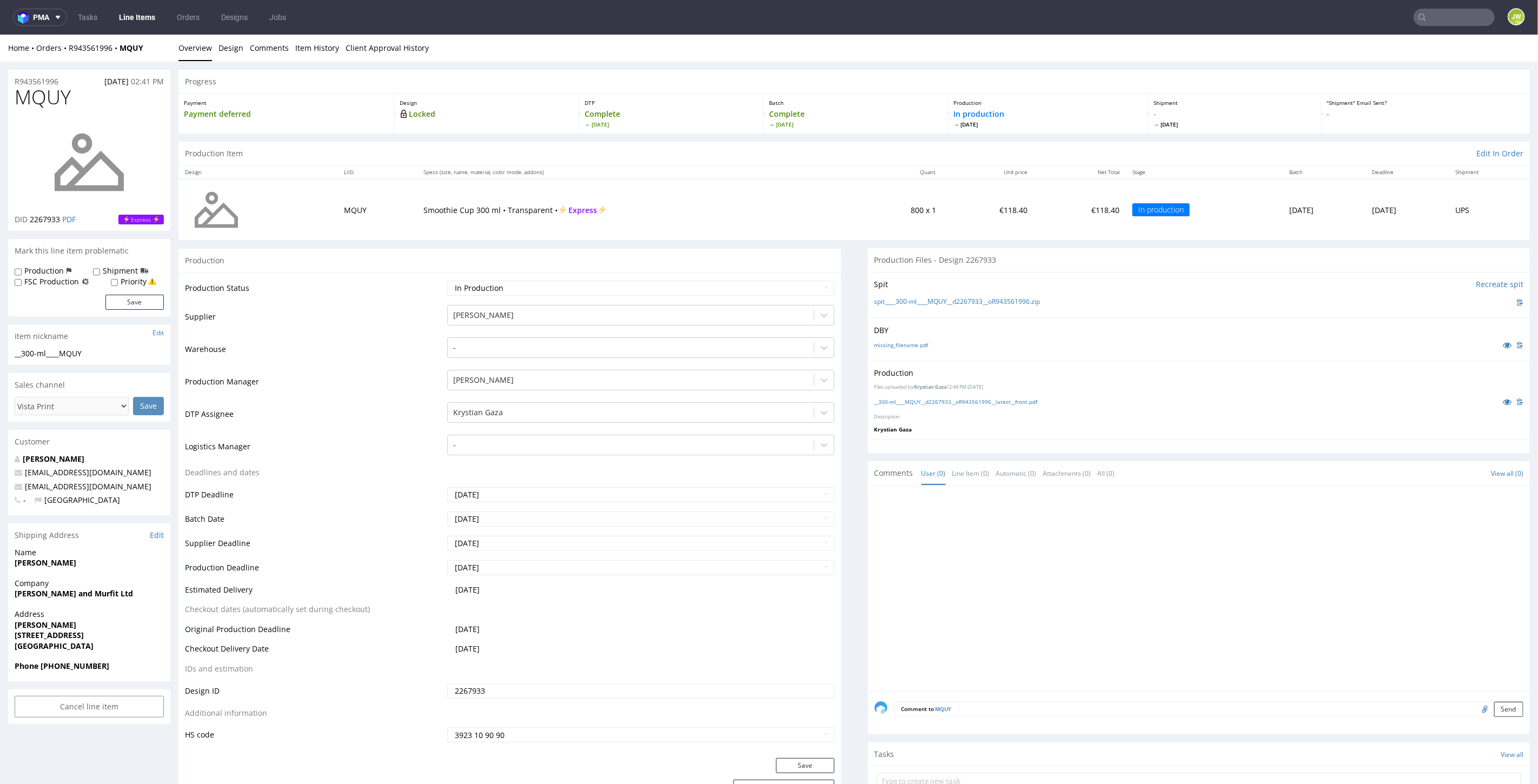
click at [924, 393] on div "Production Files uploaded by Krystian Gaza 12:48 PM October 3rd, 2025 __300-ml_…" at bounding box center [1199, 399] width 663 height 79
click at [921, 400] on link "__300-ml____MQUY__d2267933__oR943561996__latest__front.pdf" at bounding box center [956, 401] width 163 height 8
click at [1460, 16] on input "text" at bounding box center [1454, 17] width 81 height 17
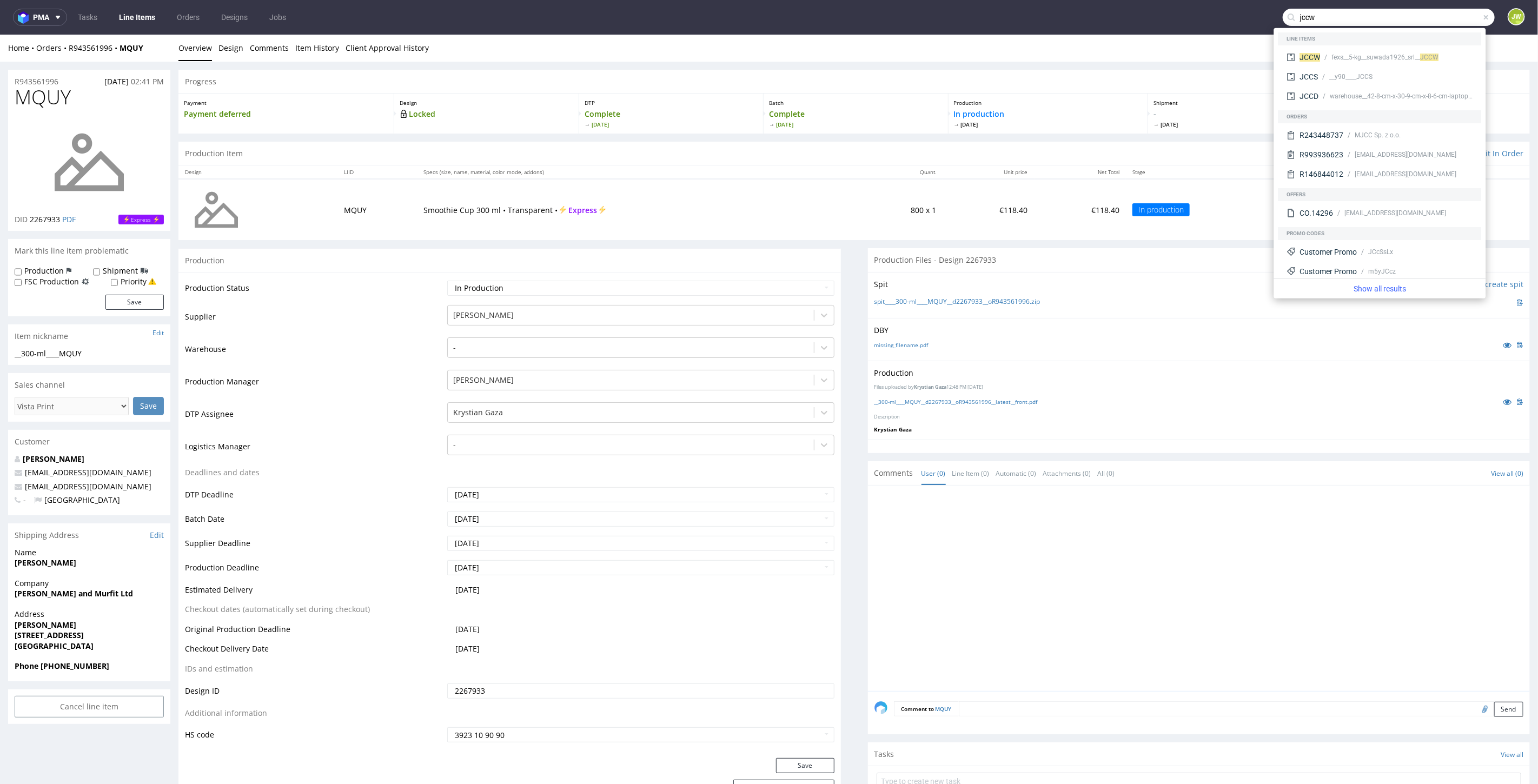
type input "jccw"
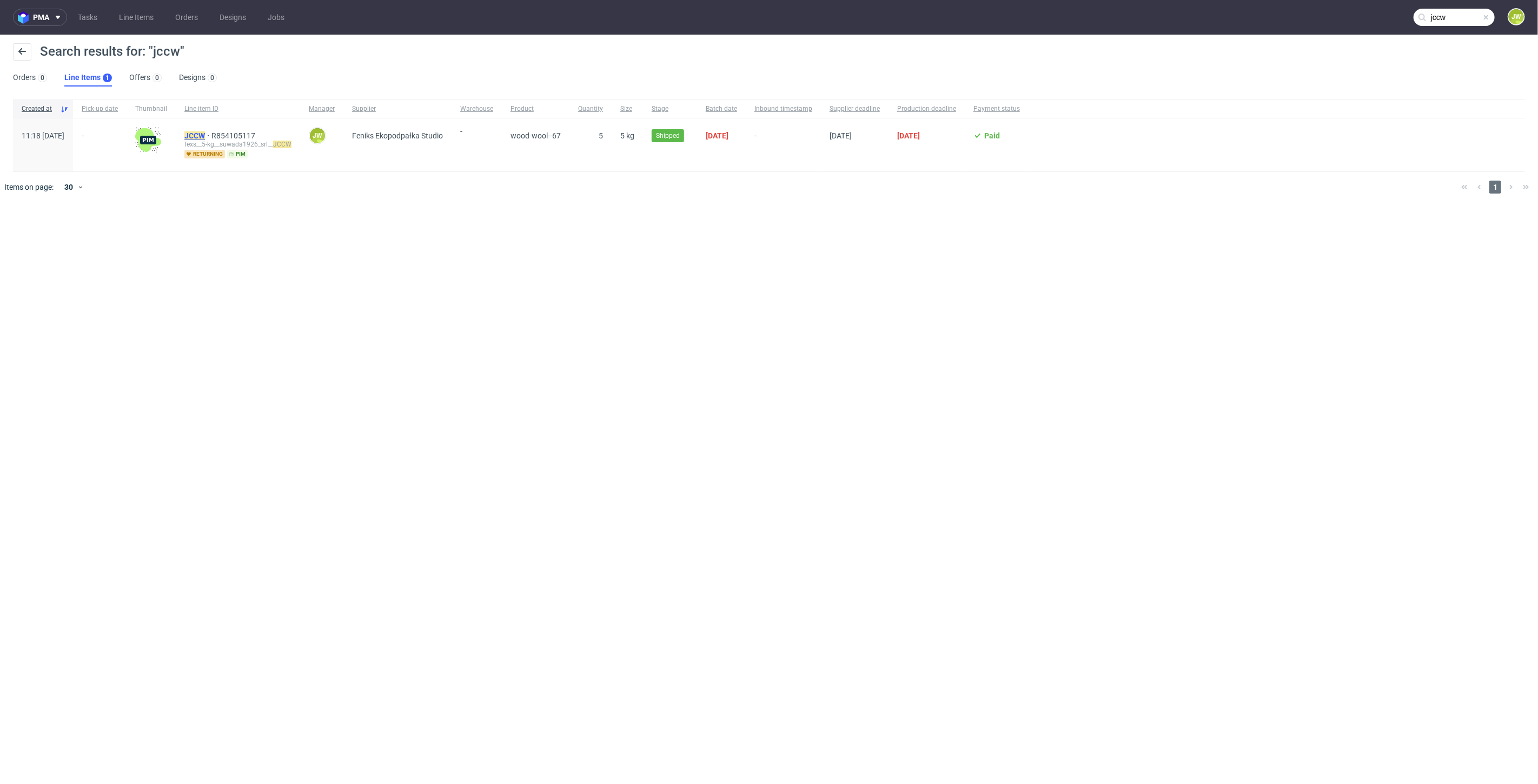
click at [205, 136] on mark "JCCW" at bounding box center [194, 135] width 21 height 9
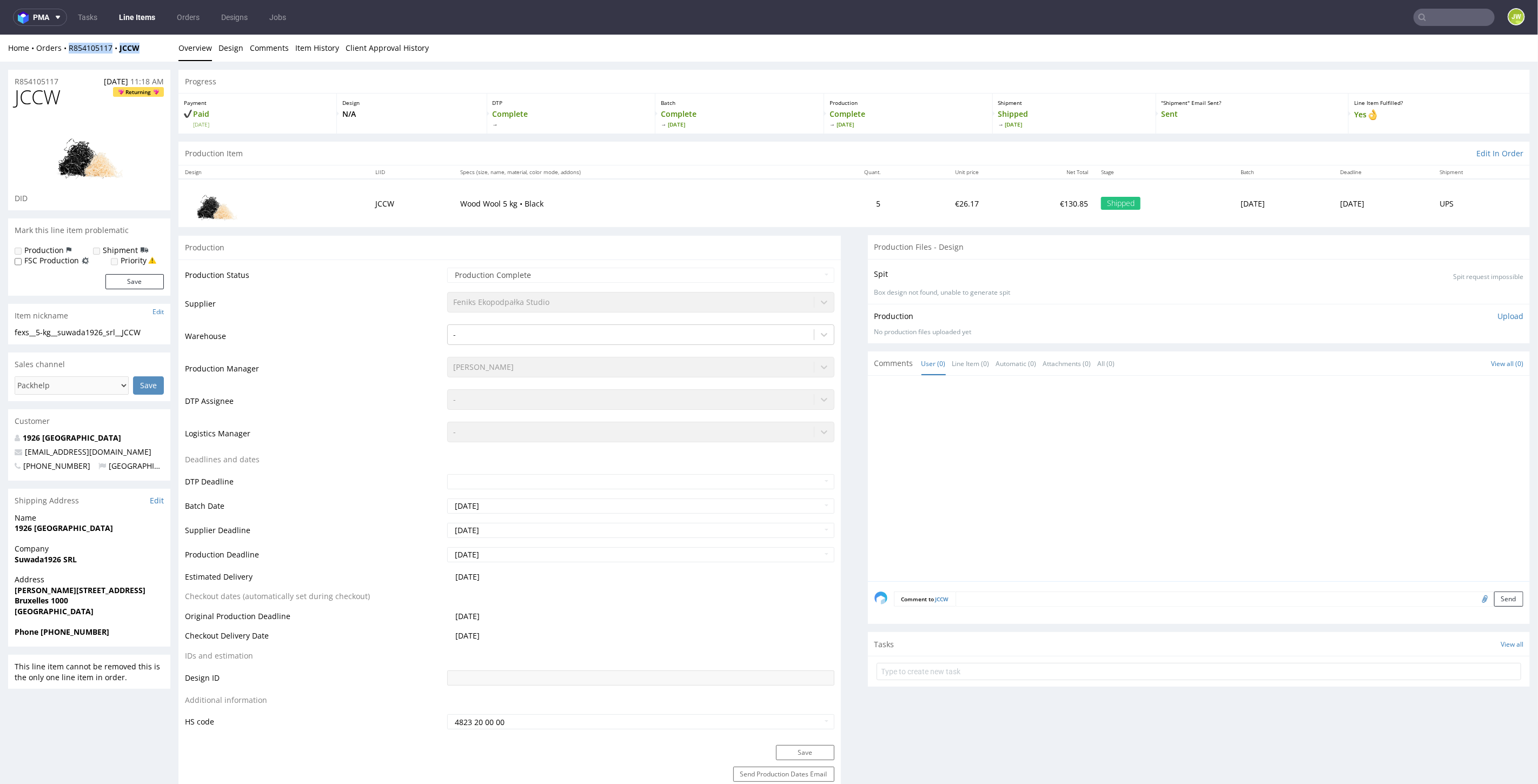
drag, startPoint x: 143, startPoint y: 47, endPoint x: 67, endPoint y: 59, distance: 76.9
click at [67, 59] on div "Home Orders R854105117 JCCW Overview Design Comments Item History Client Approv…" at bounding box center [769, 47] width 1538 height 27
copy div "R854105117 JCCW"
click at [125, 25] on link "Line Items" at bounding box center [137, 17] width 49 height 17
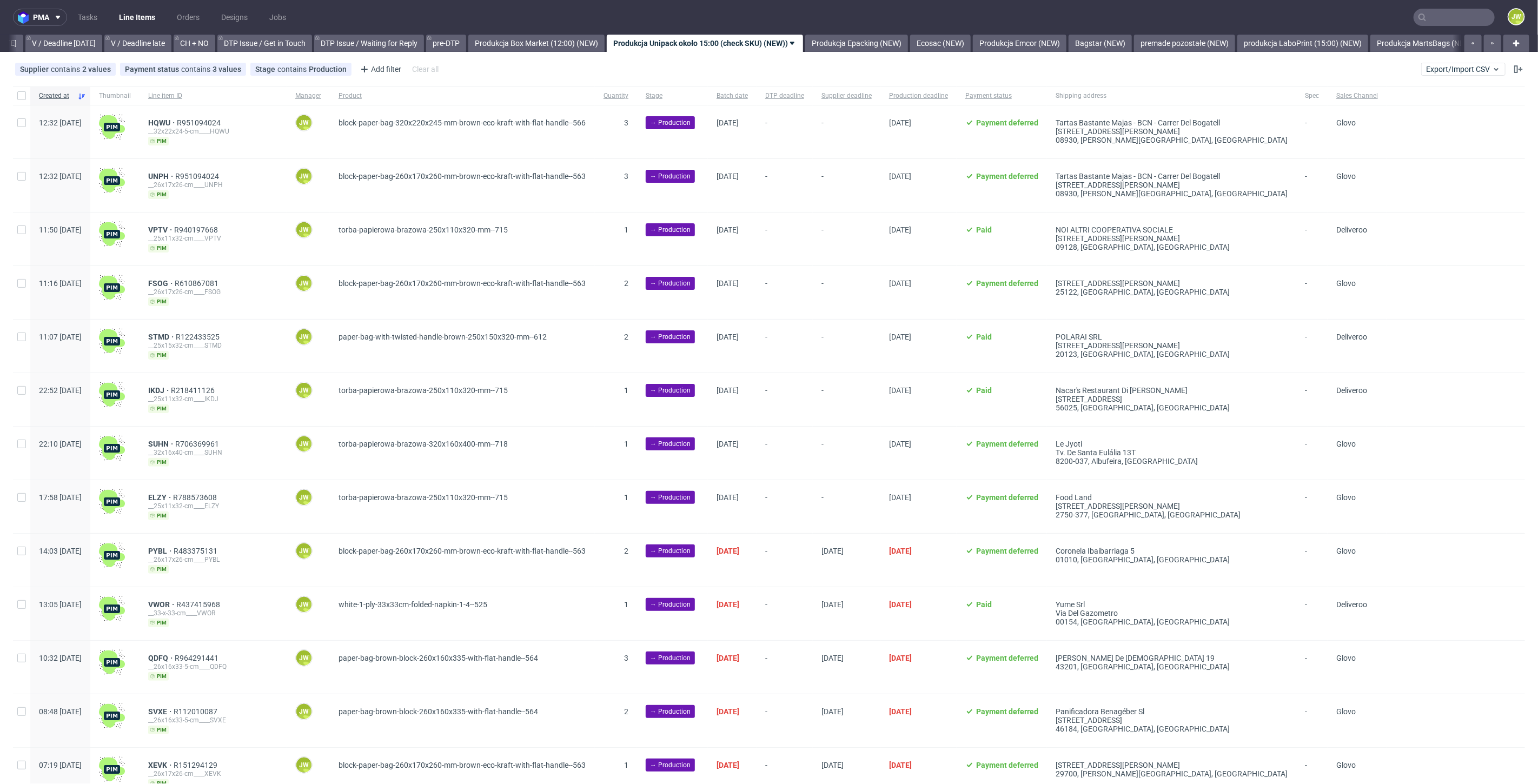
scroll to position [0, 1396]
click at [1418, 18] on input "text" at bounding box center [1454, 17] width 81 height 17
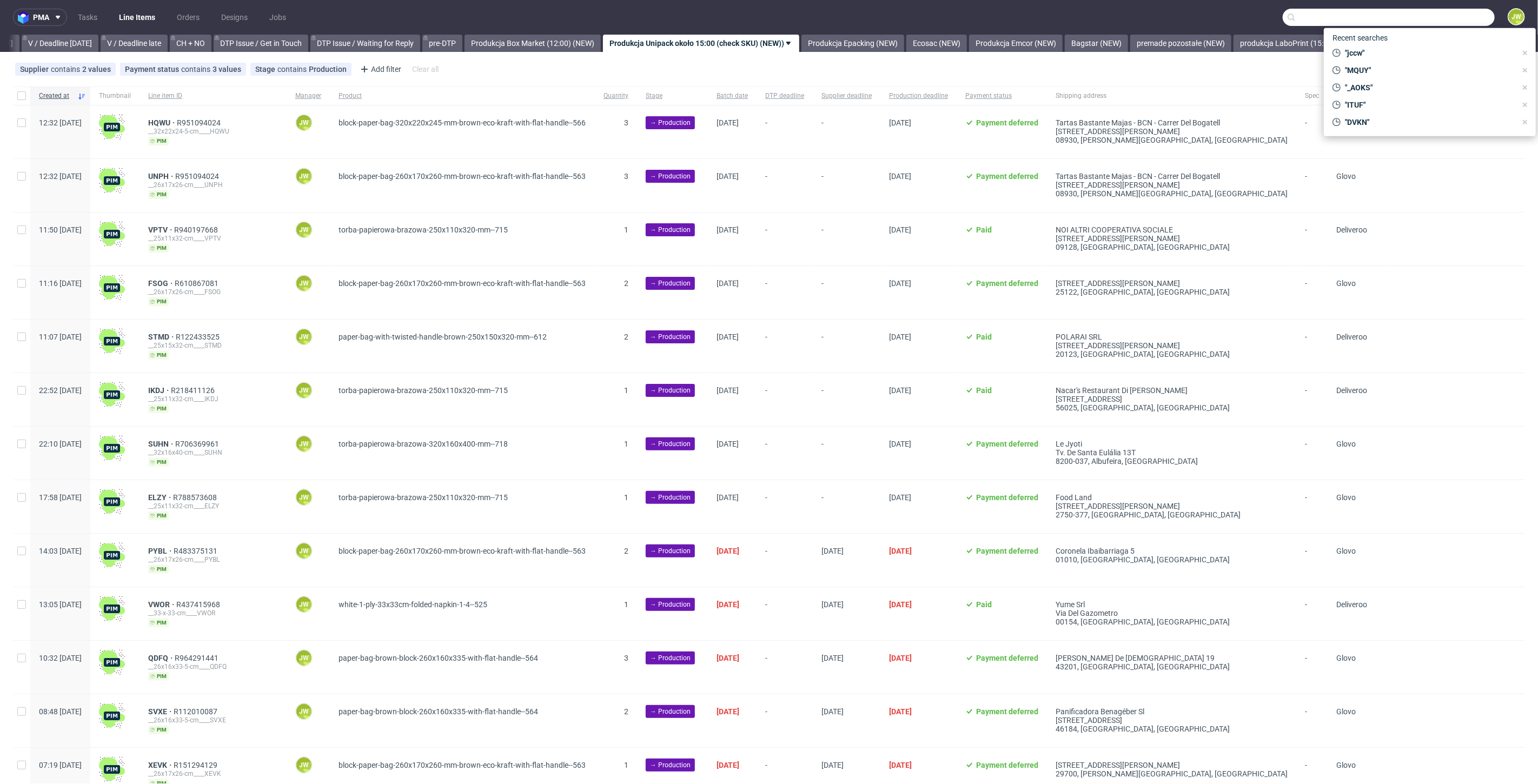
paste input "IUQN"
type input "IUQN"
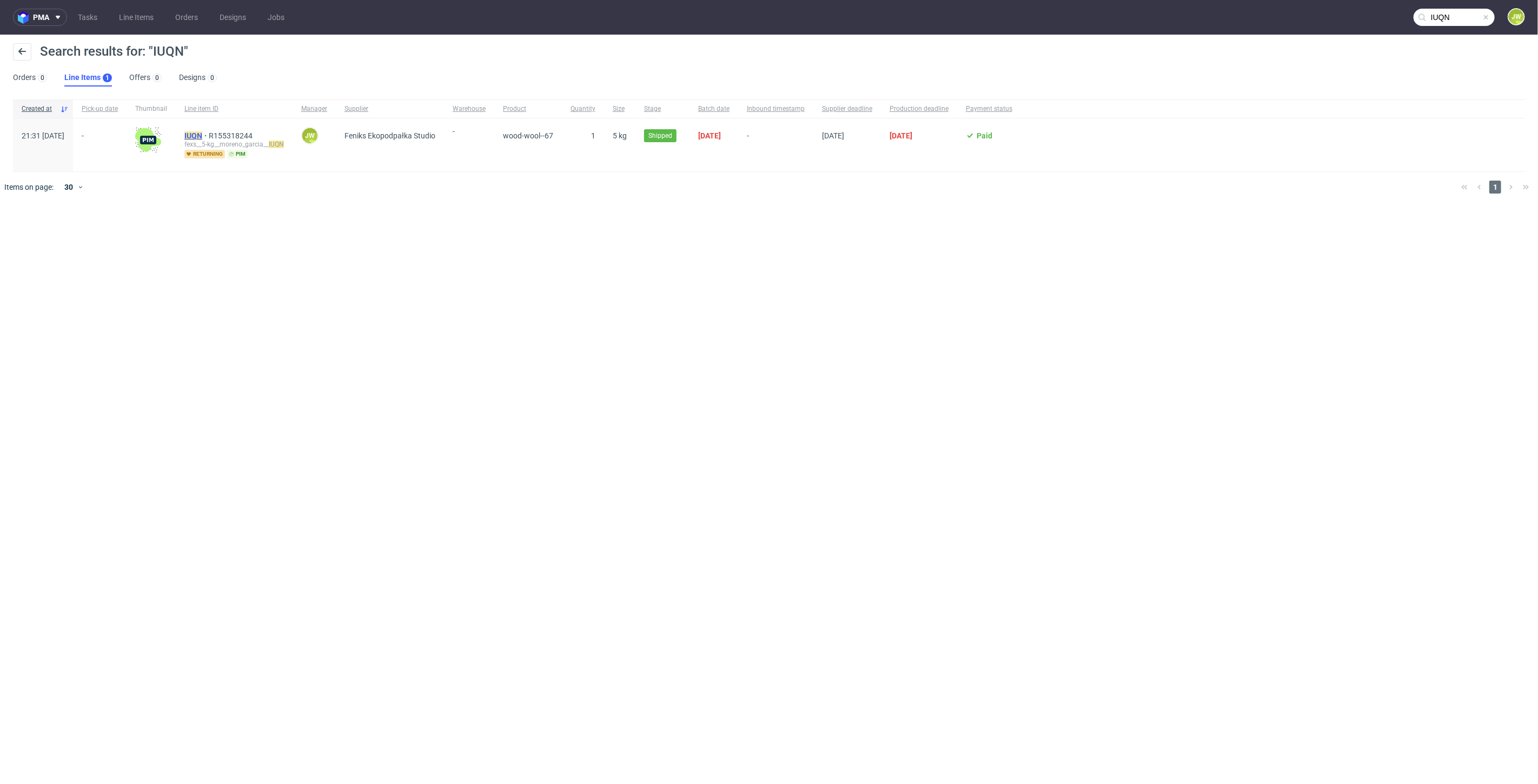
click at [202, 136] on mark "IUQN" at bounding box center [193, 135] width 18 height 9
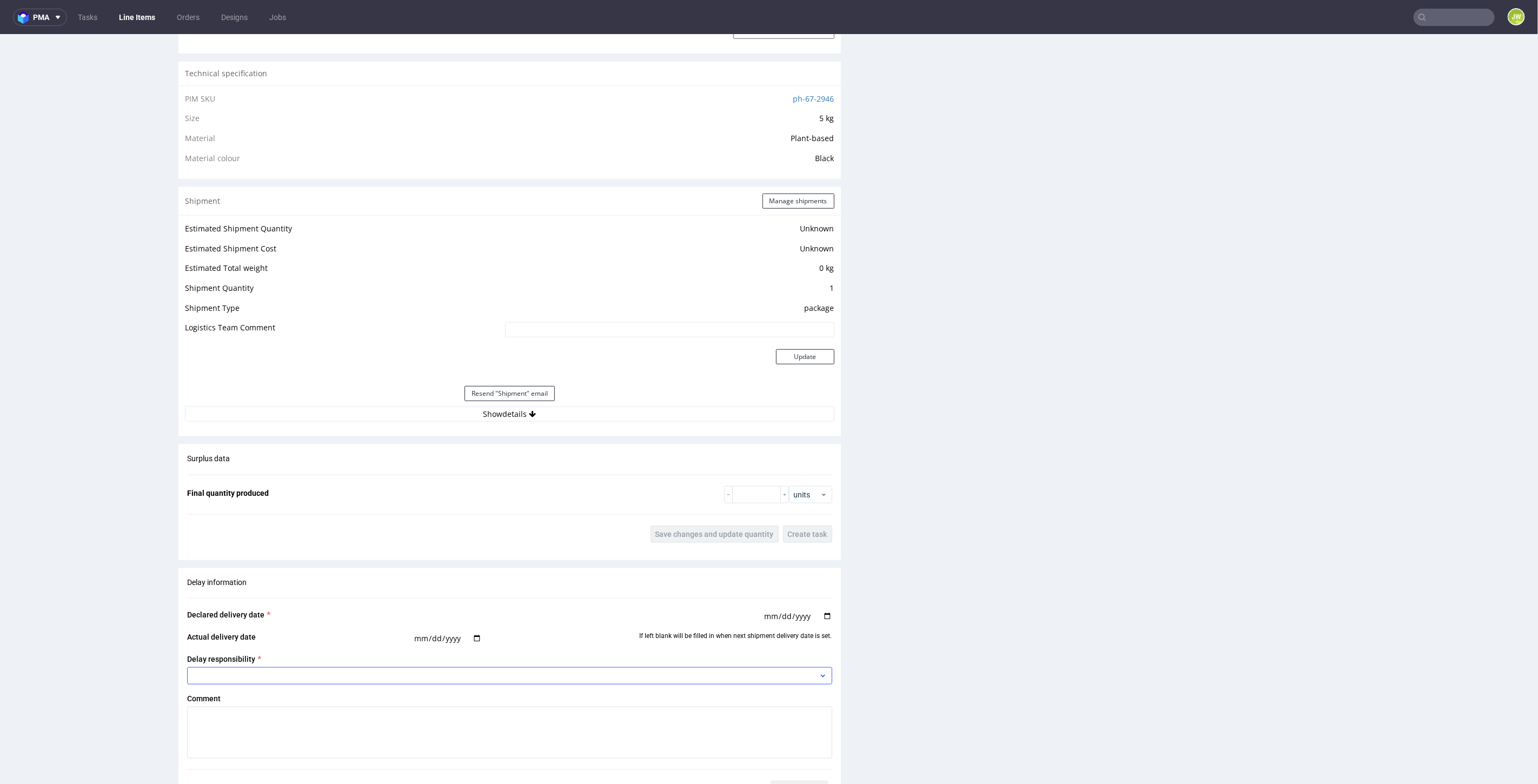
scroll to position [960, 0]
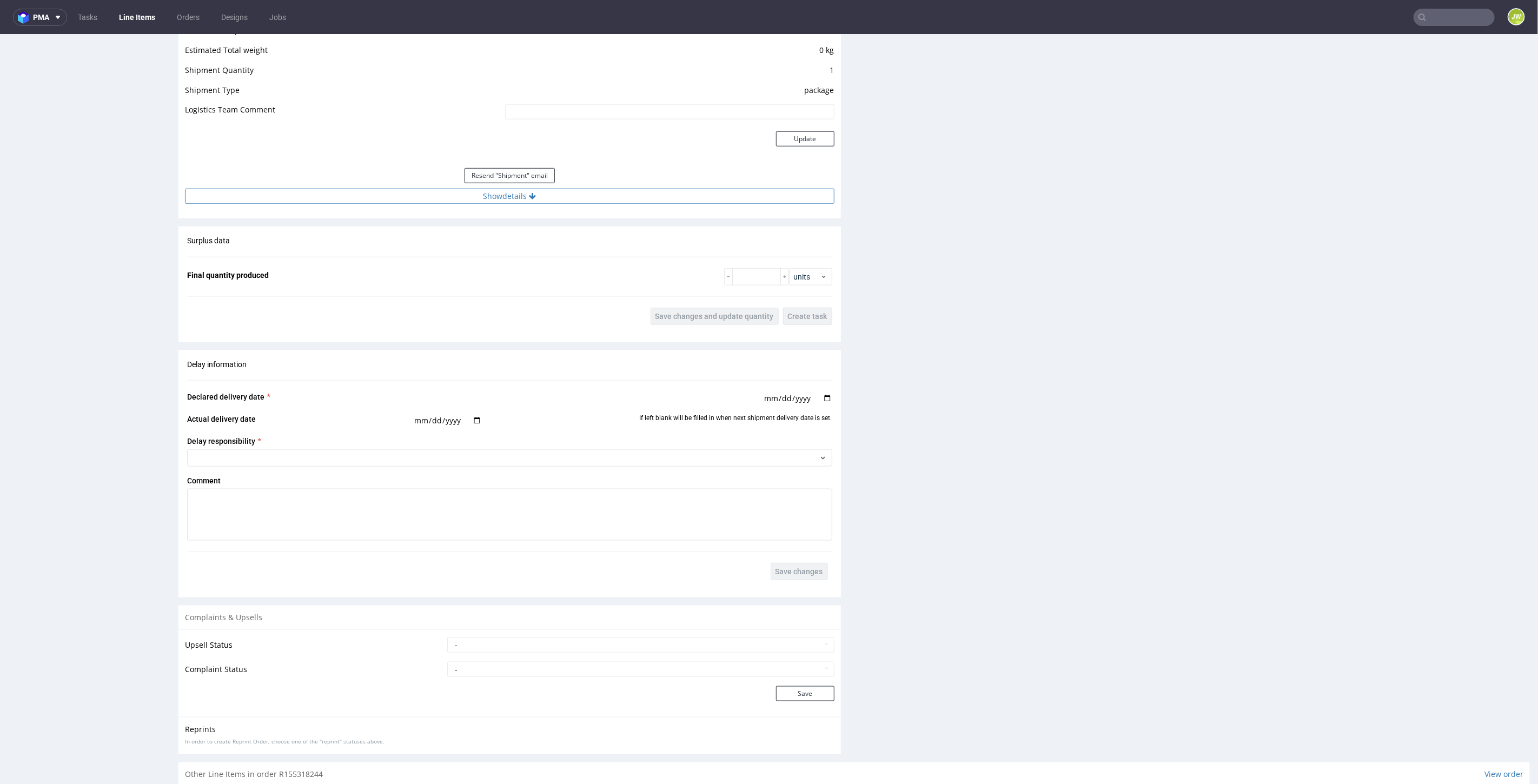
click at [487, 192] on button "Show details" at bounding box center [510, 195] width 650 height 15
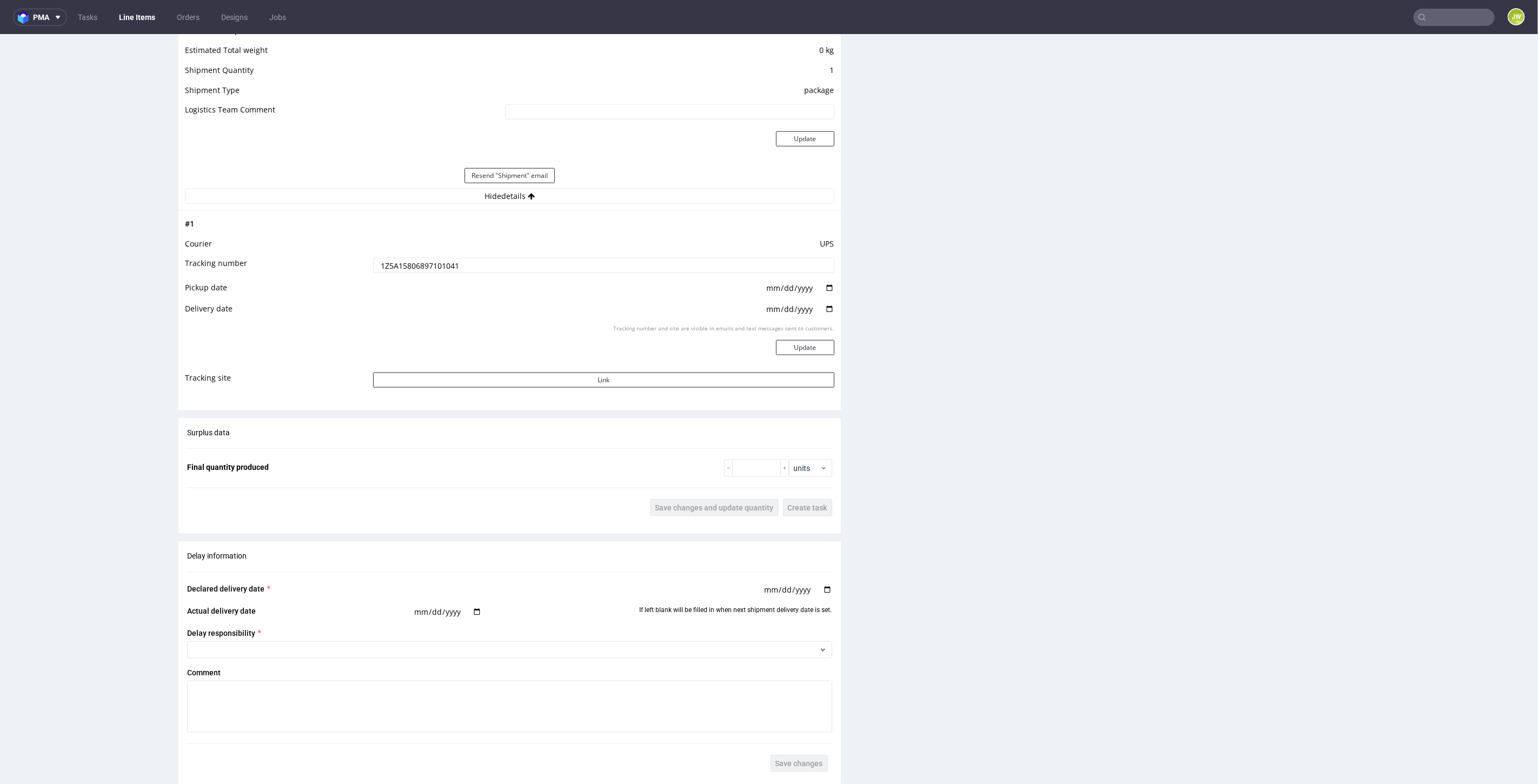
click at [411, 260] on input "1Z5A15806897101041" at bounding box center [604, 265] width 462 height 15
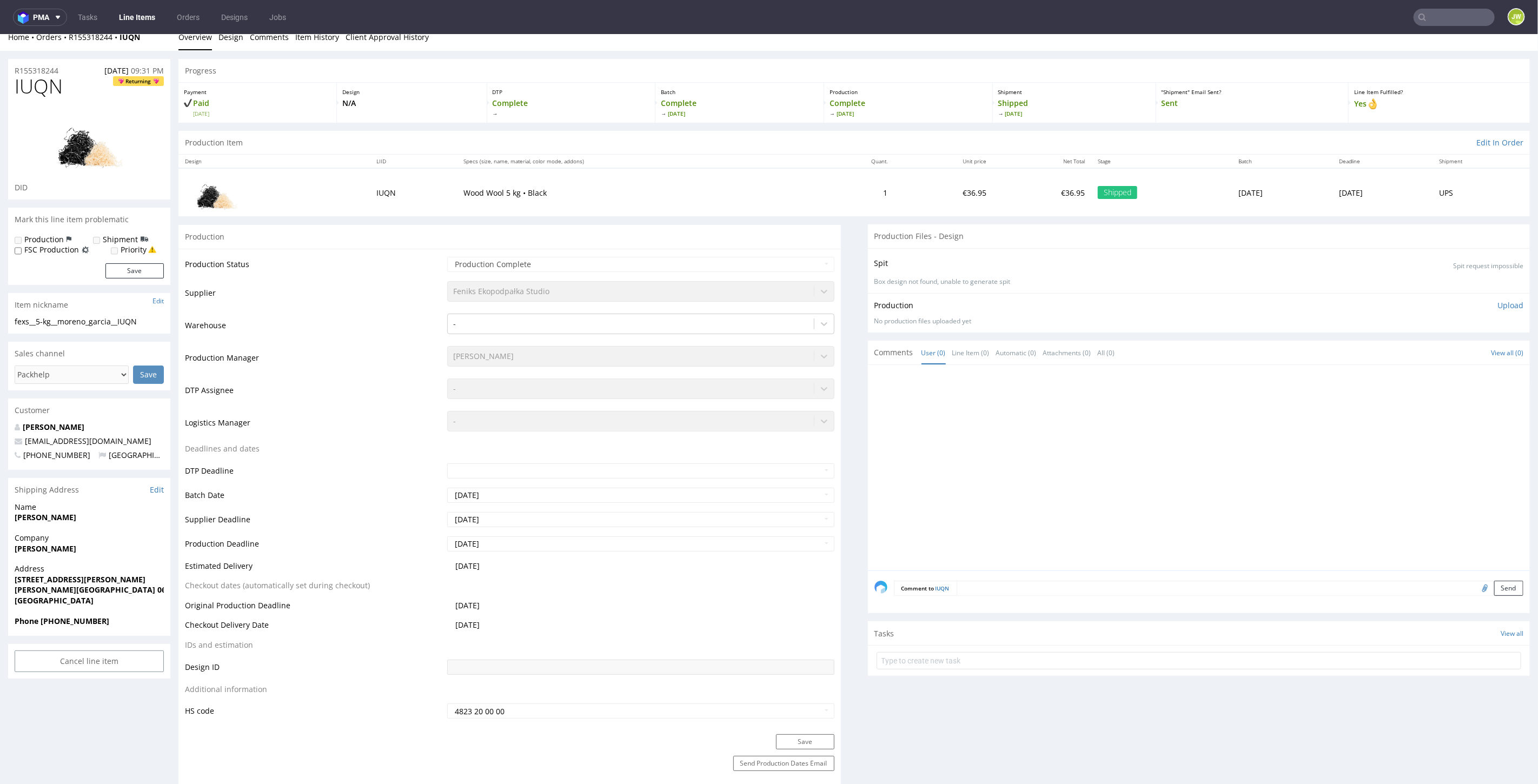
scroll to position [0, 0]
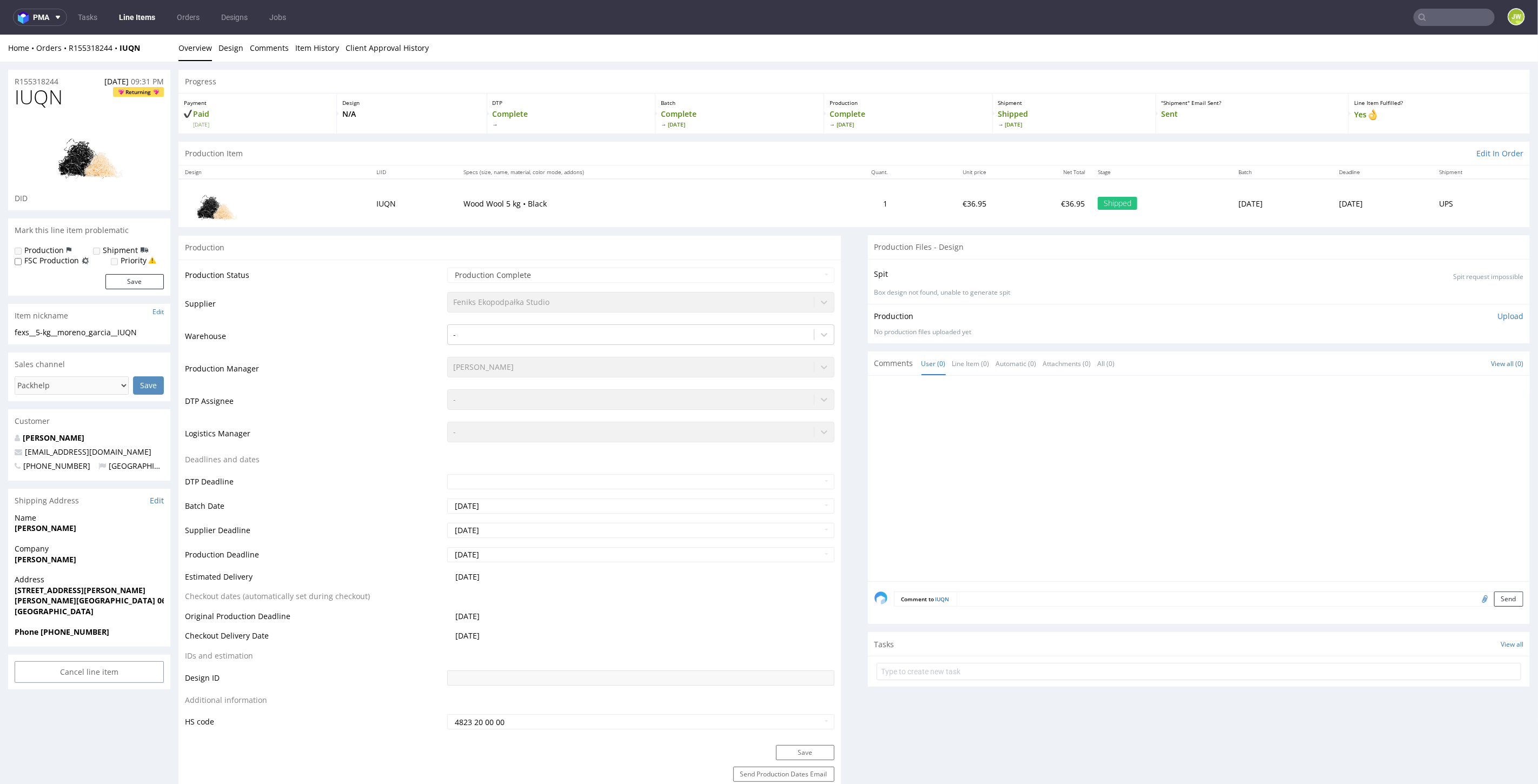
click at [1455, 23] on input "text" at bounding box center [1454, 17] width 81 height 17
type input "1"
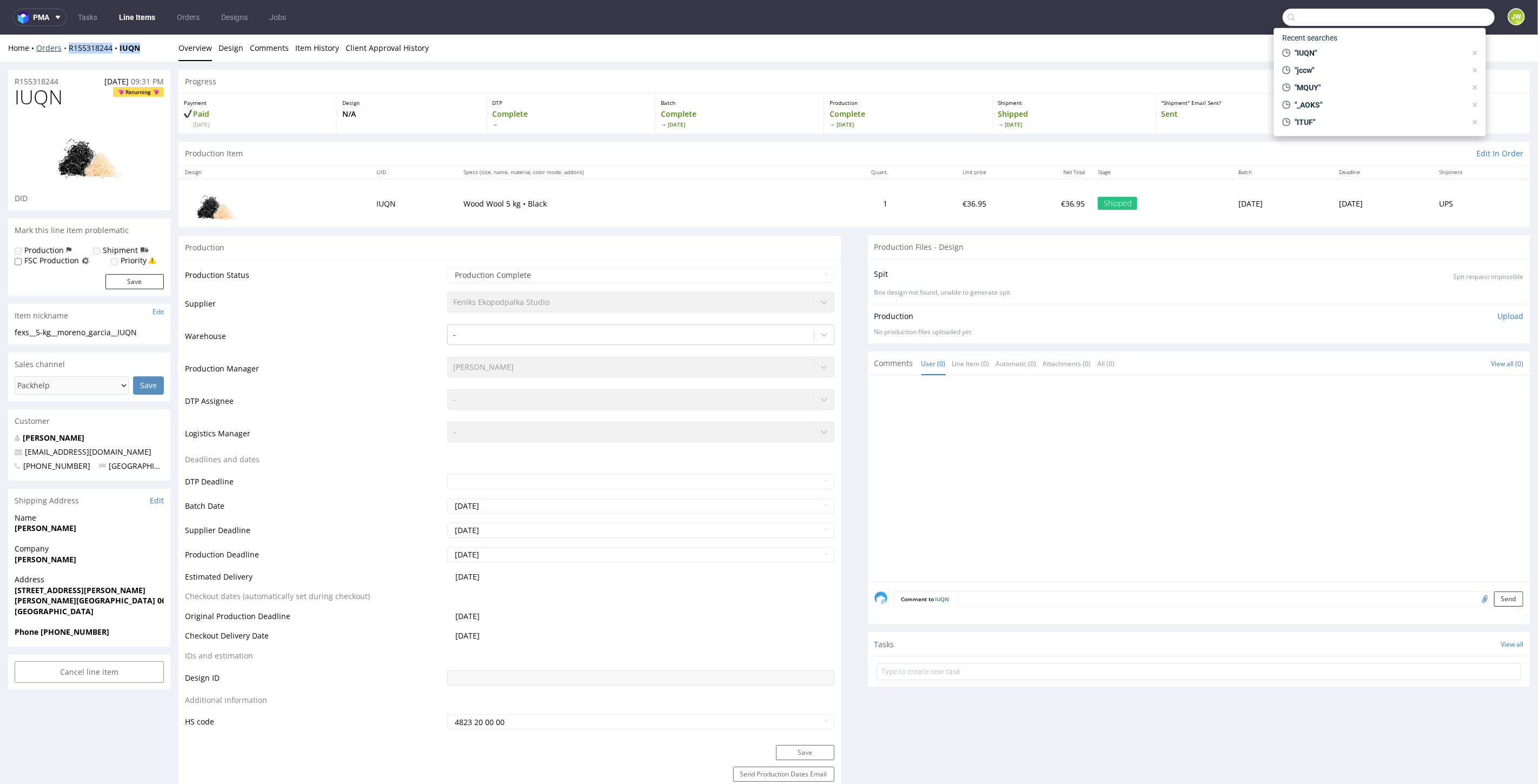
drag, startPoint x: 145, startPoint y: 49, endPoint x: 67, endPoint y: 51, distance: 78.0
click at [67, 51] on div "Home Orders R155318244 IUQN" at bounding box center [89, 47] width 162 height 11
copy div "R155318244 IUQN"
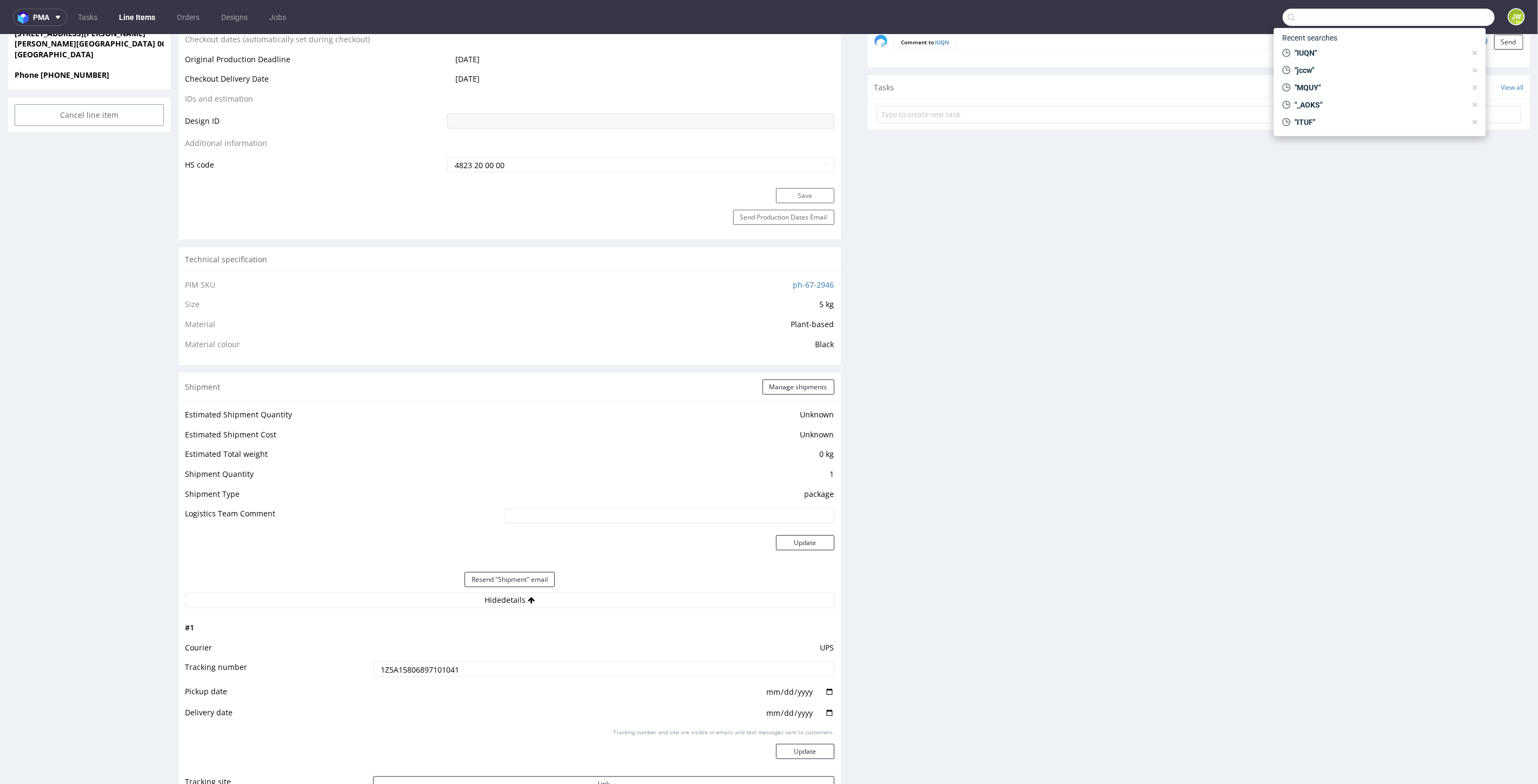
scroll to position [780, 0]
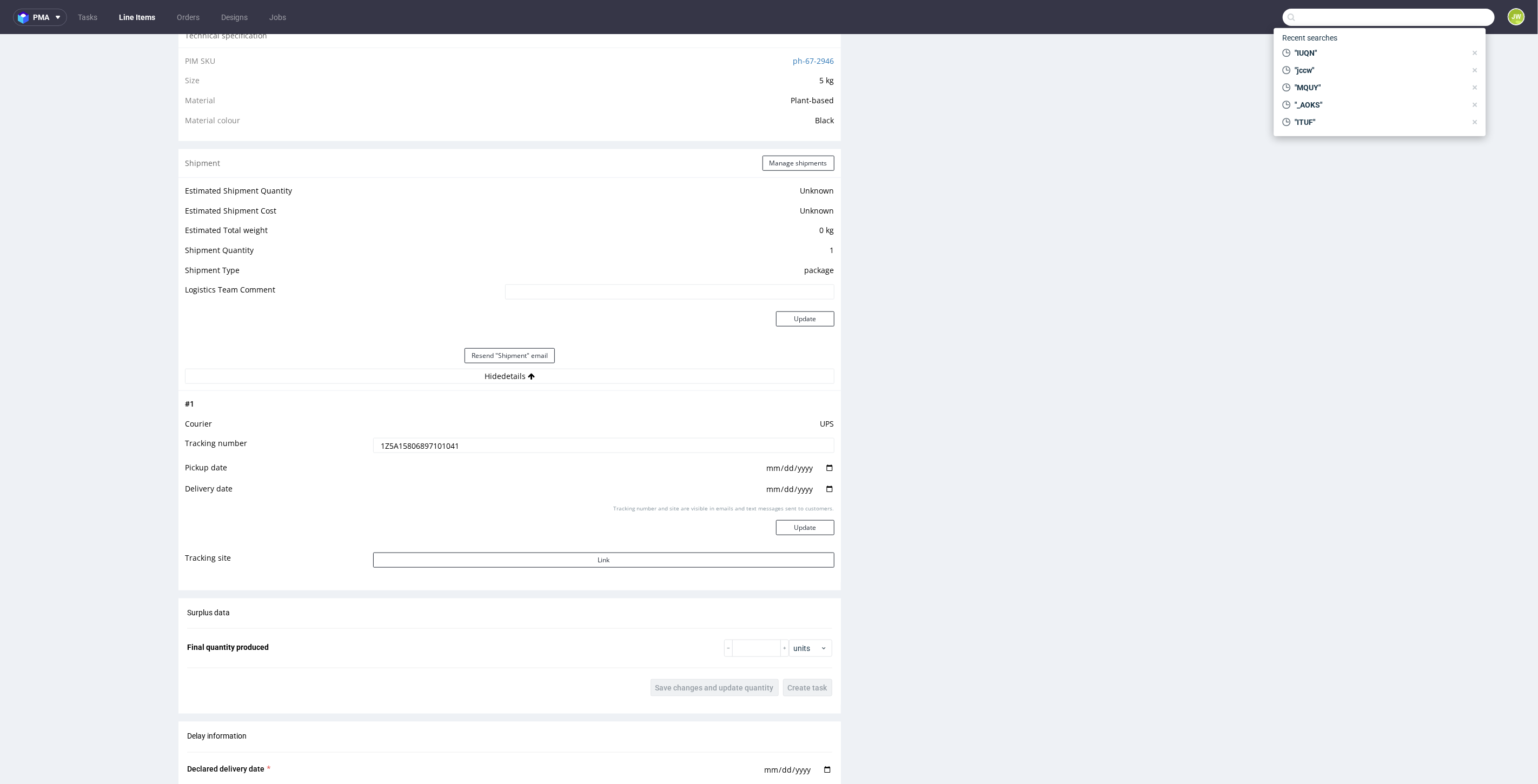
click at [421, 441] on input "1Z5A15806897101041" at bounding box center [604, 445] width 462 height 15
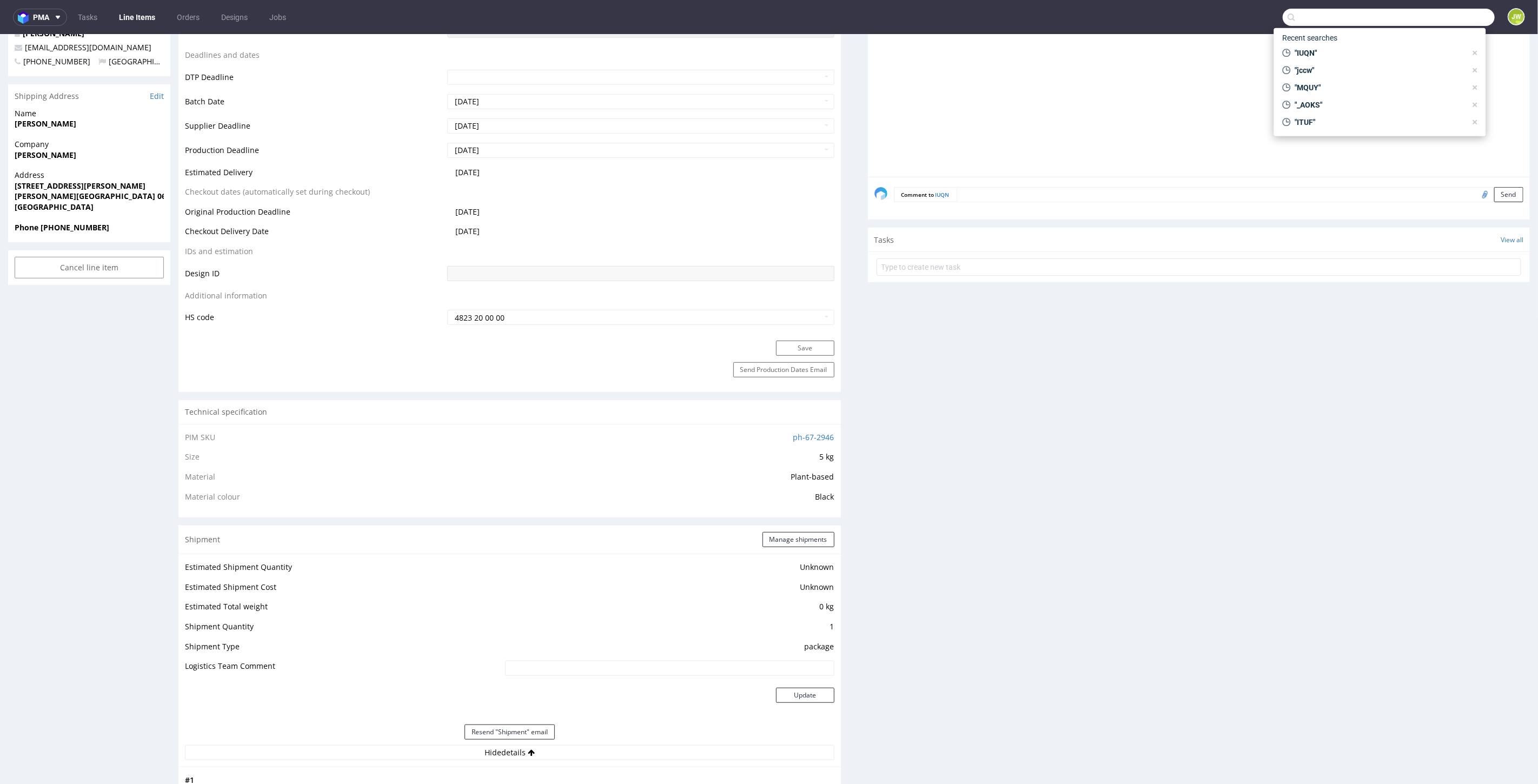
drag, startPoint x: 278, startPoint y: 265, endPoint x: 266, endPoint y: 267, distance: 12.2
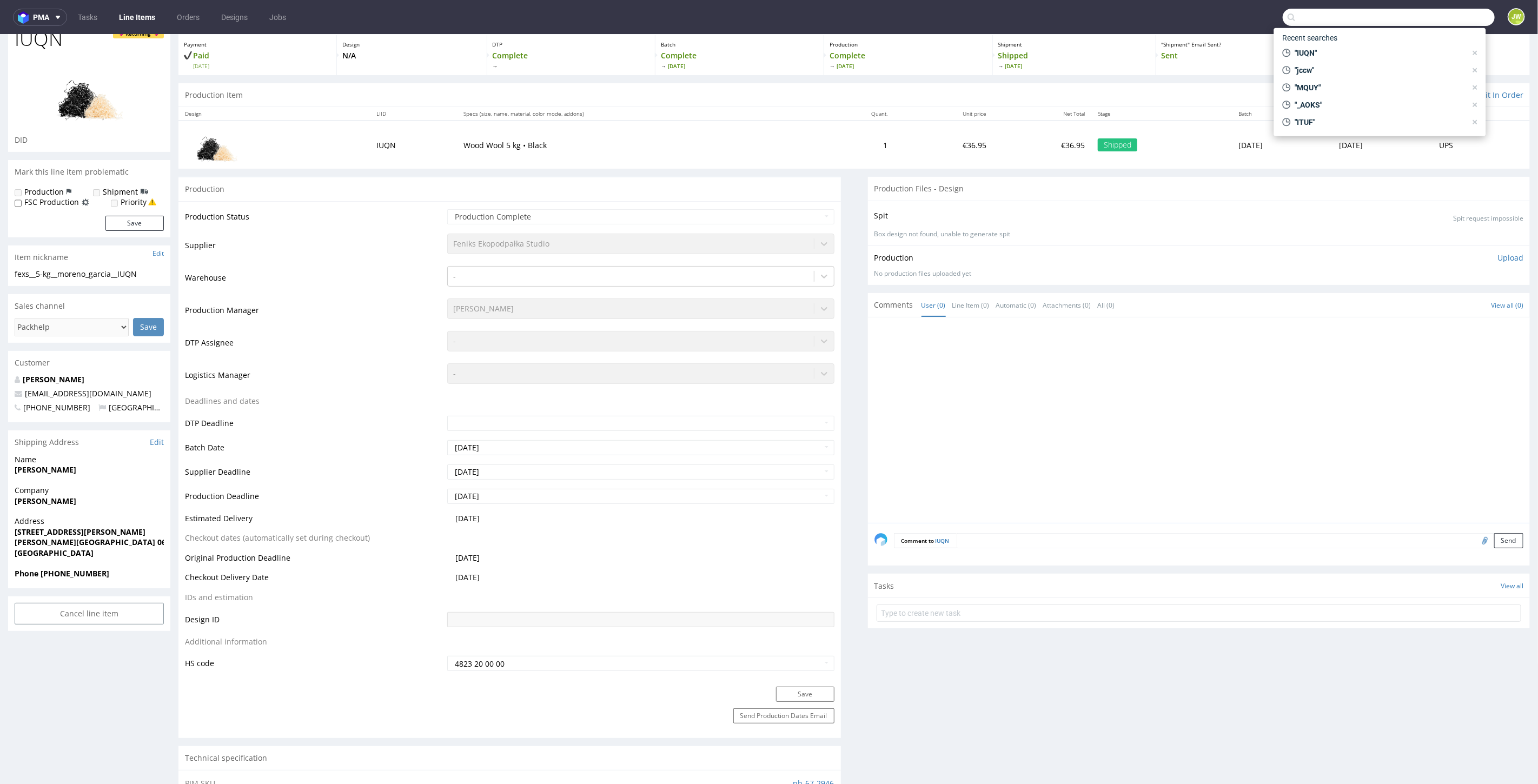
scroll to position [0, 0]
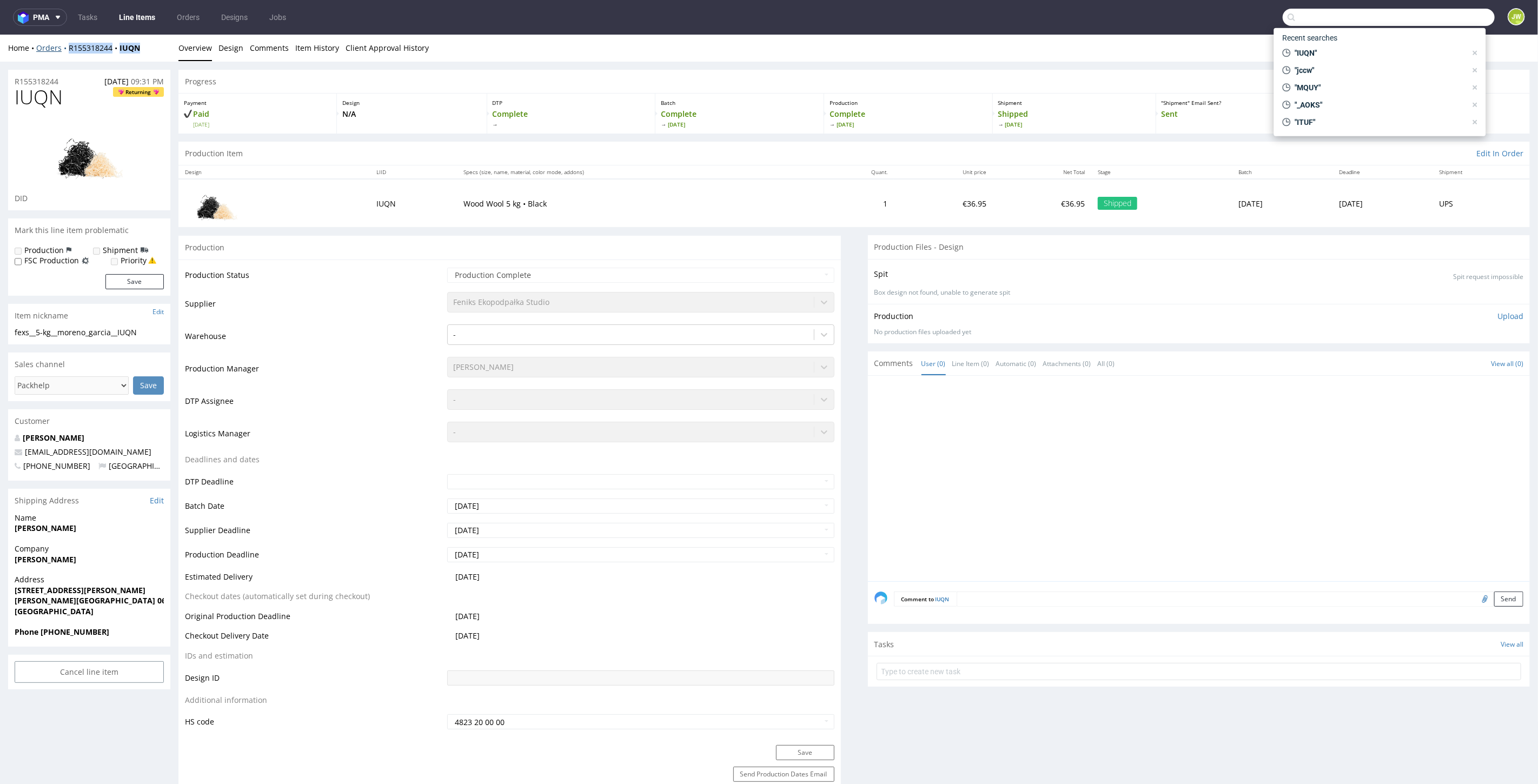
drag, startPoint x: 143, startPoint y: 49, endPoint x: 65, endPoint y: 50, distance: 78.0
click at [65, 50] on div "Home Orders R155318244 IUQN" at bounding box center [89, 47] width 162 height 11
copy div "R155318244 IUQN"
click at [1335, 17] on input "text" at bounding box center [1389, 17] width 212 height 17
paste input "Dzień dobry, zlecimy ponownie odbiór paczki z wątku, uprzejmie proszę o jej wyd…"
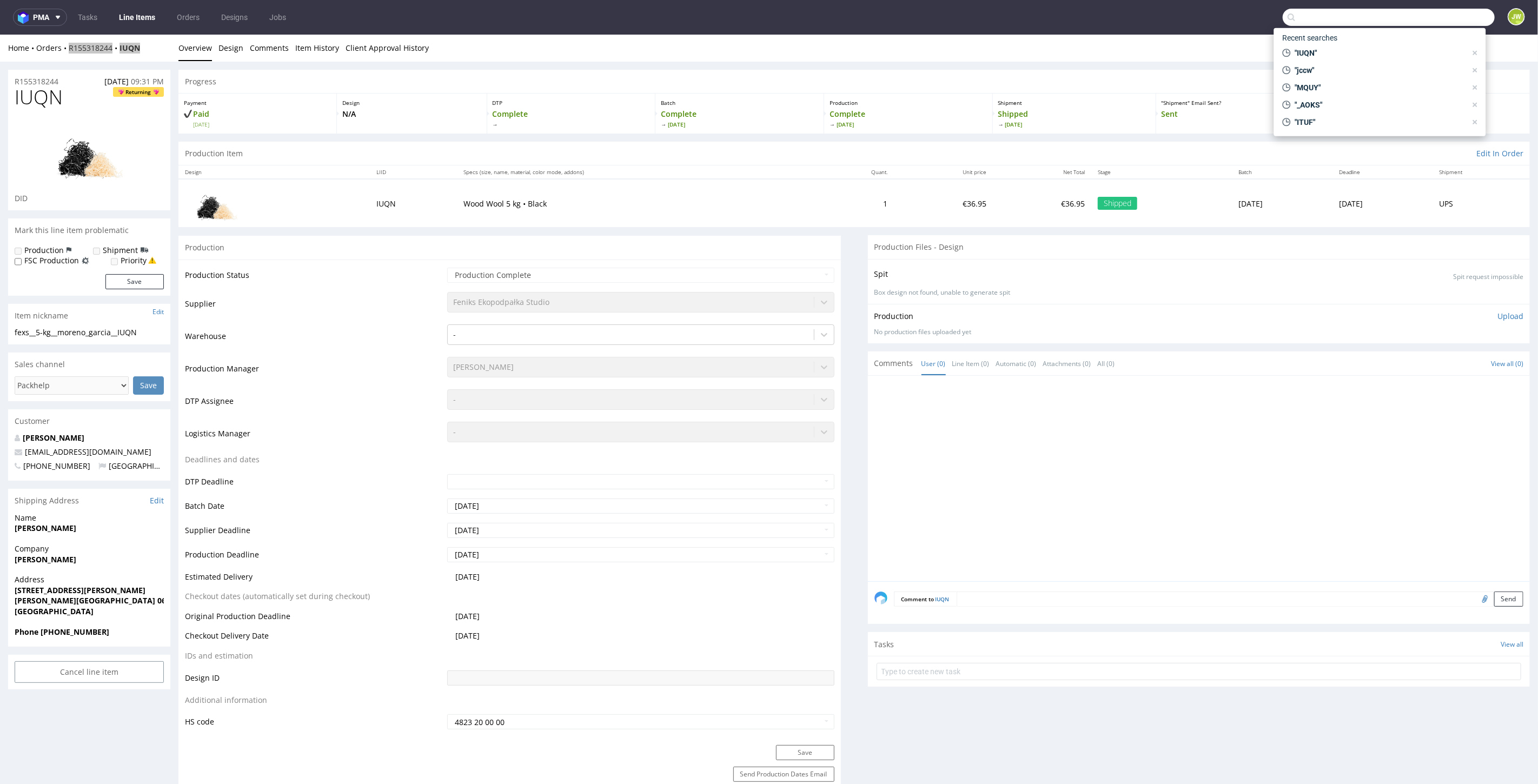
type input "Dzień dobry, zlecimy ponownie odbiór paczki z wątku, uprzejmie proszę o jej wyd…"
click at [460, 43] on ul "Overview Design Comments Item History Client Approval History" at bounding box center [854, 47] width 1351 height 11
click at [1344, 21] on input "text" at bounding box center [1389, 17] width 212 height 17
paste input "RTYT"
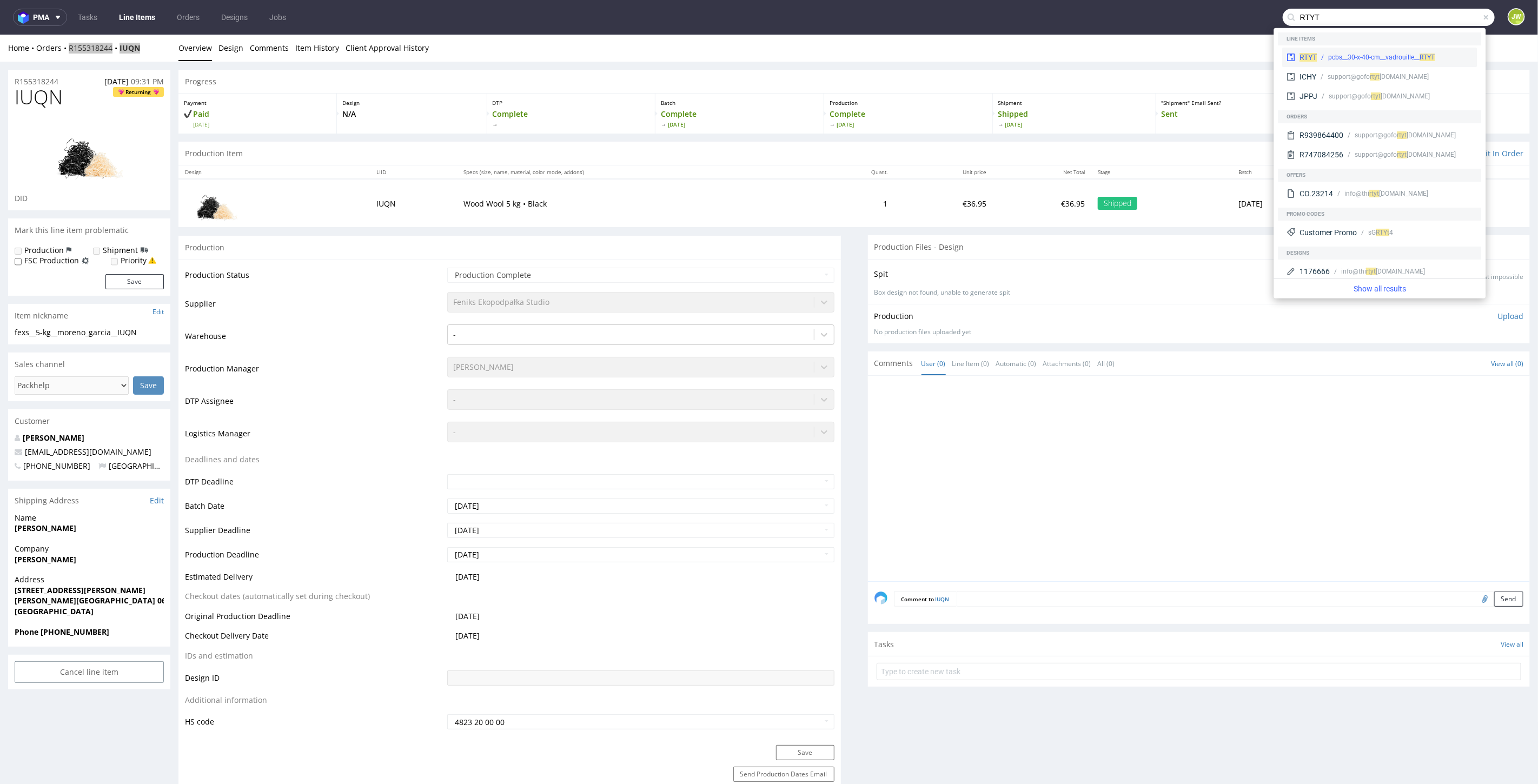
type input "RTYT"
click at [1310, 52] on div "RTYT" at bounding box center [1308, 57] width 17 height 11
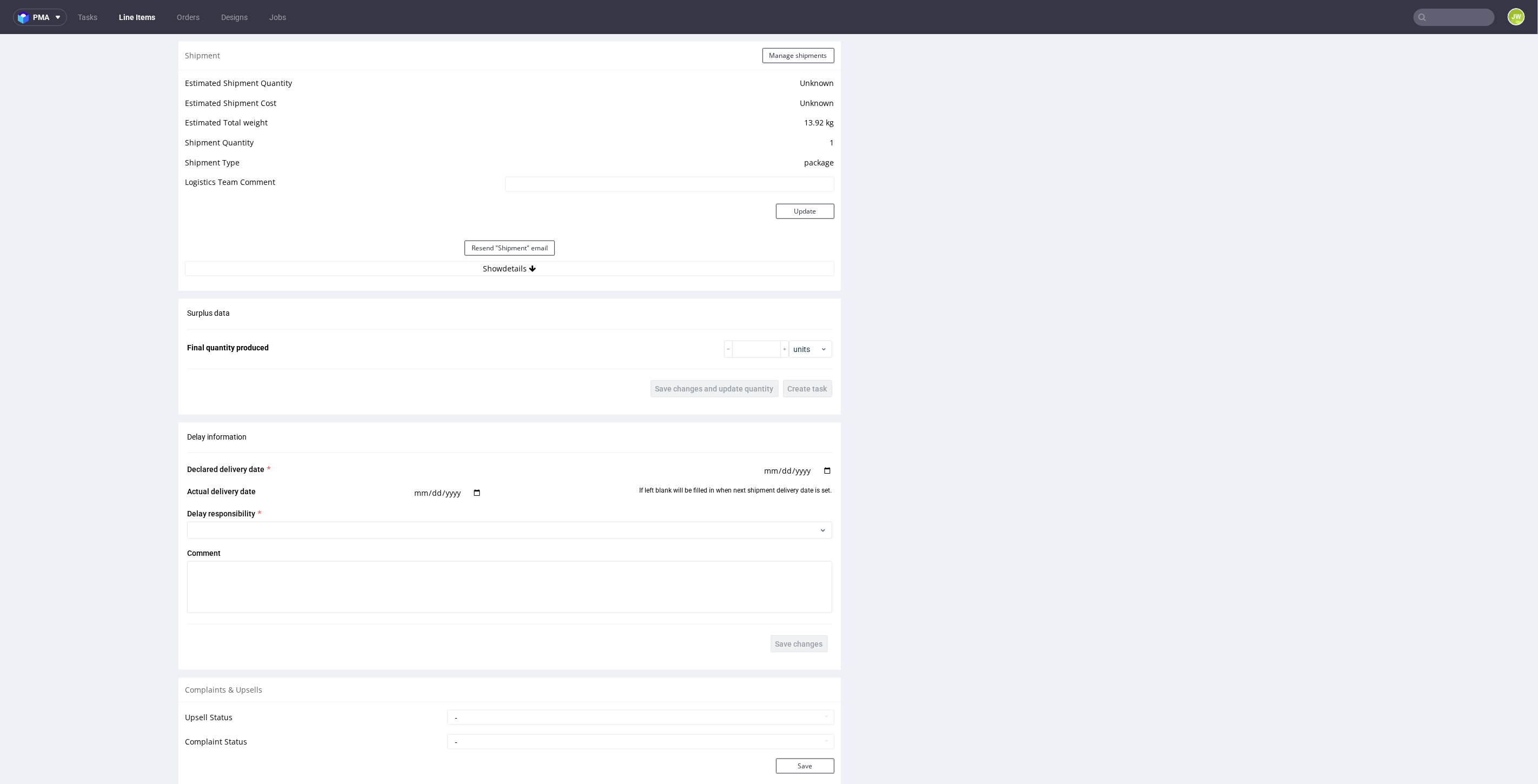
scroll to position [901, 0]
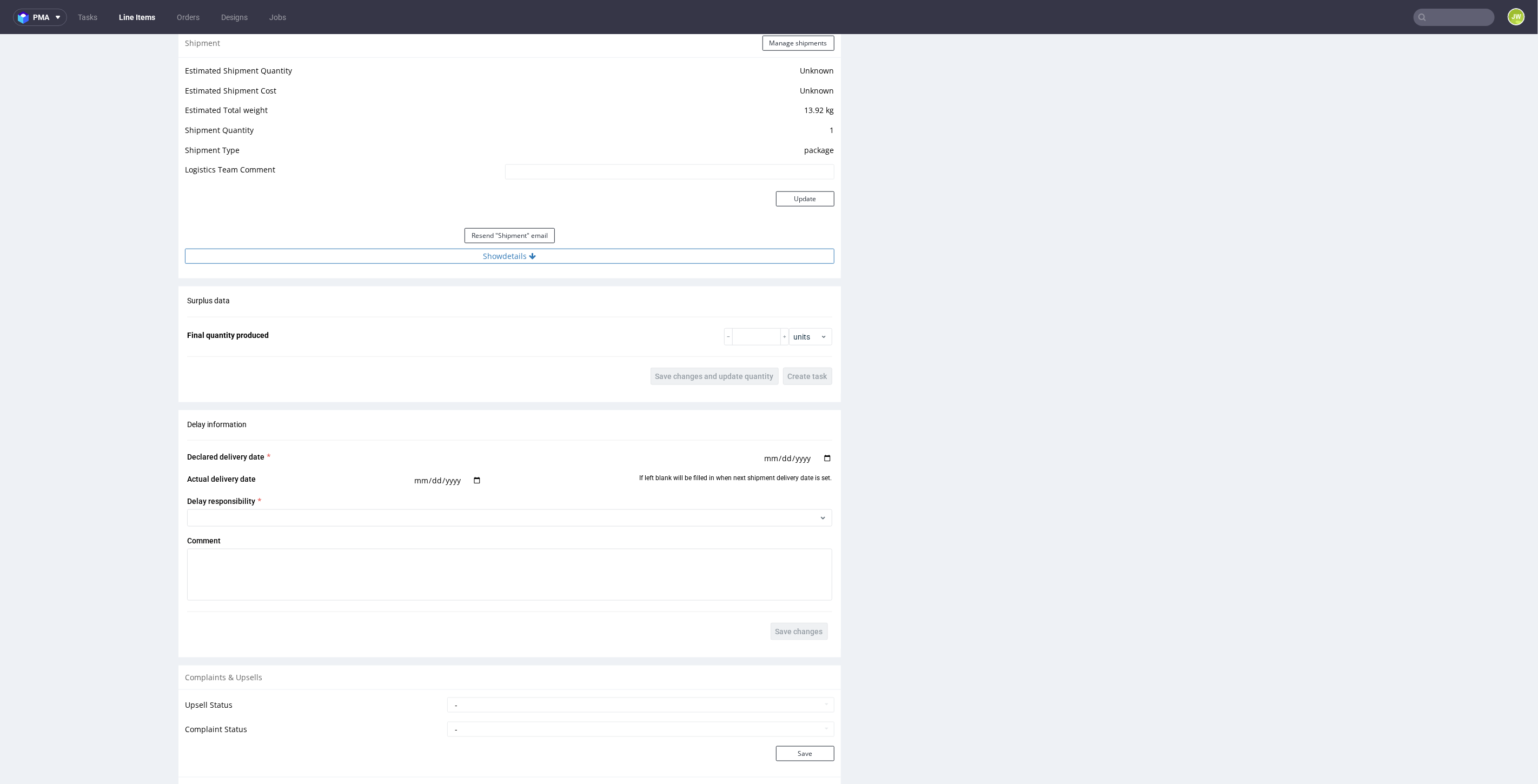
click at [489, 252] on button "Show details" at bounding box center [510, 256] width 650 height 15
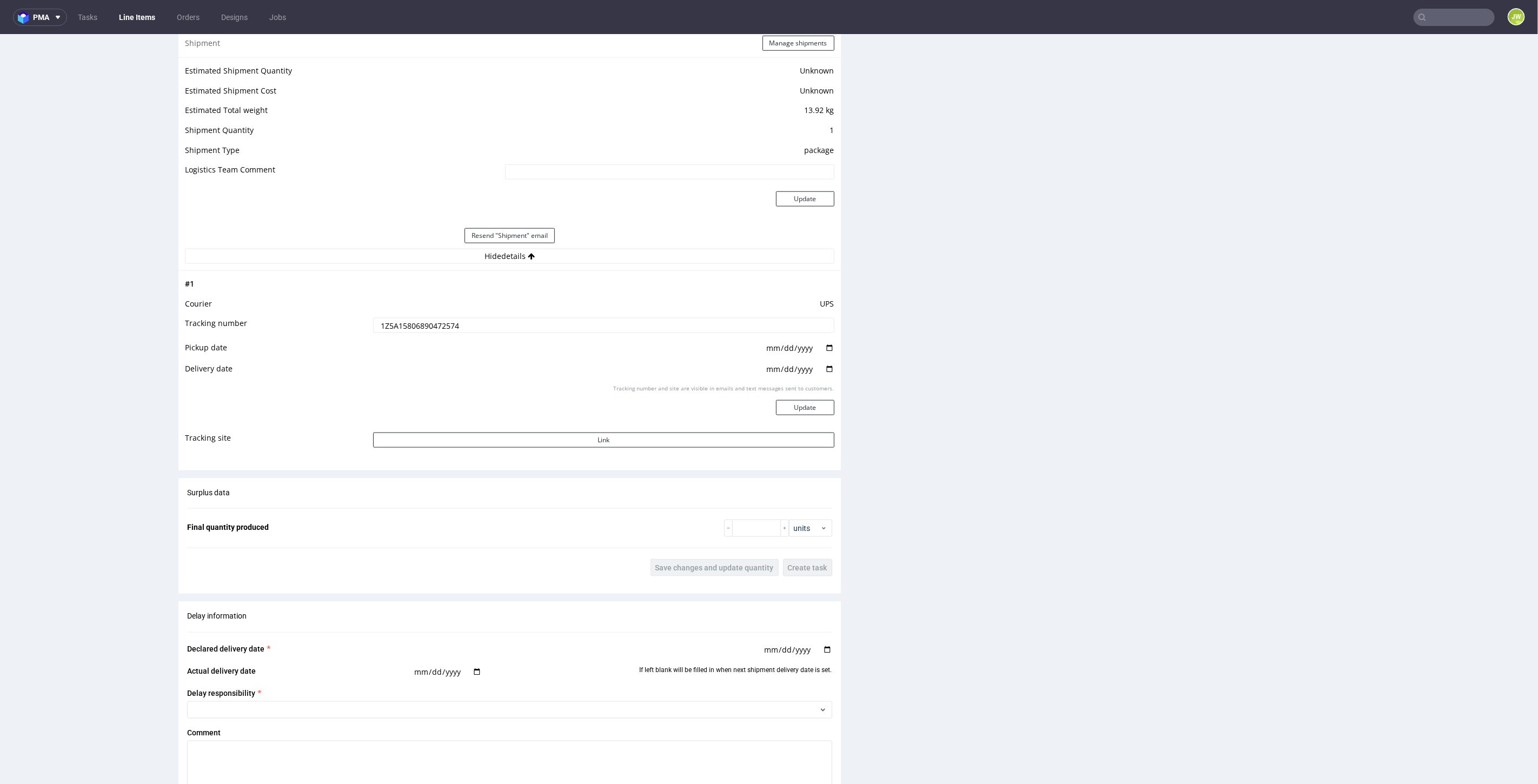
click at [427, 323] on input "1Z5A15806890472574" at bounding box center [604, 325] width 462 height 15
click at [424, 321] on input "1Z5A15806890472574" at bounding box center [604, 325] width 462 height 15
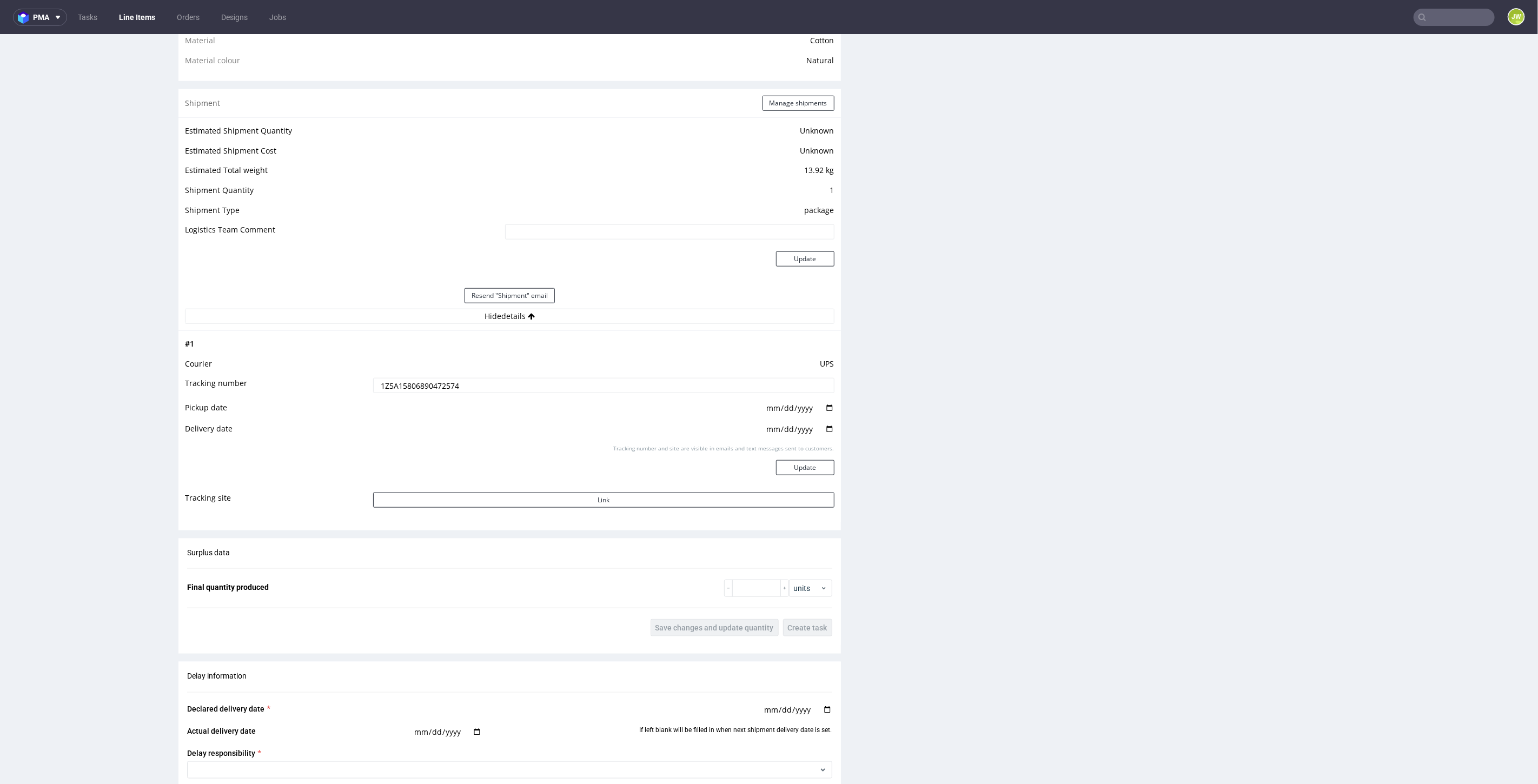
scroll to position [660, 0]
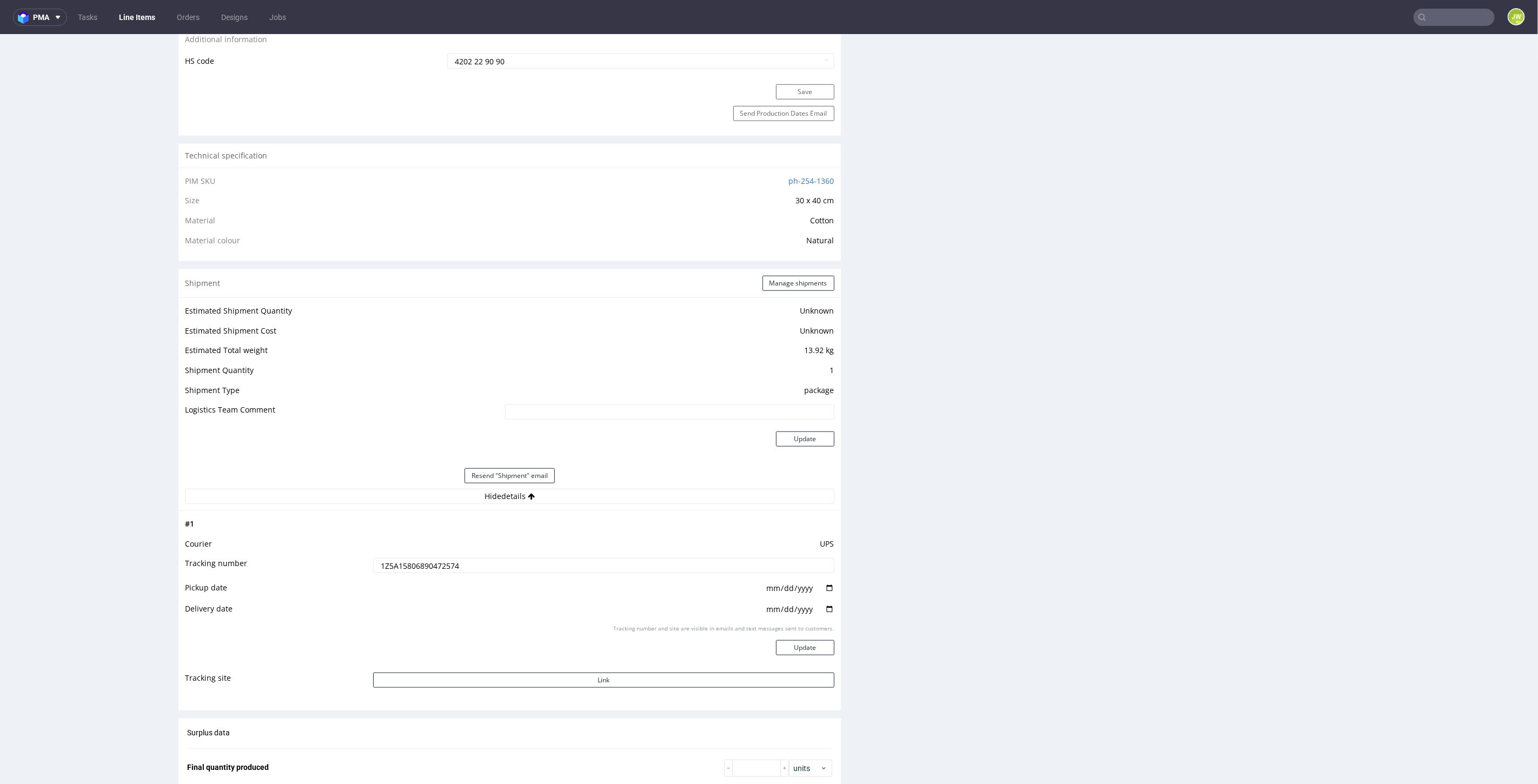
click at [1437, 13] on input "text" at bounding box center [1454, 17] width 81 height 17
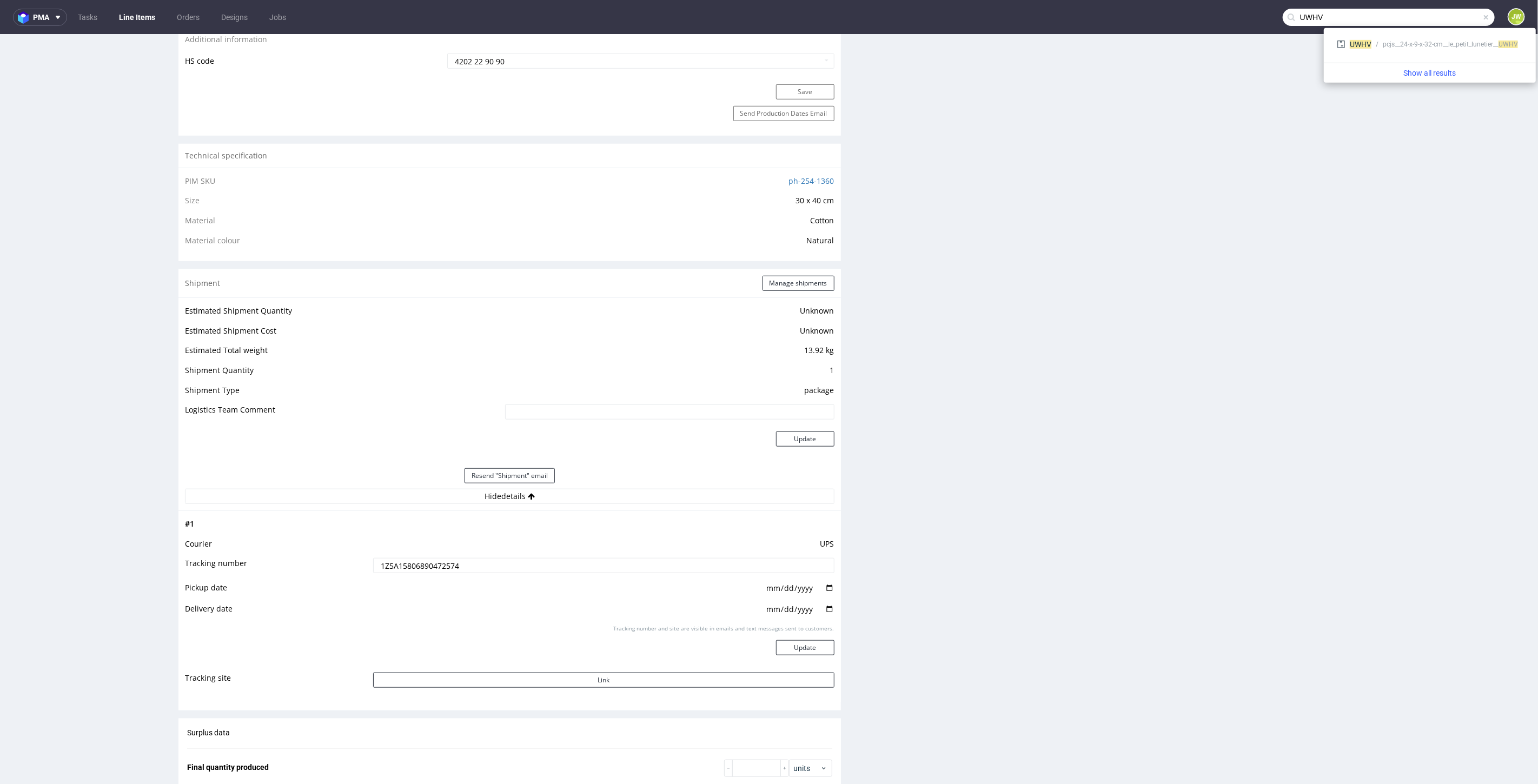
type input "UWHV"
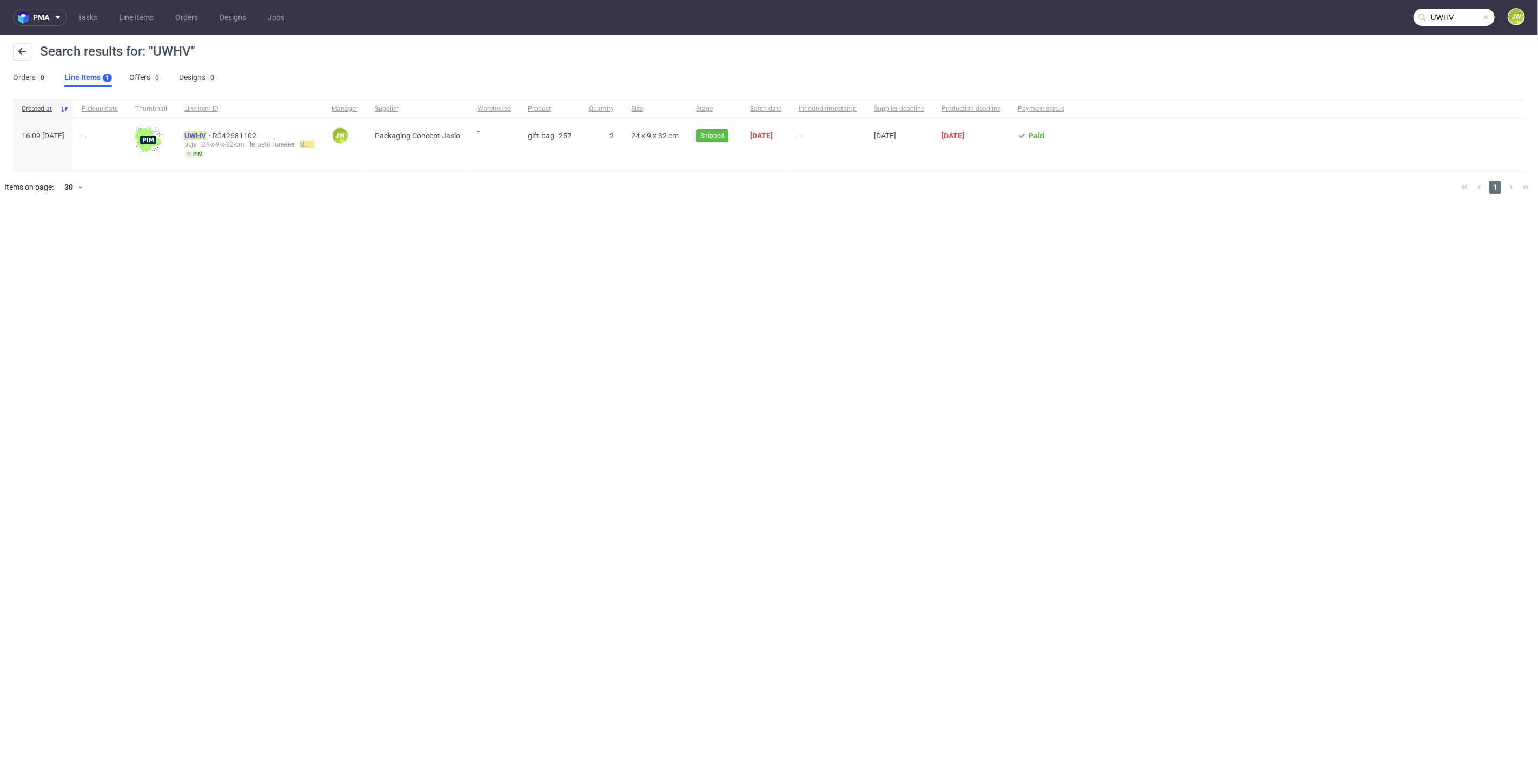
click at [206, 135] on mark "UWHV" at bounding box center [195, 135] width 21 height 9
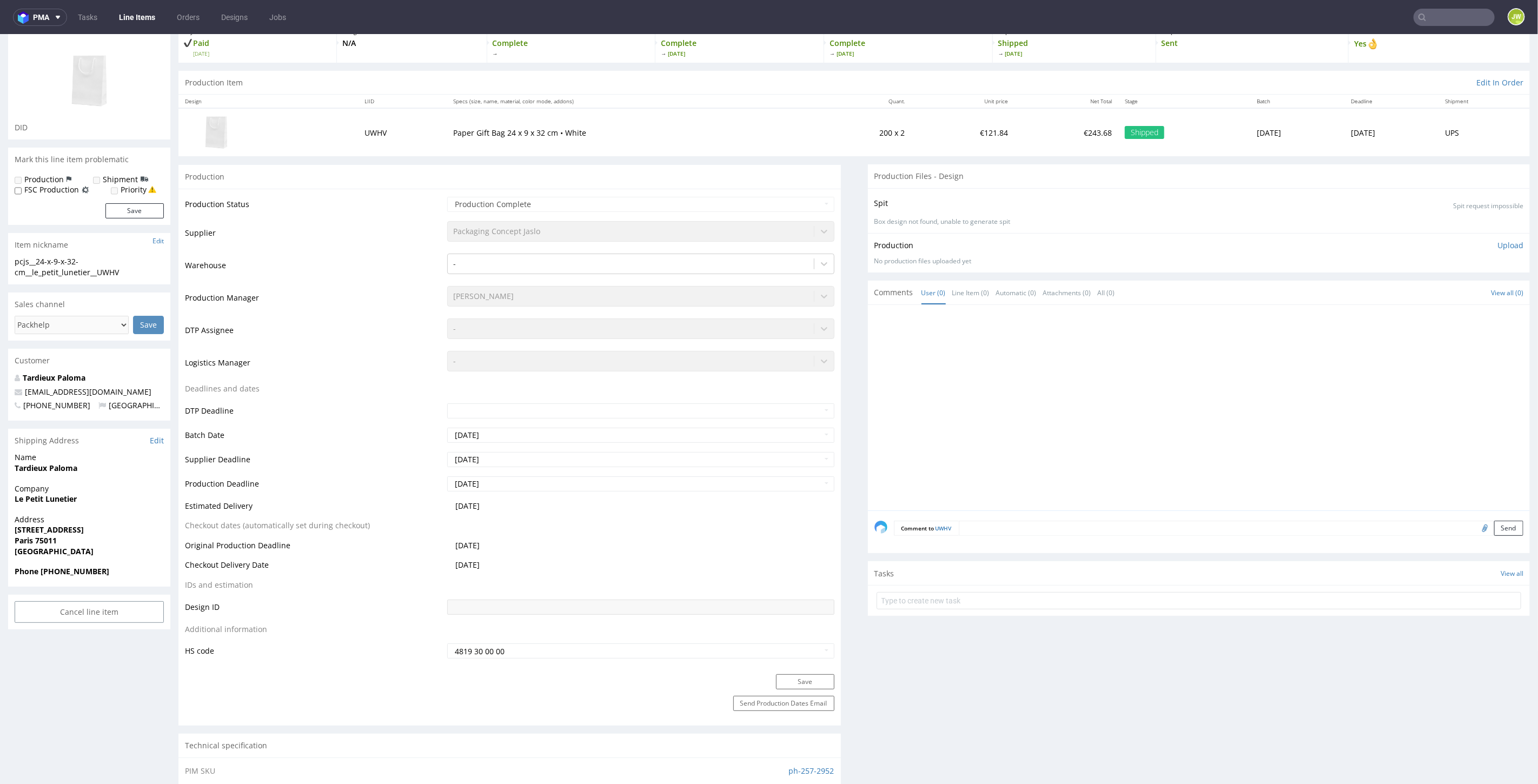
scroll to position [60, 0]
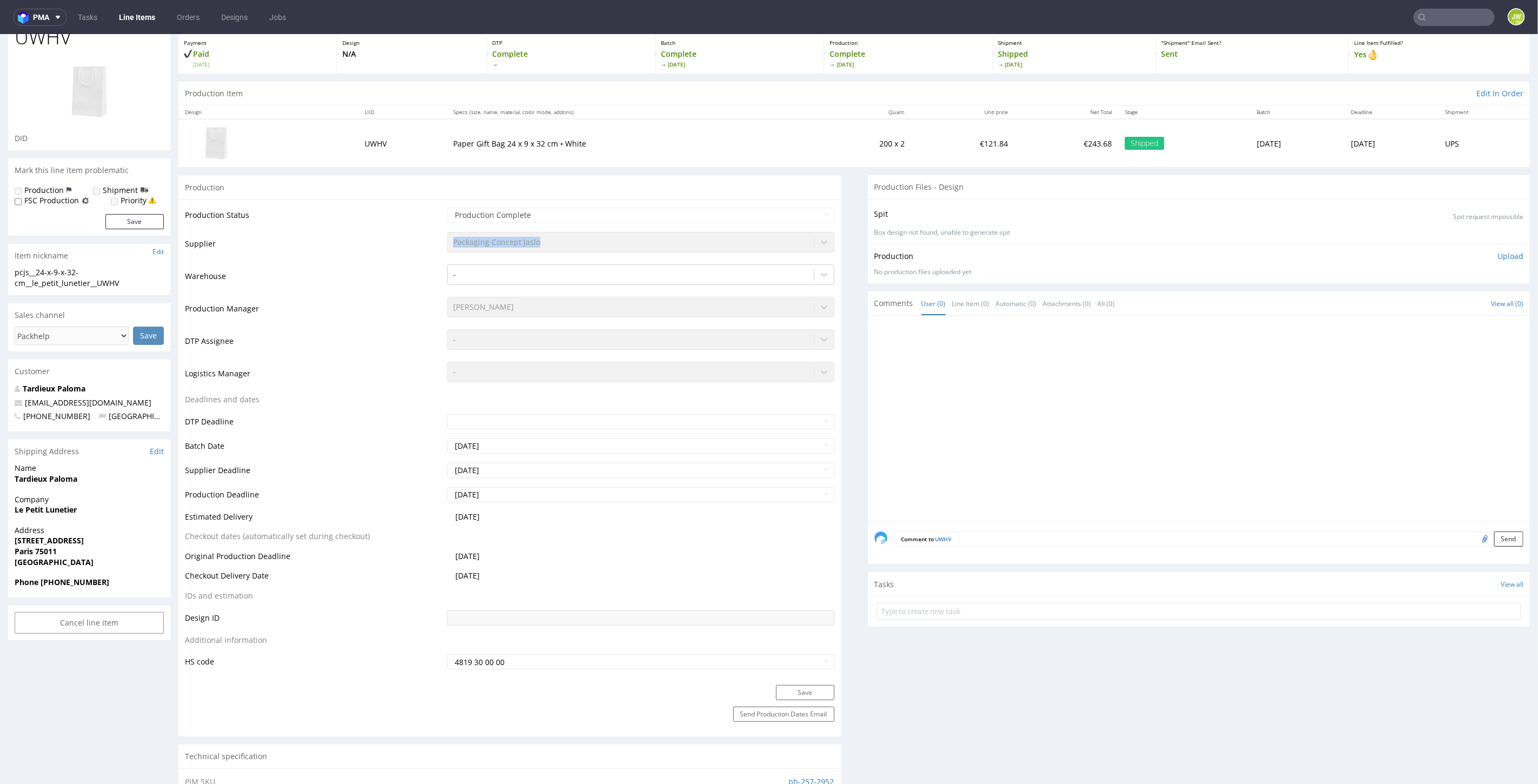
drag, startPoint x: 445, startPoint y: 243, endPoint x: 590, endPoint y: 248, distance: 145.1
click at [590, 248] on td "Packaging Concept Jaslo" at bounding box center [639, 246] width 389 height 32
copy div "Packaging Concept Jaslo"
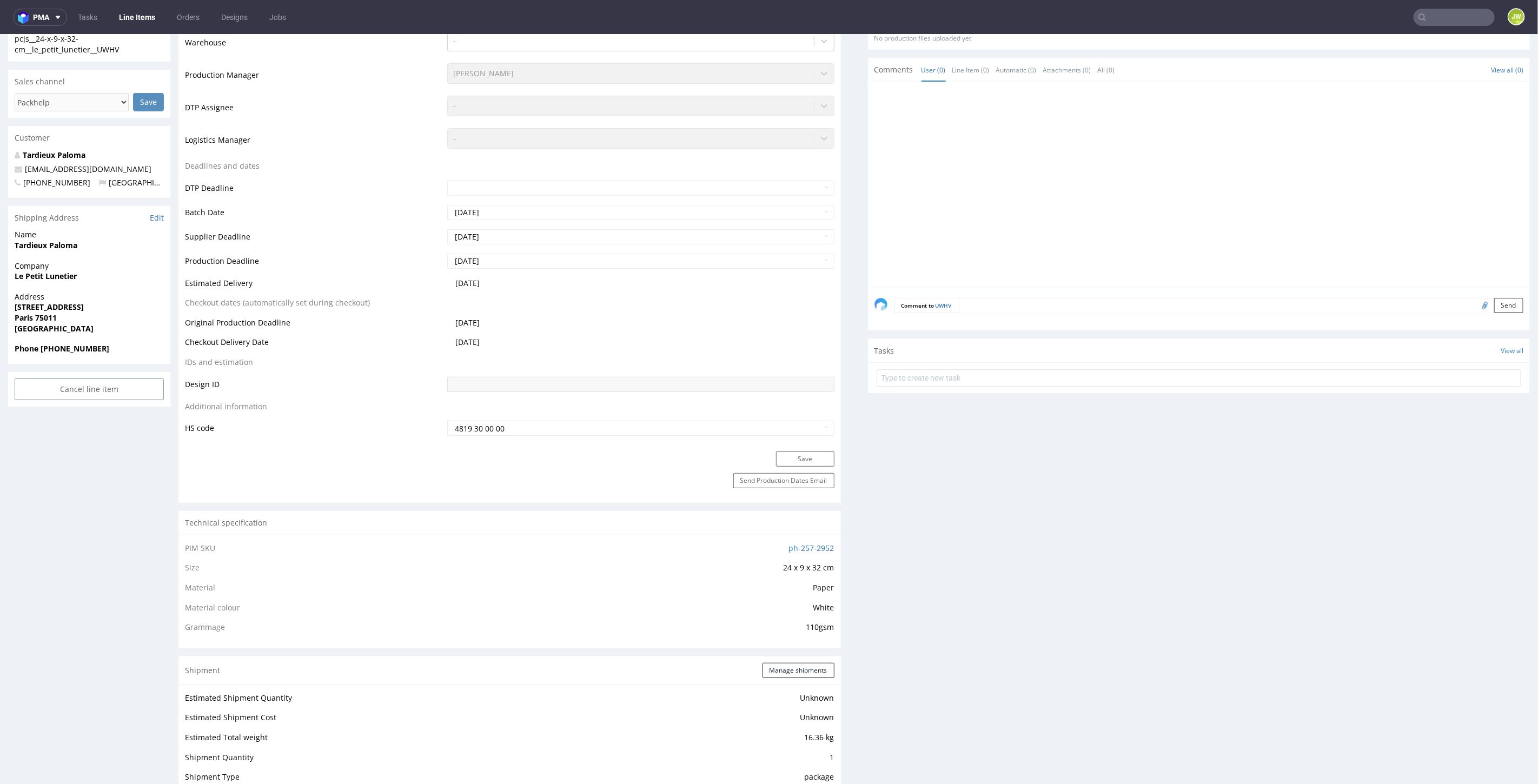
scroll to position [541, 0]
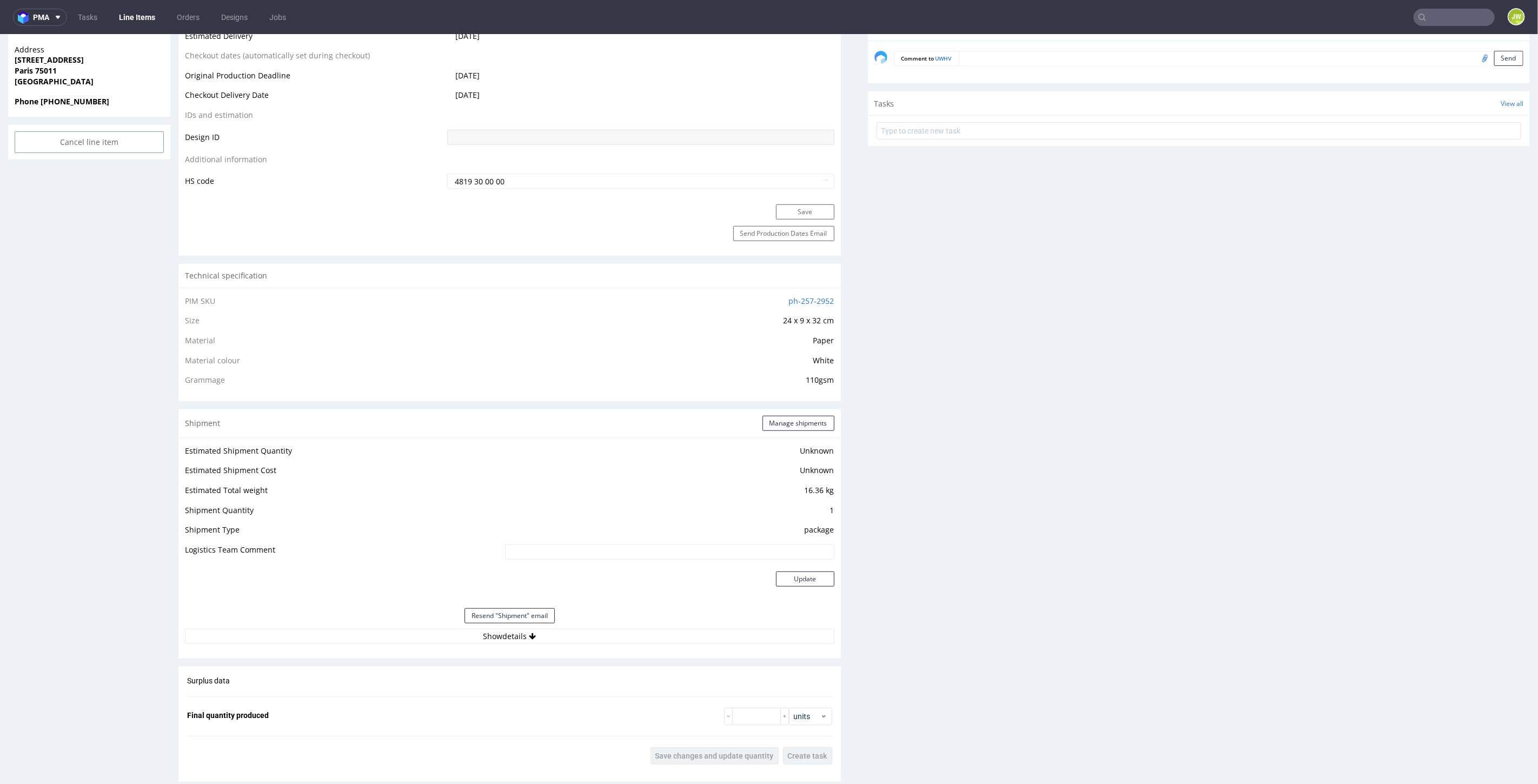
click at [489, 625] on div "Resend "Shipment" email" at bounding box center [510, 614] width 650 height 26
click at [489, 630] on button "Show details" at bounding box center [510, 636] width 650 height 15
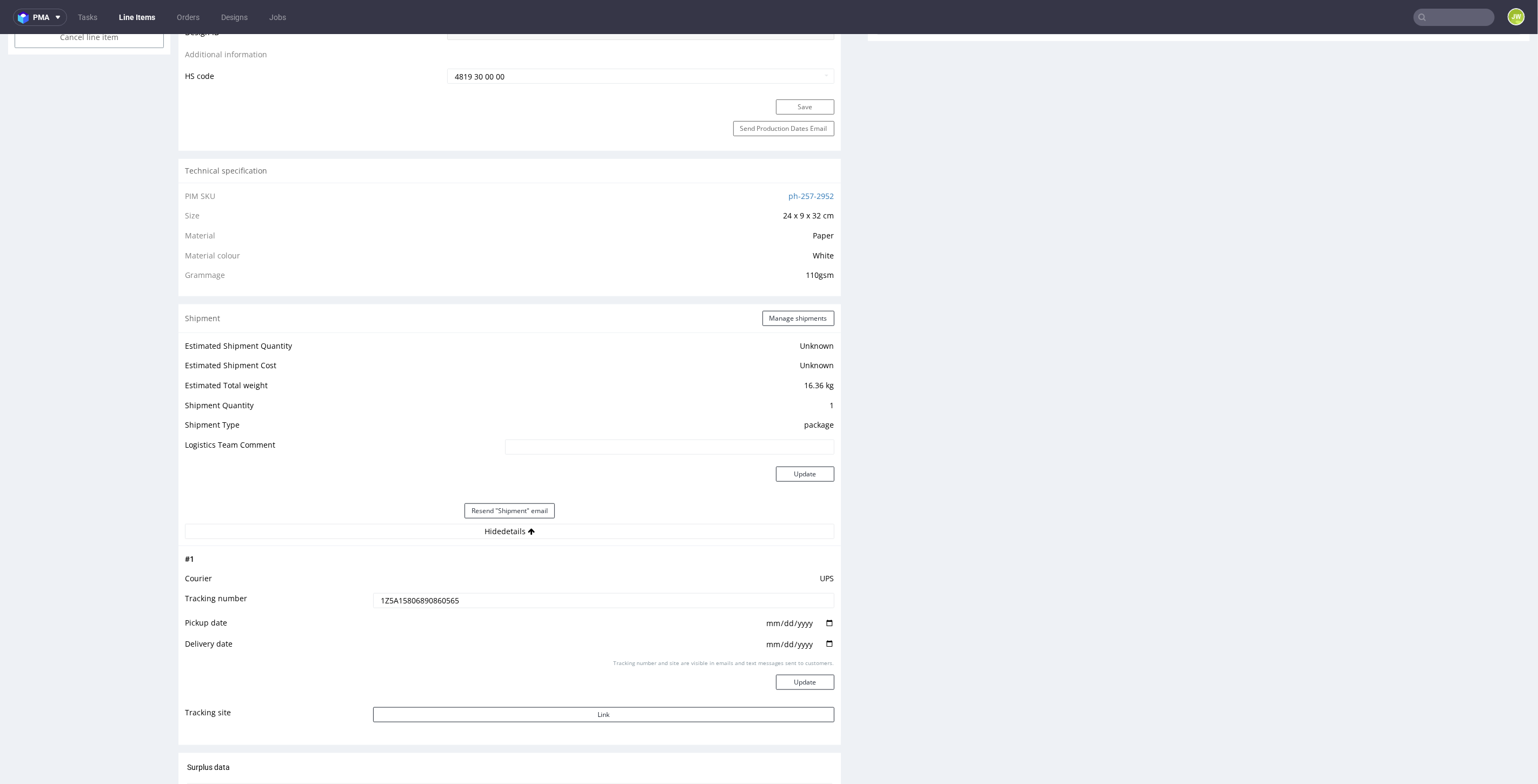
scroll to position [901, 0]
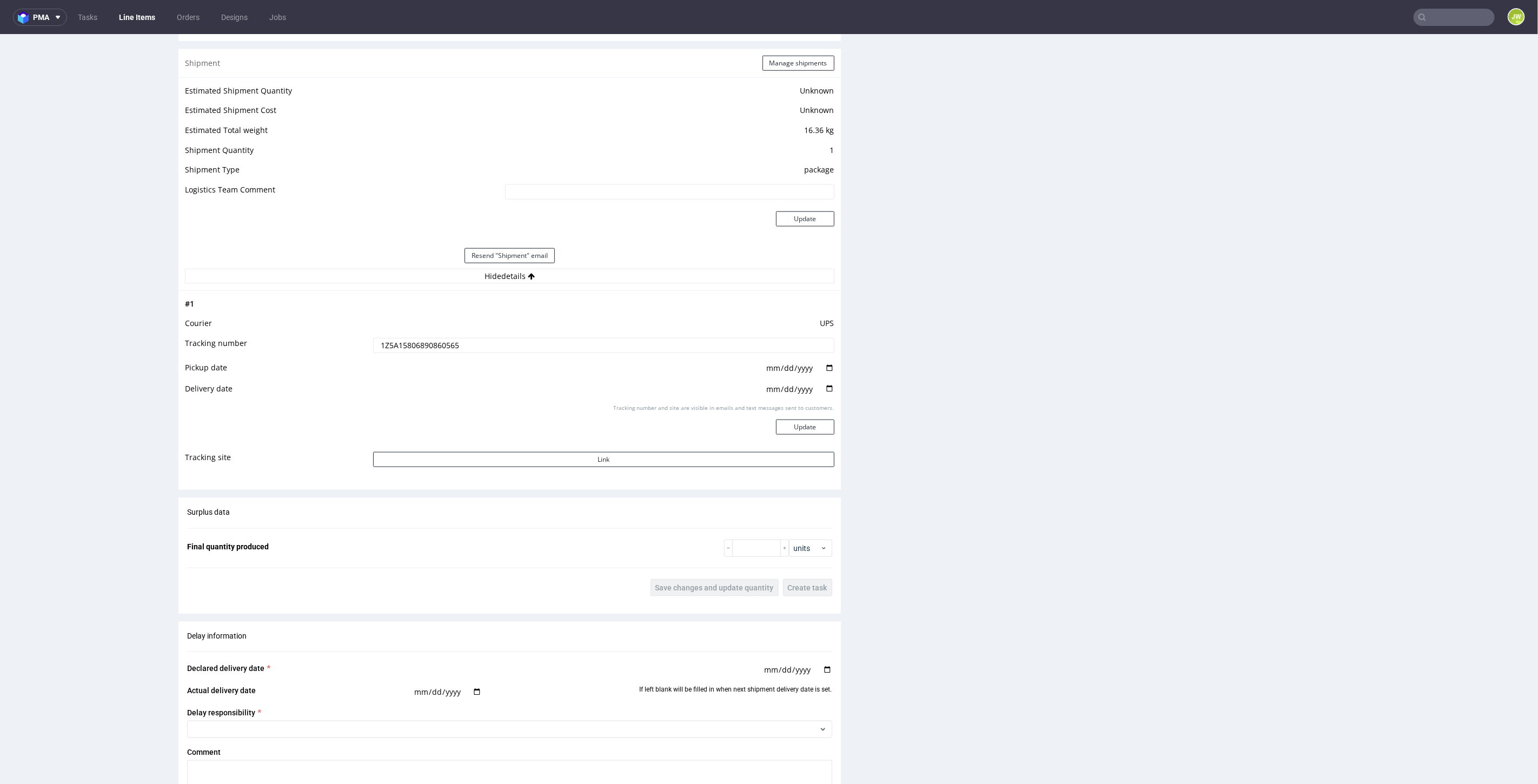
click at [408, 337] on input "1Z5A15806890860565" at bounding box center [604, 345] width 462 height 15
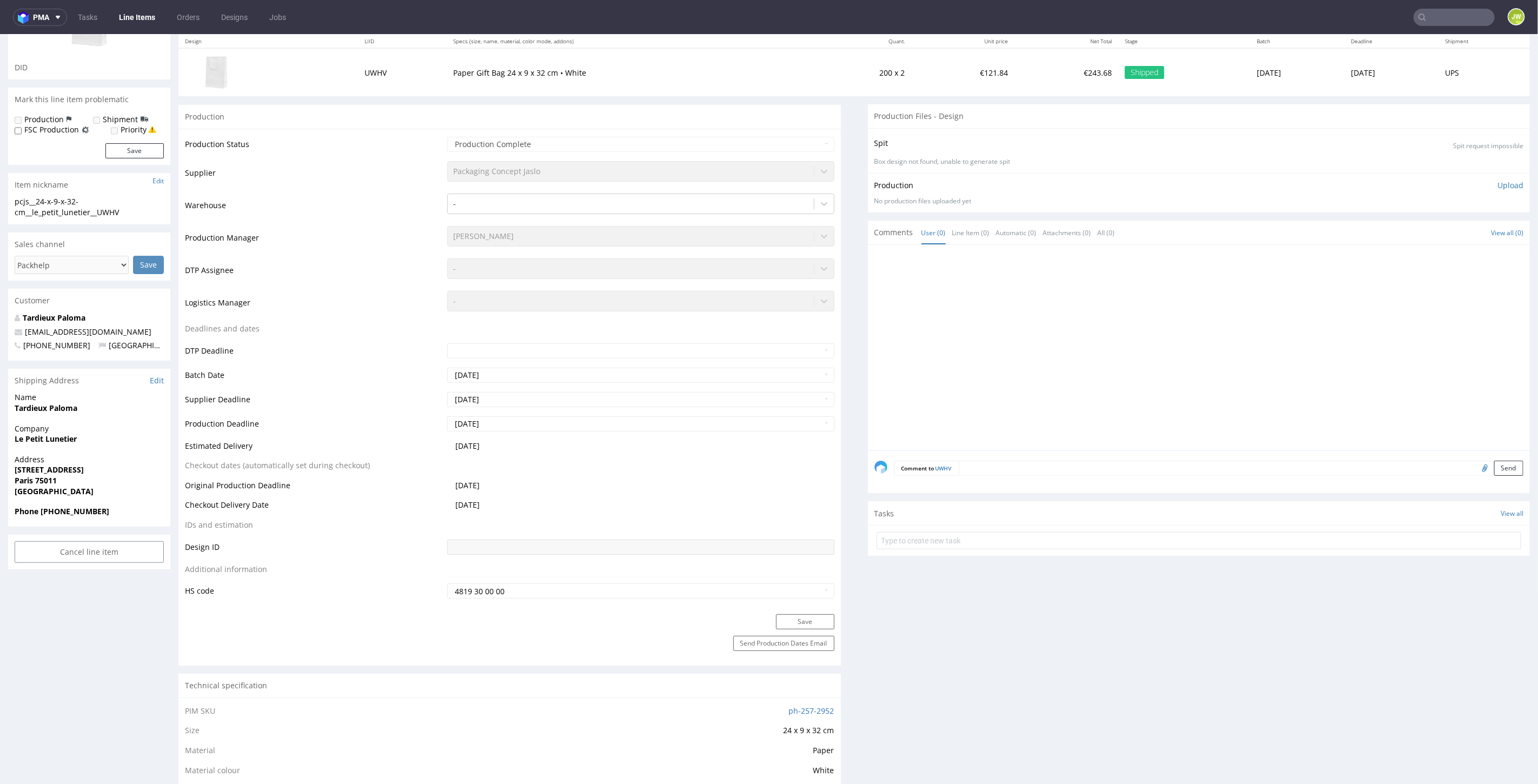
scroll to position [120, 0]
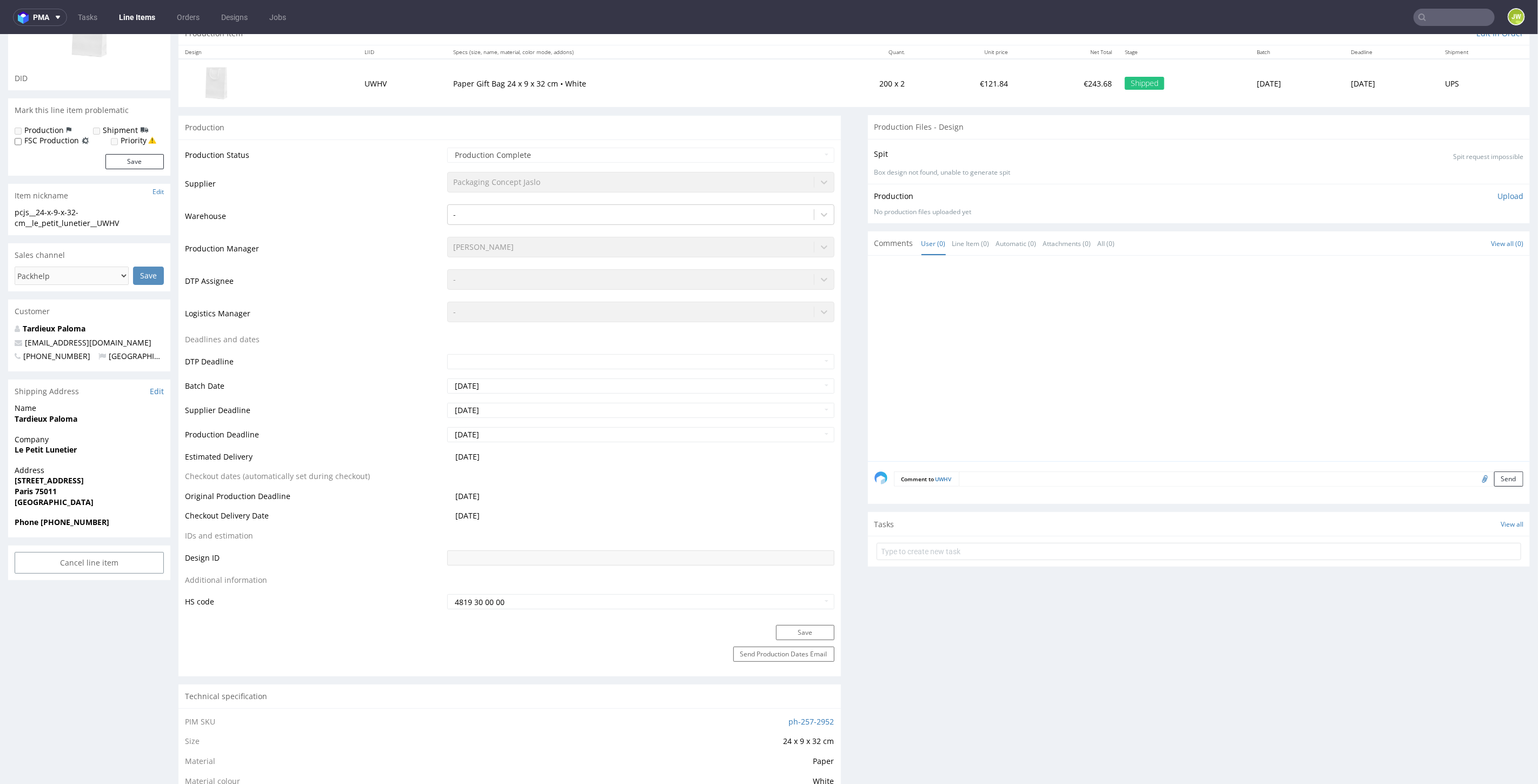
click at [137, 20] on link "Line Items" at bounding box center [137, 17] width 49 height 17
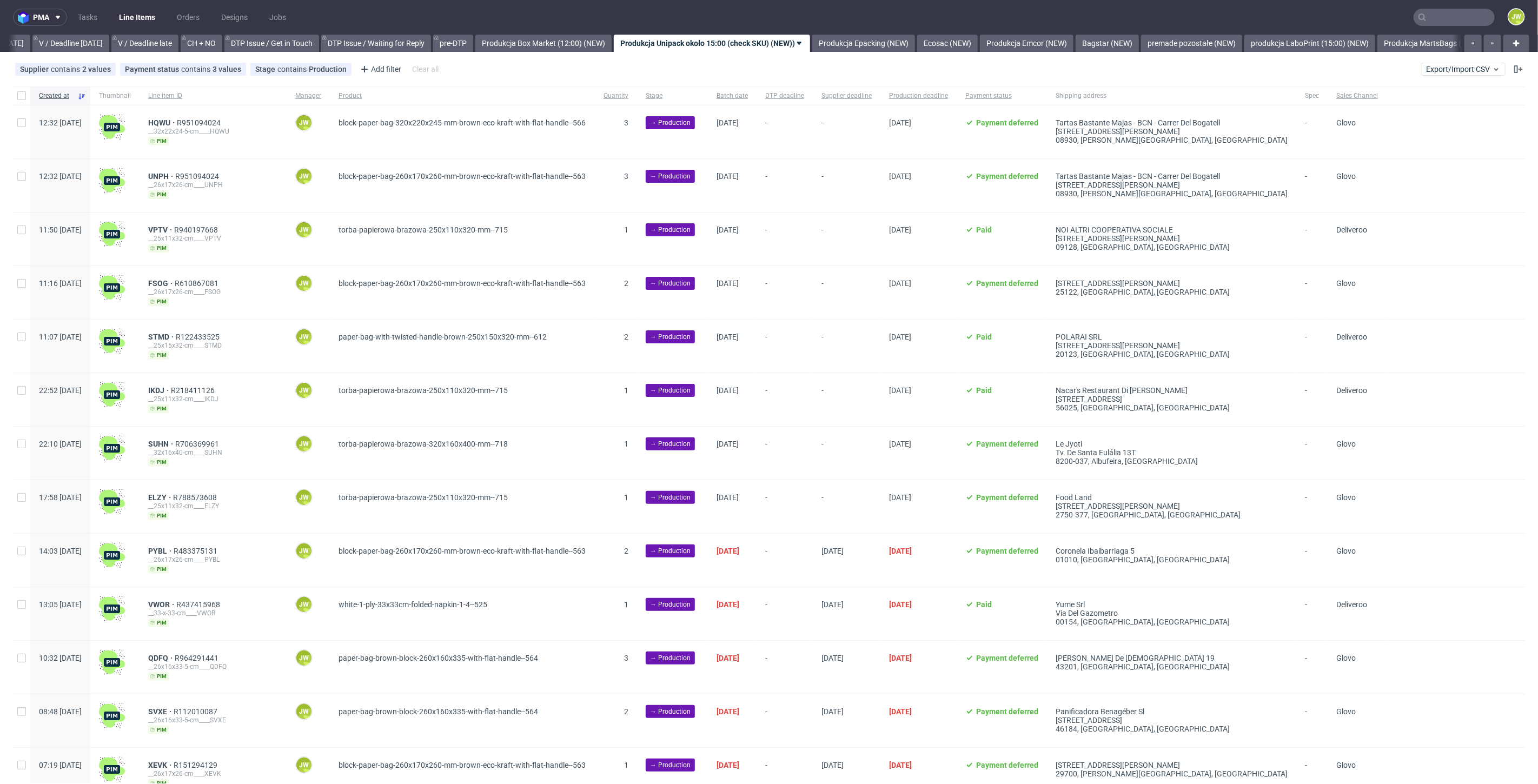
scroll to position [0, 1396]
click at [13, 93] on div at bounding box center [21, 95] width 17 height 18
checkbox input "true"
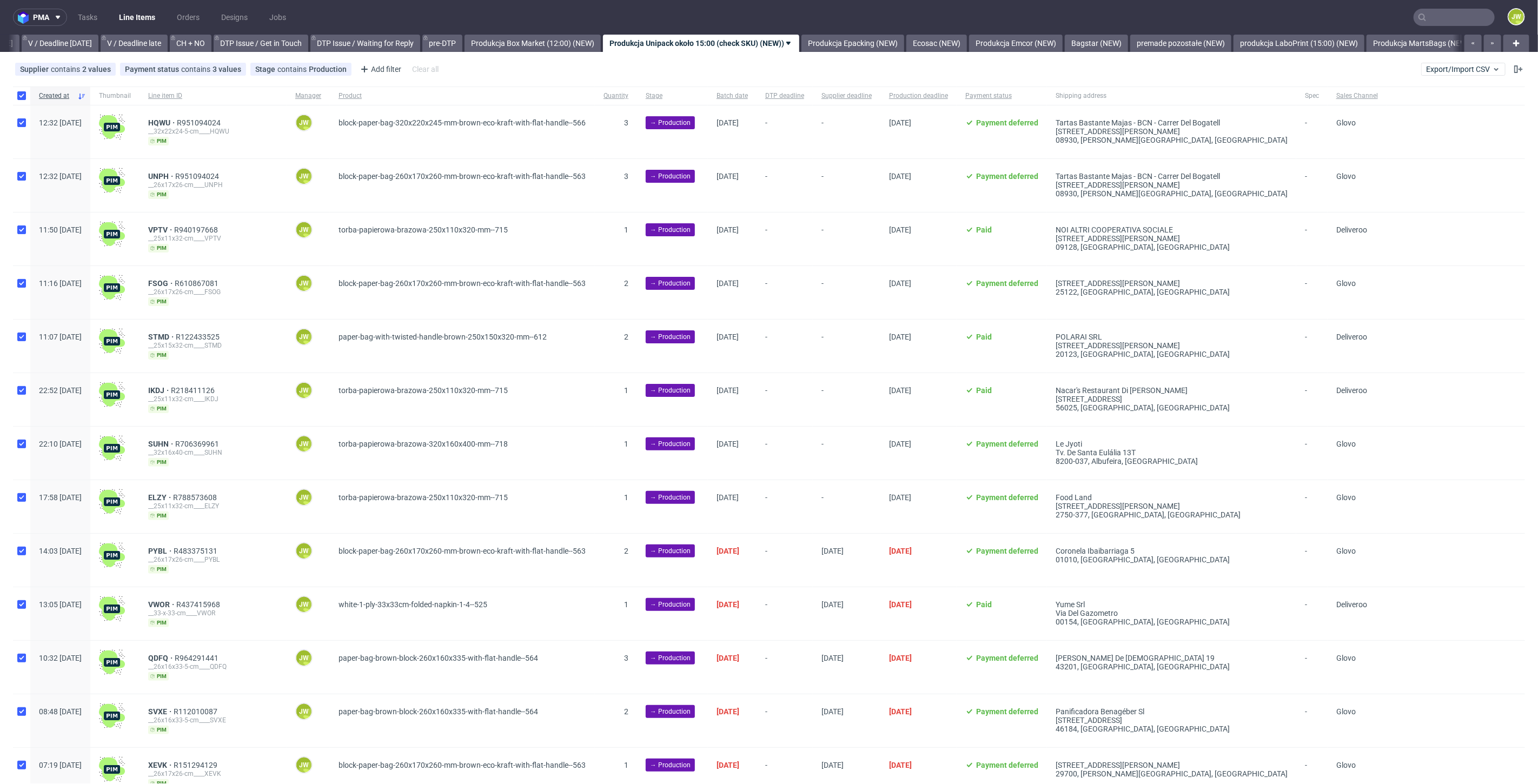
checkbox input "true"
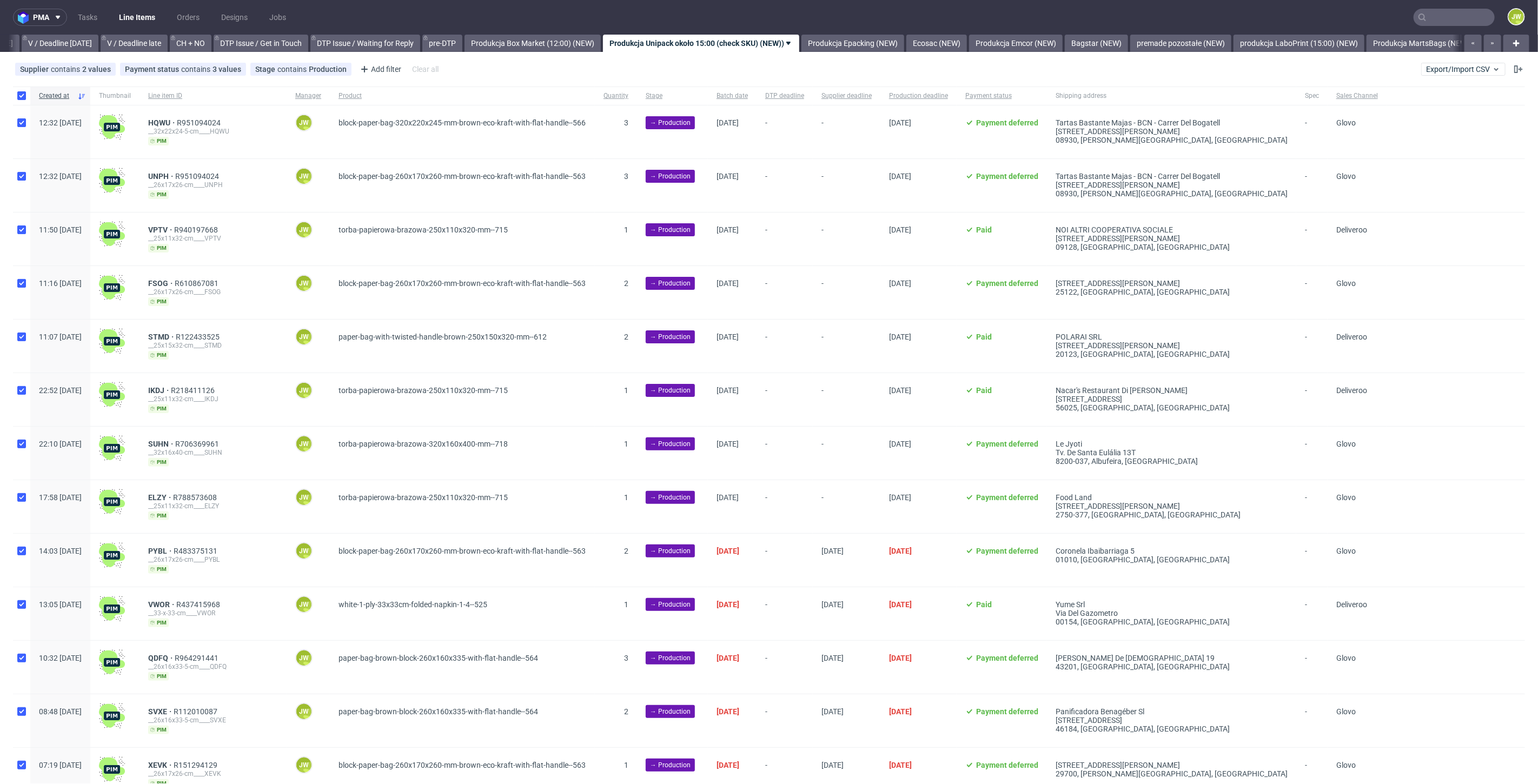
checkbox input "true"
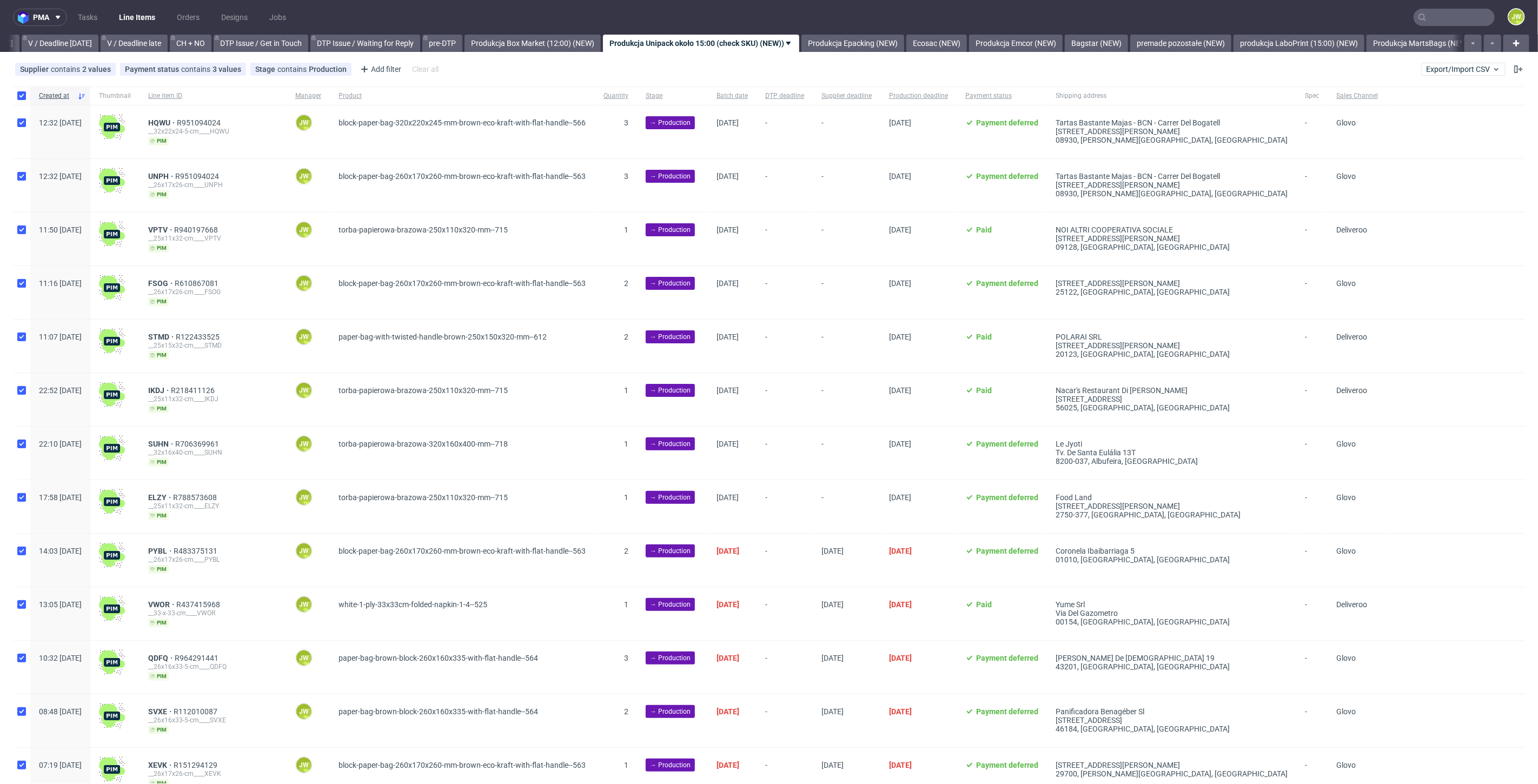
checkbox input "true"
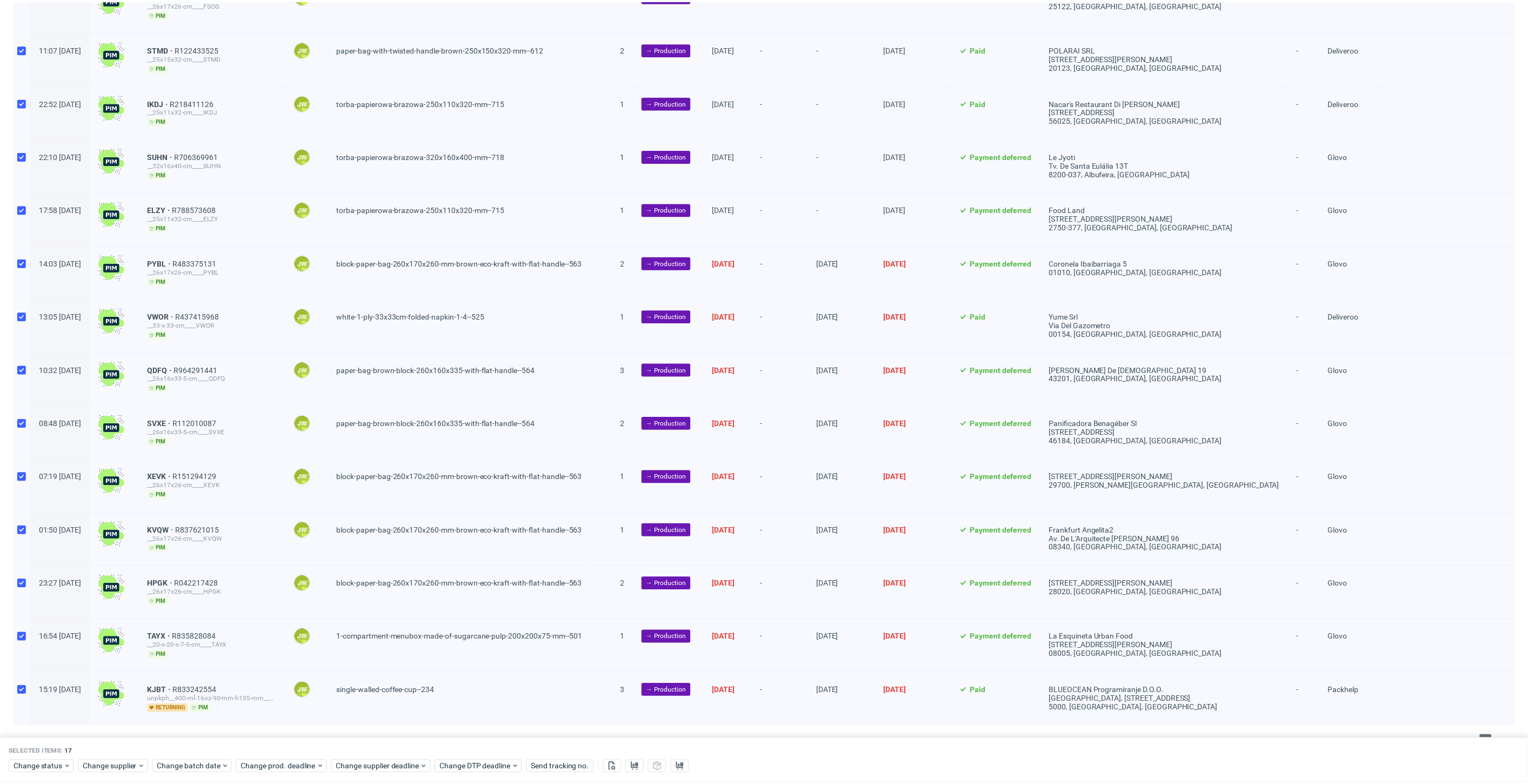
scroll to position [300, 0]
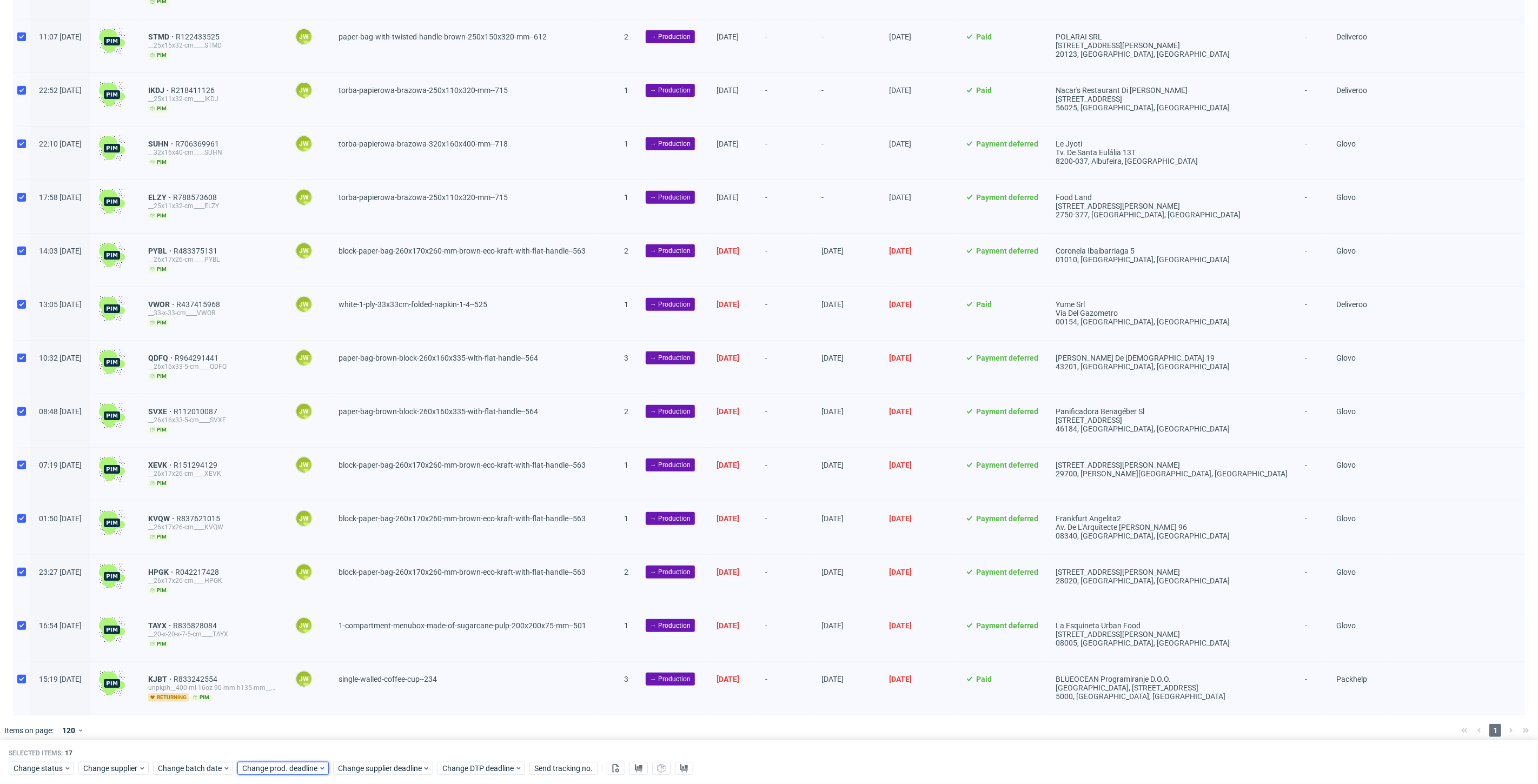
click at [286, 766] on span "Change prod. deadline" at bounding box center [280, 768] width 76 height 11
click at [291, 650] on span "7" at bounding box center [291, 652] width 4 height 11
drag, startPoint x: 376, startPoint y: 752, endPoint x: 369, endPoint y: 747, distance: 8.6
click at [376, 752] on button "Save" at bounding box center [365, 746] width 26 height 17
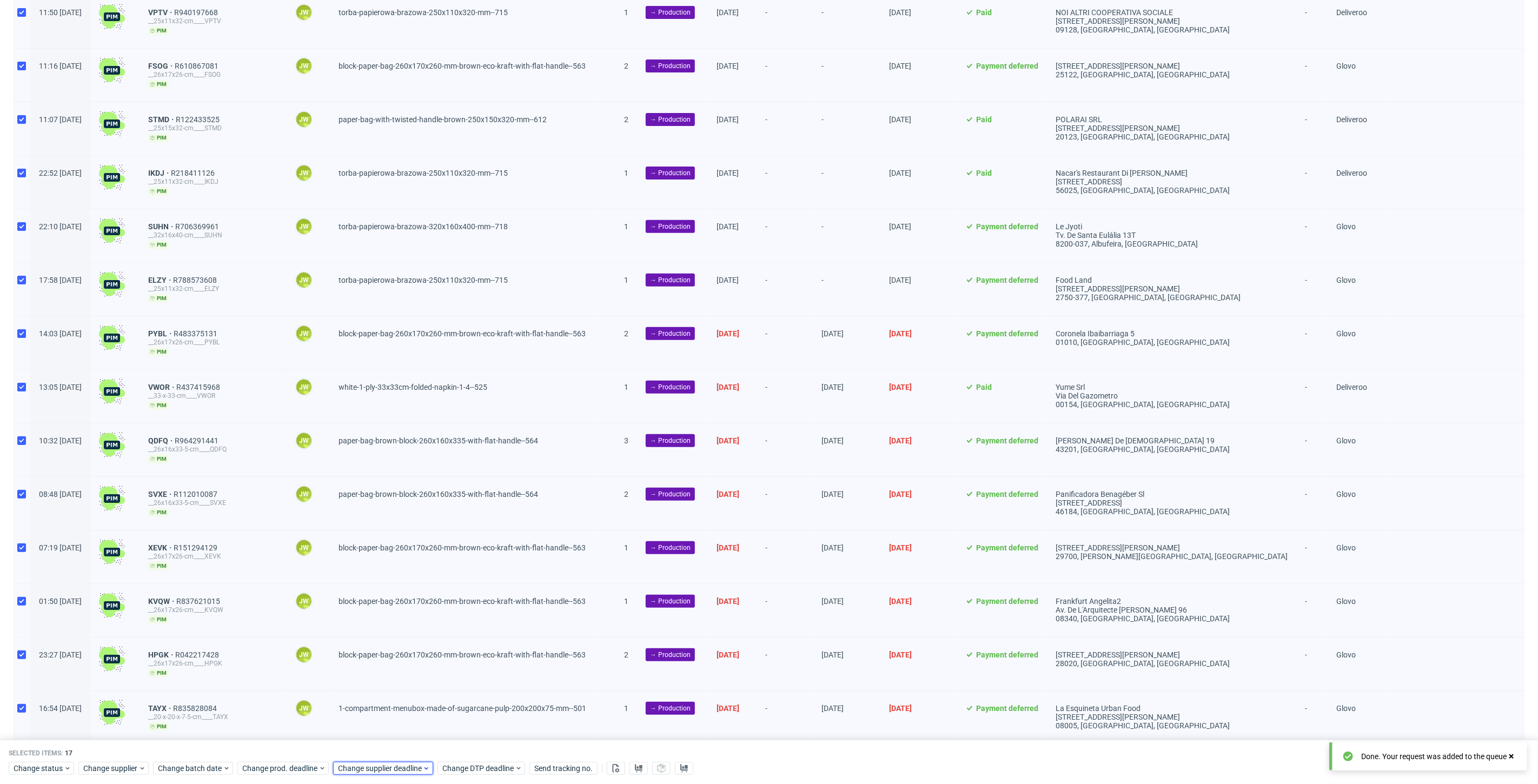
scroll to position [0, 1396]
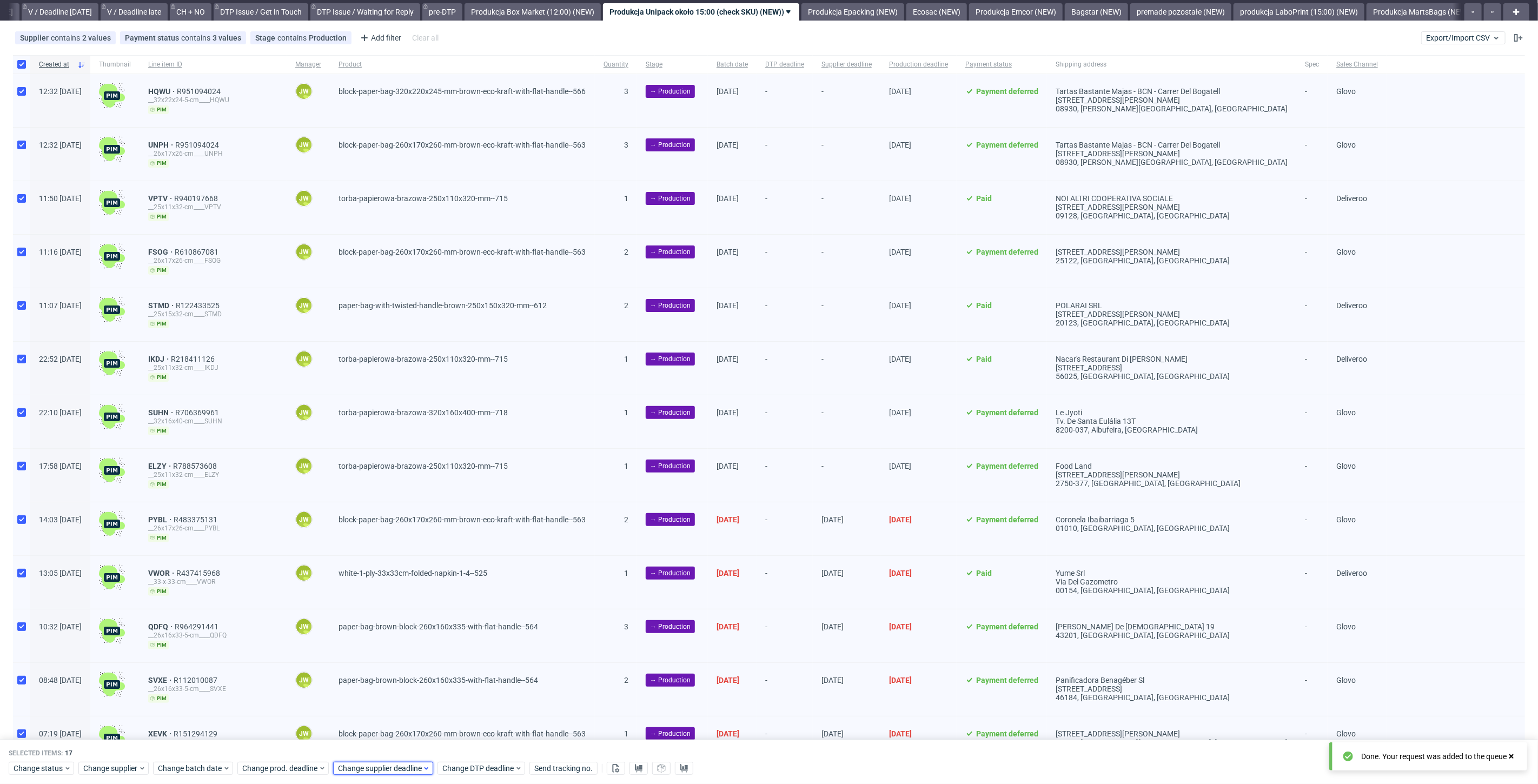
click at [362, 765] on span "Change supplier deadline" at bounding box center [380, 768] width 84 height 11
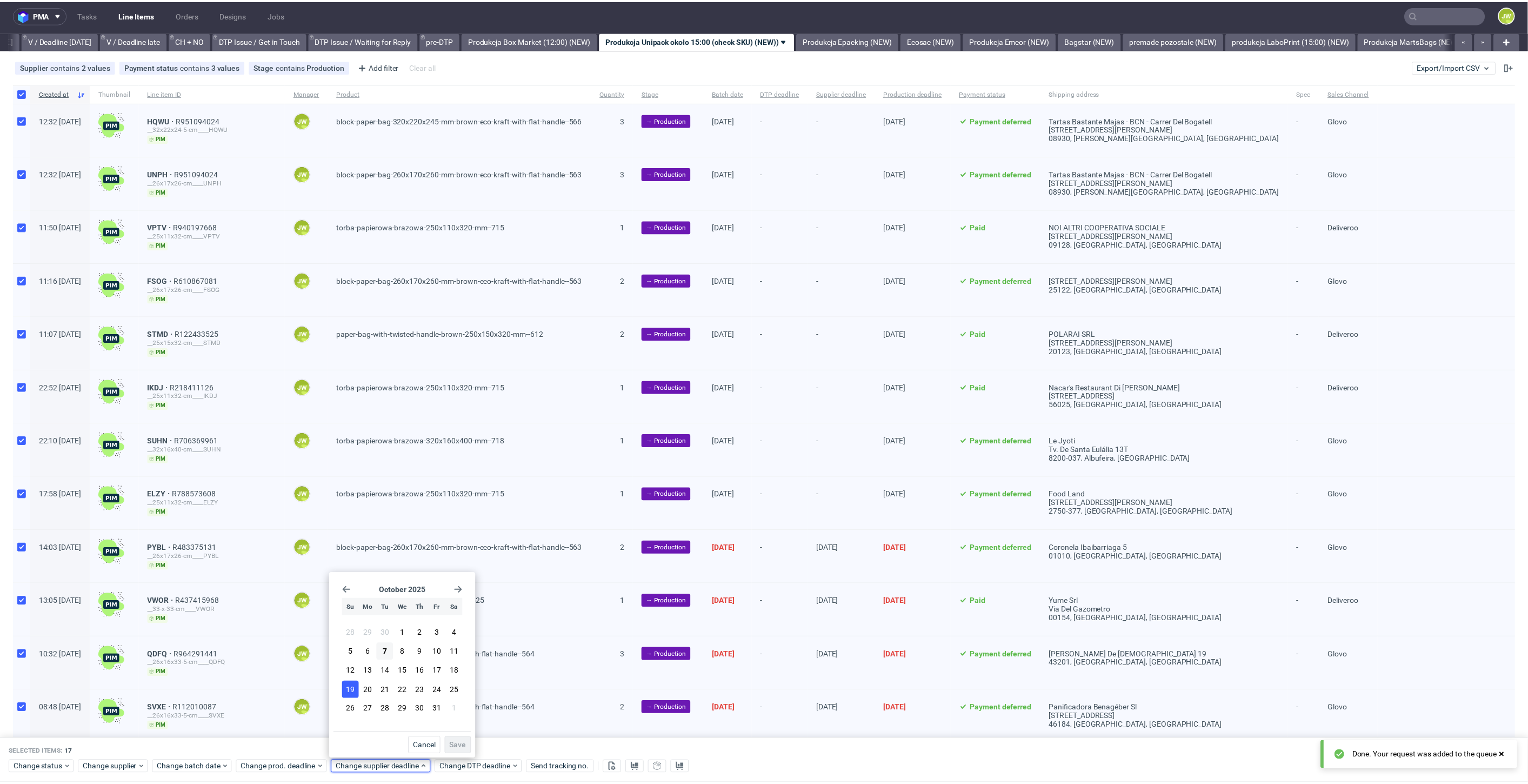
scroll to position [0, 0]
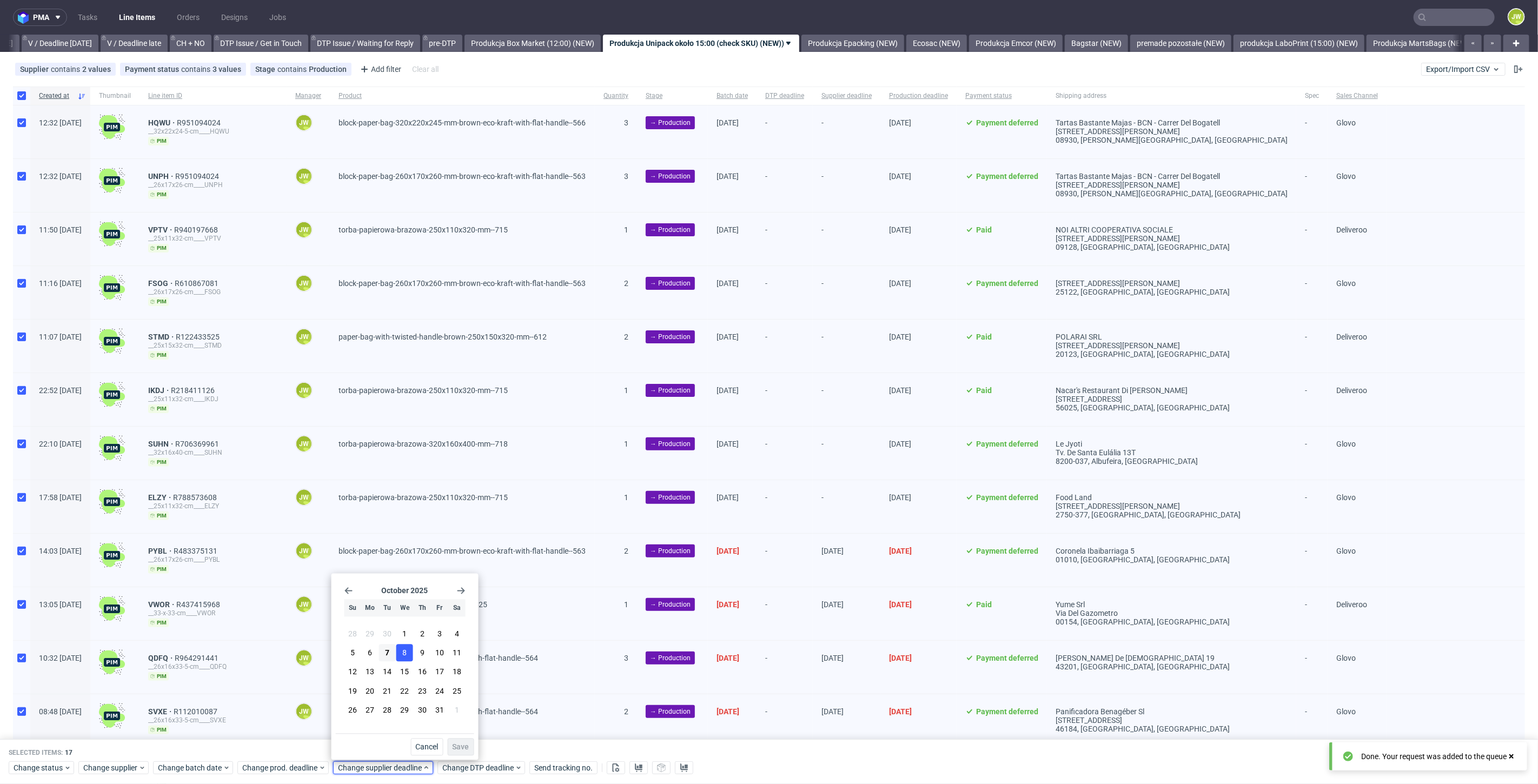
click at [397, 658] on button "8" at bounding box center [405, 652] width 17 height 17
click at [458, 743] on span "Save" at bounding box center [461, 747] width 17 height 8
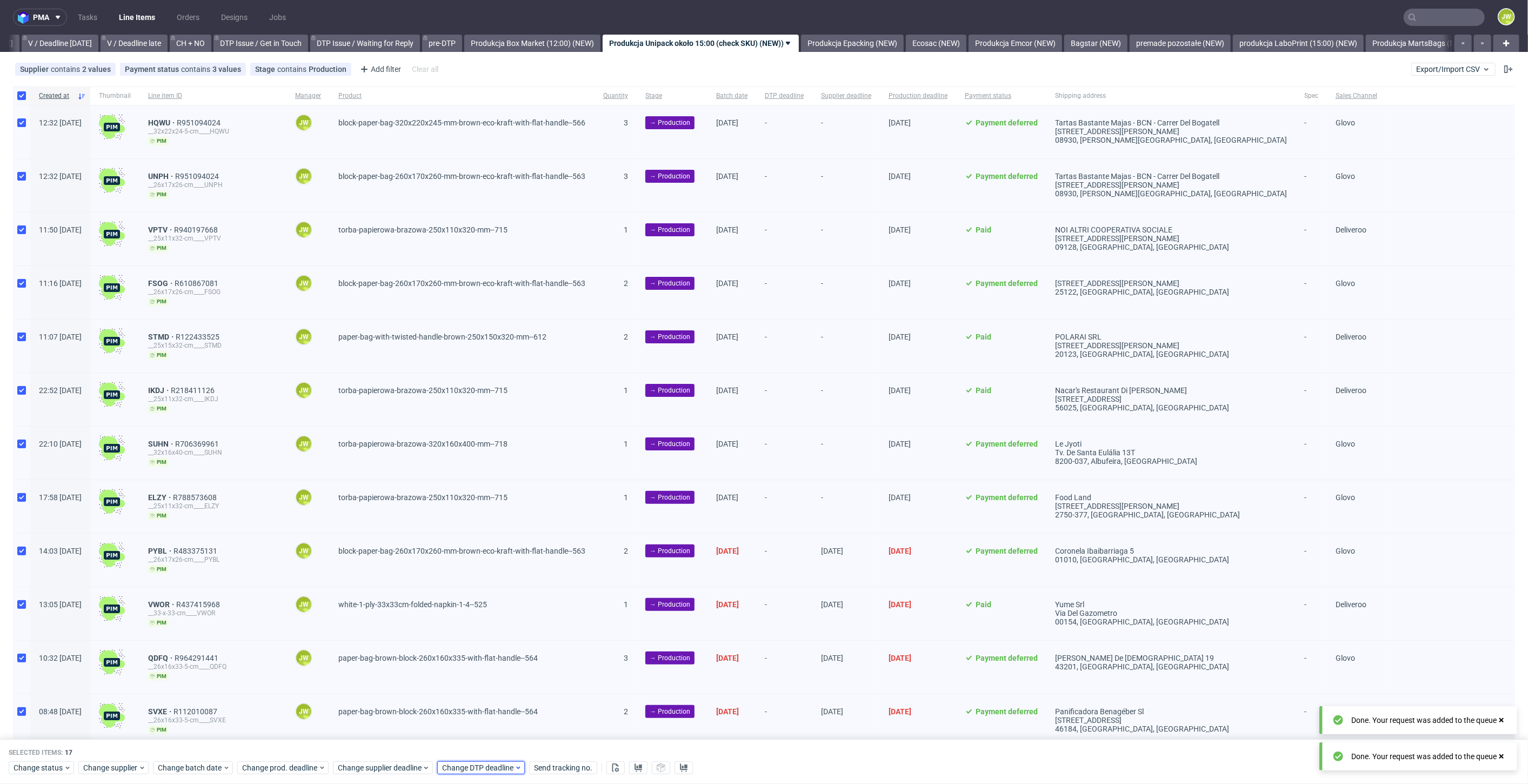
click at [455, 768] on span "Change DTP deadline" at bounding box center [478, 768] width 72 height 11
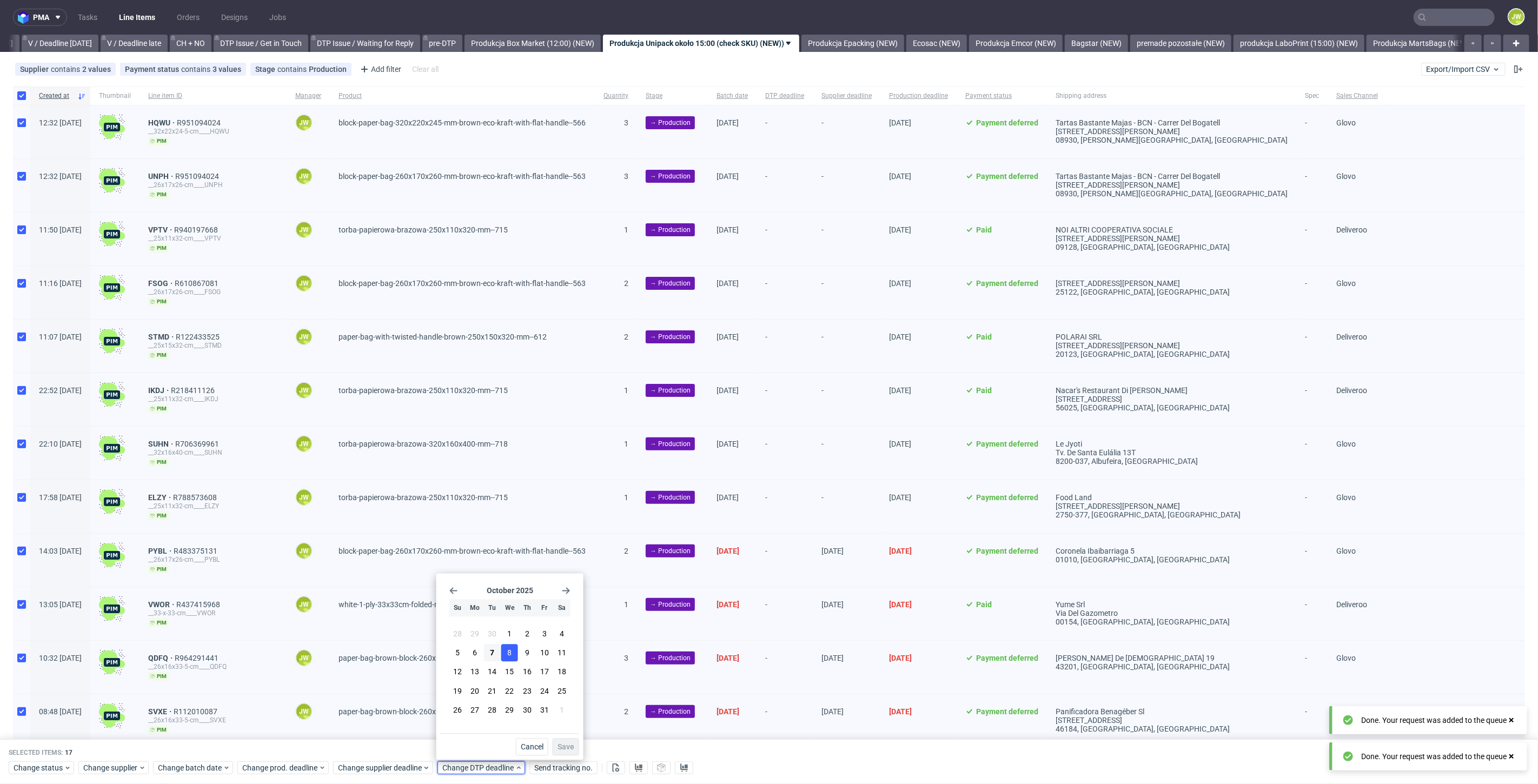
click at [507, 655] on button "8" at bounding box center [510, 652] width 17 height 17
click at [565, 741] on button "Save" at bounding box center [566, 746] width 26 height 17
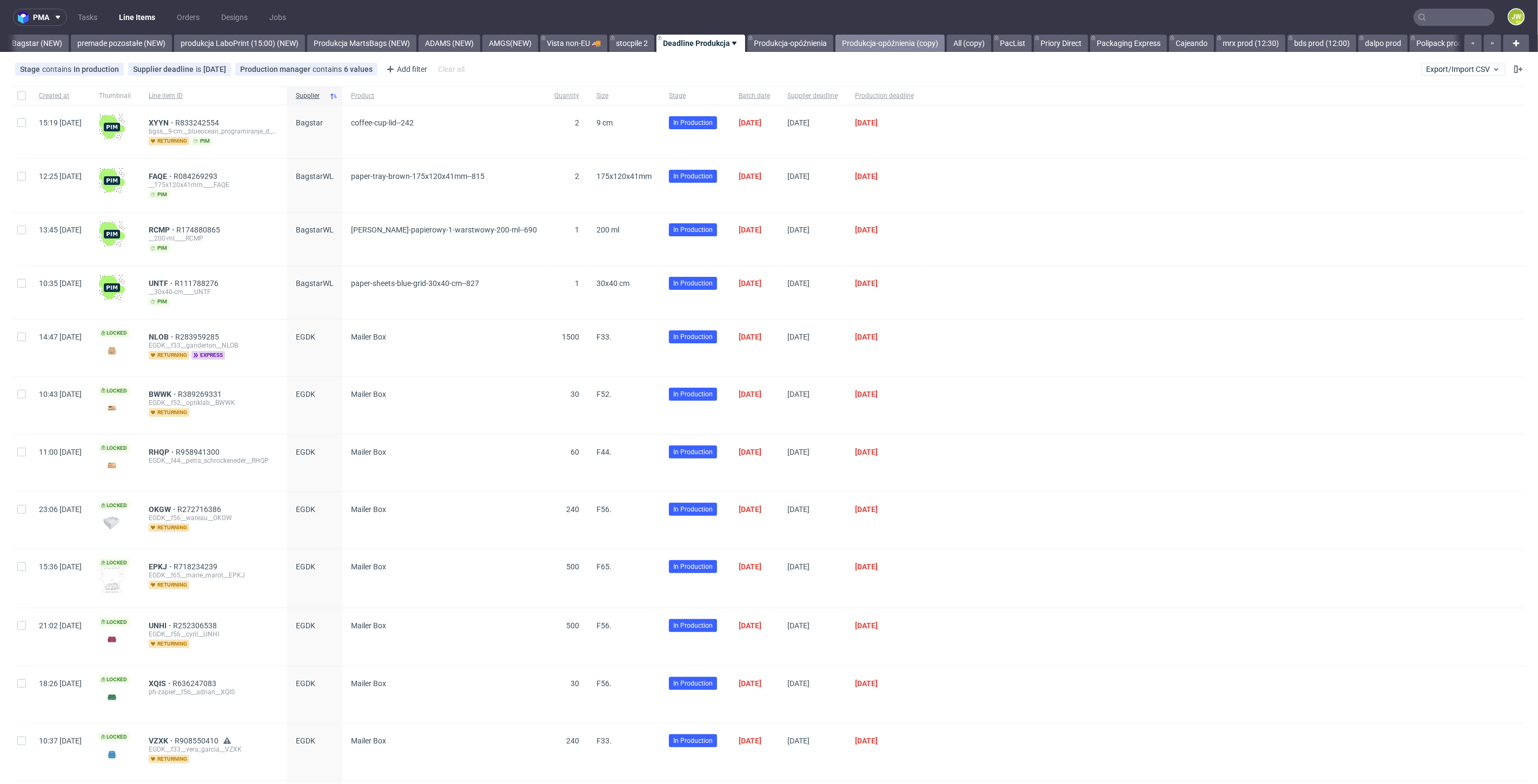
scroll to position [0, 2447]
click at [1030, 40] on link "PacList" at bounding box center [1010, 43] width 38 height 17
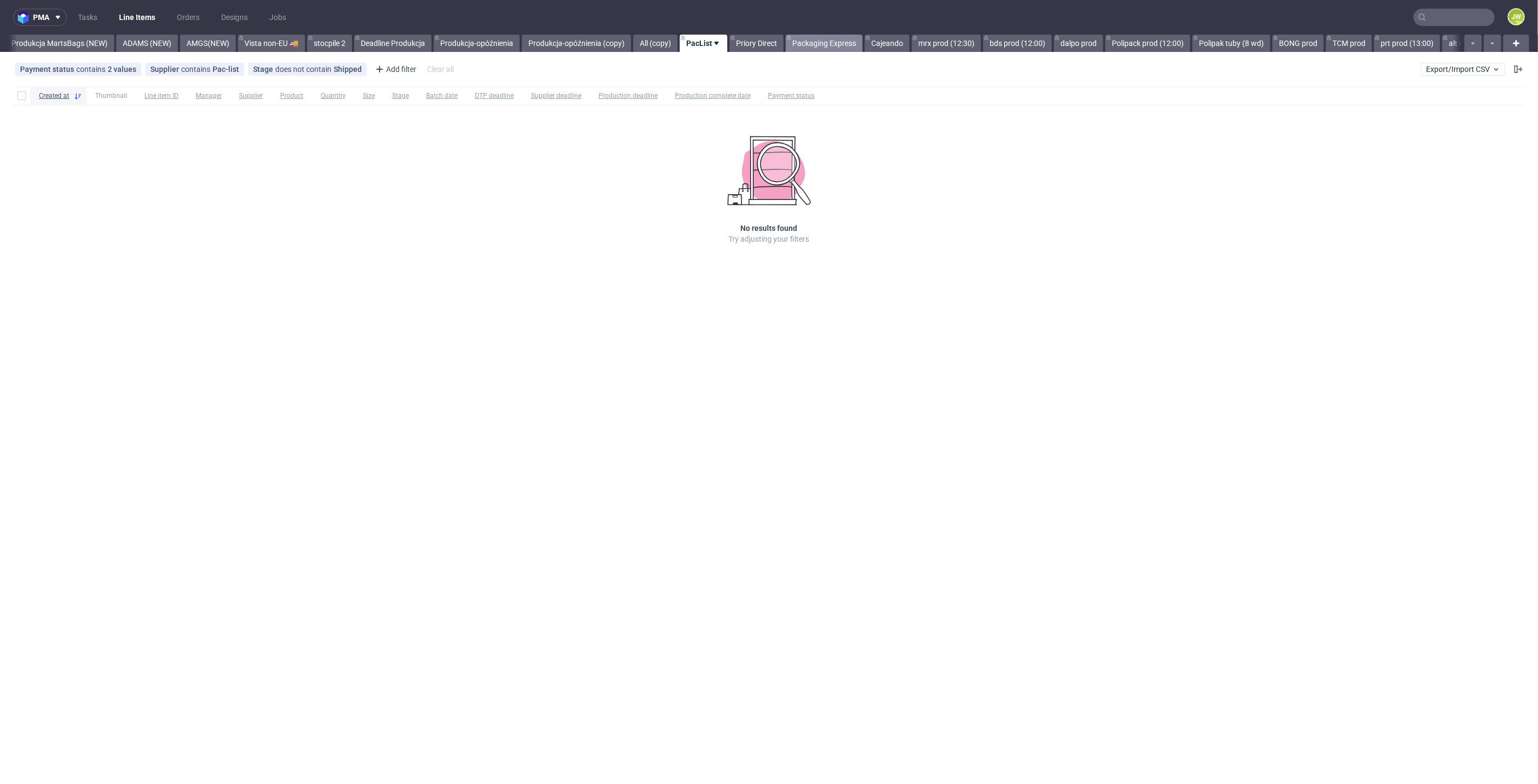
scroll to position [0, 2747]
click at [775, 39] on link "Priory Direct" at bounding box center [756, 43] width 54 height 17
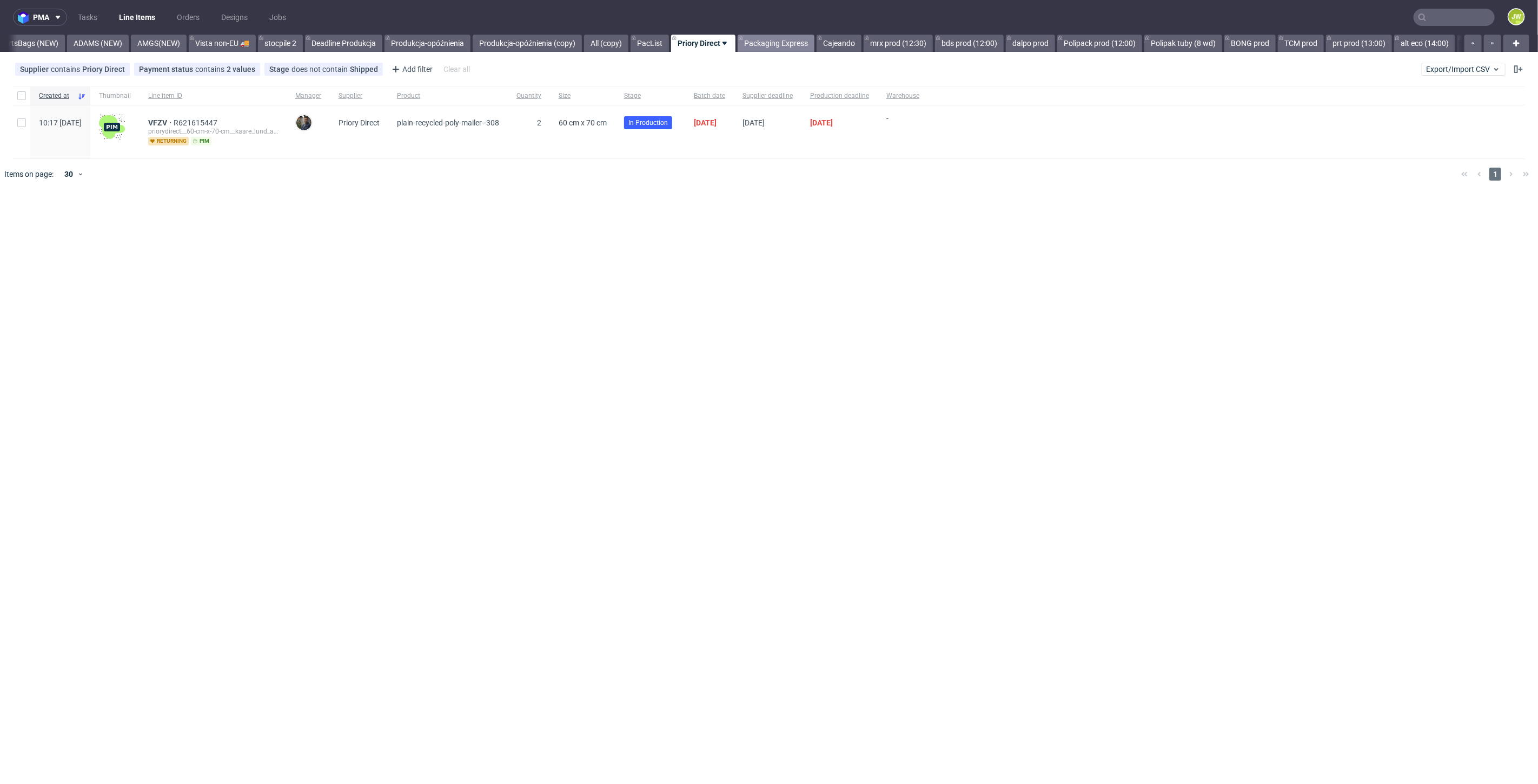
click at [780, 42] on link "Packaging Express" at bounding box center [776, 43] width 77 height 17
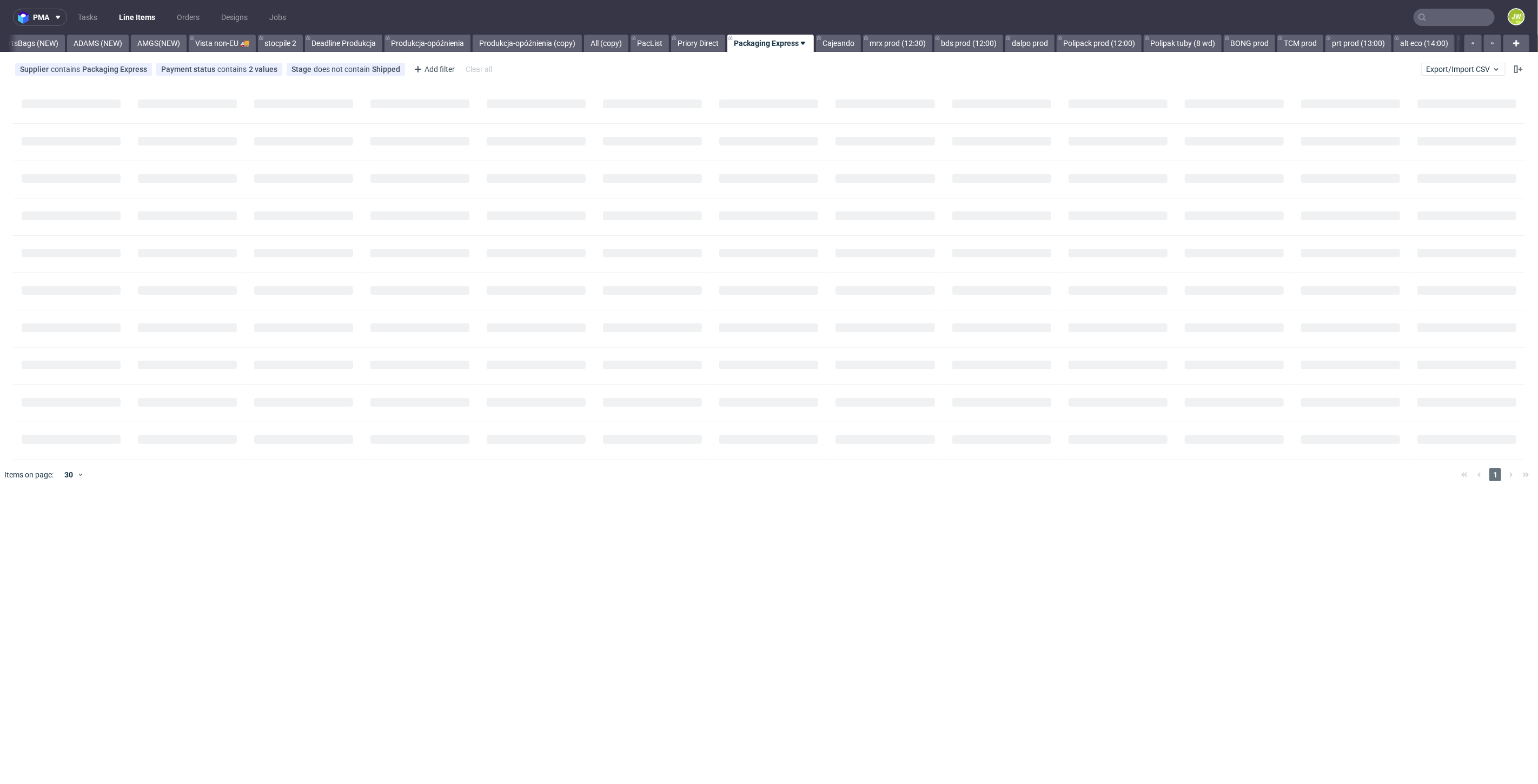
scroll to position [0, 2863]
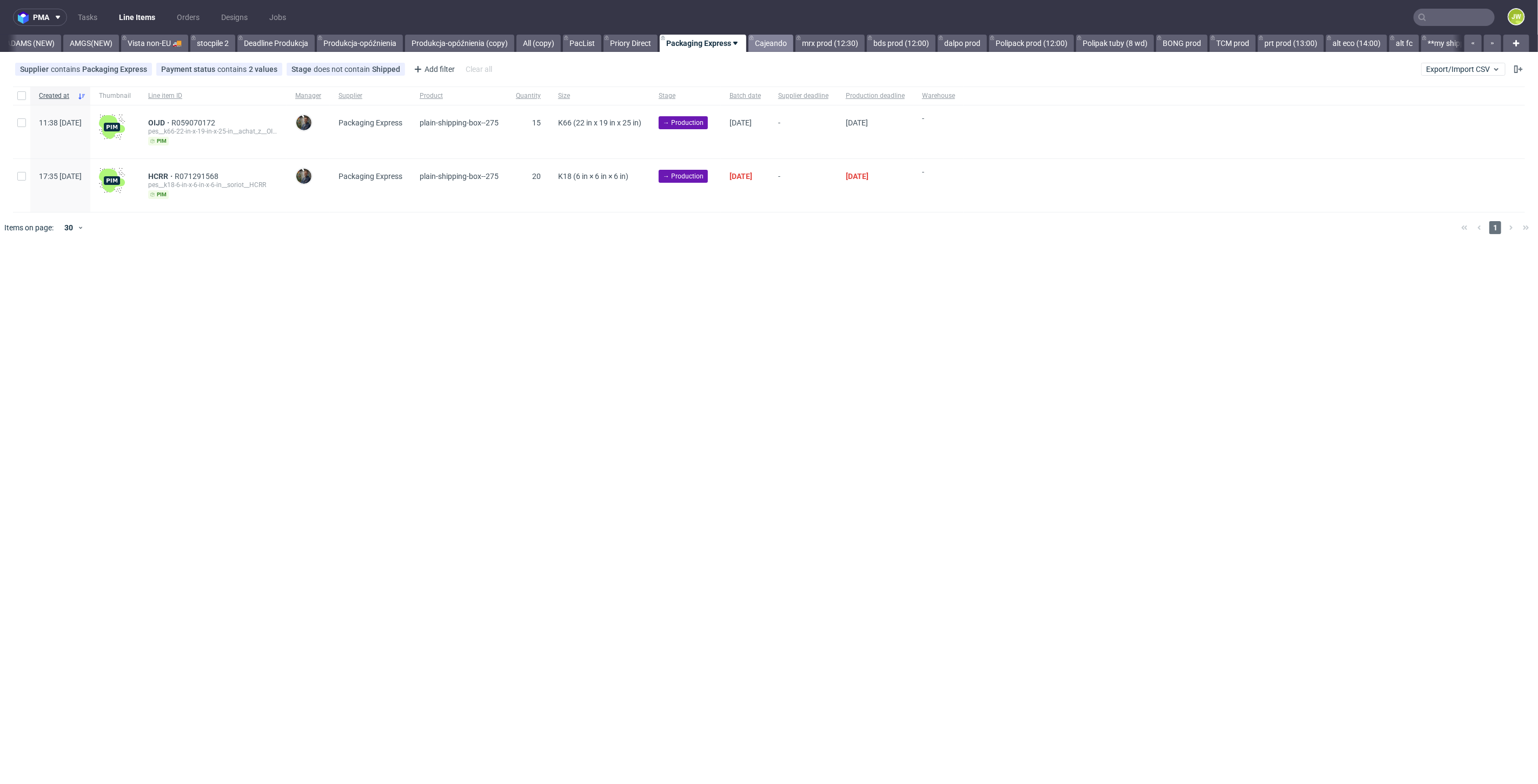
click at [789, 42] on link "Cajeando" at bounding box center [771, 43] width 45 height 17
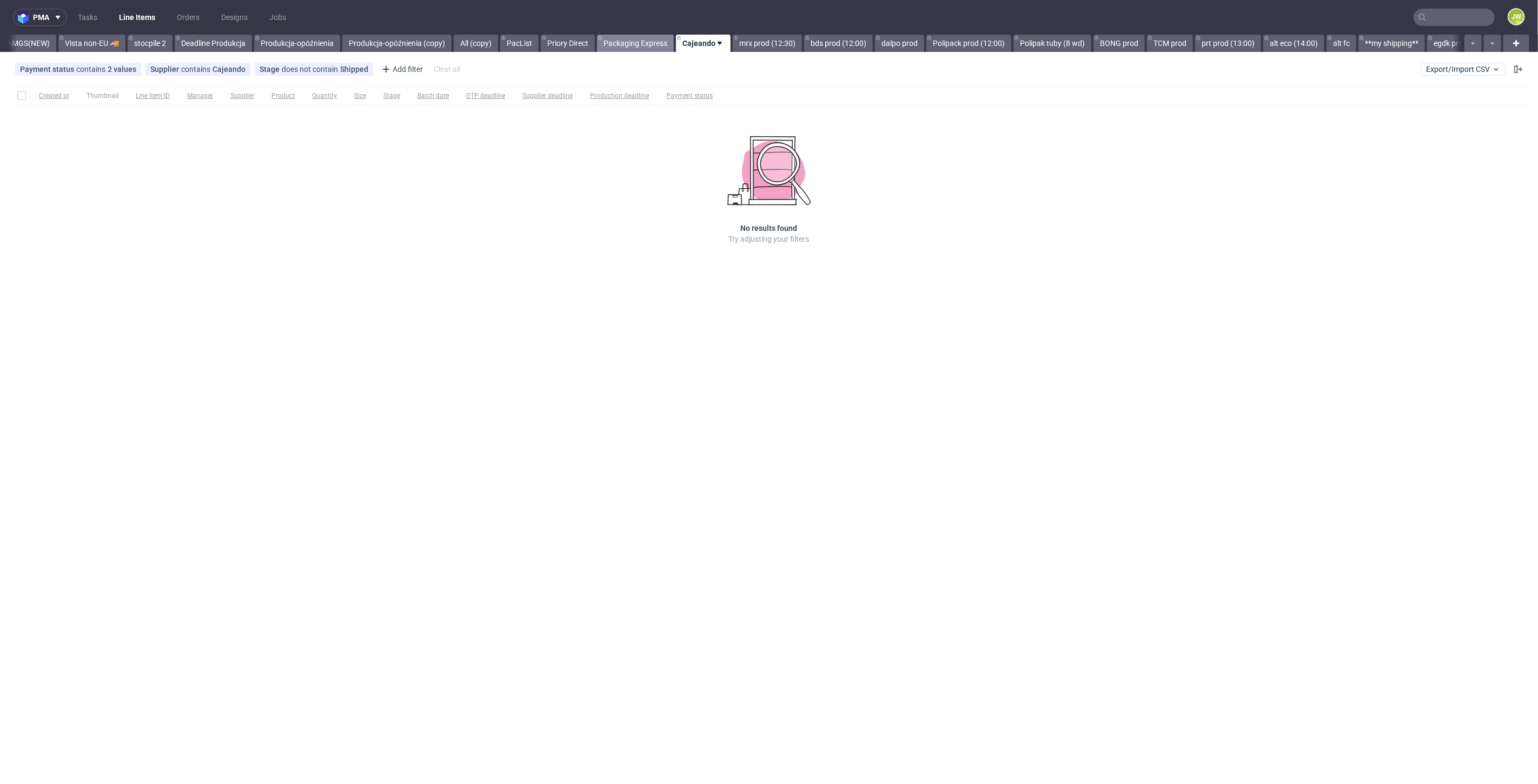
click at [647, 37] on link "Packaging Express" at bounding box center [636, 43] width 77 height 17
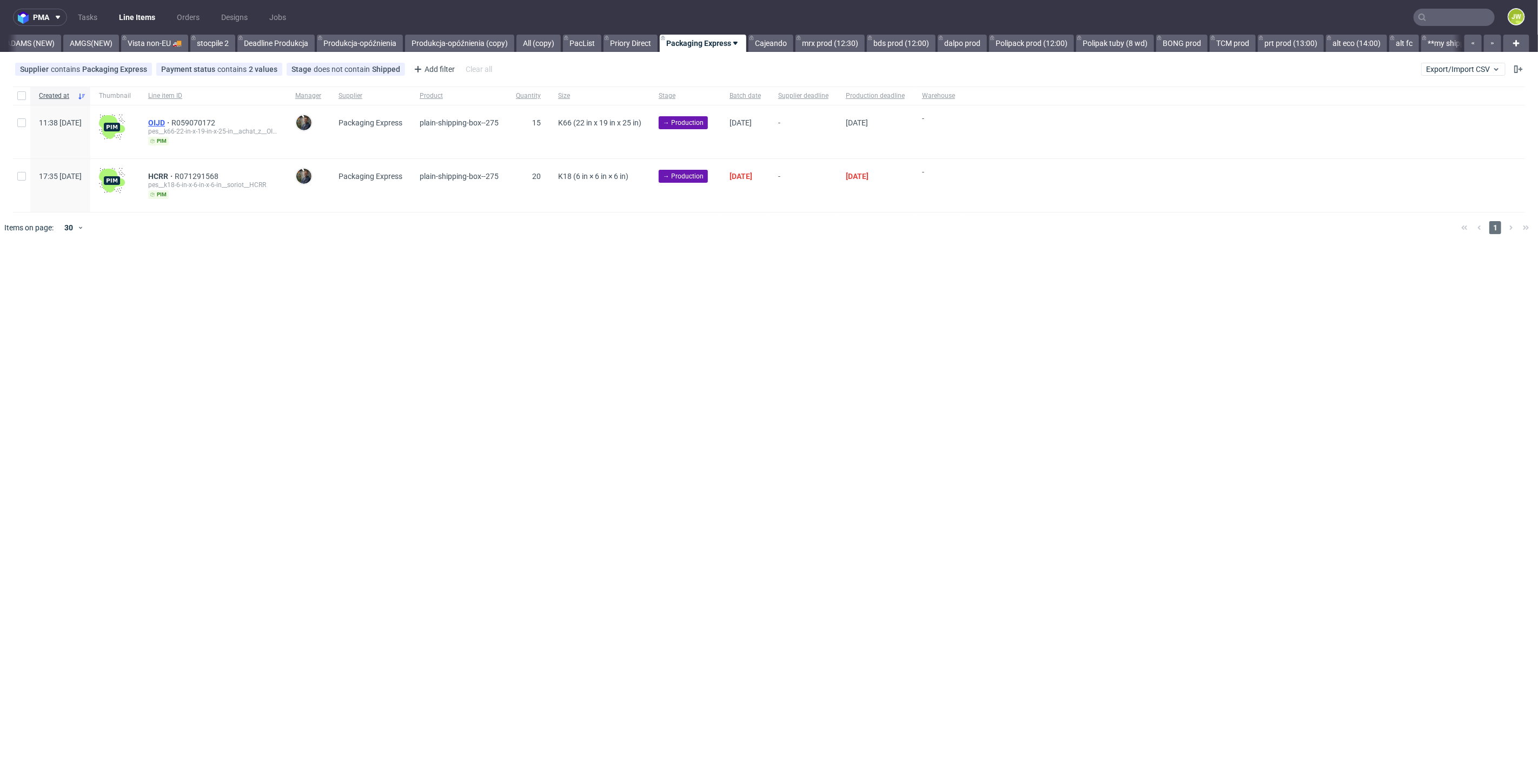
click at [172, 121] on span "OIJD" at bounding box center [160, 123] width 23 height 9
click at [175, 173] on span "HCRR" at bounding box center [161, 176] width 26 height 9
click at [279, 391] on div "pma Tasks Line Items Orders Designs Jobs JW All DTP Late Shipped Shipments DTP …" at bounding box center [769, 392] width 1538 height 784
click at [713, 270] on div "pma Tasks Line Items Orders Designs Jobs JW All DTP Late Shipped Shipments DTP …" at bounding box center [769, 392] width 1538 height 784
click at [172, 124] on span "OIJD" at bounding box center [160, 123] width 23 height 9
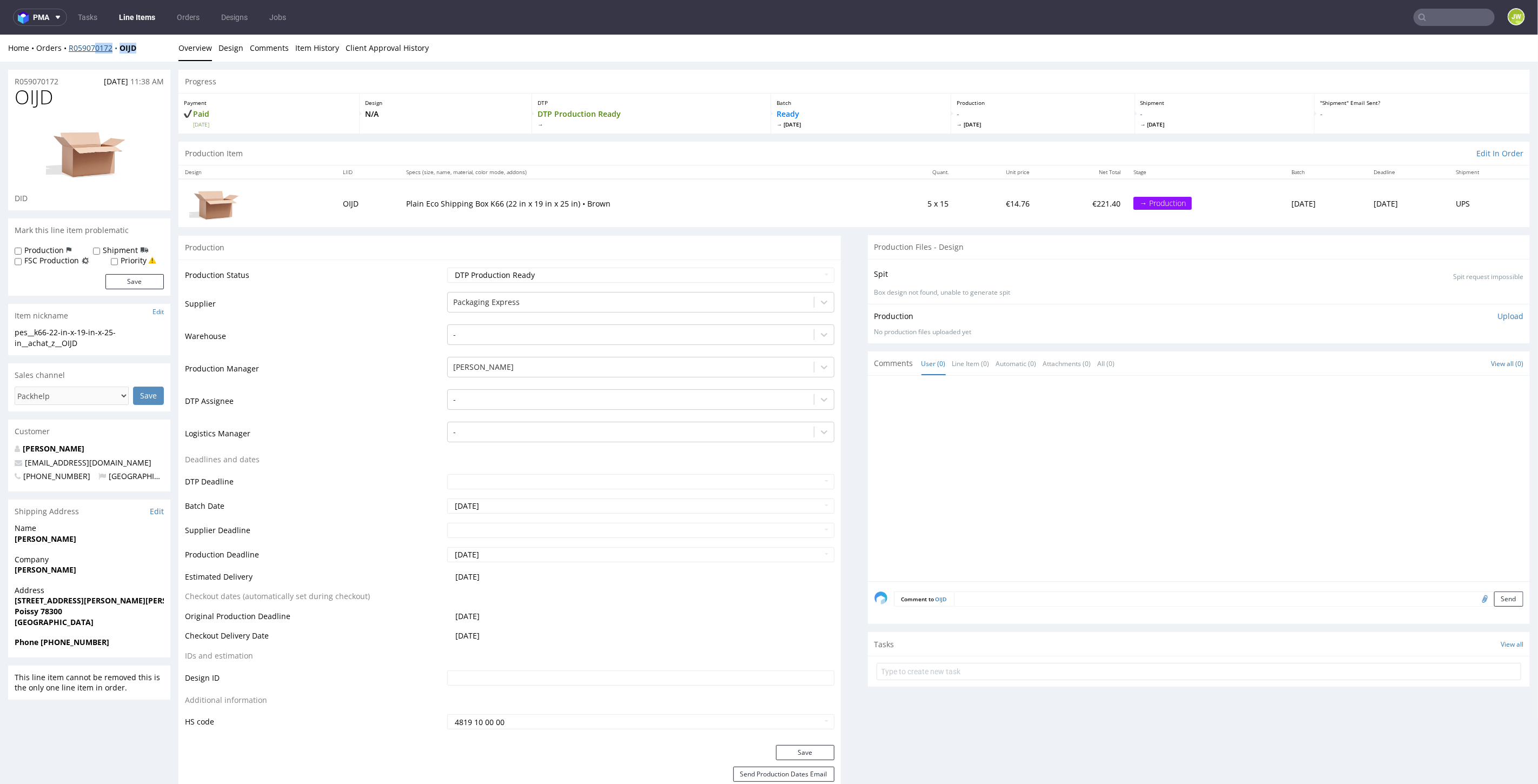
drag, startPoint x: 151, startPoint y: 58, endPoint x: 96, endPoint y: 51, distance: 55.4
click at [96, 51] on div "Home Orders R059070172 OIJD Overview Design Comments Item History Client Approv…" at bounding box center [769, 47] width 1538 height 27
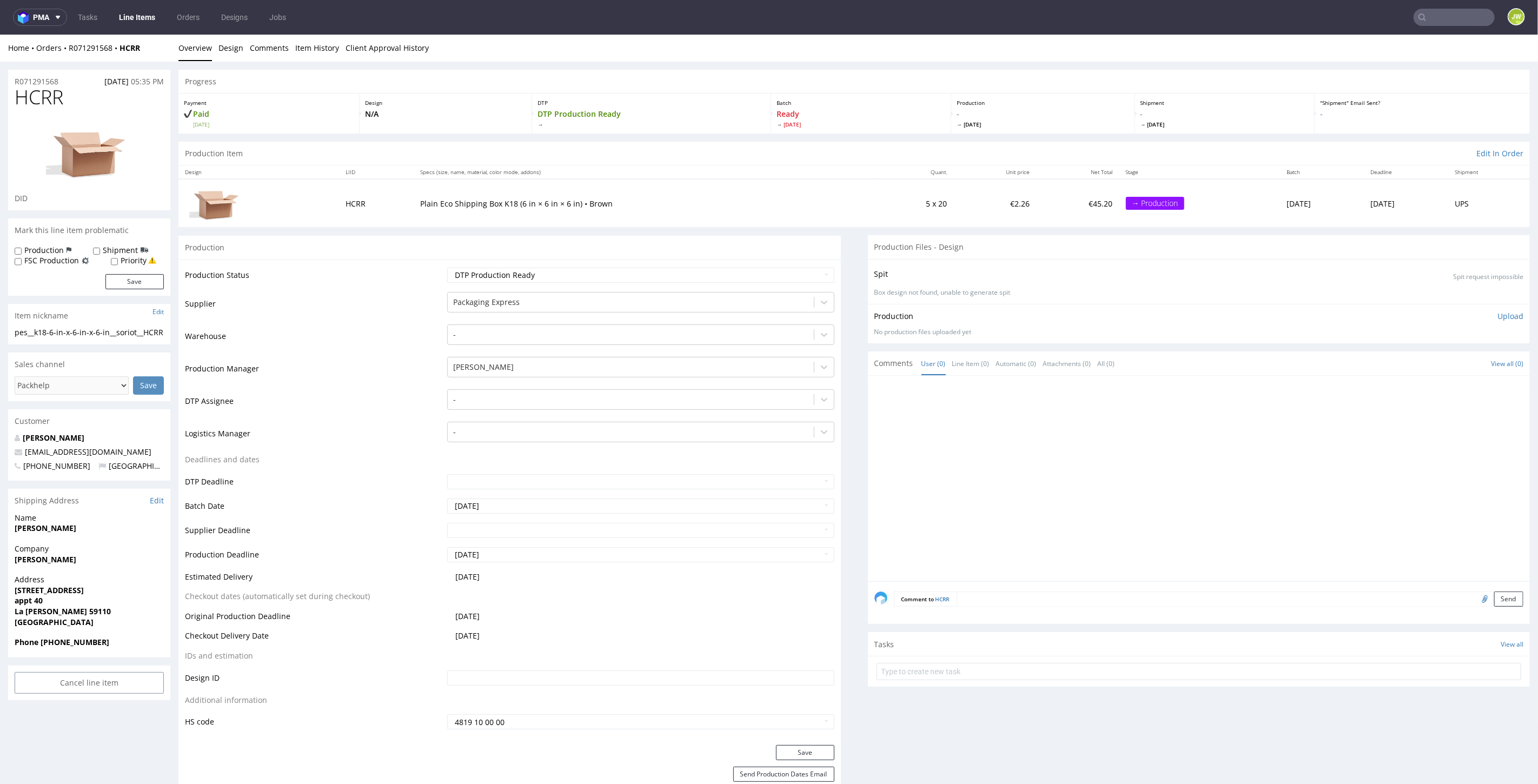
click at [1494, 23] on div "JW" at bounding box center [1510, 18] width 30 height 19
click at [1462, 16] on input "text" at bounding box center [1389, 17] width 212 height 17
paste input "DEMJ"
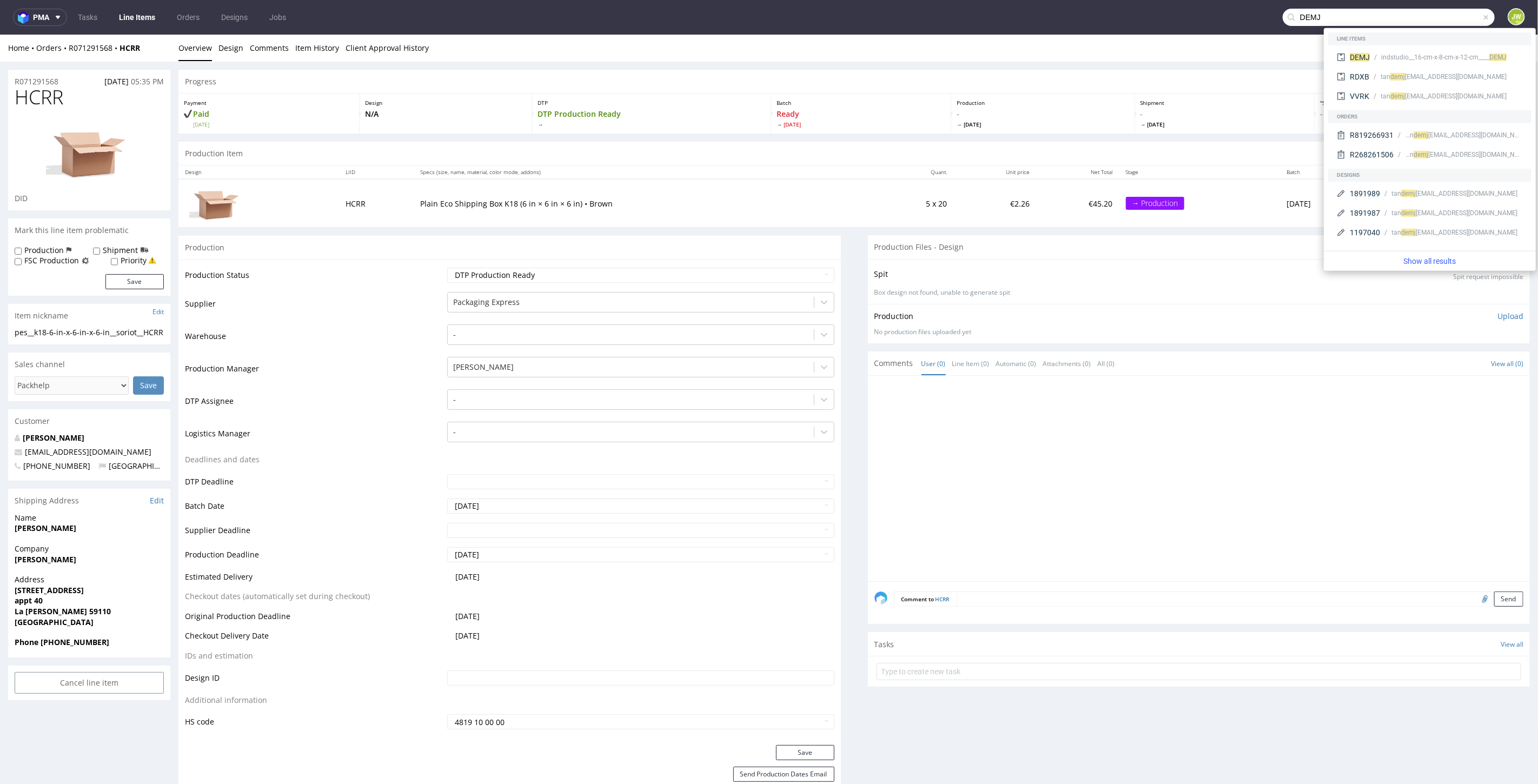
type input "DEMJ"
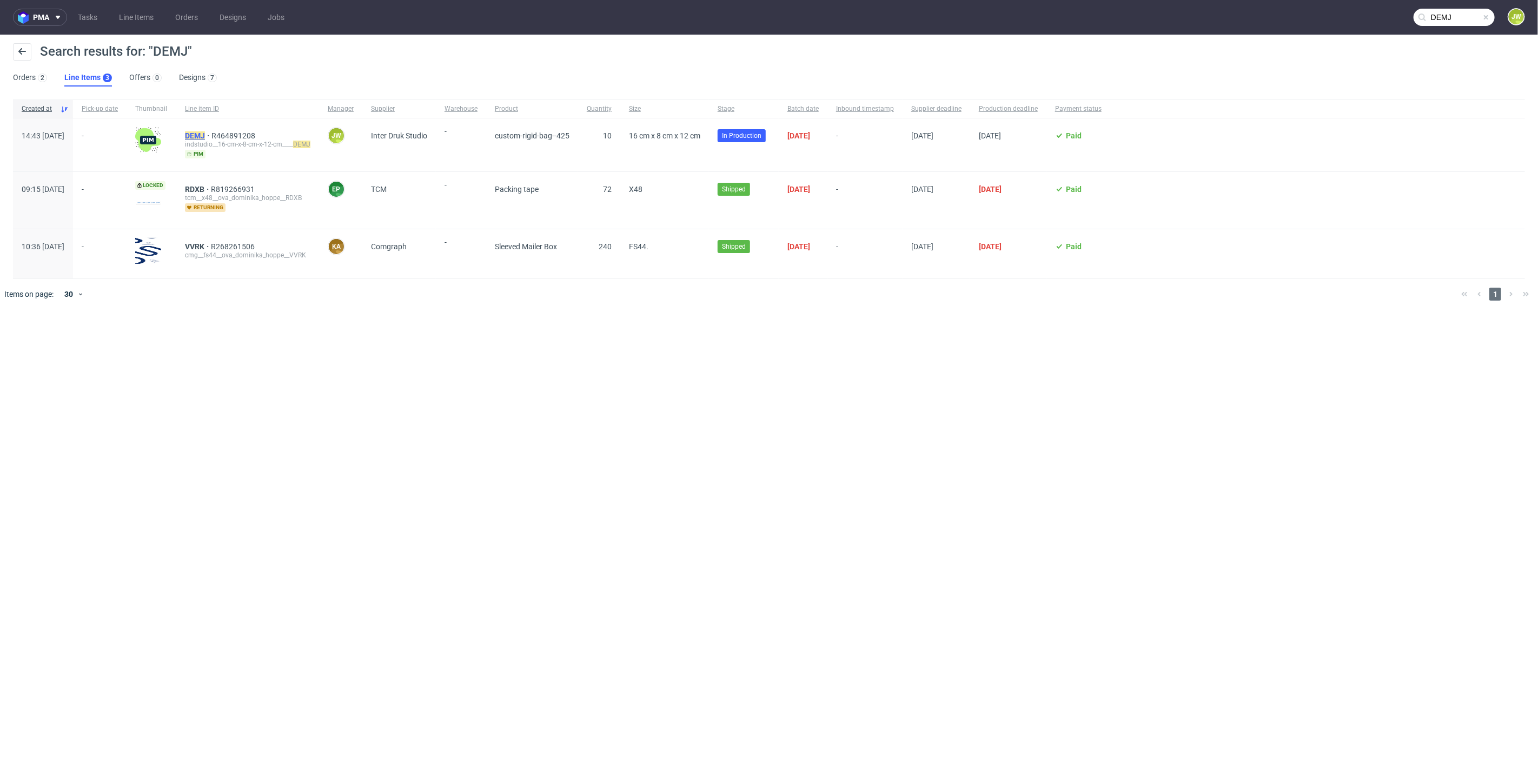
click at [205, 132] on mark "DEMJ" at bounding box center [195, 135] width 20 height 9
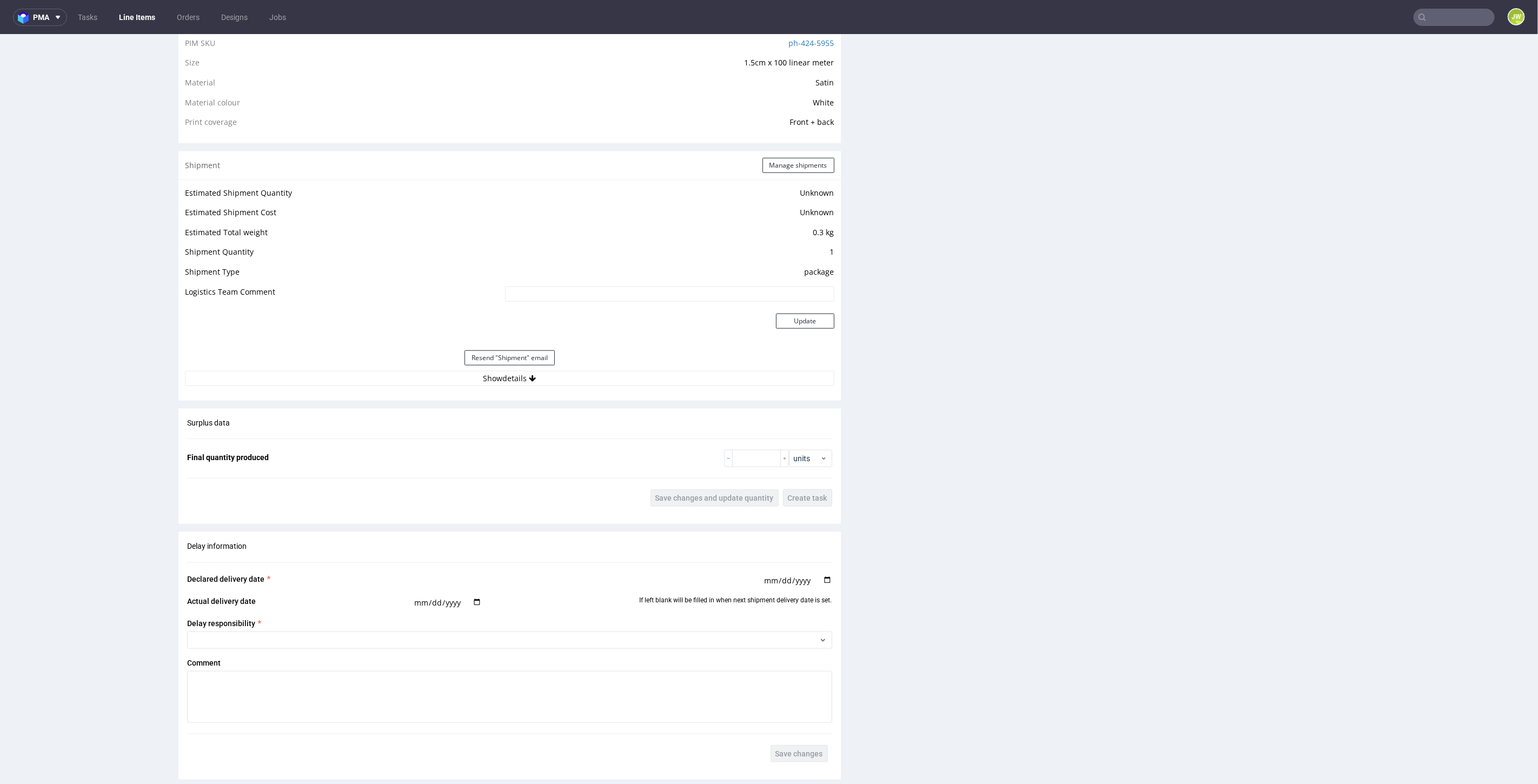
scroll to position [841, 0]
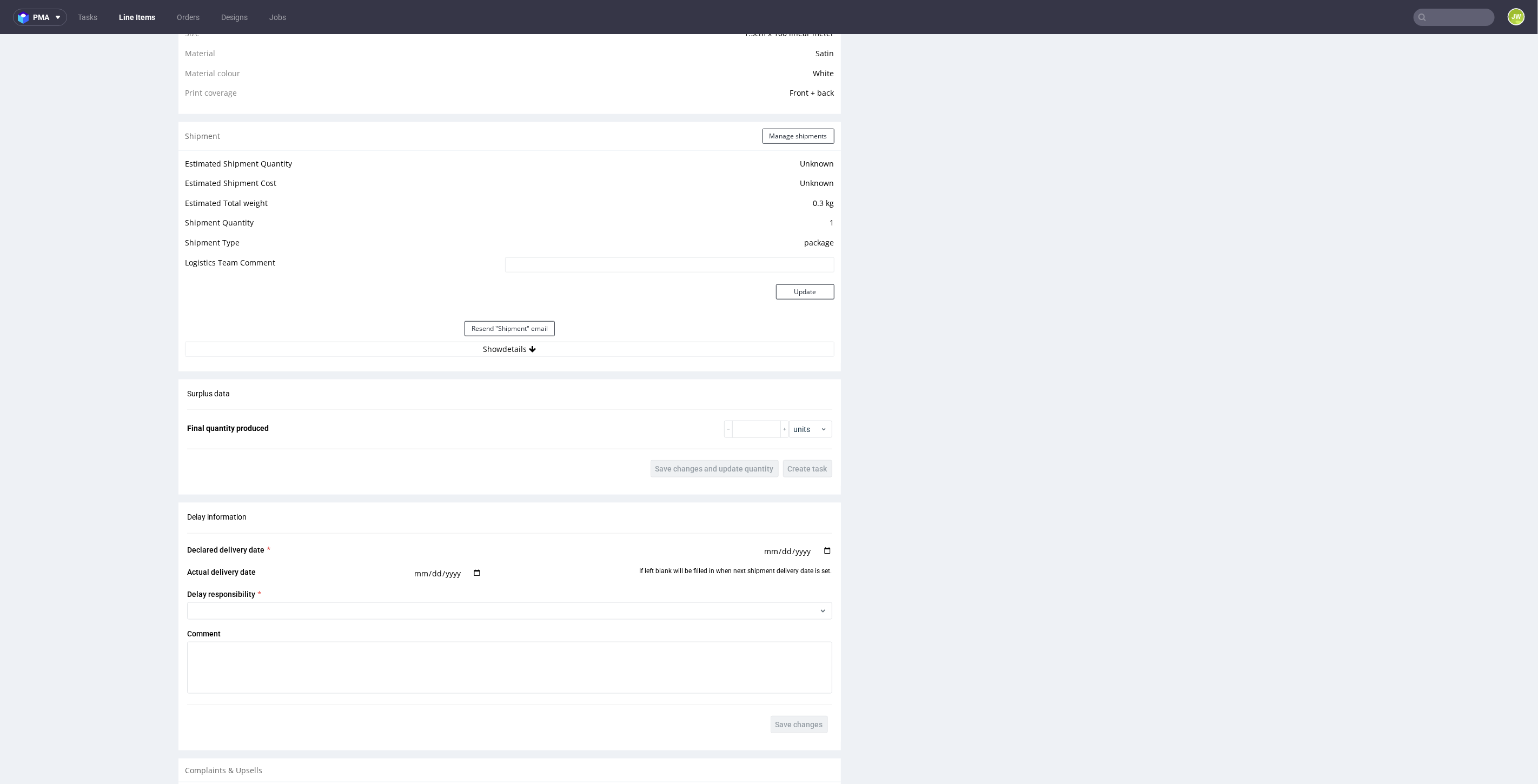
click at [489, 356] on div "Estimated Shipment Quantity Unknown Estimated Shipment Cost Unknown Estimated T…" at bounding box center [510, 257] width 663 height 213
click at [485, 347] on button "Show details" at bounding box center [510, 349] width 650 height 15
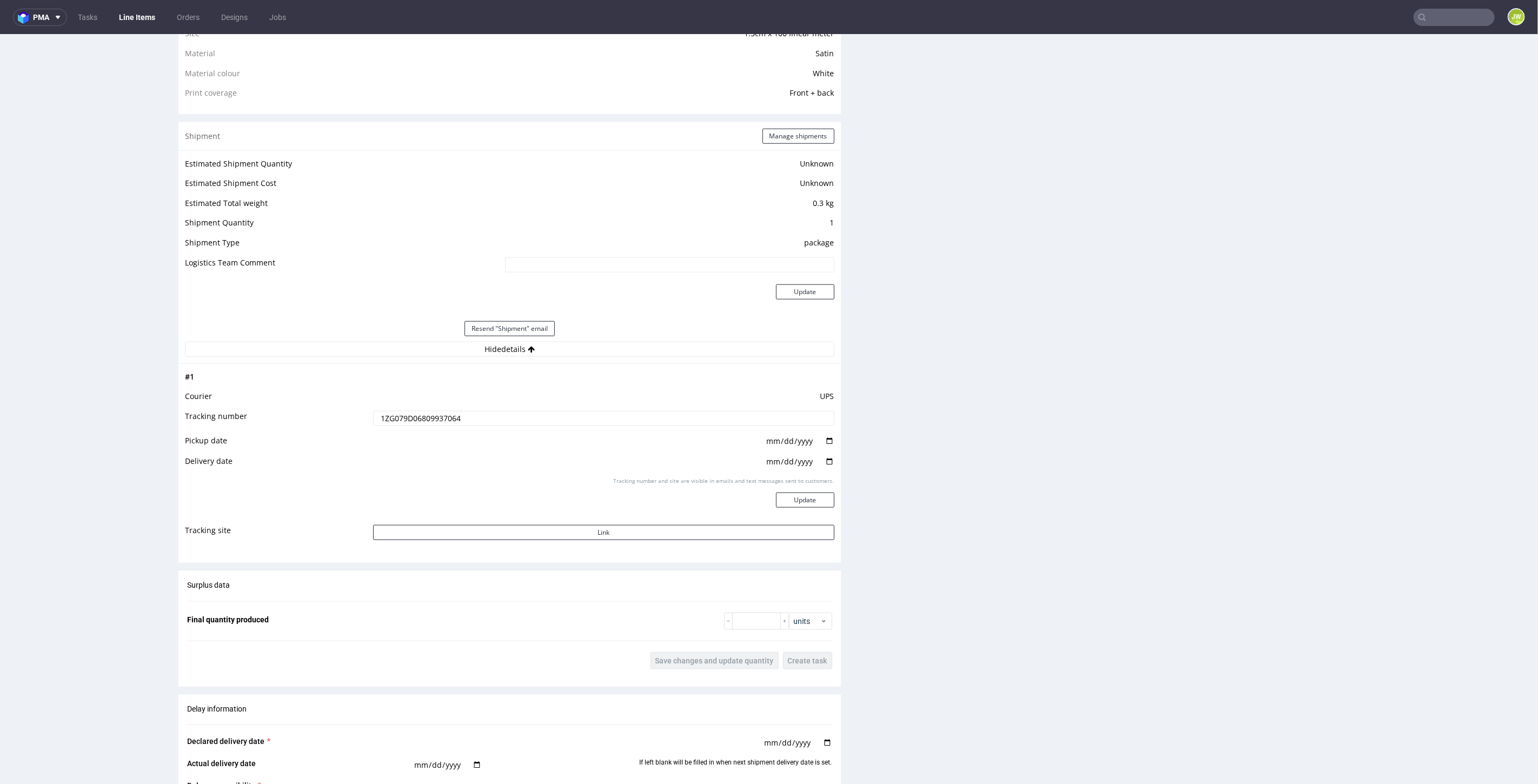
click at [422, 405] on td "UPS" at bounding box center [602, 399] width 464 height 20
click at [421, 410] on input "1ZG079D06809937064" at bounding box center [604, 418] width 462 height 15
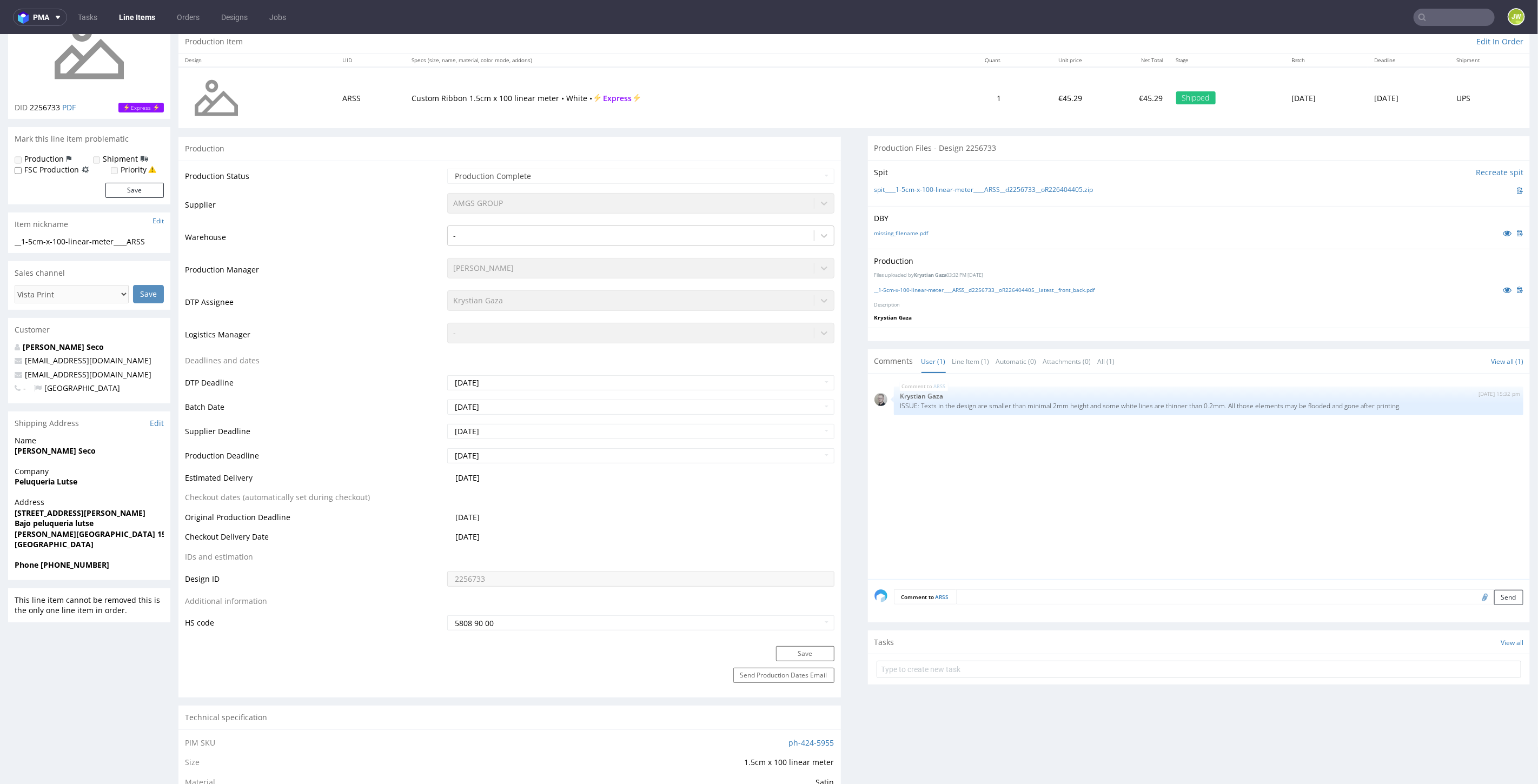
scroll to position [0, 0]
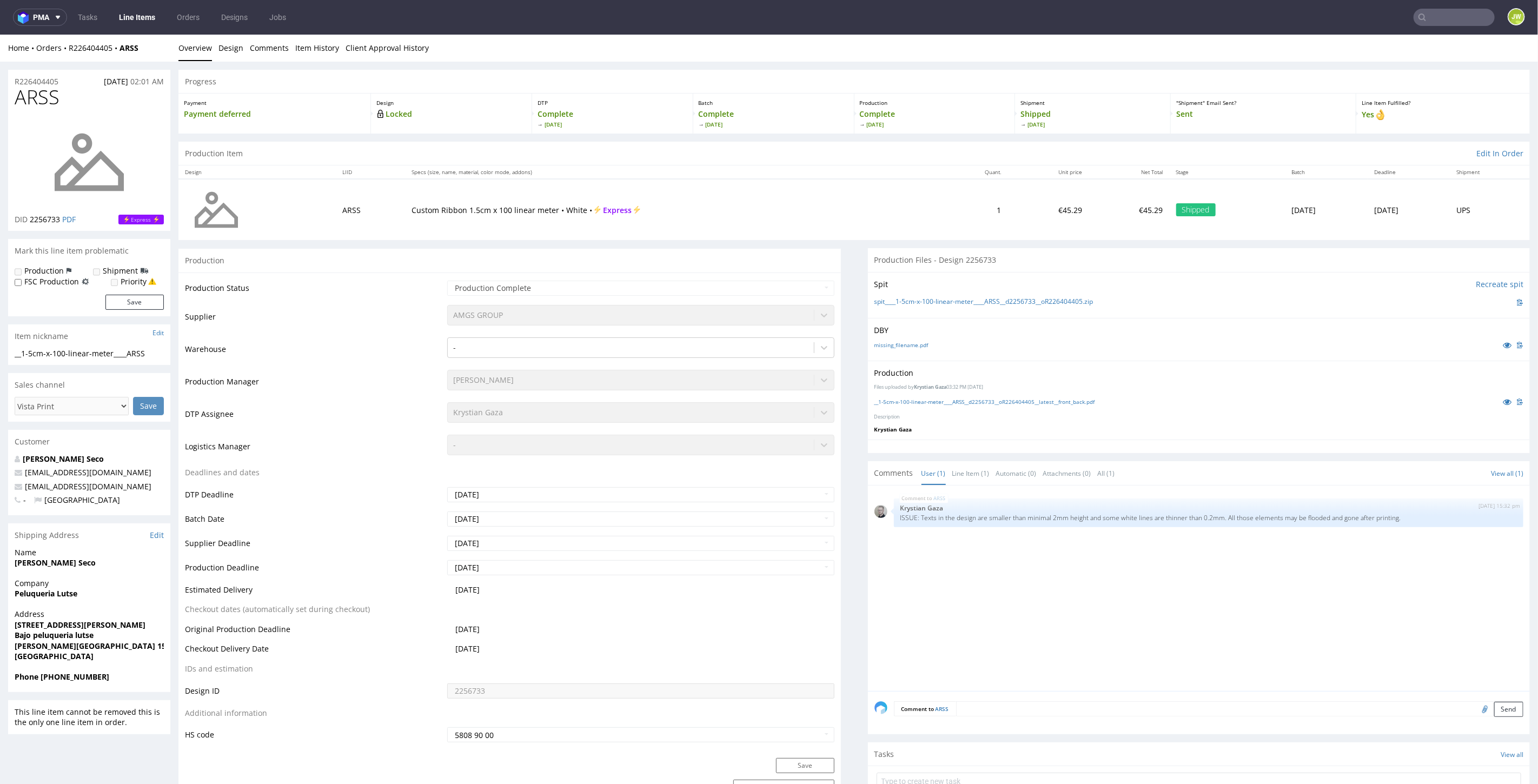
click at [119, 19] on link "Line Items" at bounding box center [137, 17] width 49 height 17
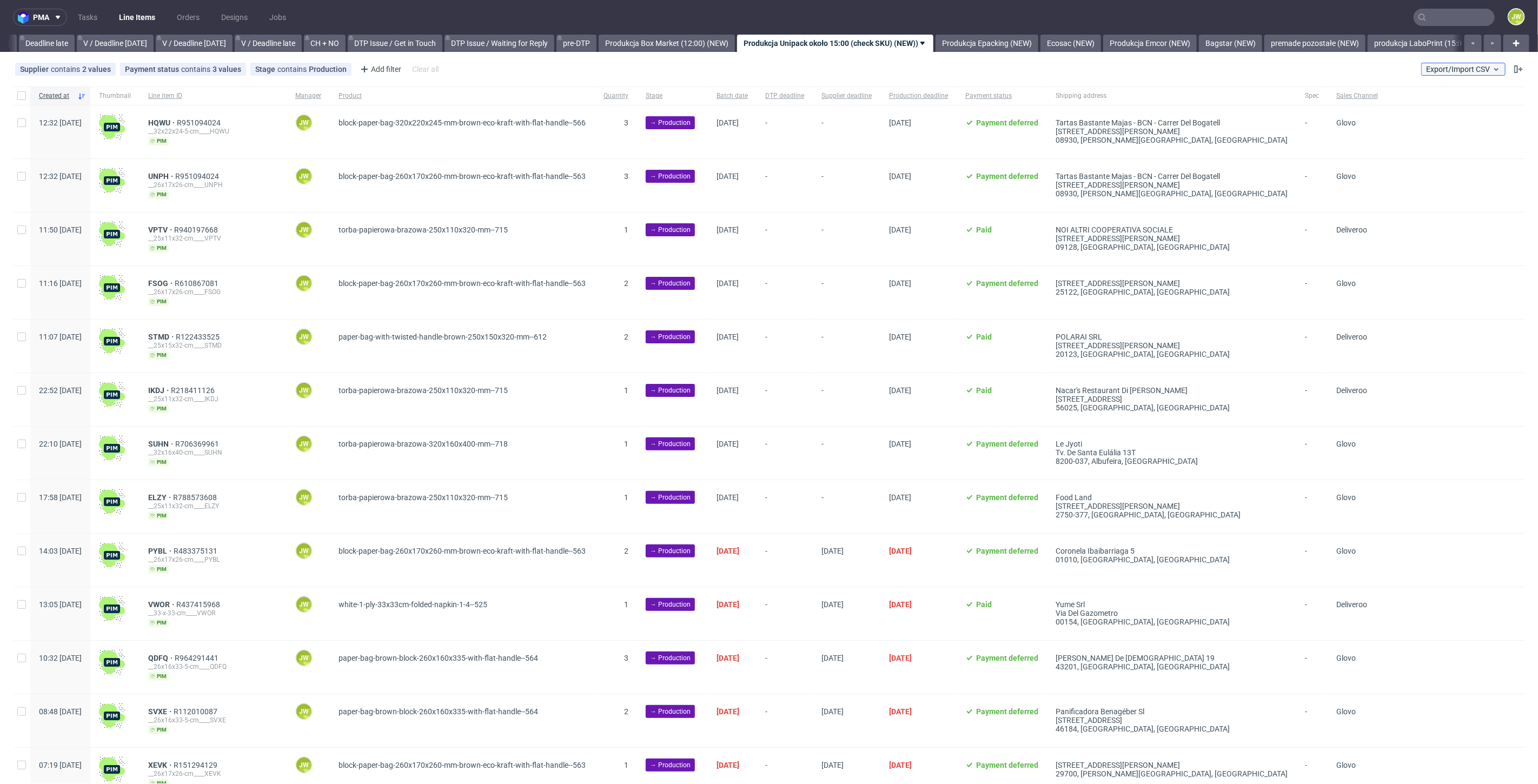
click at [1476, 66] on span "Export/Import CSV" at bounding box center [1463, 69] width 74 height 9
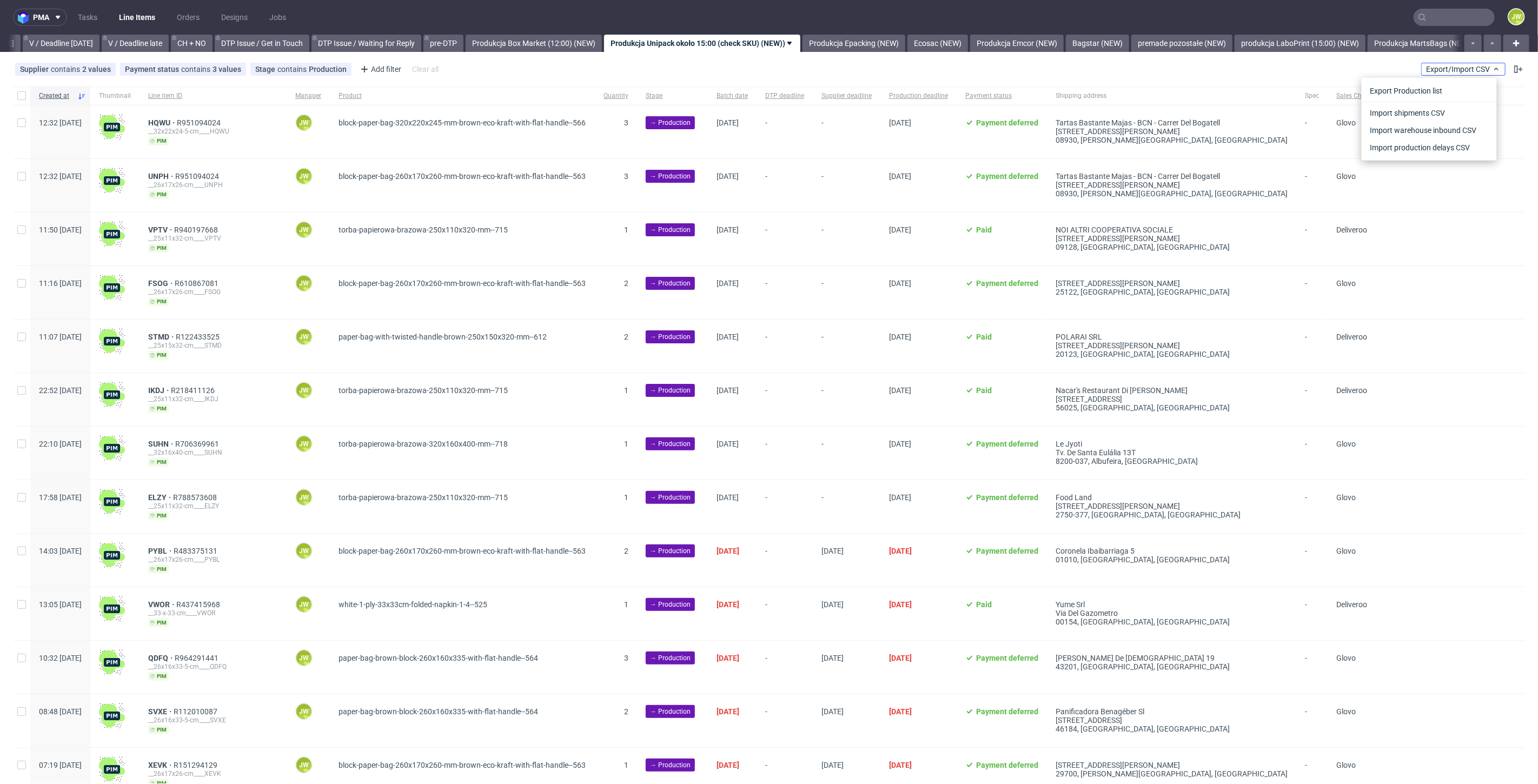
scroll to position [0, 1396]
click at [1421, 105] on link "Import shipments CSV" at bounding box center [1429, 113] width 127 height 17
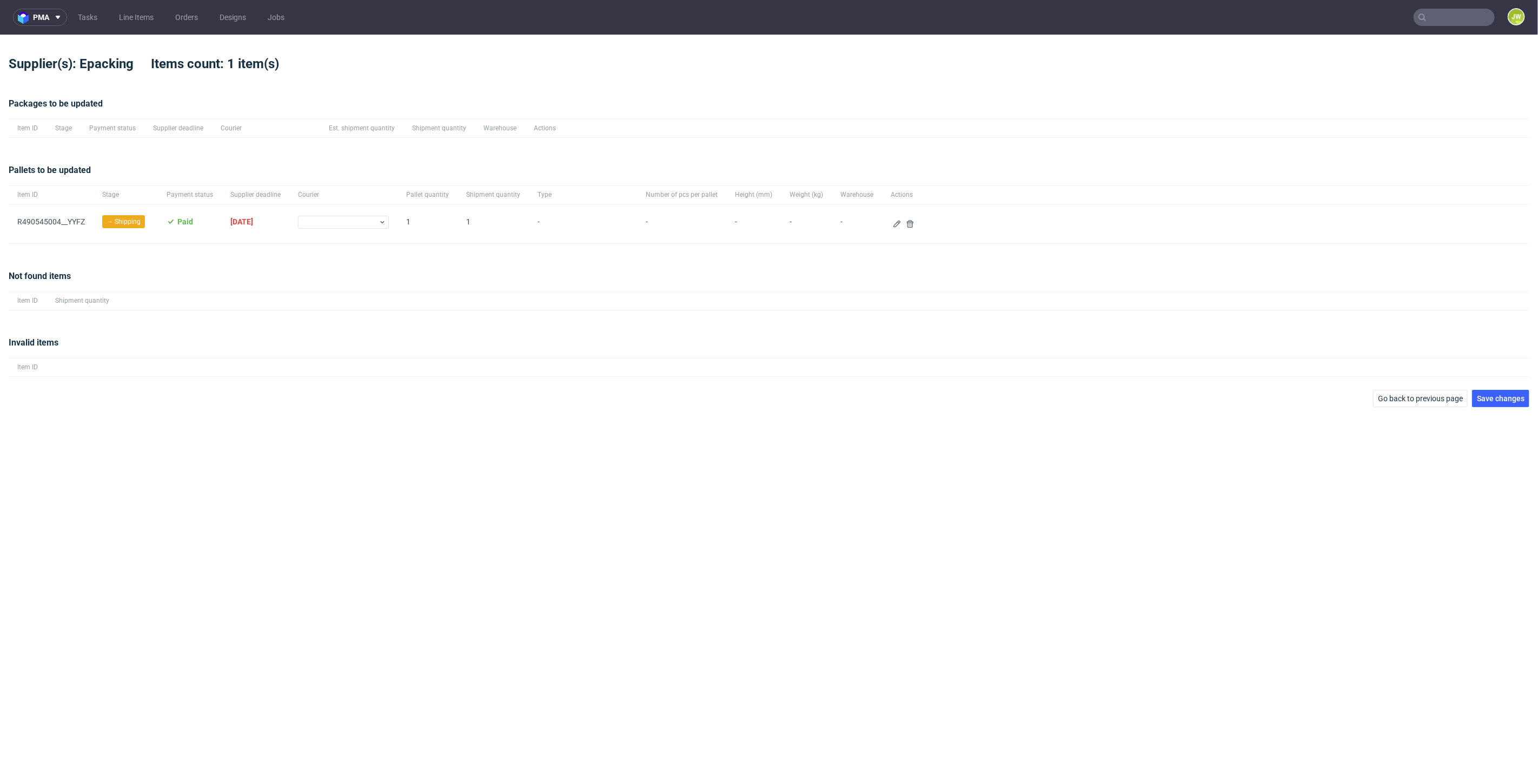
click at [890, 233] on div at bounding box center [904, 224] width 44 height 39
click at [888, 231] on div at bounding box center [904, 224] width 44 height 39
click at [893, 228] on icon at bounding box center [897, 224] width 9 height 9
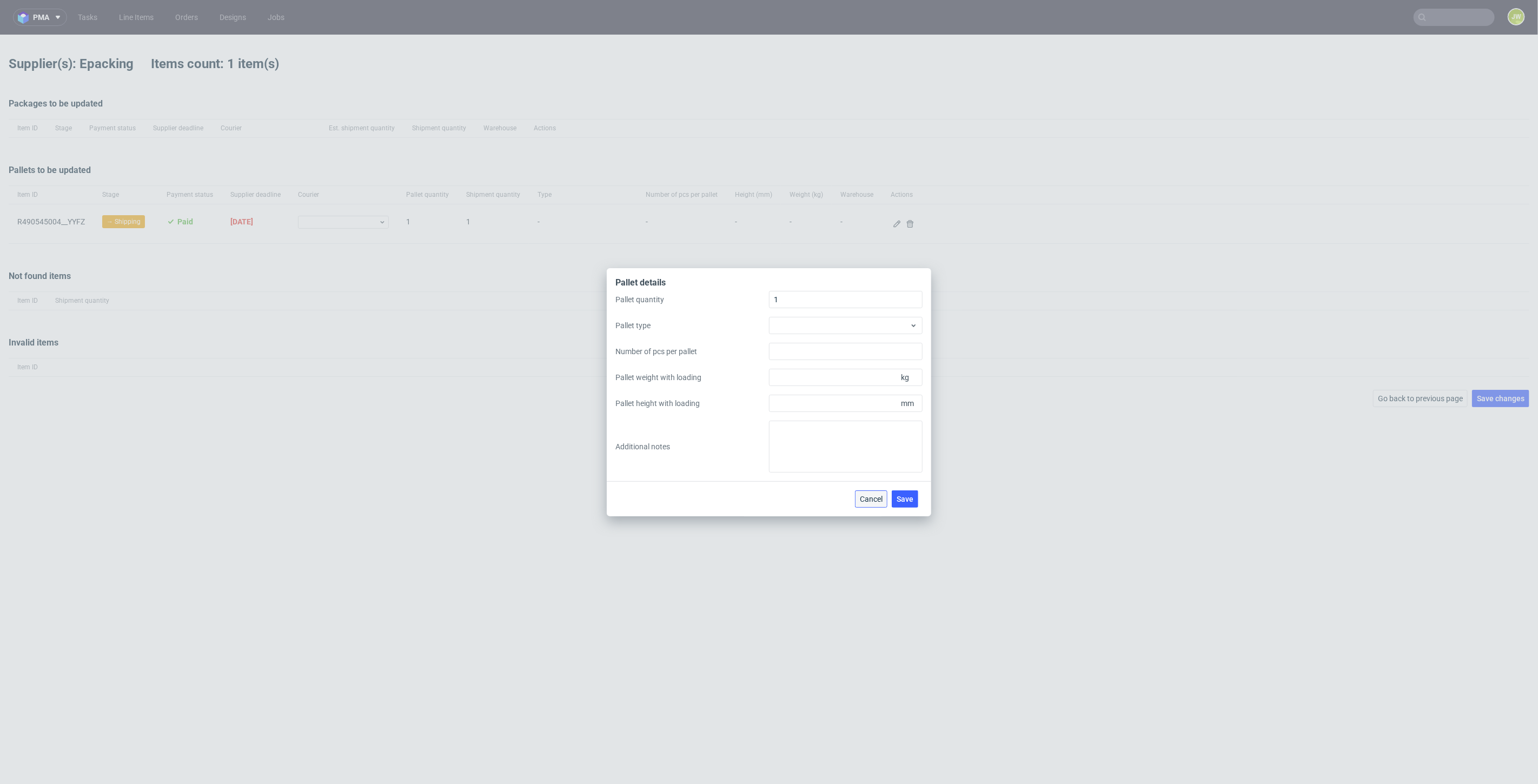
click at [875, 495] on span "Cancel" at bounding box center [871, 499] width 23 height 8
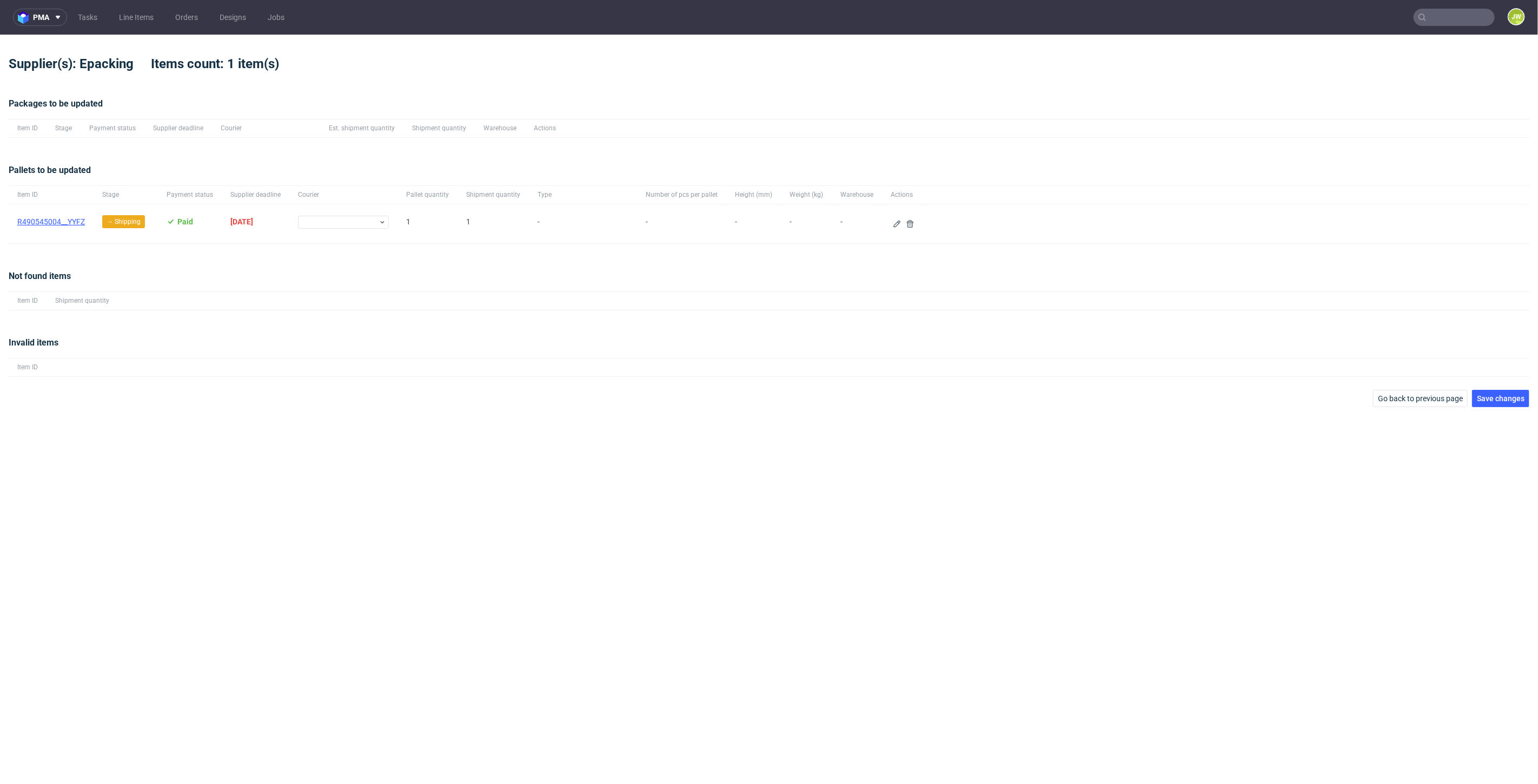
click at [51, 224] on link "R490545004__YYFZ" at bounding box center [50, 222] width 67 height 9
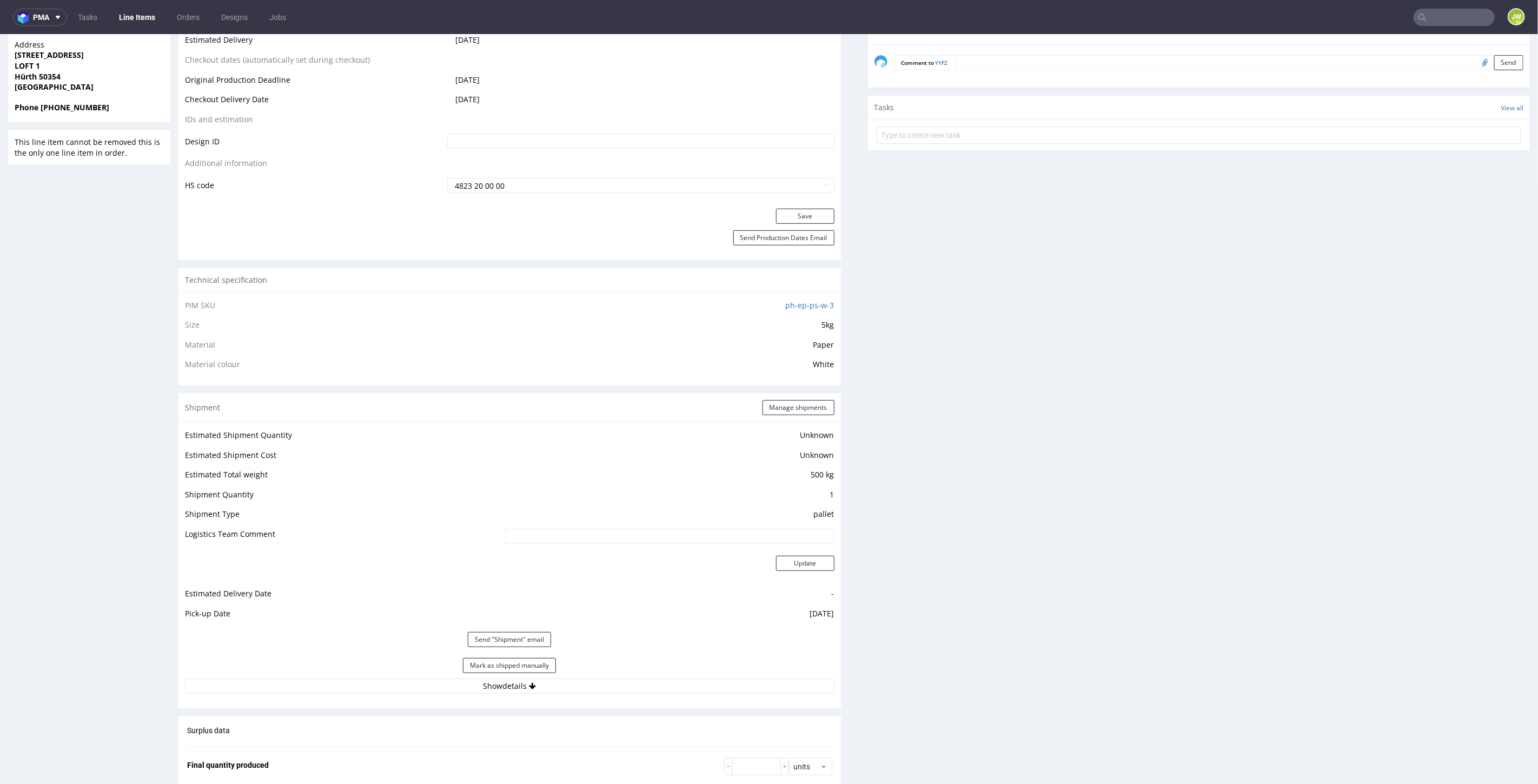
scroll to position [720, 0]
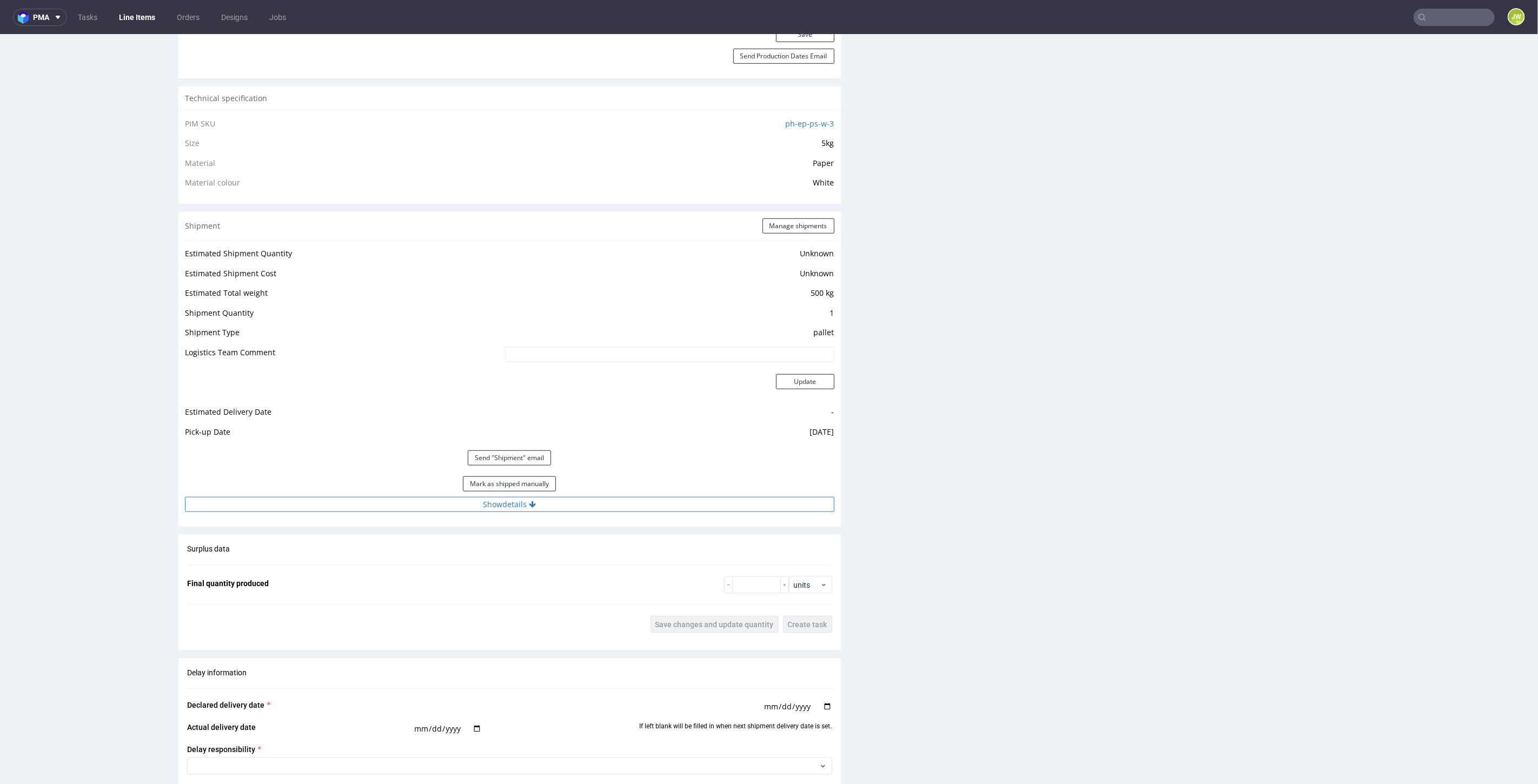
click at [488, 499] on button "Show details" at bounding box center [510, 504] width 650 height 15
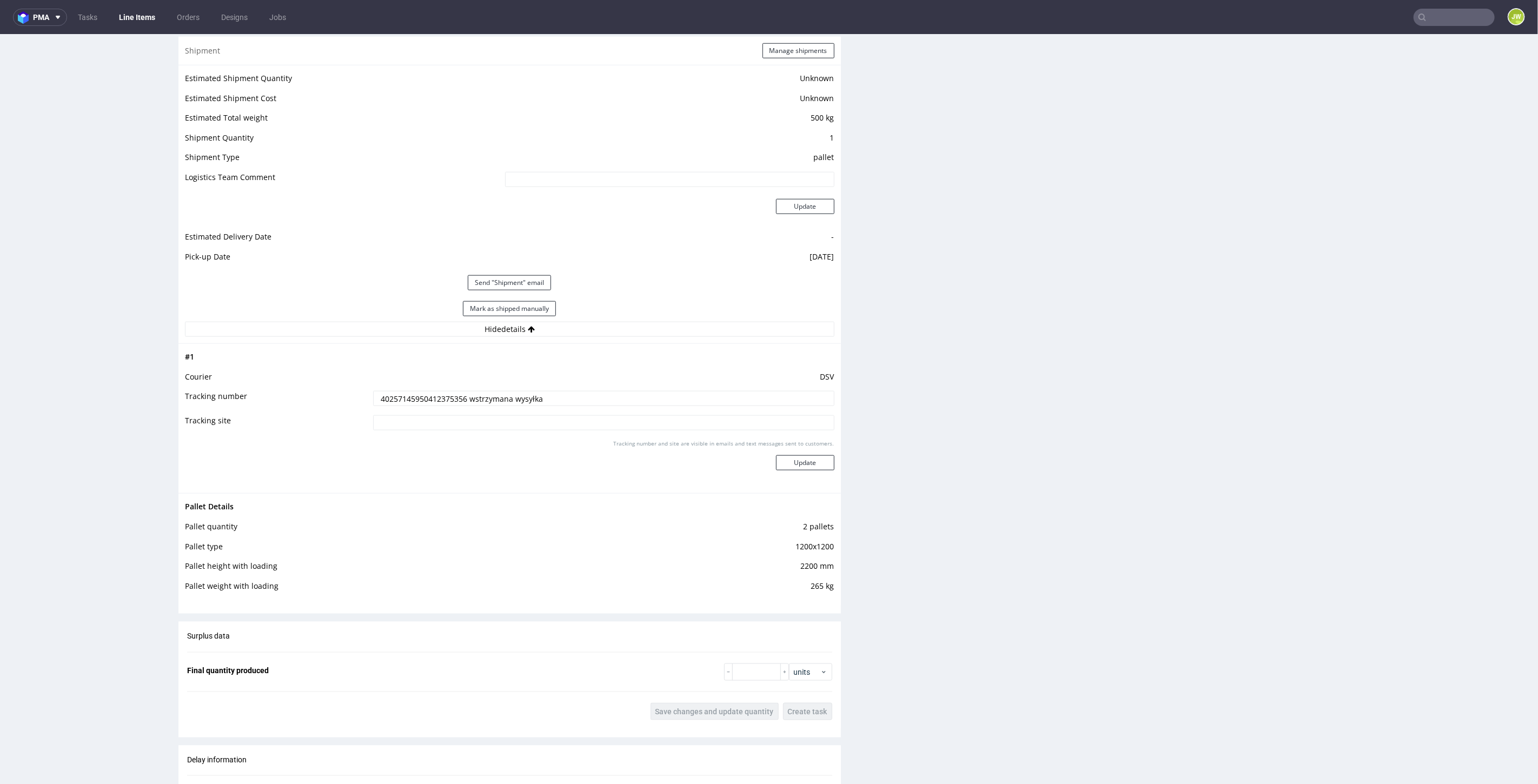
scroll to position [901, 0]
click at [792, 451] on button "Update" at bounding box center [805, 458] width 59 height 15
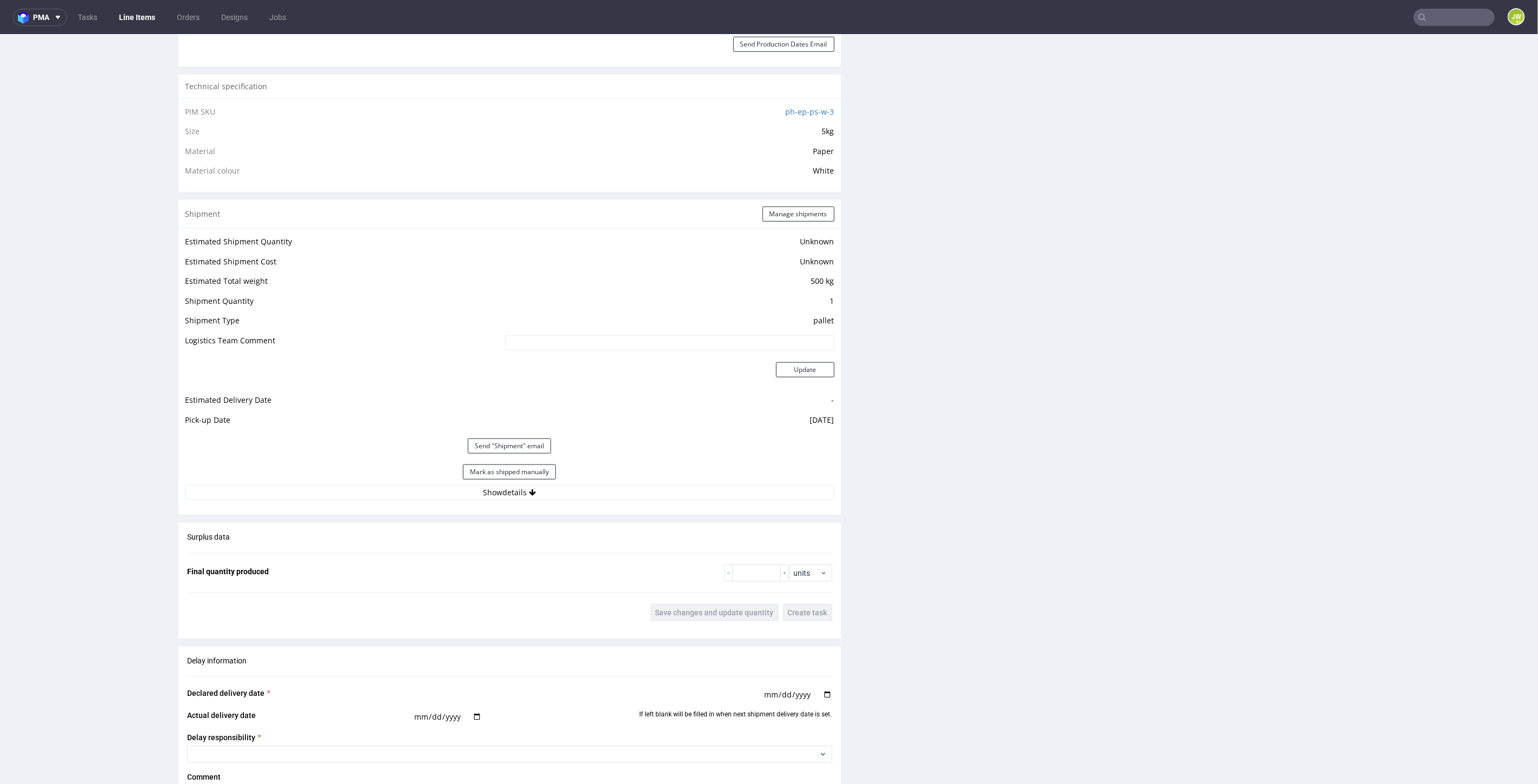
scroll to position [738, 0]
click at [486, 482] on button "Show details" at bounding box center [510, 487] width 650 height 15
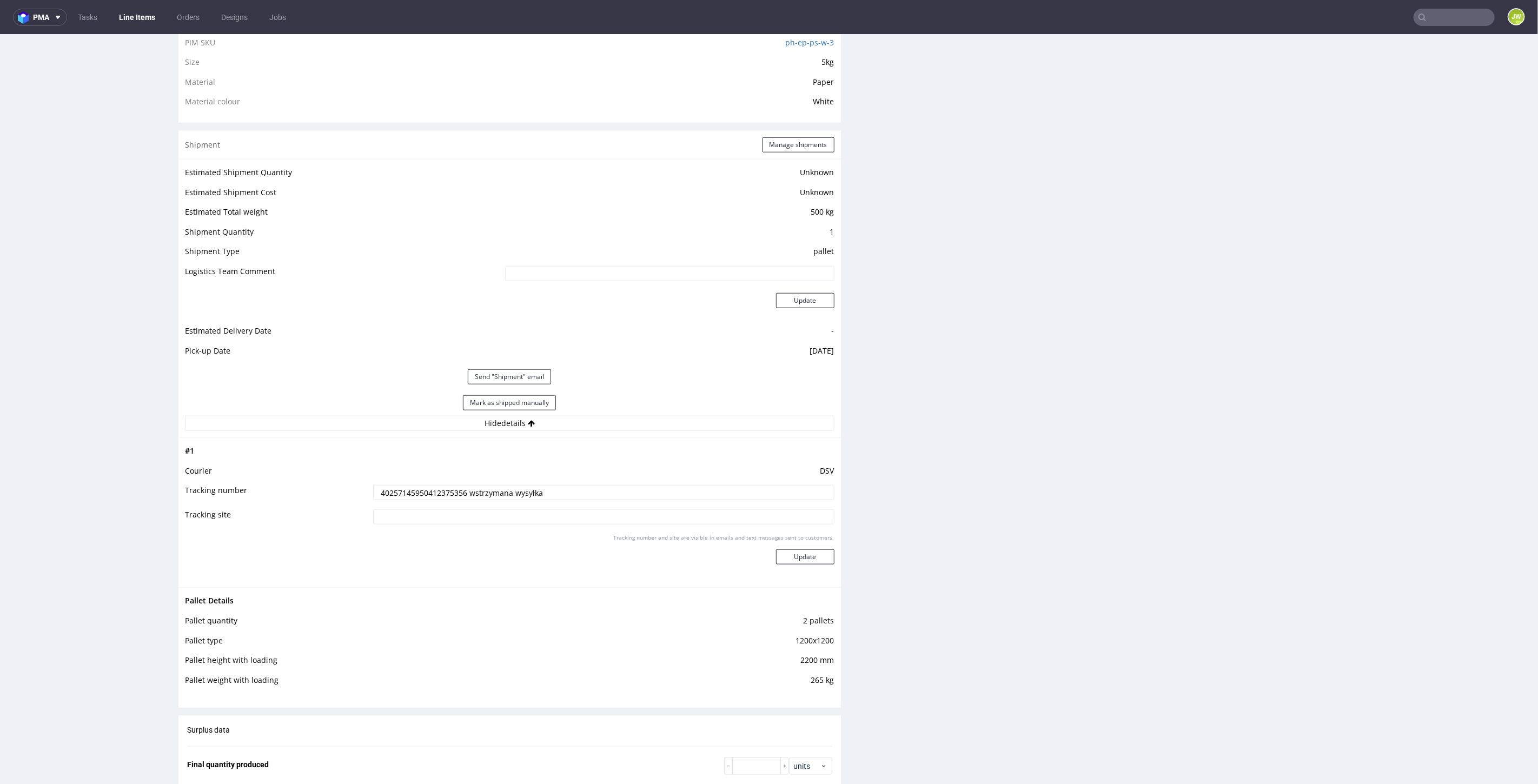
scroll to position [918, 0]
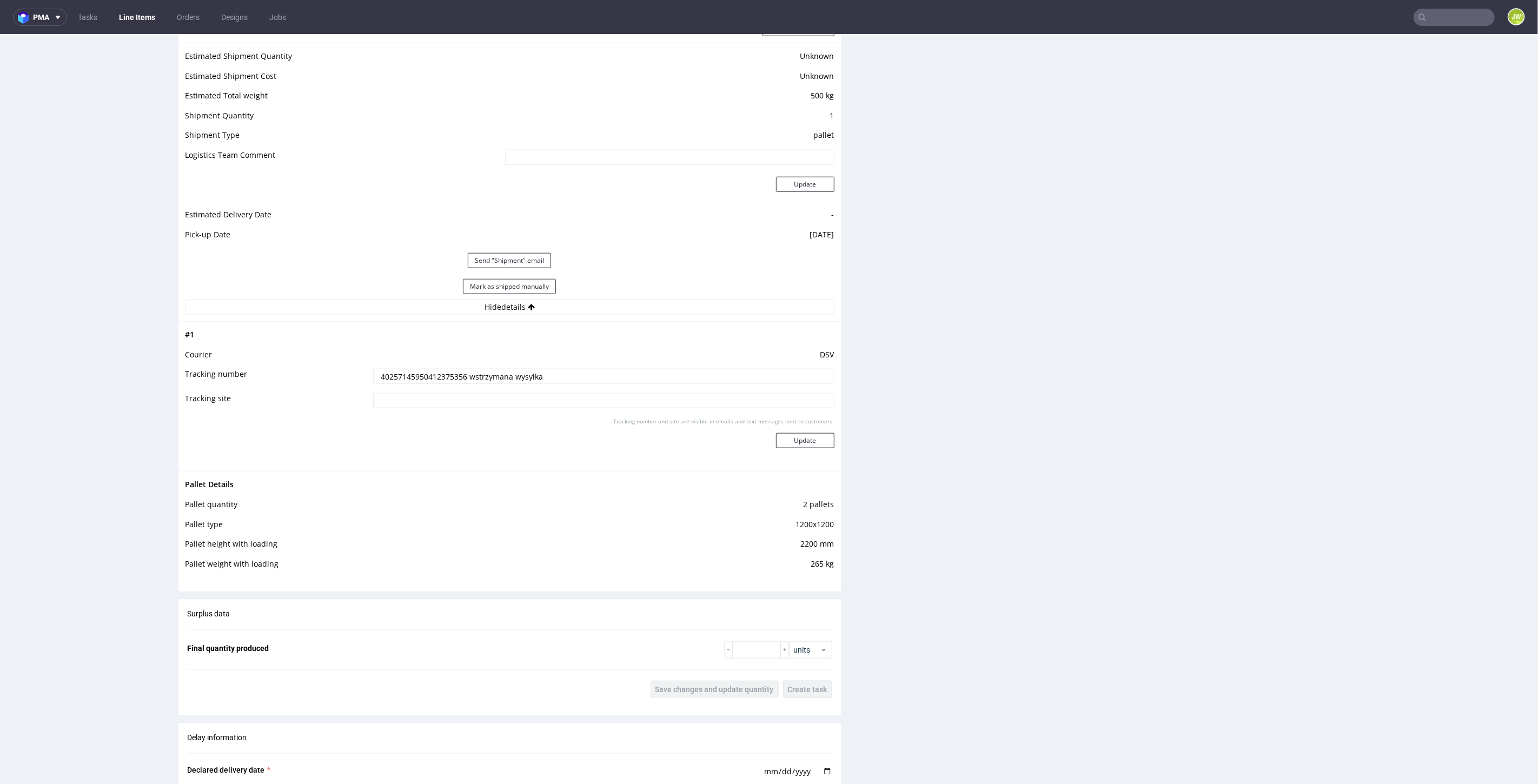
click at [792, 503] on td "2 pallets" at bounding box center [737, 507] width 194 height 20
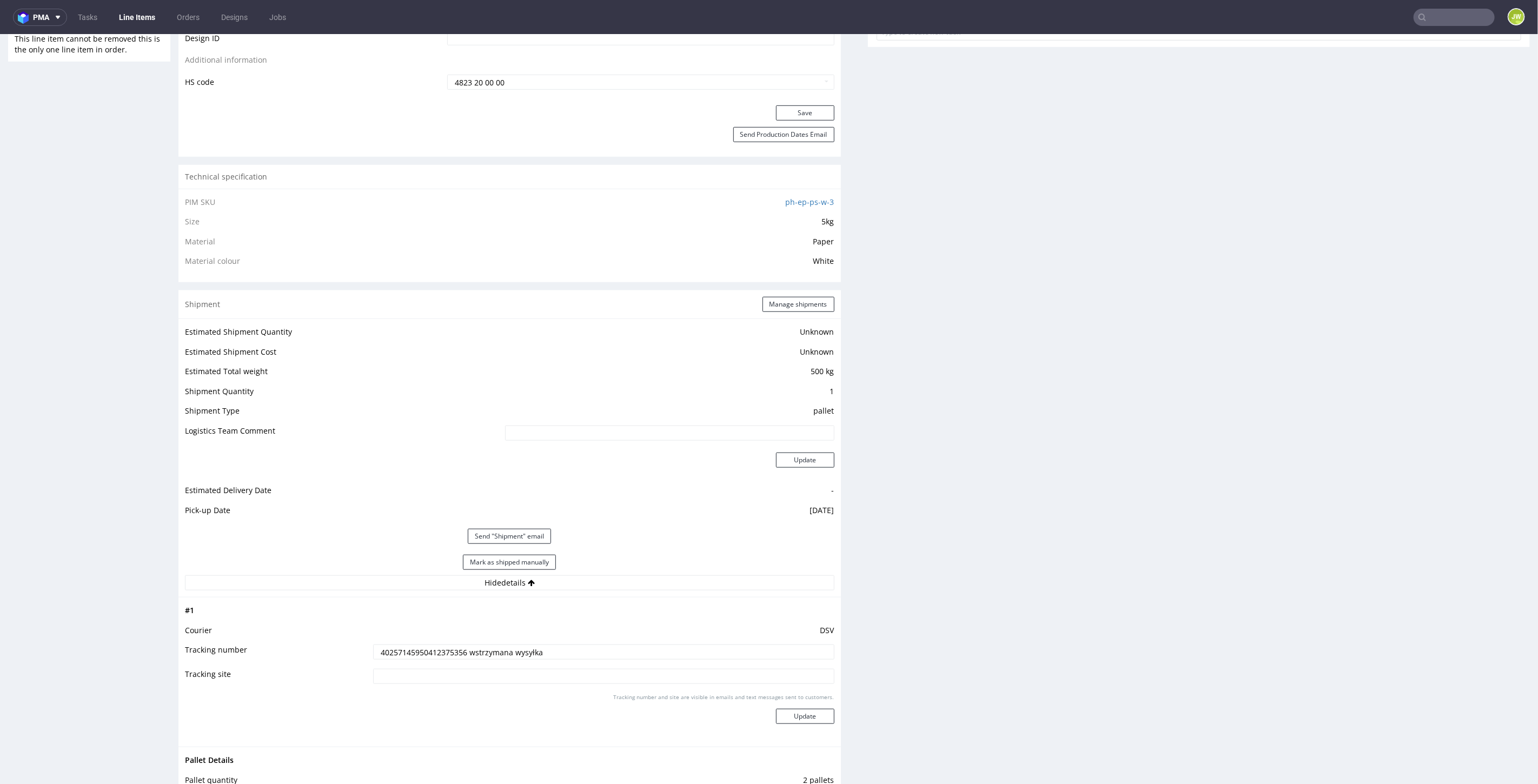
scroll to position [617, 0]
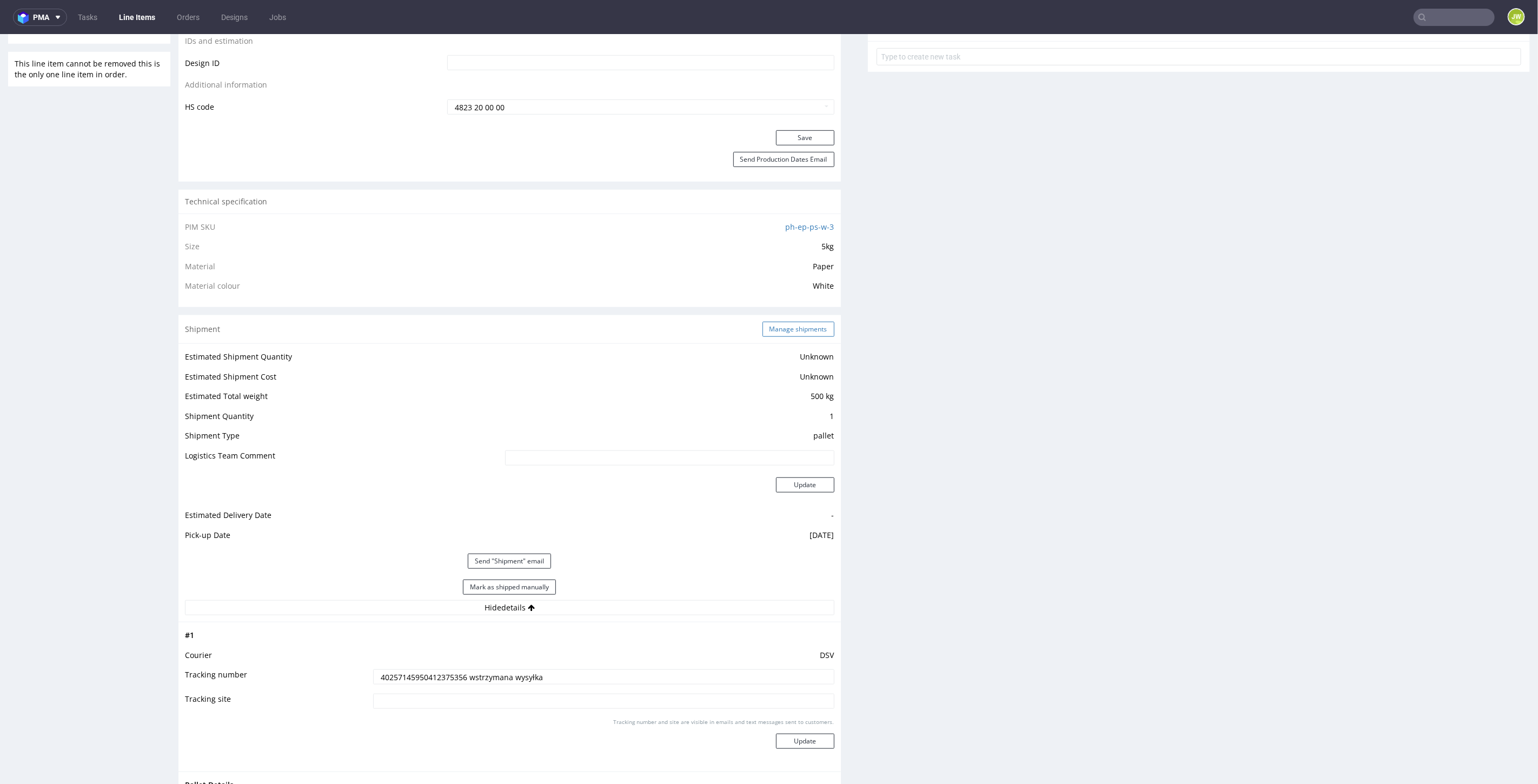
click at [769, 321] on button "Manage shipments" at bounding box center [798, 328] width 72 height 15
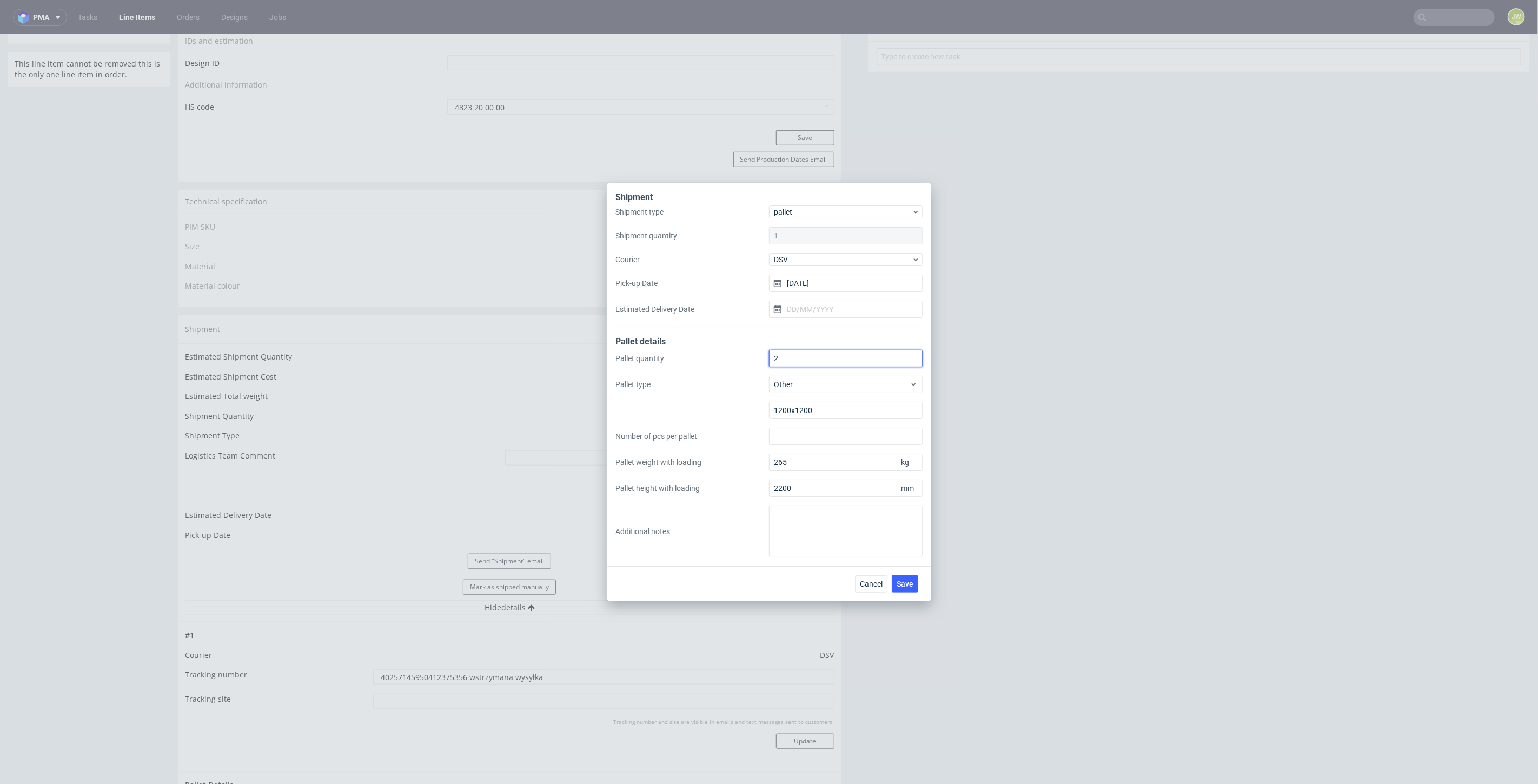
click at [784, 357] on input "2" at bounding box center [846, 358] width 154 height 17
click at [655, 392] on div "Pallet quantity 2 Pallet type Other 1200x1200 Number of pcs per pallet Pallet w…" at bounding box center [769, 453] width 307 height 207
click at [810, 539] on textarea at bounding box center [846, 531] width 154 height 52
click at [877, 582] on span "Cancel" at bounding box center [871, 584] width 23 height 8
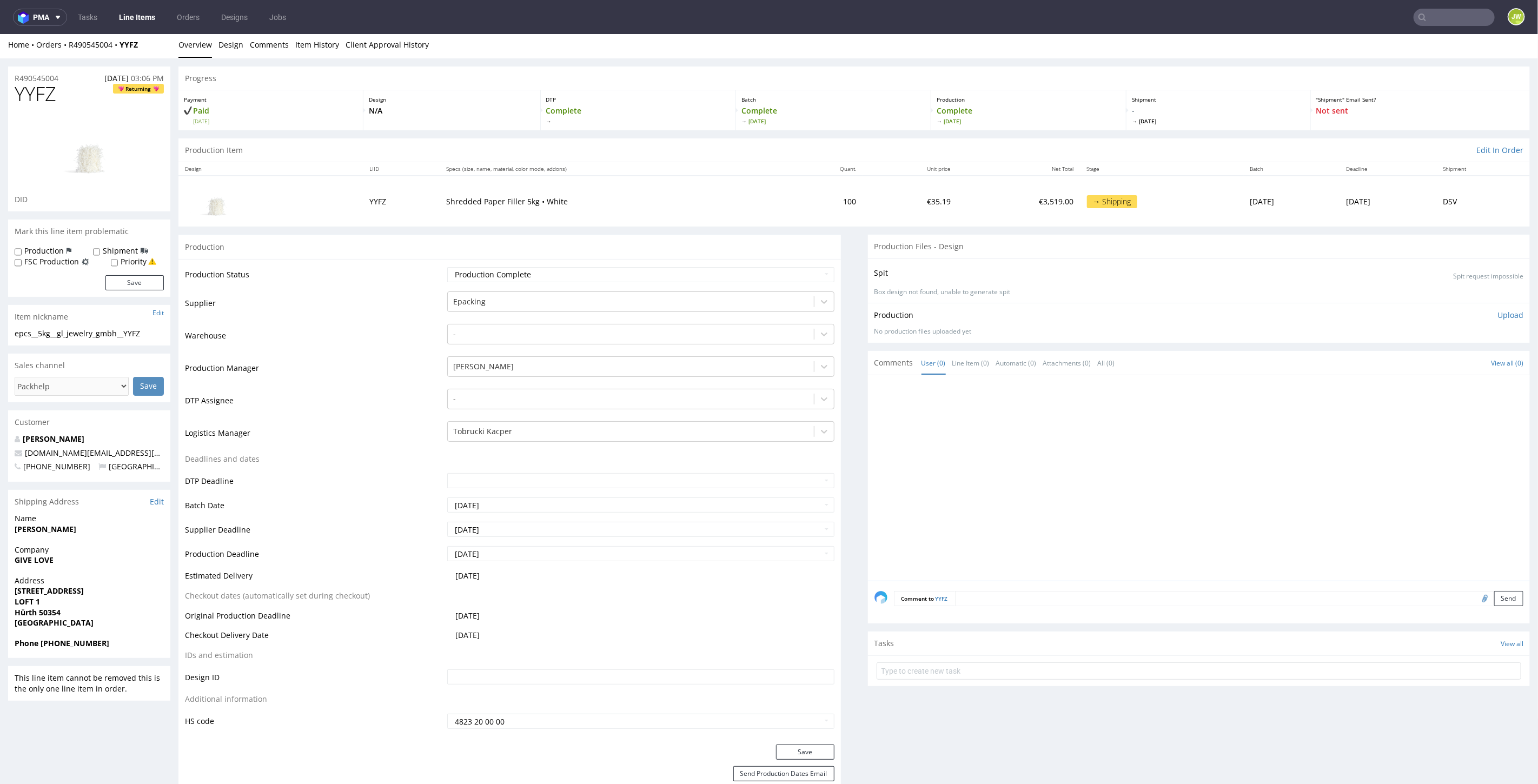
scroll to position [0, 0]
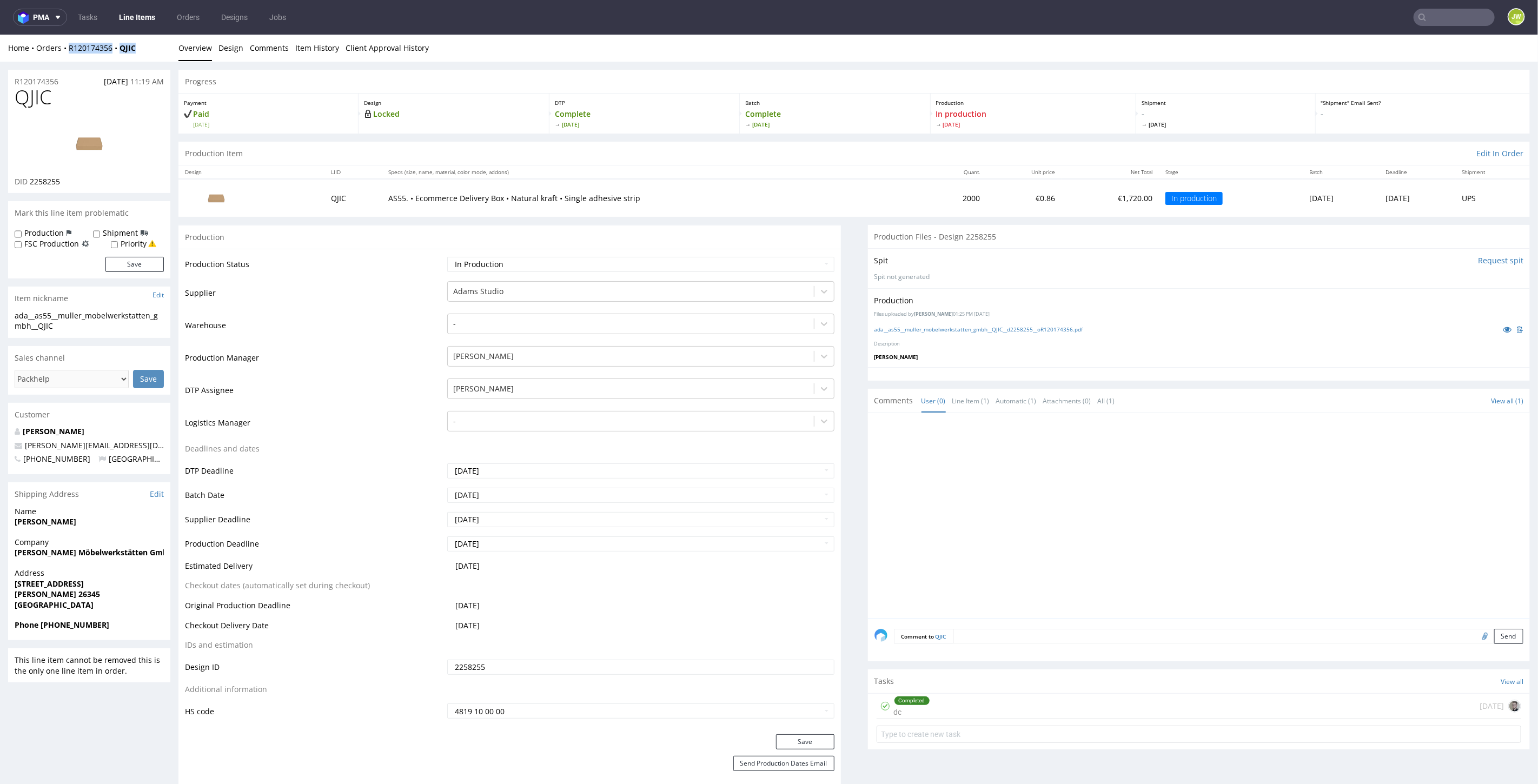
drag, startPoint x: 145, startPoint y: 51, endPoint x: 66, endPoint y: 54, distance: 79.1
click at [67, 55] on div "Home Orders R120174356 QJIC Overview Design Comments Item History Client Approv…" at bounding box center [769, 47] width 1538 height 27
copy div "R120174356 QJIC"
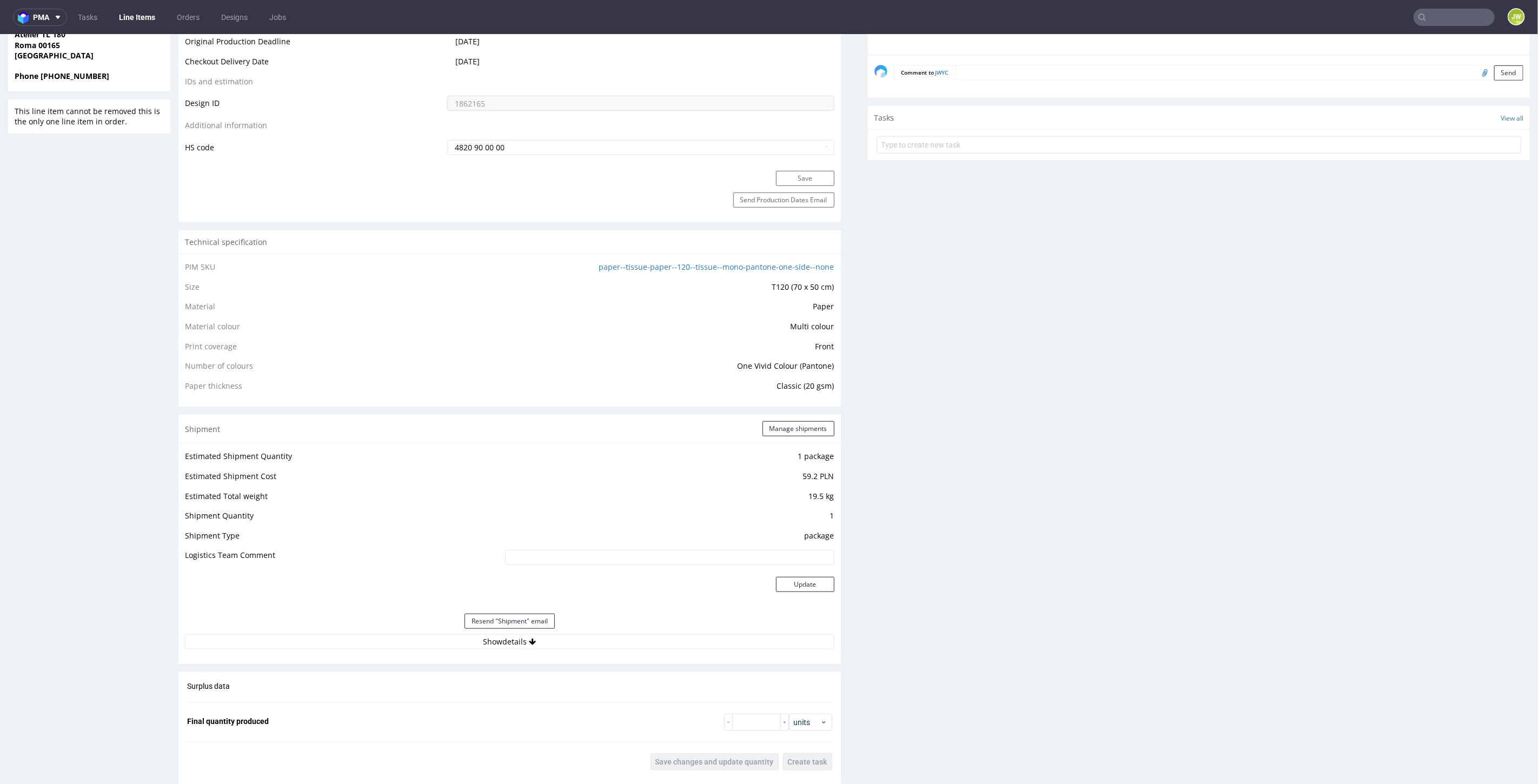
scroll to position [601, 0]
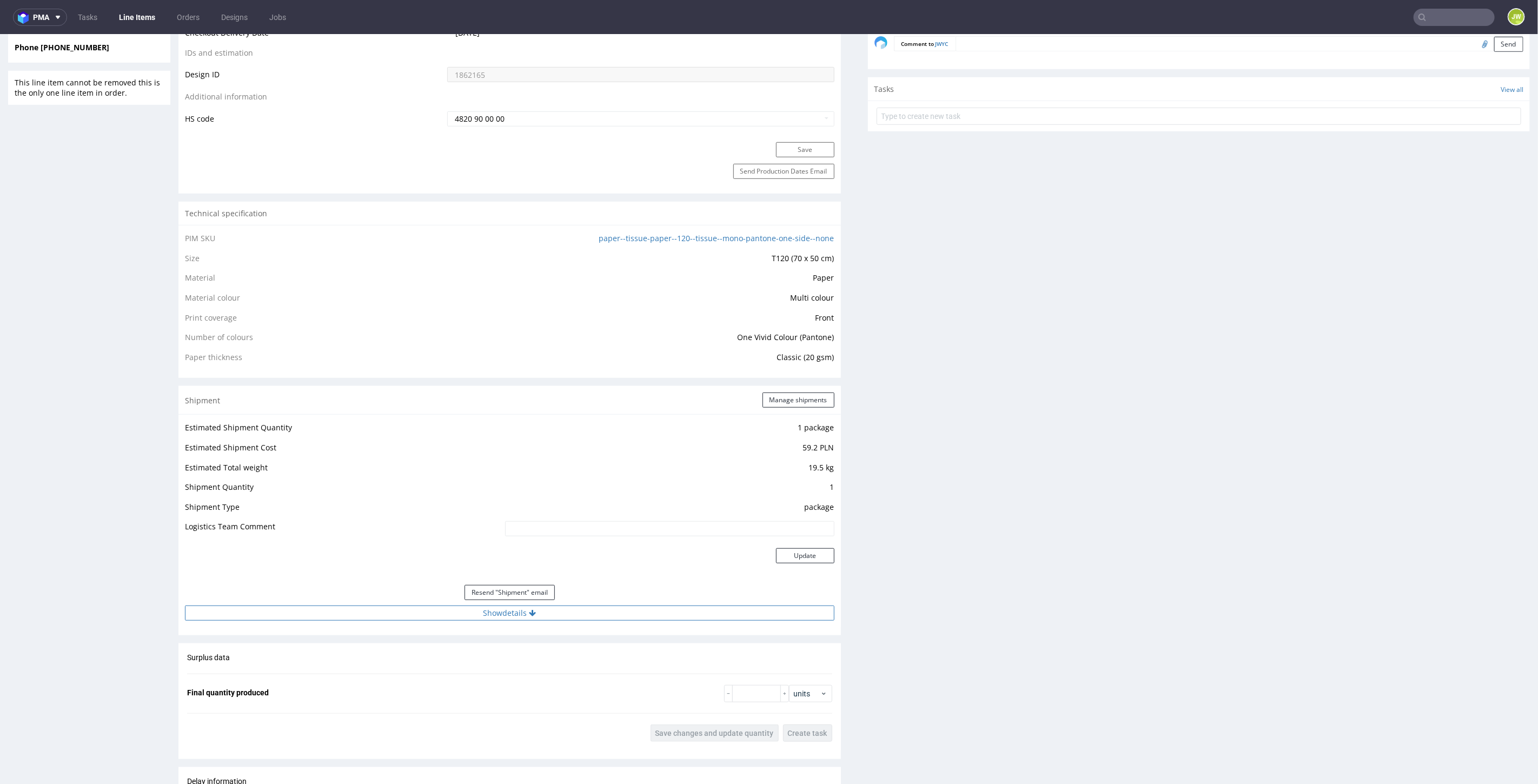
click at [518, 609] on button "Show details" at bounding box center [510, 613] width 650 height 15
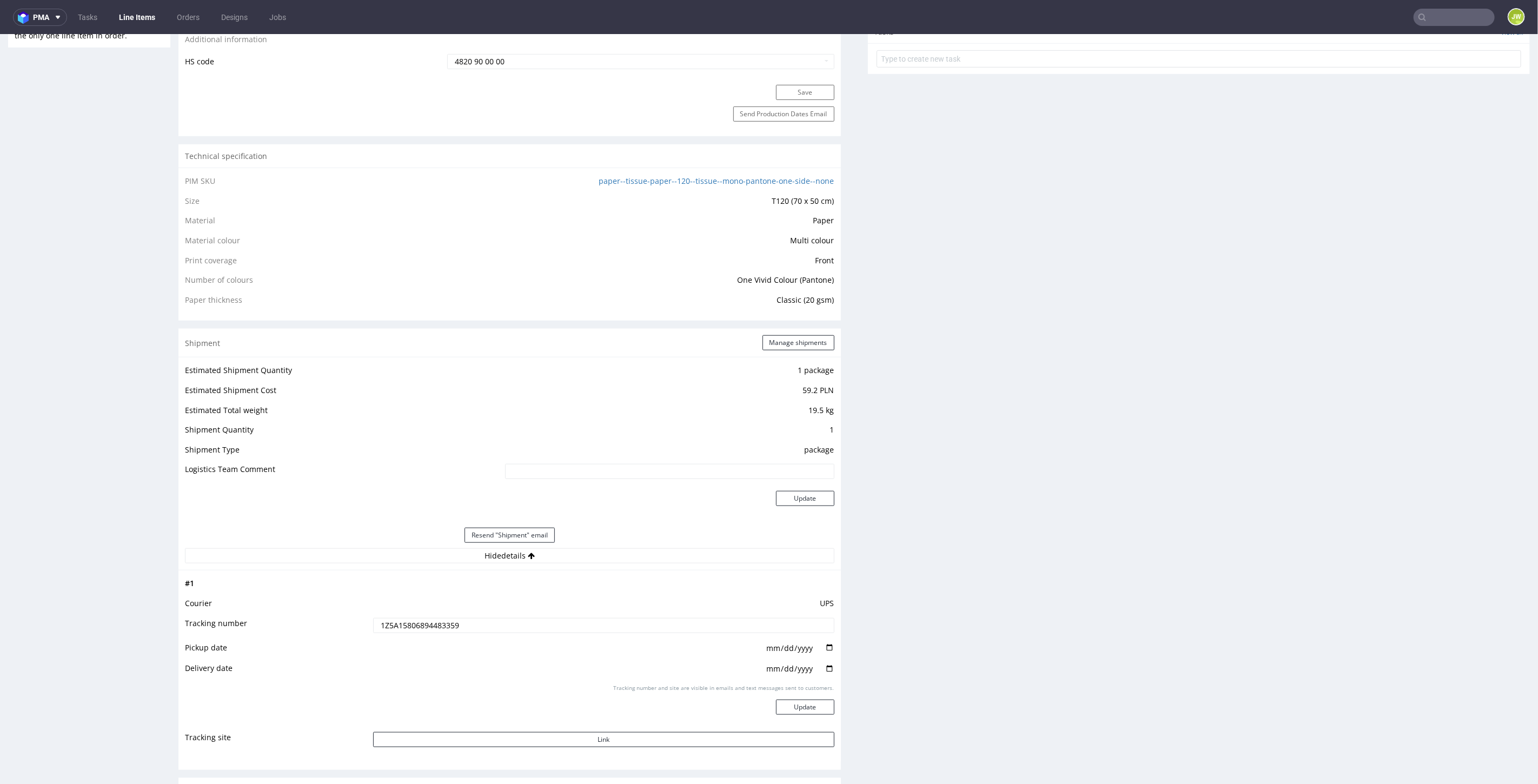
scroll to position [720, 0]
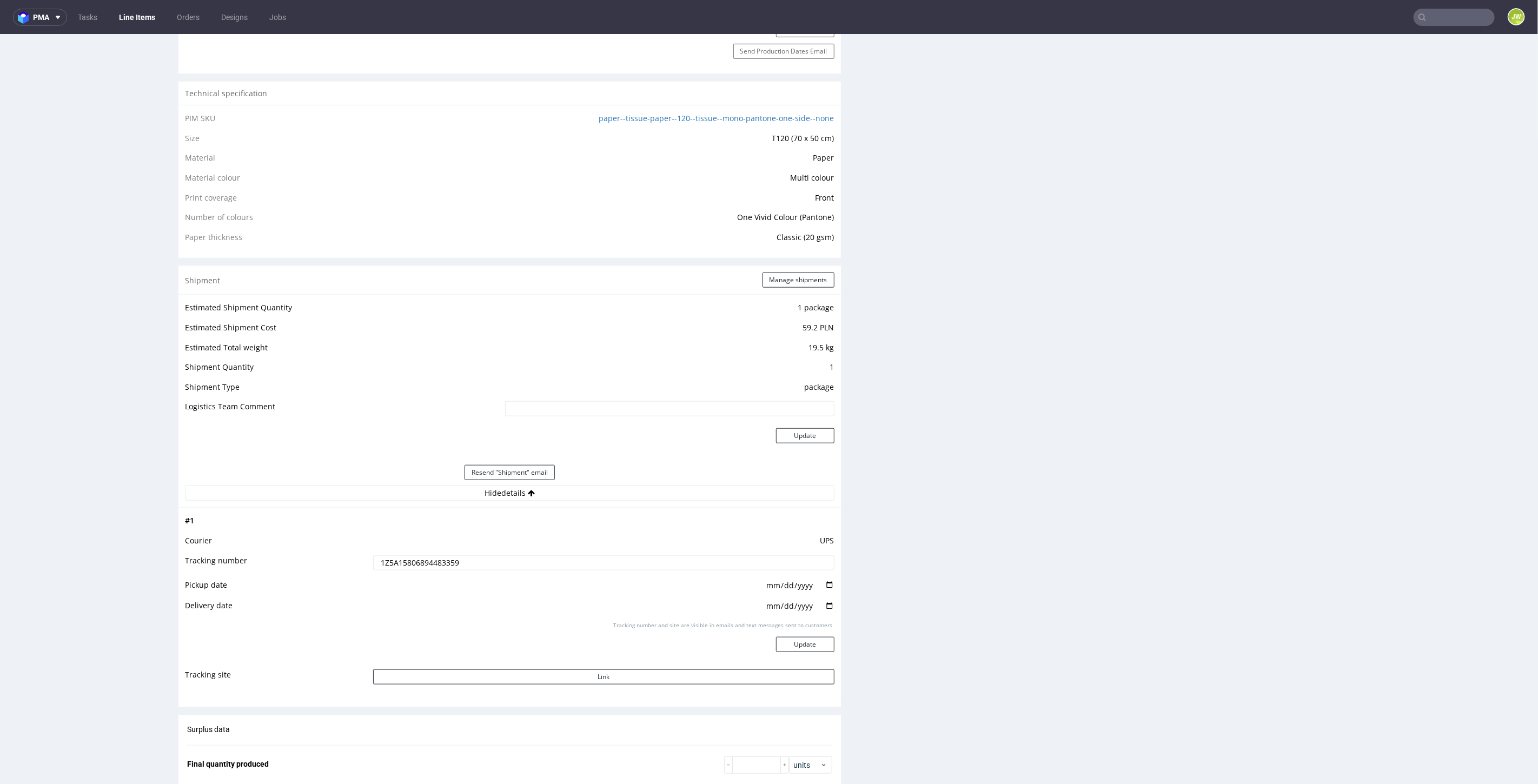
click at [412, 555] on input "1Z5A15806894483359" at bounding box center [604, 562] width 462 height 15
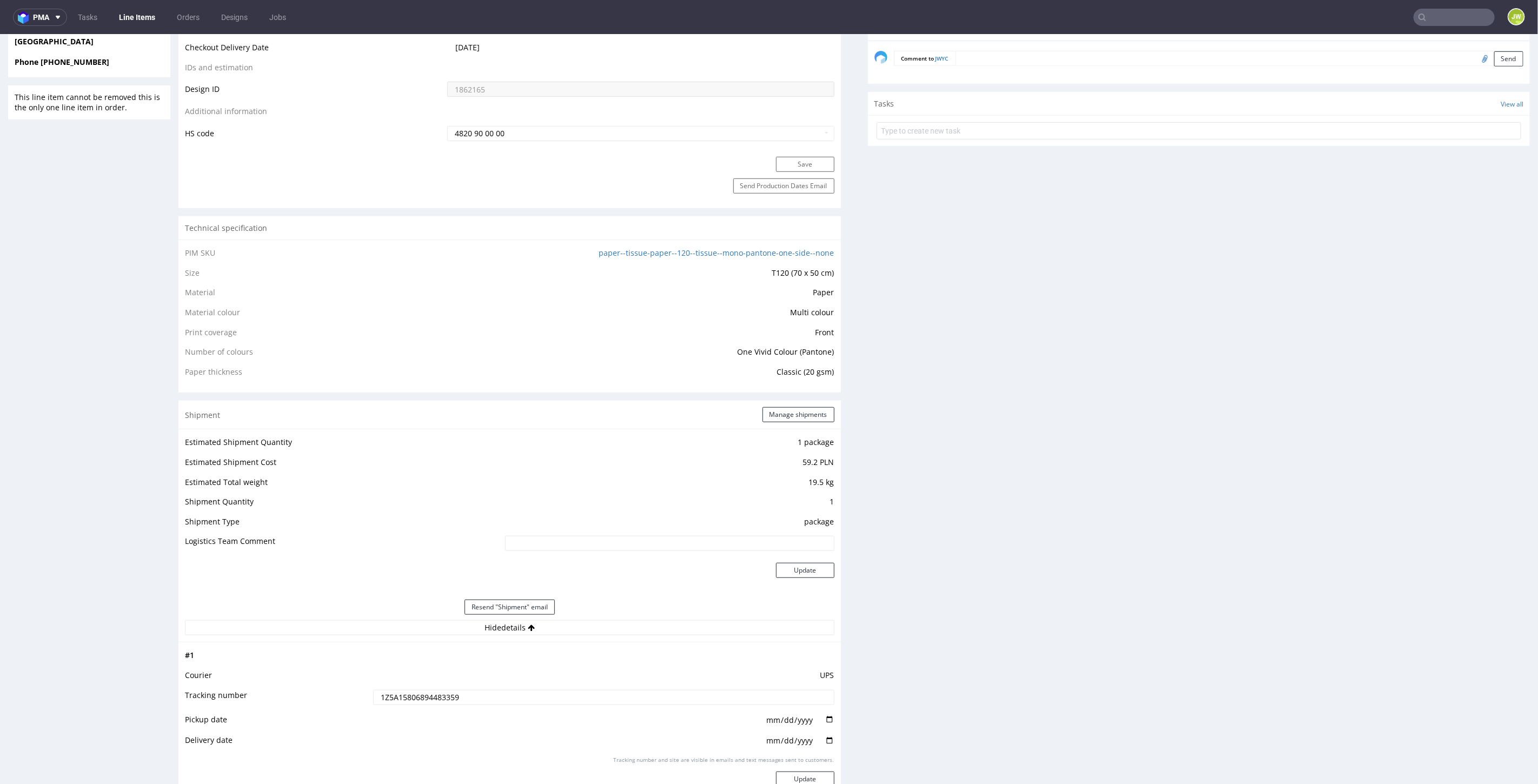
scroll to position [420, 0]
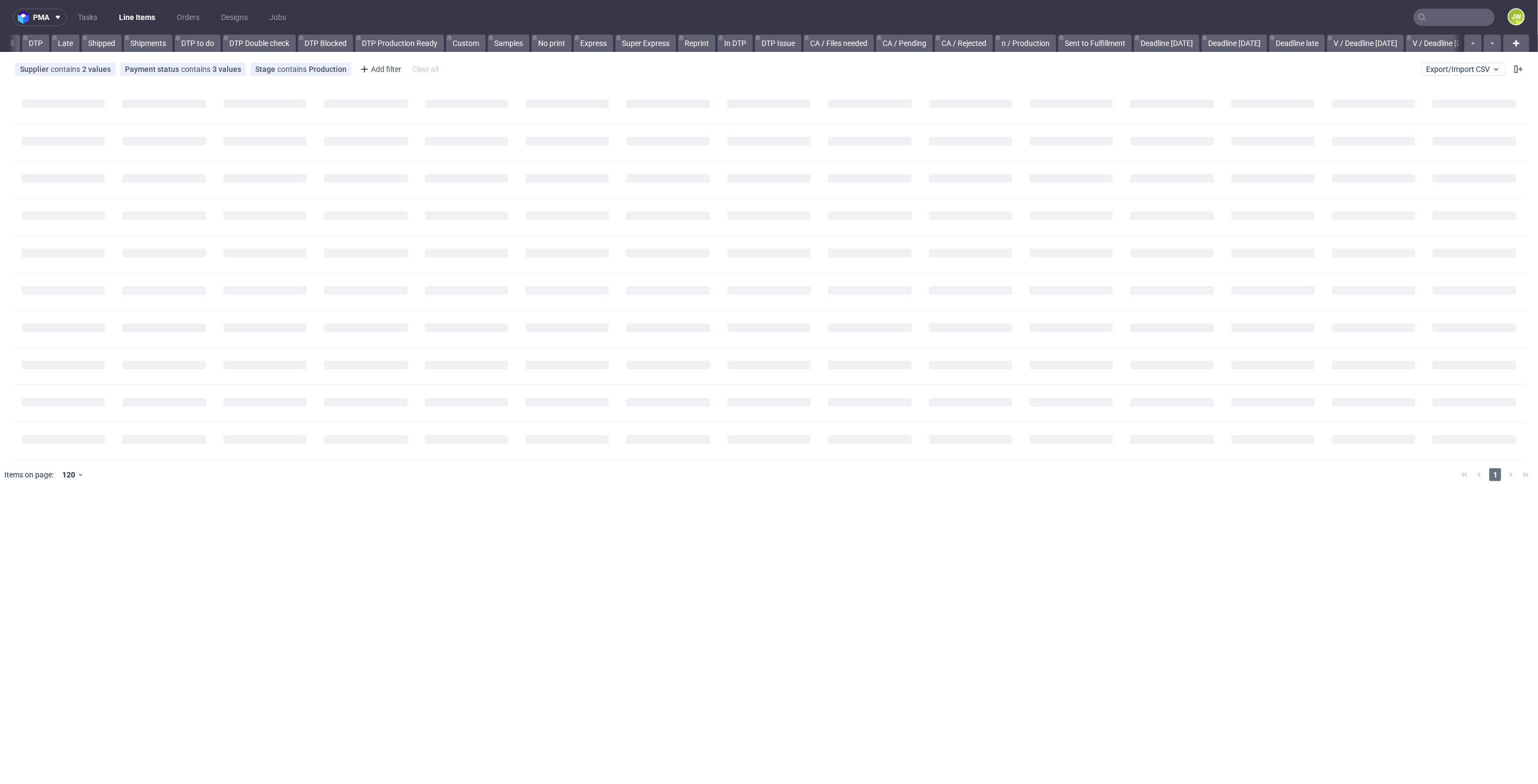
scroll to position [0, 172]
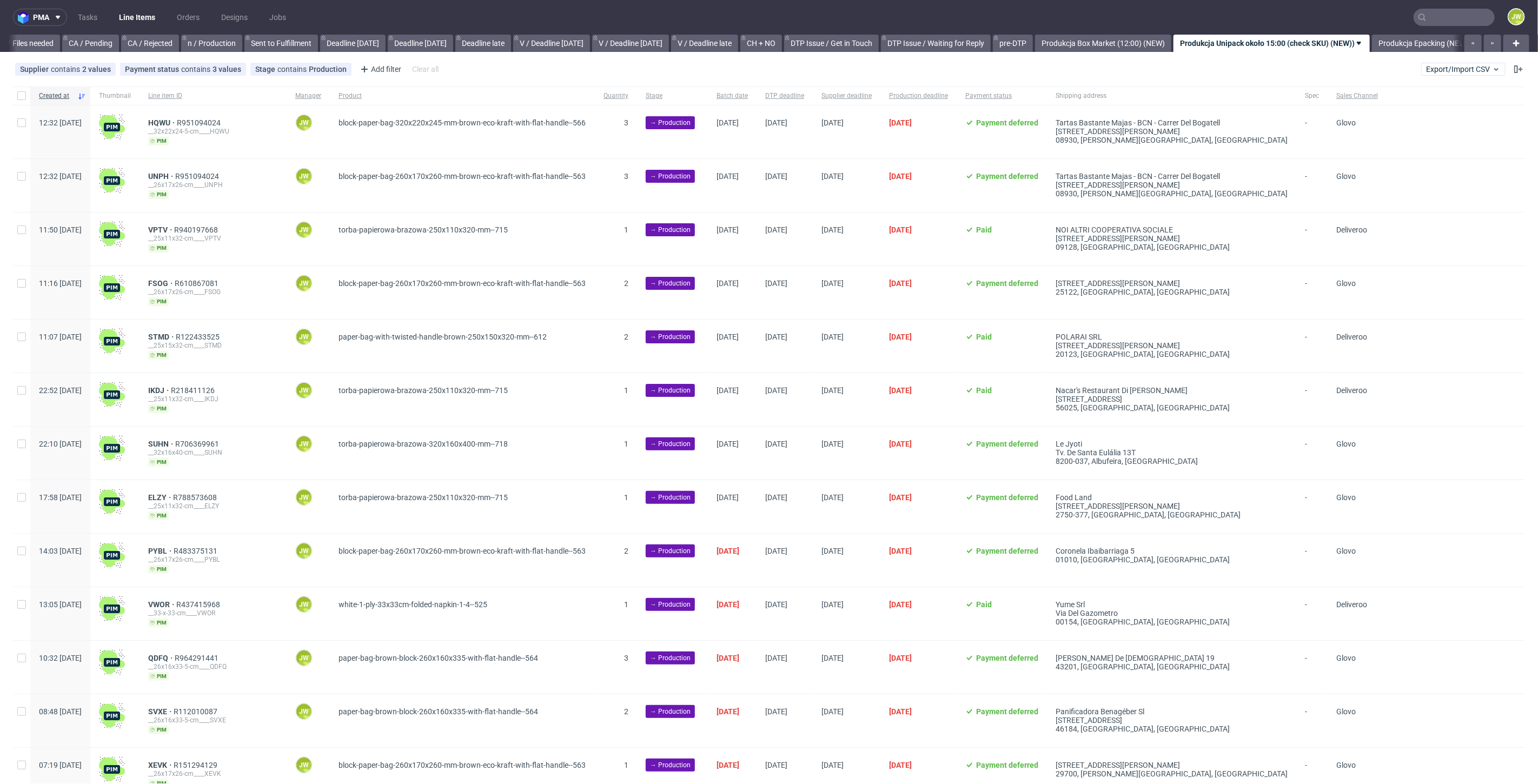
scroll to position [0, 1139]
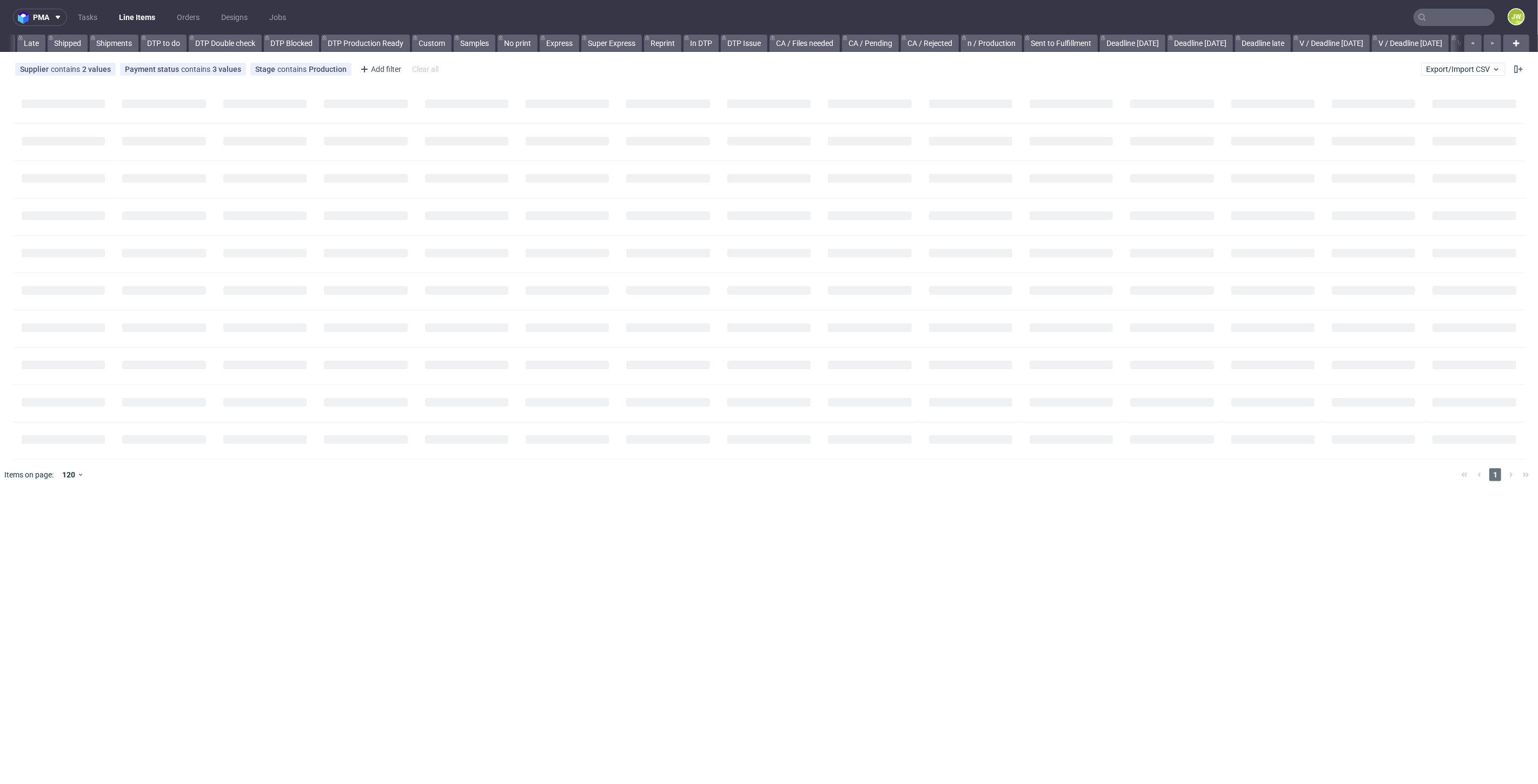
scroll to position [0, 397]
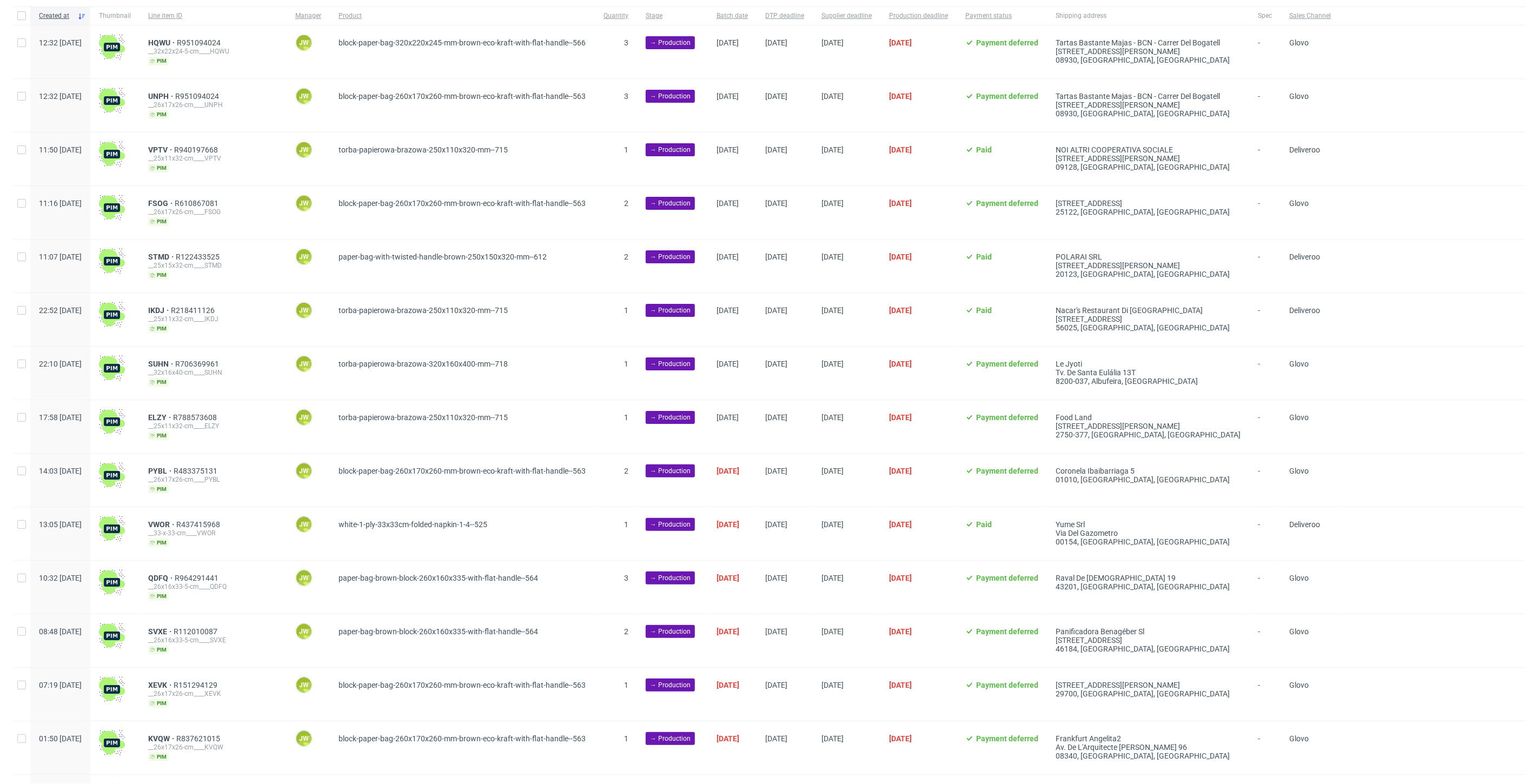
scroll to position [260, 0]
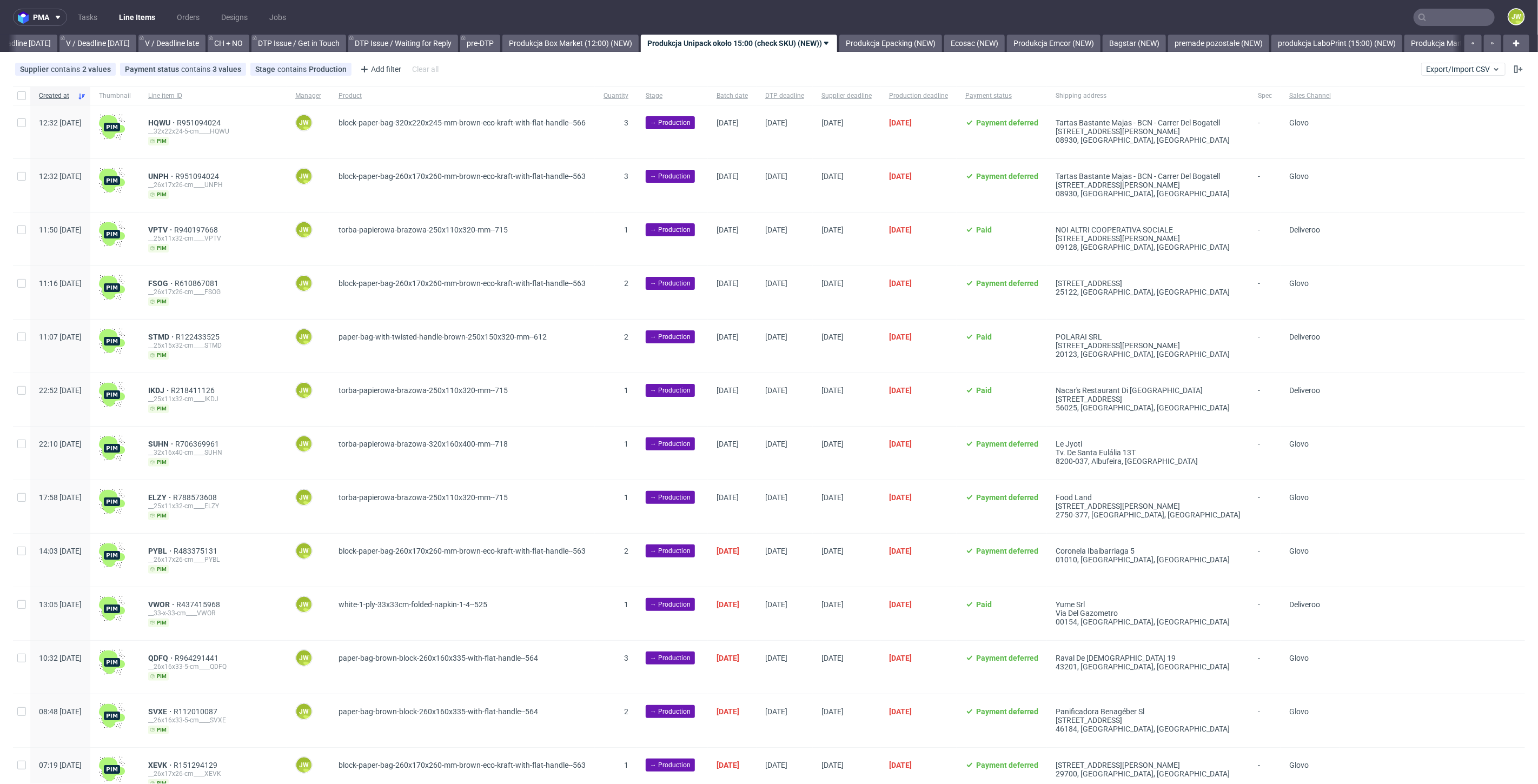
scroll to position [0, 1396]
click at [21, 98] on input "checkbox" at bounding box center [21, 96] width 9 height 9
checkbox input "true"
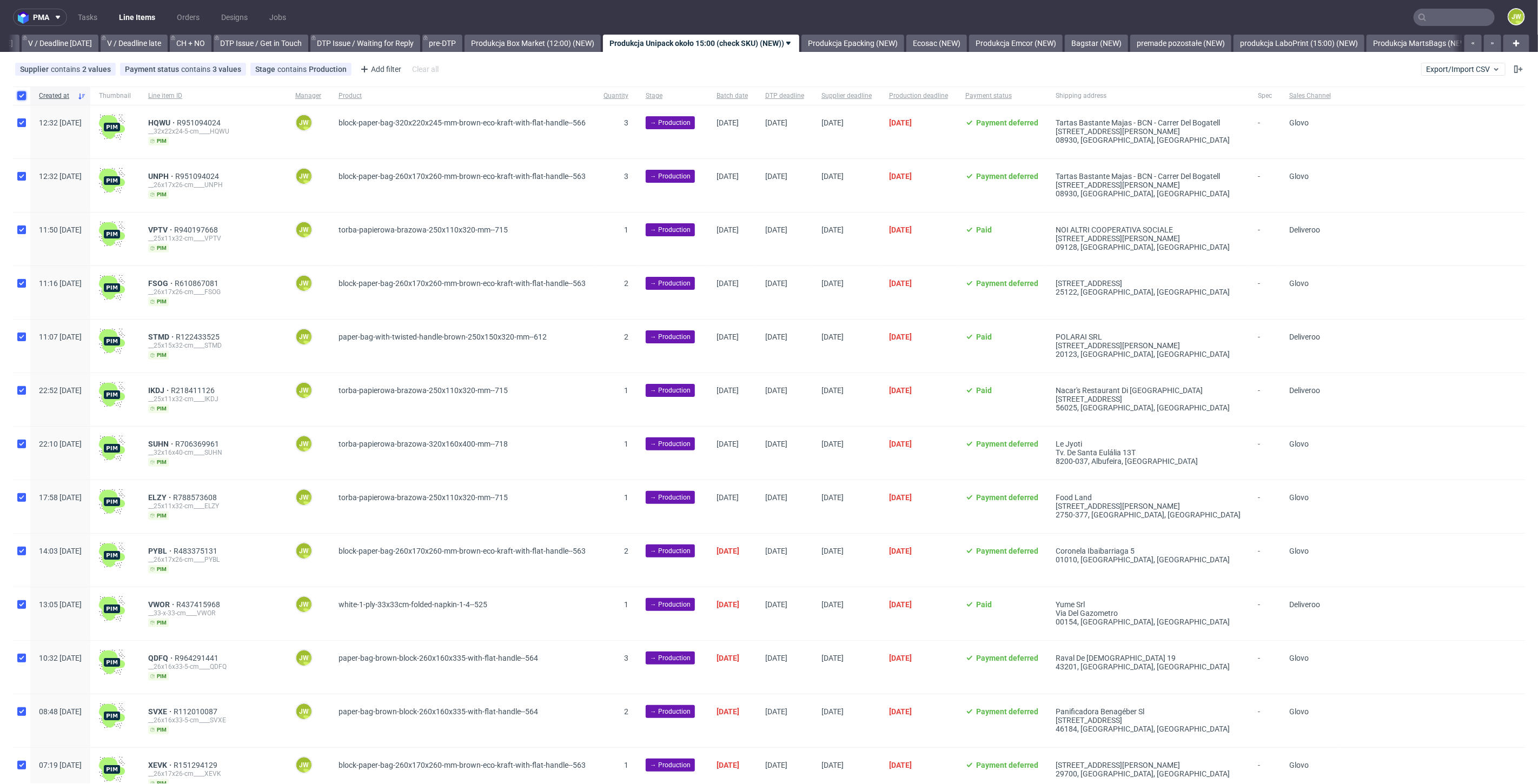
checkbox input "true"
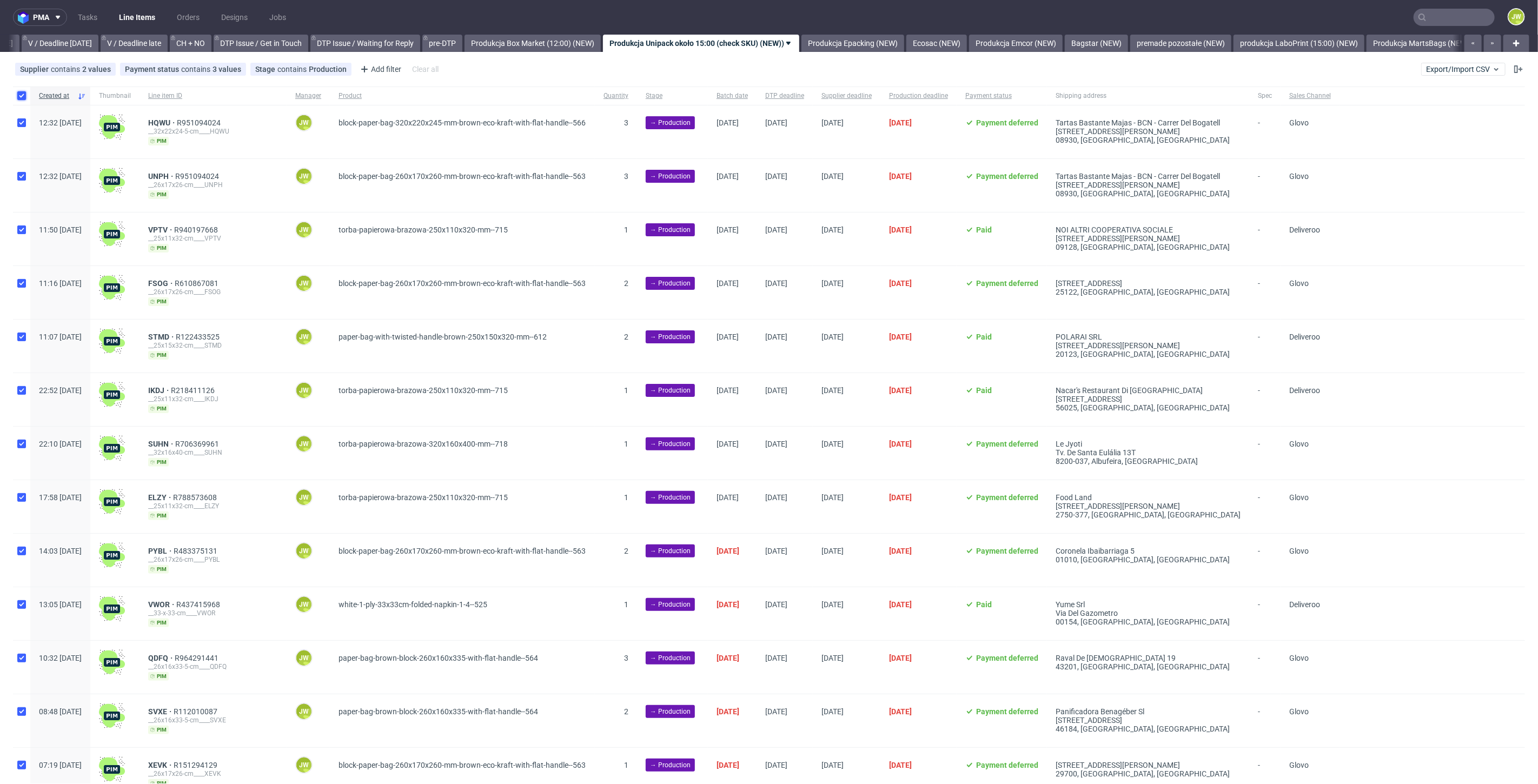
checkbox input "true"
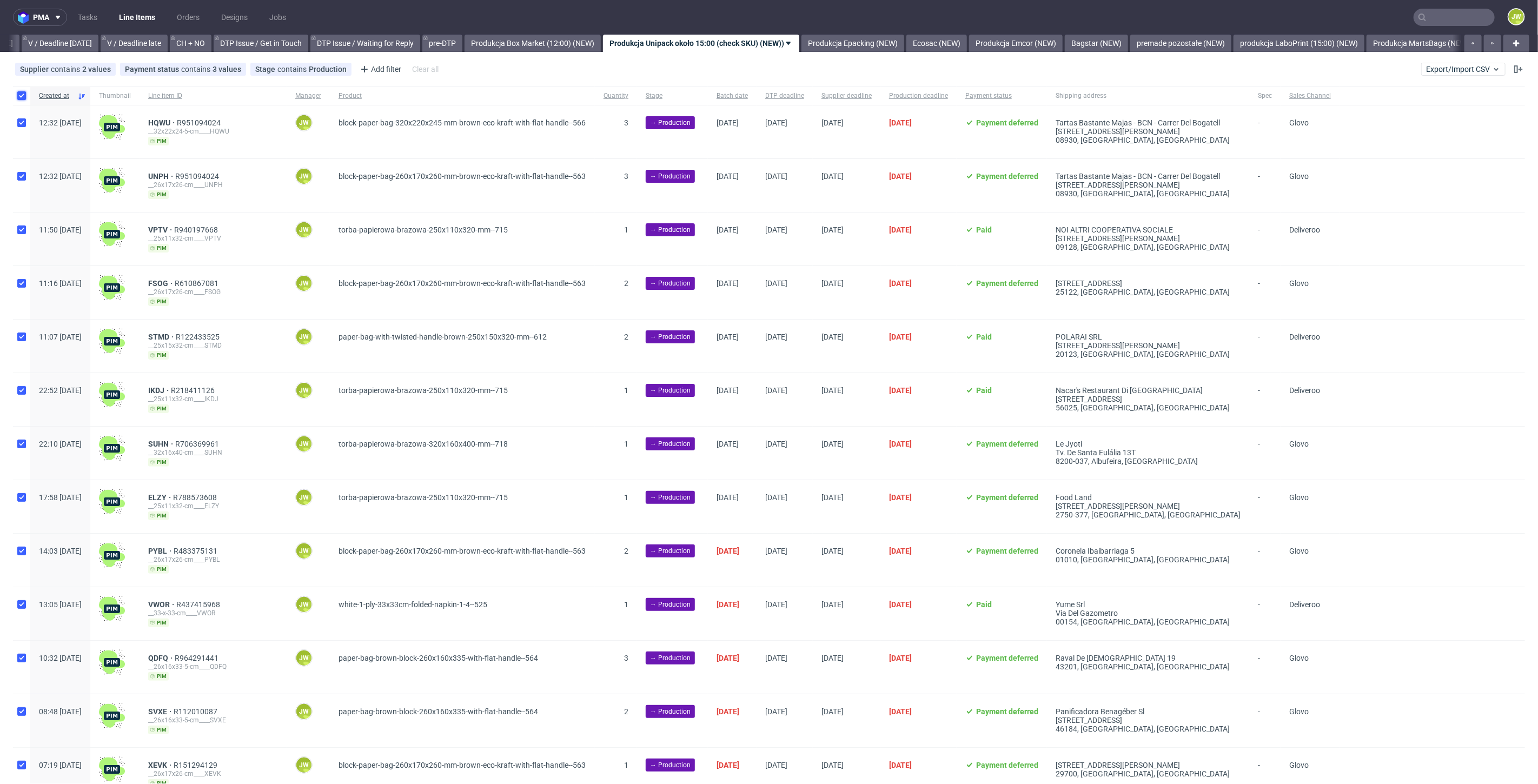
checkbox input "true"
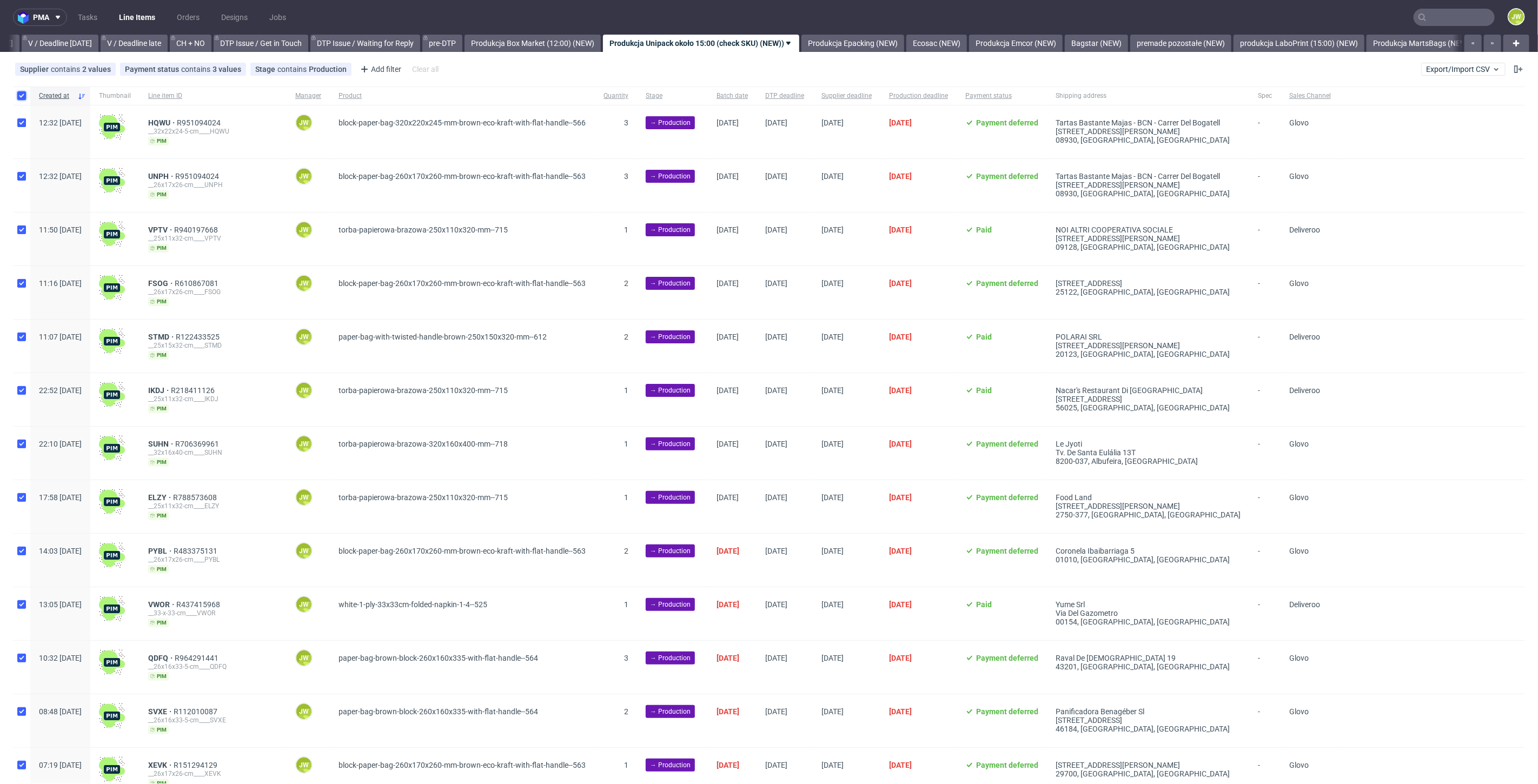
checkbox input "true"
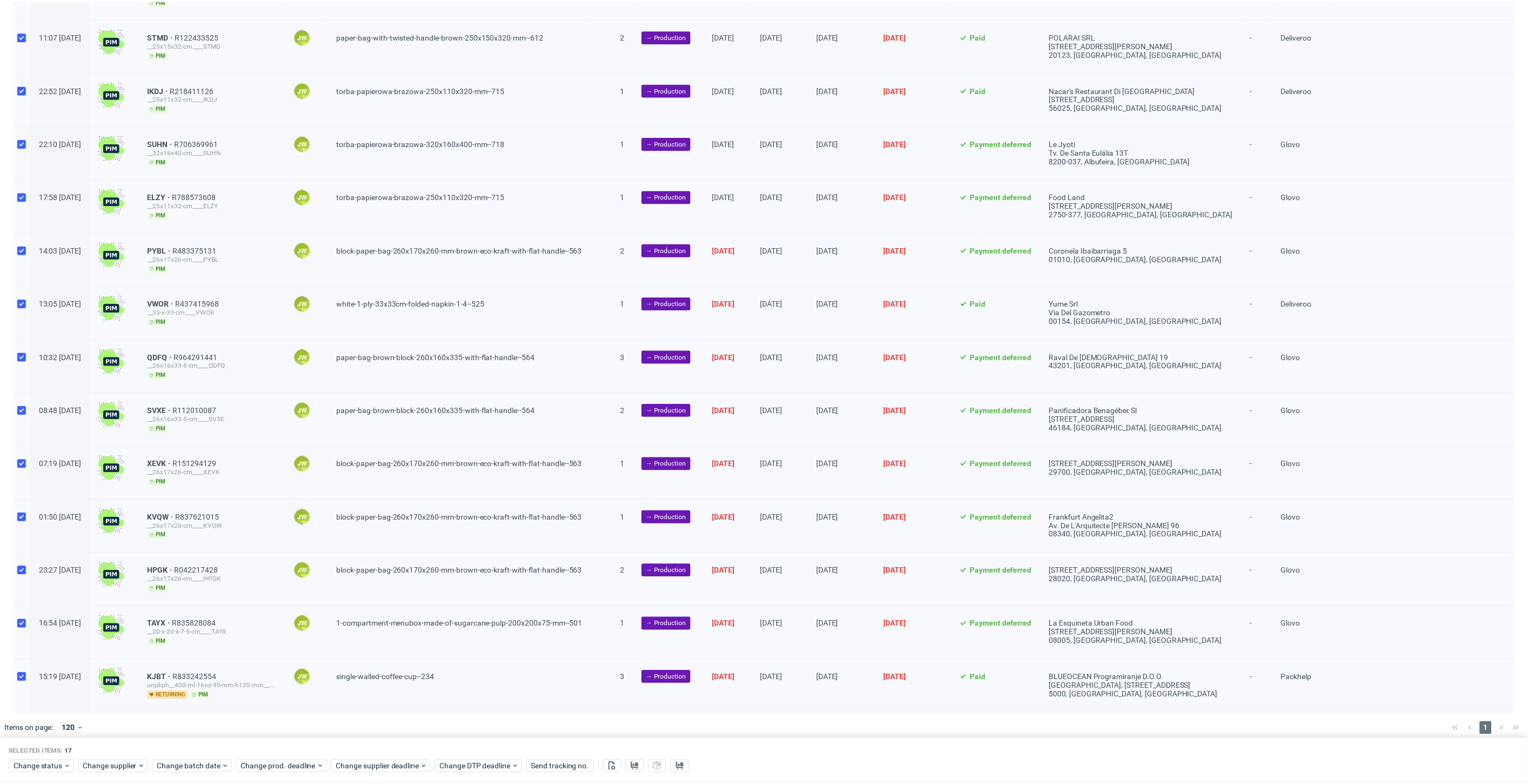
scroll to position [303, 0]
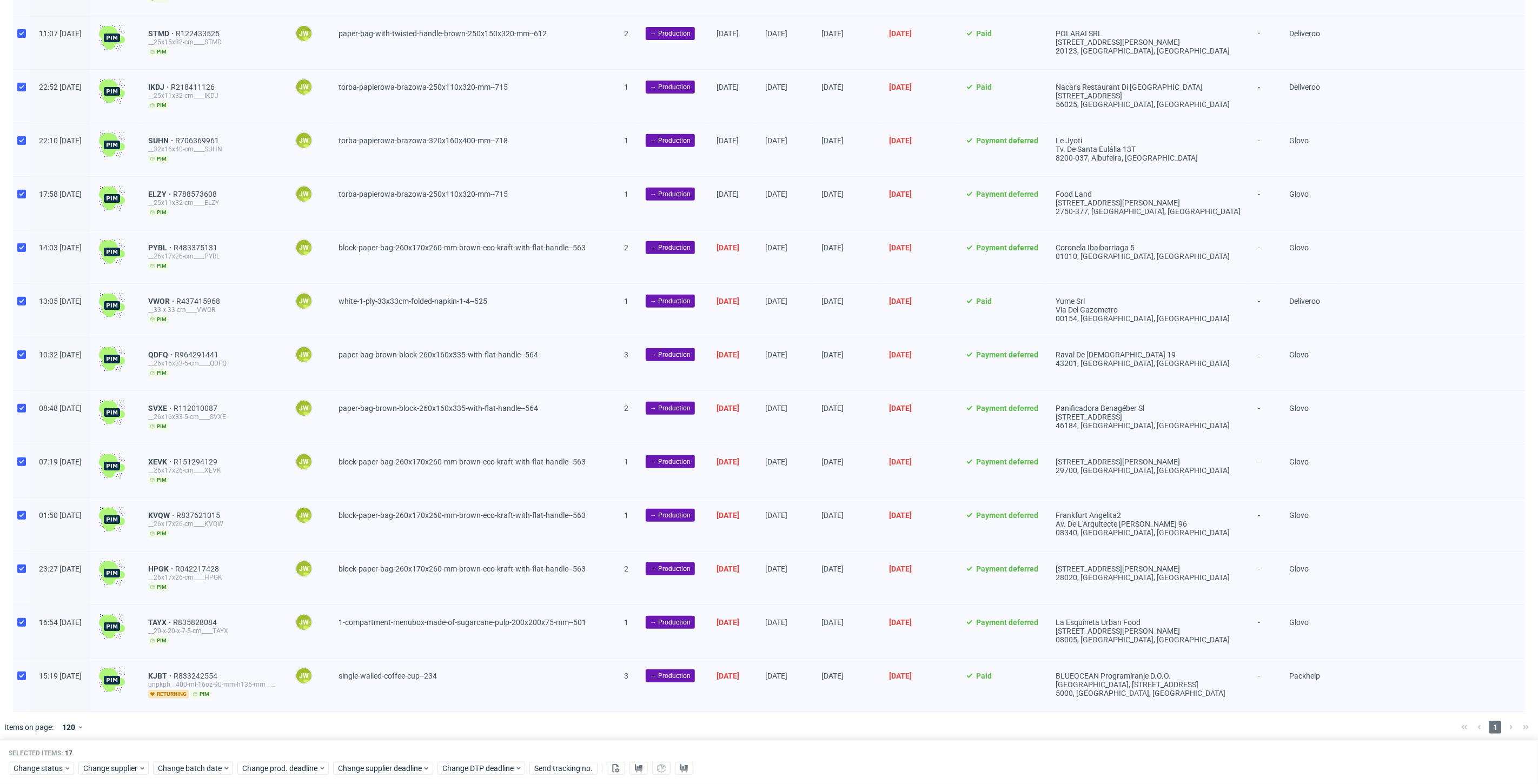
click at [173, 776] on div "Selected items: 17 Change status Change supplier Change batch date Change prod.…" at bounding box center [769, 761] width 1538 height 45
click at [173, 768] on span "Change batch date" at bounding box center [190, 768] width 65 height 11
click at [213, 651] on button "7" at bounding box center [208, 652] width 17 height 17
click at [273, 745] on button "Save" at bounding box center [281, 746] width 26 height 17
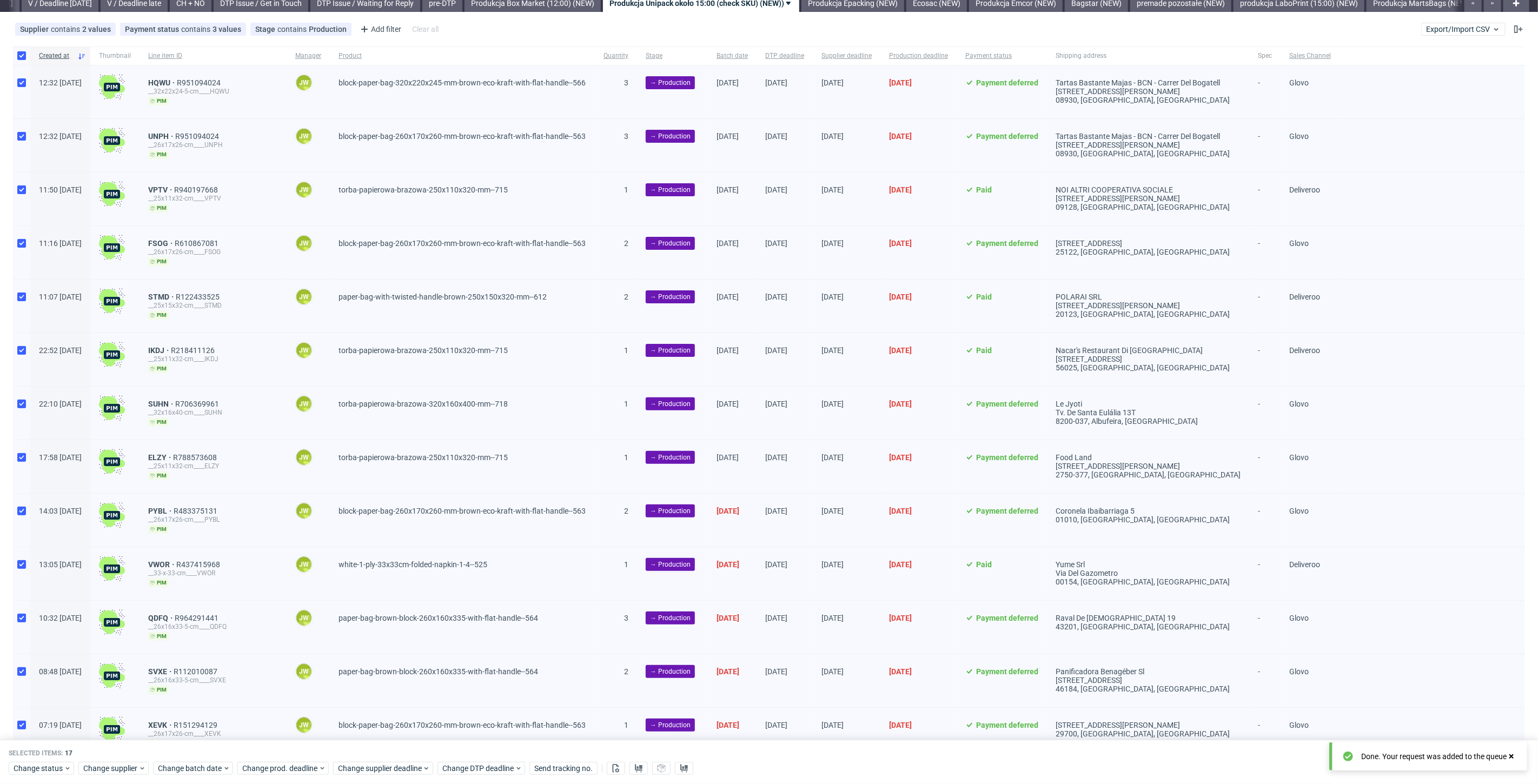
scroll to position [0, 0]
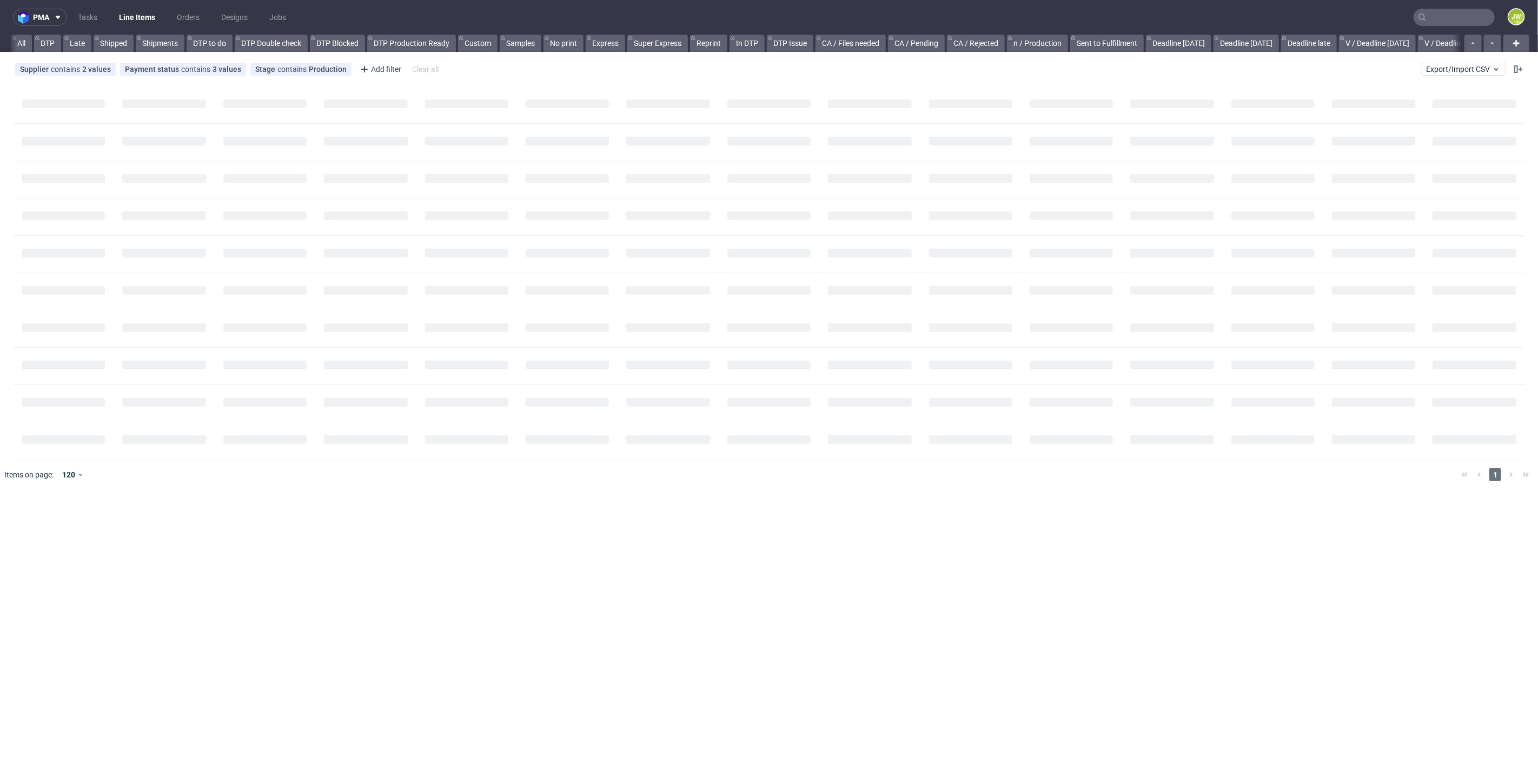
scroll to position [0, 20]
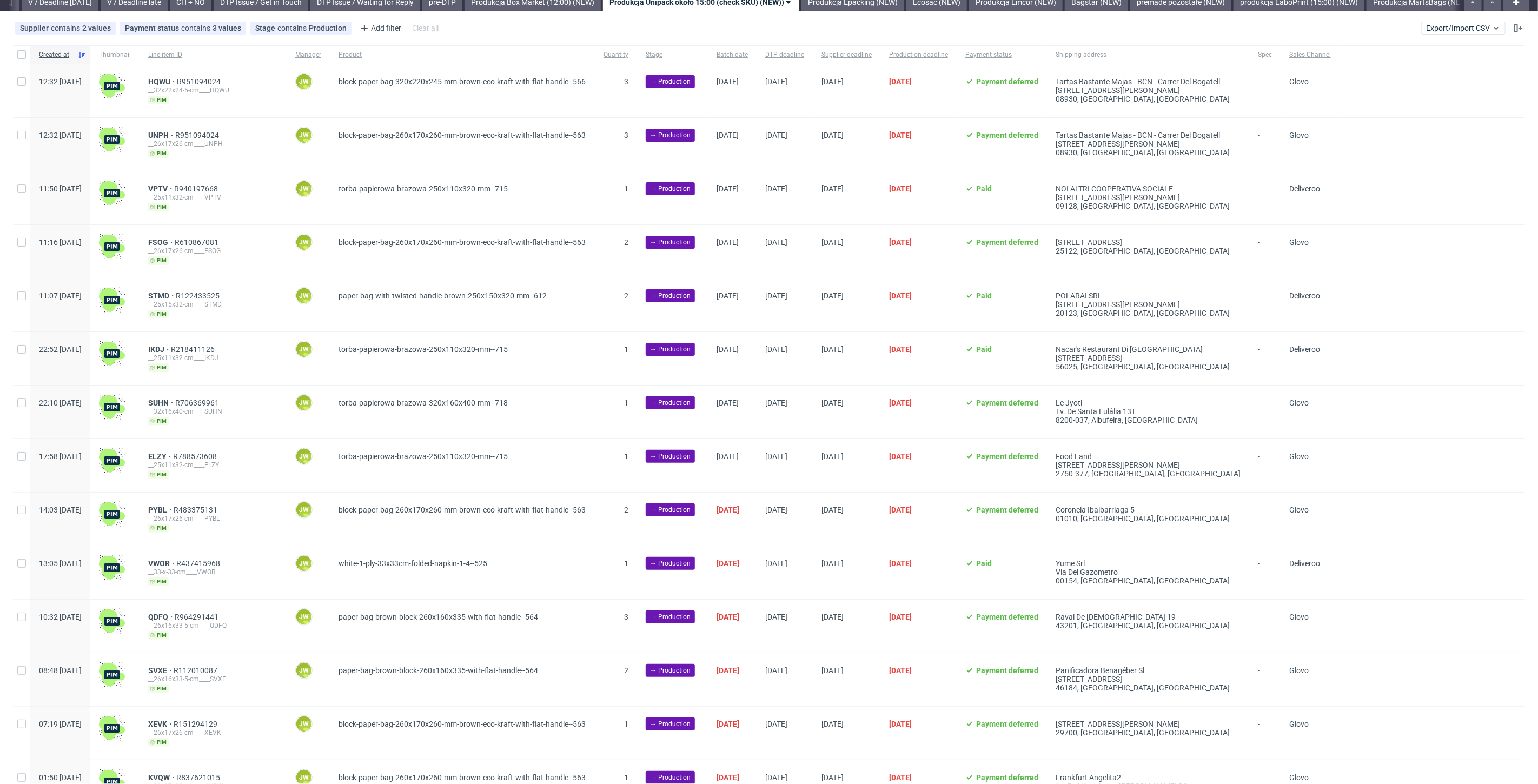
scroll to position [60, 0]
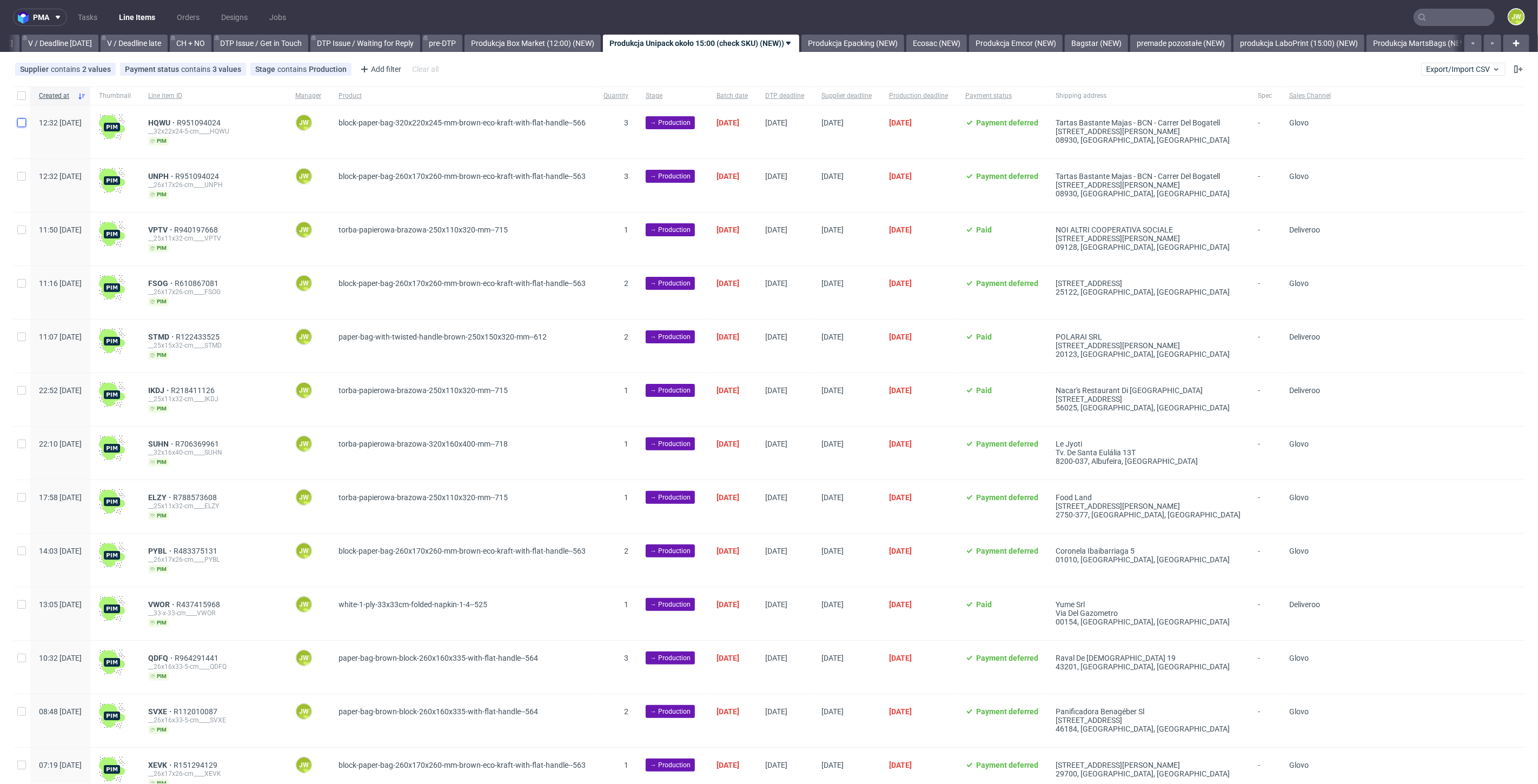
click at [19, 125] on input "checkbox" at bounding box center [21, 123] width 9 height 9
checkbox input "true"
click at [23, 101] on div at bounding box center [21, 95] width 17 height 18
checkbox input "false"
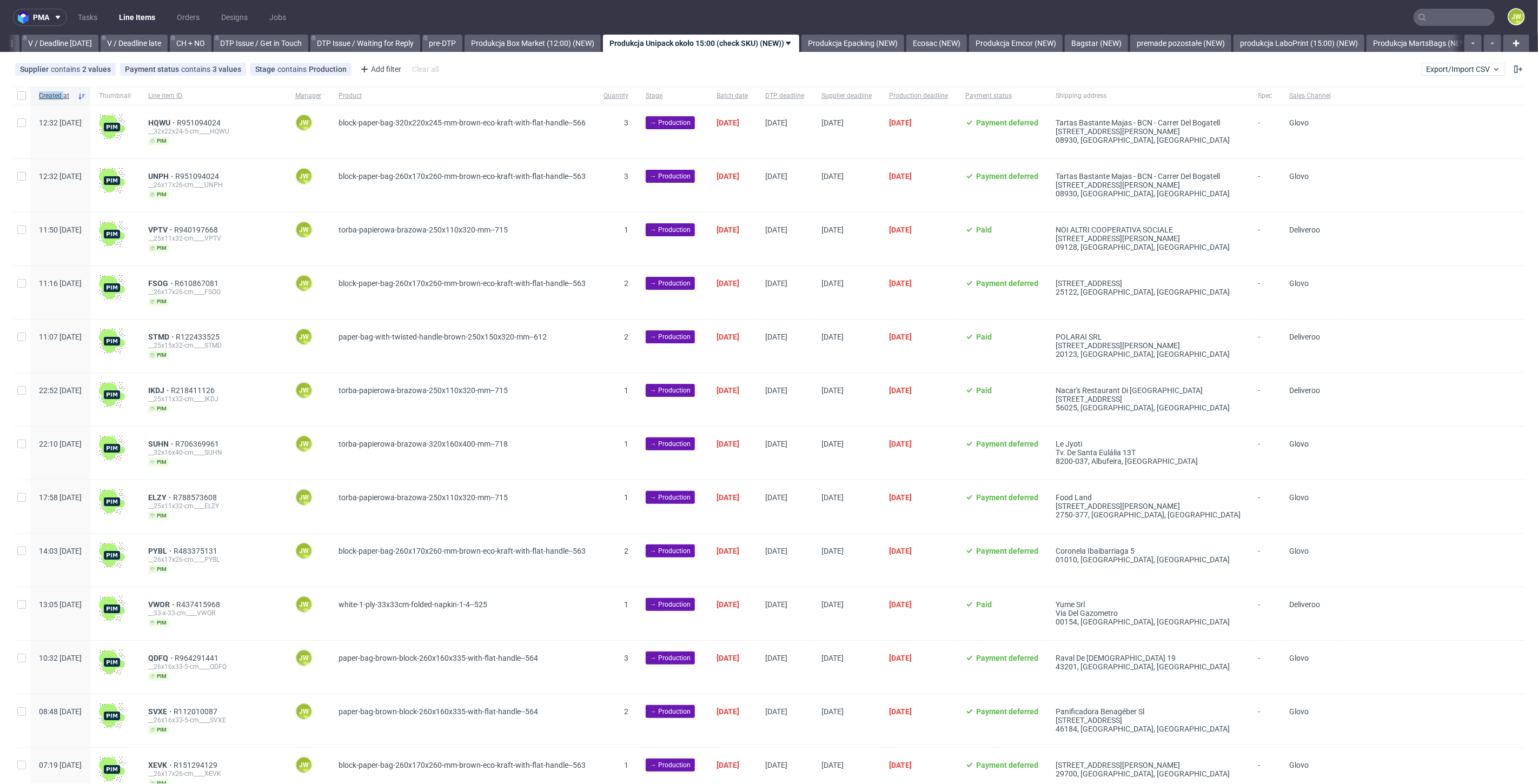
click at [23, 101] on div at bounding box center [21, 95] width 17 height 18
checkbox input "true"
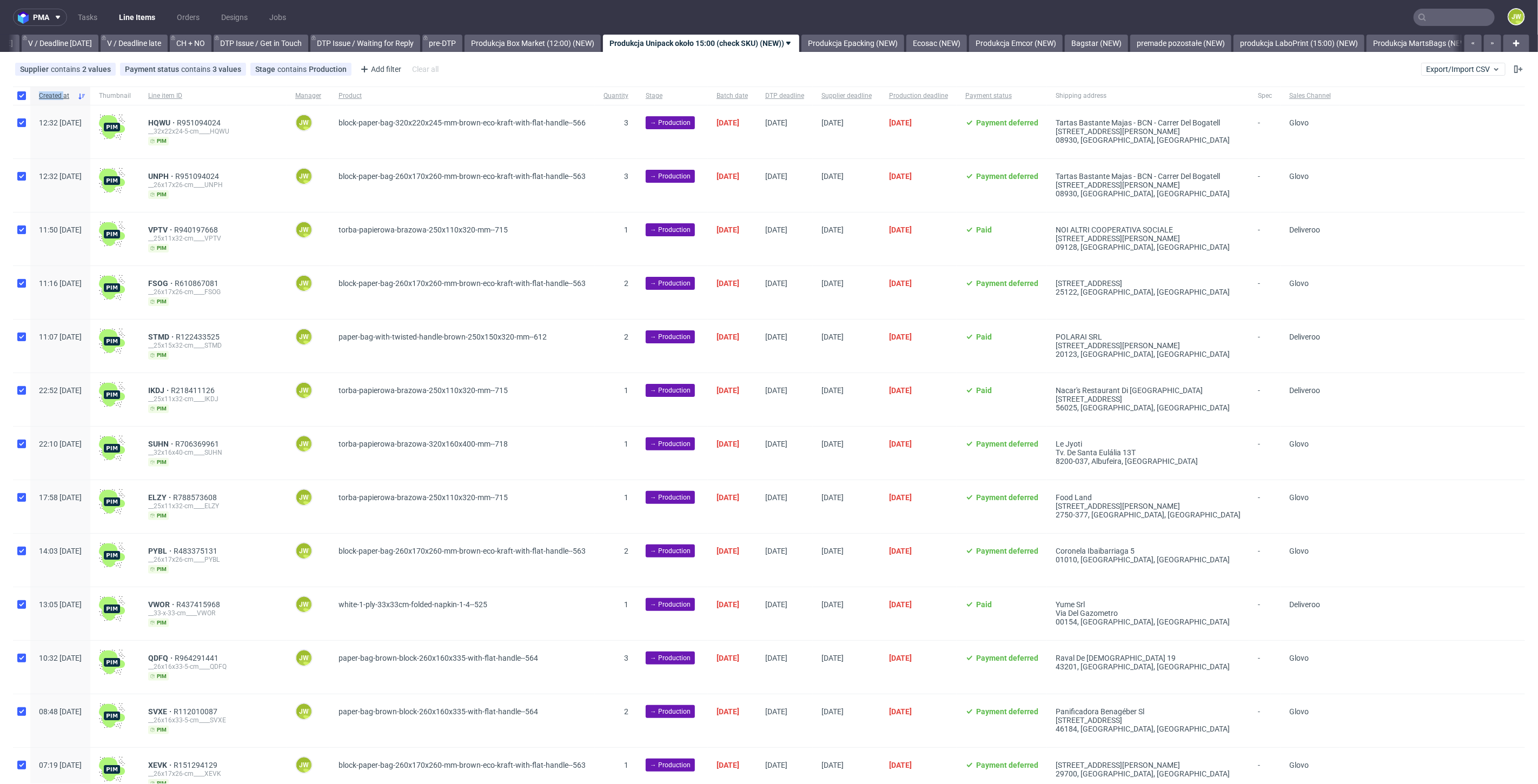
checkbox input "true"
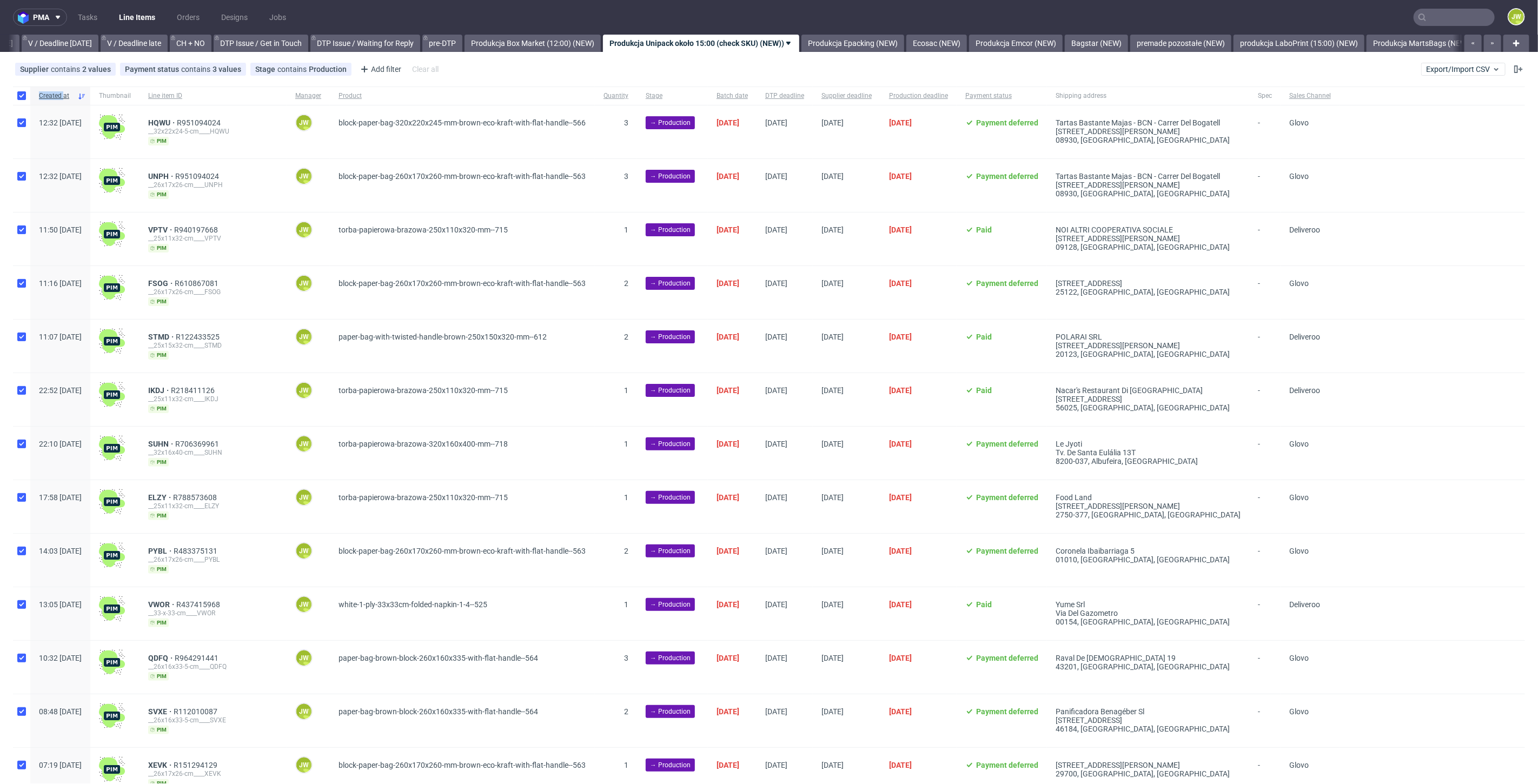
checkbox input "true"
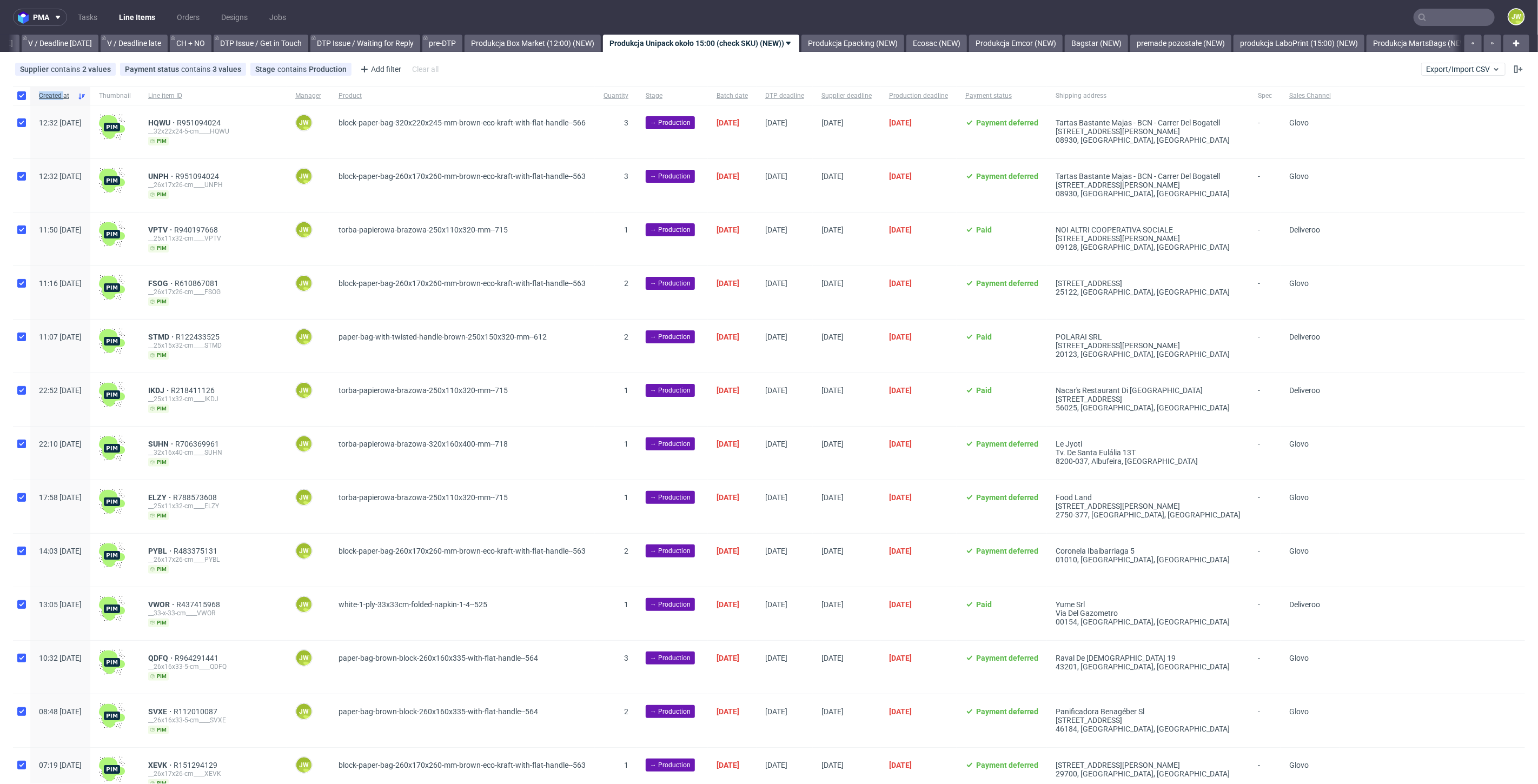
checkbox input "true"
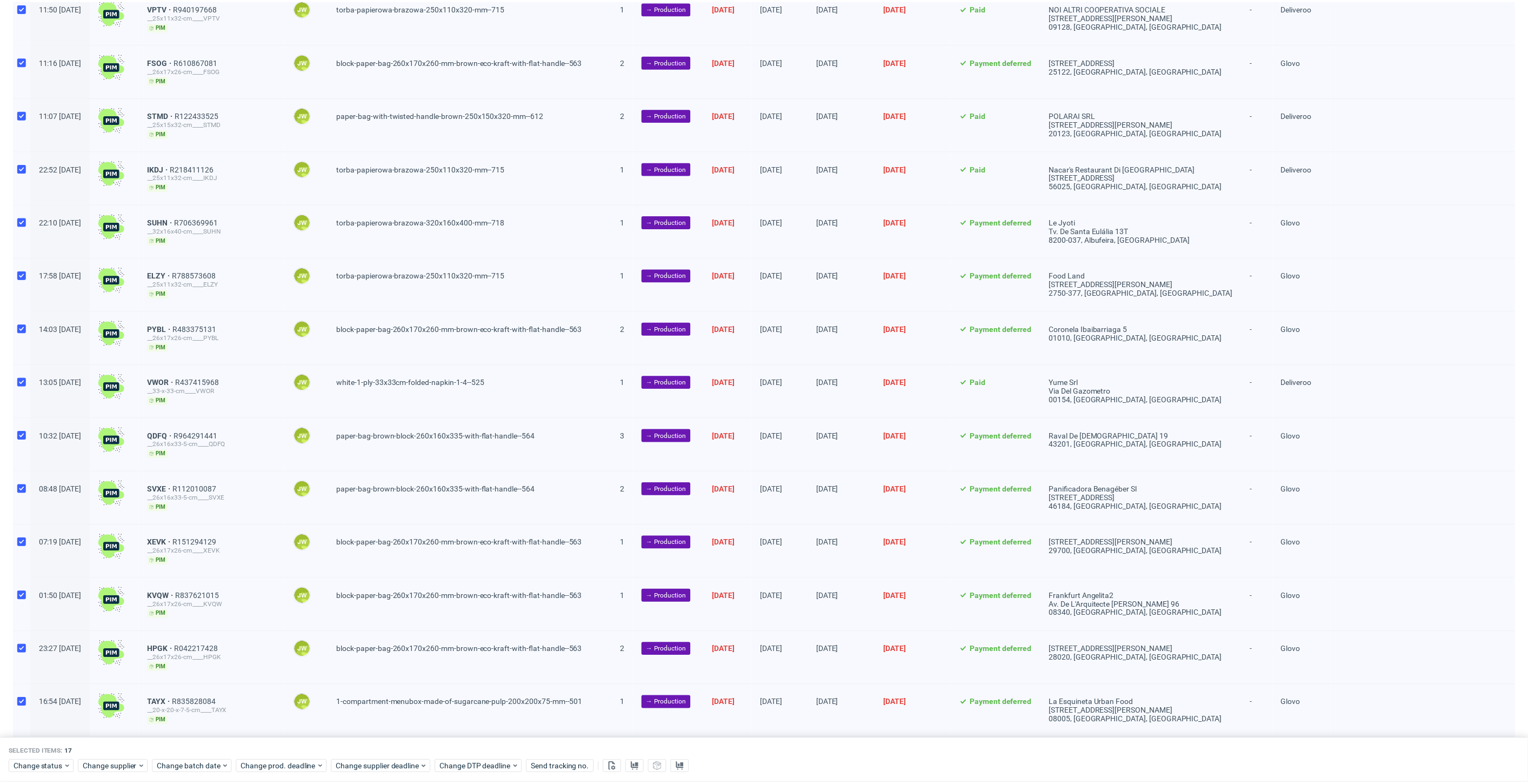
scroll to position [303, 0]
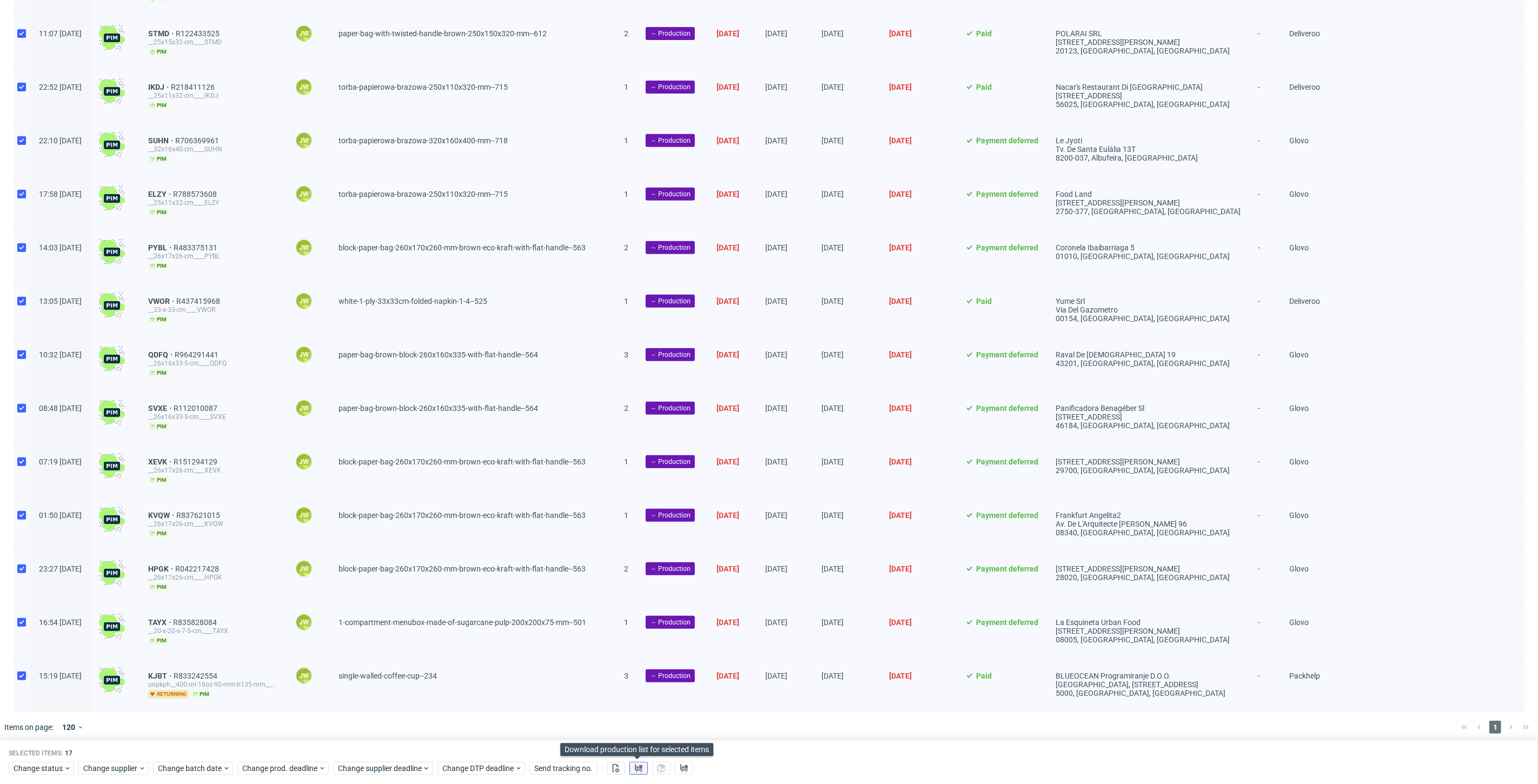
click at [636, 764] on icon at bounding box center [639, 768] width 9 height 9
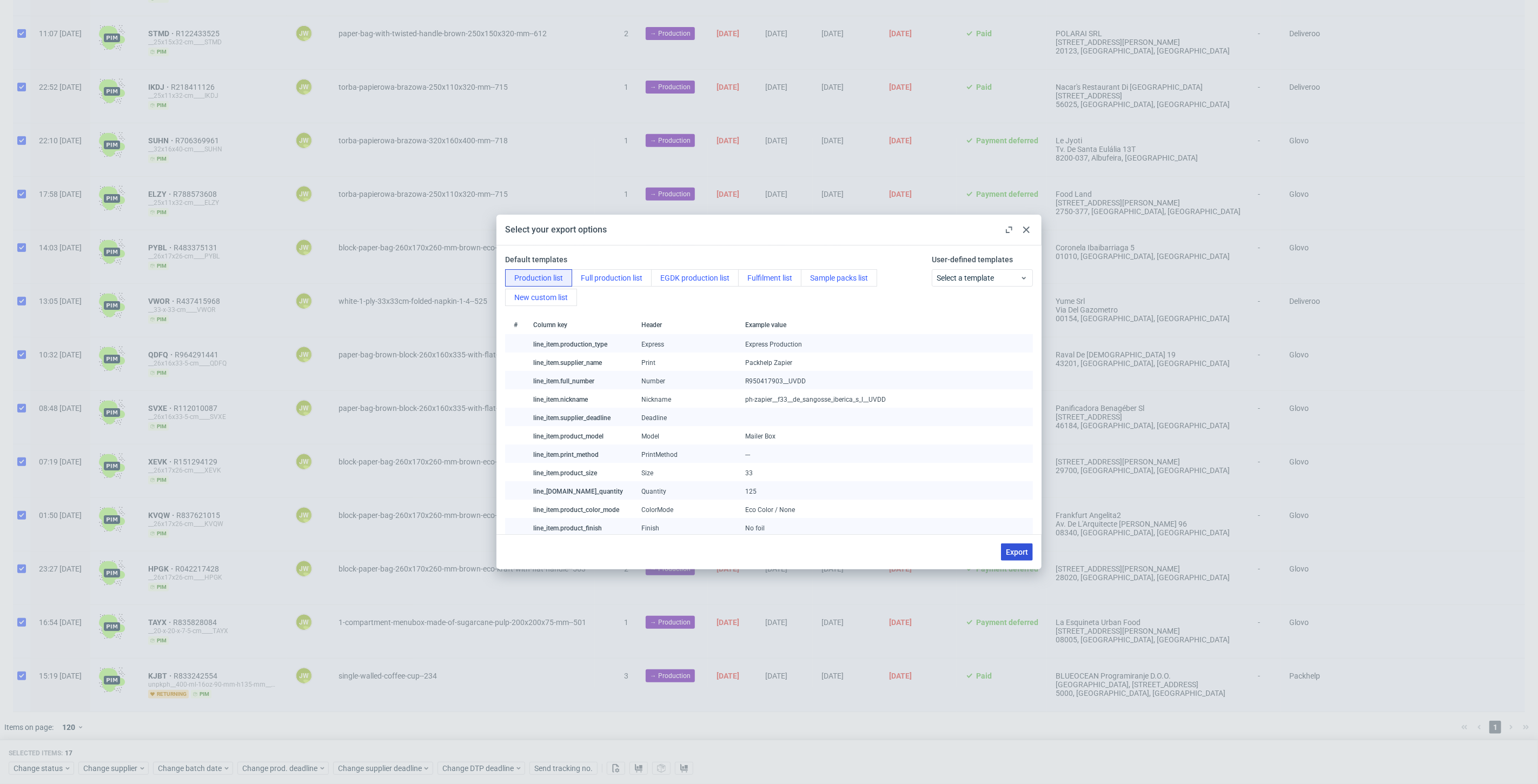
click at [1015, 552] on span "Export" at bounding box center [1017, 552] width 22 height 8
checkbox input "false"
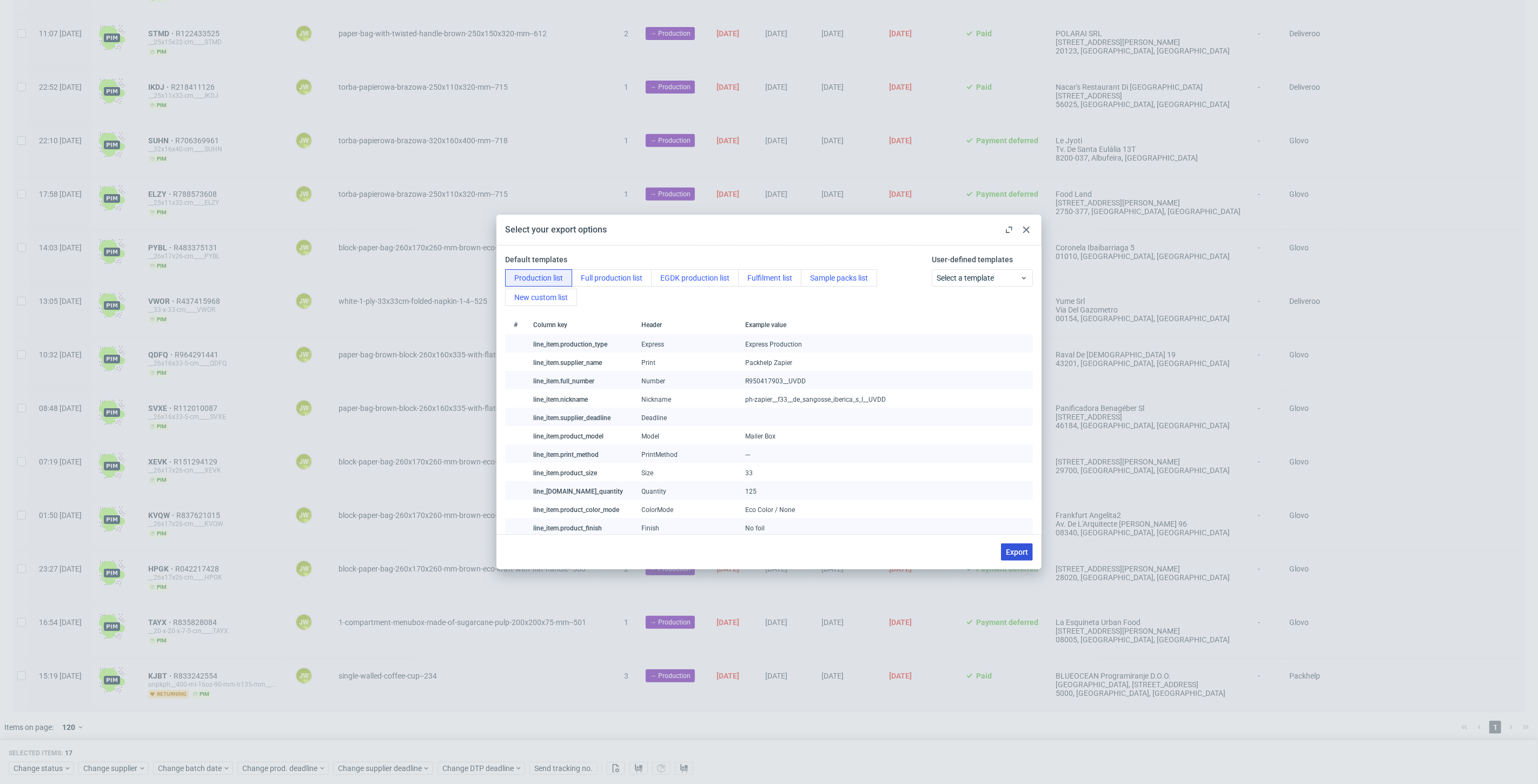
checkbox input "false"
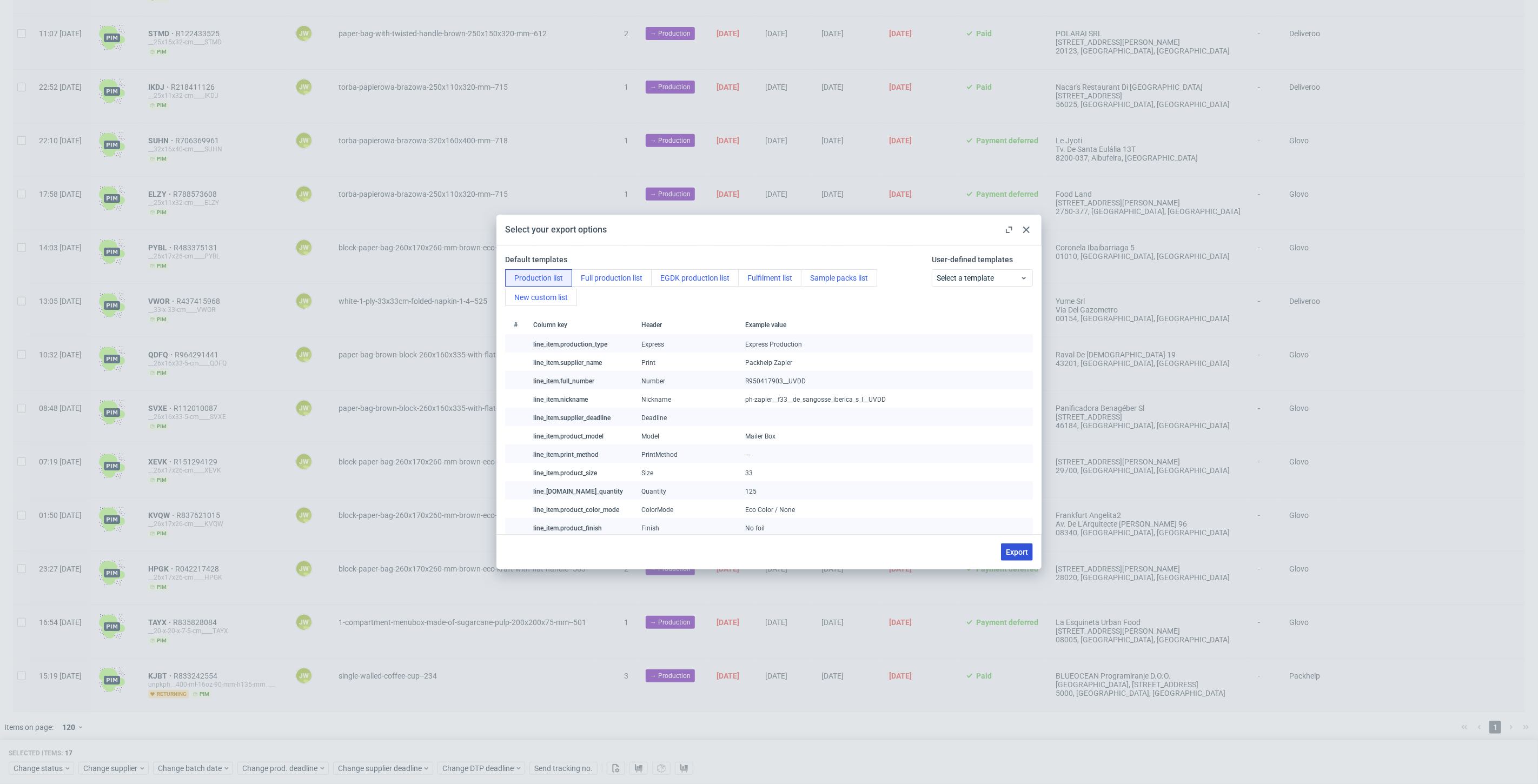
checkbox input "false"
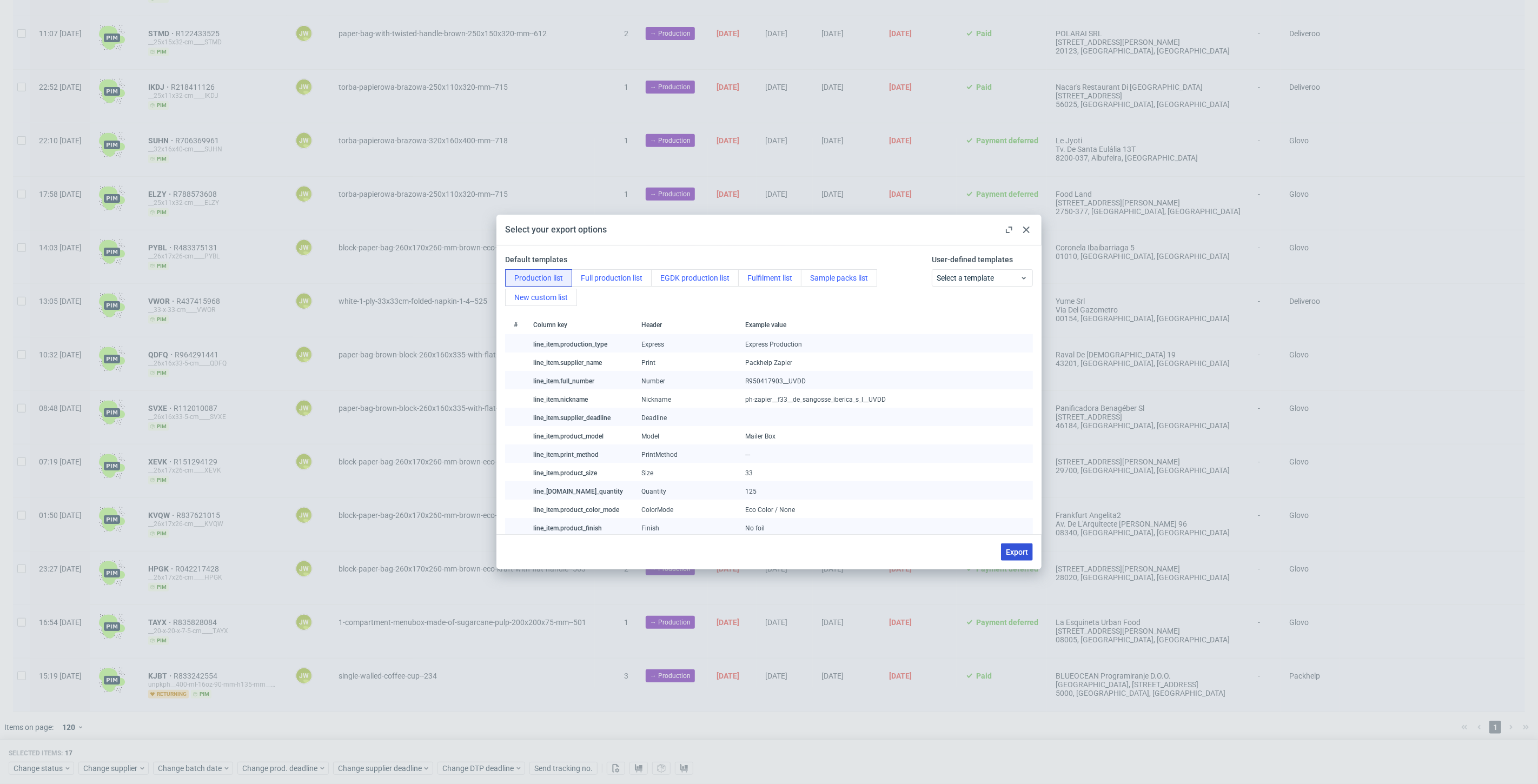
checkbox input "false"
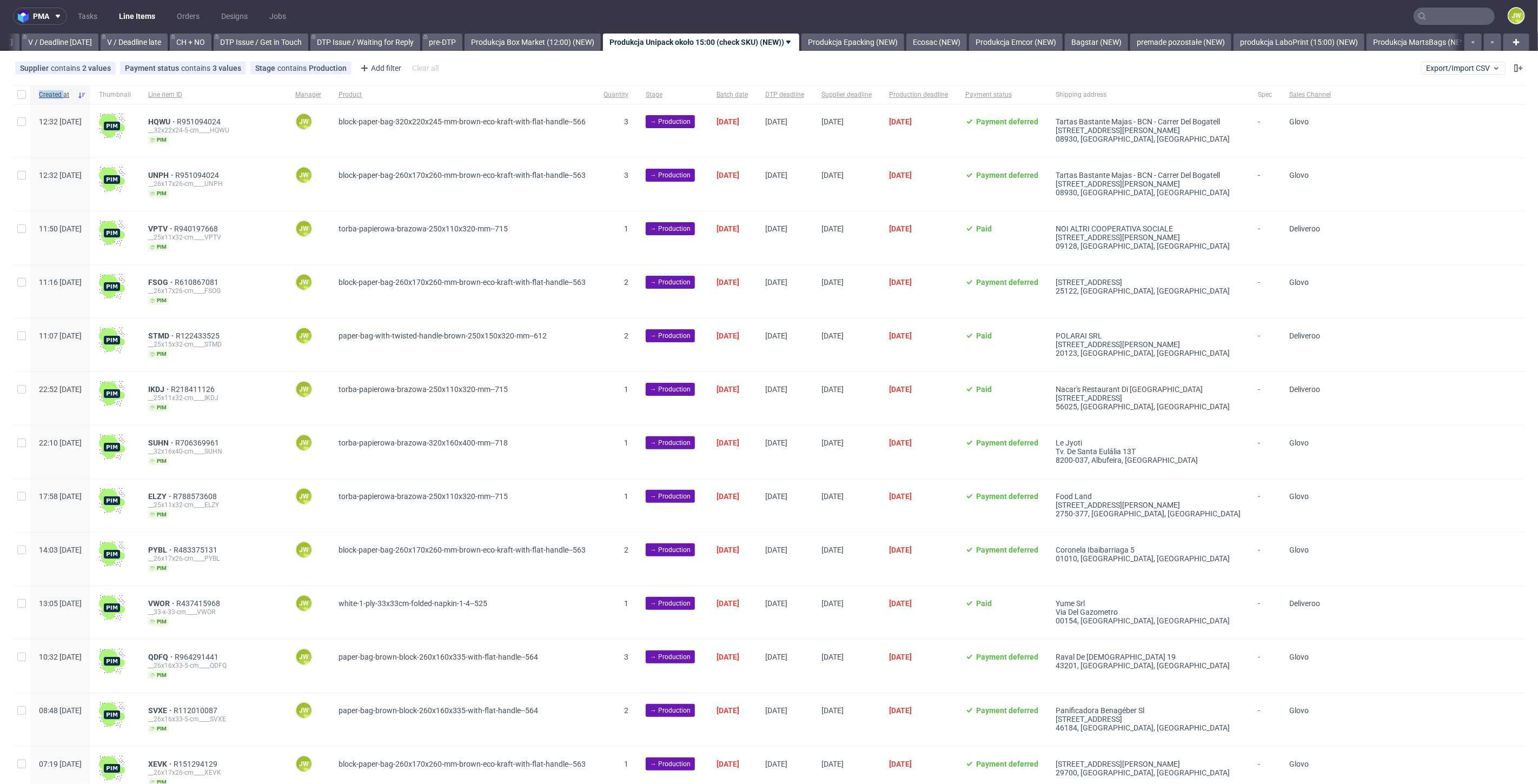
scroll to position [0, 0]
click at [26, 96] on div at bounding box center [21, 95] width 17 height 18
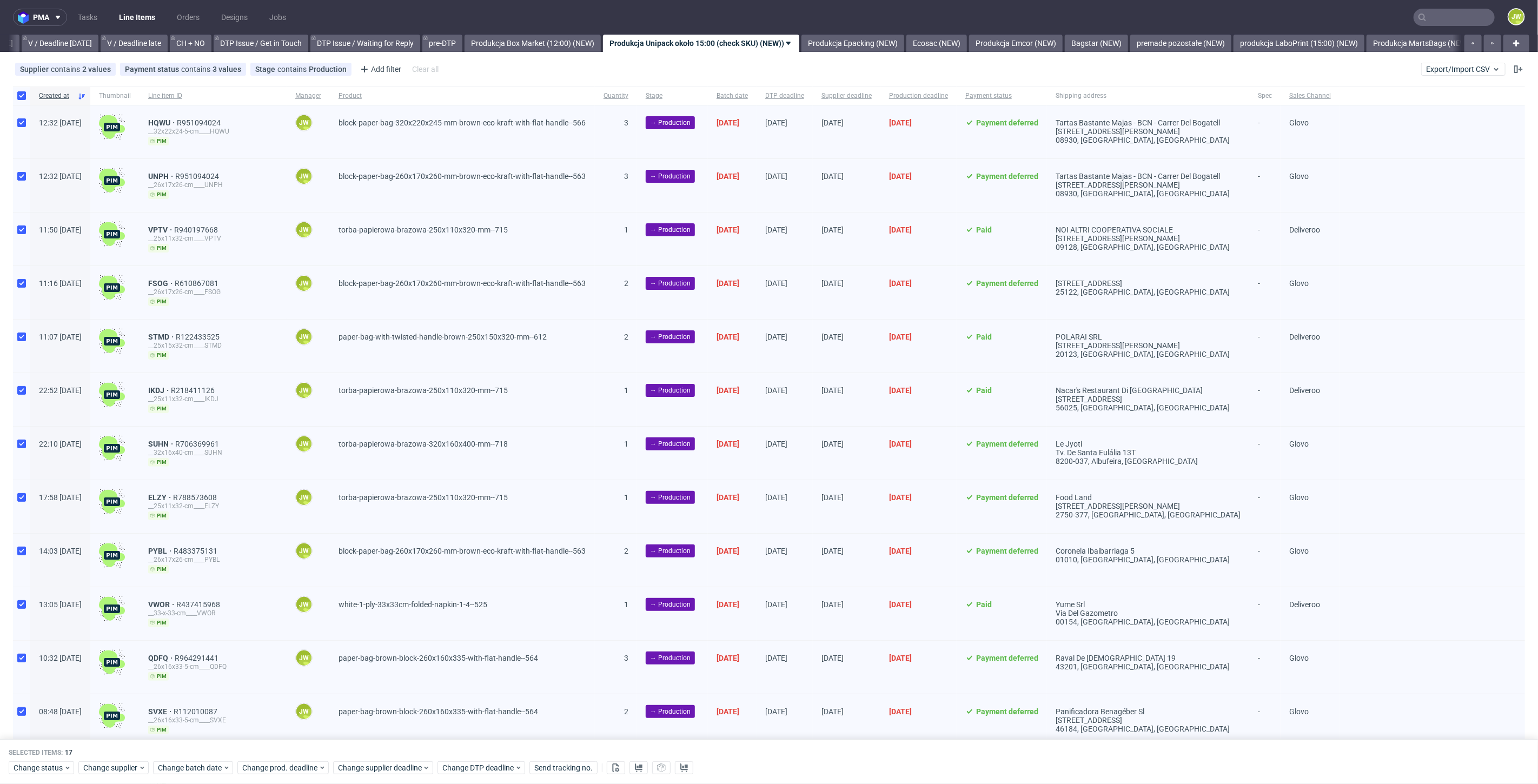
checkbox input "true"
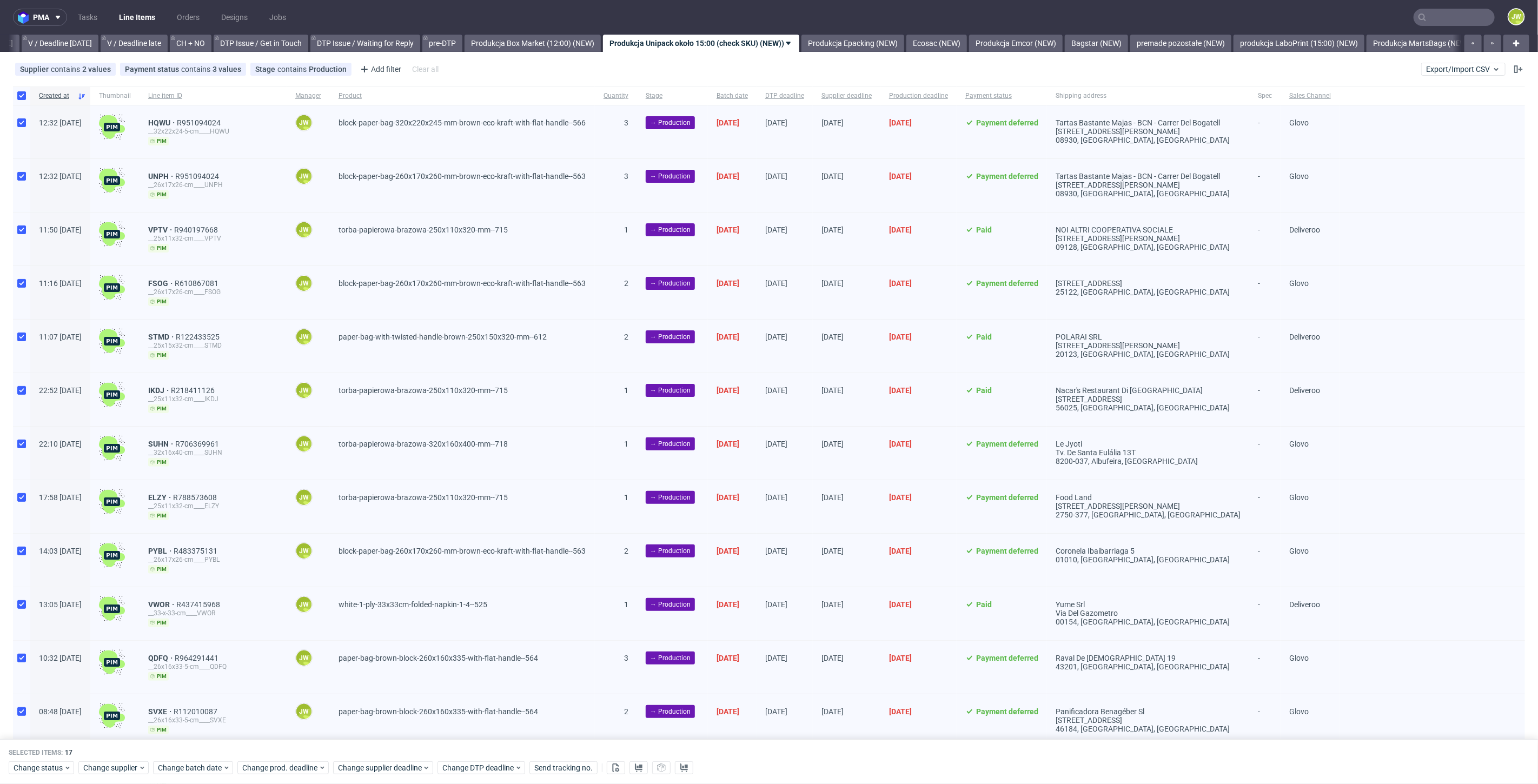
checkbox input "true"
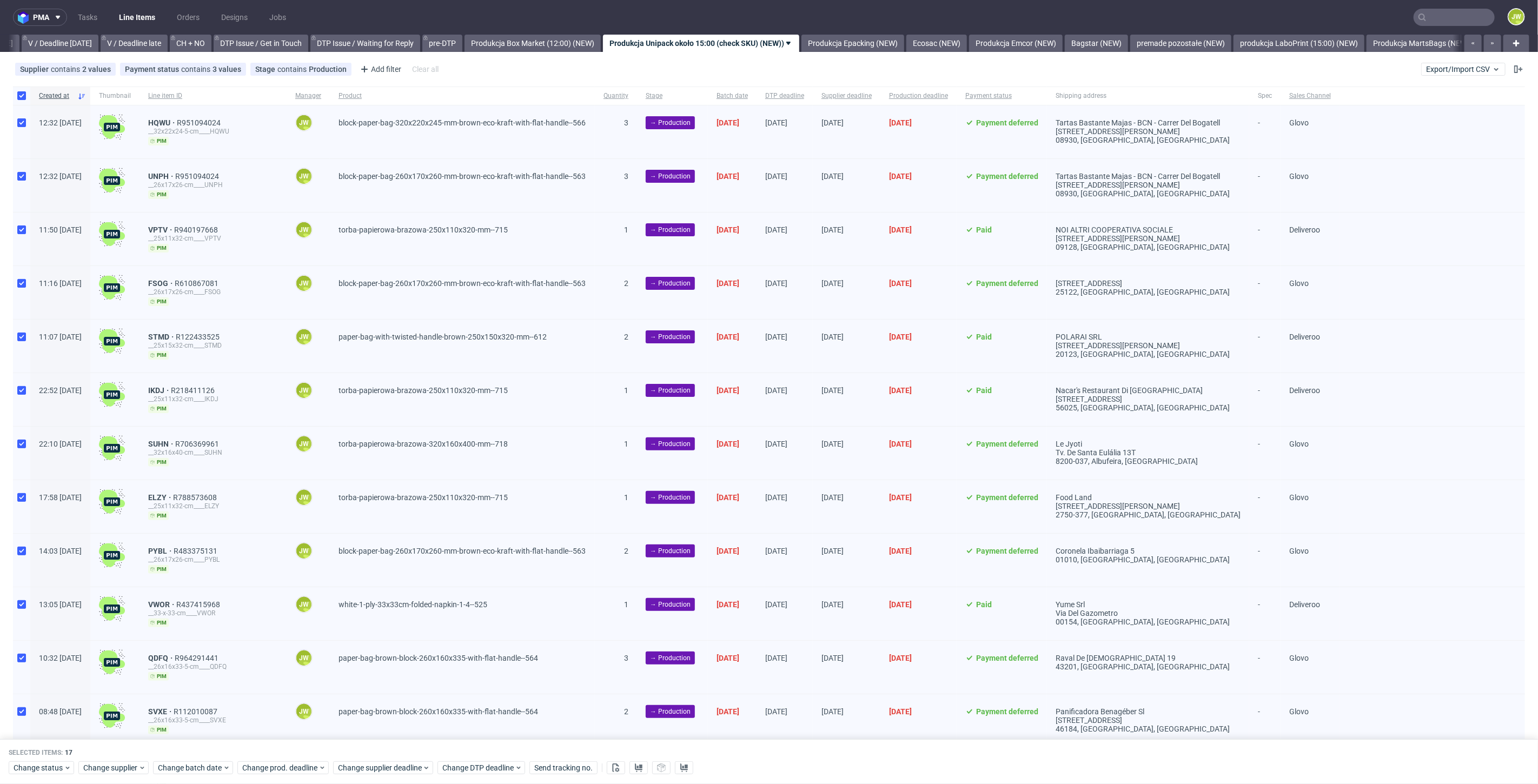
checkbox input "true"
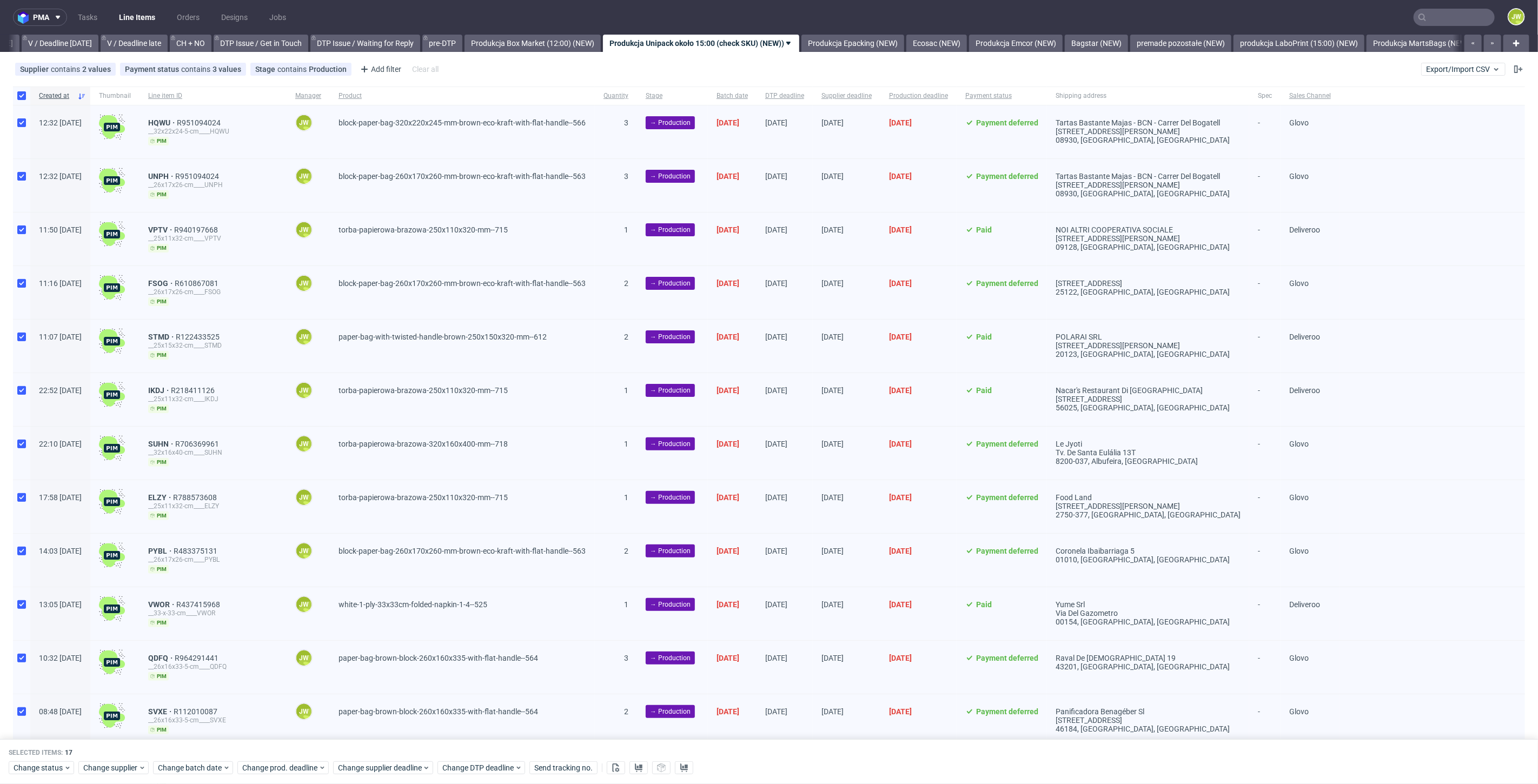
checkbox input "true"
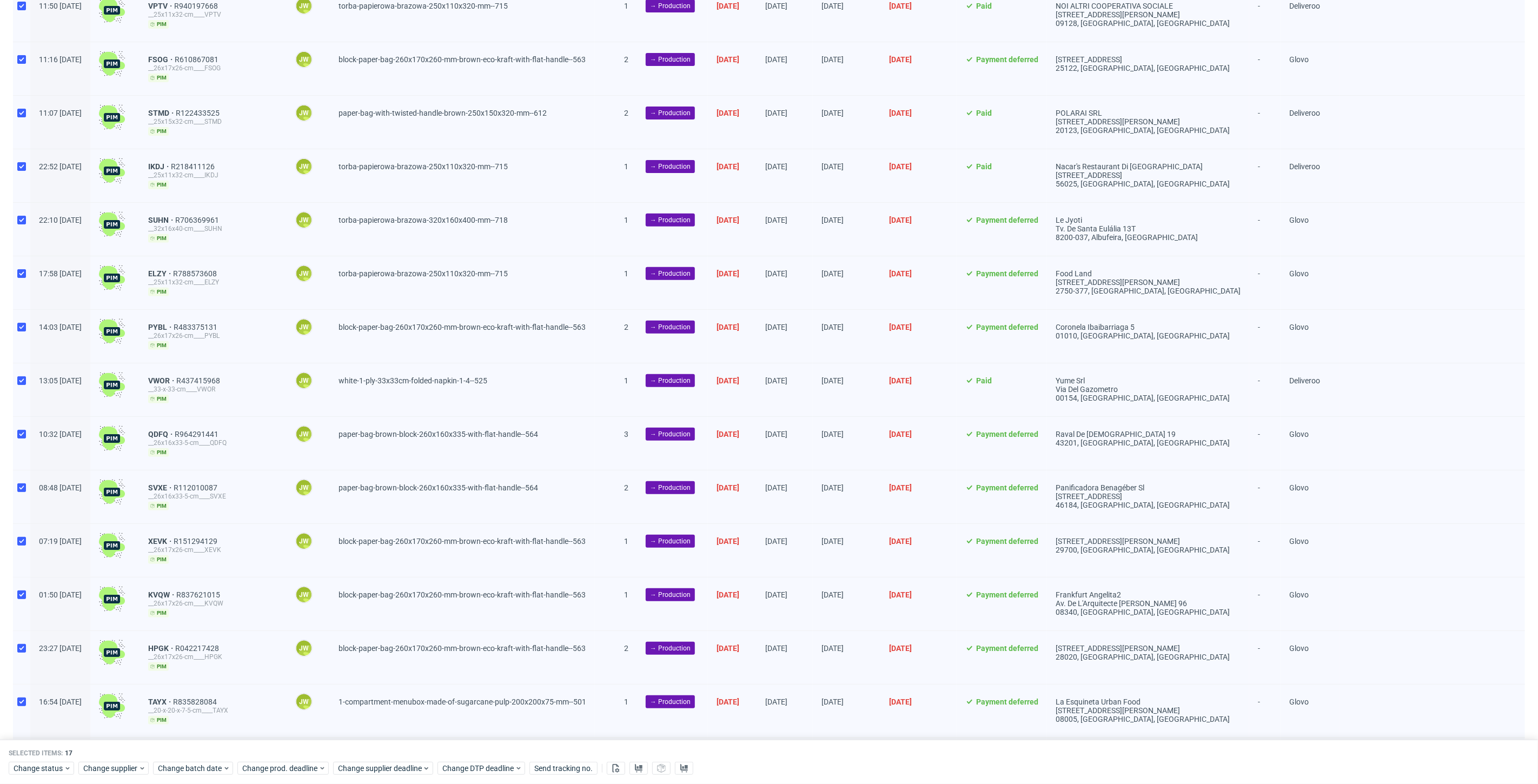
scroll to position [303, 0]
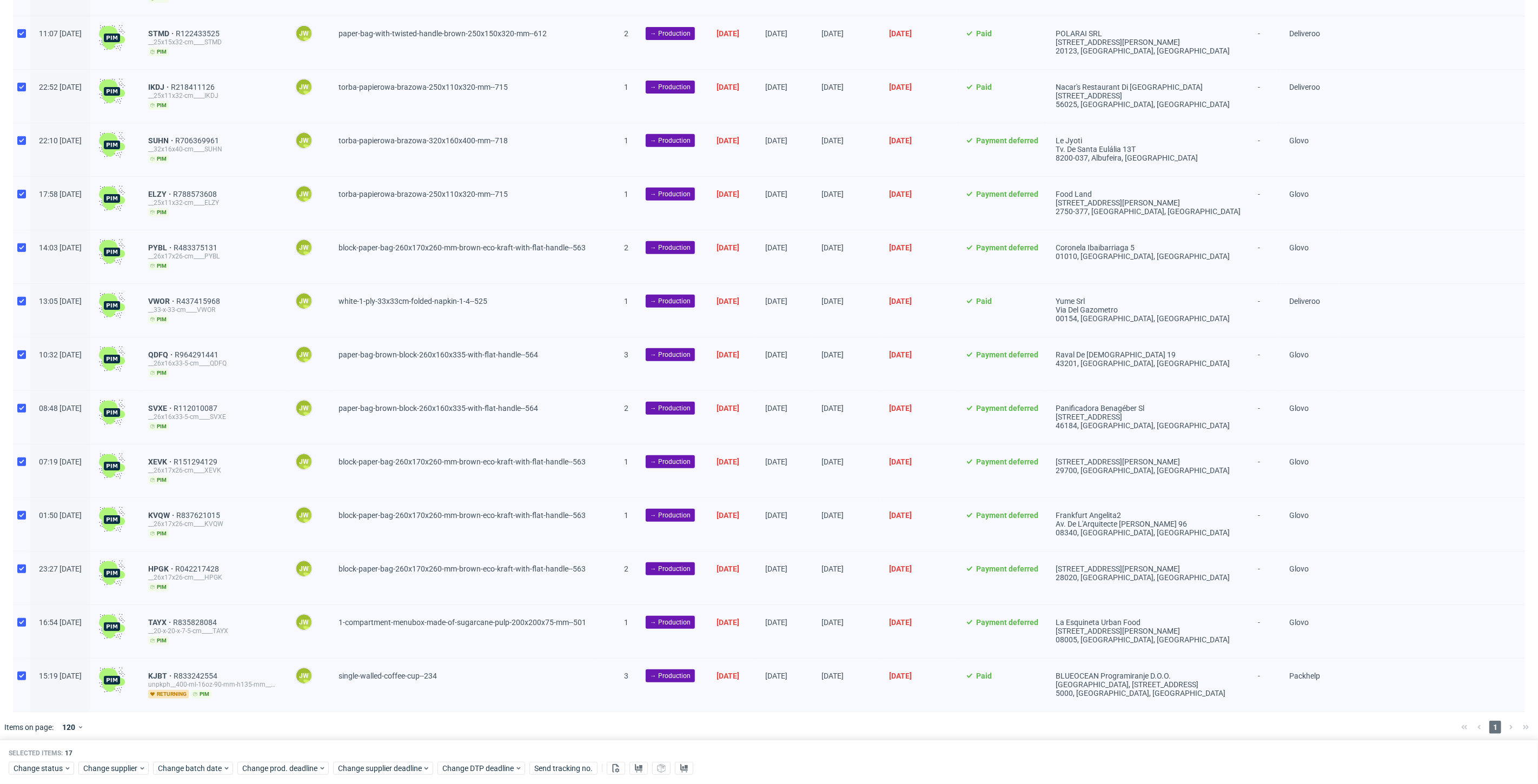
click at [21, 761] on div "Change status Change supplier Change batch date Change prod. deadline Change su…" at bounding box center [769, 767] width 1521 height 16
click at [23, 765] on span "Change status" at bounding box center [38, 768] width 50 height 11
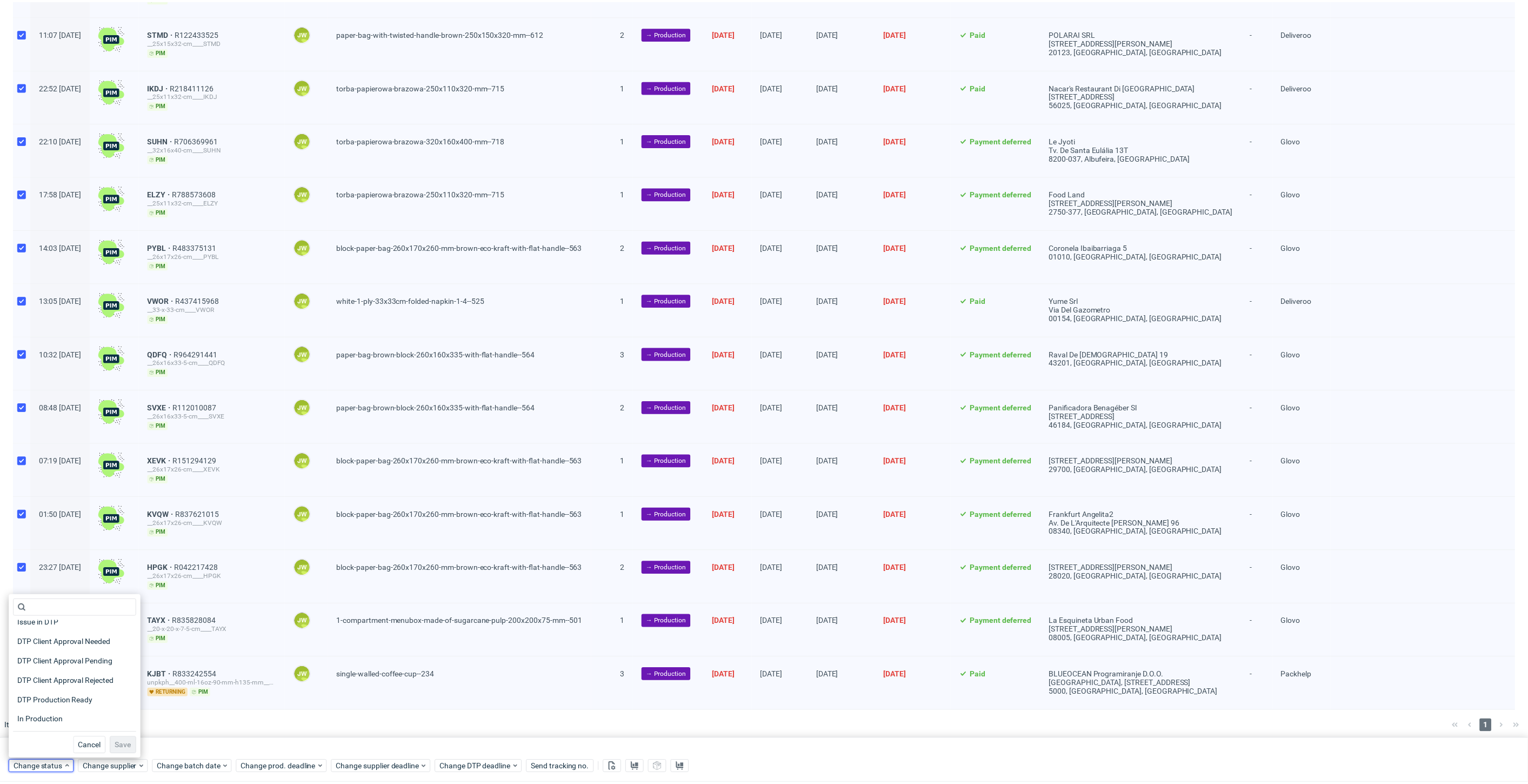
scroll to position [120, 0]
click at [32, 671] on span "In Production" at bounding box center [40, 667] width 55 height 15
drag, startPoint x: 115, startPoint y: 750, endPoint x: 120, endPoint y: 723, distance: 27.5
click at [116, 750] on span "Save" at bounding box center [124, 747] width 17 height 8
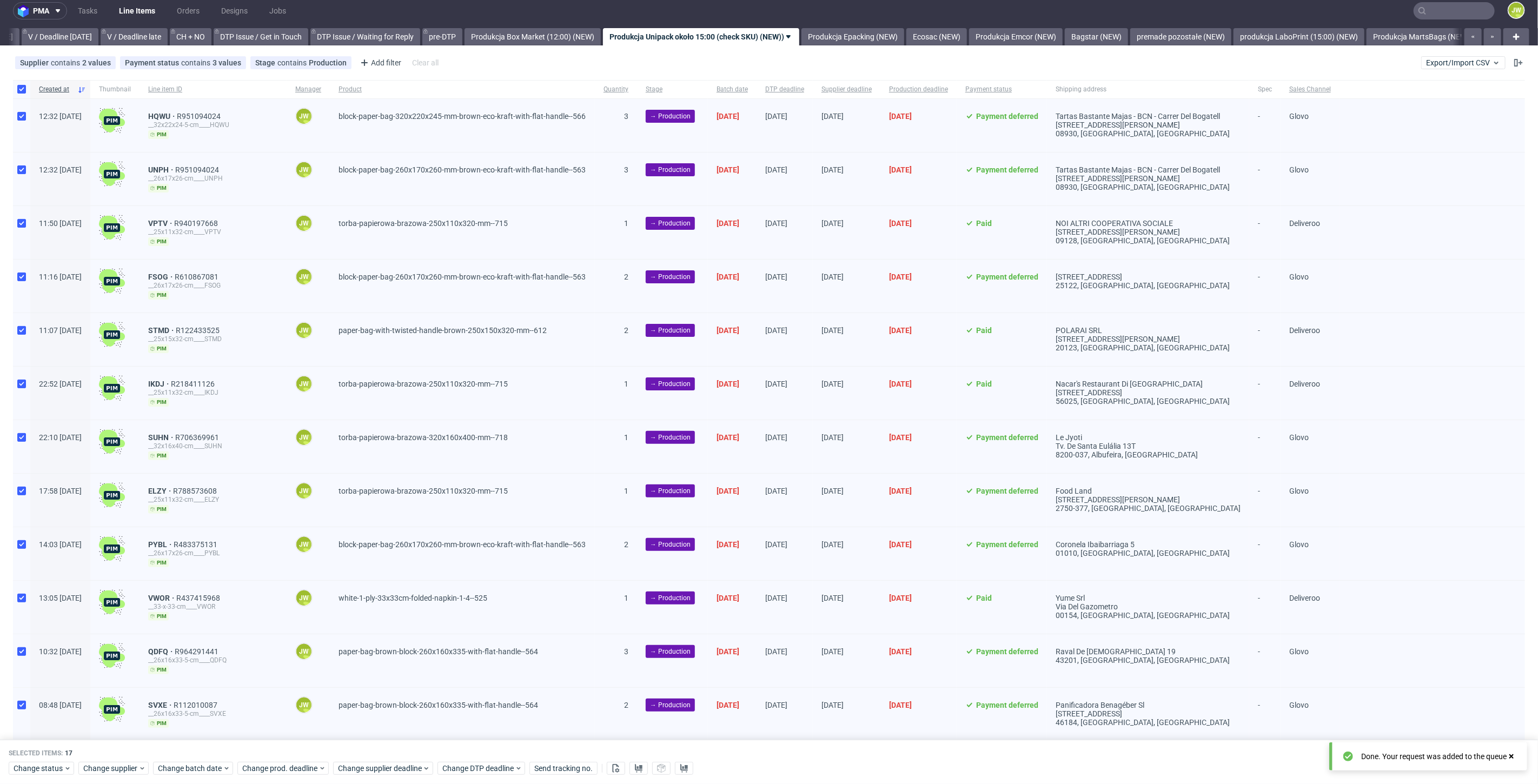
scroll to position [0, 0]
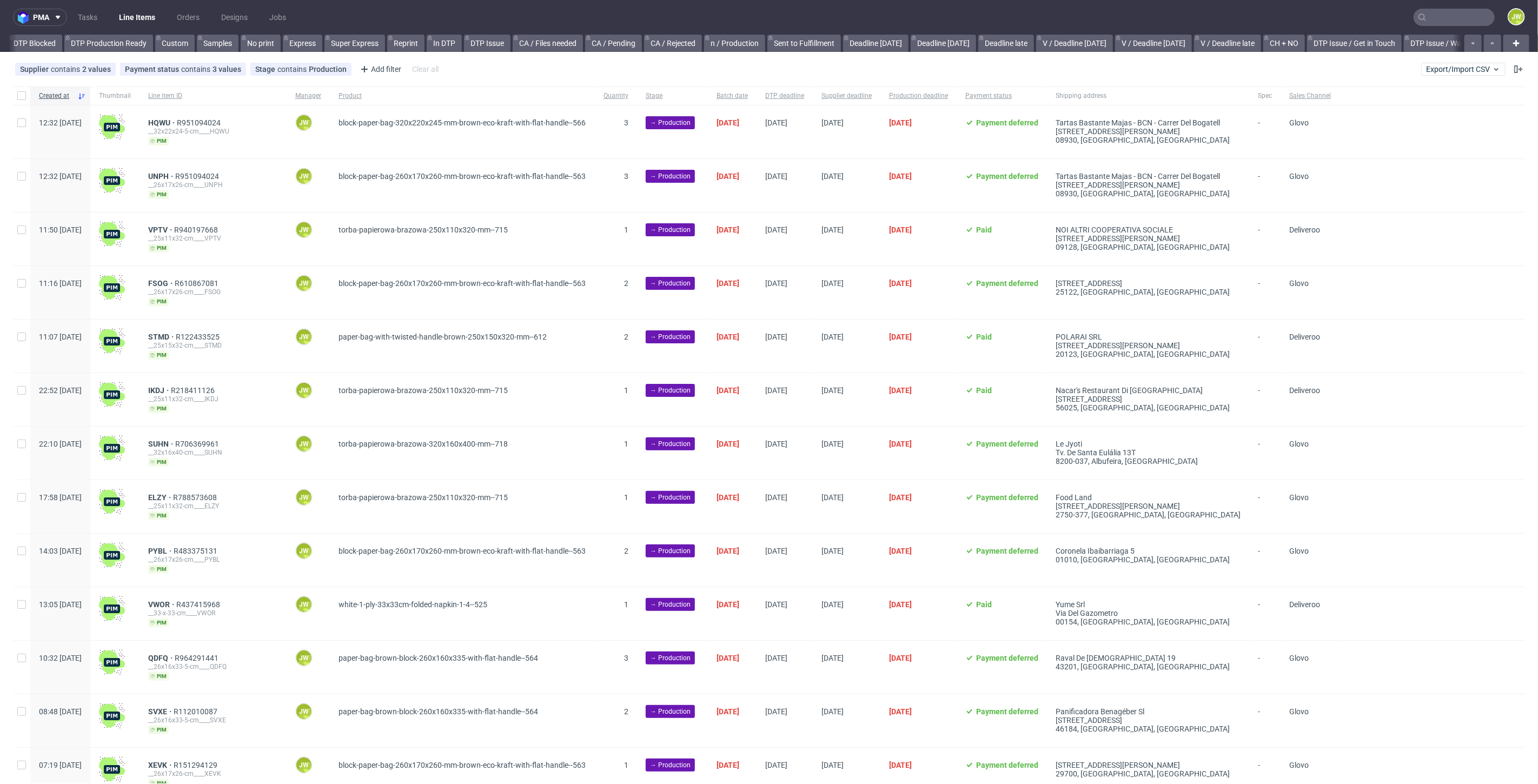
scroll to position [0, 863]
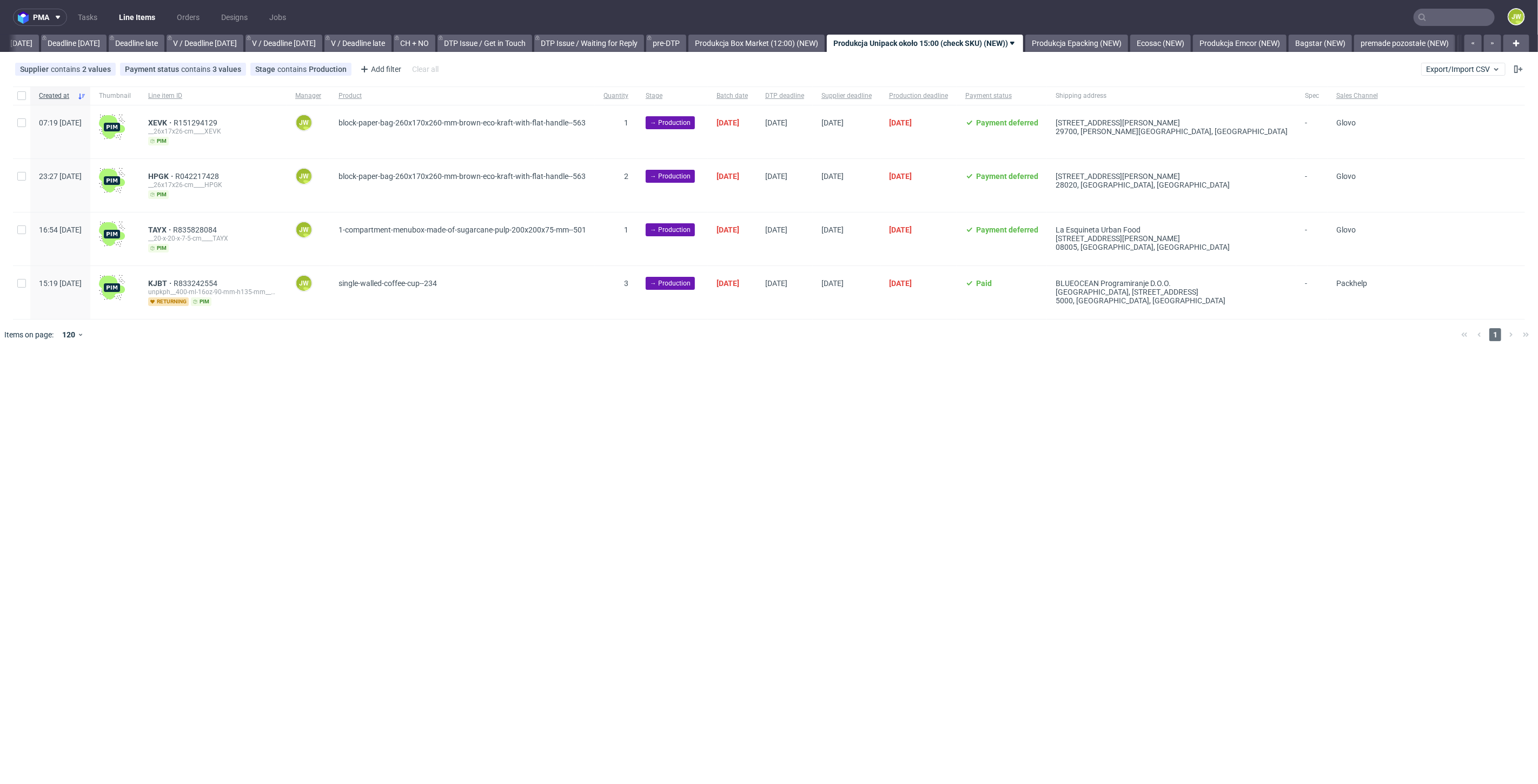
scroll to position [0, 1281]
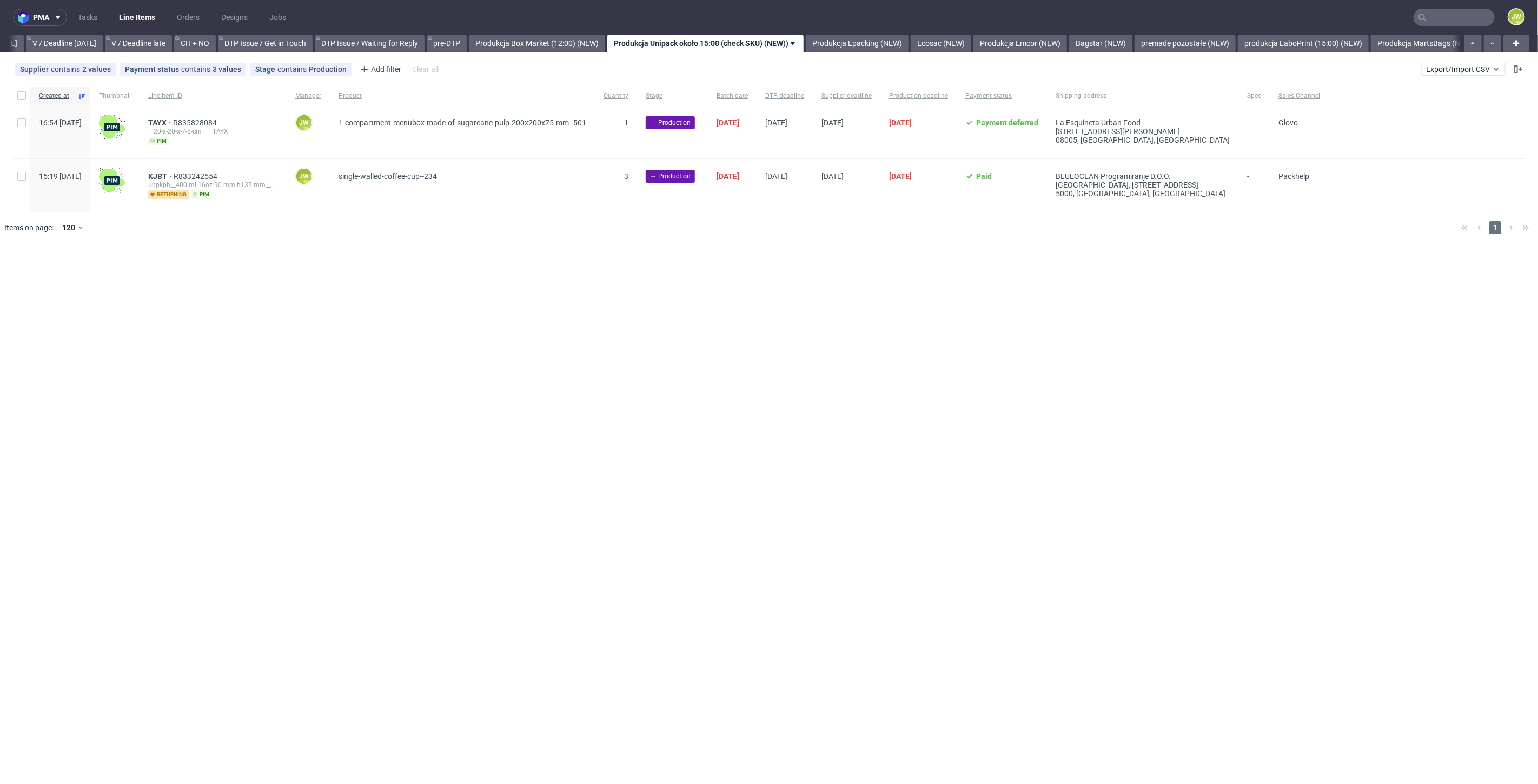
click at [718, 269] on div "pma Tasks Line Items Orders Designs Jobs JW All DTP Late Shipped Shipments DTP …" at bounding box center [769, 392] width 1538 height 784
click at [892, 39] on link "Produkcja Epacking (NEW)" at bounding box center [857, 43] width 103 height 17
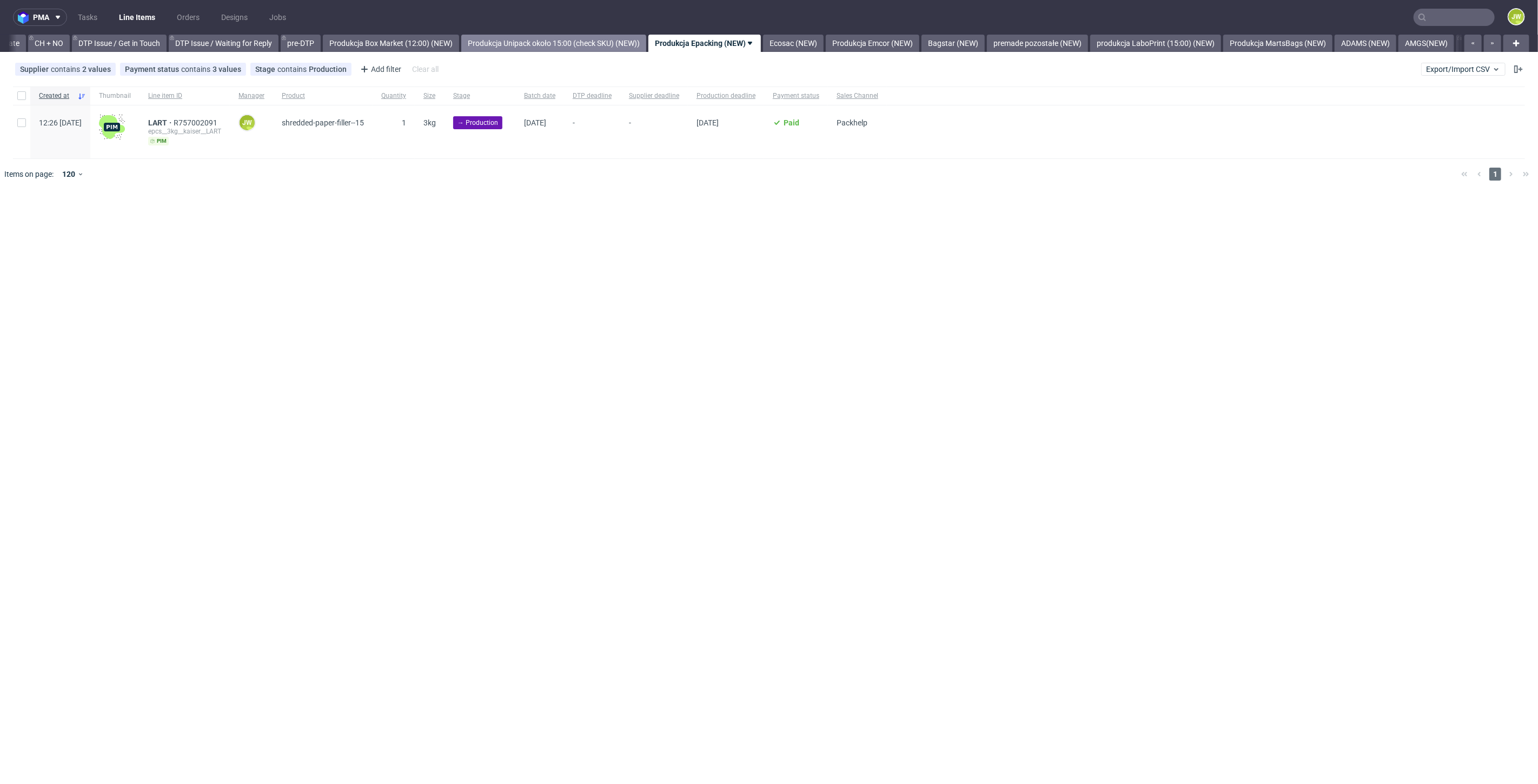
click at [600, 45] on link "Produkcja Unipack około 15:00 (check SKU) (NEW))" at bounding box center [554, 43] width 185 height 17
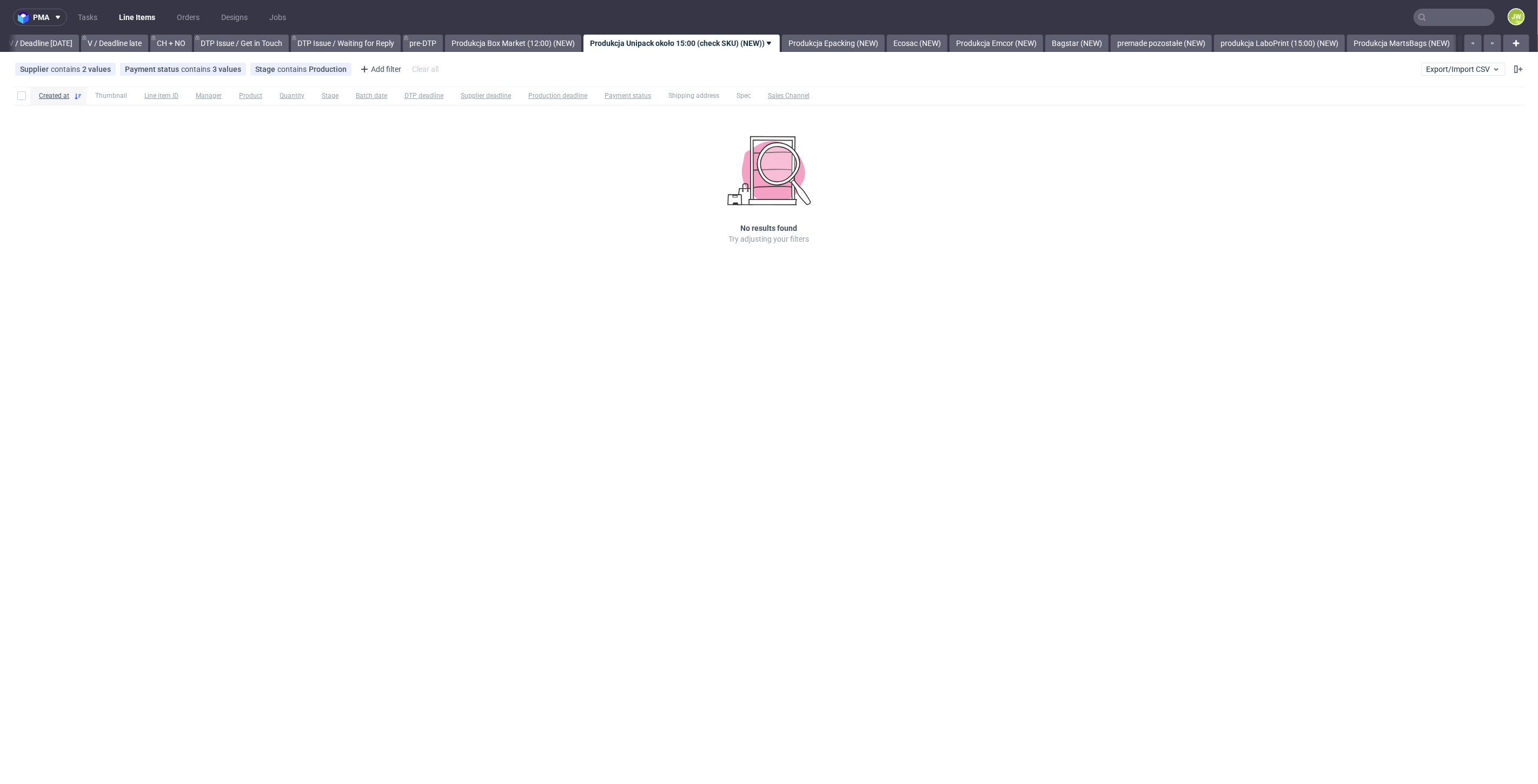
scroll to position [0, 1392]
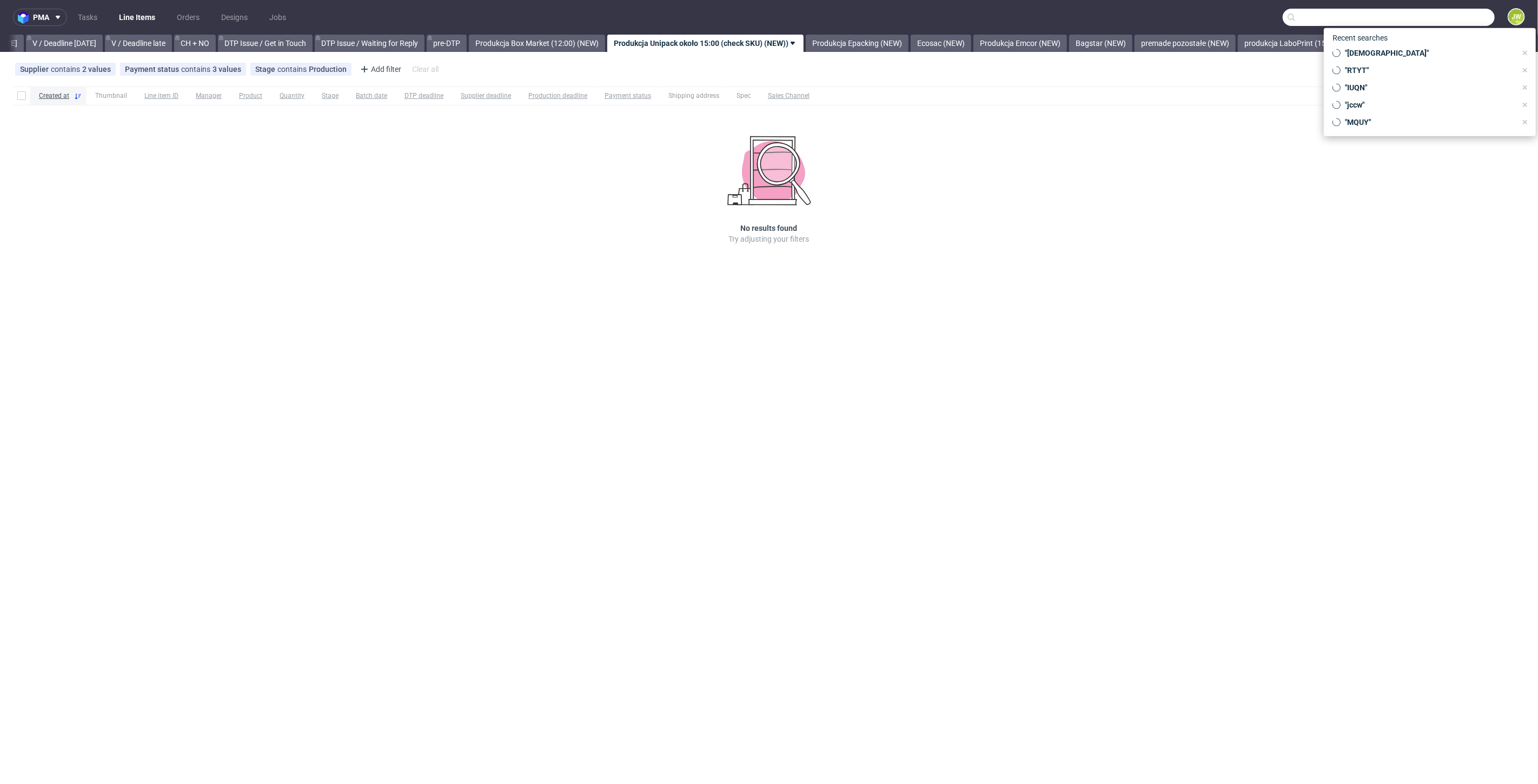
click at [1437, 21] on input "text" at bounding box center [1389, 17] width 212 height 17
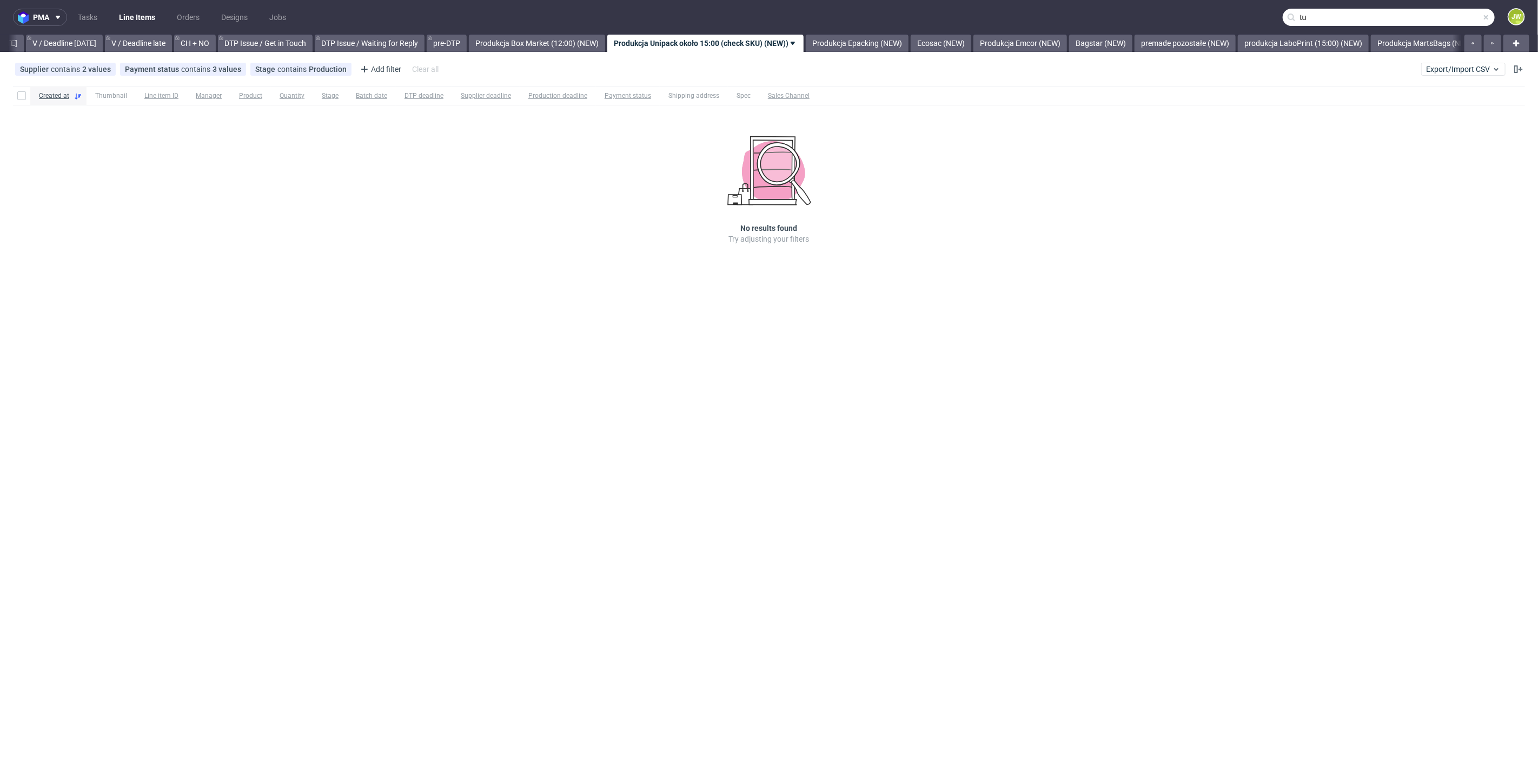
type input "t"
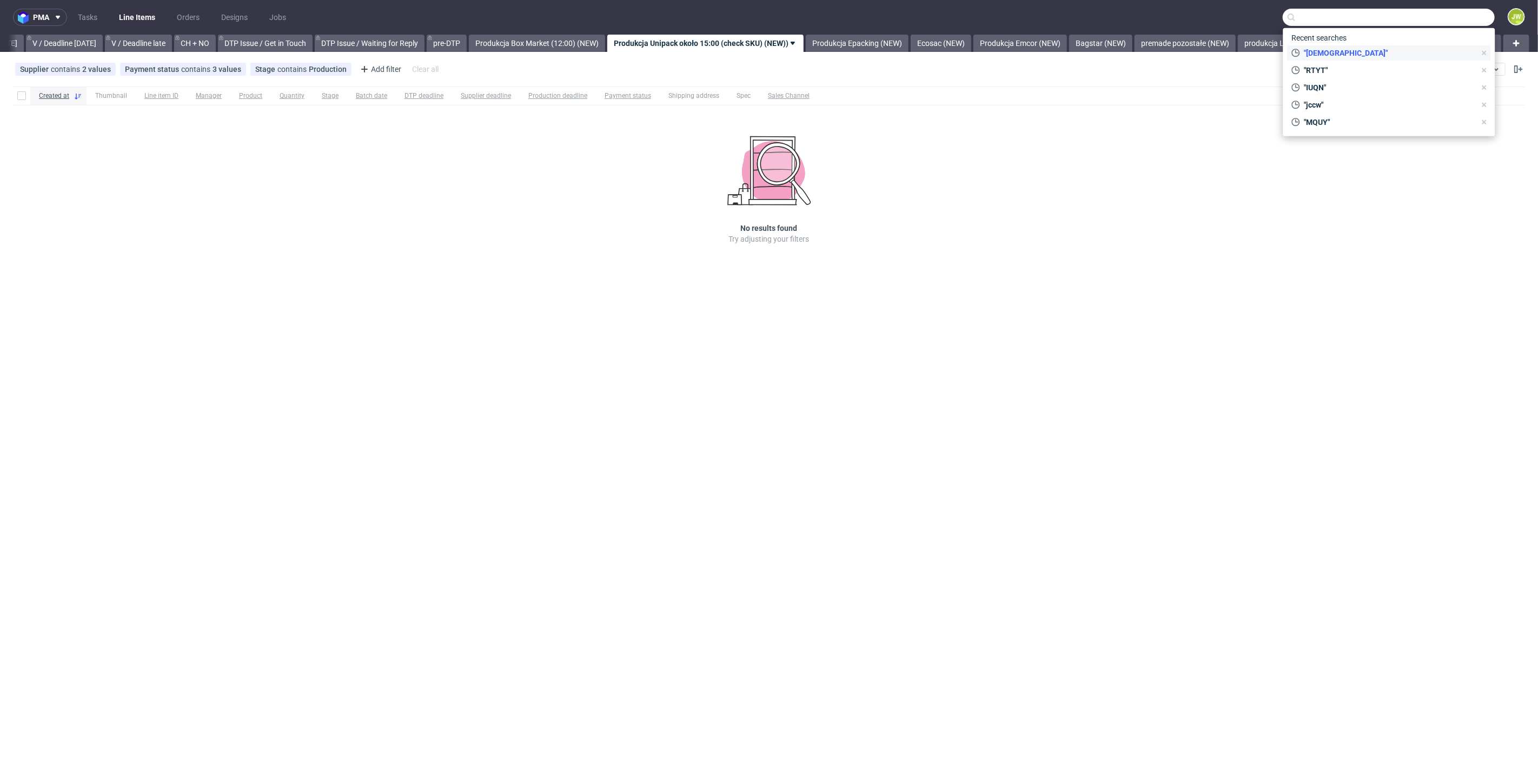
click at [1489, 50] on span at bounding box center [1485, 53] width 11 height 9
click at [1068, 212] on div "Created at Thumbnail Line item ID Manager Product Quantity Stage Batch date DTP…" at bounding box center [769, 180] width 1538 height 197
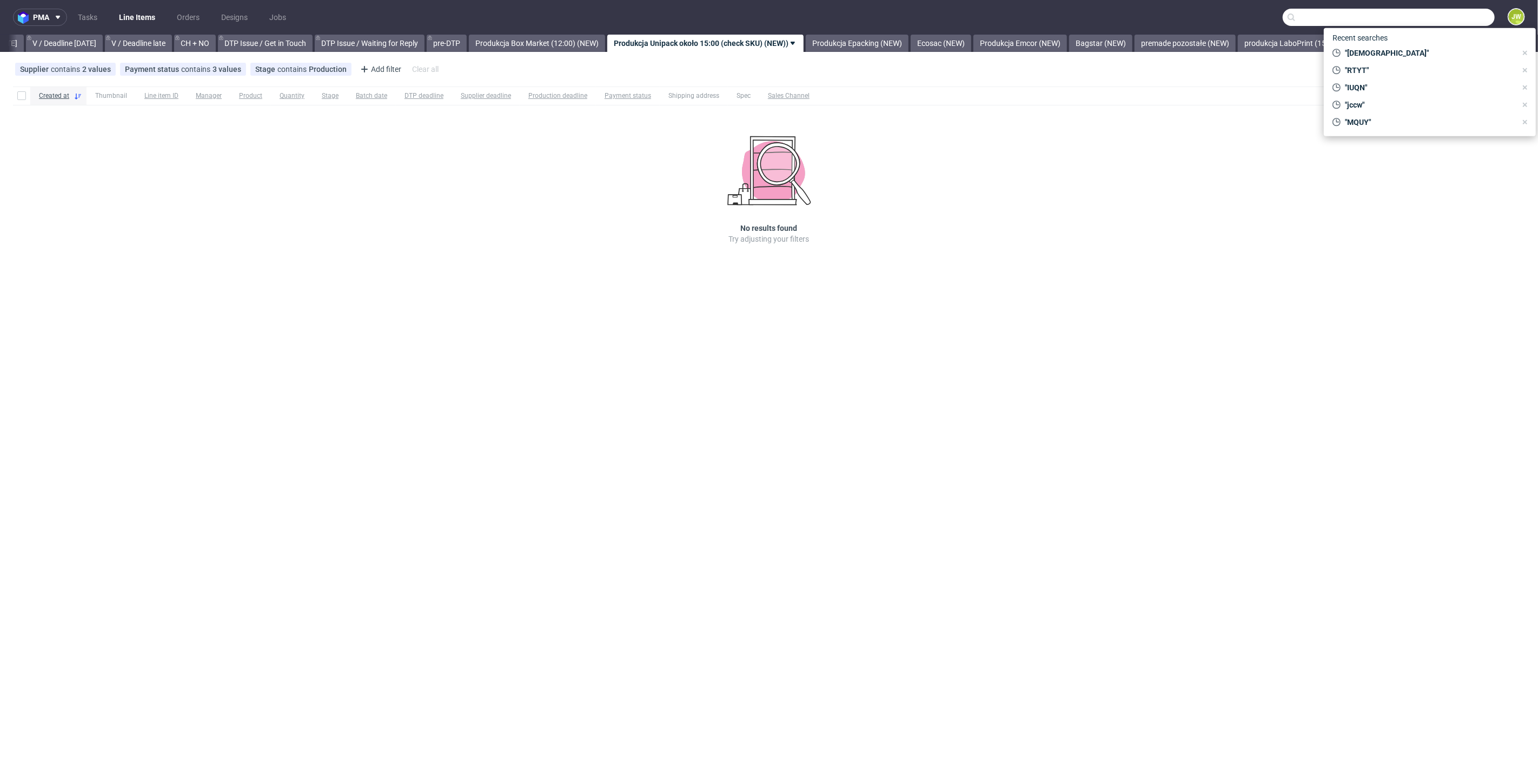
click at [1469, 25] on input "text" at bounding box center [1389, 17] width 212 height 17
paste input "HGYU"
type input "HGYU"
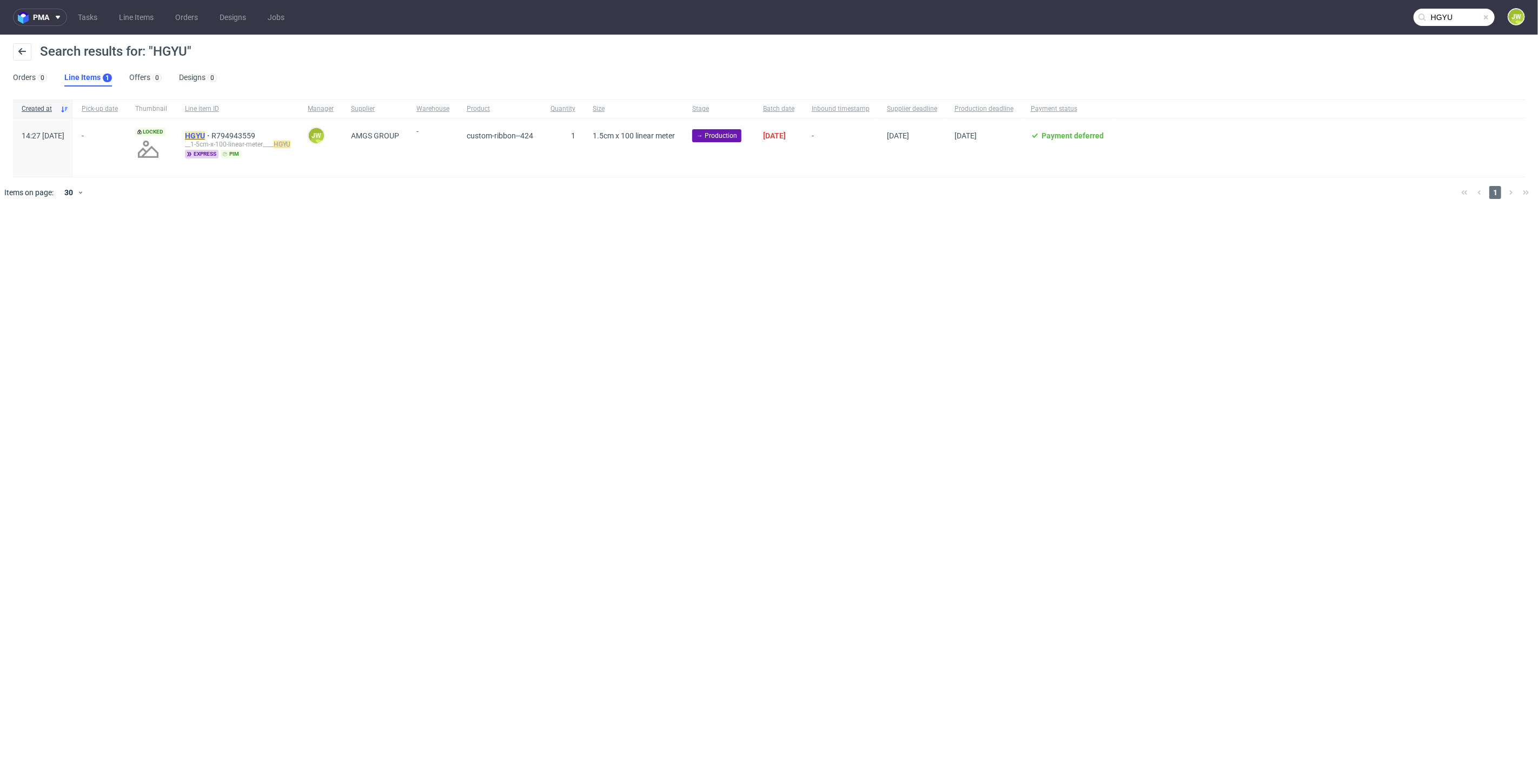
click at [205, 134] on mark "HGYU" at bounding box center [195, 135] width 20 height 9
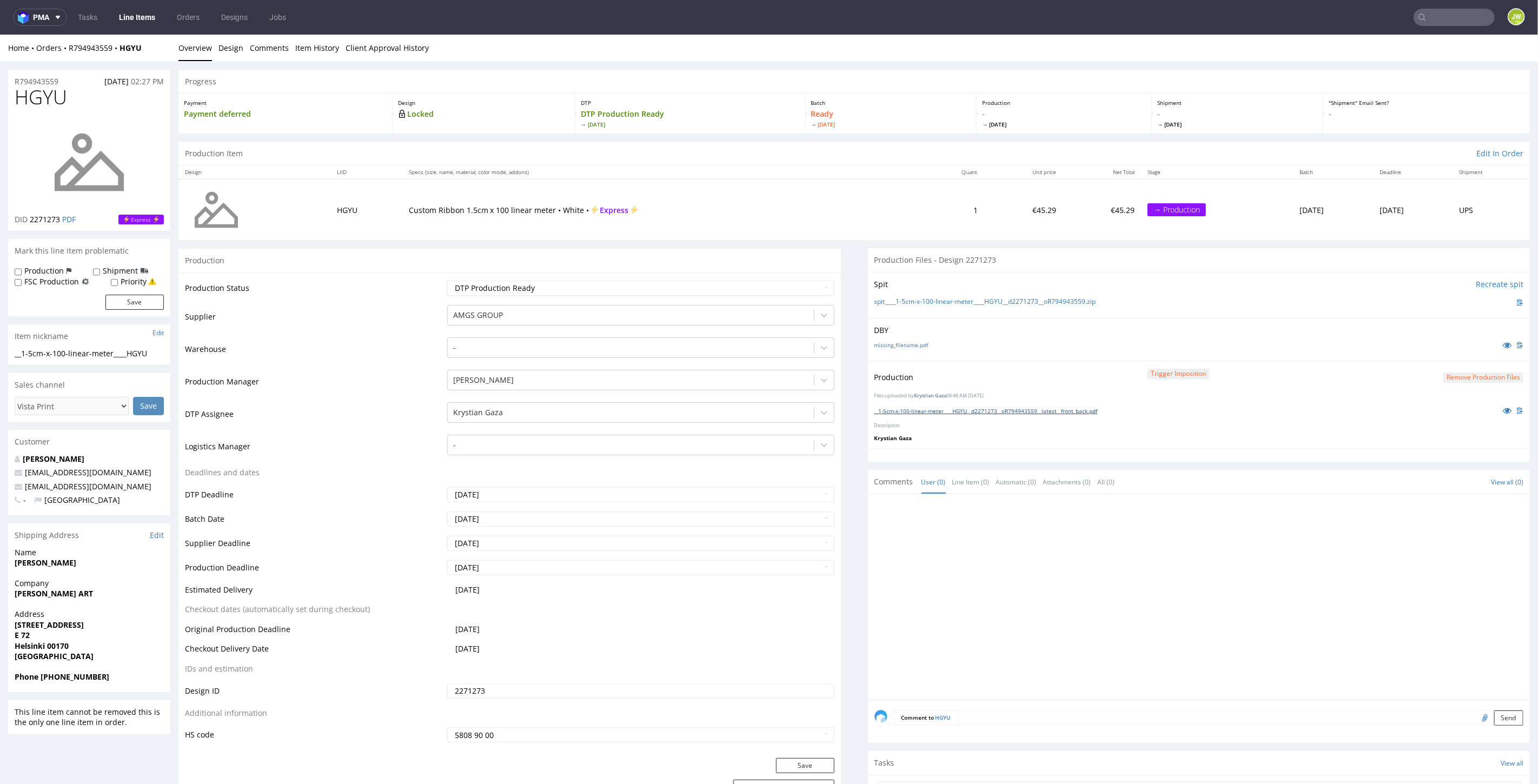
click at [942, 406] on link "__1-5cm-x-100-linear-meter____HGYU__d2271273__oR794943559__latest__front_back.p…" at bounding box center [986, 410] width 223 height 8
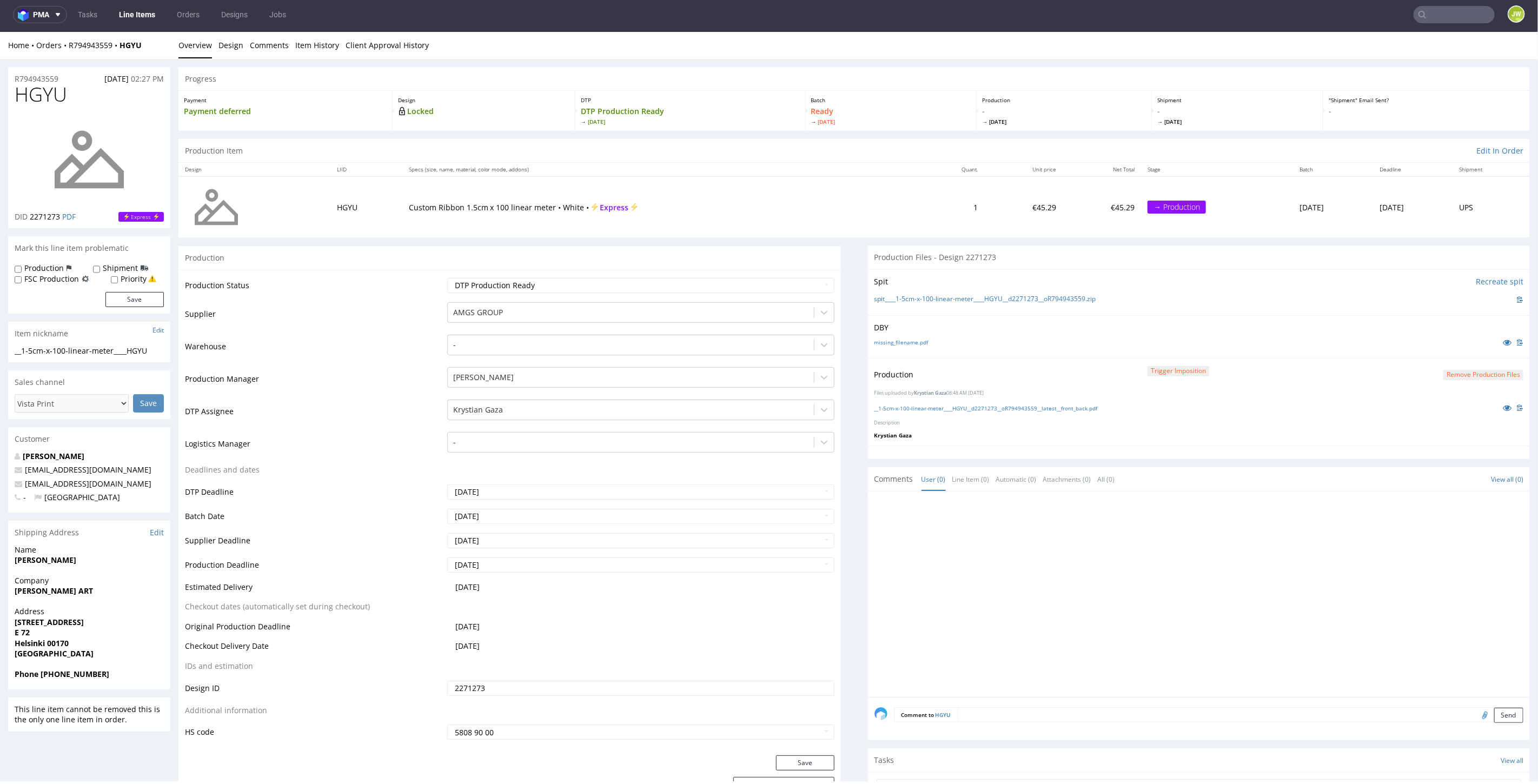
drag, startPoint x: 161, startPoint y: 20, endPoint x: 154, endPoint y: 17, distance: 7.6
click at [161, 20] on ul "Tasks Line Items Orders Designs Jobs" at bounding box center [182, 14] width 230 height 17
click at [122, 14] on link "Line Items" at bounding box center [137, 14] width 49 height 17
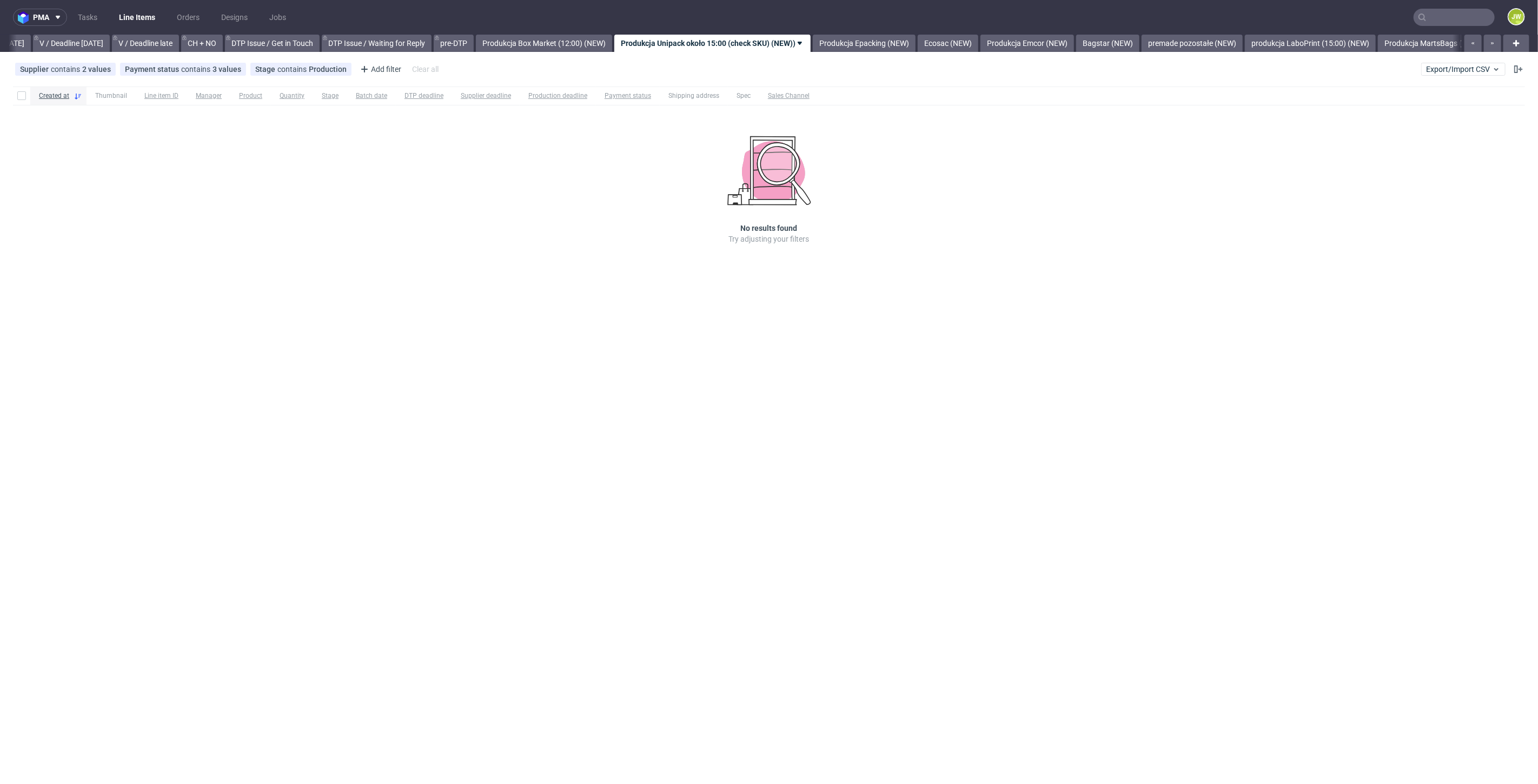
scroll to position [0, 1392]
click at [768, 636] on div "pma Tasks Line Items Orders Designs Jobs JW All DTP Late Shipped Shipments DTP …" at bounding box center [769, 392] width 1538 height 784
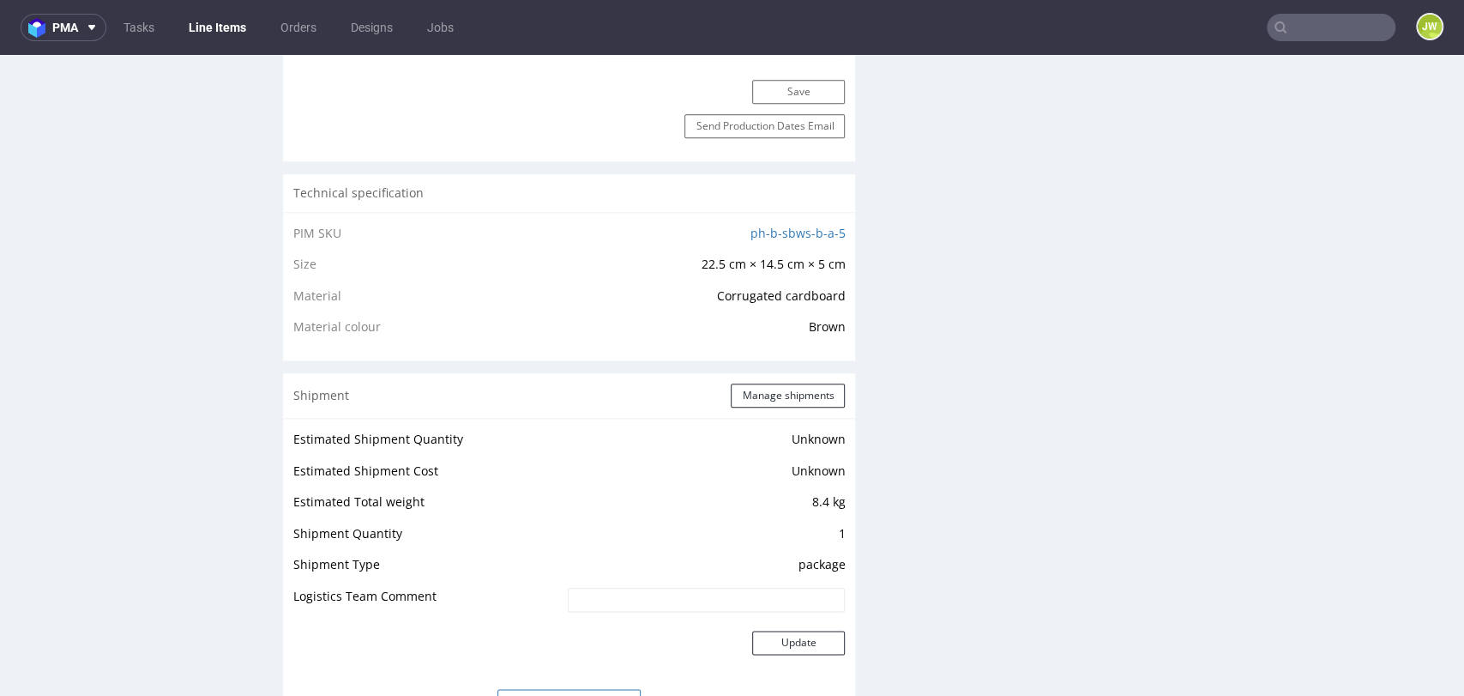
scroll to position [1429, 0]
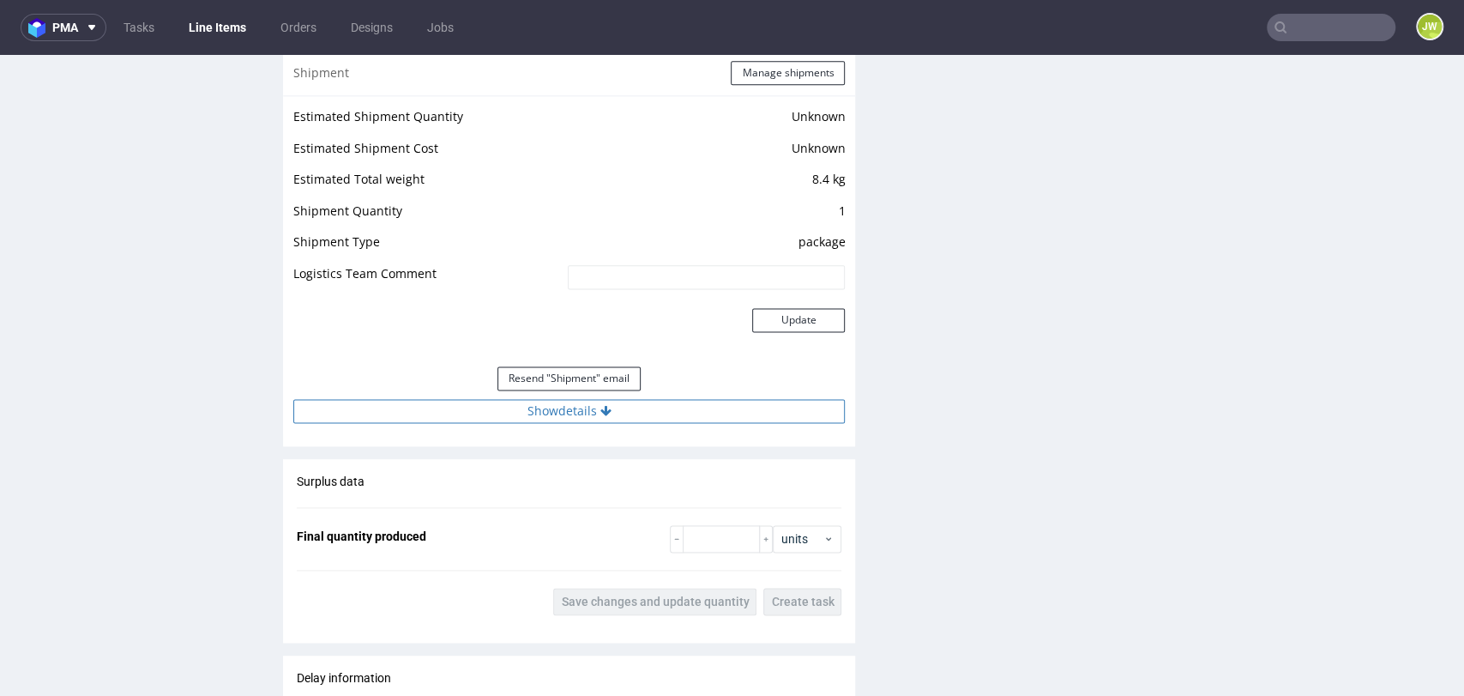
click at [527, 413] on button "Show details" at bounding box center [568, 411] width 551 height 24
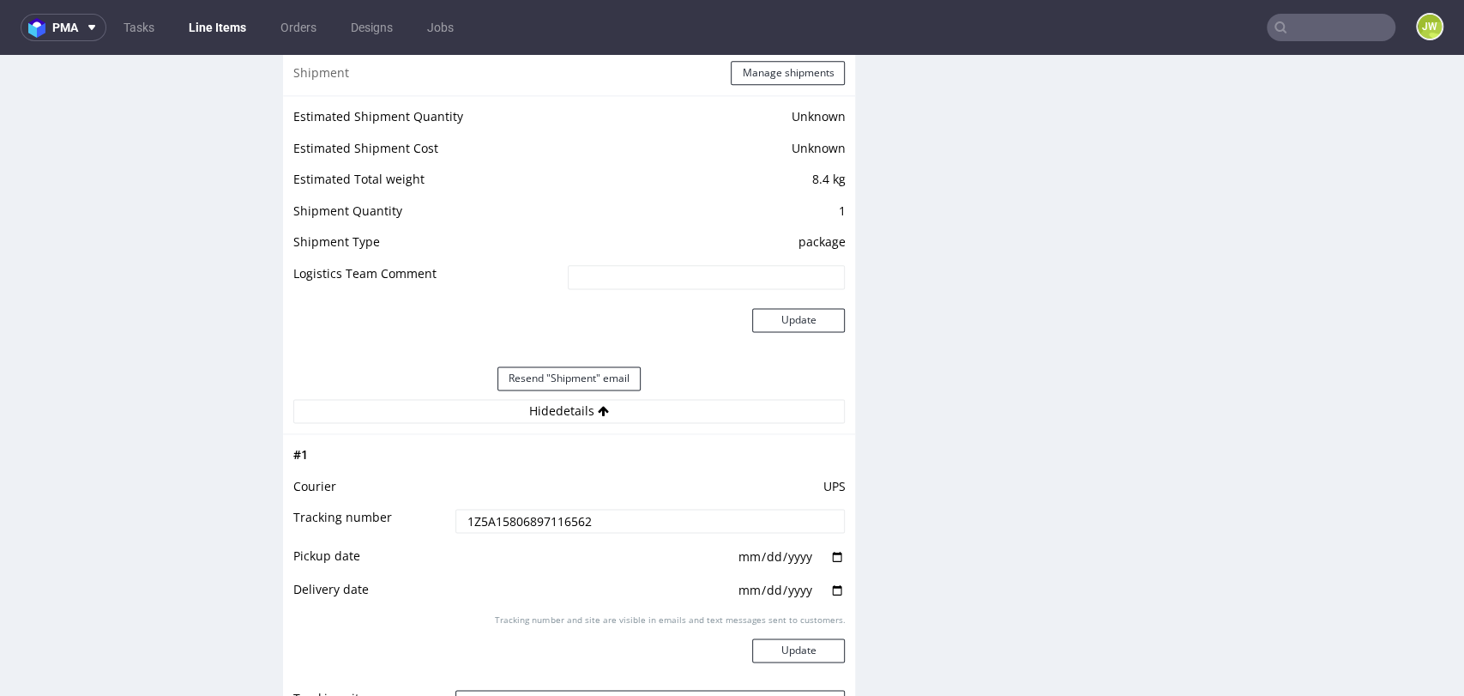
click at [484, 512] on input "1Z5A15806897116562" at bounding box center [650, 521] width 390 height 24
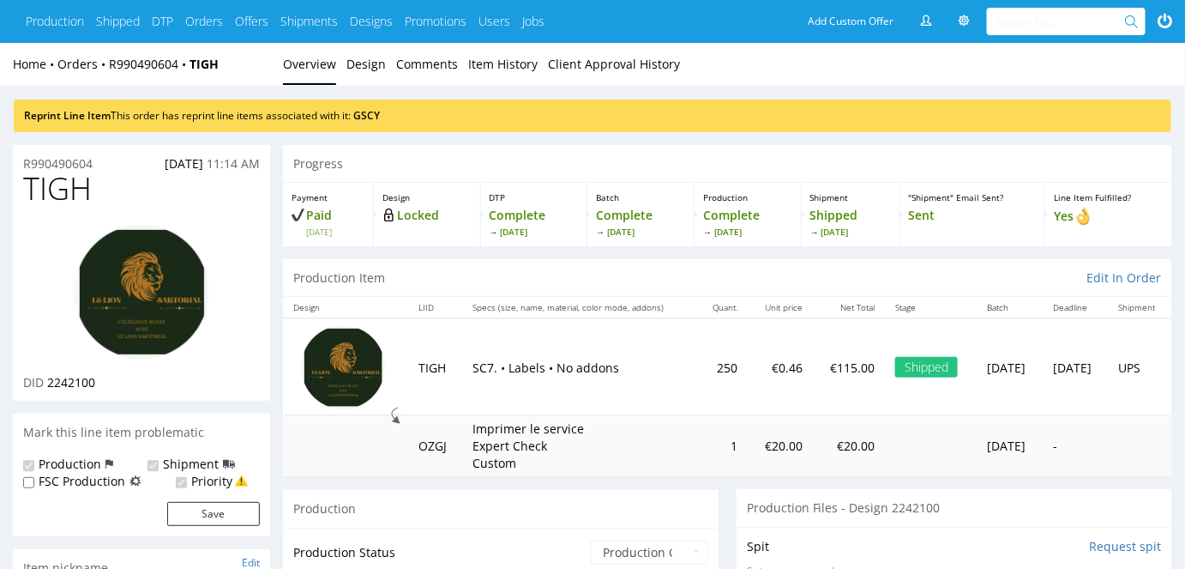
click at [367, 105] on div "Reprint Line Item This order has reprint line items associated with it: GSCY" at bounding box center [593, 115] width 1158 height 33
click at [364, 115] on link "GSCY" at bounding box center [366, 115] width 27 height 15
drag, startPoint x: 121, startPoint y: 118, endPoint x: 121, endPoint y: 102, distance: 16.3
click at [121, 118] on div "Reprint Line Item This order has reprint line items associated with it: GSCY" at bounding box center [593, 115] width 1158 height 33
click at [370, 121] on link "GSCY" at bounding box center [366, 115] width 27 height 15
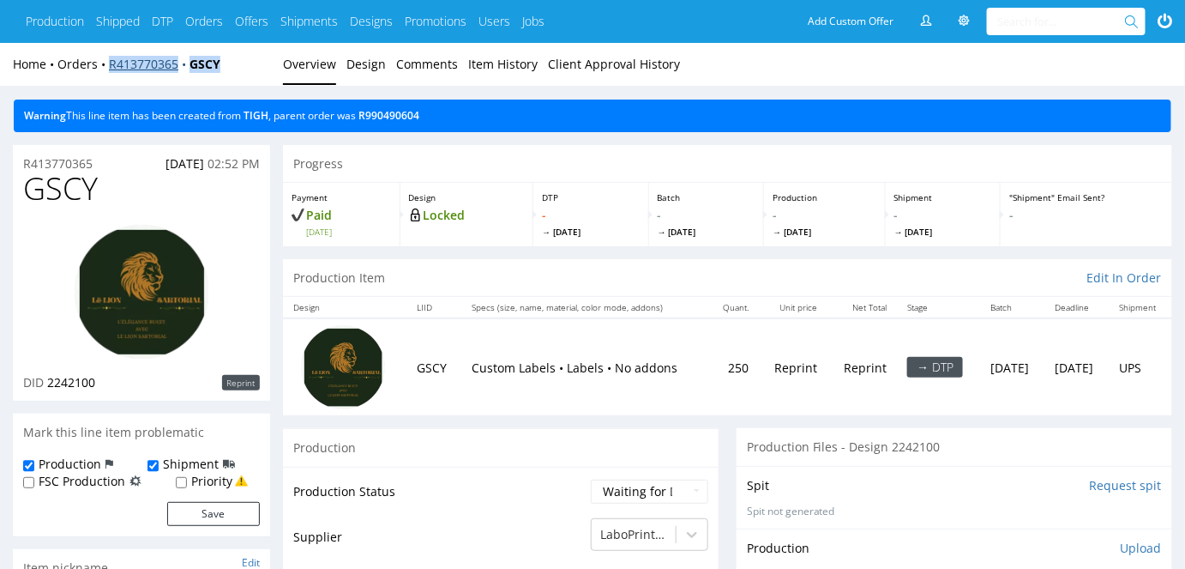
drag, startPoint x: 224, startPoint y: 60, endPoint x: 109, endPoint y: 69, distance: 115.3
click at [109, 69] on div "Home Orders R413770365 GSCY" at bounding box center [141, 64] width 257 height 17
click at [262, 202] on div "GSCY DID 2242100 Reprint" at bounding box center [141, 286] width 257 height 229
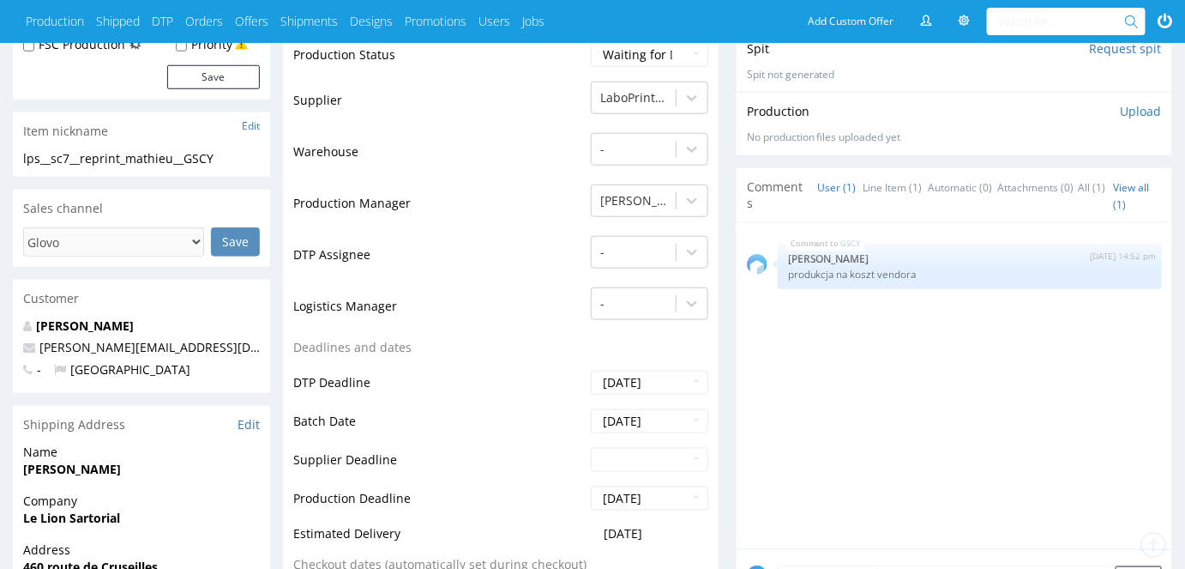
scroll to position [467, 0]
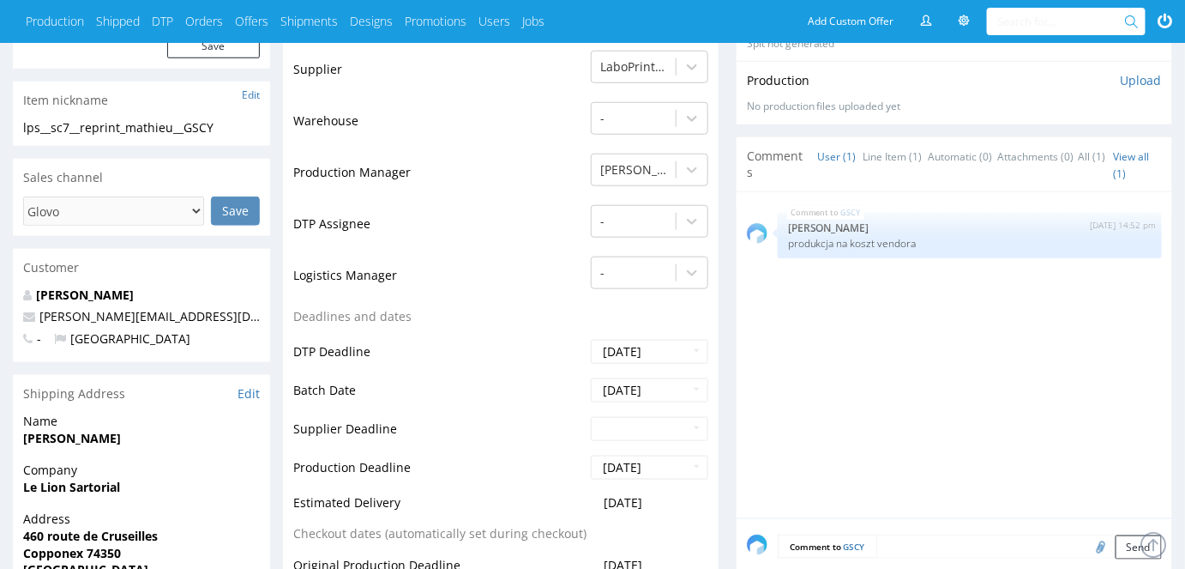
click at [252, 305] on div "Petellat Mathieu jedrzej.wisniewski@packhelp.com - France" at bounding box center [141, 324] width 257 height 76
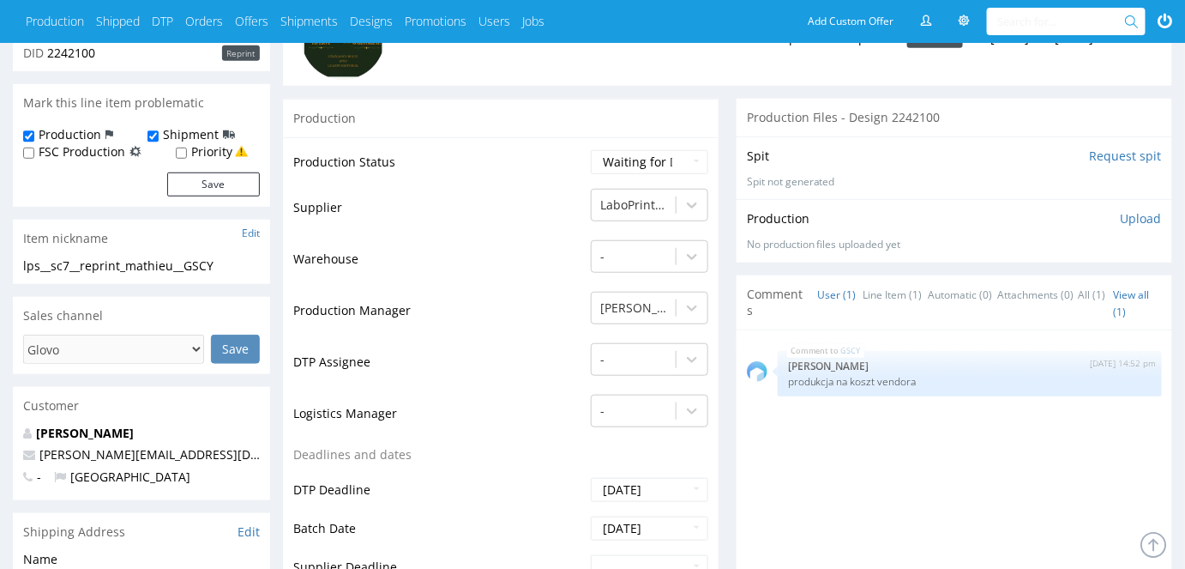
scroll to position [155, 0]
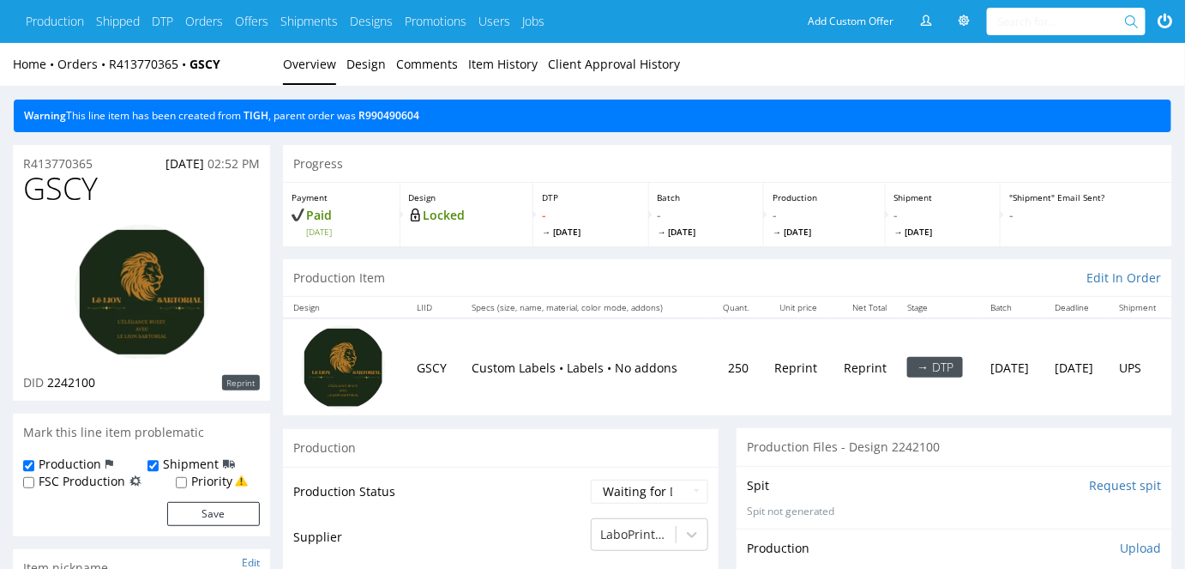
drag, startPoint x: 242, startPoint y: 135, endPoint x: 342, endPoint y: 123, distance: 101.0
click at [386, 117] on link "R990490604" at bounding box center [388, 115] width 61 height 15
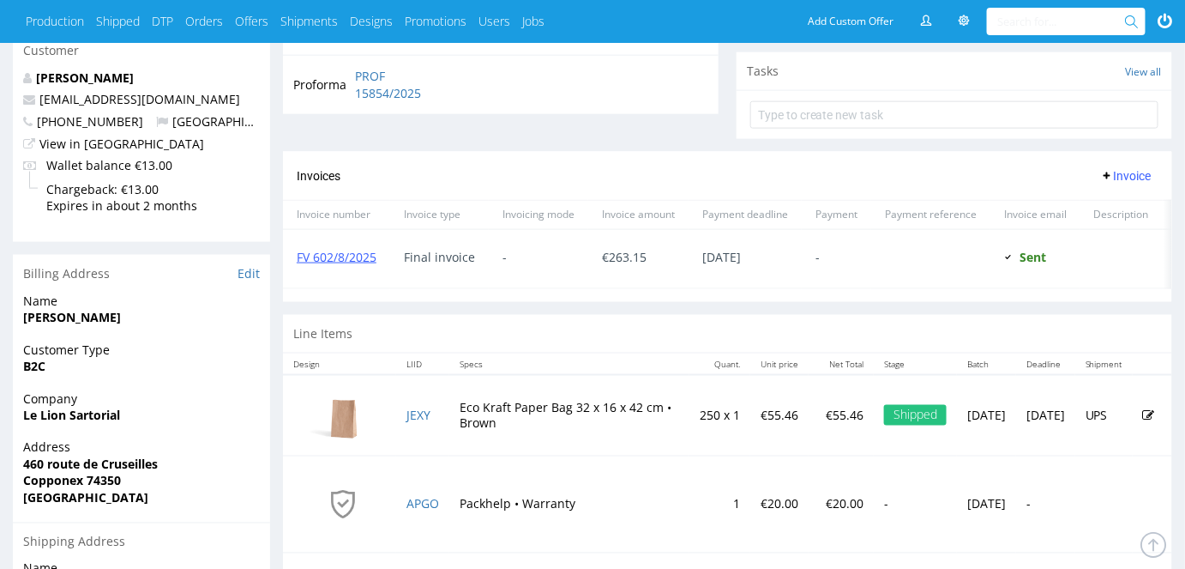
scroll to position [963, 0]
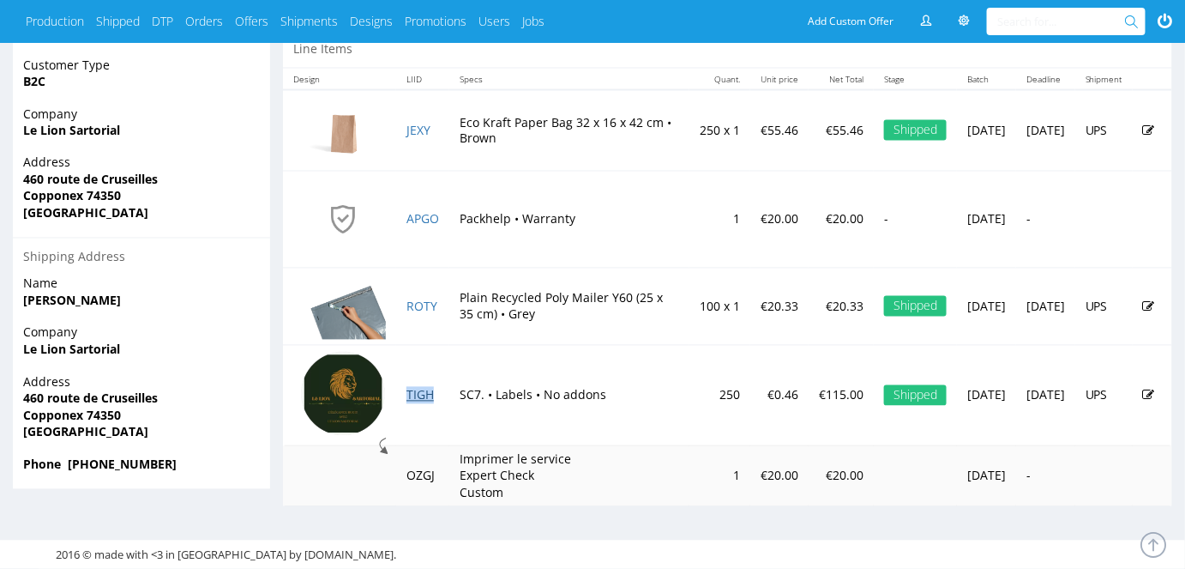
click at [415, 396] on link "TIGH" at bounding box center [419, 395] width 27 height 16
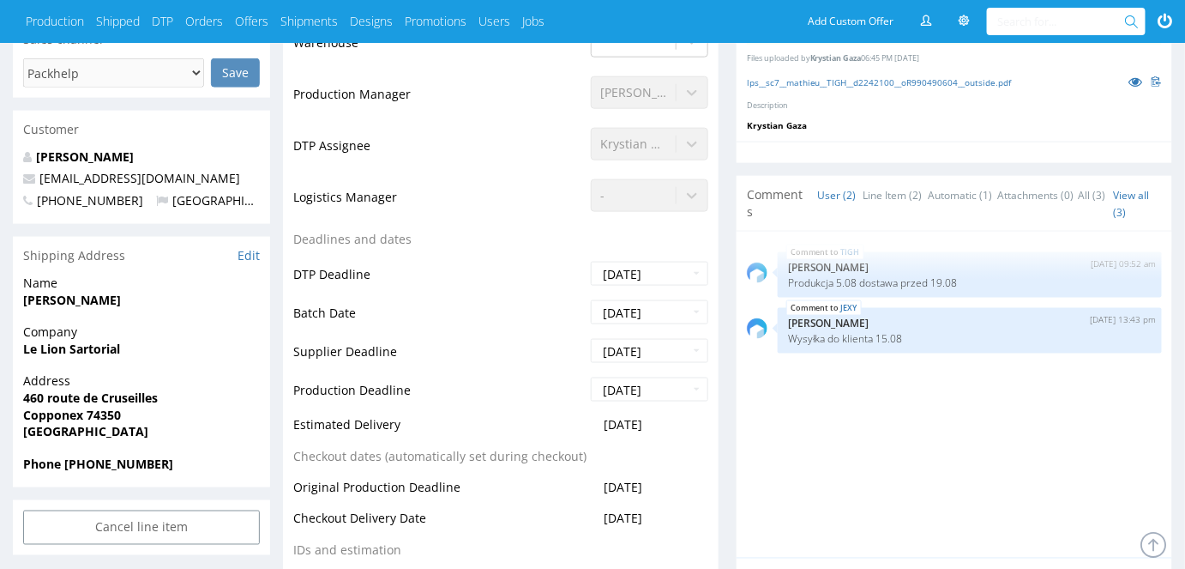
scroll to position [545, 0]
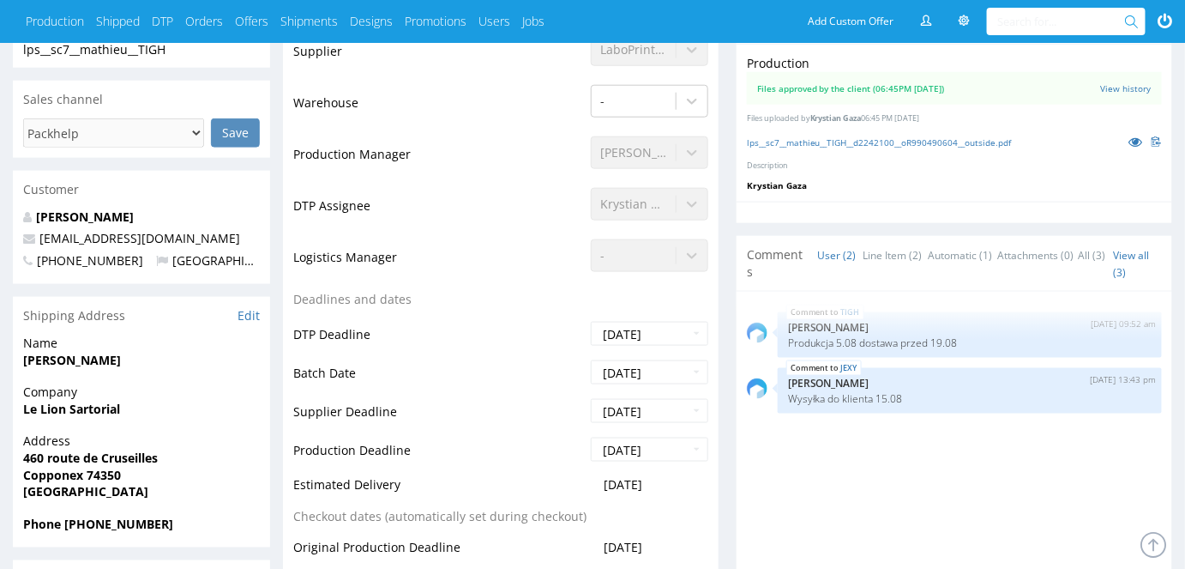
click at [385, 108] on td "Warehouse" at bounding box center [439, 108] width 293 height 51
